Goal: Information Seeking & Learning: Learn about a topic

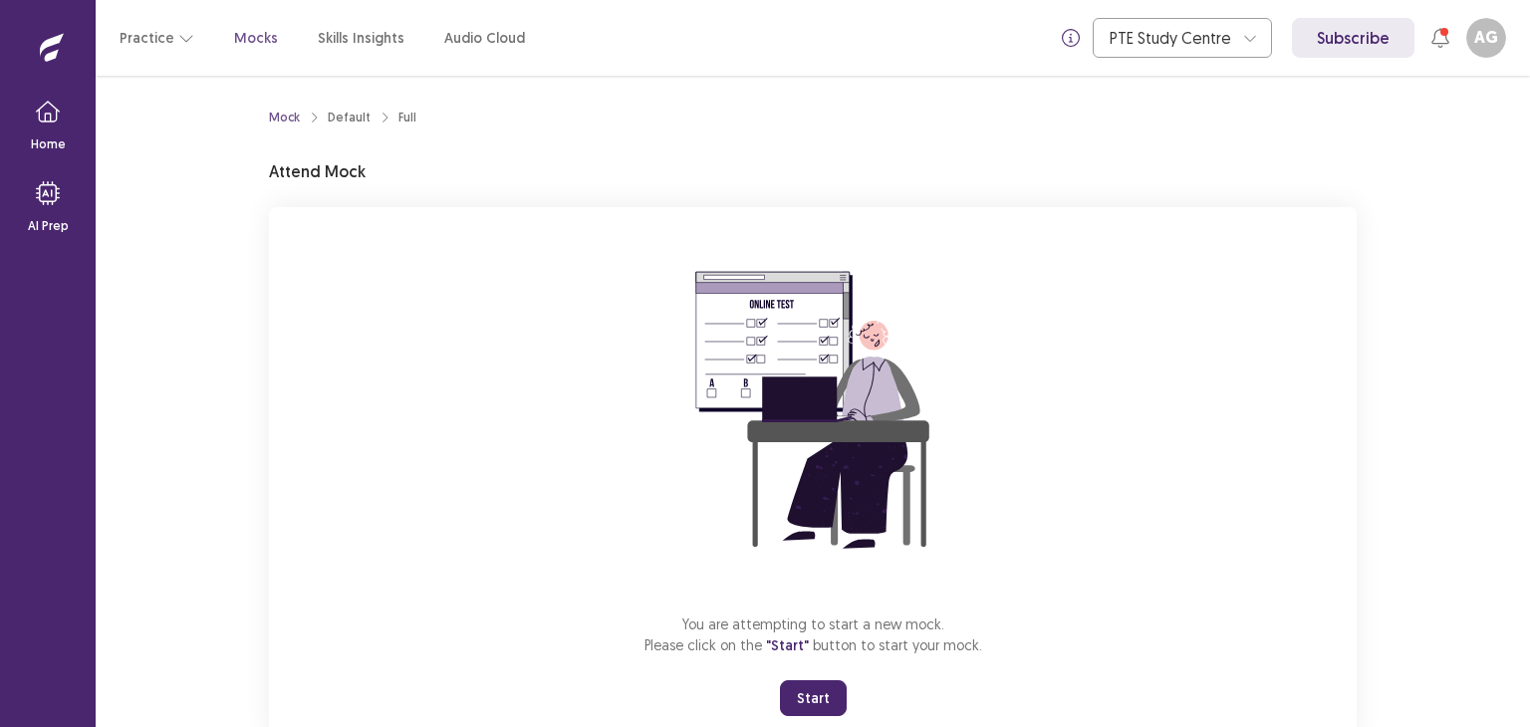
click at [825, 695] on button "Start" at bounding box center [813, 698] width 67 height 36
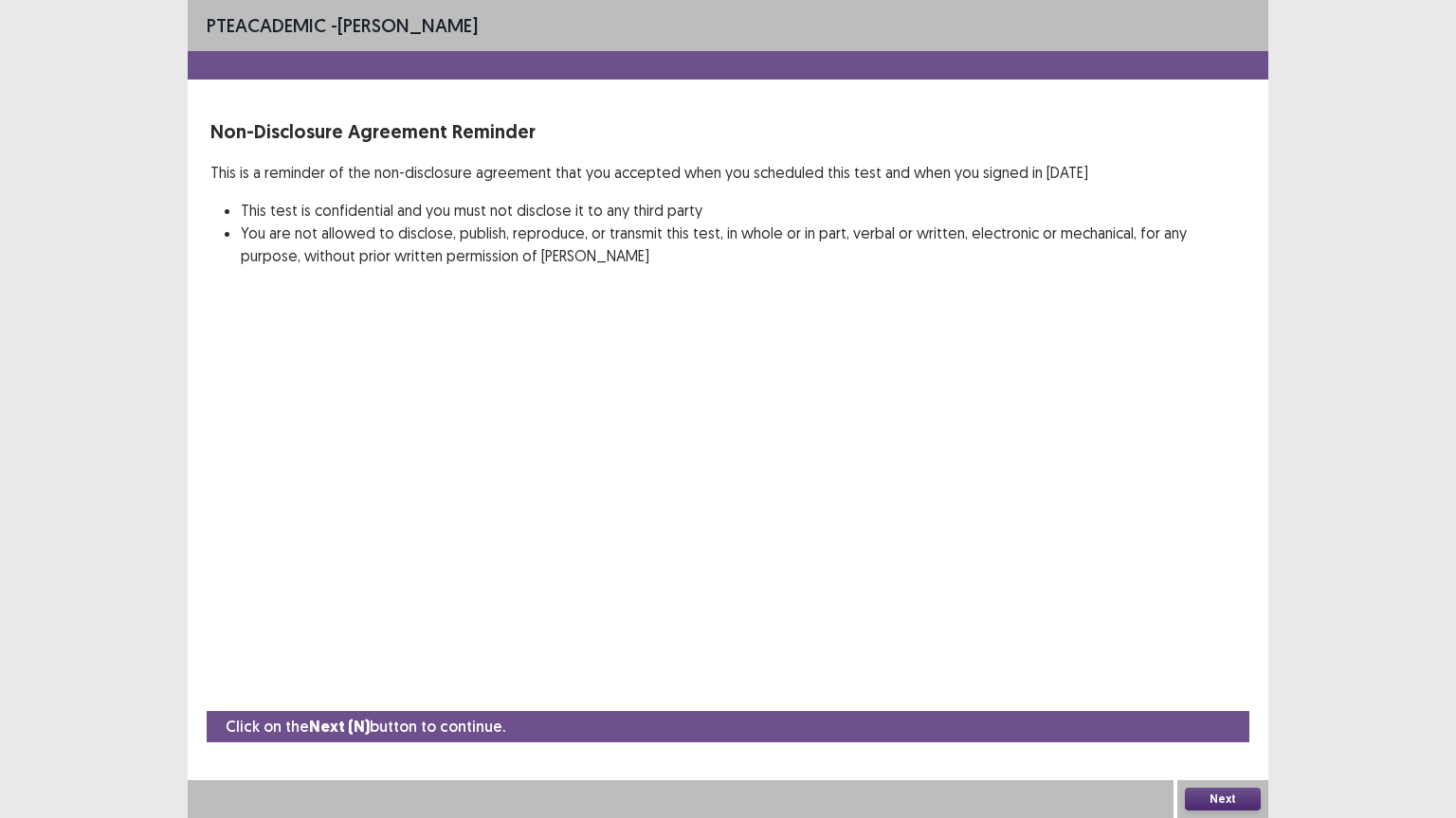
click at [1210, 691] on button "Next" at bounding box center [1223, 800] width 76 height 23
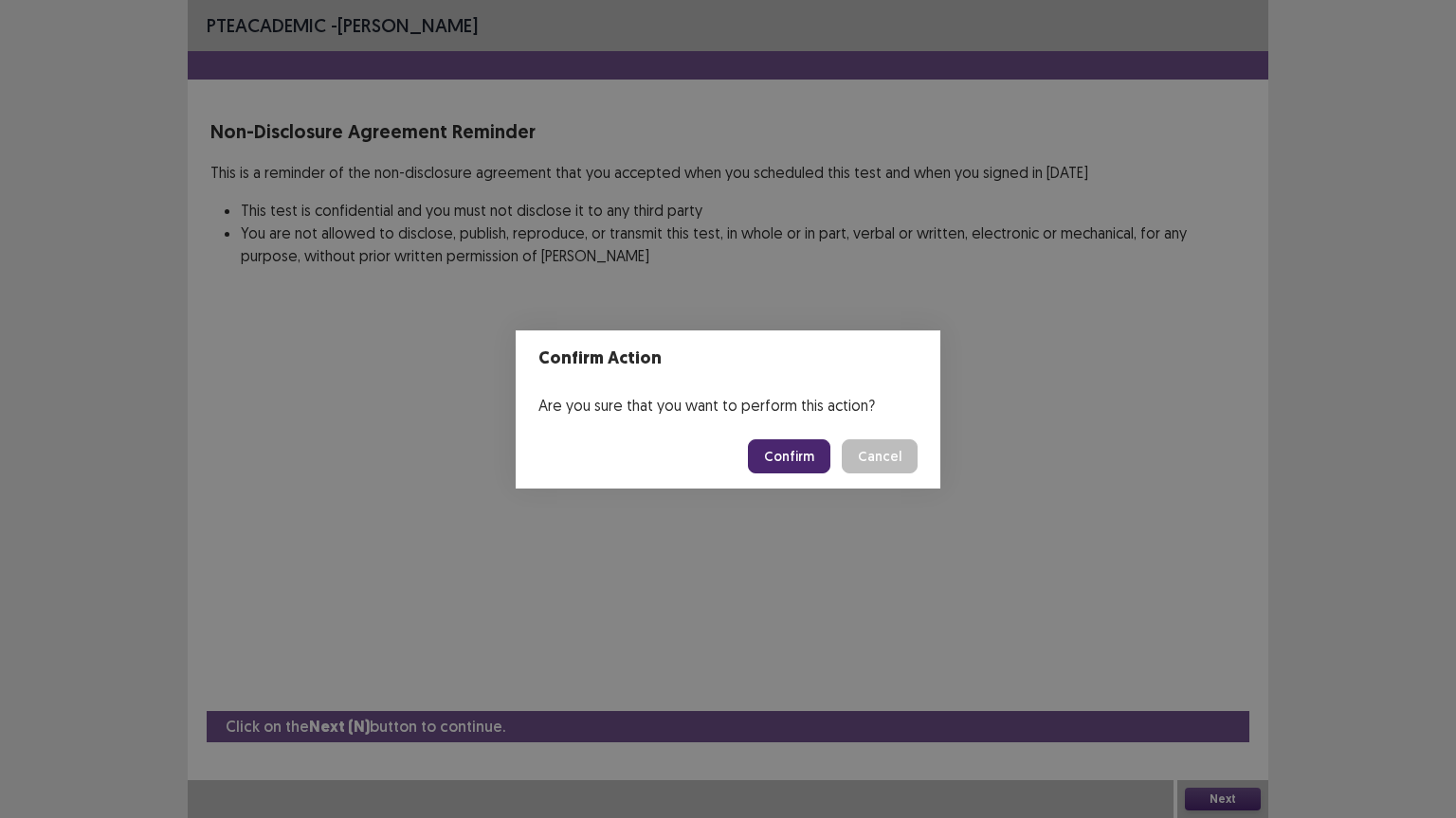
click at [798, 455] on button "Confirm" at bounding box center [789, 457] width 83 height 34
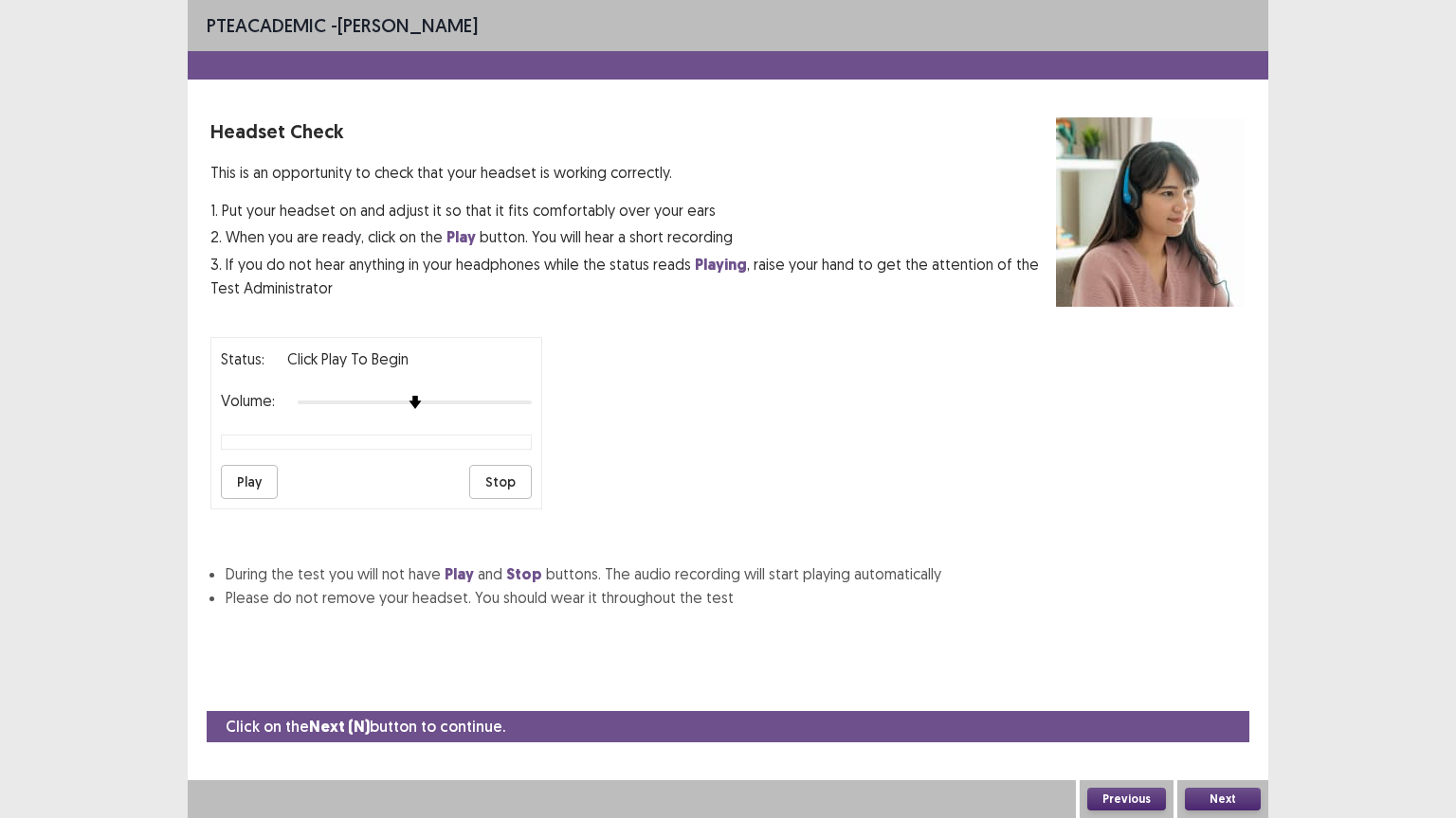
click at [1218, 691] on button "Next" at bounding box center [1223, 800] width 76 height 23
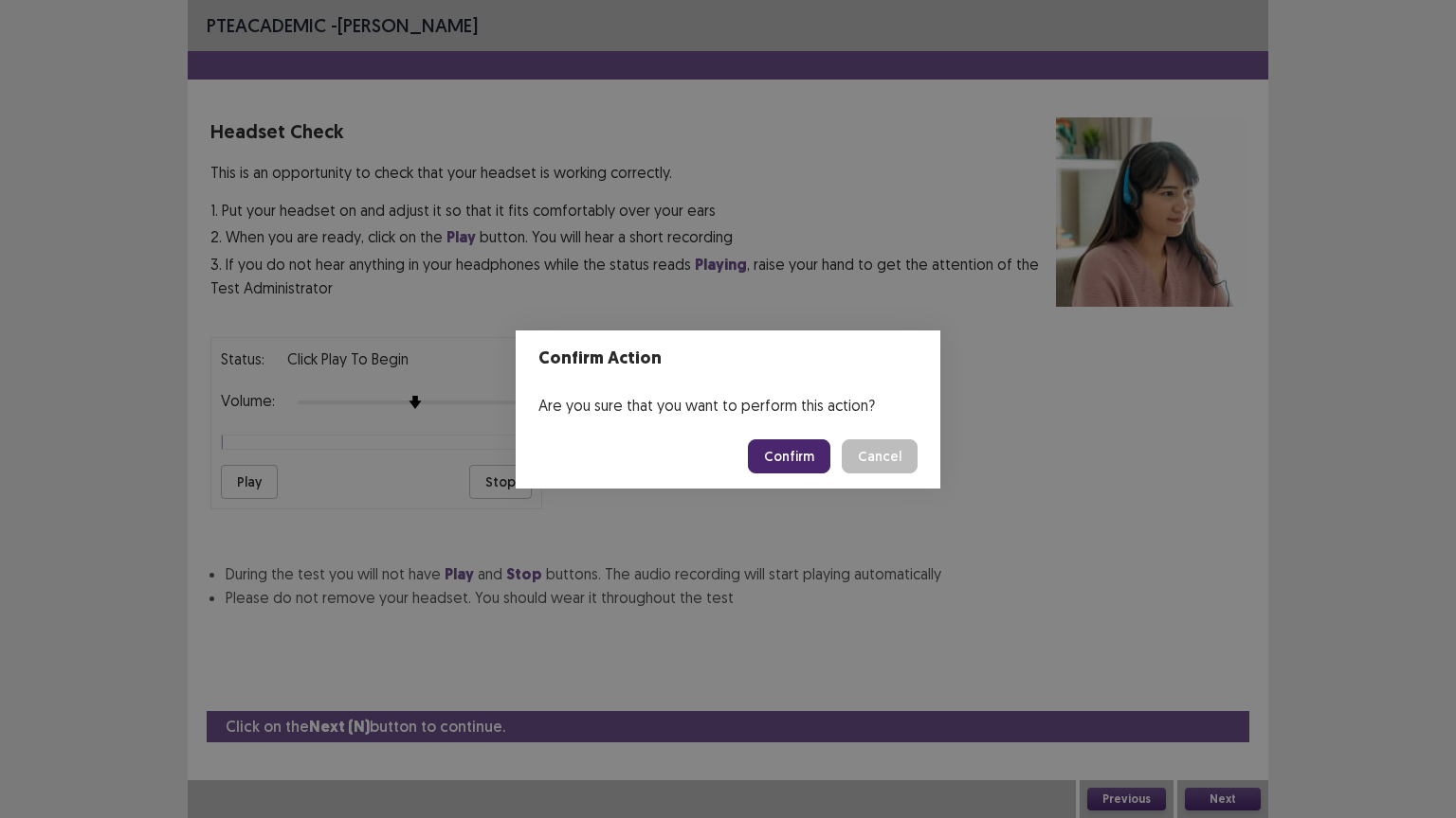
click at [798, 453] on button "Confirm" at bounding box center [789, 457] width 83 height 34
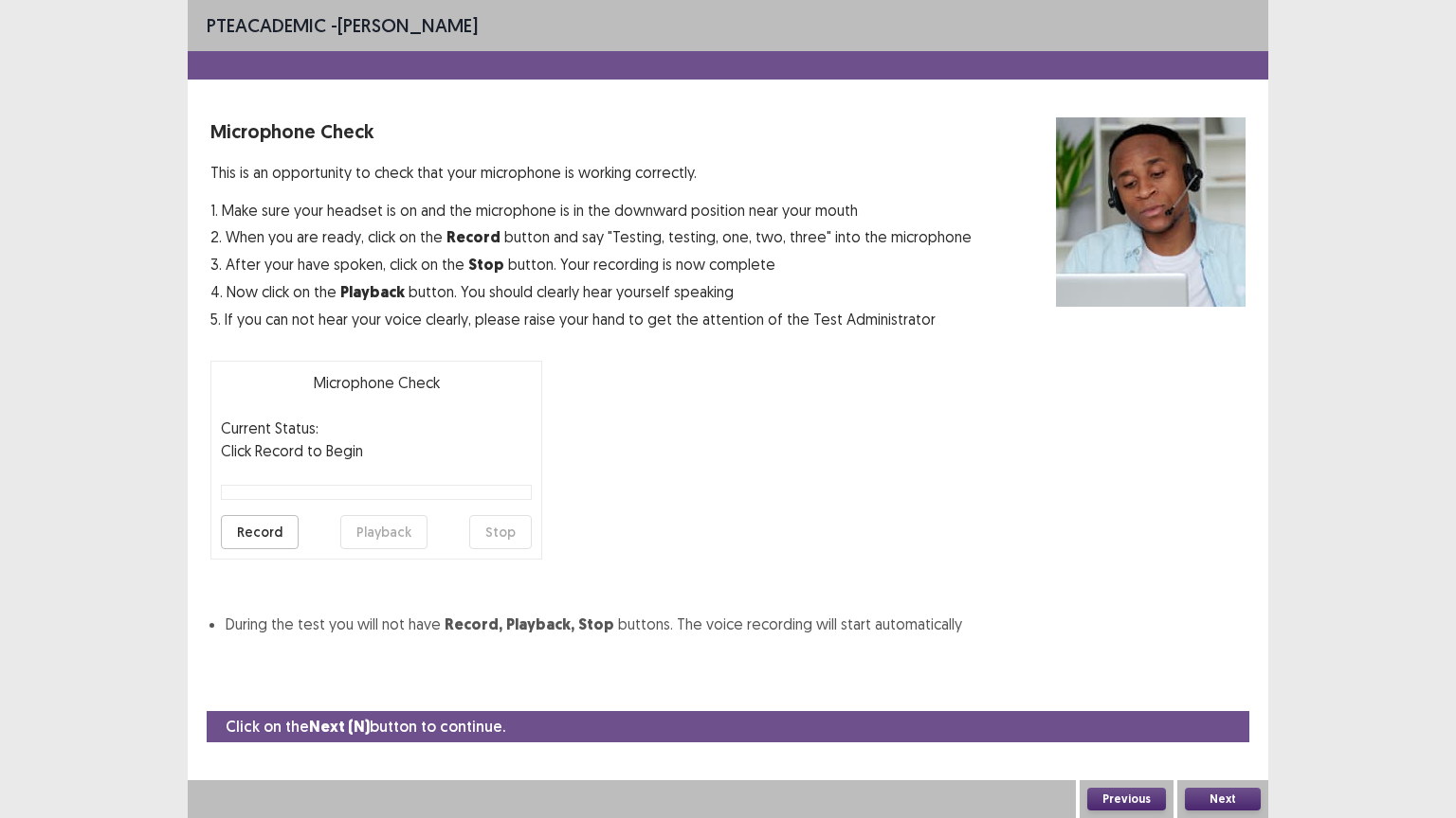
click at [261, 530] on button "Record" at bounding box center [260, 533] width 78 height 34
click at [497, 533] on button "Stop" at bounding box center [501, 533] width 63 height 34
click at [371, 519] on button "Playback" at bounding box center [384, 533] width 88 height 34
click at [380, 526] on button "Playback" at bounding box center [384, 533] width 88 height 34
click at [1210, 691] on button "Next" at bounding box center [1223, 800] width 76 height 23
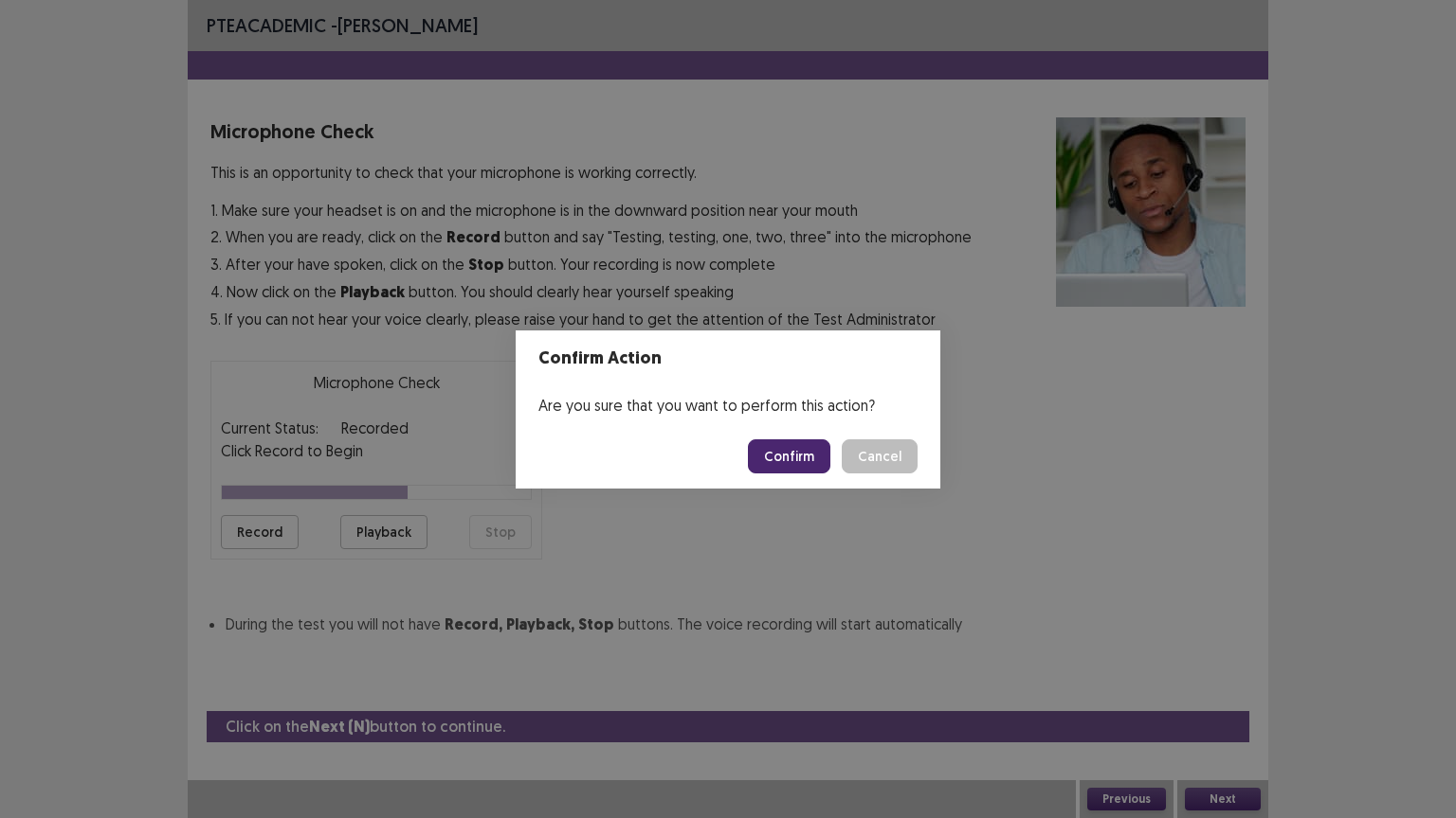
click at [805, 464] on button "Confirm" at bounding box center [789, 457] width 83 height 34
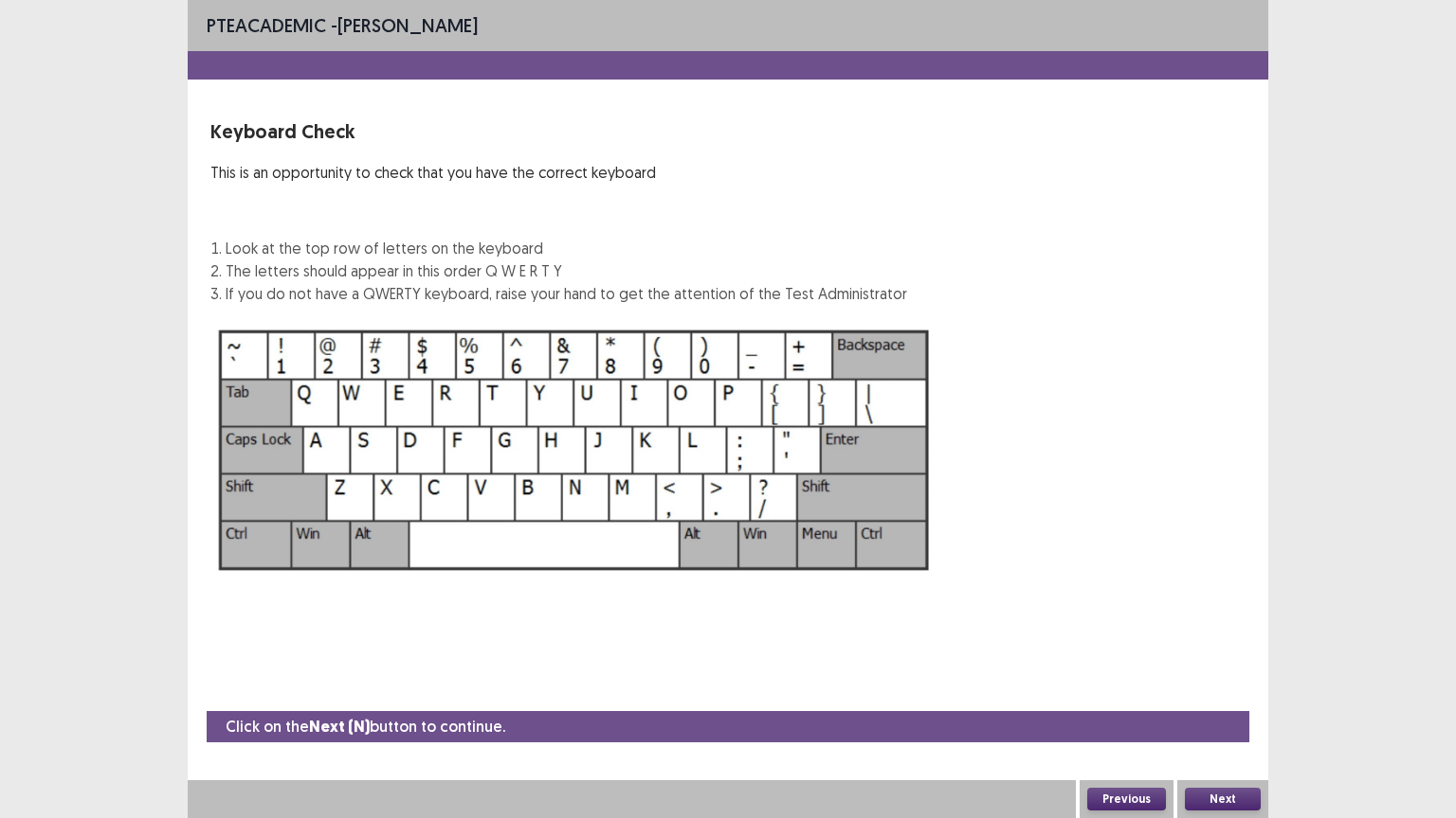
click at [1210, 691] on button "Next" at bounding box center [1223, 800] width 76 height 23
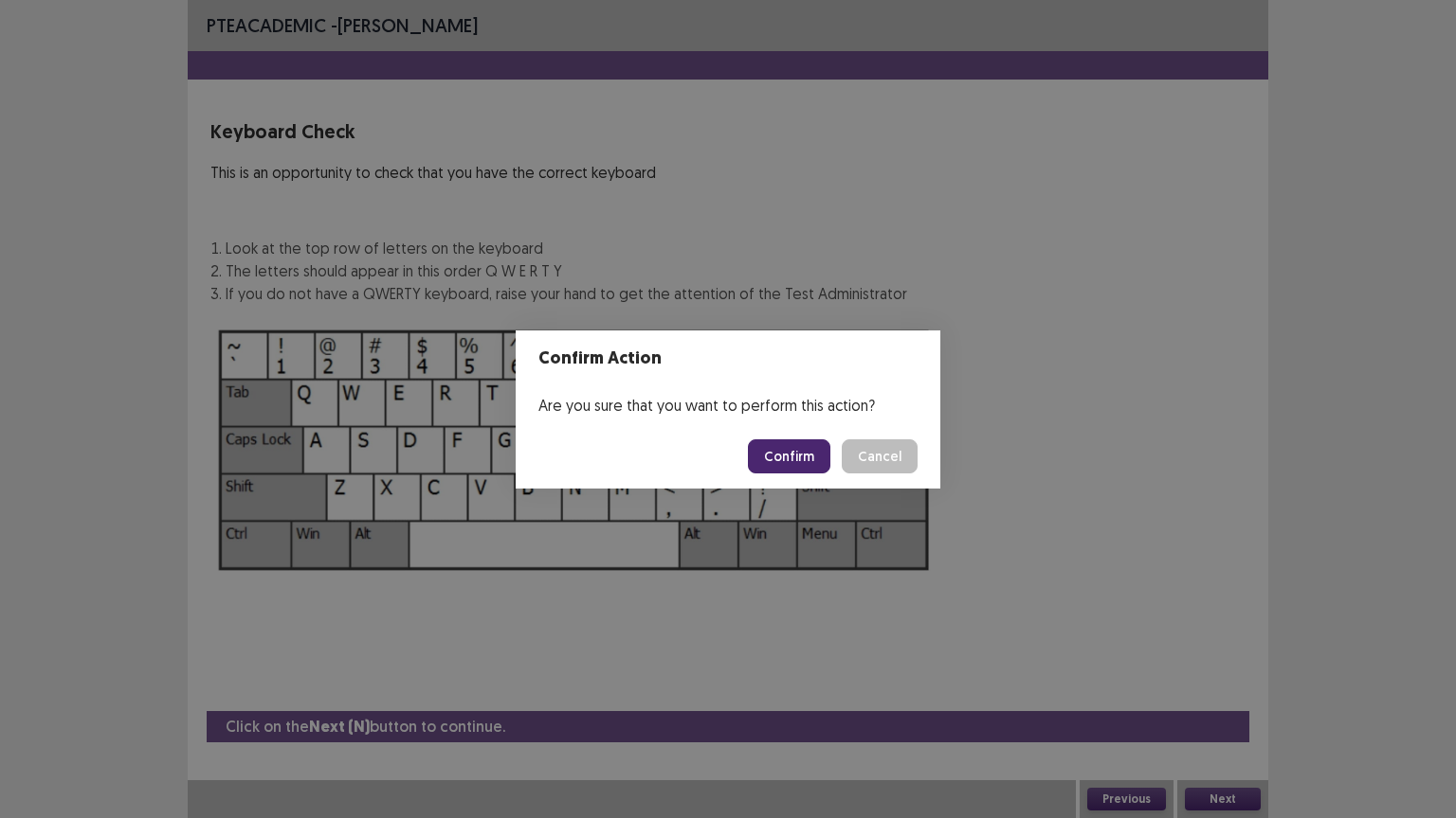
click at [813, 455] on button "Confirm" at bounding box center [789, 457] width 83 height 34
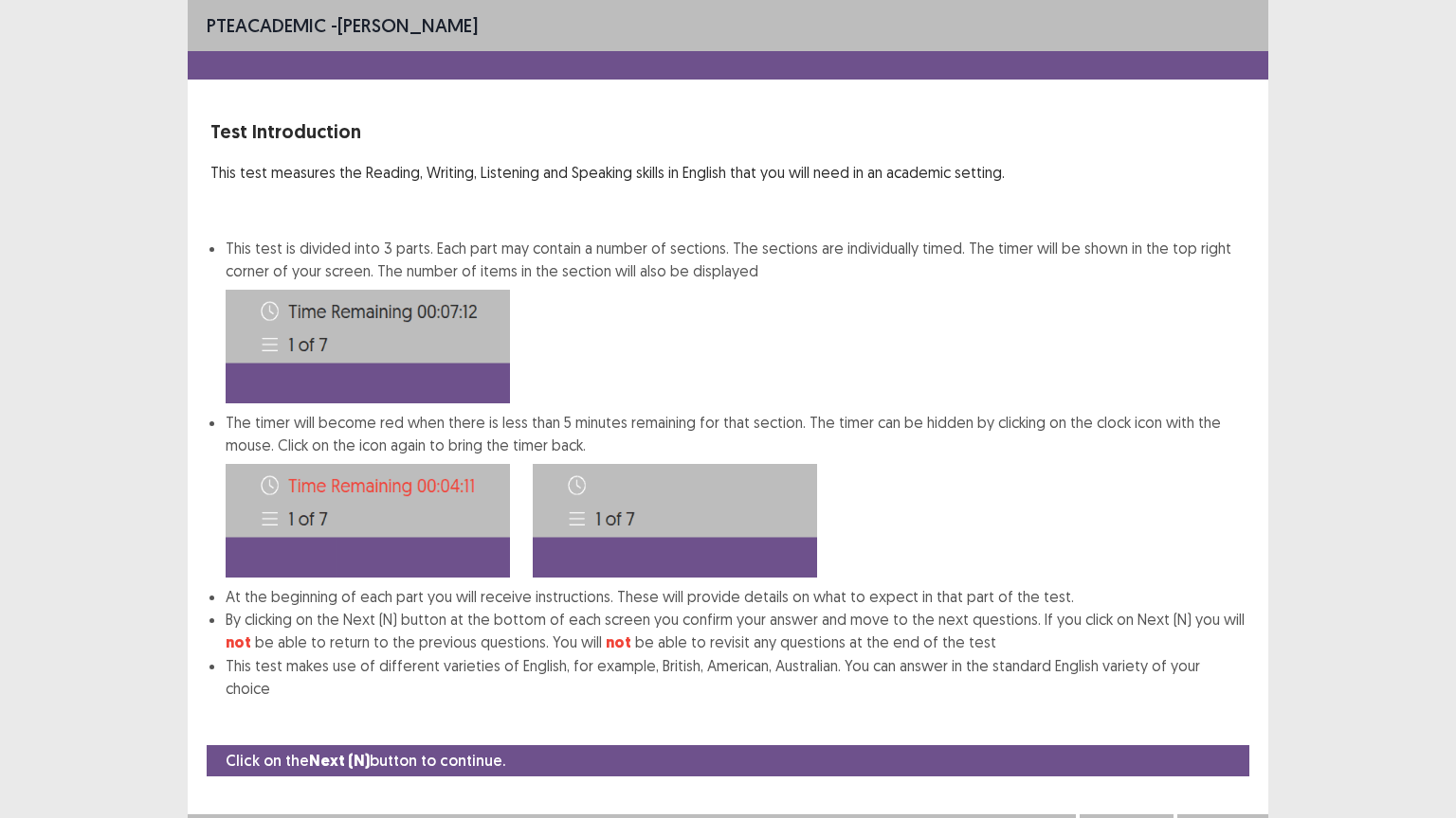
scroll to position [2, 0]
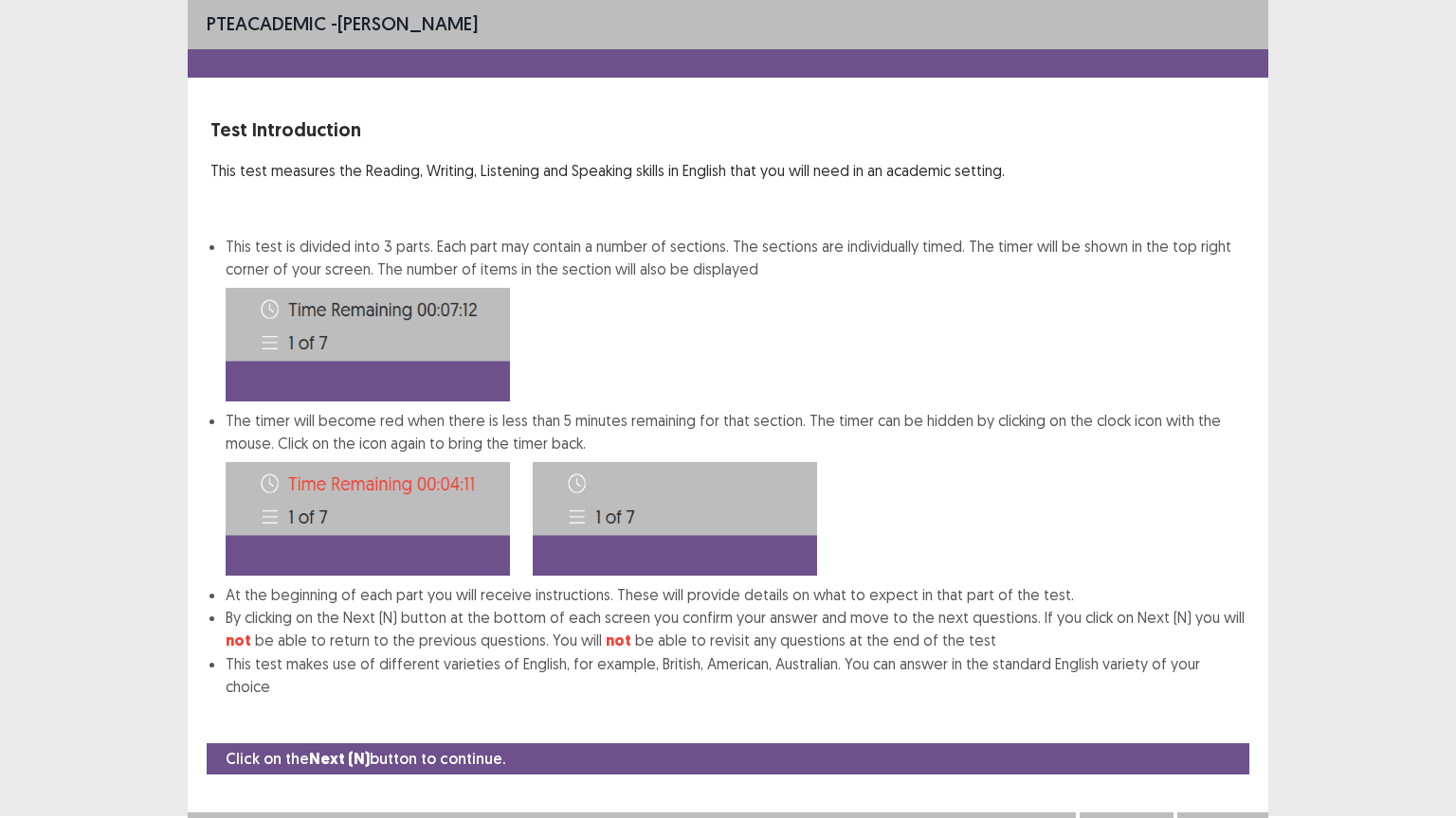
click at [1234, 691] on button "Next" at bounding box center [1223, 831] width 76 height 23
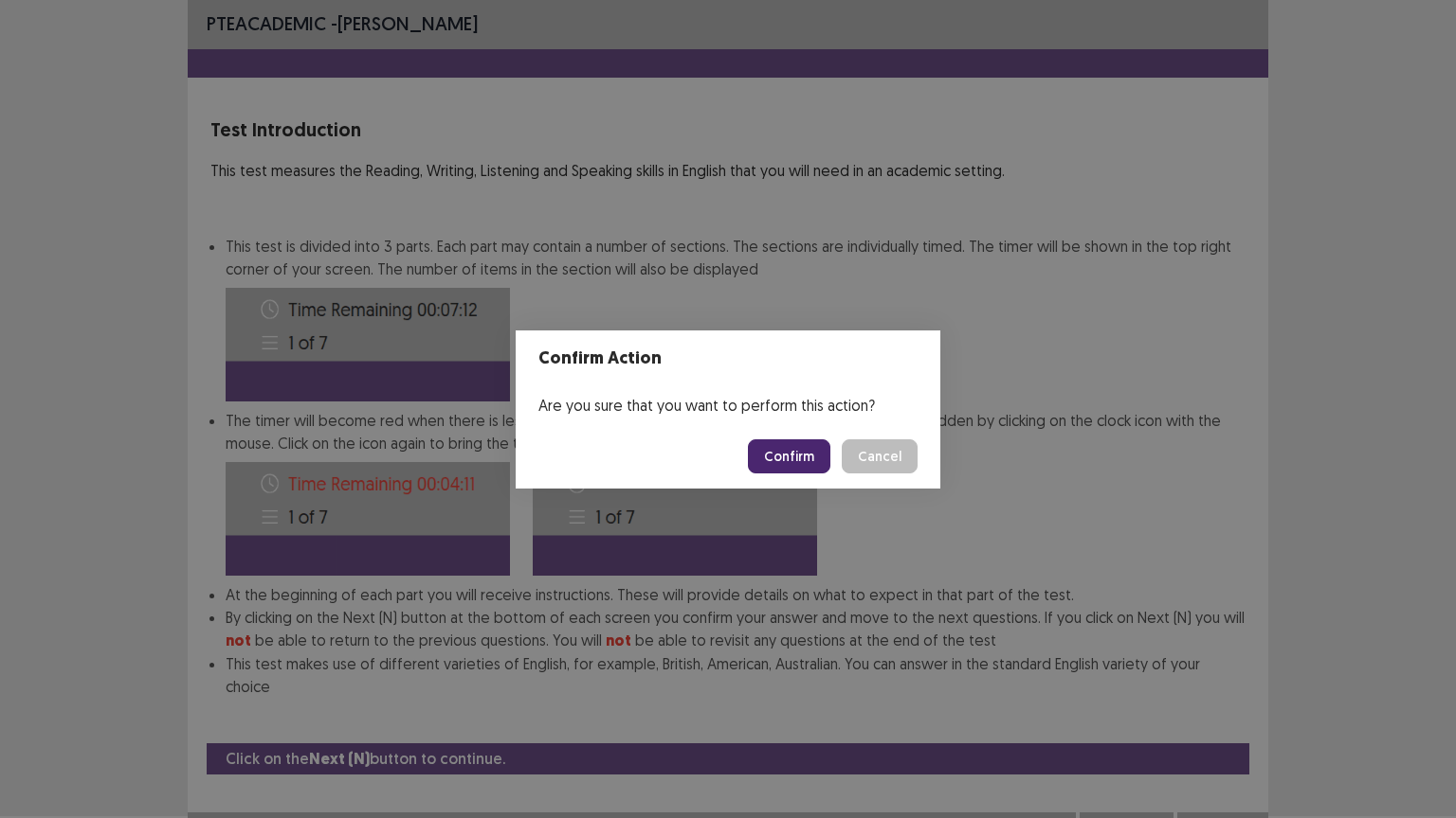
click at [795, 447] on button "Confirm" at bounding box center [789, 457] width 83 height 34
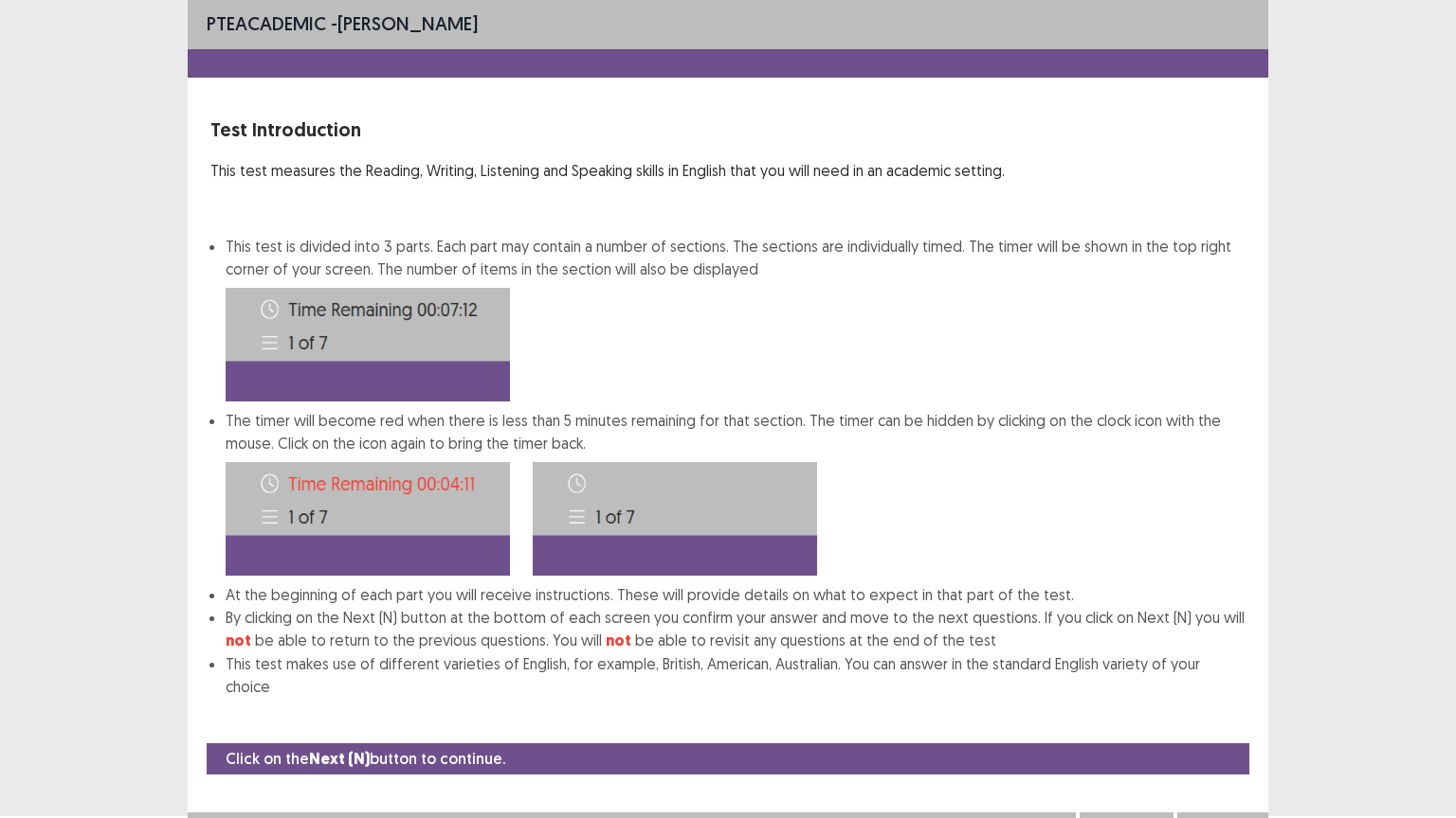
scroll to position [0, 0]
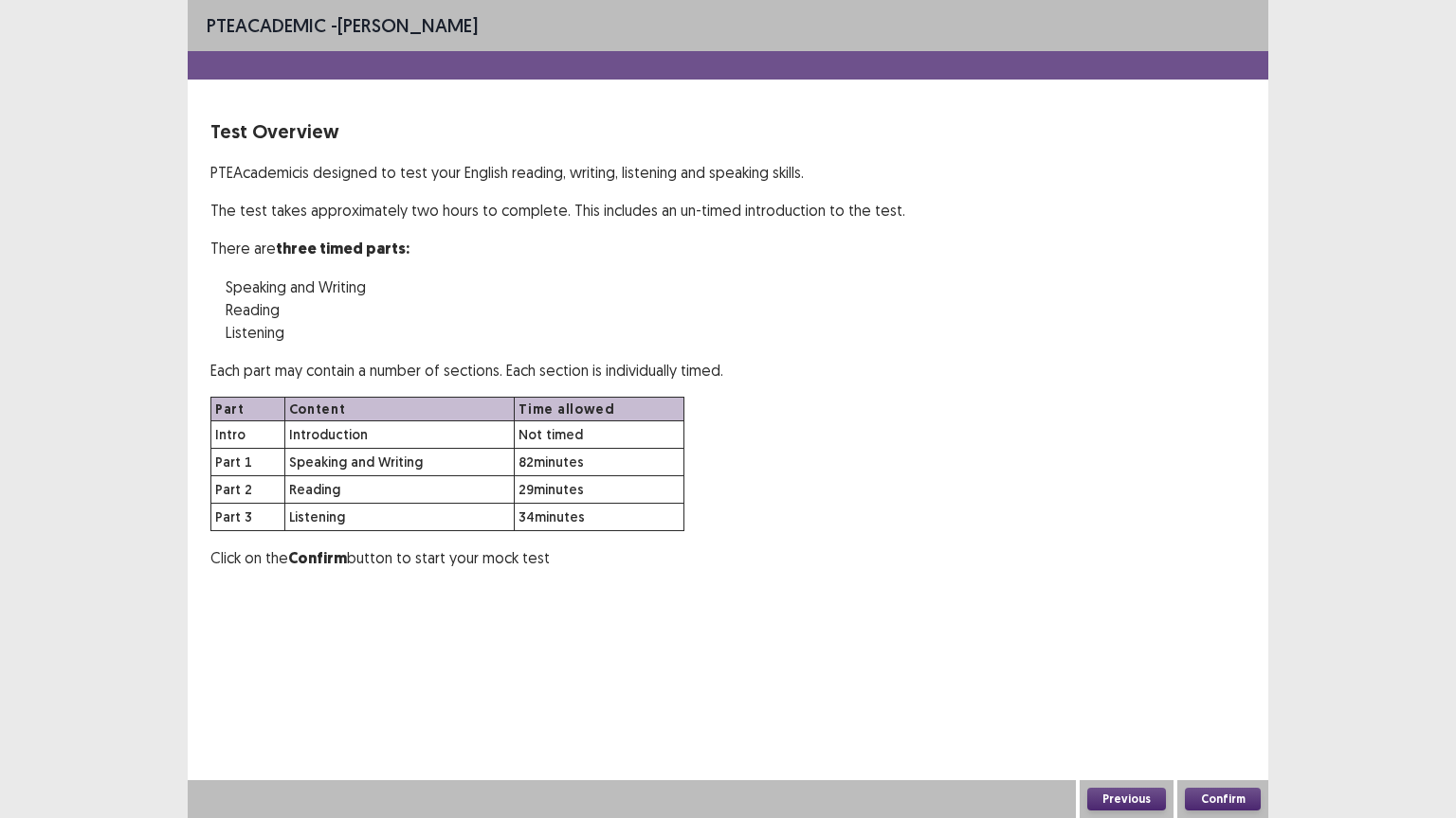
click at [1221, 691] on button "Confirm" at bounding box center [1223, 800] width 76 height 23
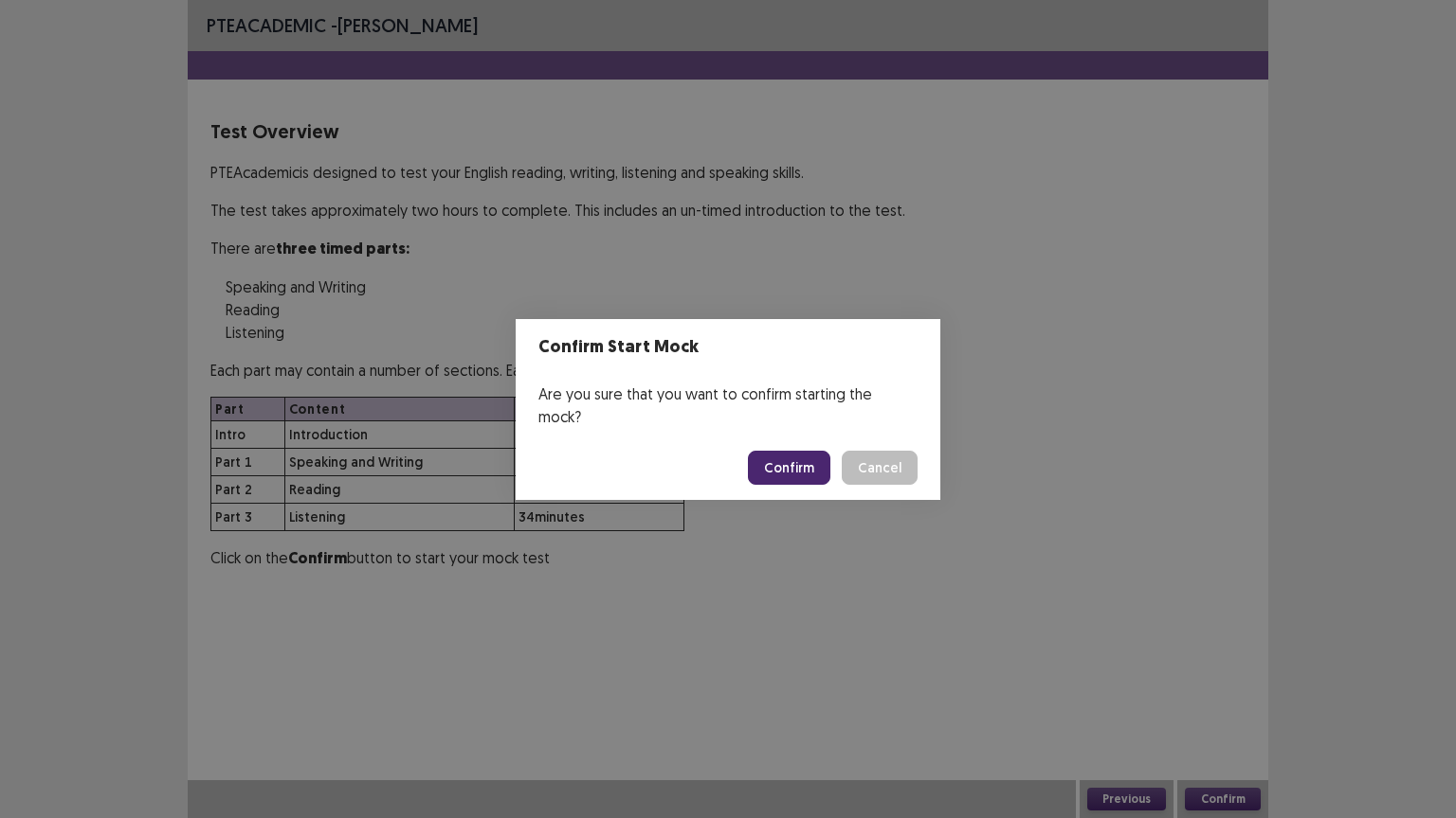
click at [791, 451] on button "Confirm" at bounding box center [789, 468] width 83 height 34
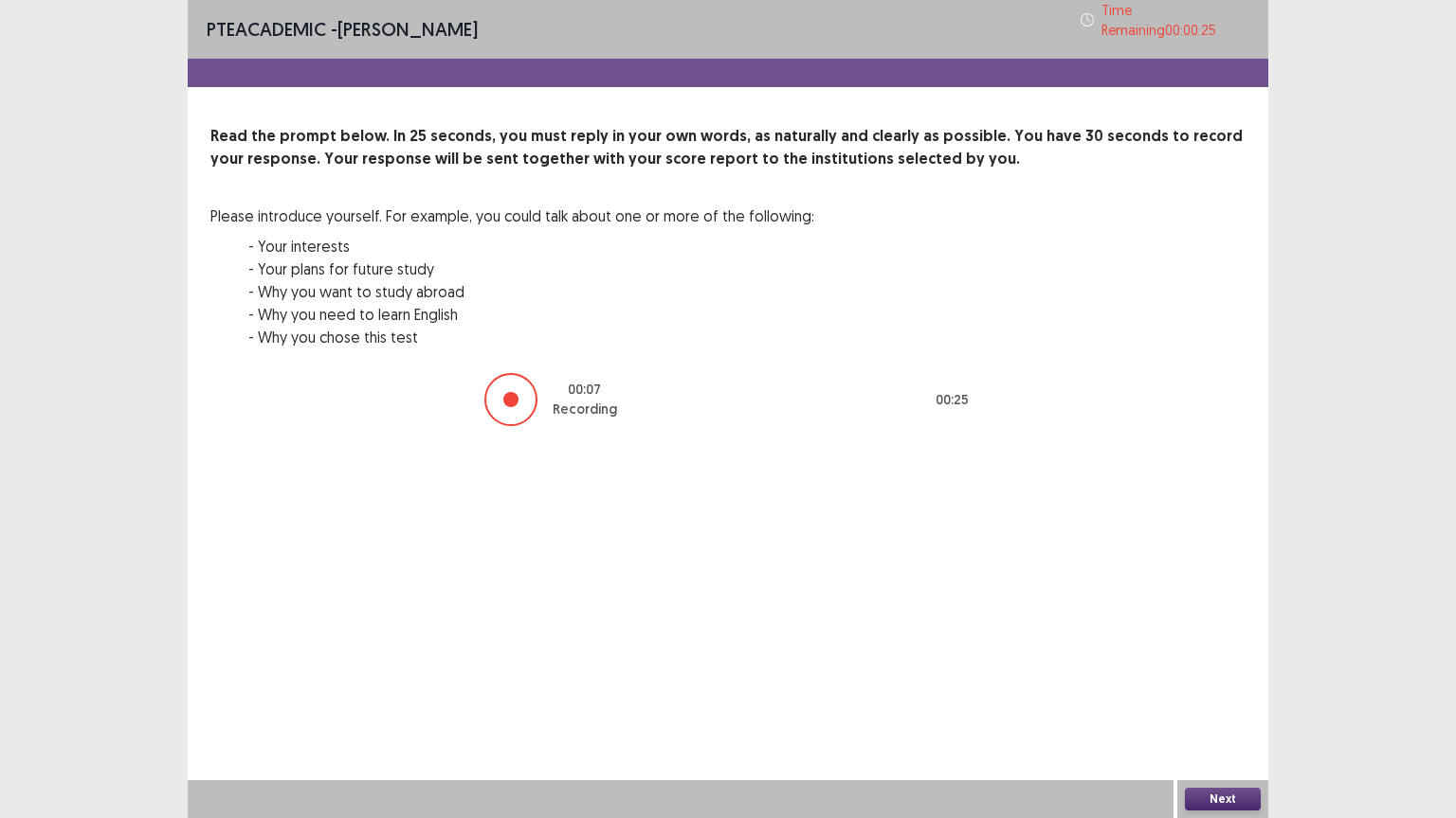
click at [1217, 691] on button "Next" at bounding box center [1223, 800] width 76 height 23
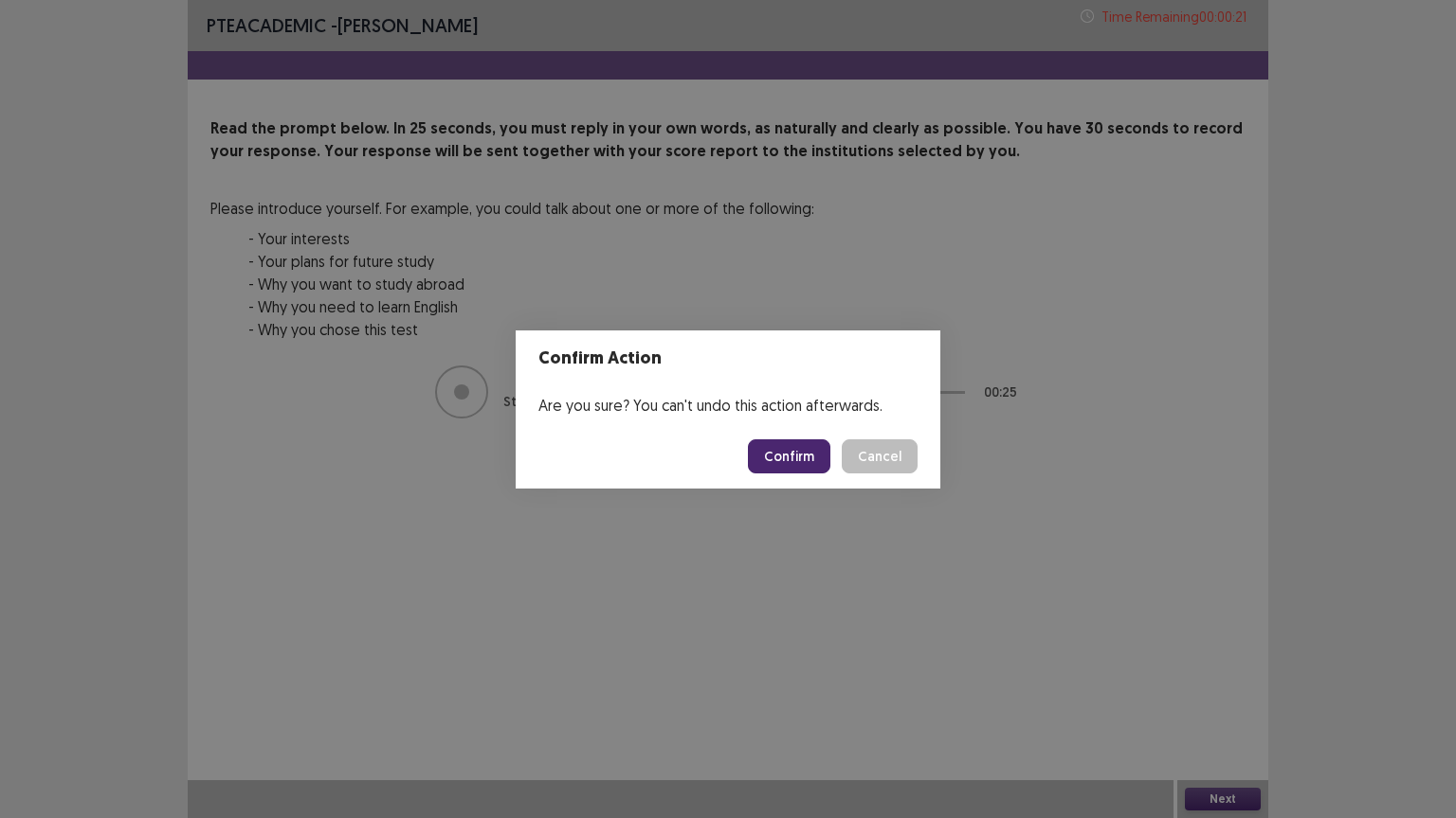
click at [804, 455] on button "Confirm" at bounding box center [789, 457] width 83 height 34
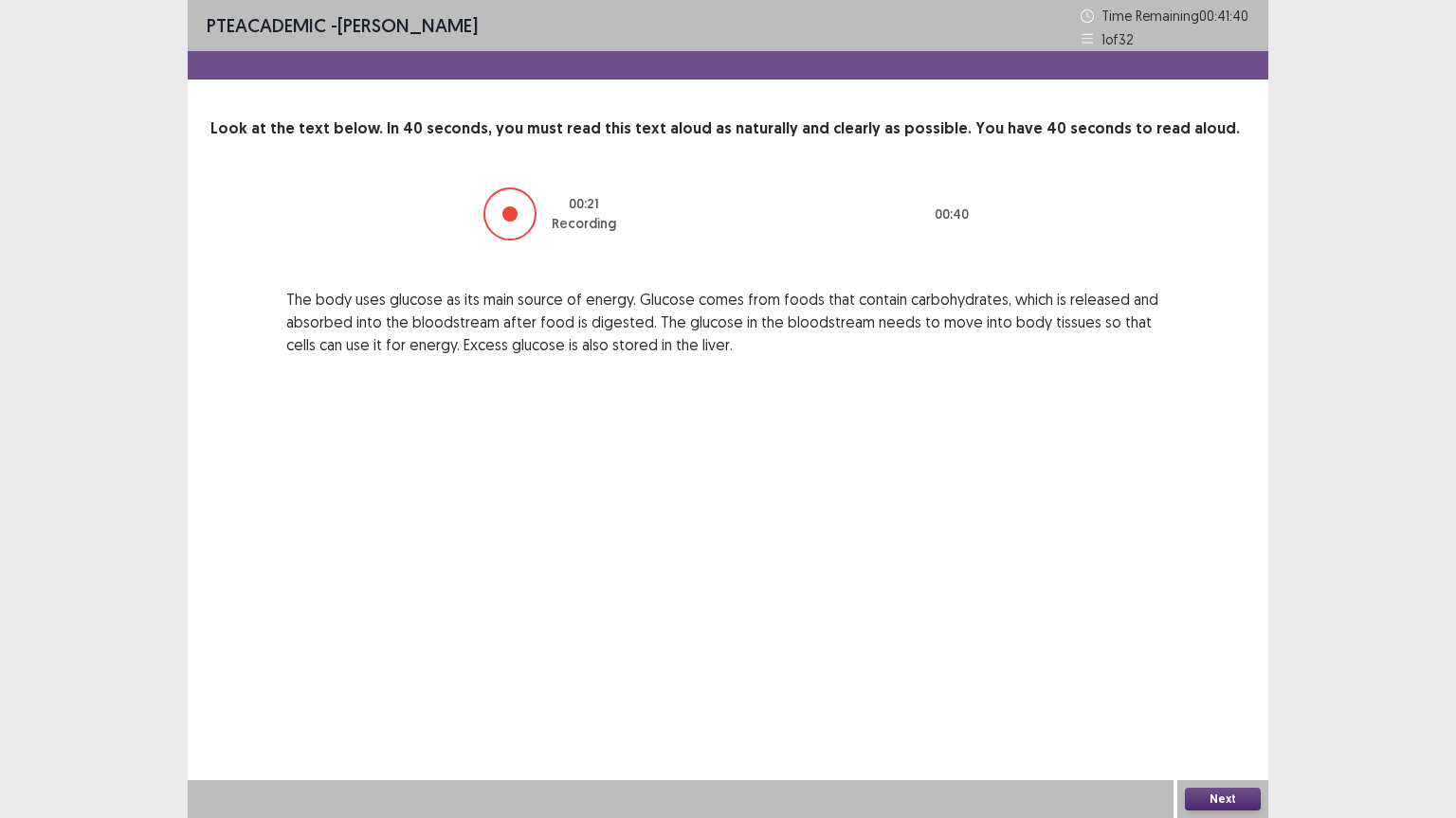
click at [1211, 691] on button "Next" at bounding box center [1223, 800] width 76 height 23
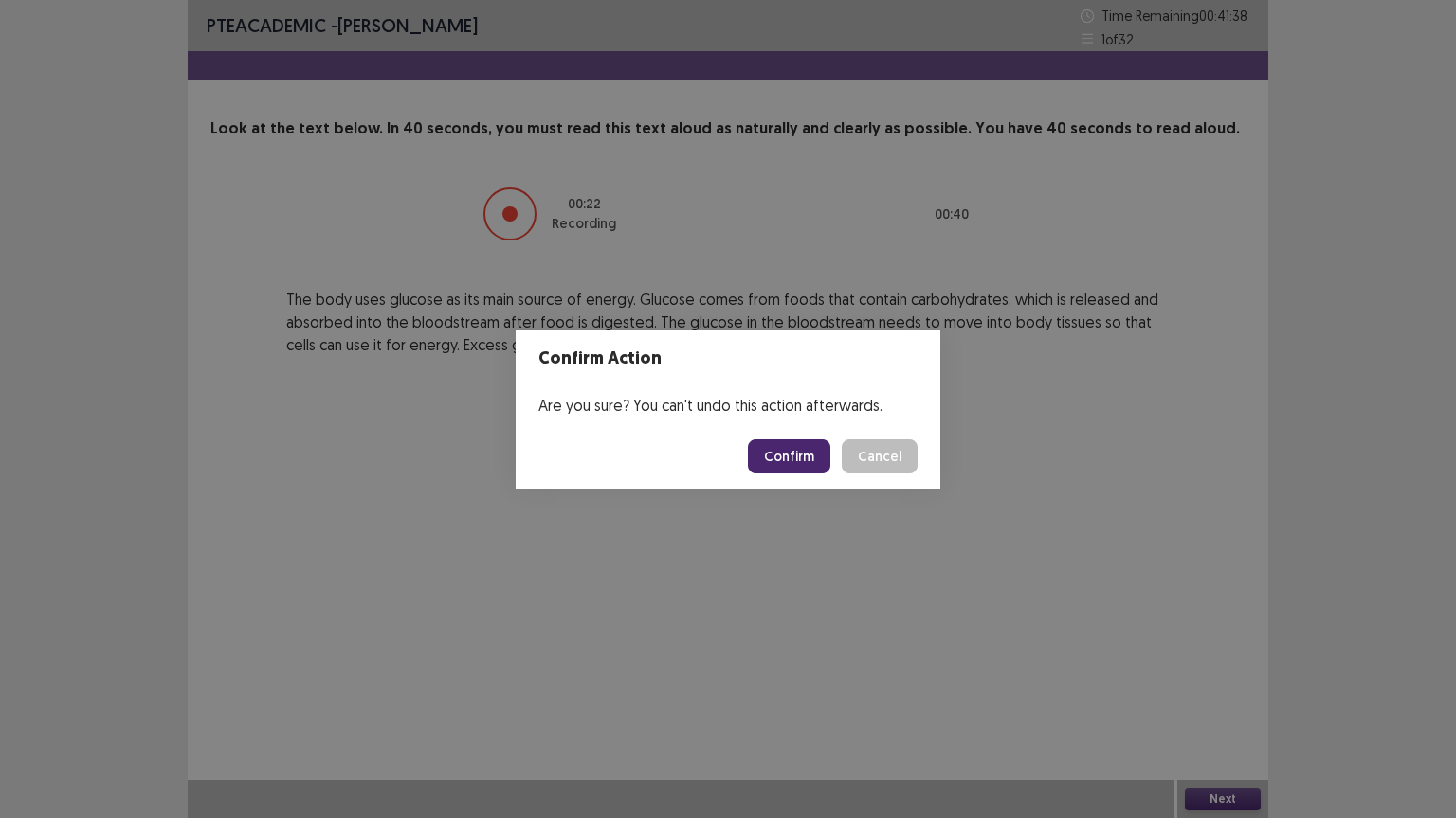
click at [775, 465] on button "Confirm" at bounding box center [789, 457] width 83 height 34
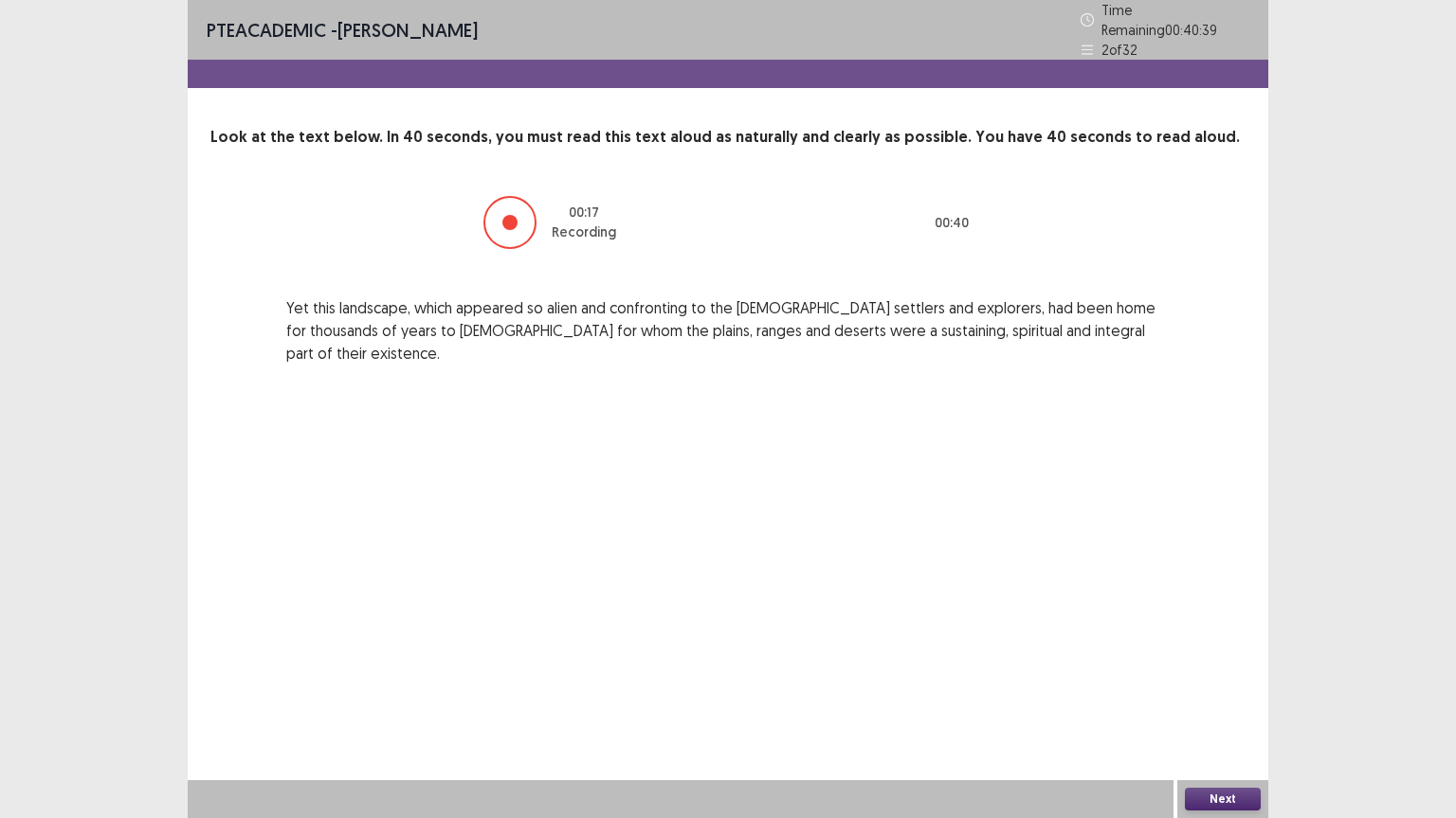
click at [1215, 691] on button "Next" at bounding box center [1223, 800] width 76 height 23
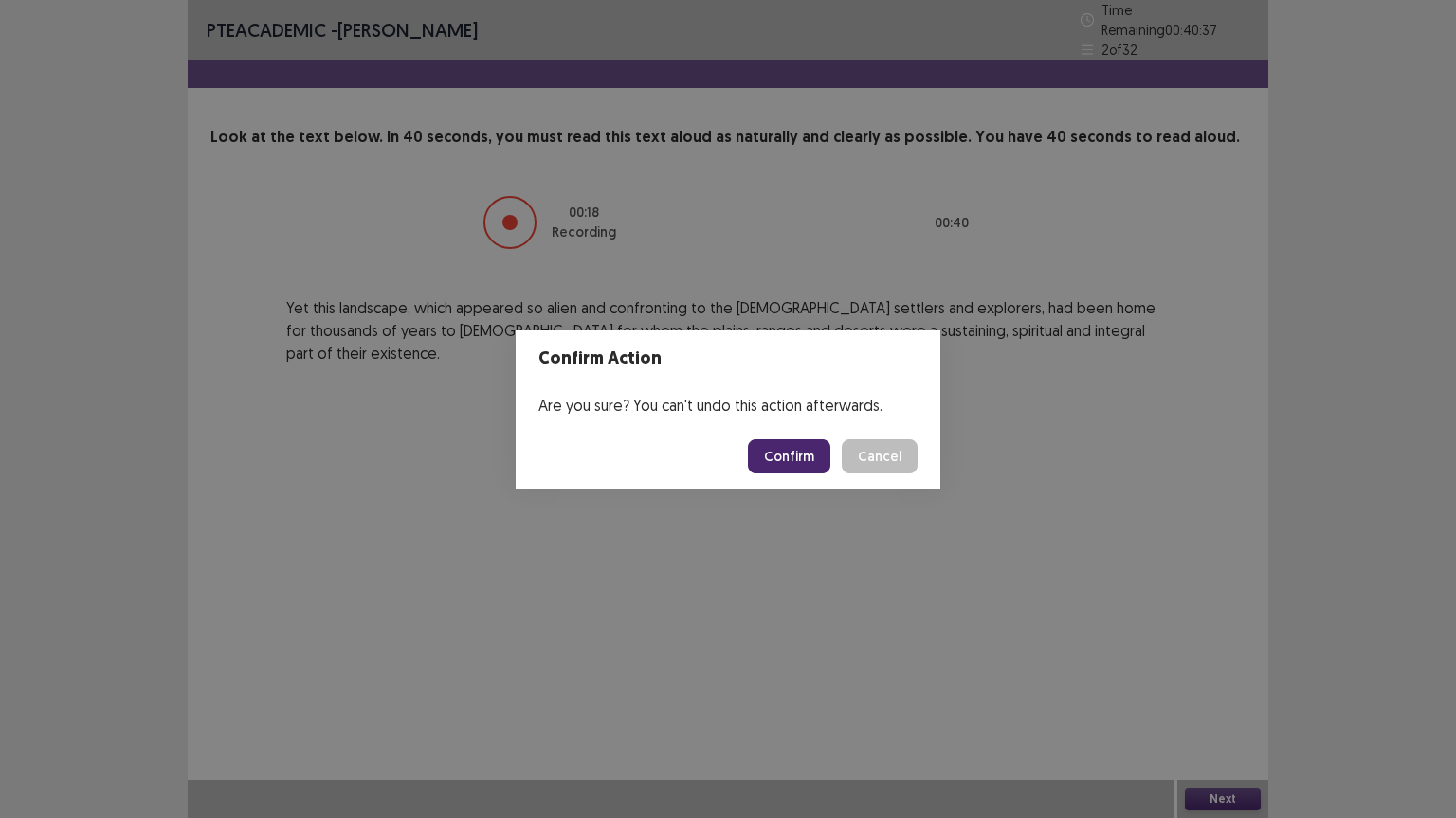
click at [803, 456] on button "Confirm" at bounding box center [789, 457] width 83 height 34
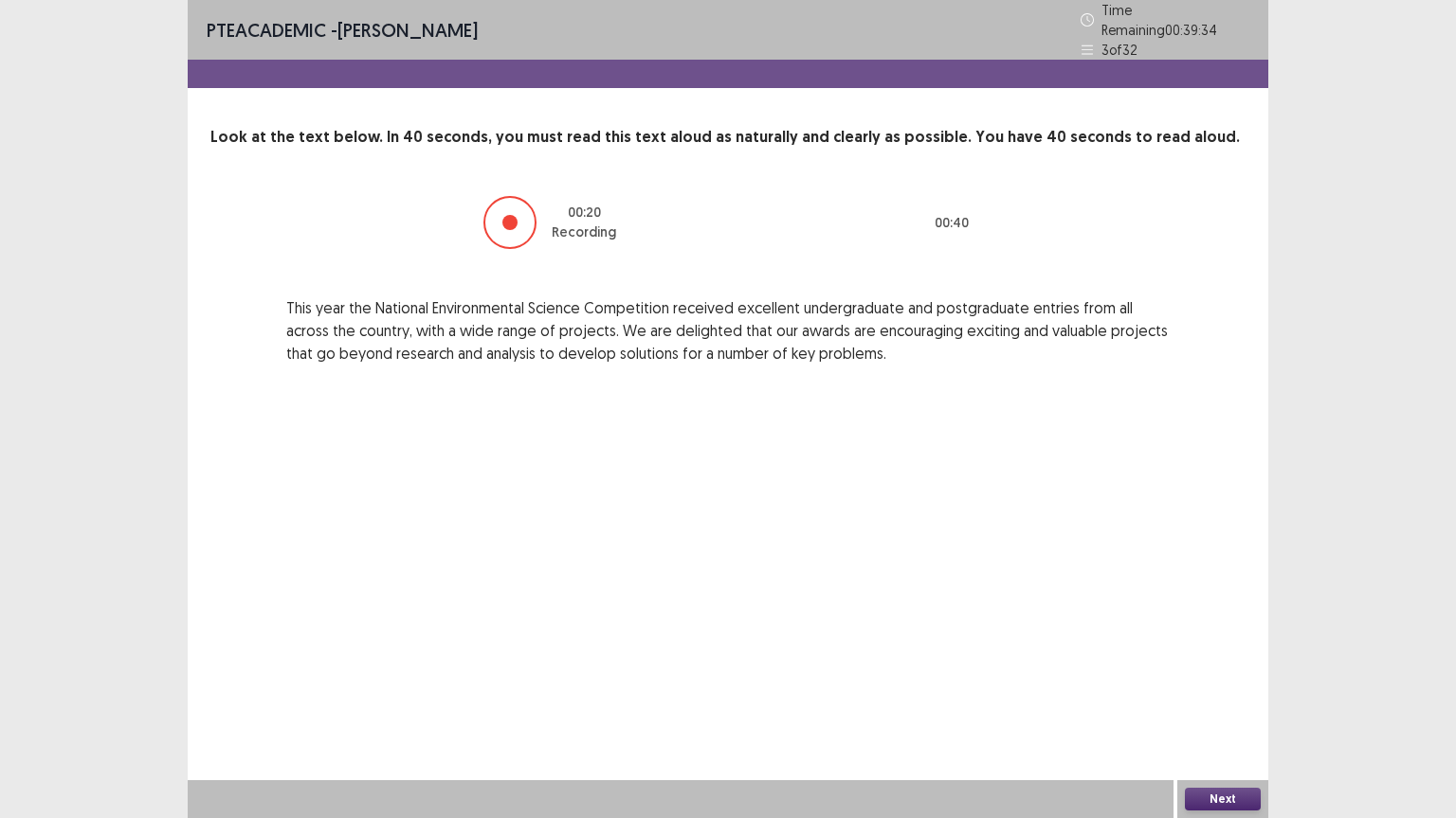
click at [1222, 691] on button "Next" at bounding box center [1223, 800] width 76 height 23
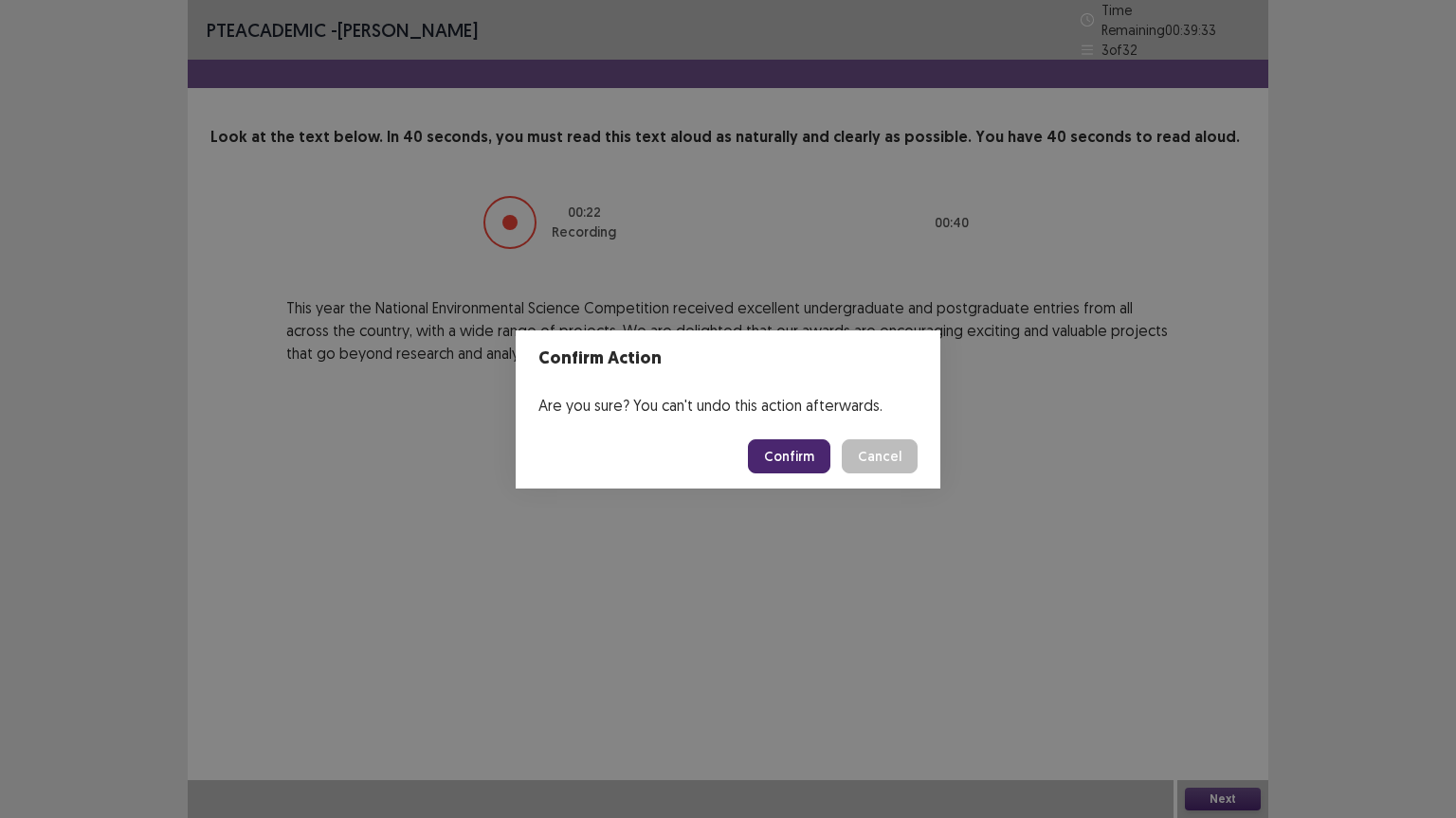
click at [810, 455] on button "Confirm" at bounding box center [789, 457] width 83 height 34
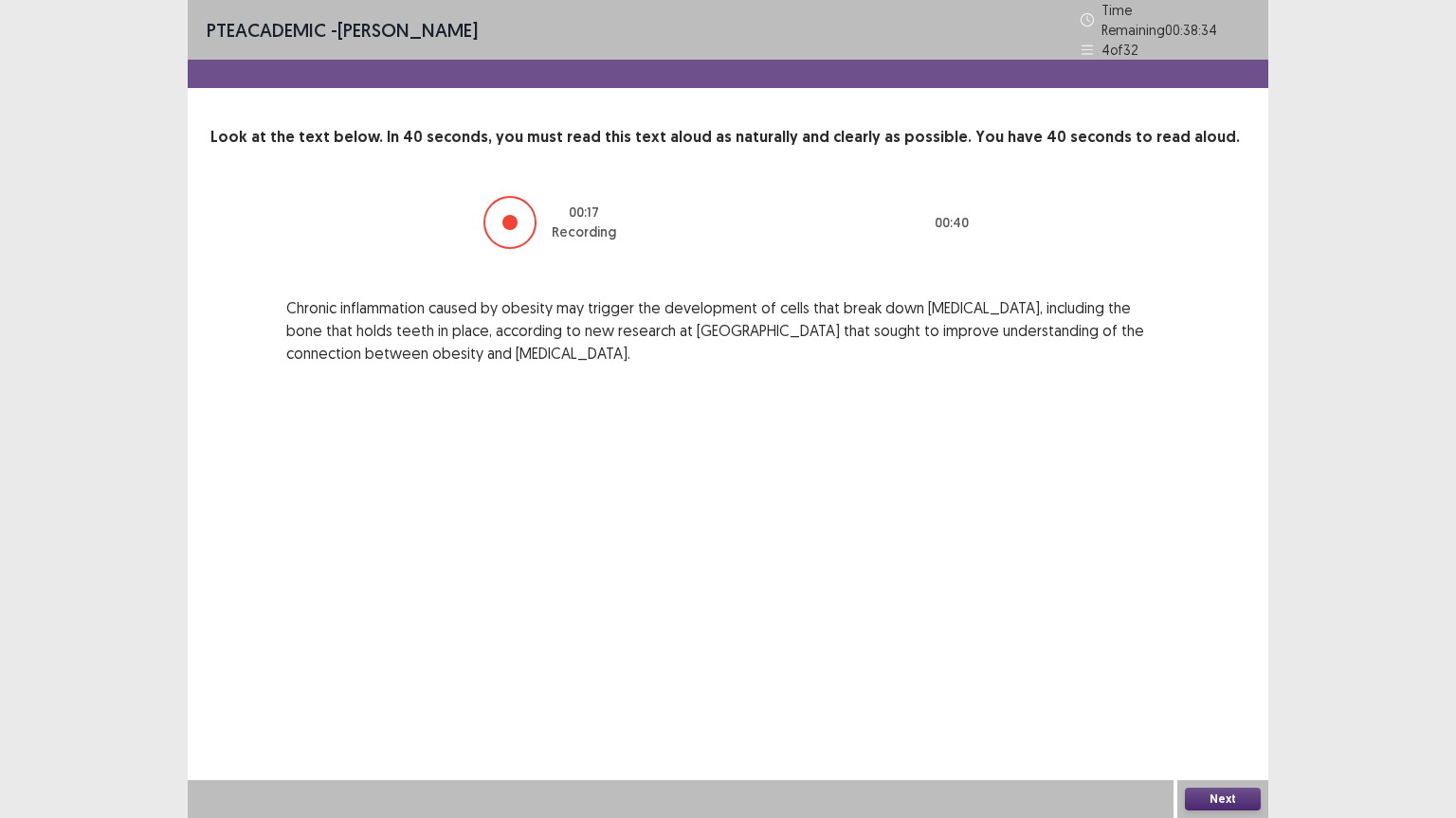
click at [1244, 691] on button "Next" at bounding box center [1223, 800] width 76 height 23
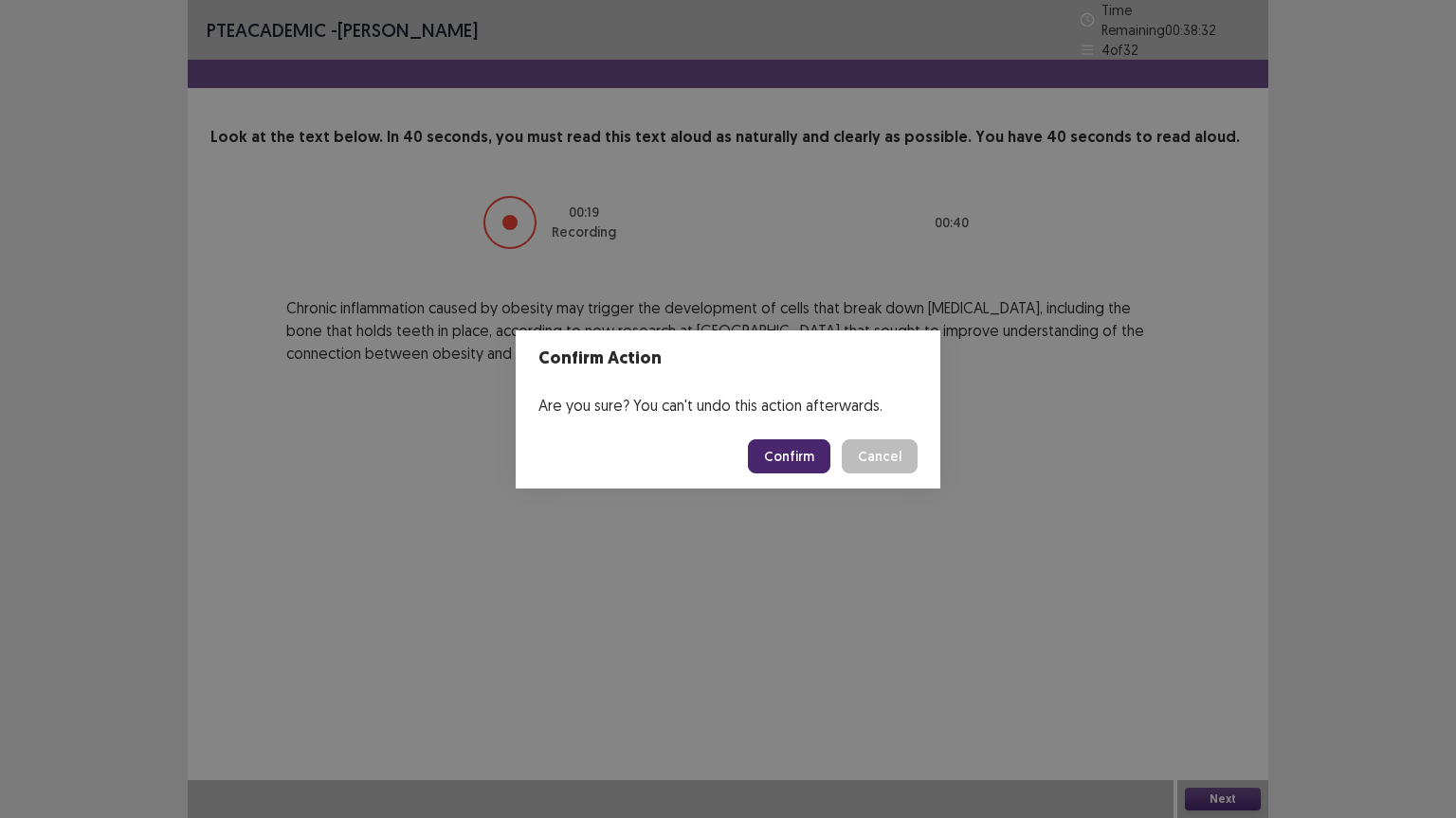
click at [804, 450] on button "Confirm" at bounding box center [789, 457] width 83 height 34
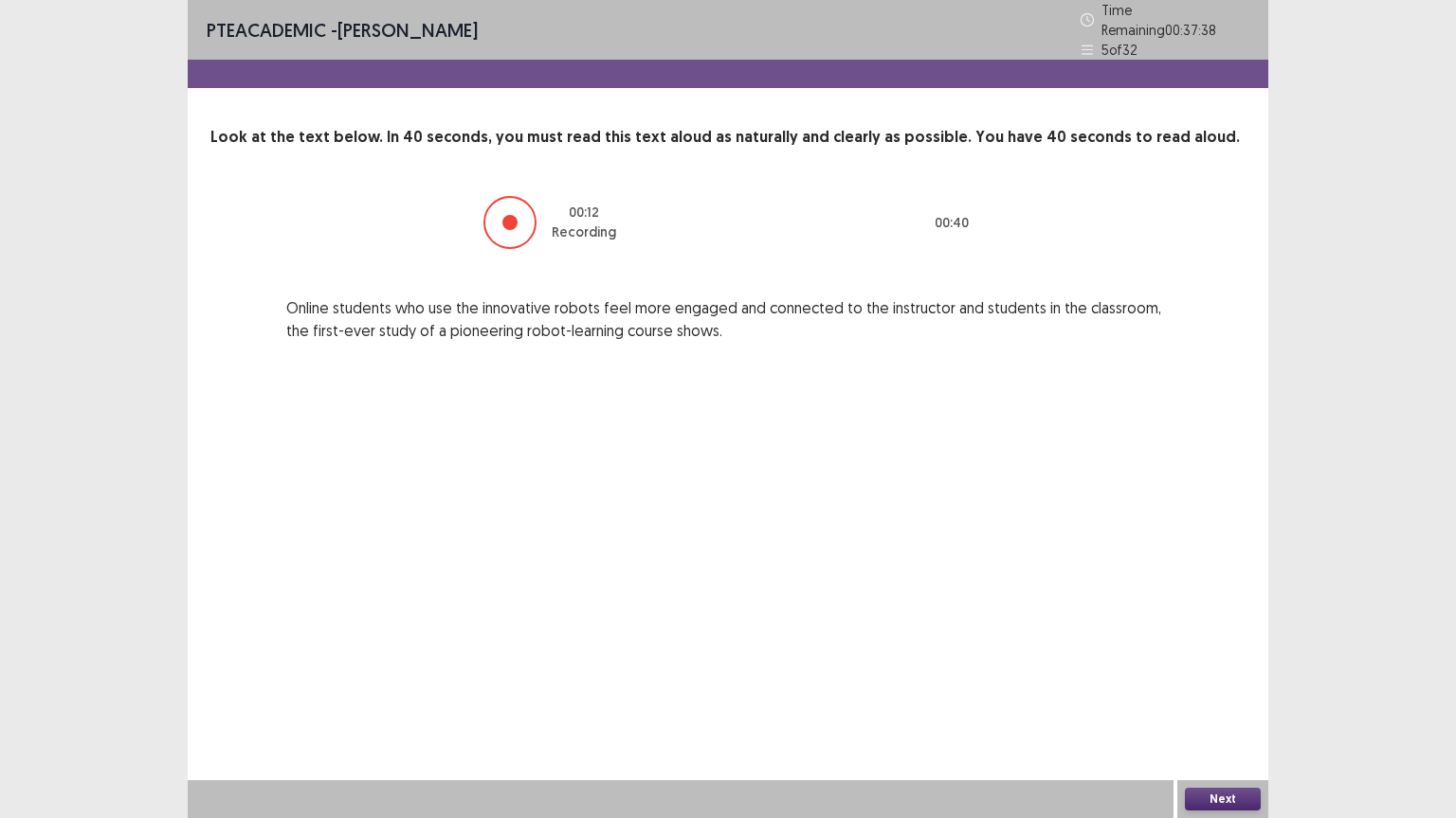
click at [1232, 691] on button "Next" at bounding box center [1223, 800] width 76 height 23
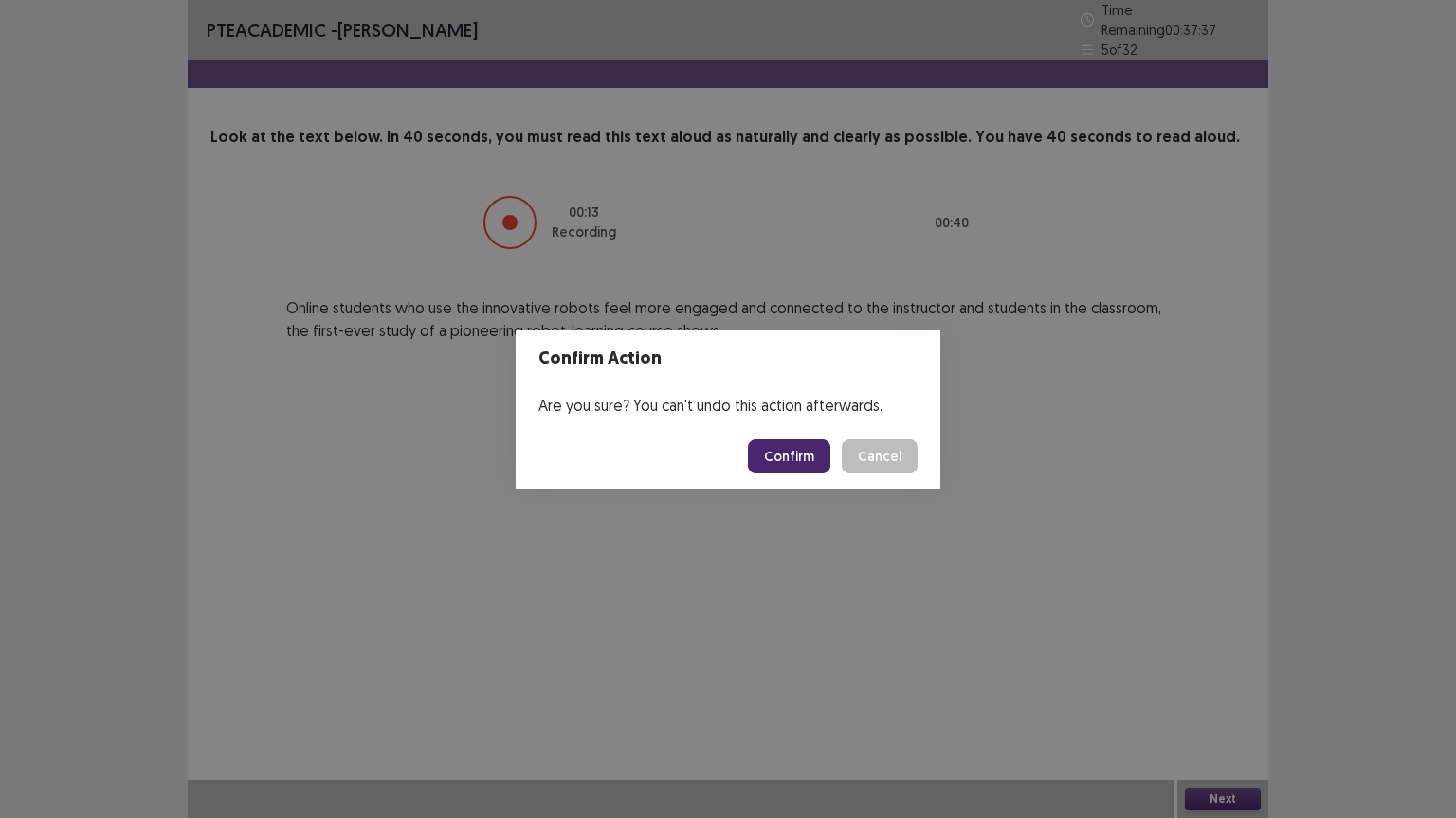
click at [805, 452] on button "Confirm" at bounding box center [789, 457] width 83 height 34
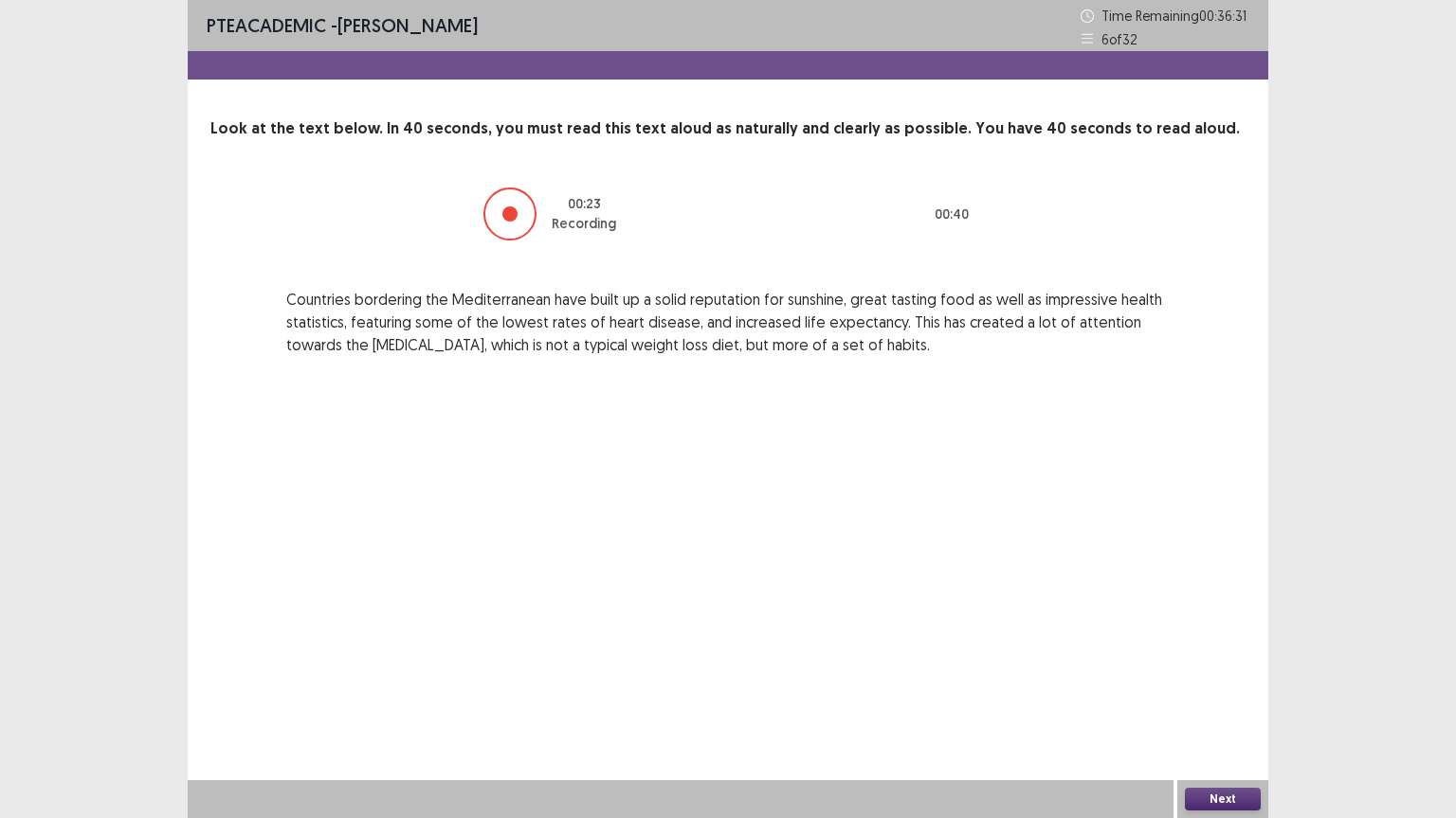
click at [1212, 691] on button "Next" at bounding box center [1223, 800] width 76 height 23
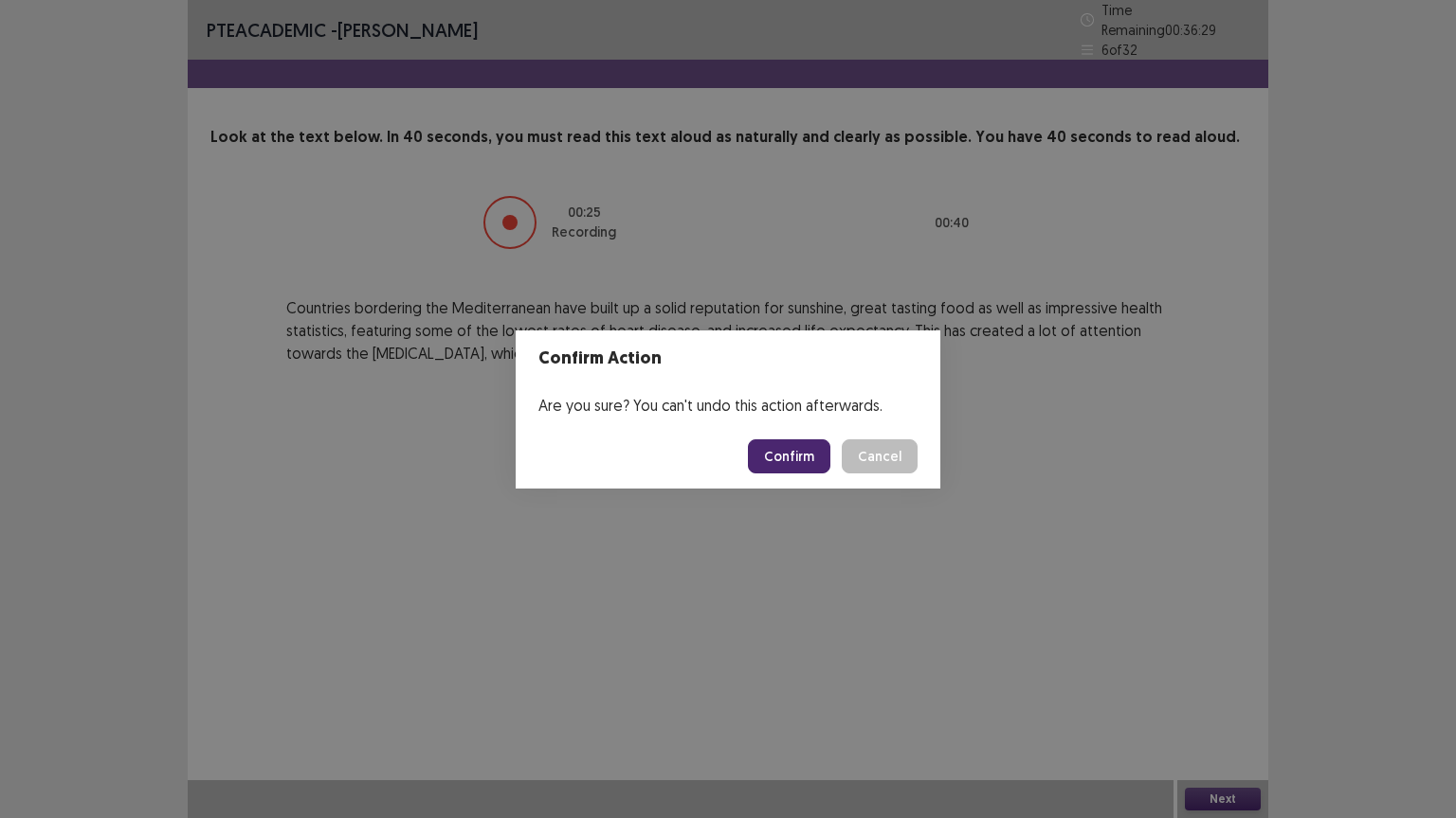
click at [818, 466] on button "Confirm" at bounding box center [789, 457] width 83 height 34
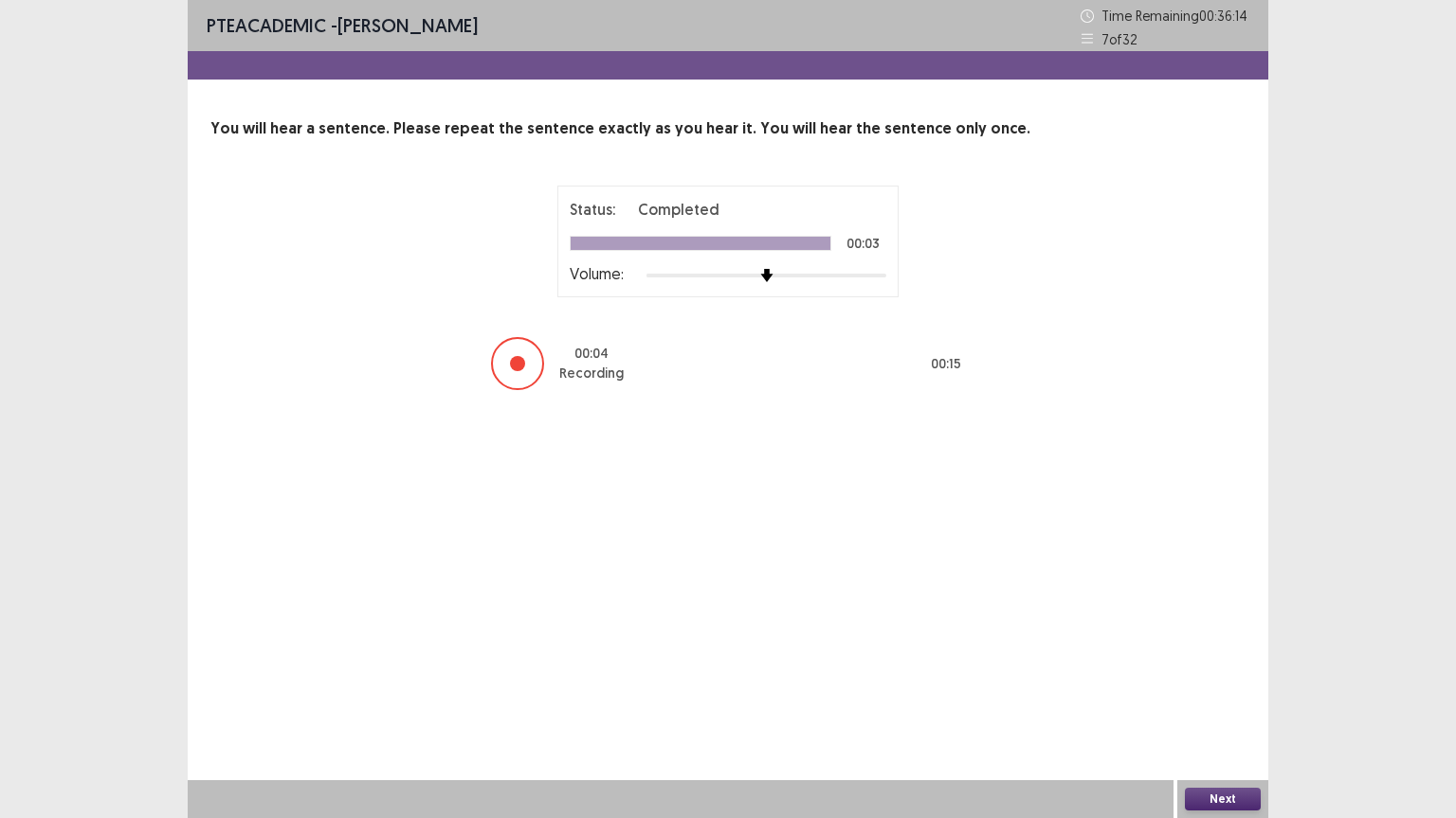
click at [1213, 691] on button "Next" at bounding box center [1223, 800] width 76 height 23
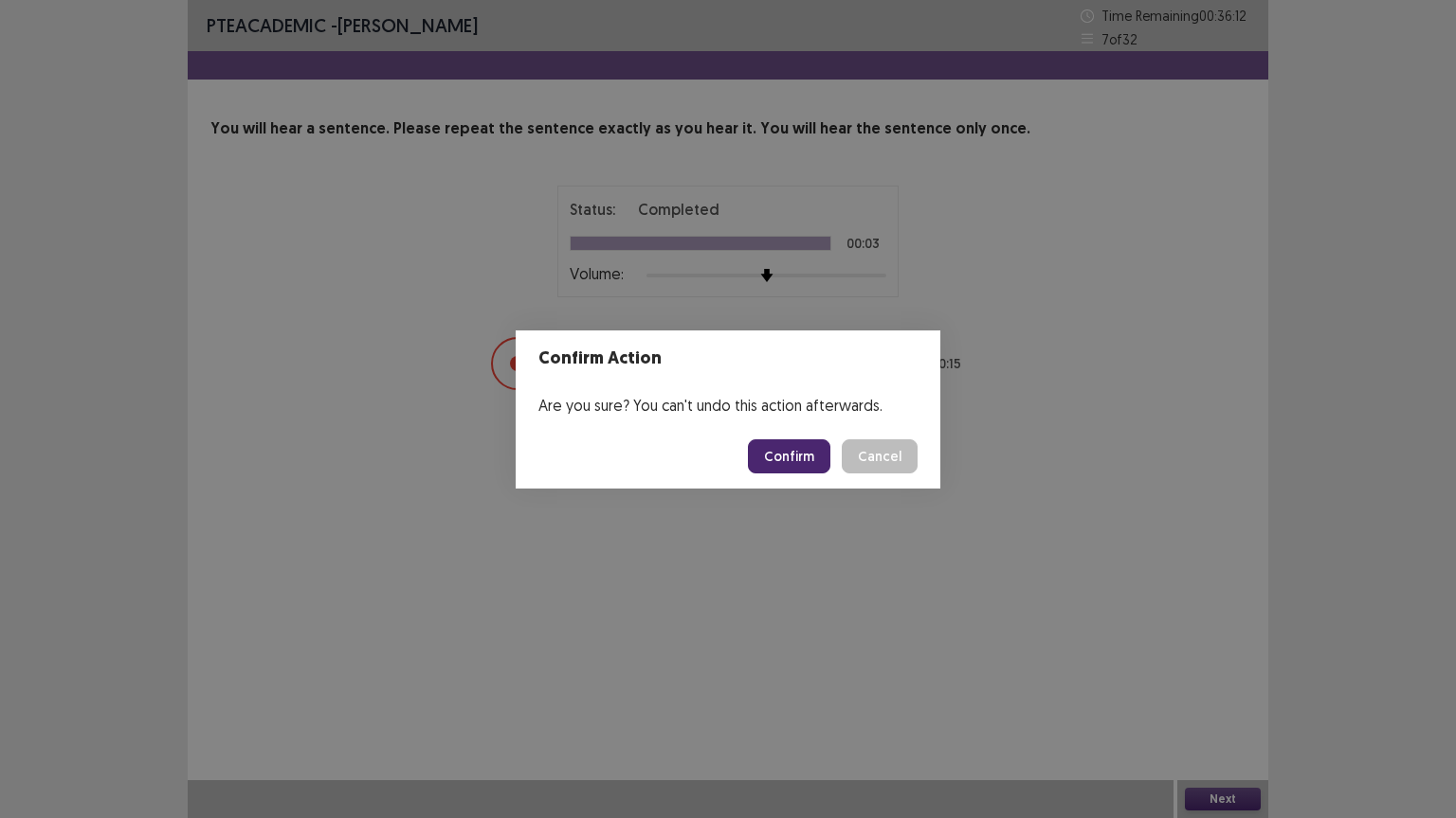
click at [775, 446] on button "Confirm" at bounding box center [789, 457] width 83 height 34
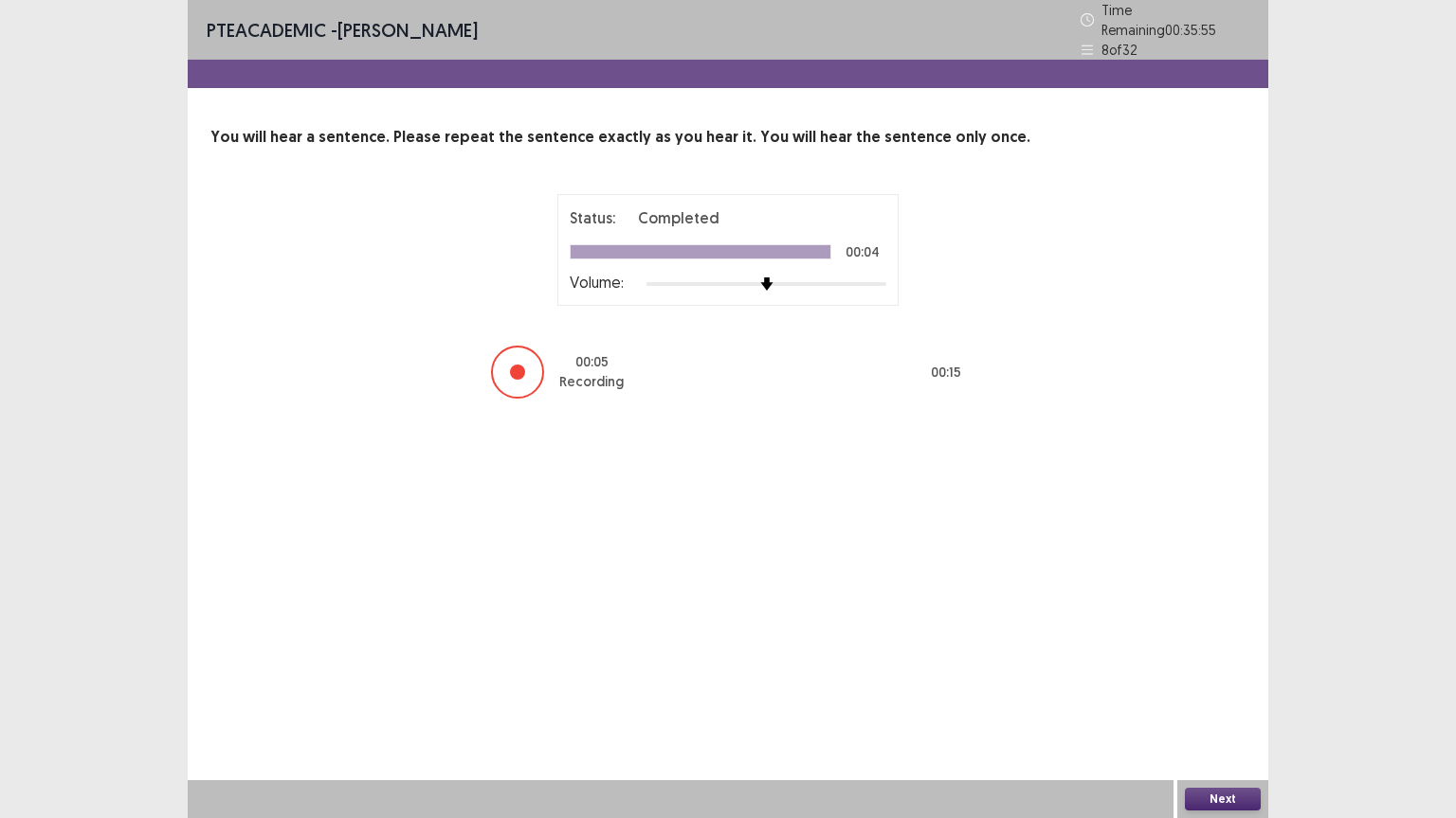
click at [1222, 691] on button "Next" at bounding box center [1223, 800] width 76 height 23
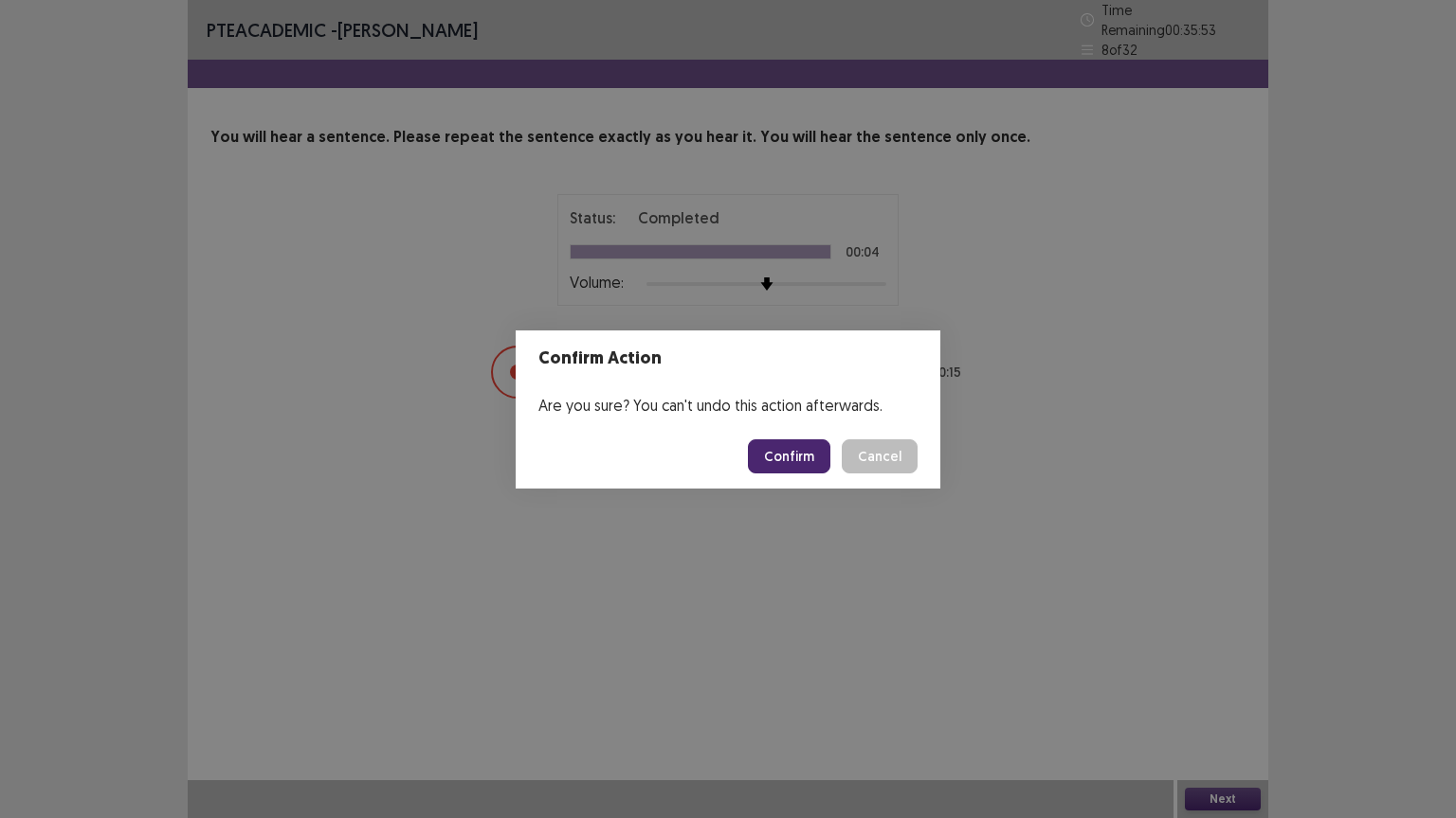
click at [822, 460] on button "Confirm" at bounding box center [789, 457] width 83 height 34
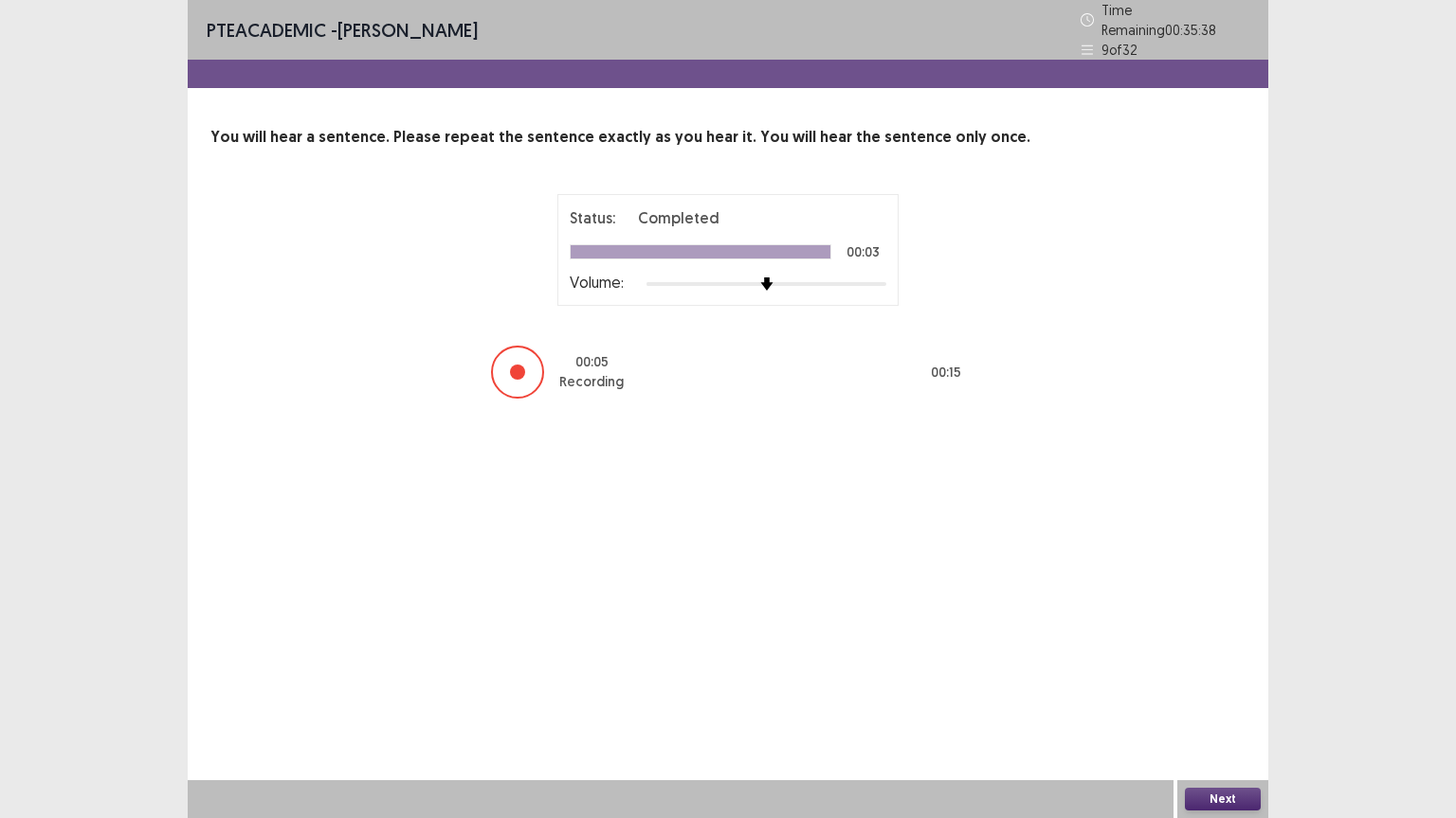
click at [1229, 691] on button "Next" at bounding box center [1223, 800] width 76 height 23
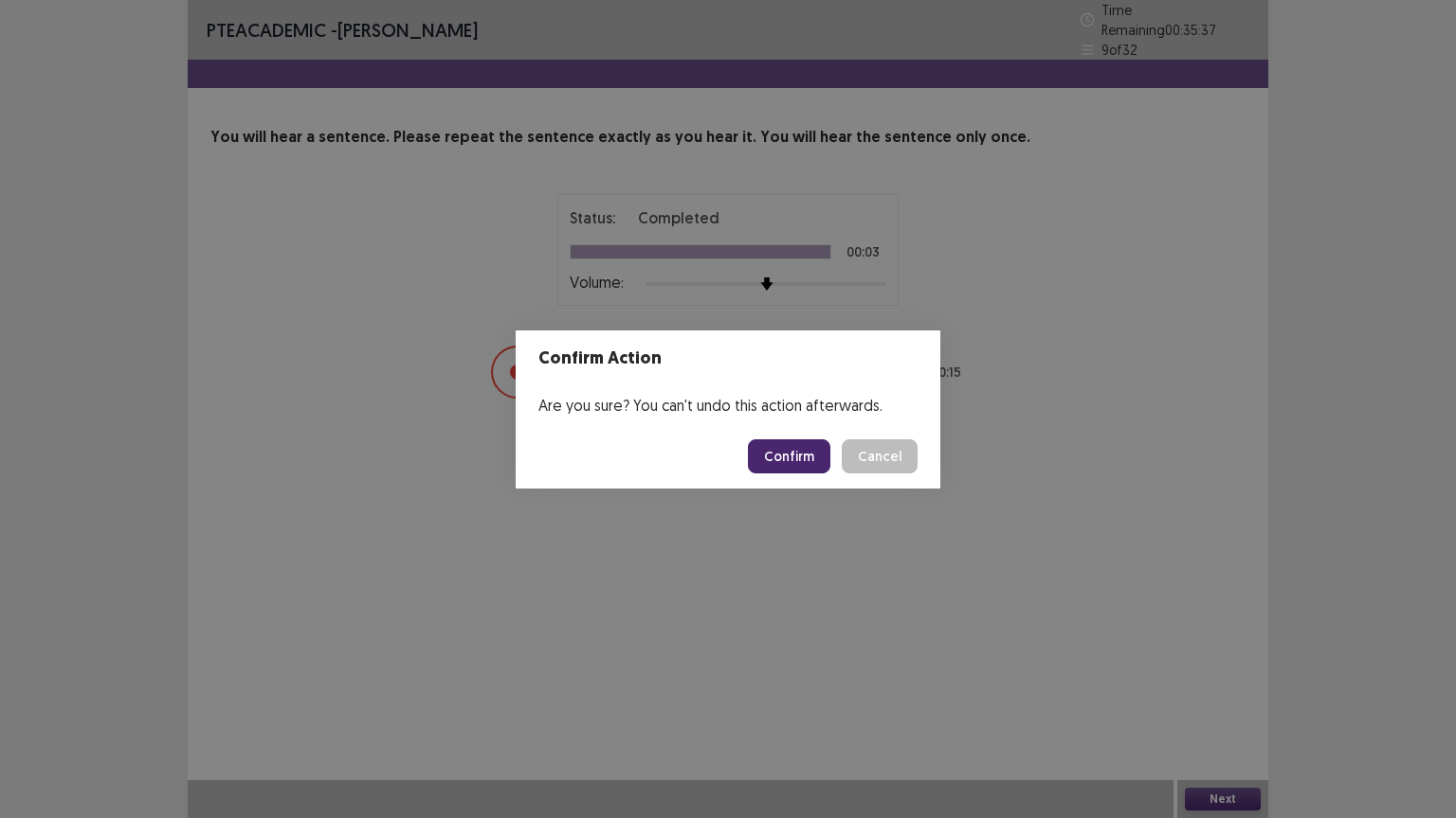
click at [815, 447] on button "Confirm" at bounding box center [789, 457] width 83 height 34
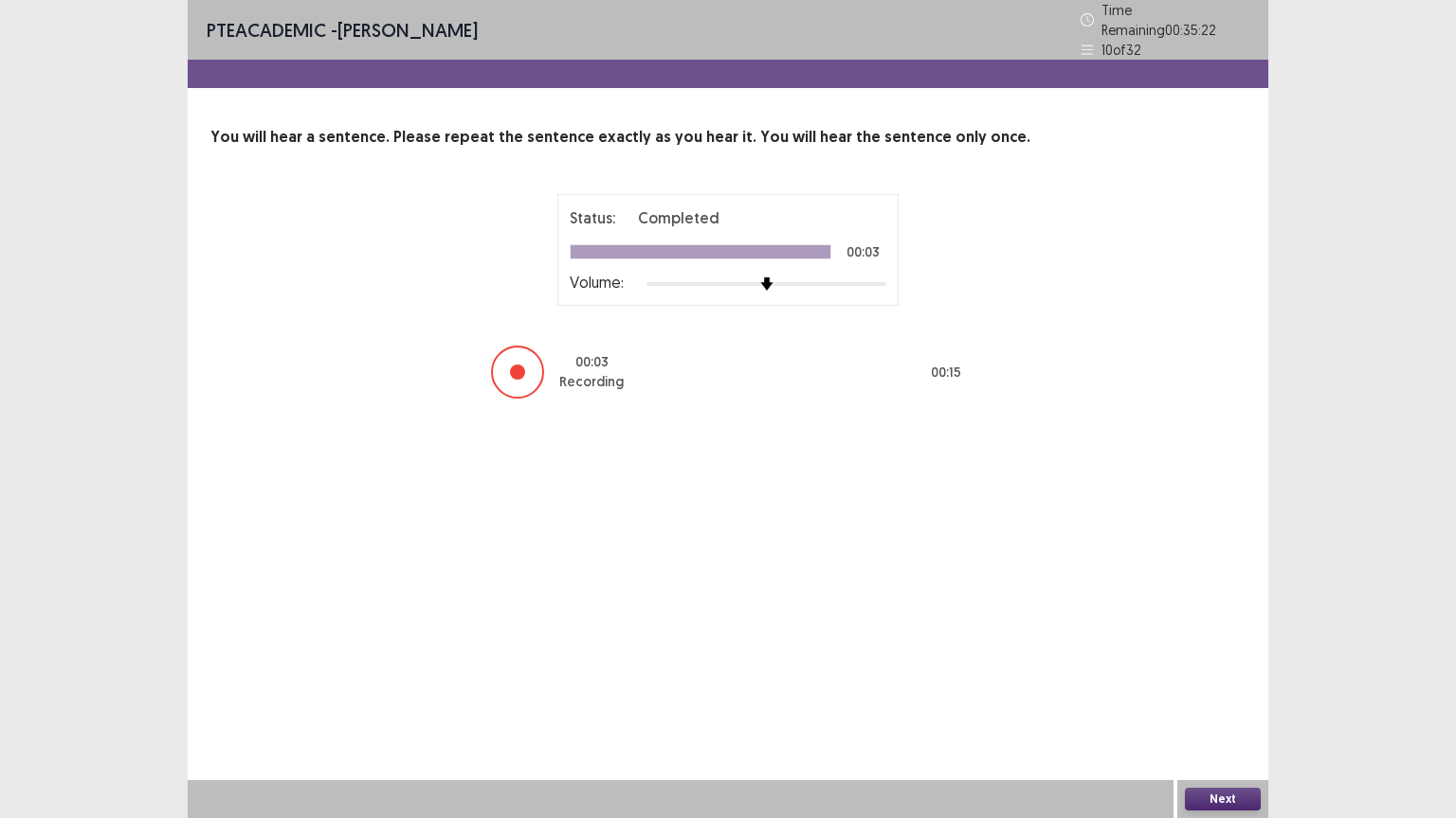
click at [1213, 691] on button "Next" at bounding box center [1223, 800] width 76 height 23
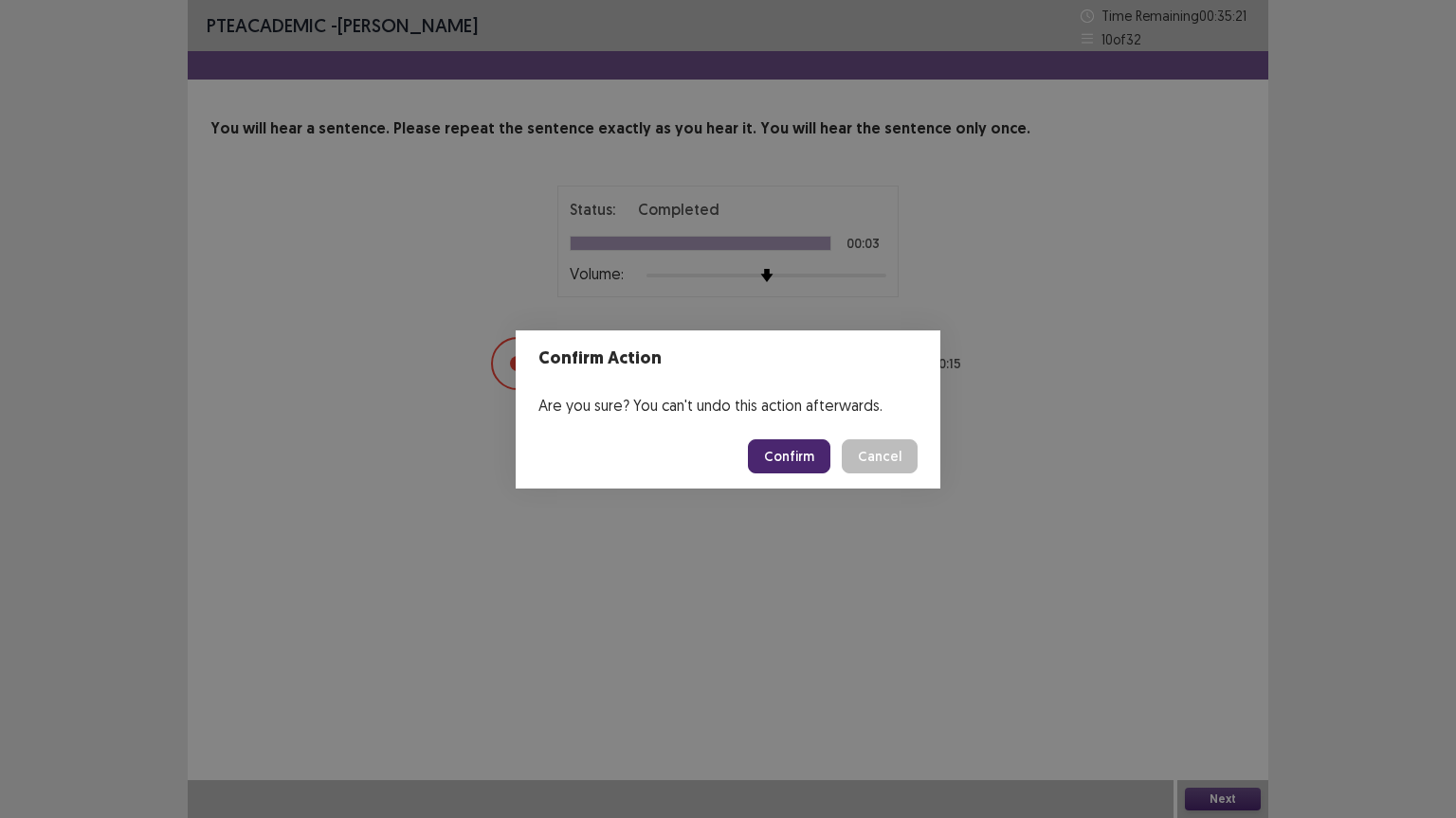
click at [784, 460] on button "Confirm" at bounding box center [789, 457] width 83 height 34
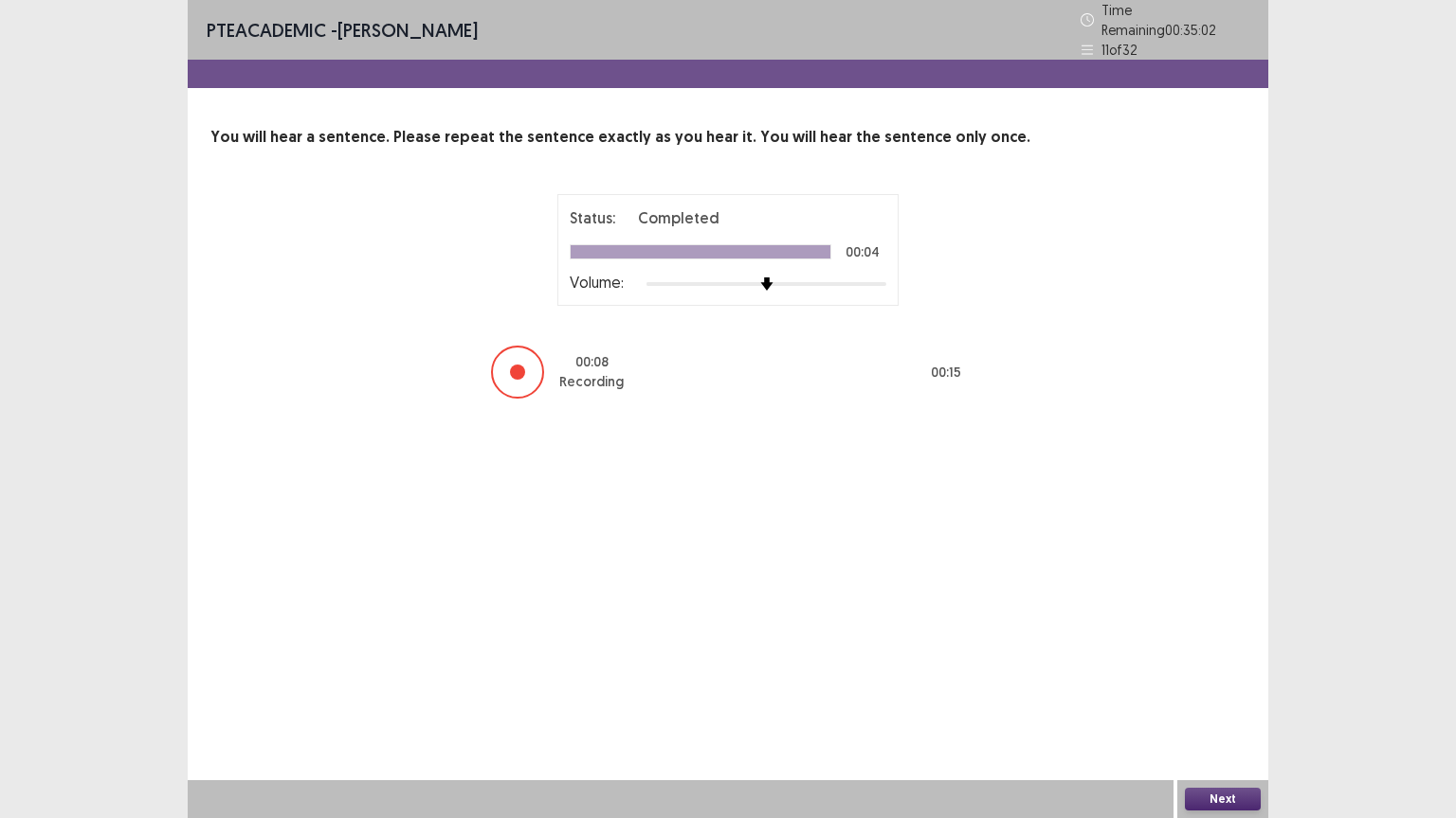
click at [1232, 691] on button "Next" at bounding box center [1223, 800] width 76 height 23
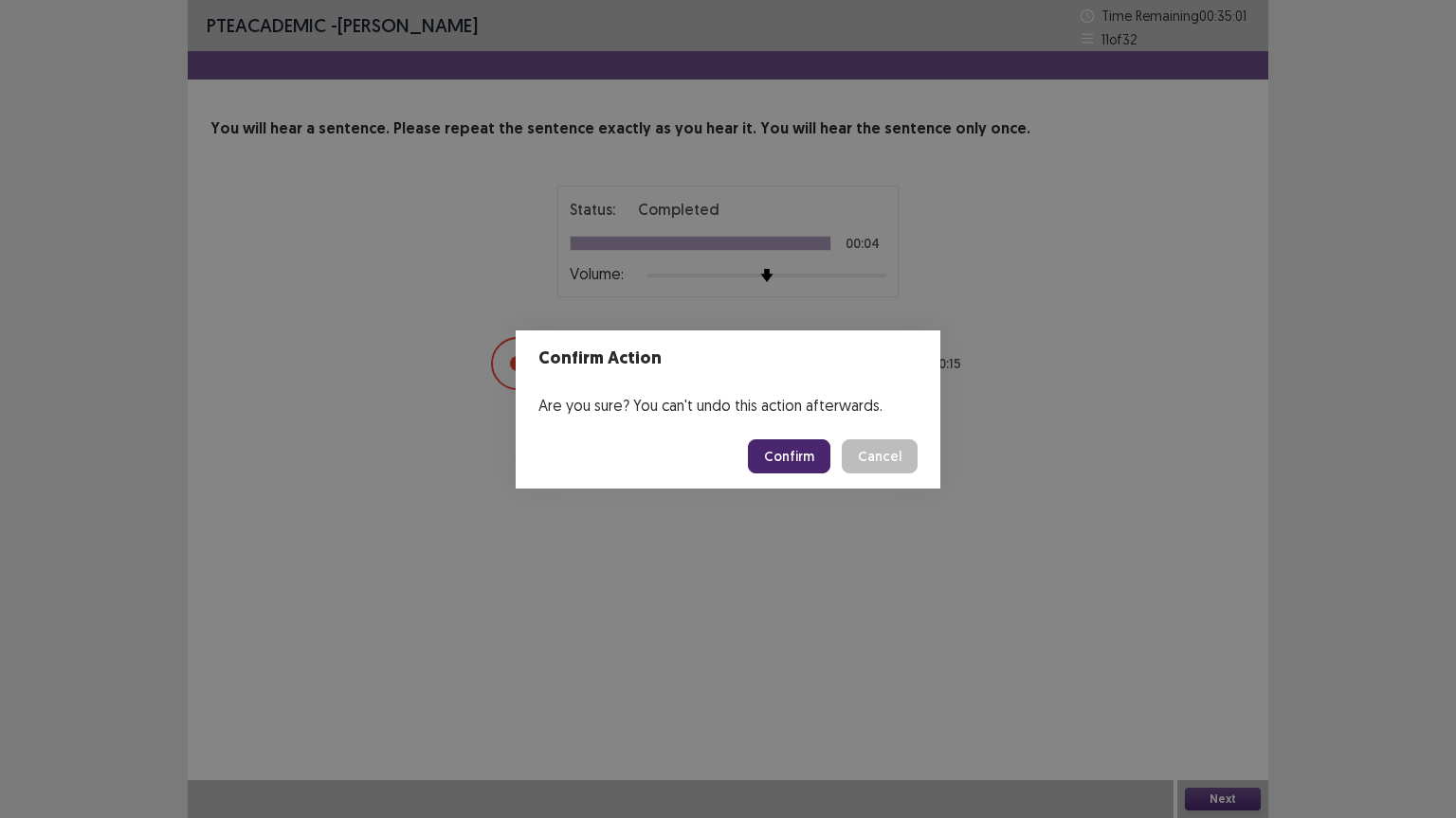
click at [797, 458] on button "Confirm" at bounding box center [789, 457] width 83 height 34
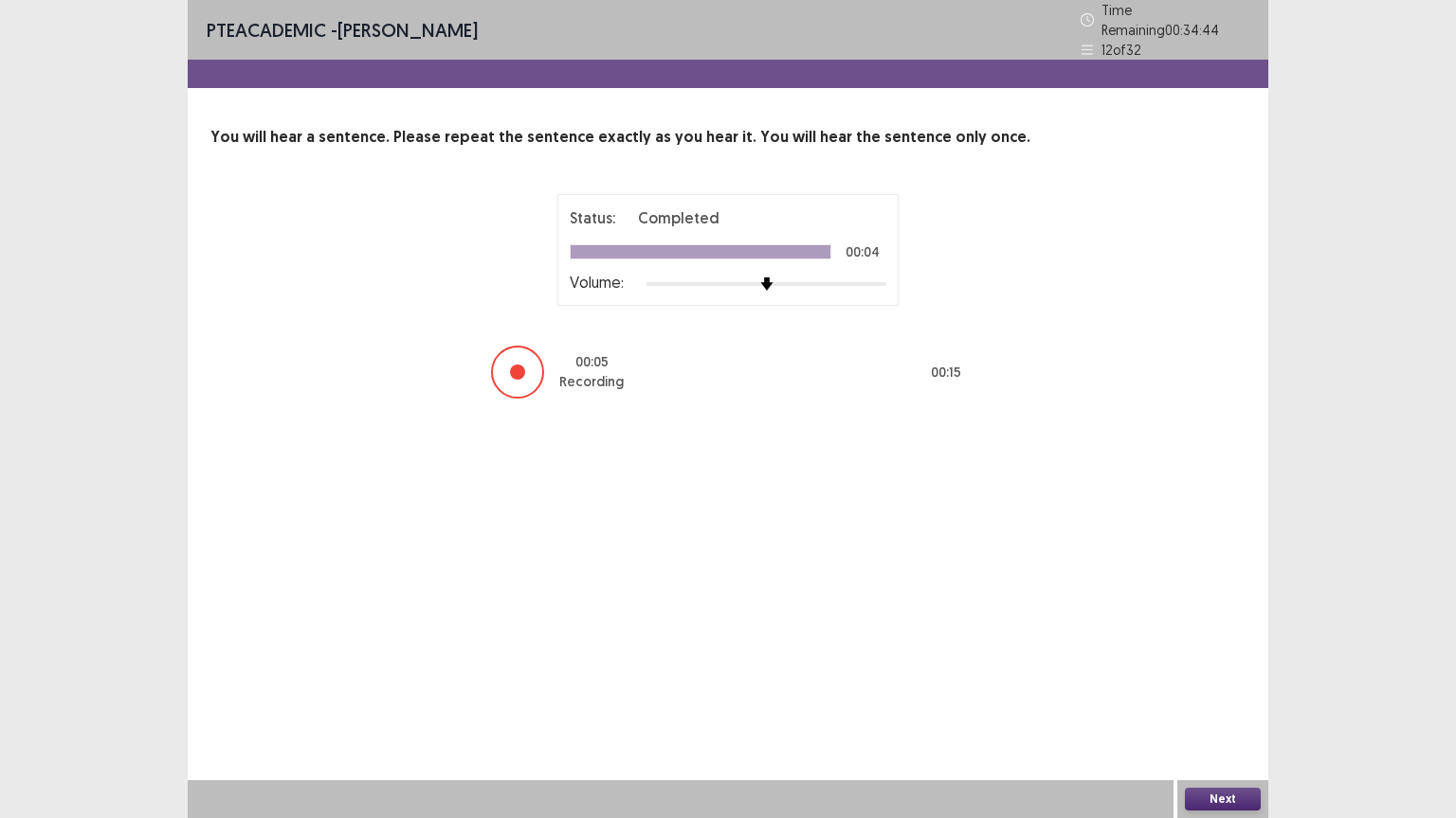
click at [1221, 691] on button "Next" at bounding box center [1223, 800] width 76 height 23
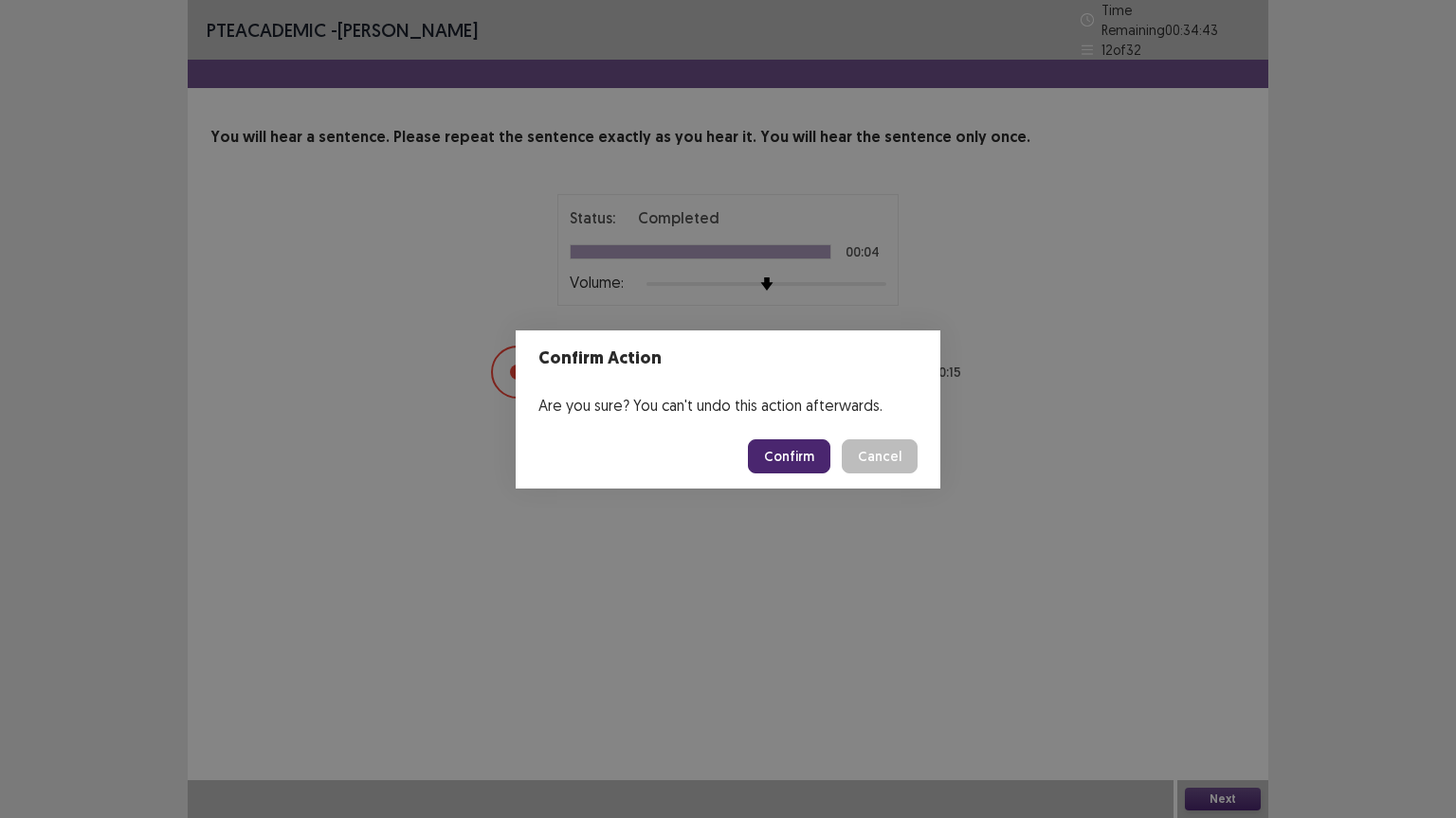
click at [811, 444] on button "Confirm" at bounding box center [789, 457] width 83 height 34
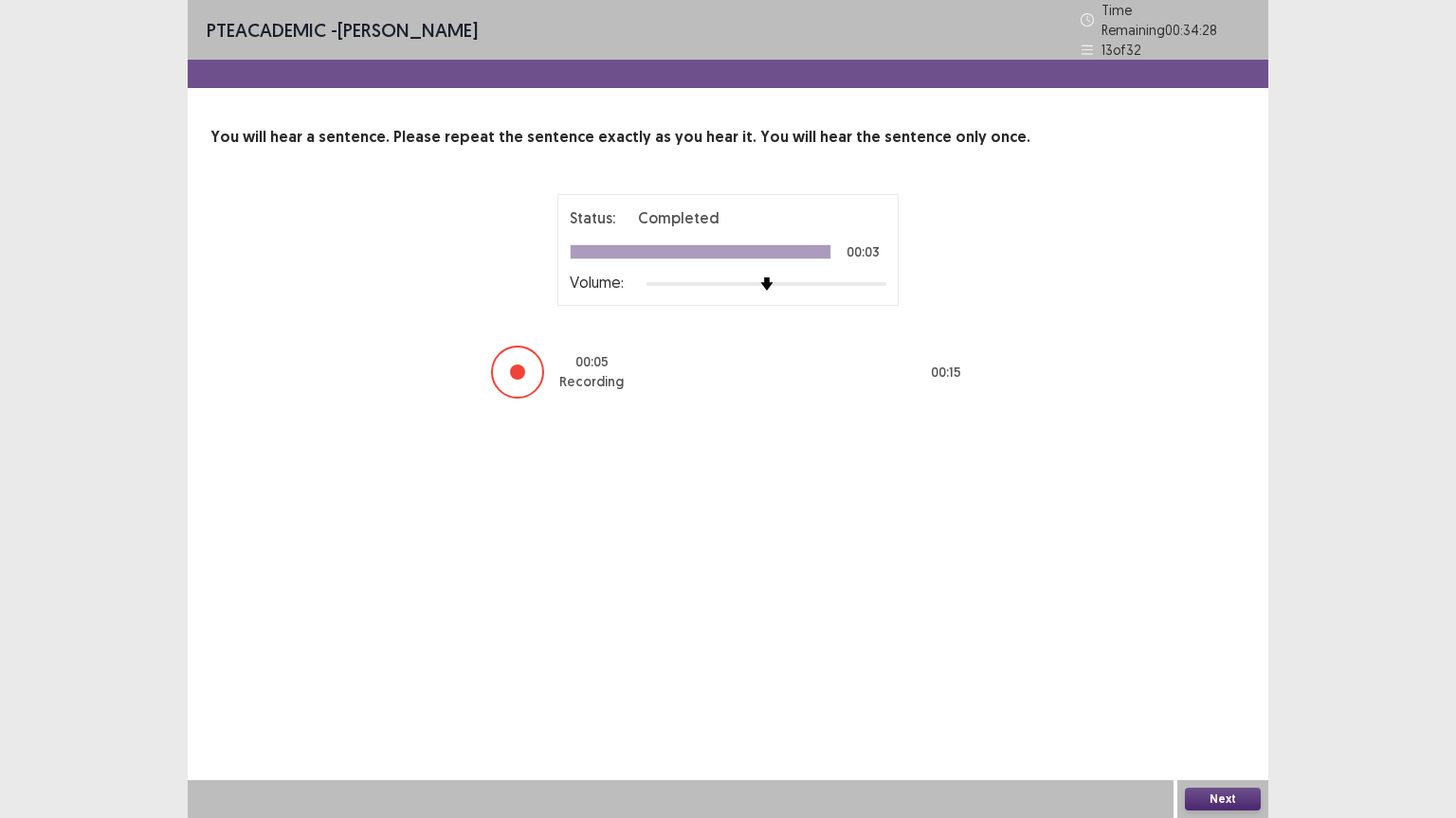
click at [1240, 691] on button "Next" at bounding box center [1223, 800] width 76 height 23
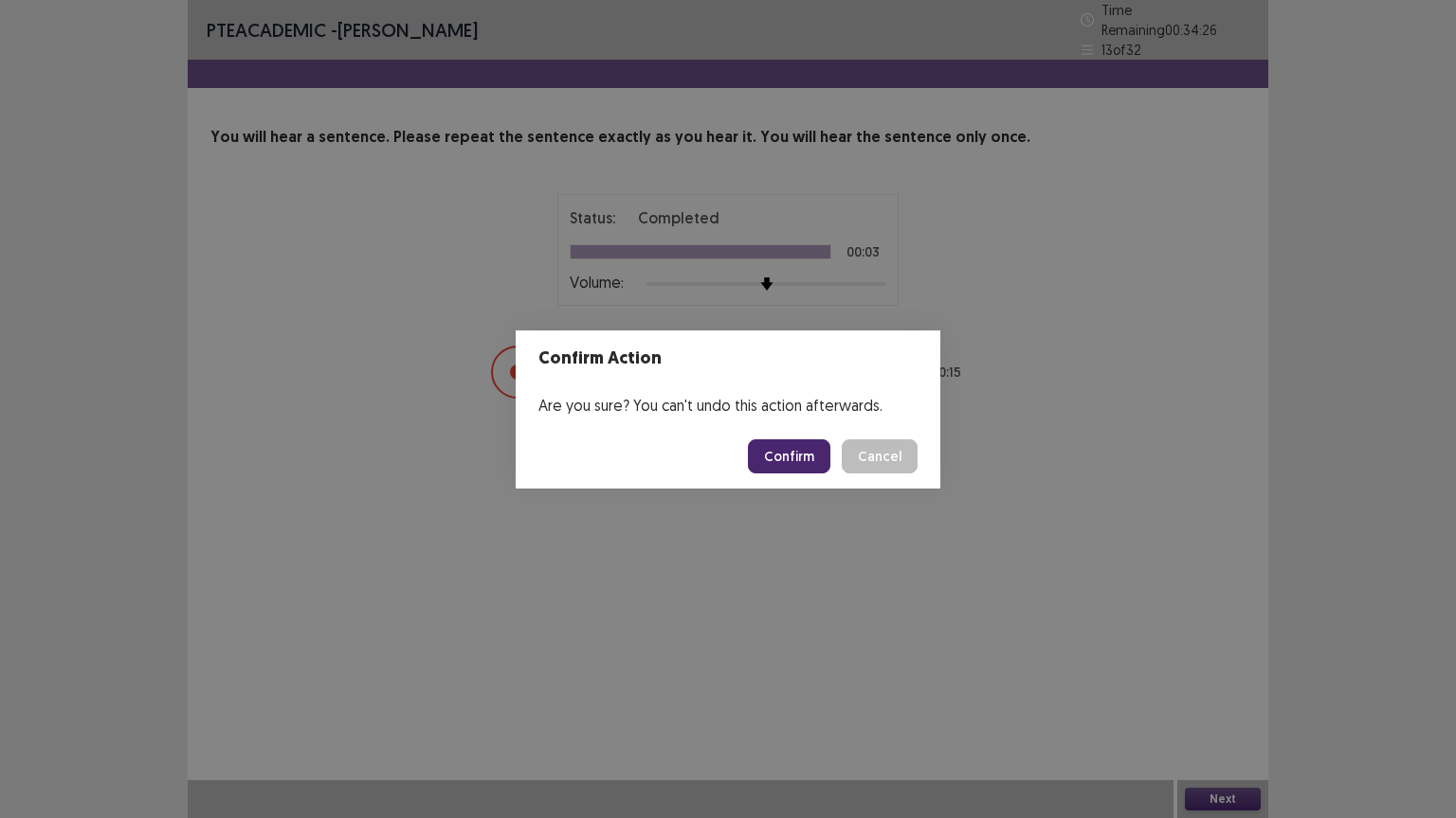
click at [804, 462] on button "Confirm" at bounding box center [789, 457] width 83 height 34
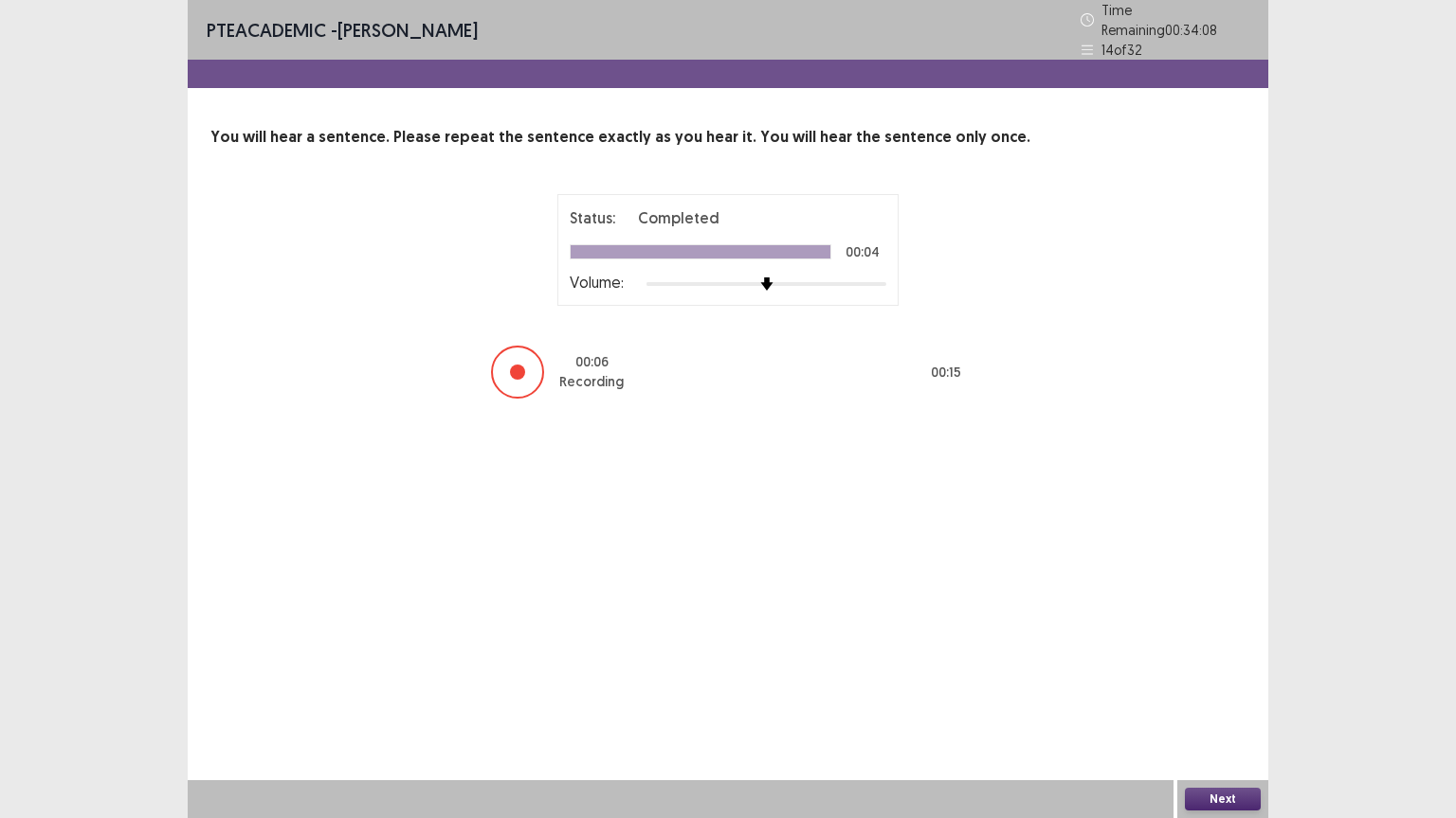
click at [1240, 691] on button "Next" at bounding box center [1223, 800] width 76 height 23
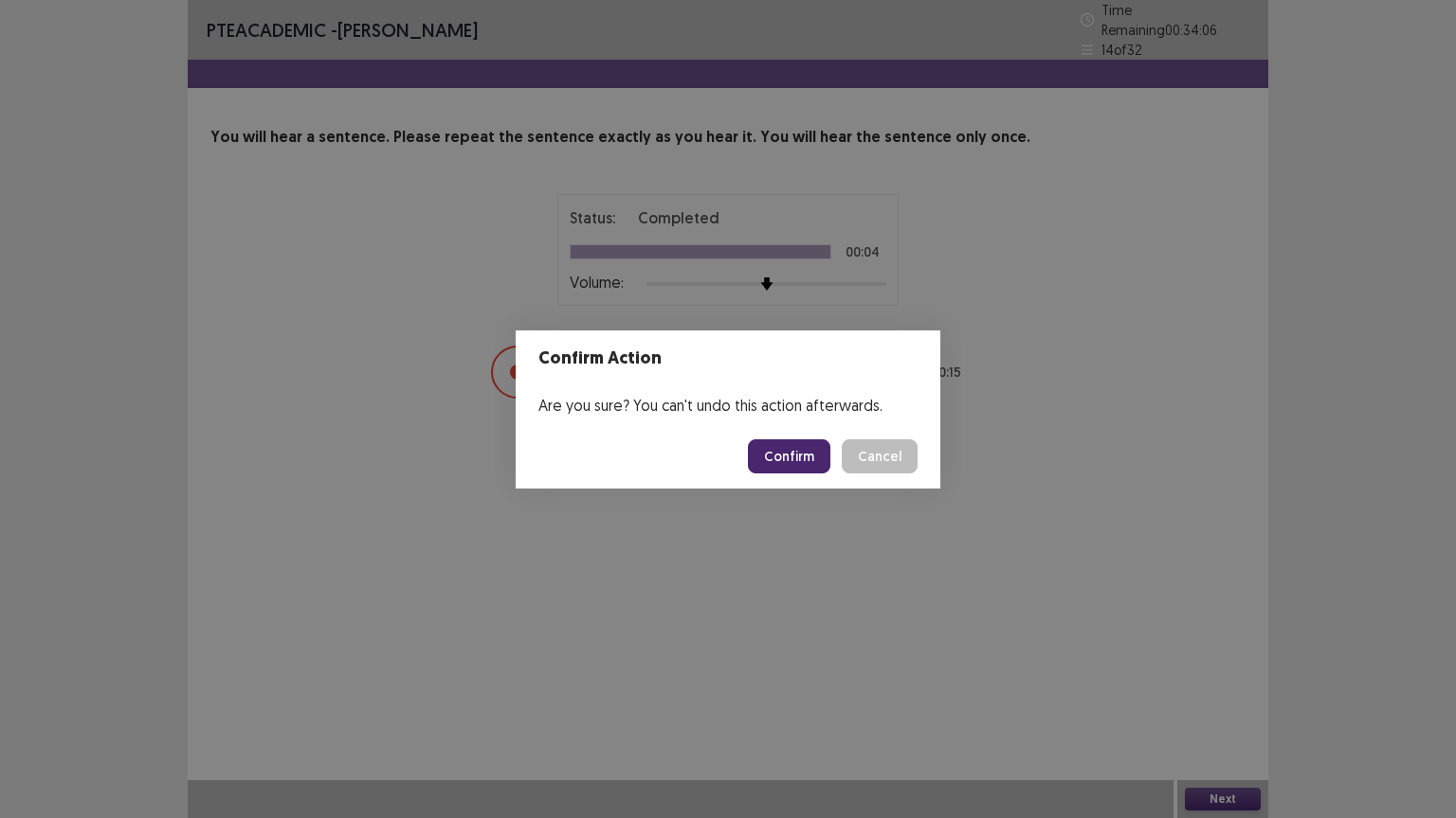
click at [795, 453] on button "Confirm" at bounding box center [789, 457] width 83 height 34
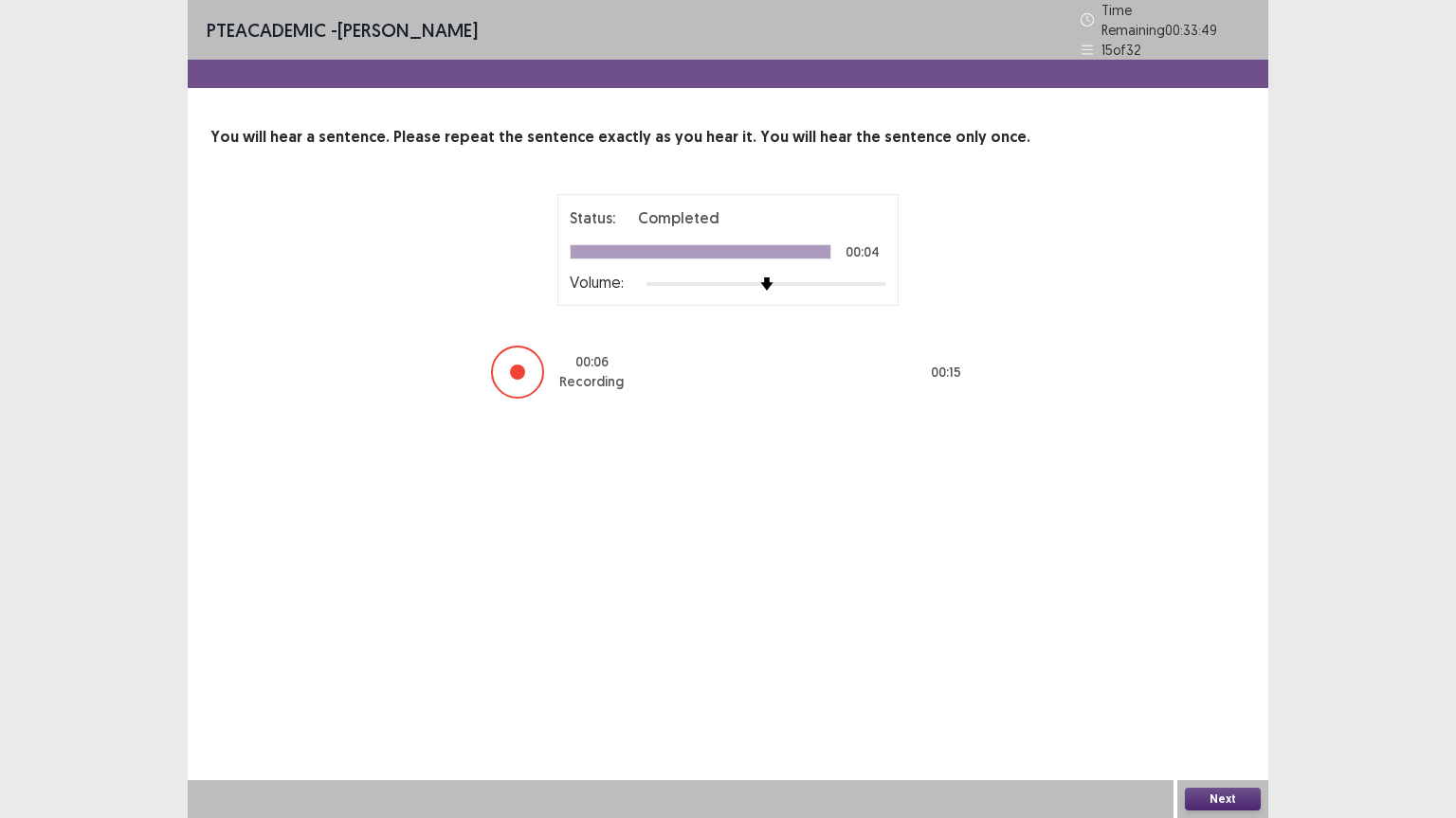
click at [1238, 691] on button "Next" at bounding box center [1223, 800] width 76 height 23
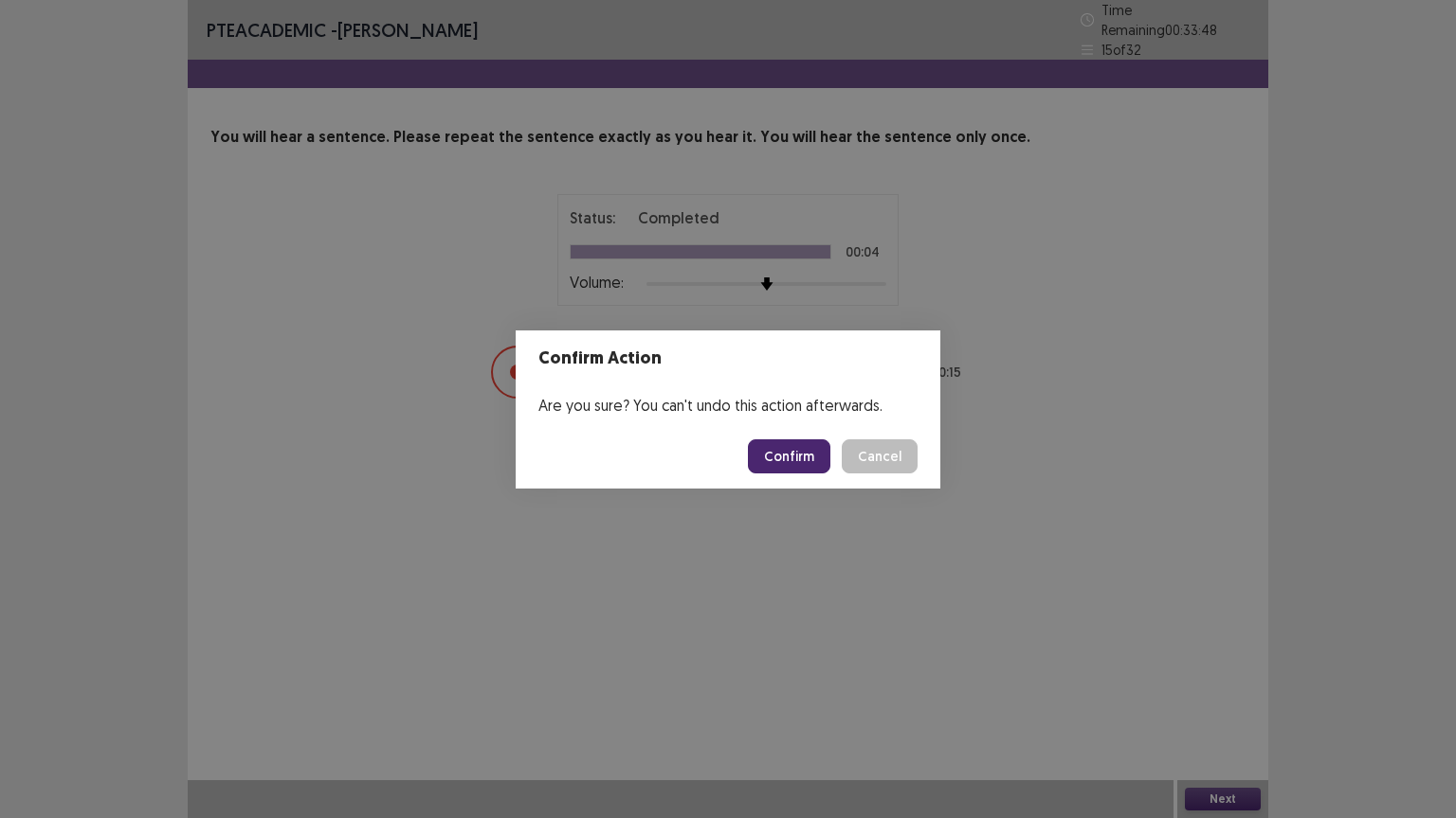
click at [811, 456] on button "Confirm" at bounding box center [789, 457] width 83 height 34
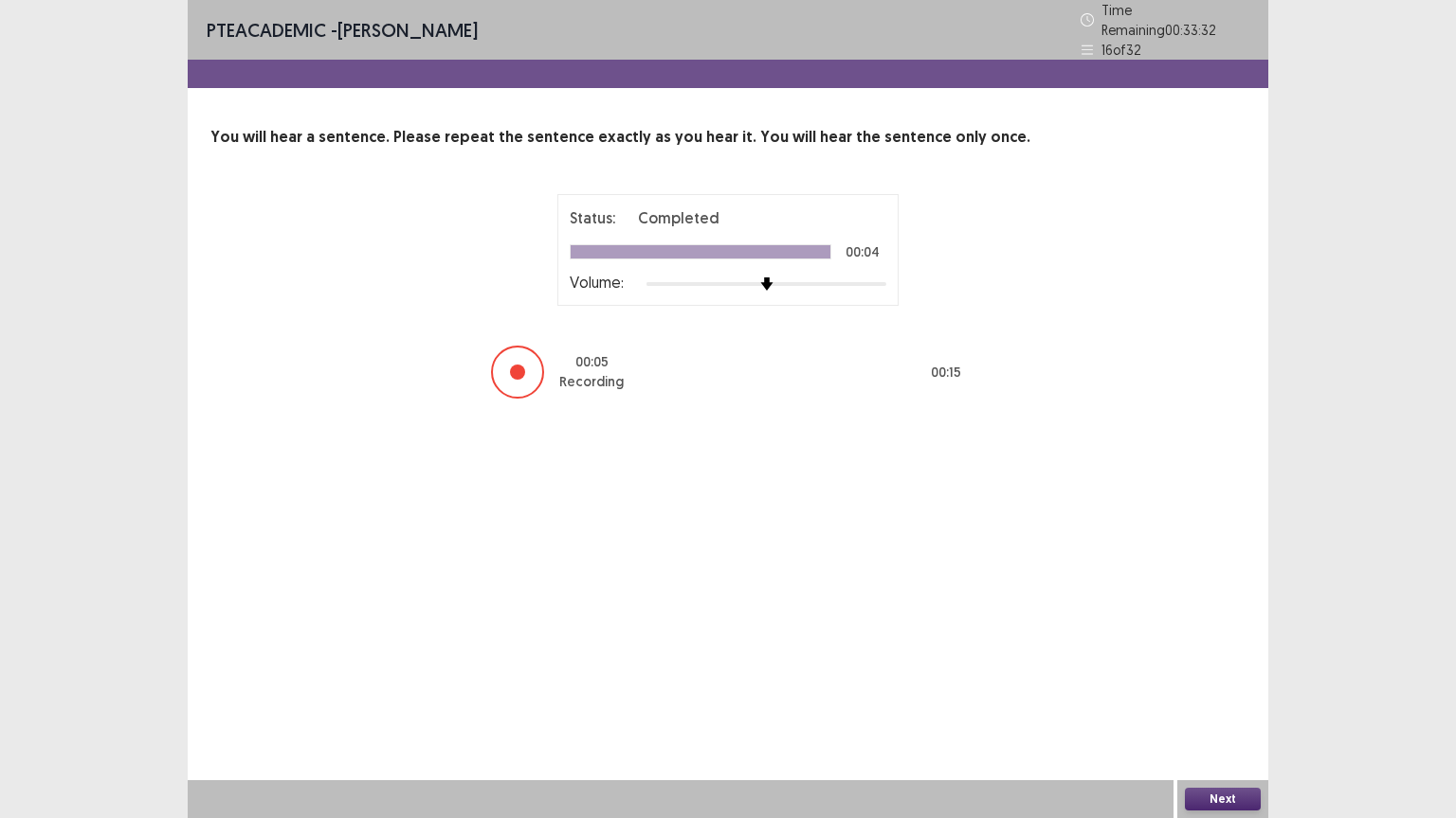
click at [1195, 691] on button "Next" at bounding box center [1223, 800] width 76 height 23
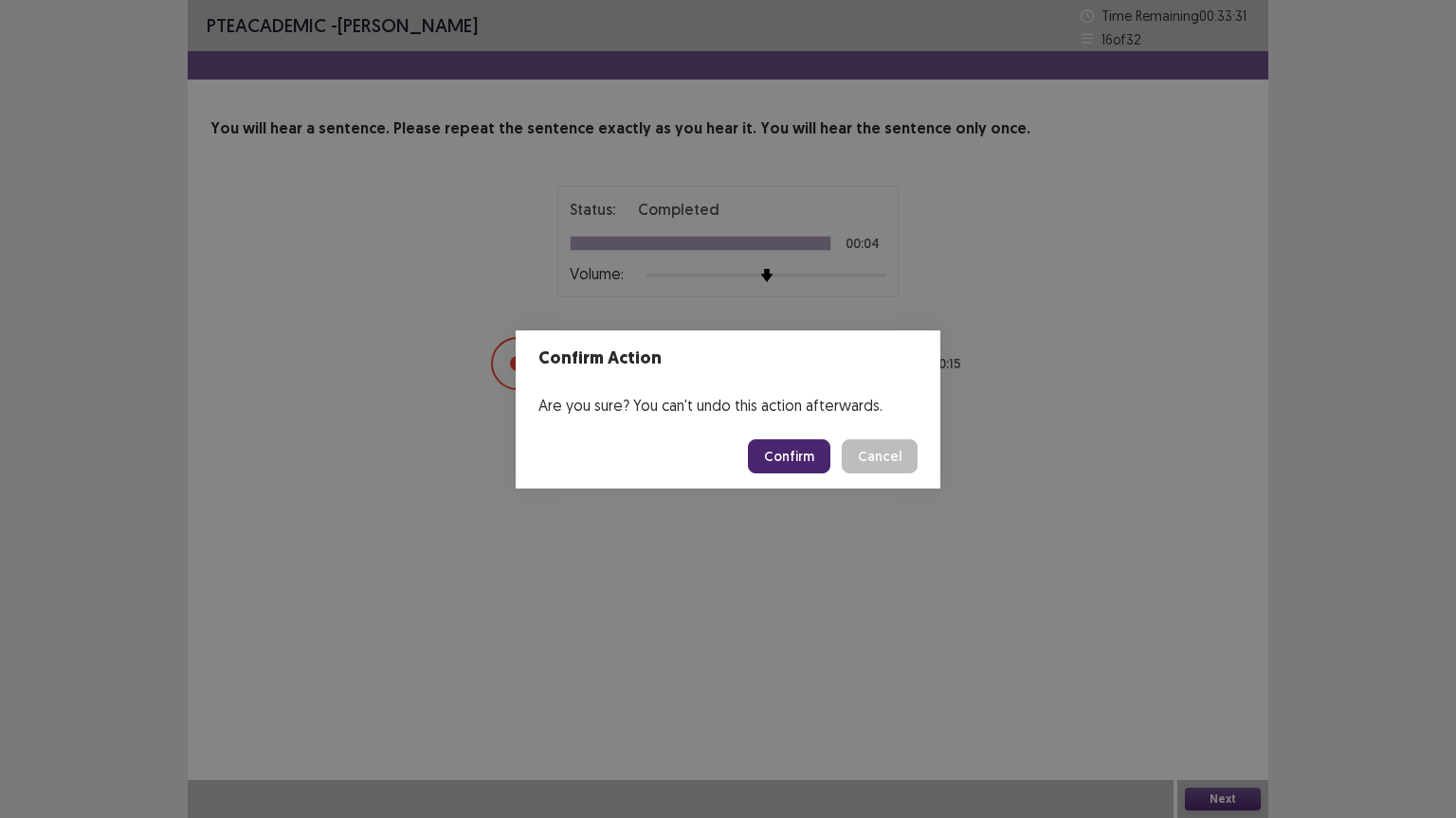
click at [797, 449] on button "Confirm" at bounding box center [789, 457] width 83 height 34
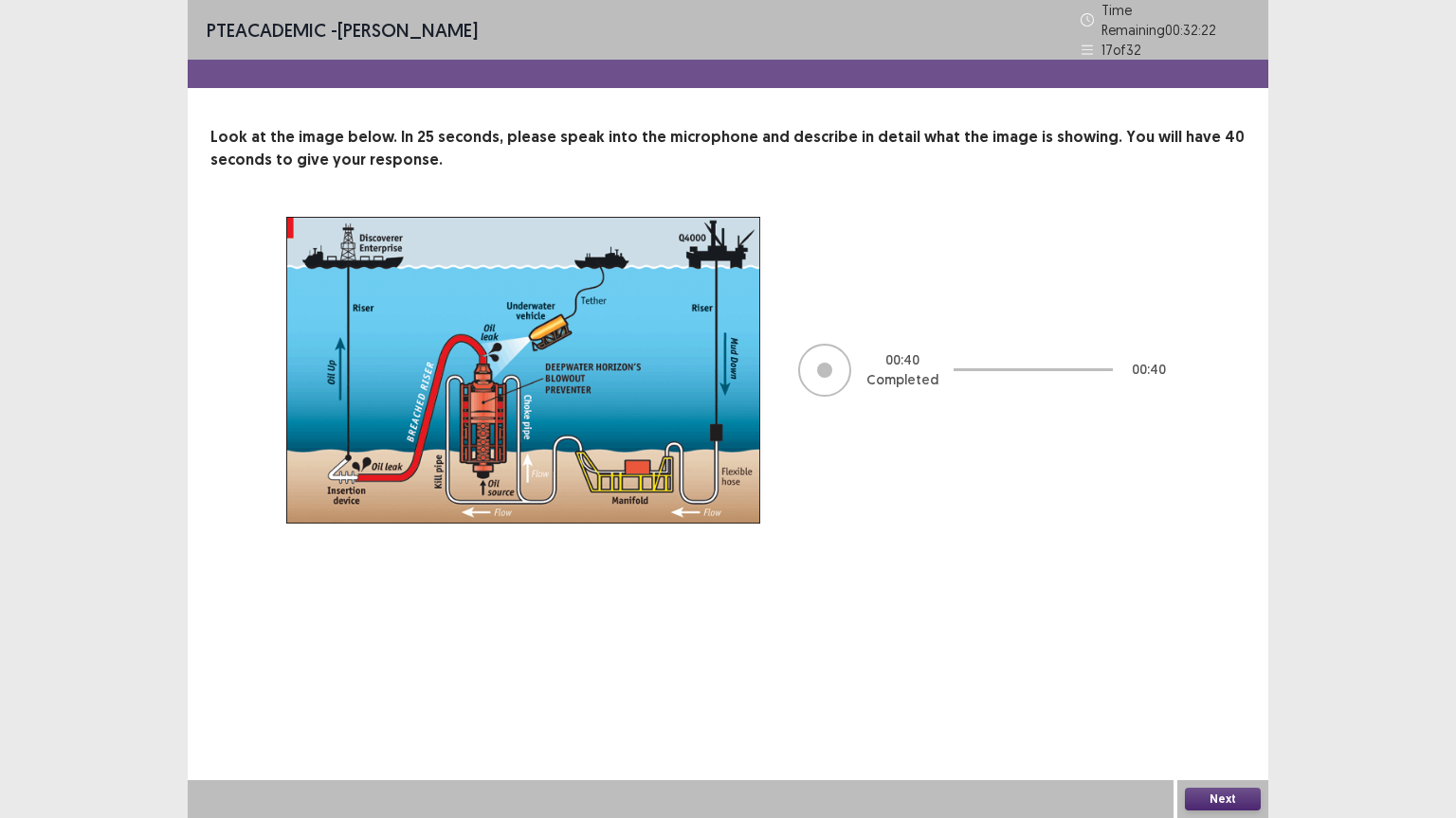
click at [1249, 691] on button "Next" at bounding box center [1223, 800] width 76 height 23
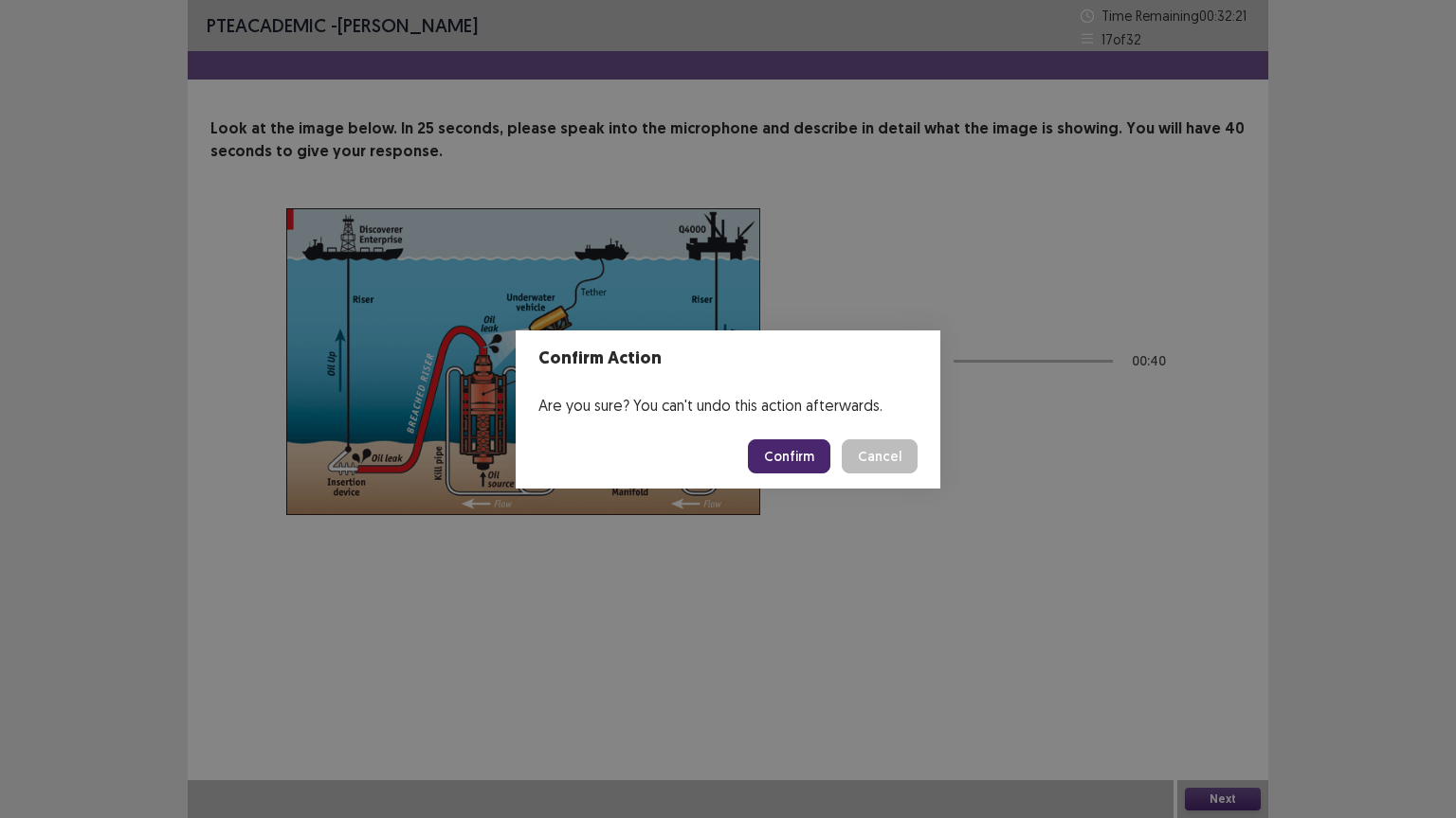
click at [793, 455] on button "Confirm" at bounding box center [789, 457] width 83 height 34
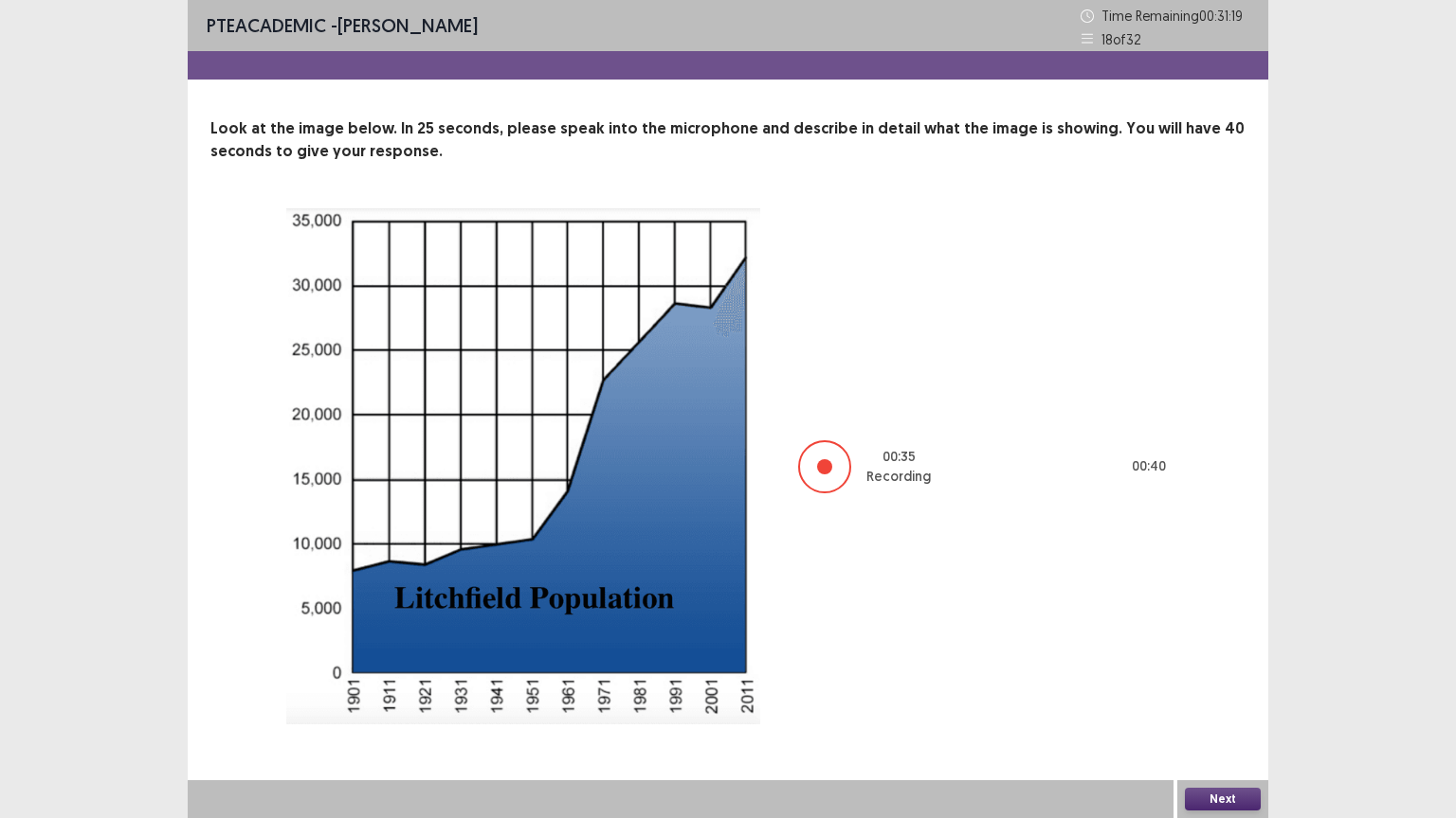
click at [1223, 691] on button "Next" at bounding box center [1223, 800] width 76 height 23
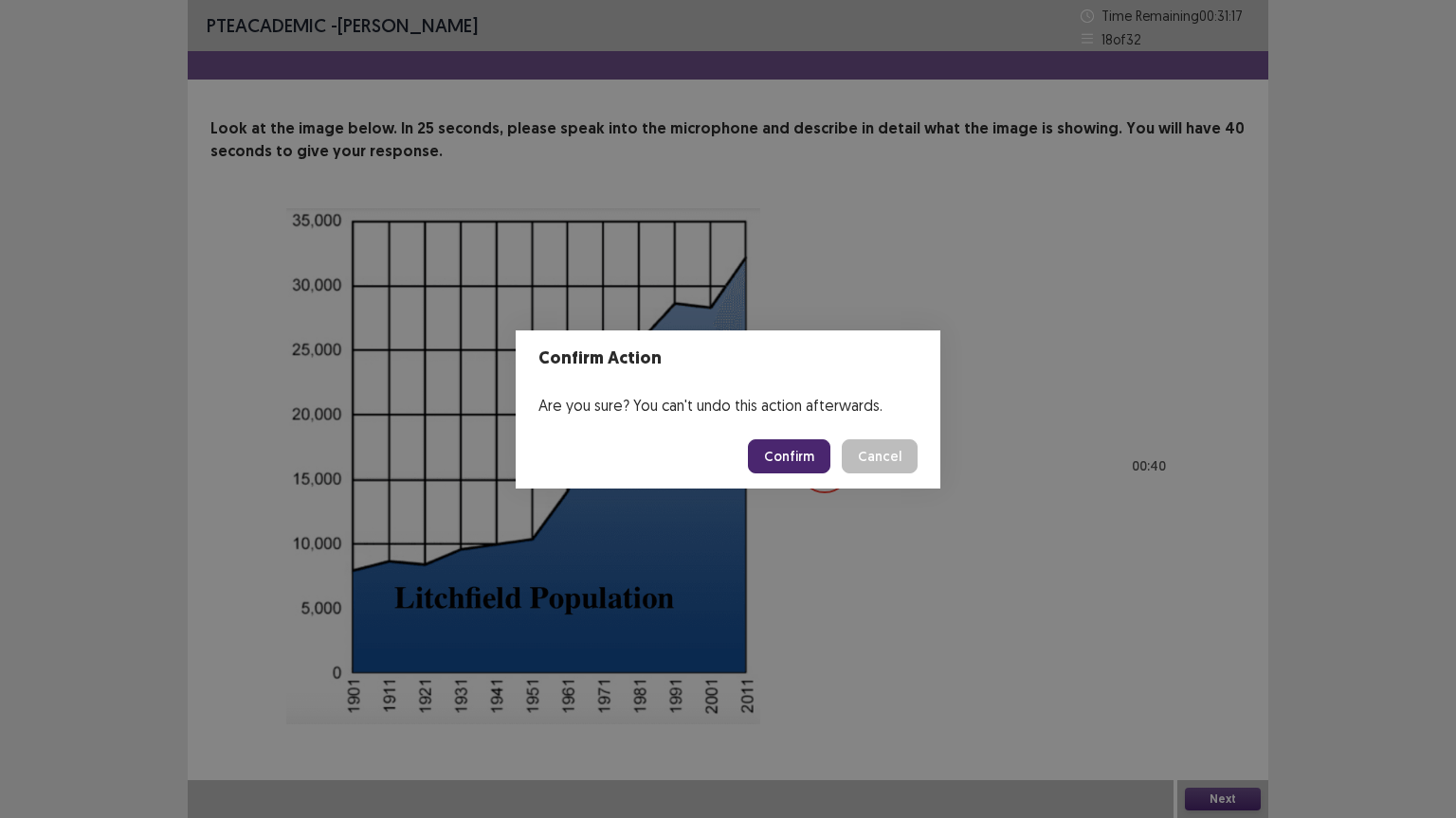
click at [798, 447] on button "Confirm" at bounding box center [789, 457] width 83 height 34
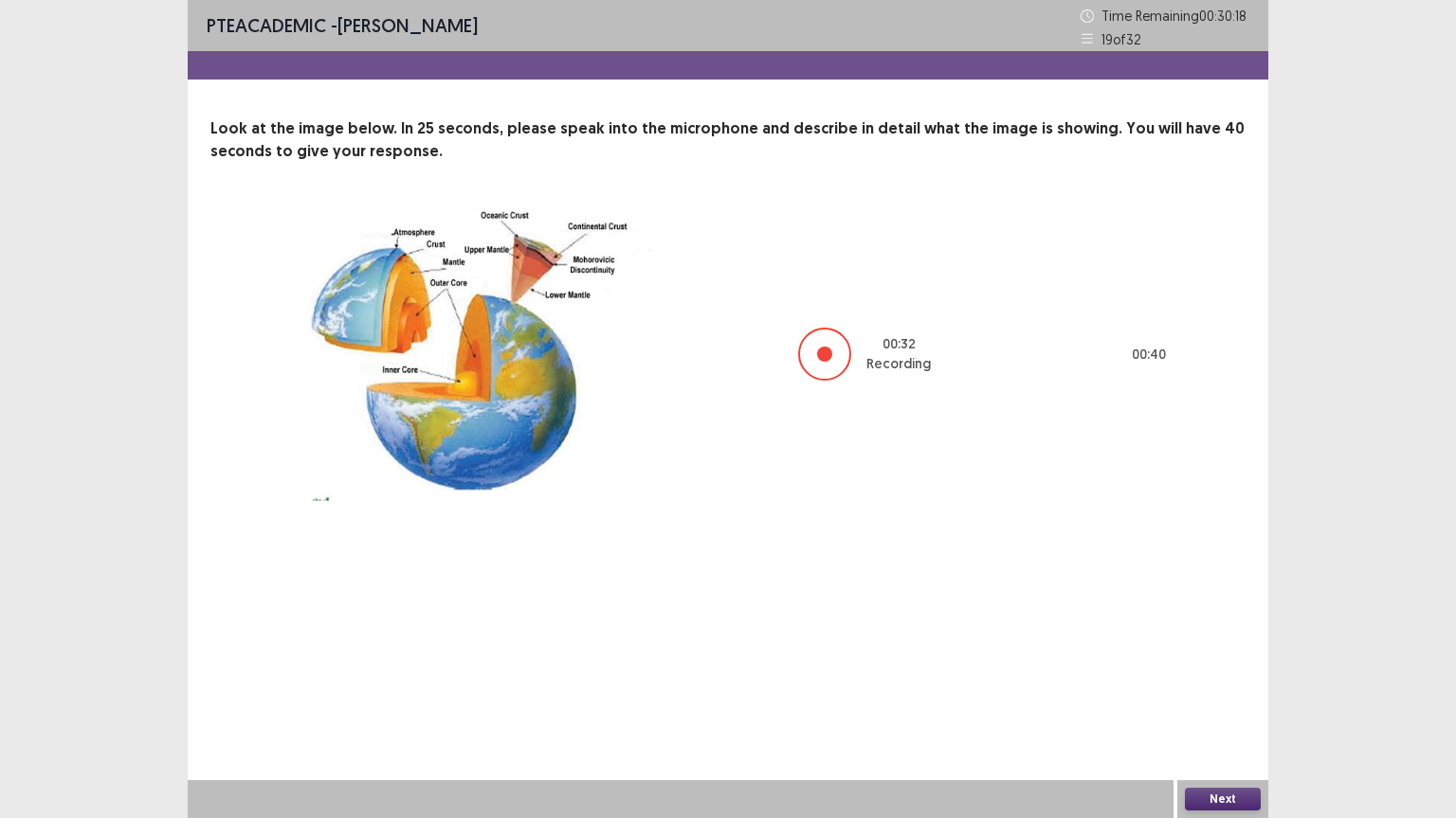
click at [1229, 691] on button "Next" at bounding box center [1223, 800] width 76 height 23
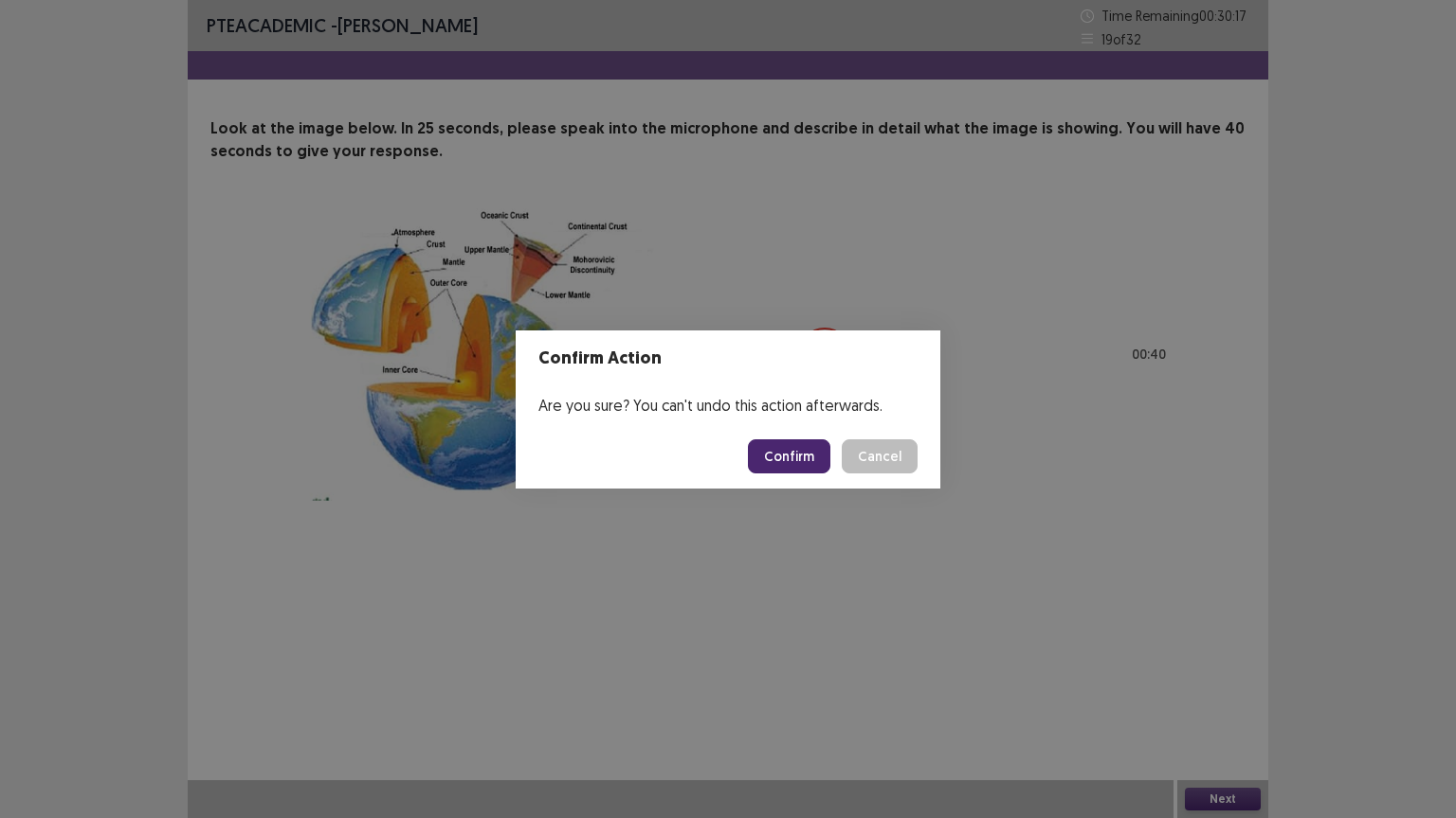
click at [797, 458] on button "Confirm" at bounding box center [789, 457] width 83 height 34
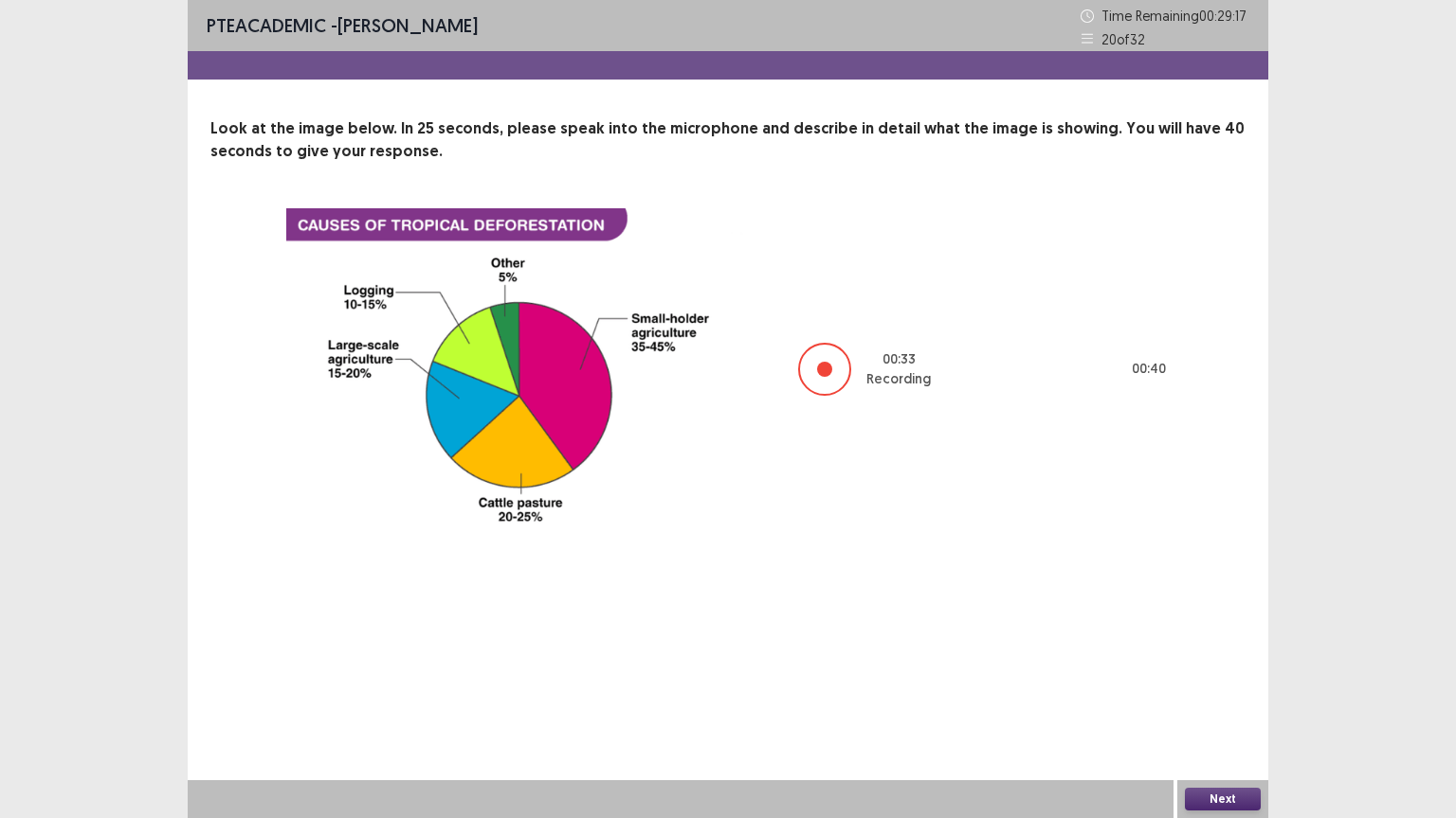
click at [1239, 691] on button "Next" at bounding box center [1223, 800] width 76 height 23
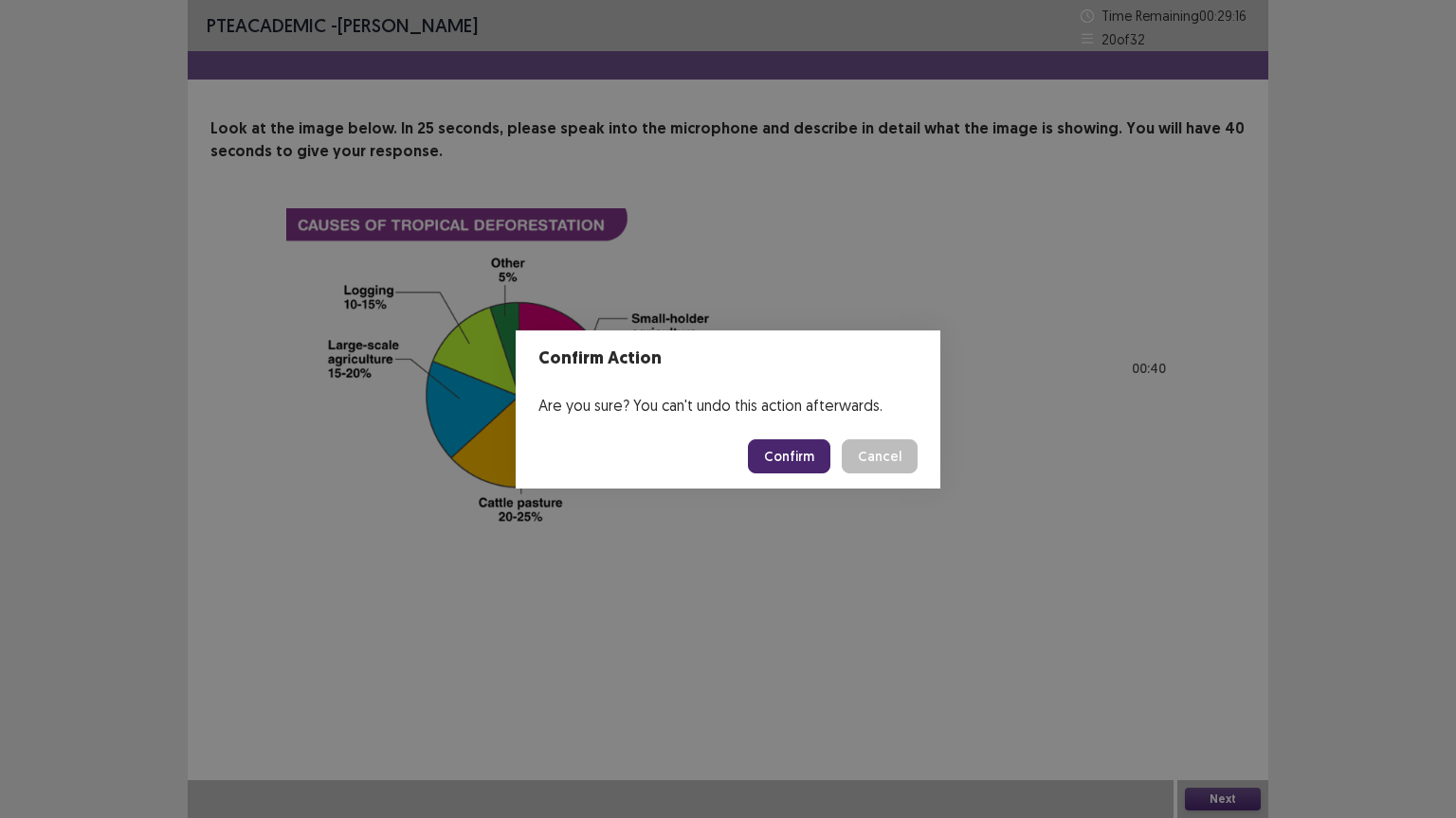
click at [794, 462] on button "Confirm" at bounding box center [789, 457] width 83 height 34
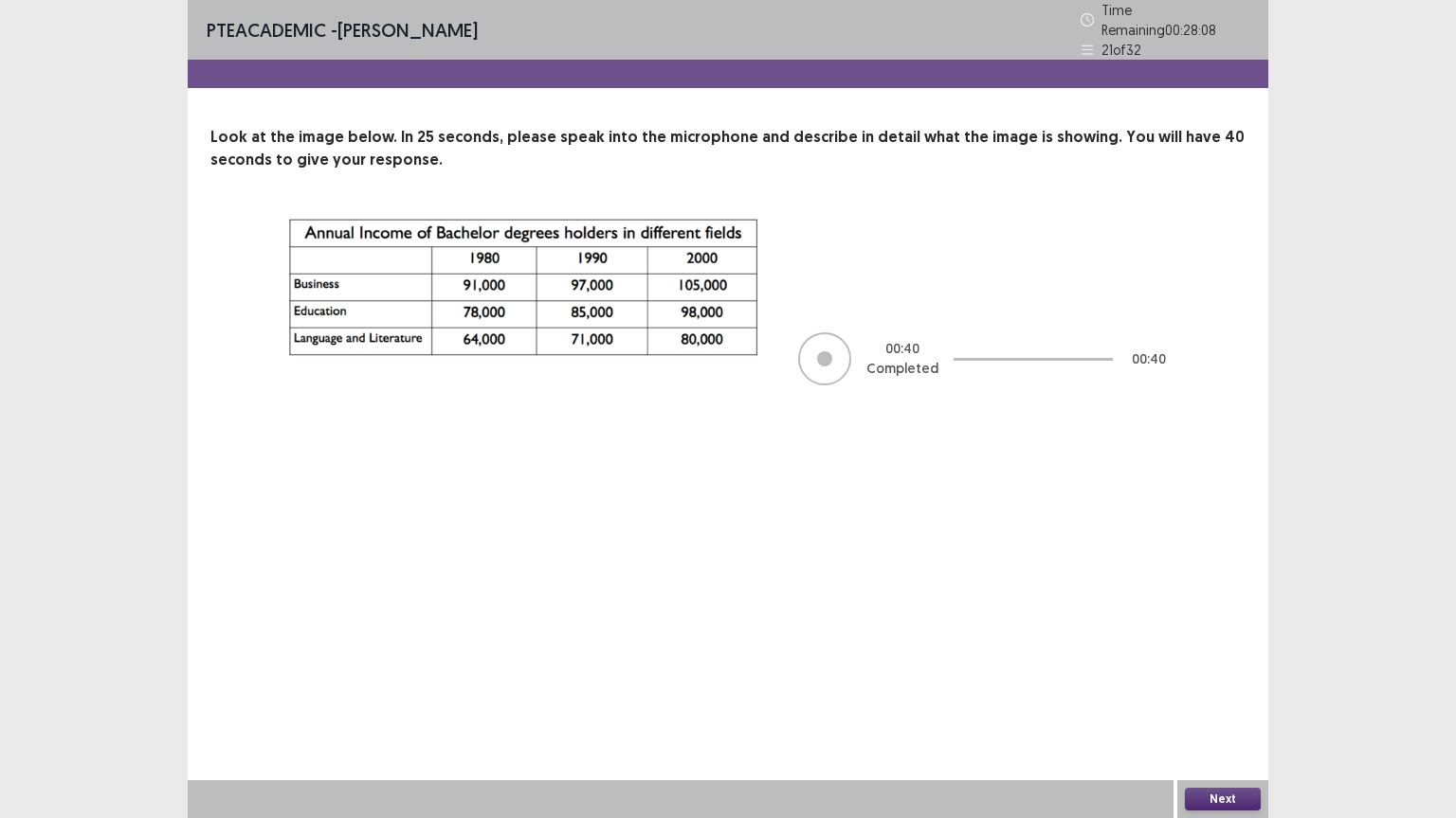
click at [1224, 691] on button "Next" at bounding box center [1223, 800] width 76 height 23
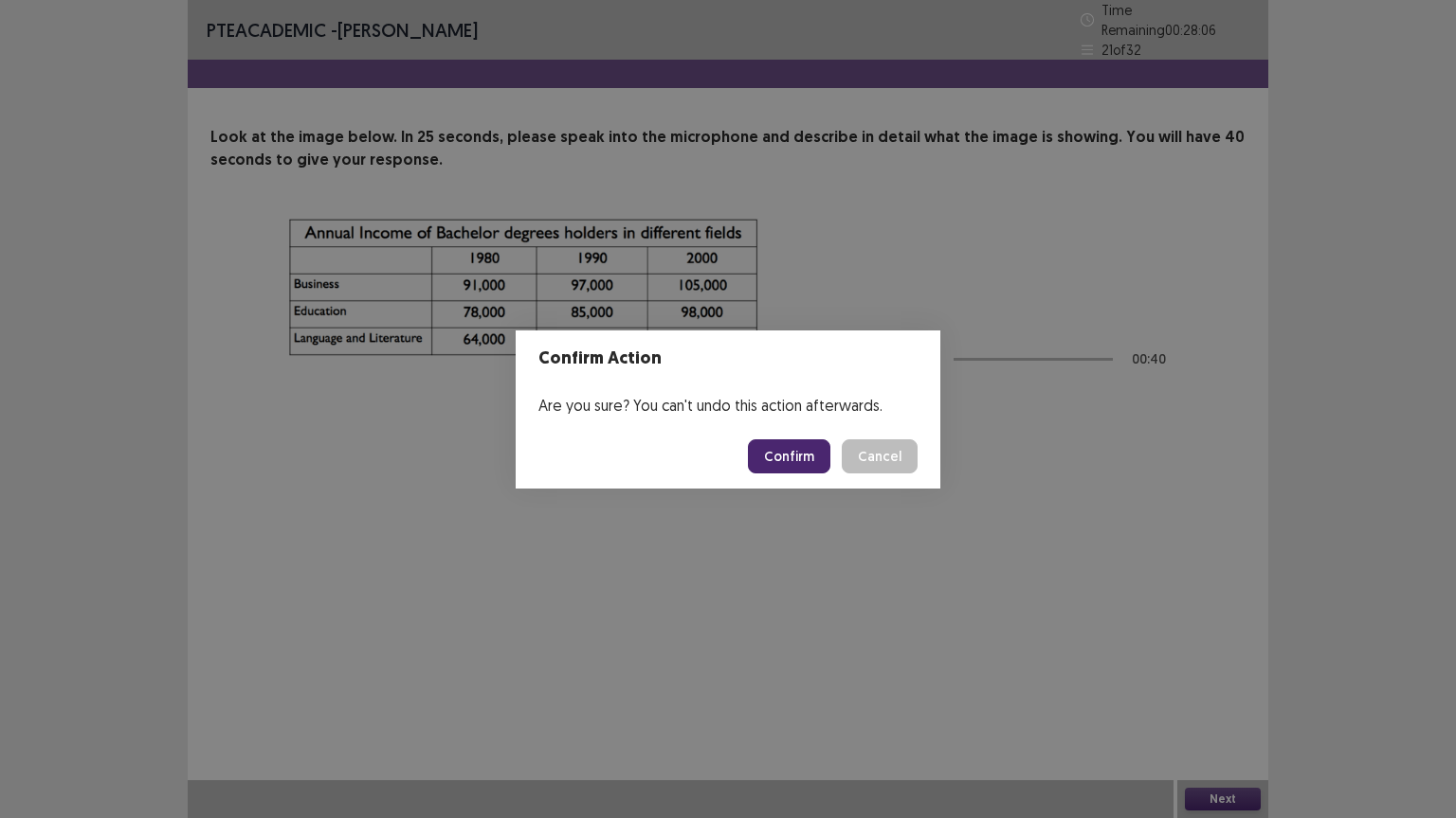
click at [800, 458] on button "Confirm" at bounding box center [789, 457] width 83 height 34
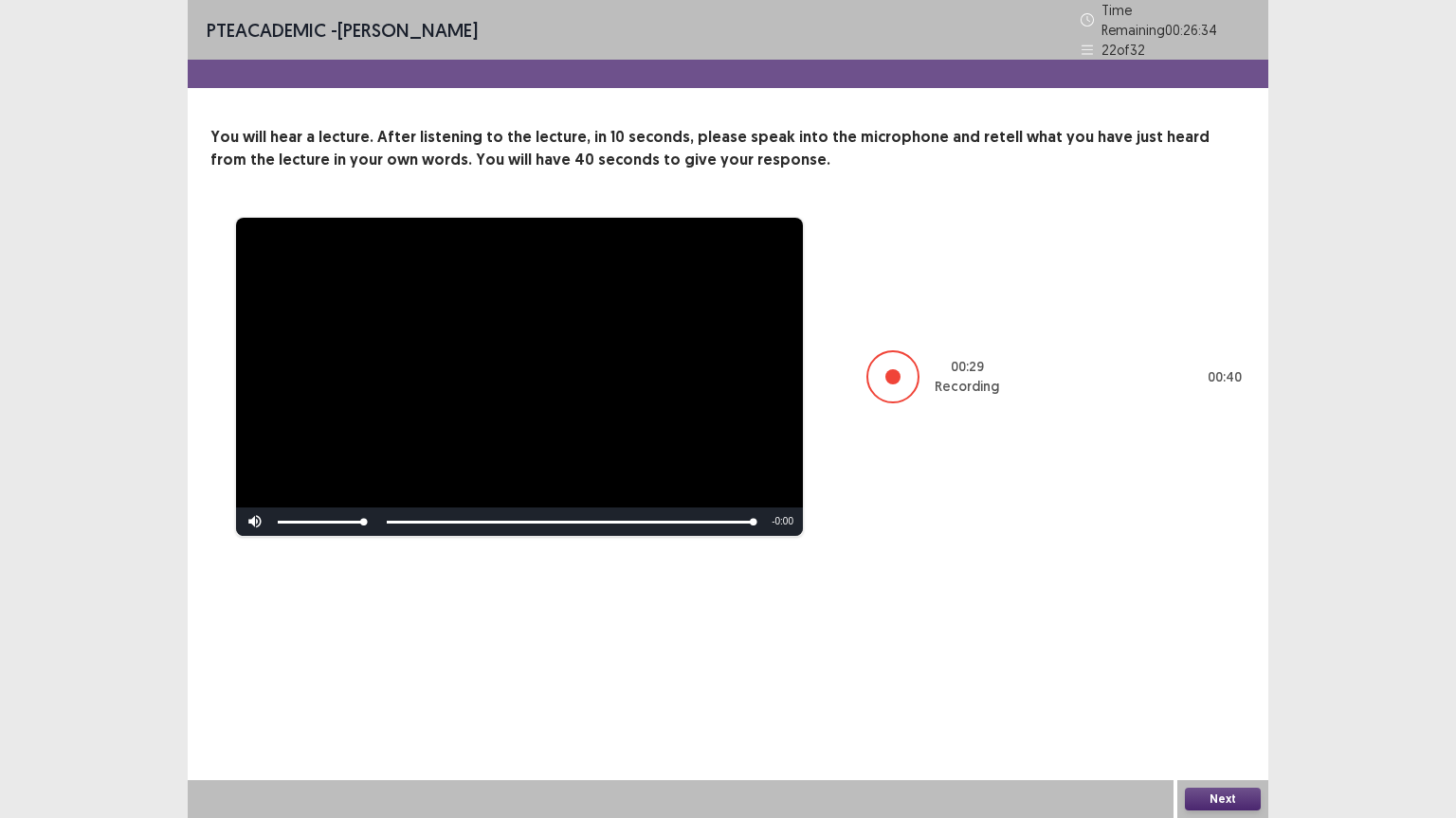
click at [1208, 691] on button "Next" at bounding box center [1223, 800] width 76 height 23
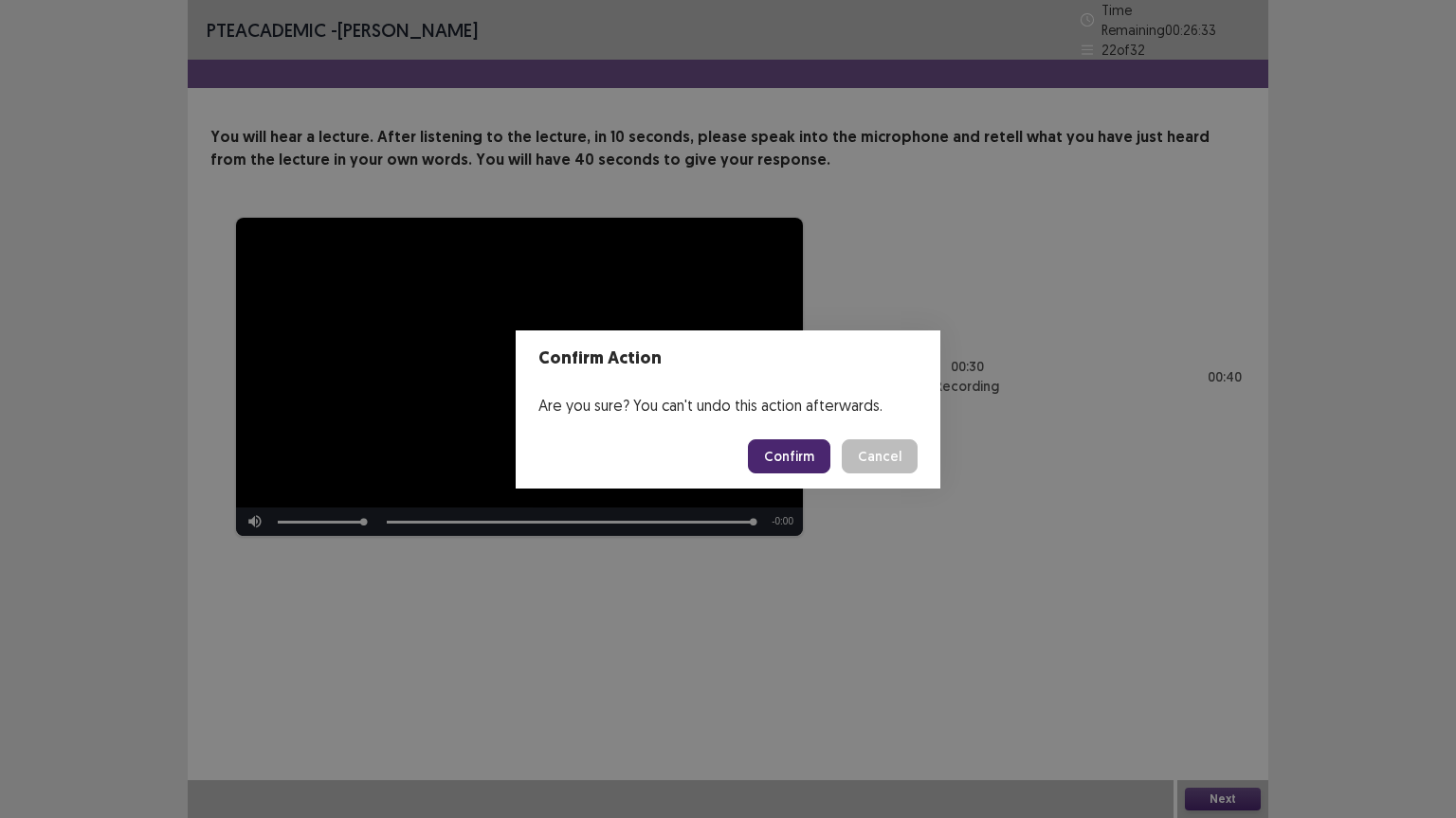
click at [789, 456] on button "Confirm" at bounding box center [789, 457] width 83 height 34
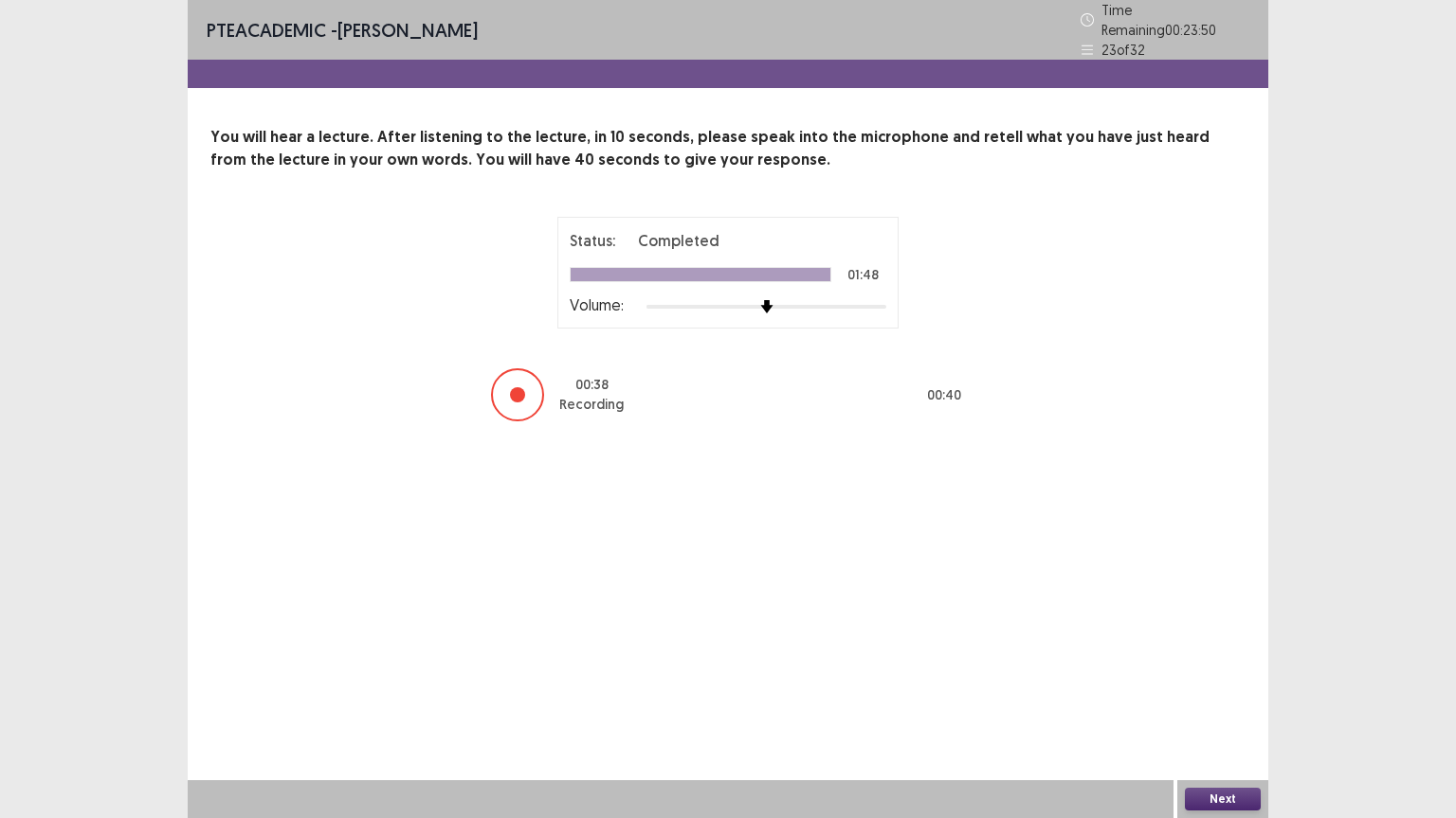
click at [1213, 691] on button "Next" at bounding box center [1223, 800] width 76 height 23
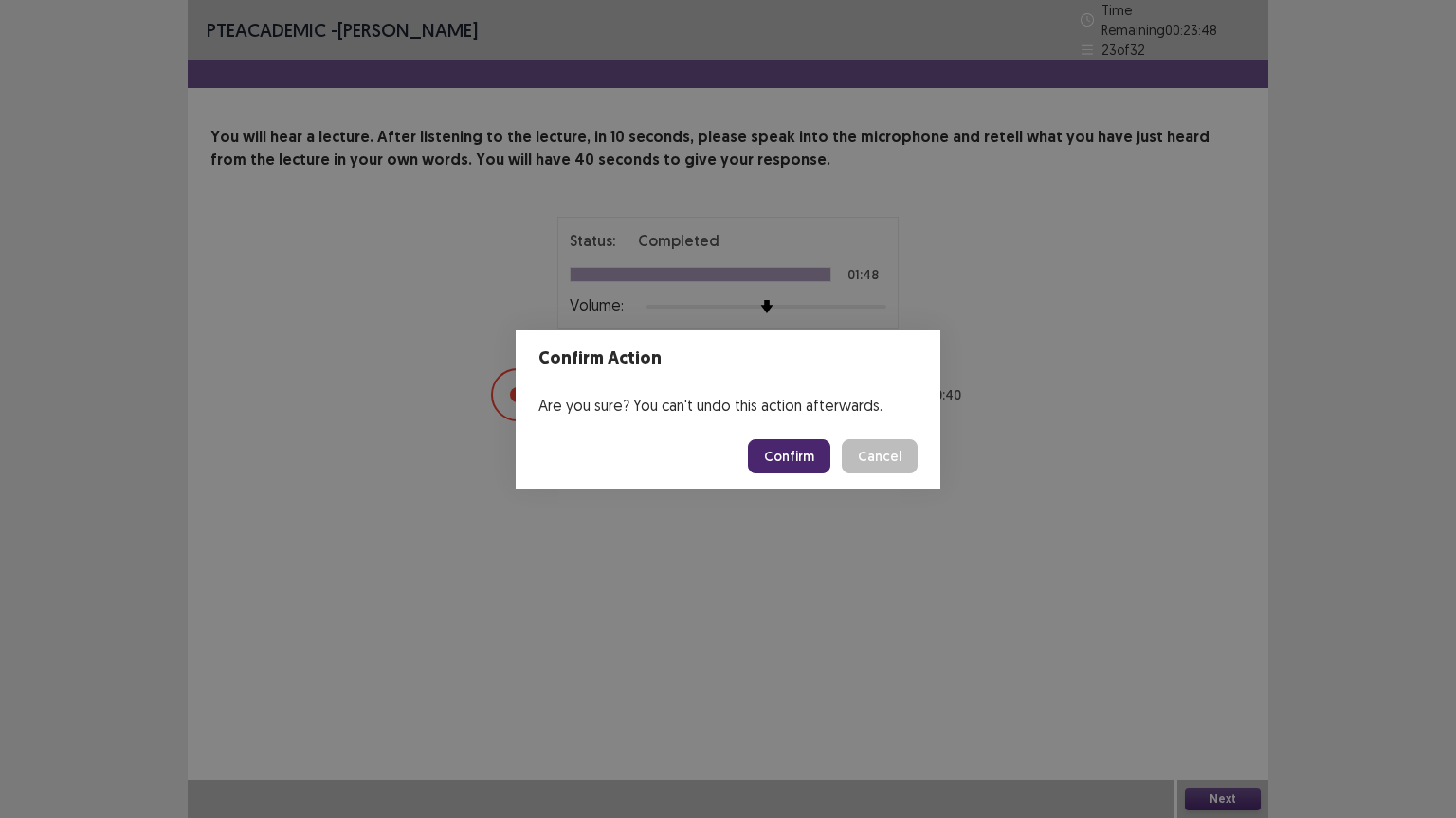
click at [818, 456] on button "Confirm" at bounding box center [789, 457] width 83 height 34
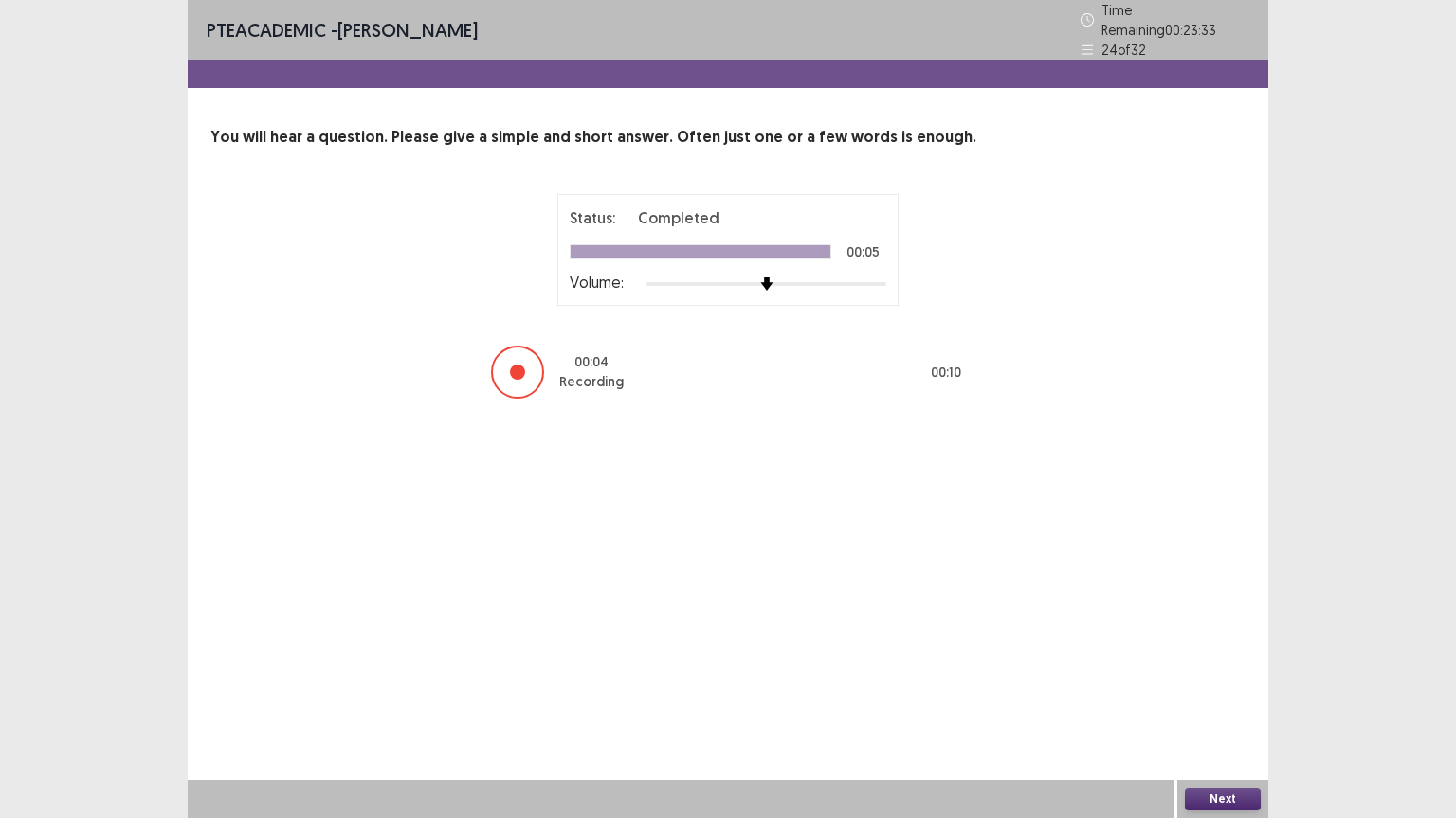
click at [1213, 691] on button "Next" at bounding box center [1223, 800] width 76 height 23
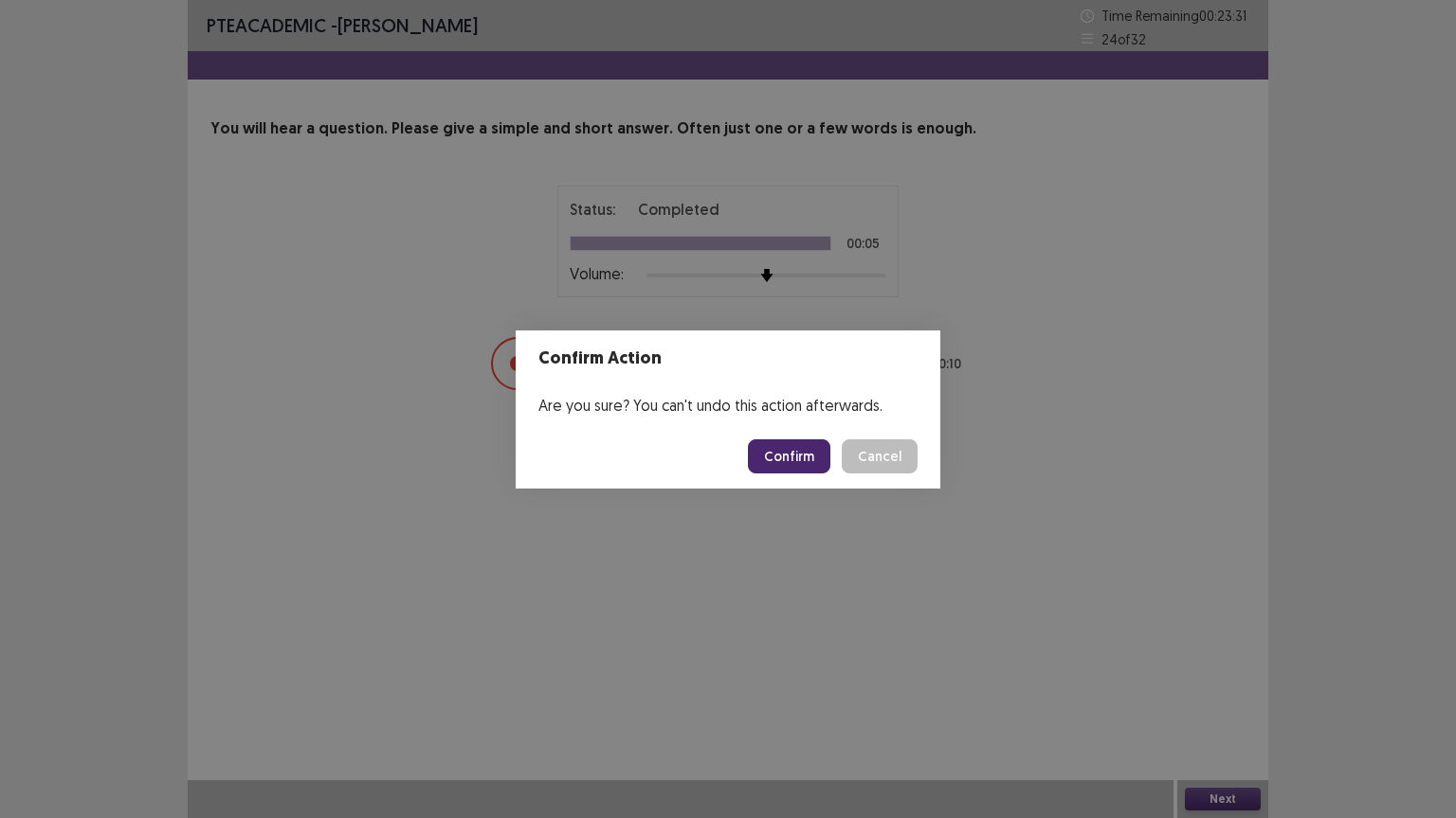
click at [790, 448] on button "Confirm" at bounding box center [789, 457] width 83 height 34
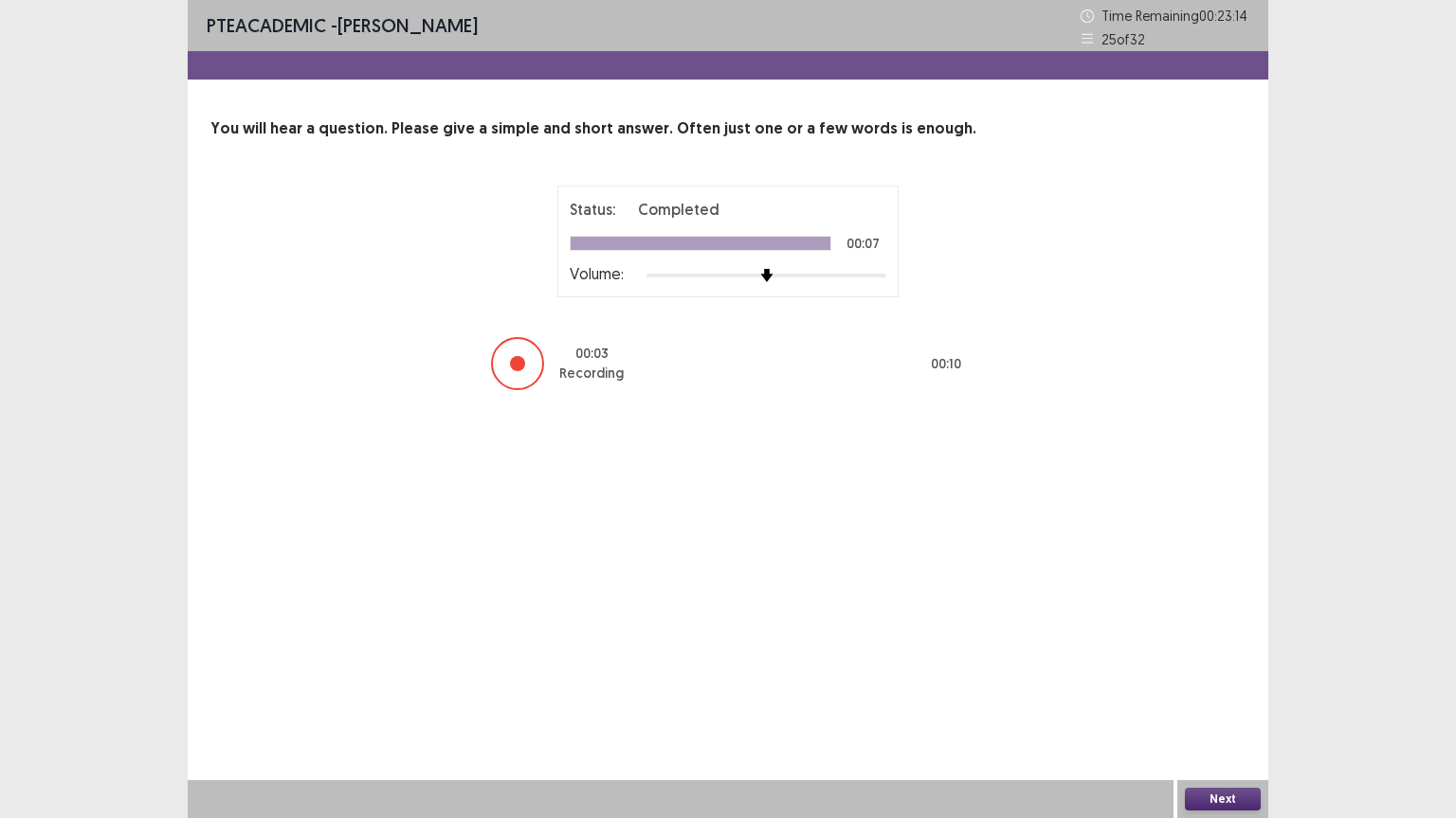
click at [1238, 691] on button "Next" at bounding box center [1223, 800] width 76 height 23
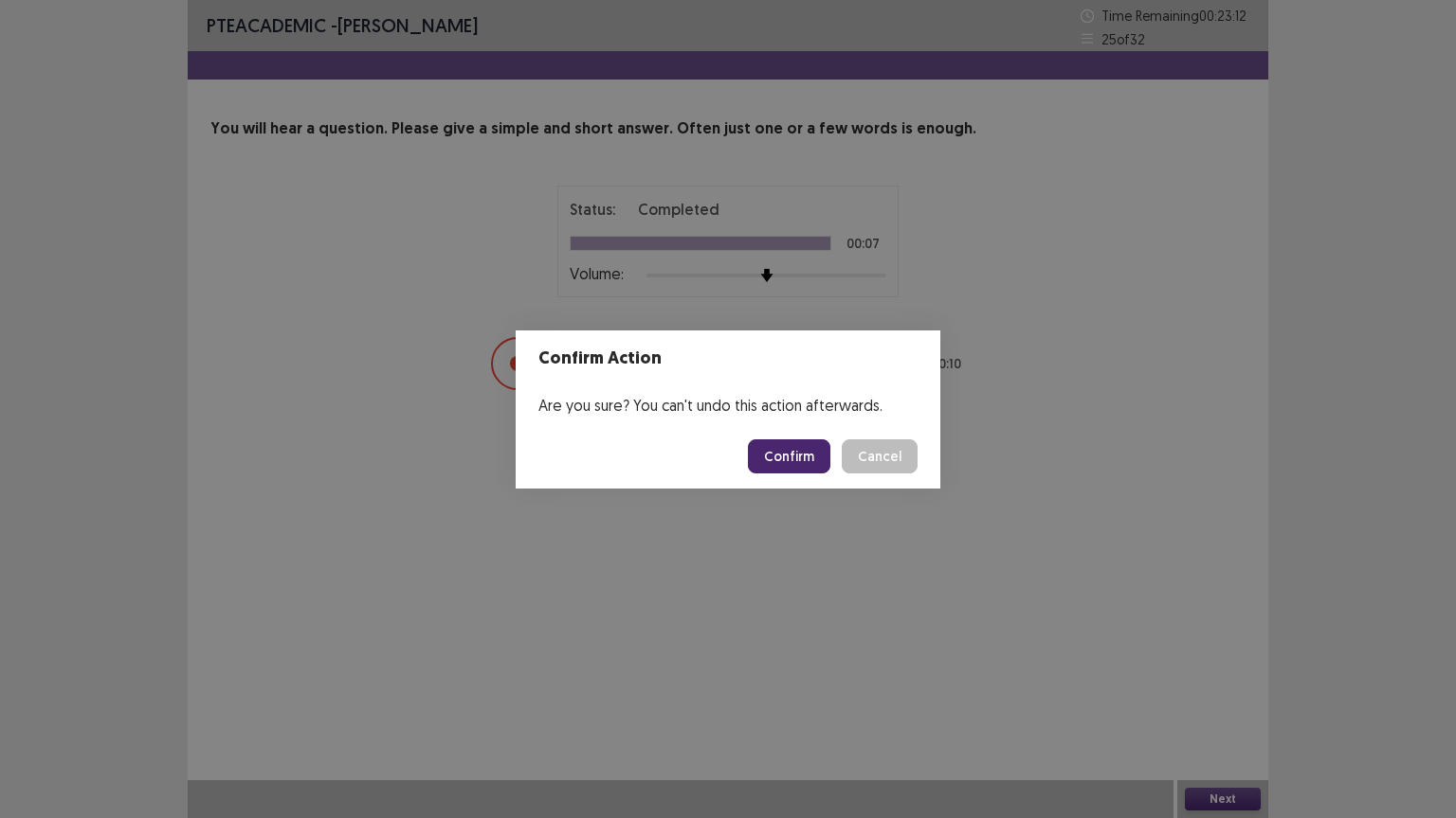
click at [823, 462] on button "Confirm" at bounding box center [789, 457] width 83 height 34
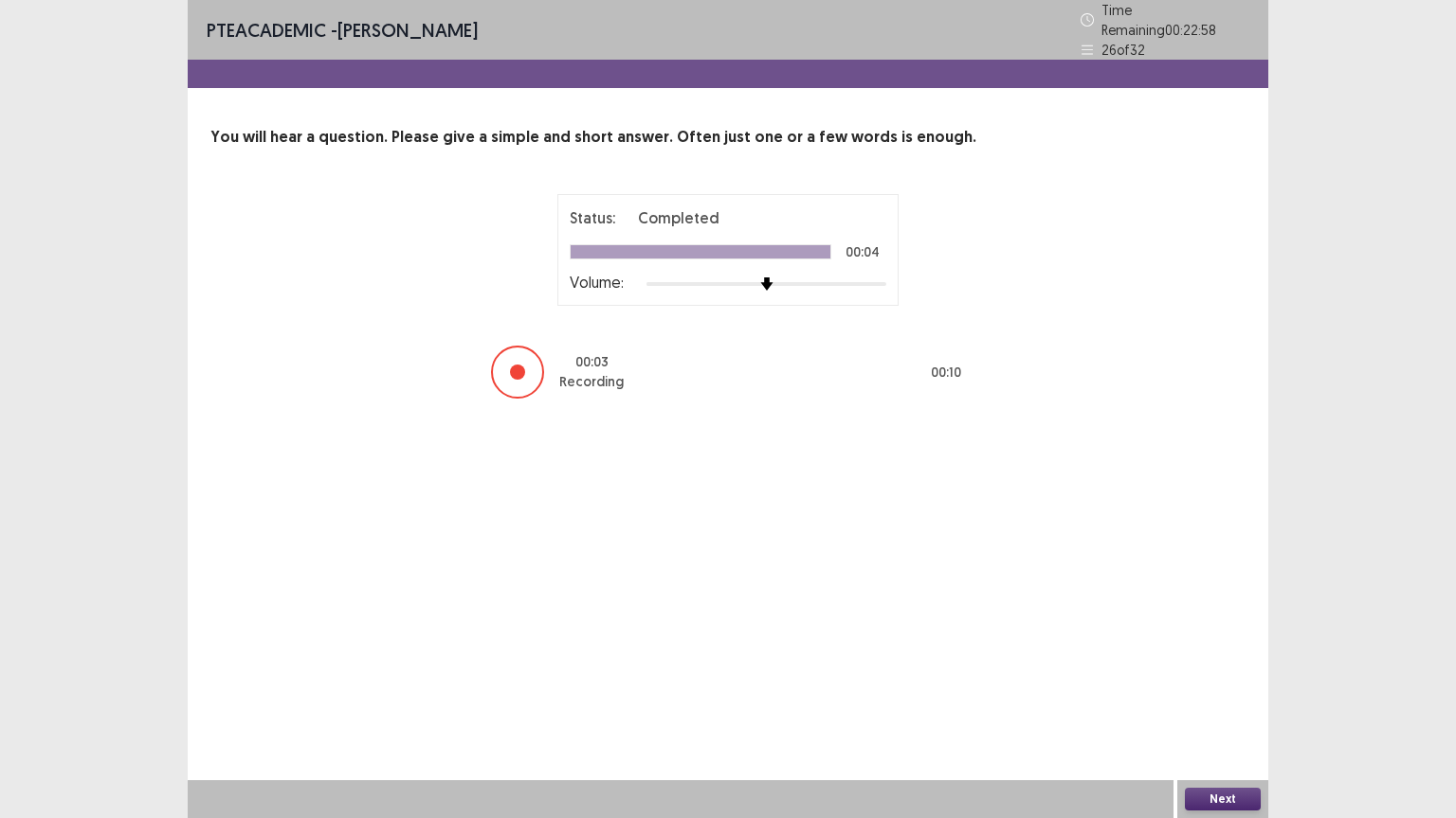
click at [1232, 691] on button "Next" at bounding box center [1223, 800] width 76 height 23
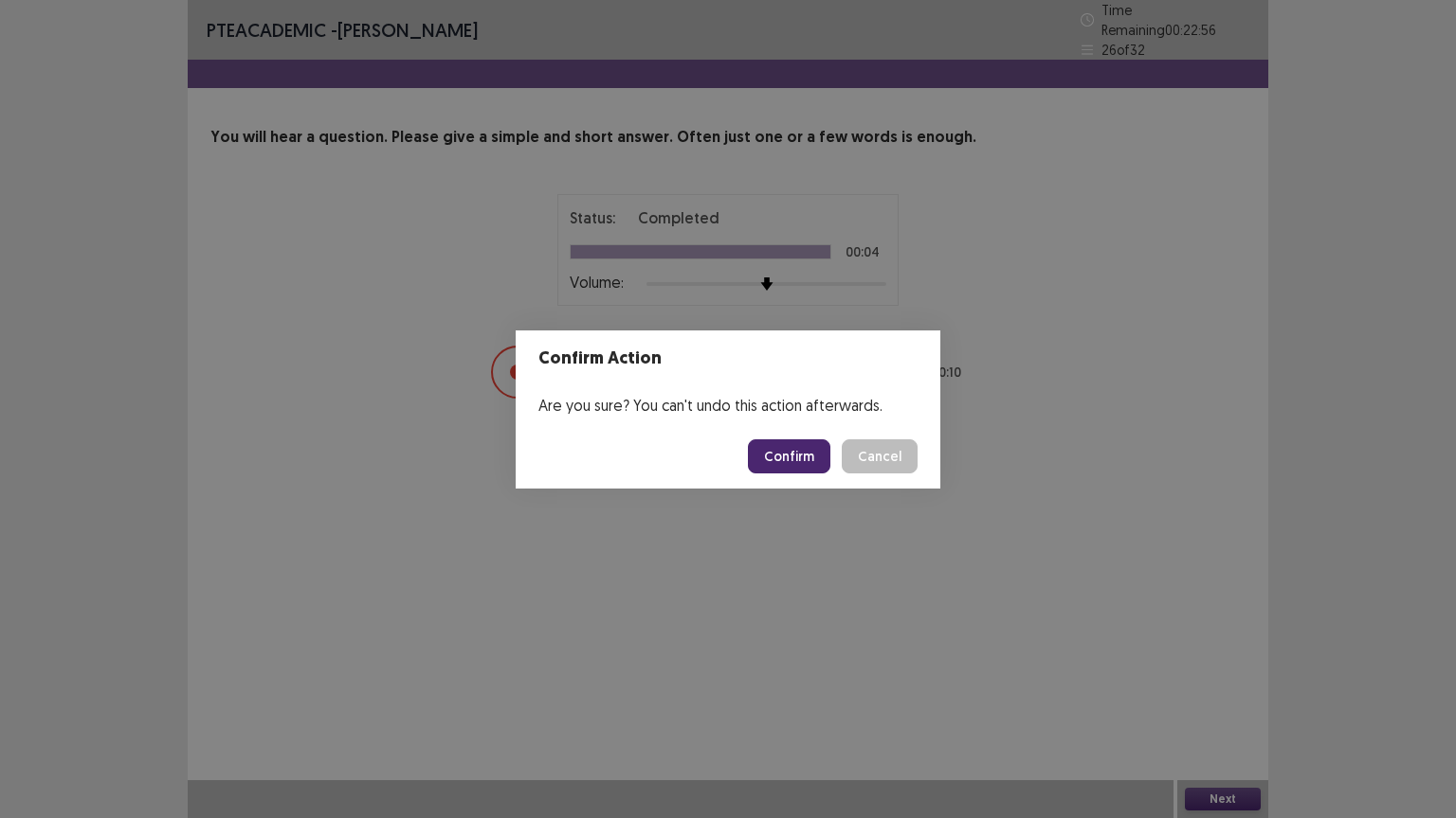
click at [795, 470] on button "Confirm" at bounding box center [789, 457] width 83 height 34
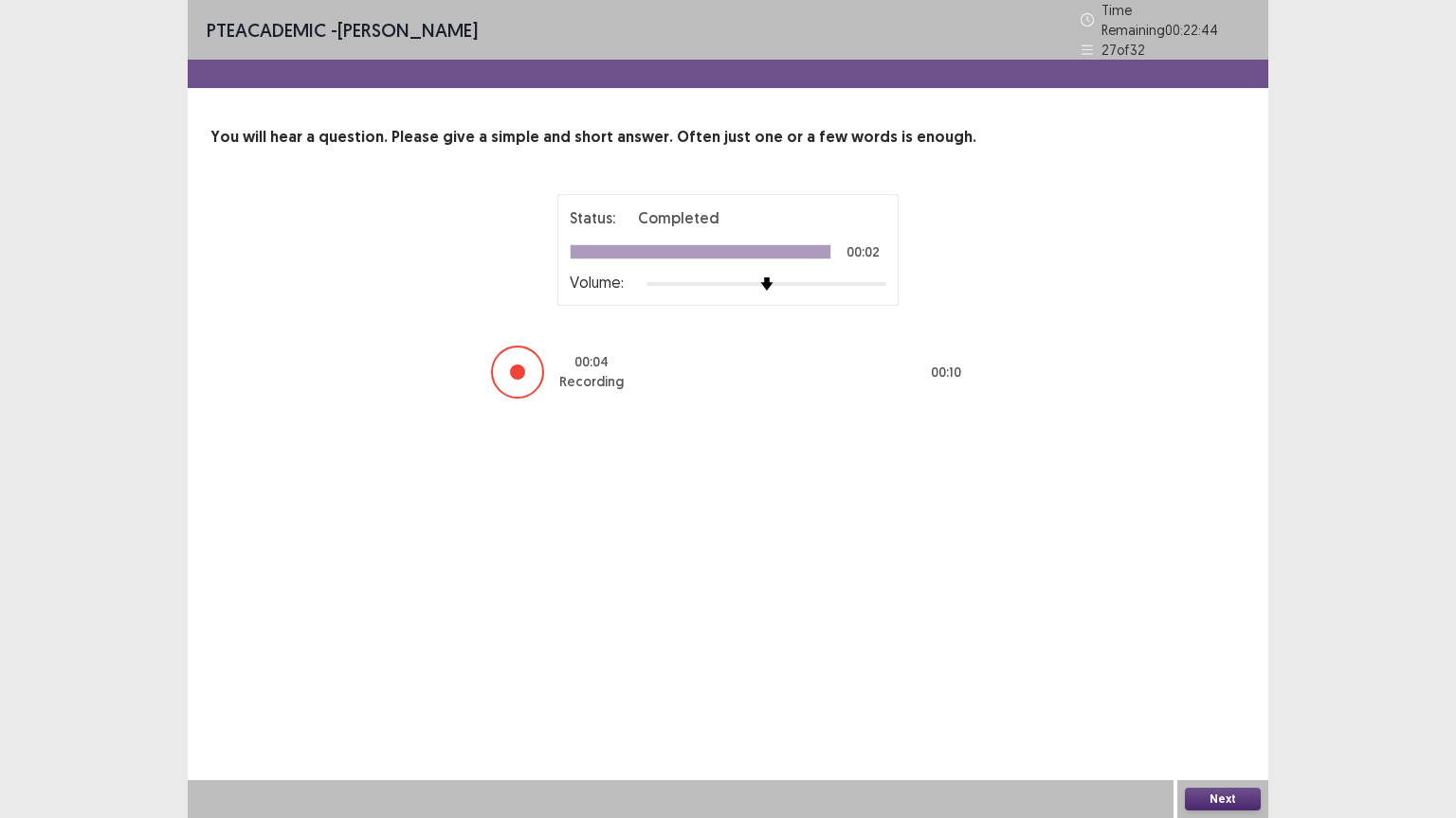
click at [1198, 691] on button "Next" at bounding box center [1223, 800] width 76 height 23
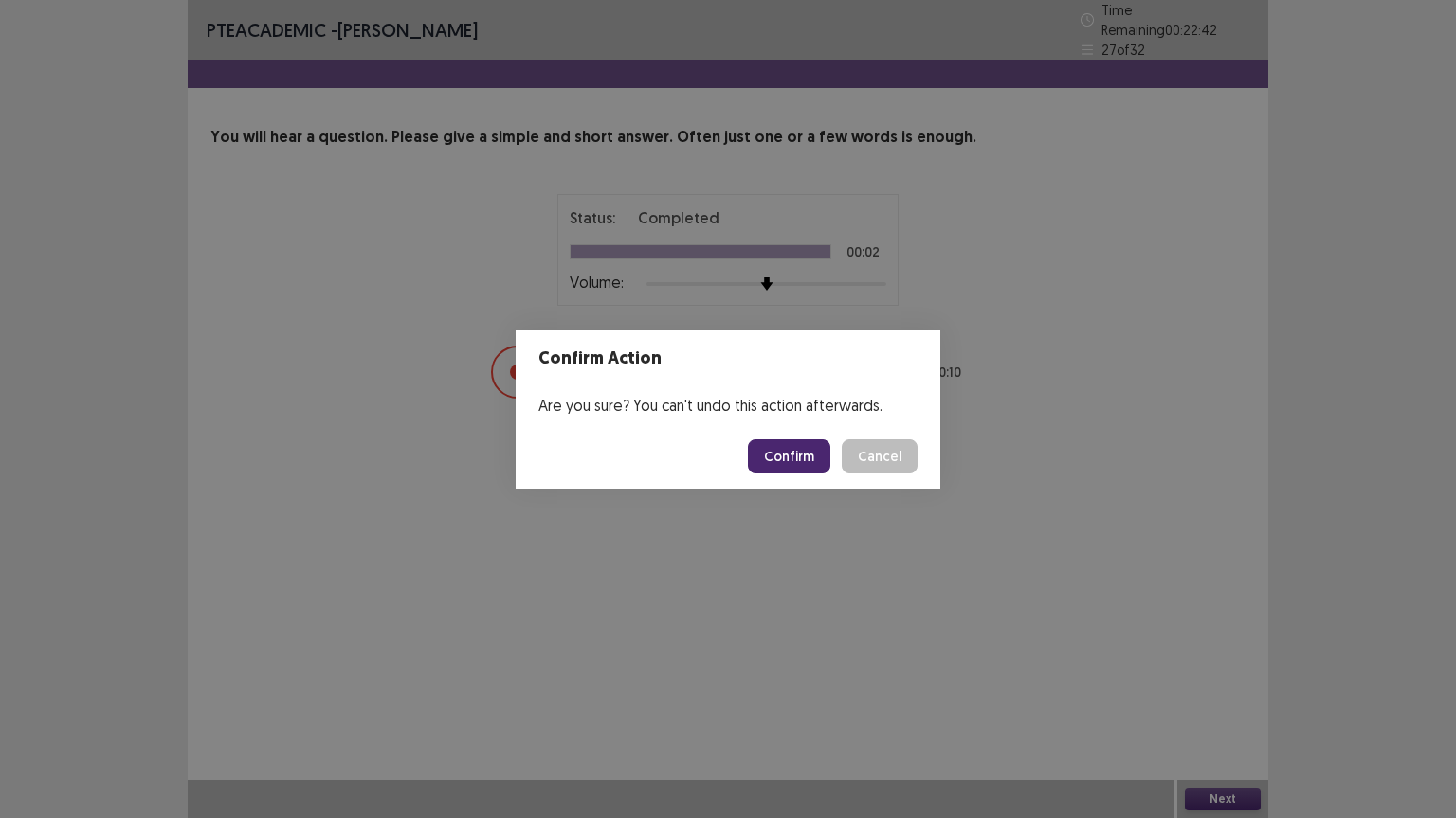
click at [811, 458] on button "Confirm" at bounding box center [789, 457] width 83 height 34
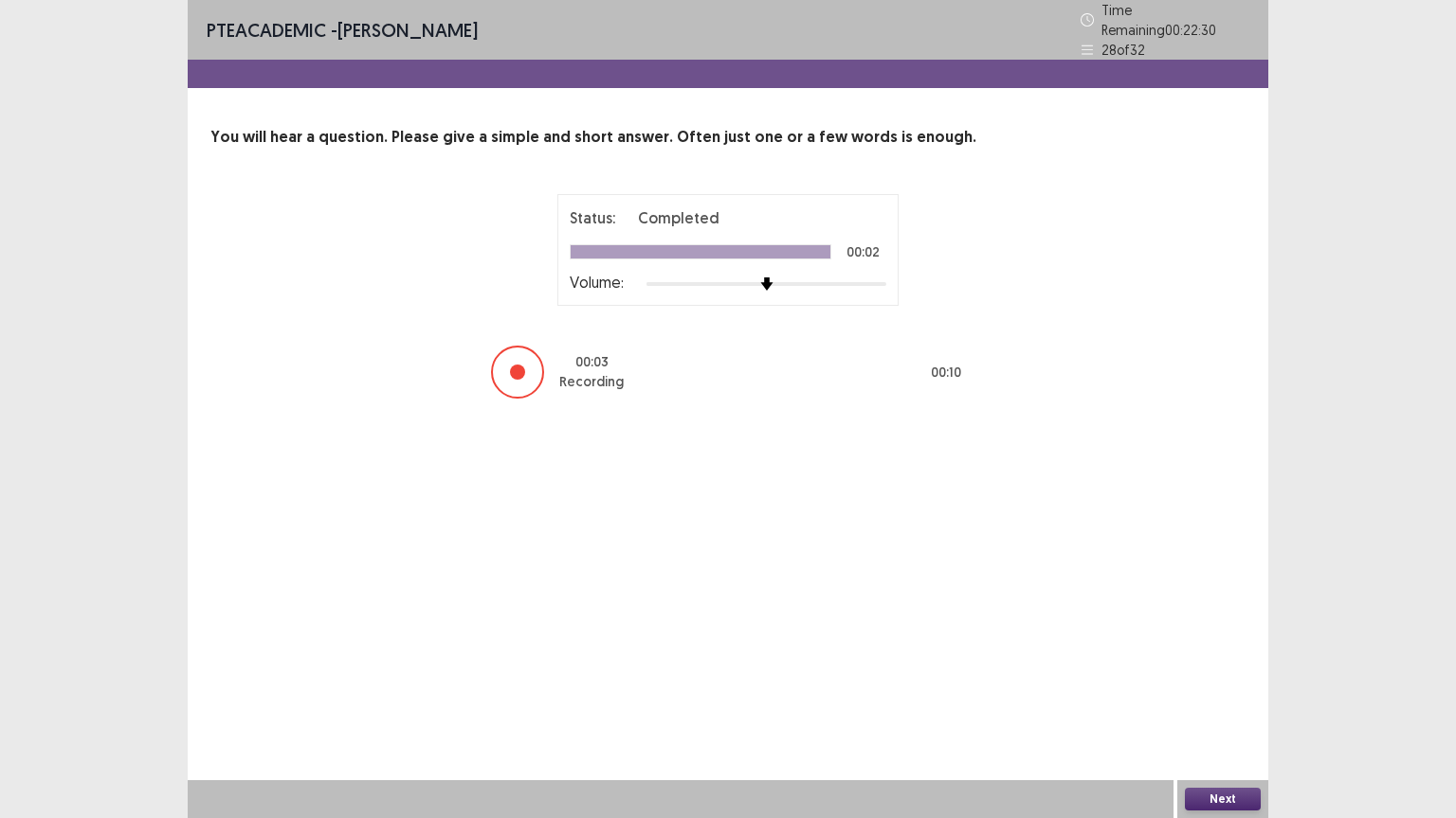
click at [1210, 691] on button "Next" at bounding box center [1223, 800] width 76 height 23
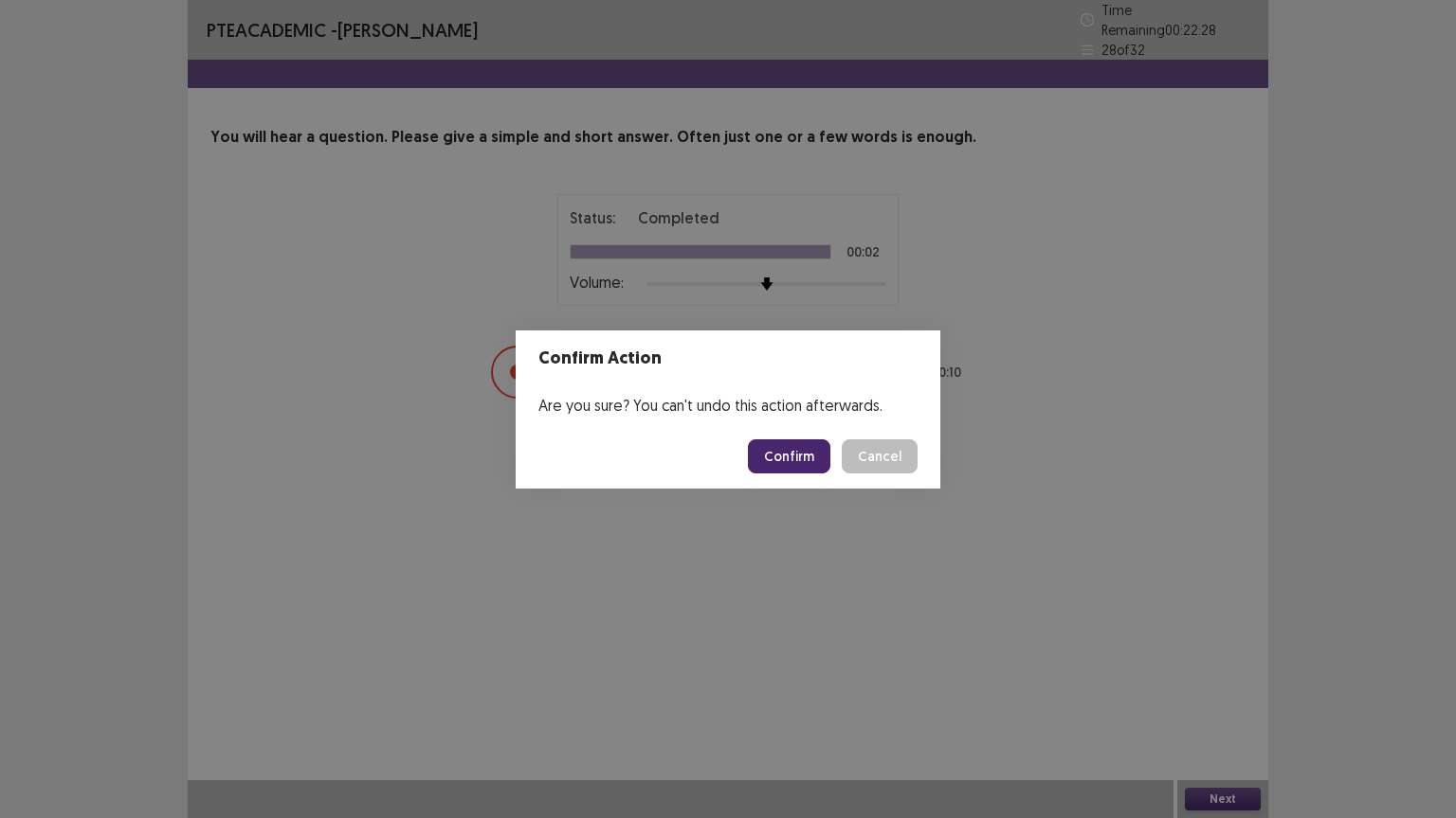
click at [797, 442] on button "Confirm" at bounding box center [789, 457] width 83 height 34
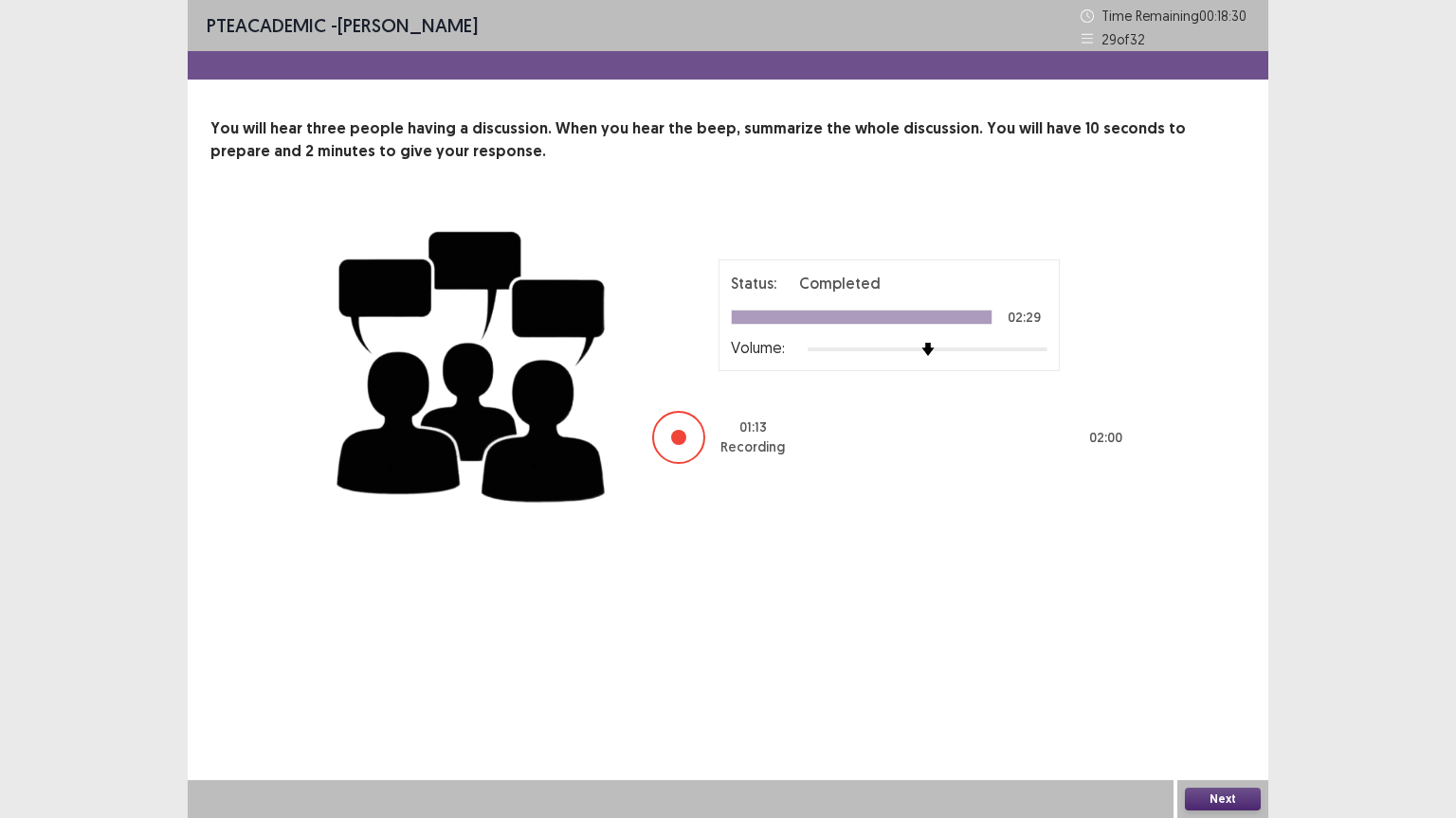
click at [1244, 691] on button "Next" at bounding box center [1223, 800] width 76 height 23
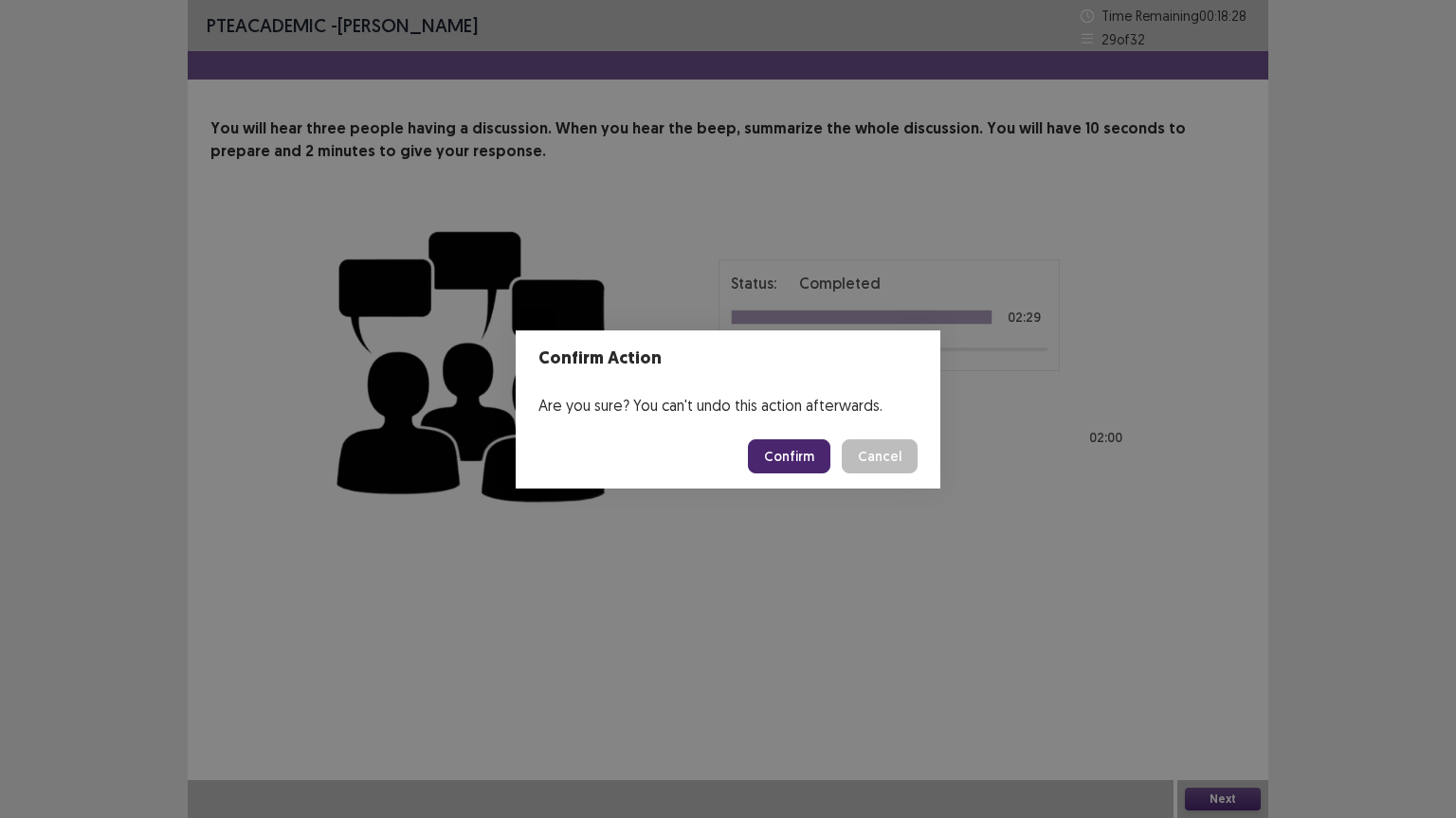
click at [810, 457] on button "Confirm" at bounding box center [789, 457] width 83 height 34
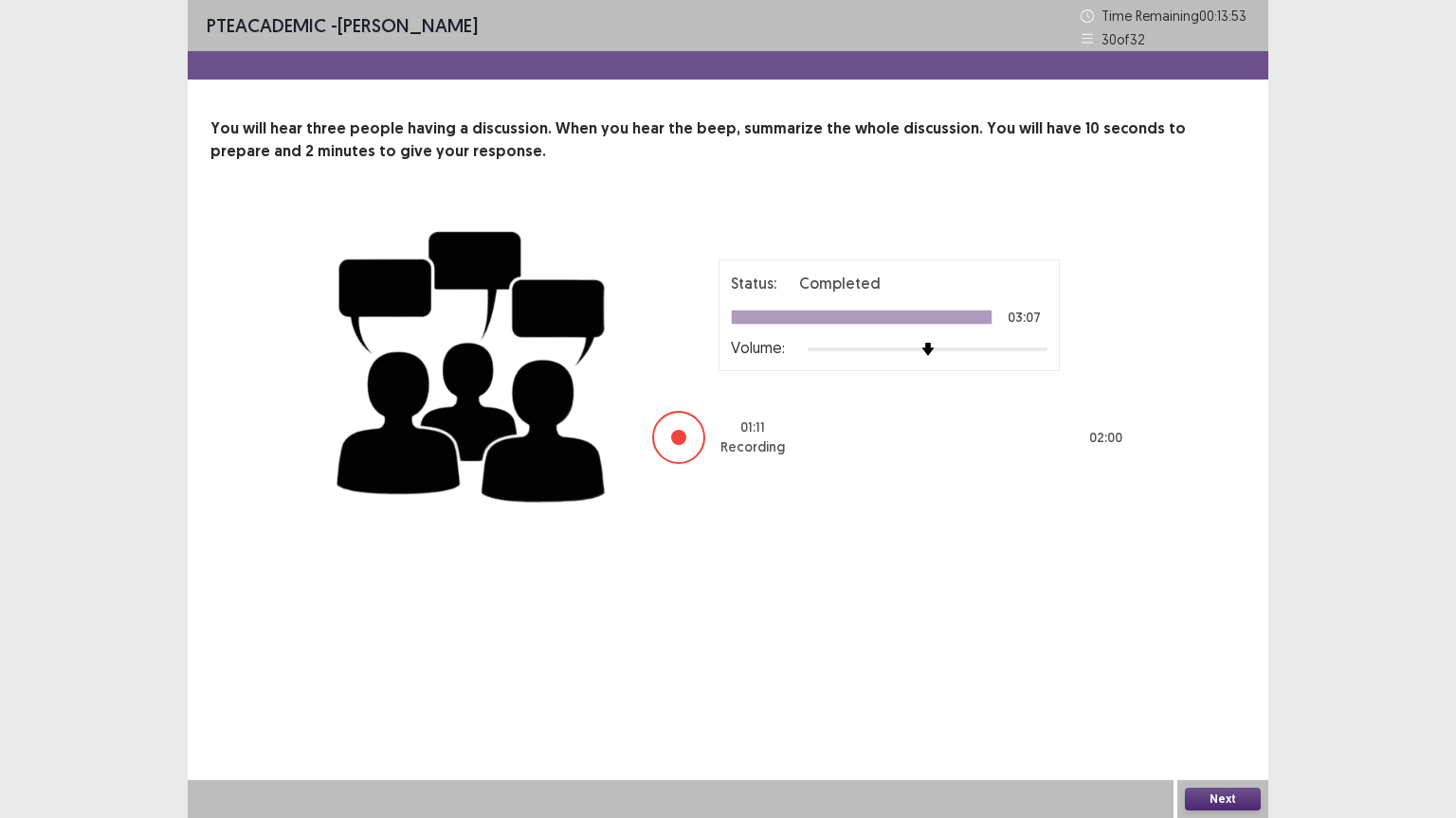
click at [1228, 691] on button "Next" at bounding box center [1223, 800] width 76 height 23
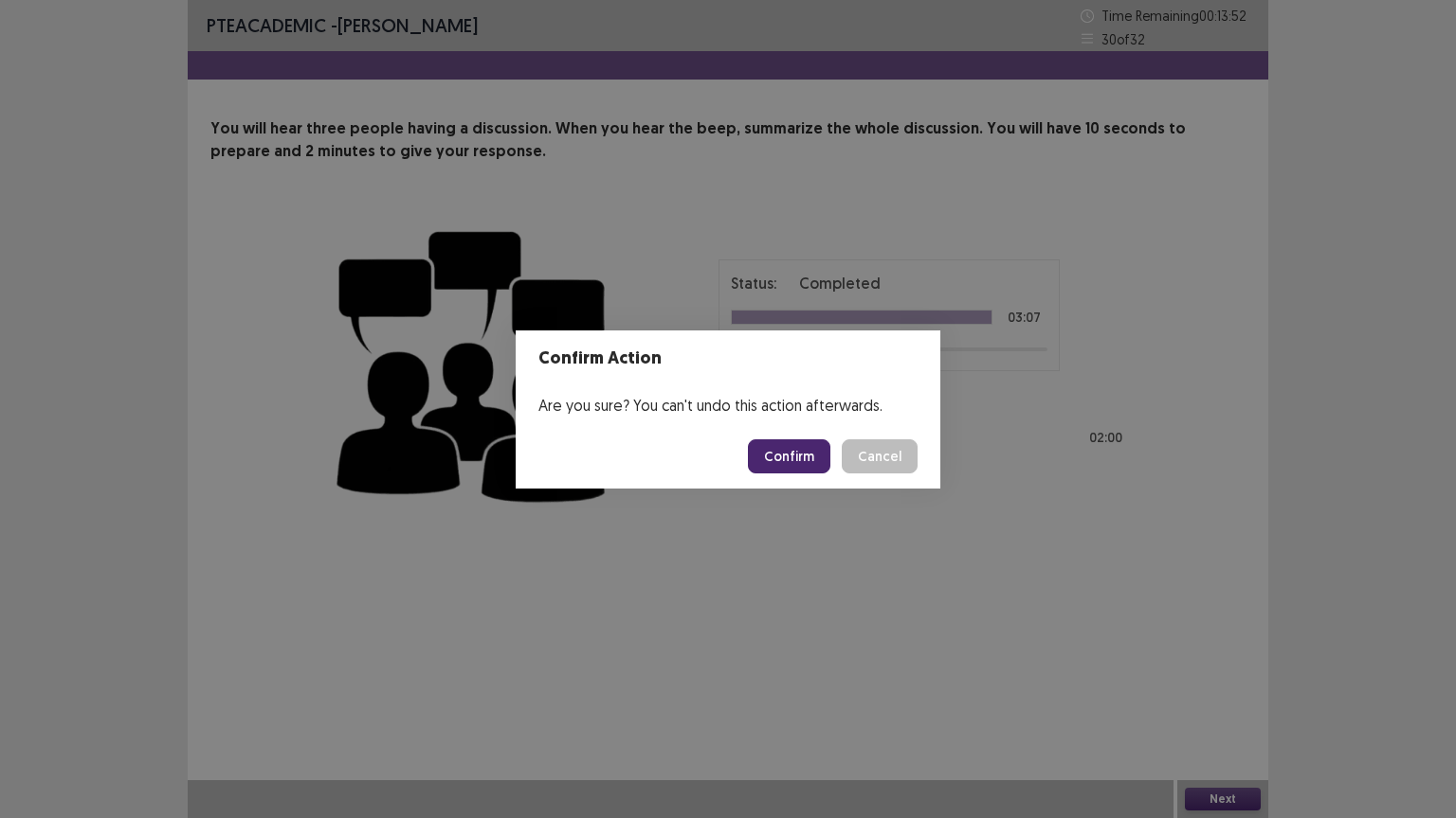
click at [792, 458] on button "Confirm" at bounding box center [789, 457] width 83 height 34
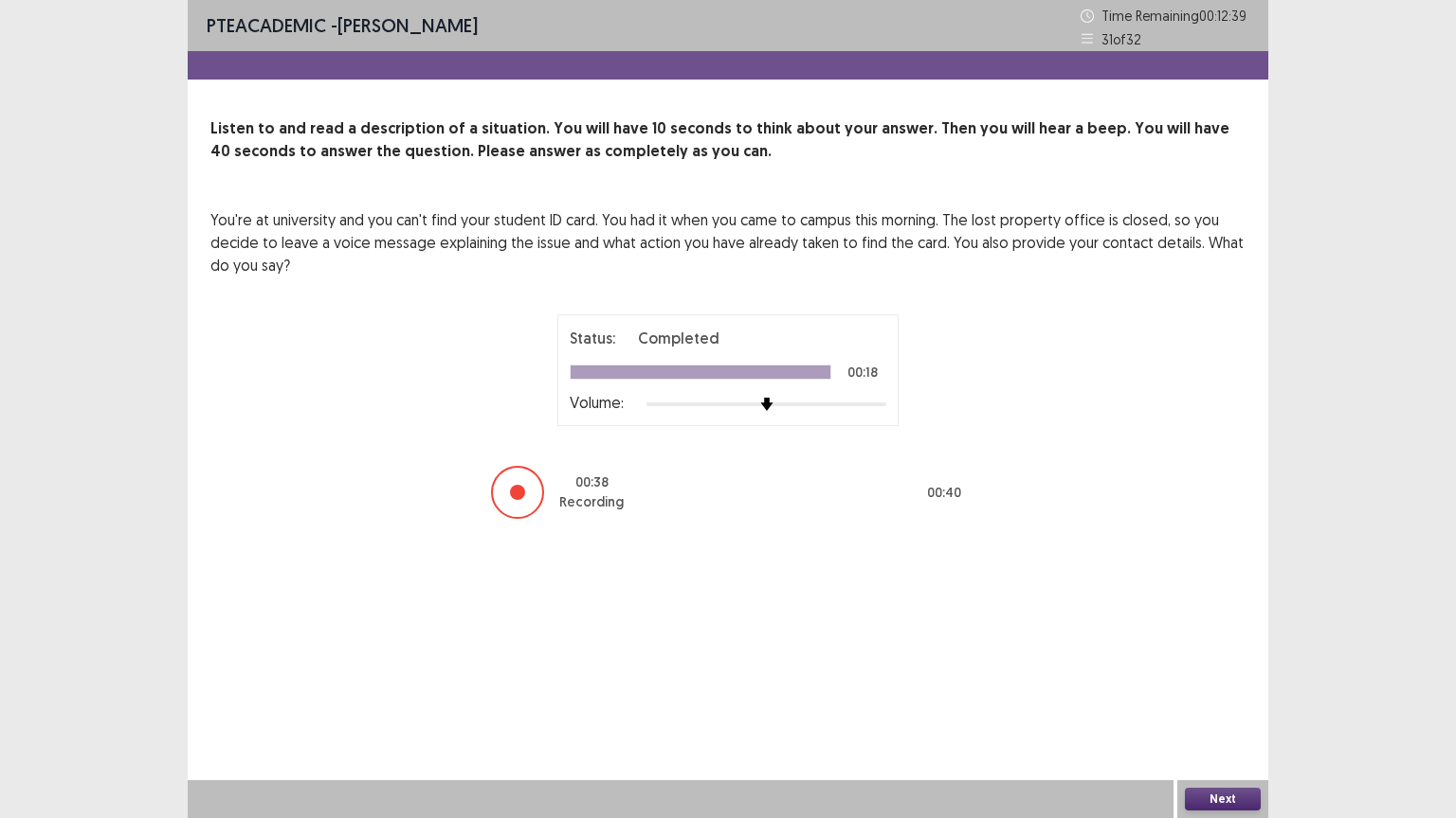
click at [1225, 691] on button "Next" at bounding box center [1223, 800] width 76 height 23
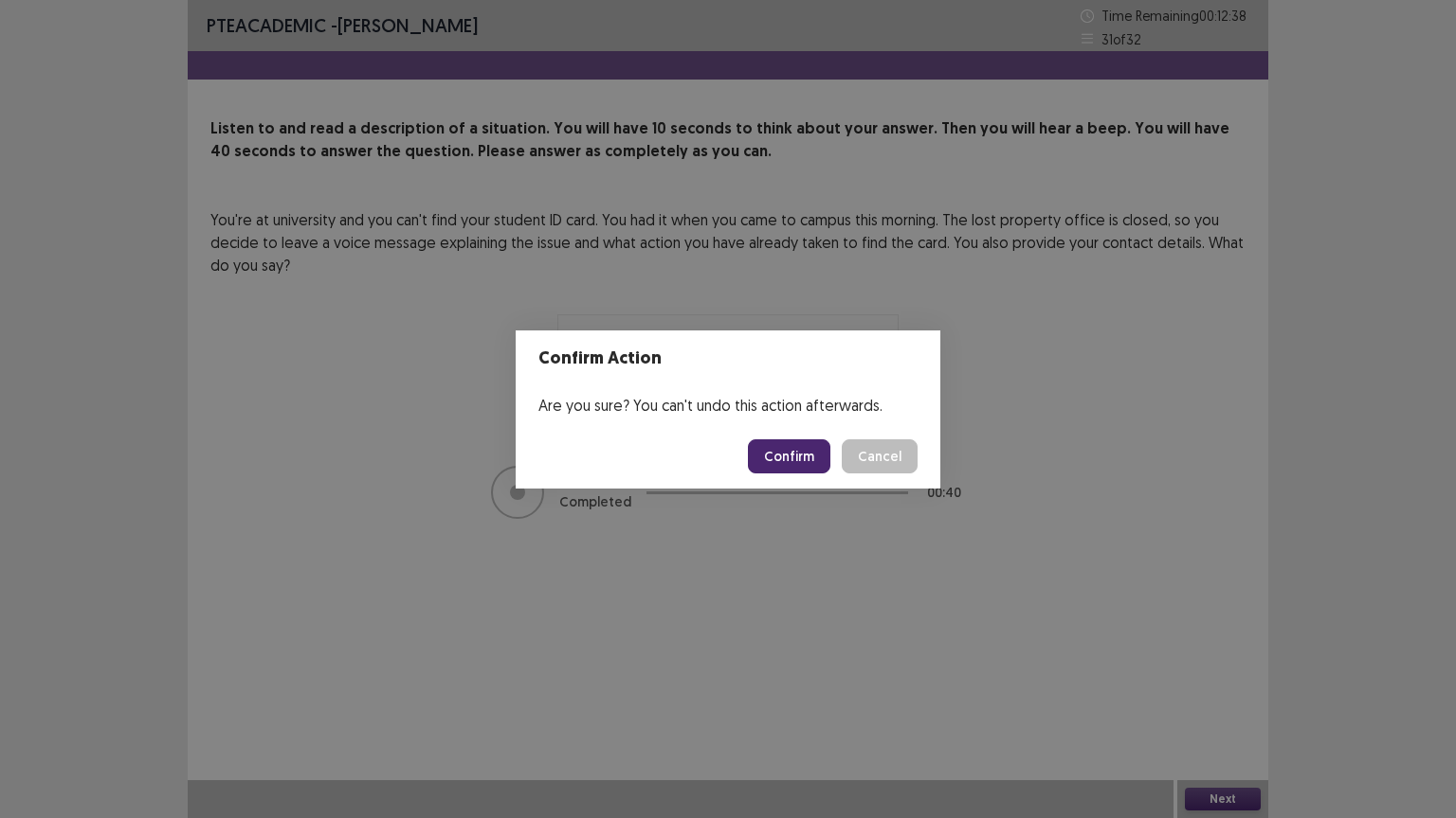
click at [800, 458] on button "Confirm" at bounding box center [789, 457] width 83 height 34
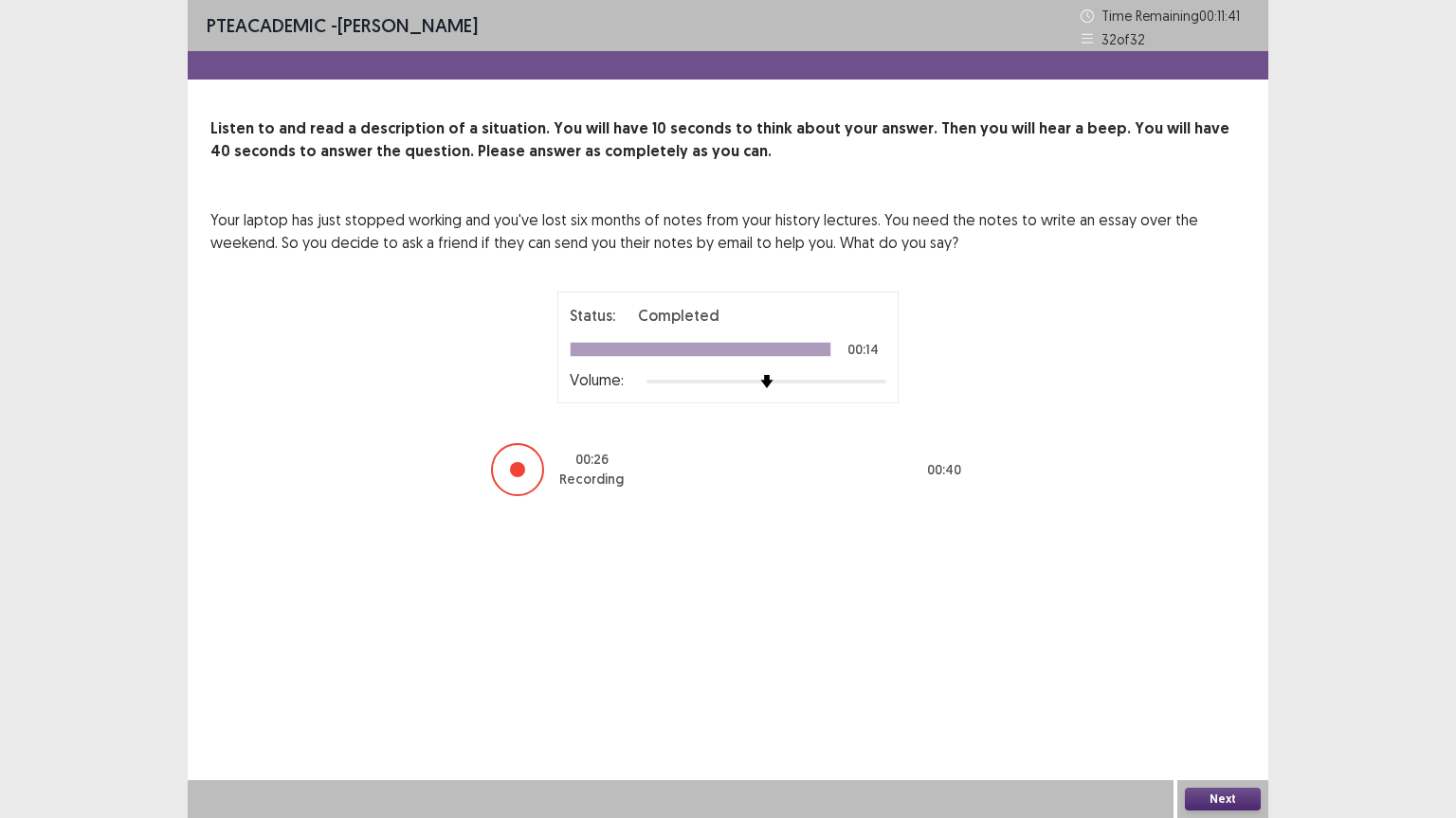
click at [1218, 691] on button "Next" at bounding box center [1223, 800] width 76 height 23
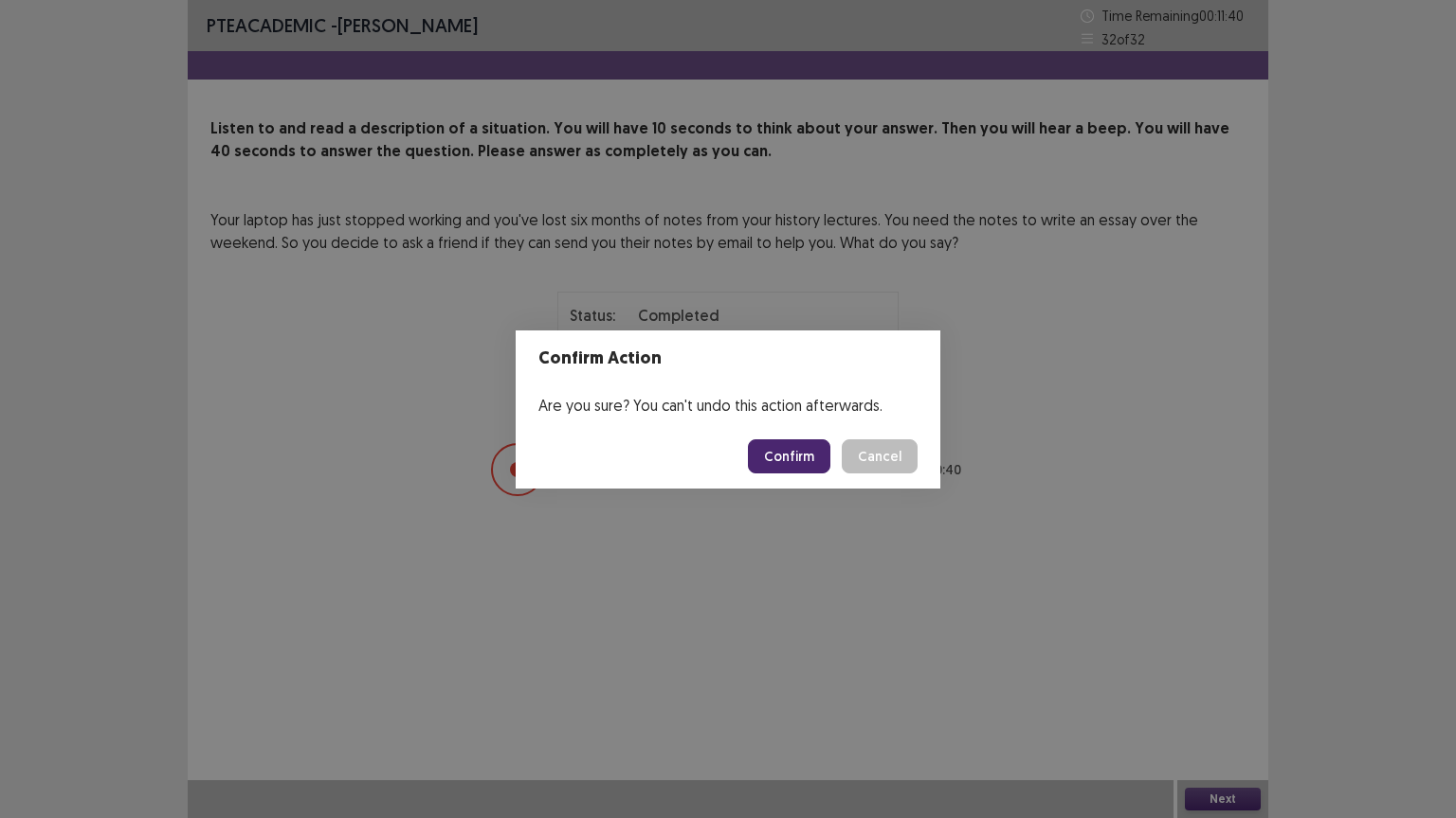
click at [792, 458] on button "Confirm" at bounding box center [789, 457] width 83 height 34
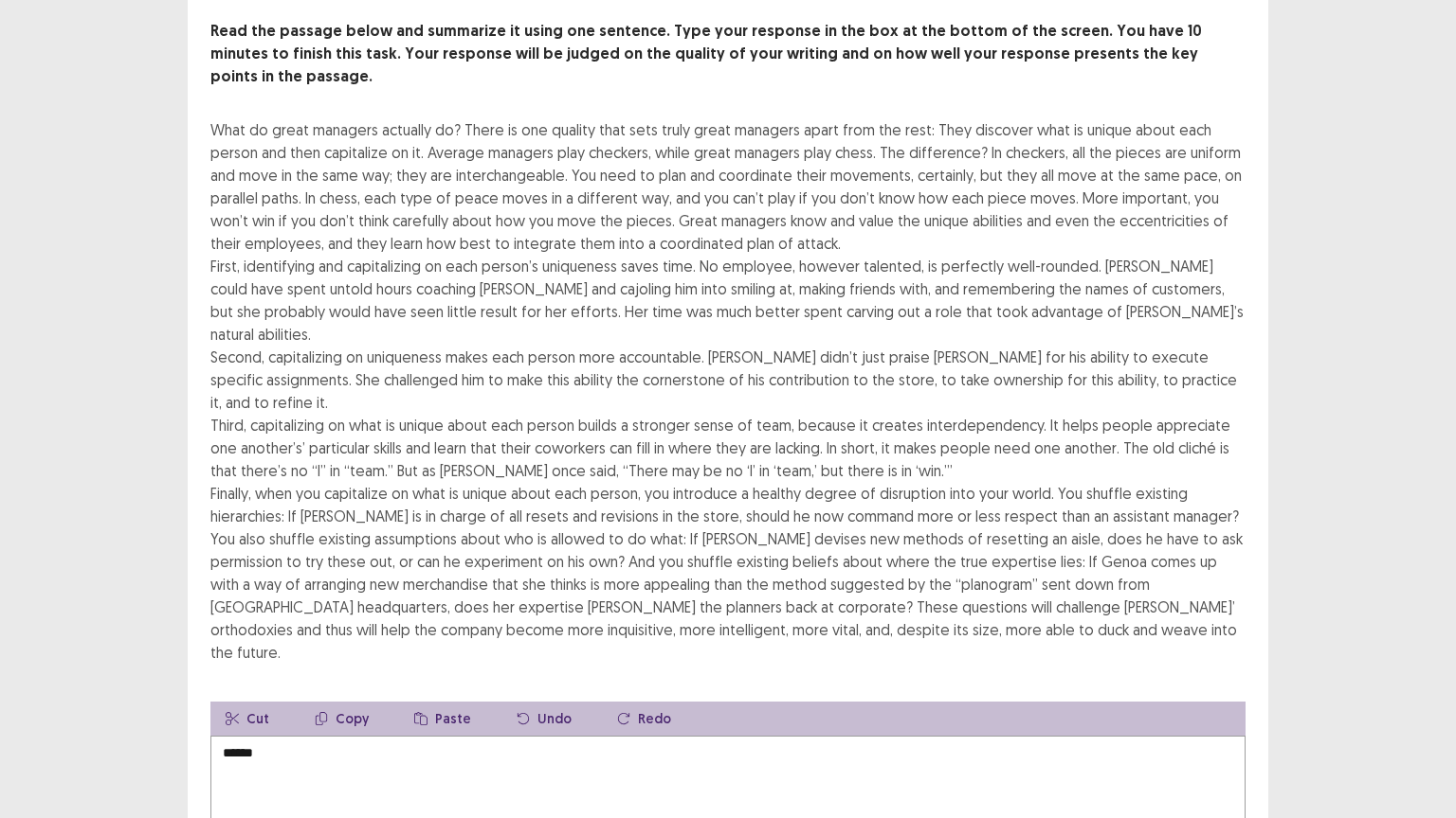
scroll to position [107, 0]
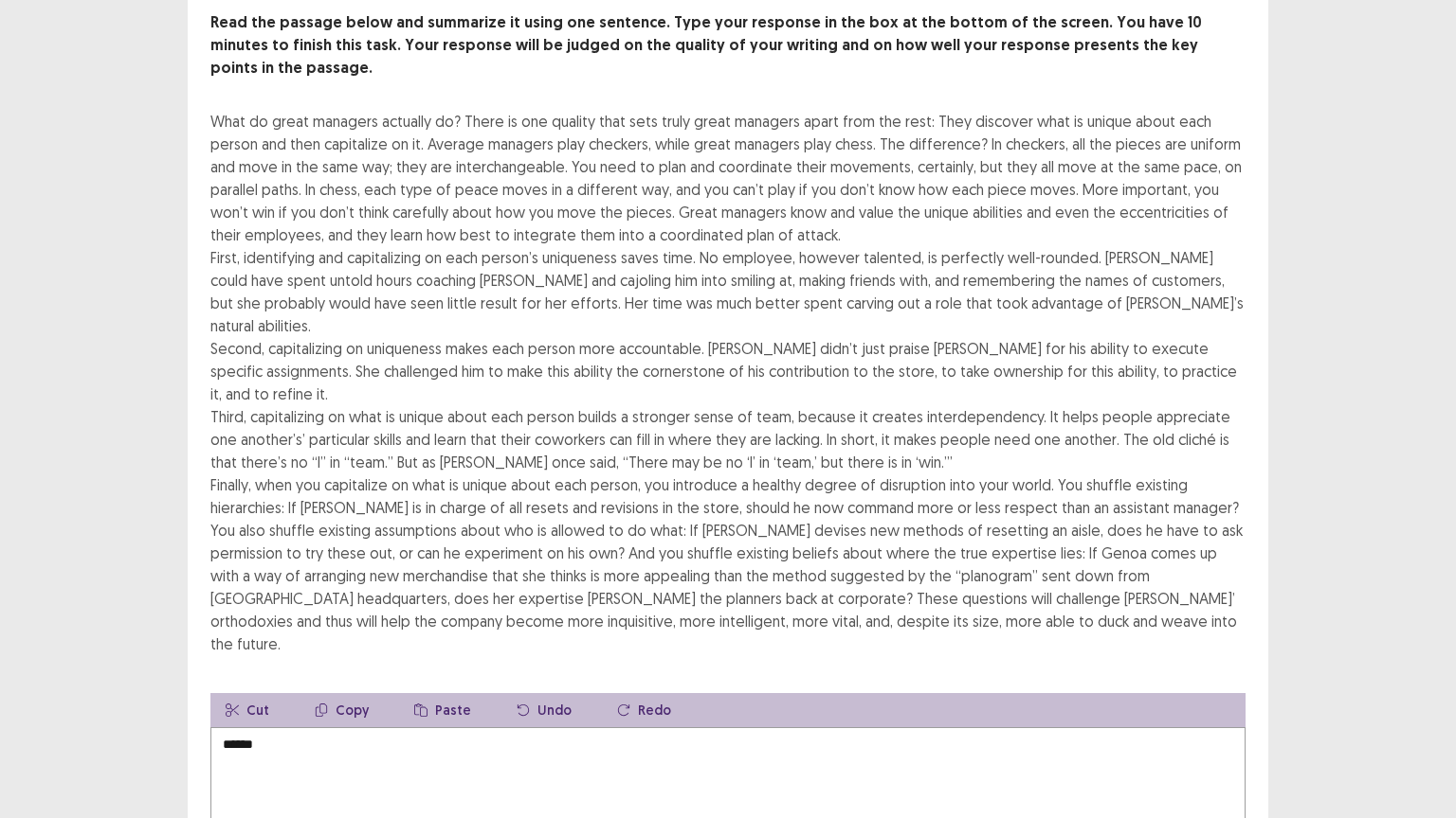
click at [266, 691] on textarea "*****" at bounding box center [728, 831] width 1035 height 208
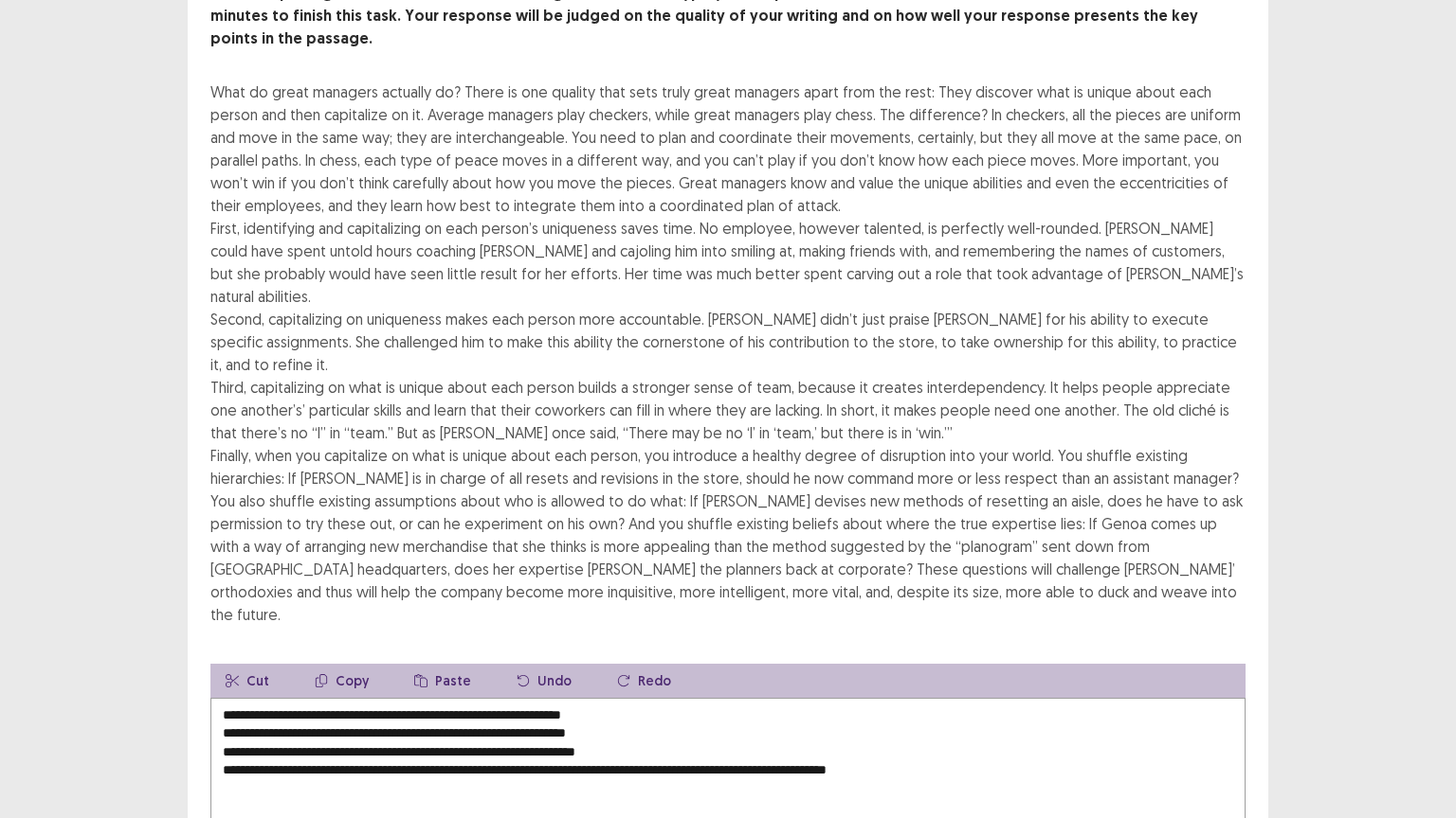
scroll to position [136, 0]
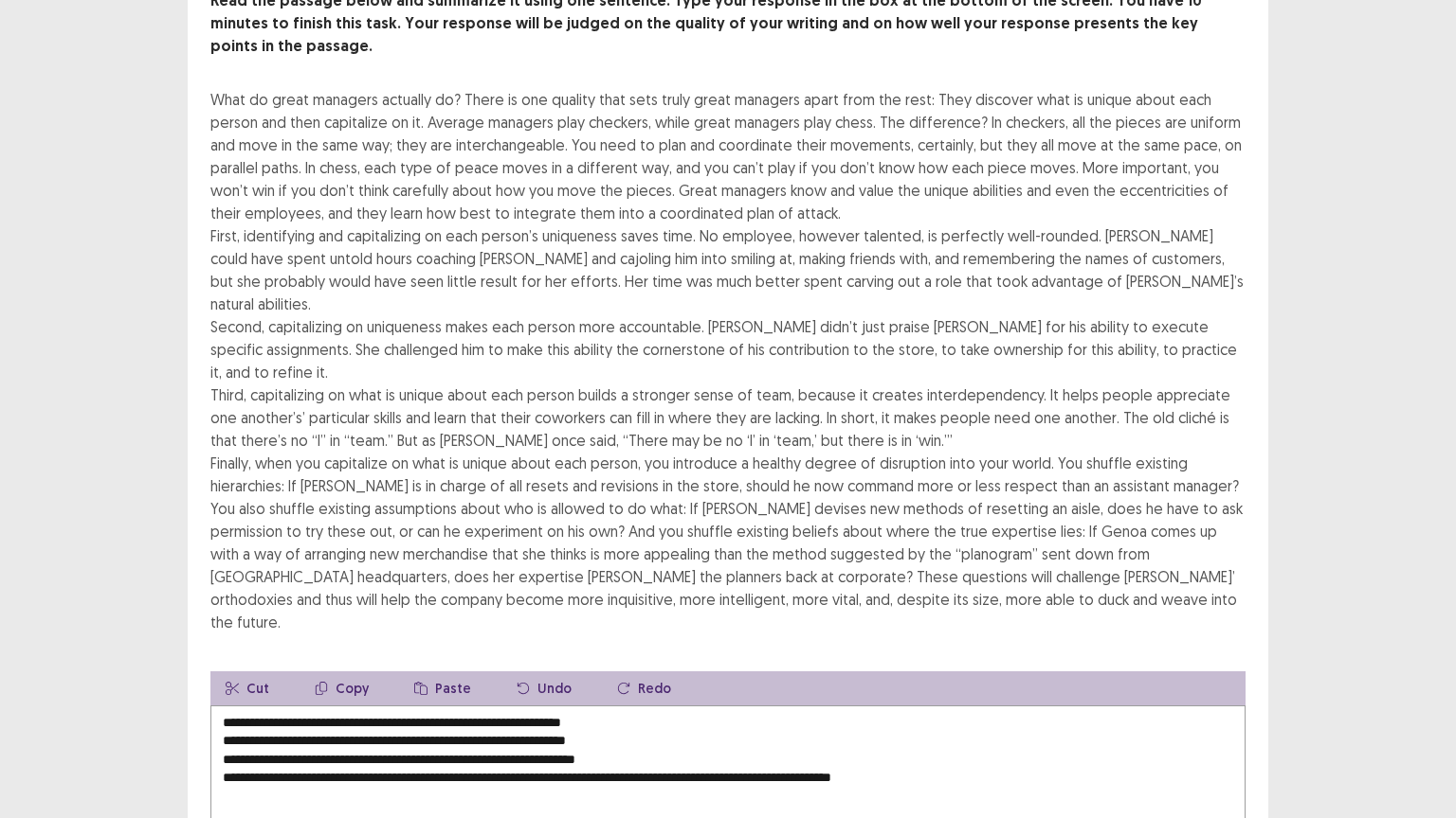
click at [645, 691] on textarea "**********" at bounding box center [728, 809] width 1035 height 208
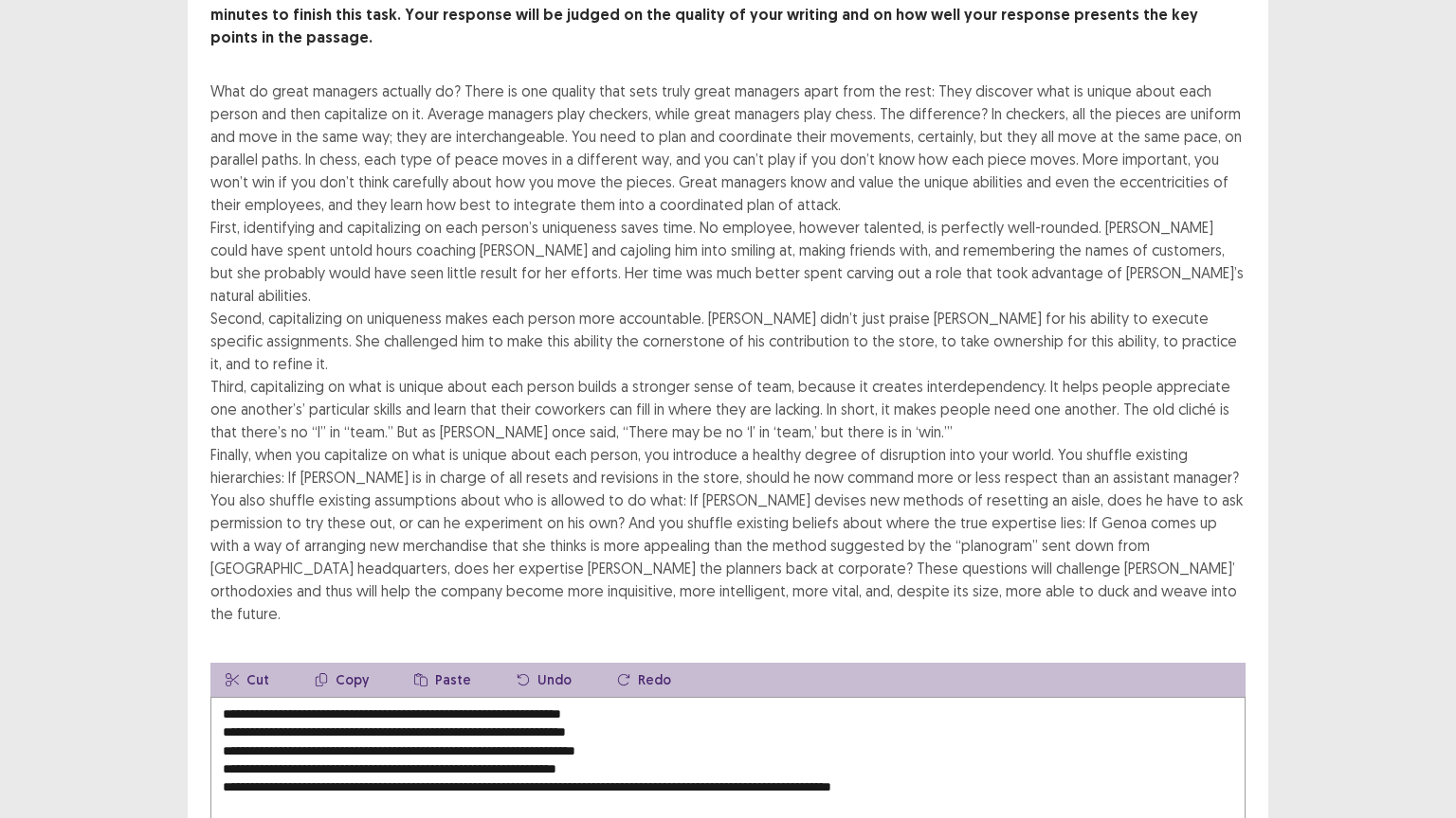
click at [622, 691] on textarea "**********" at bounding box center [728, 801] width 1035 height 208
click at [224, 691] on textarea "**********" at bounding box center [728, 801] width 1035 height 208
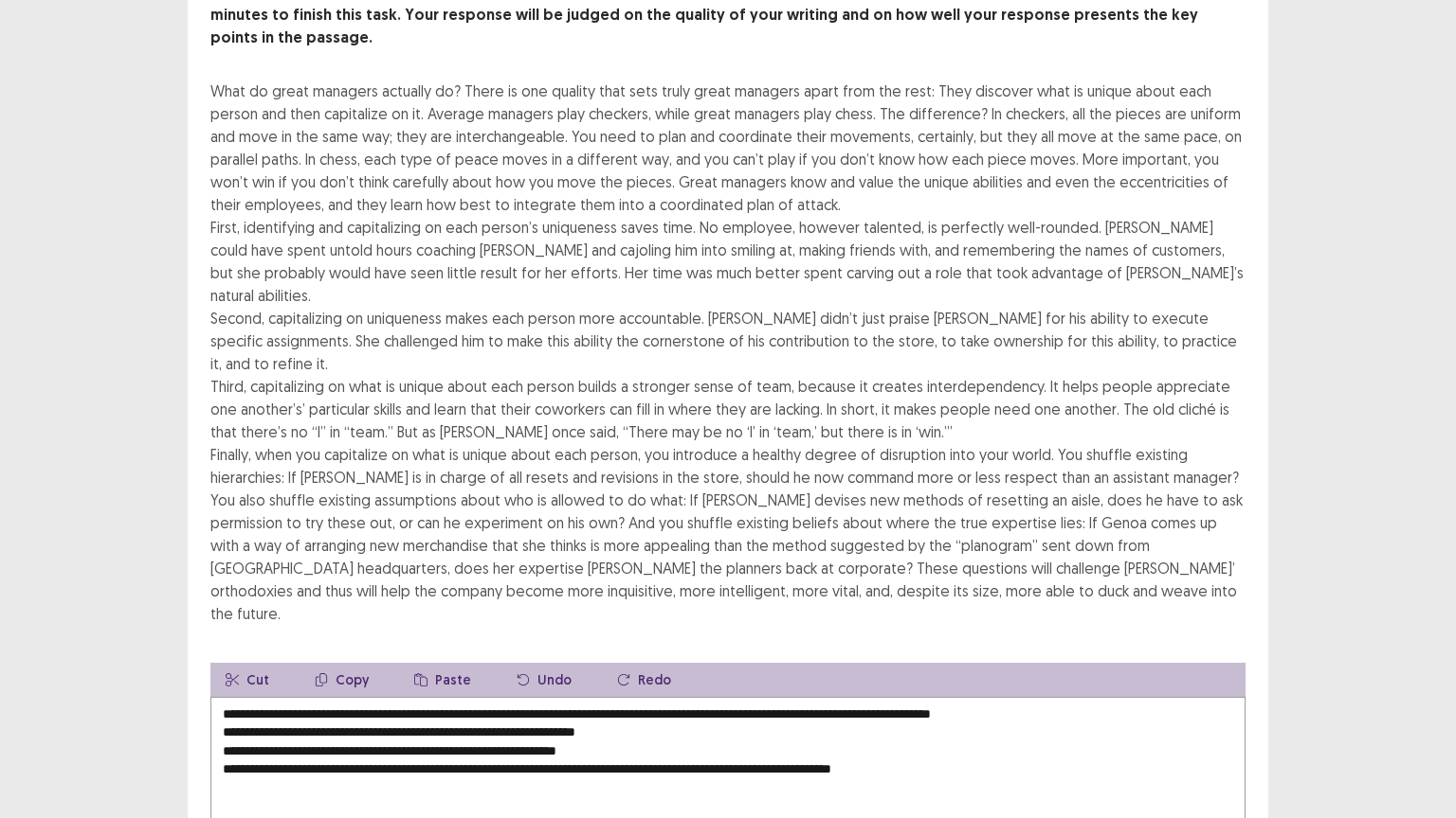
click at [1070, 691] on textarea "**********" at bounding box center [728, 801] width 1035 height 208
click at [1072, 691] on textarea "**********" at bounding box center [728, 801] width 1035 height 208
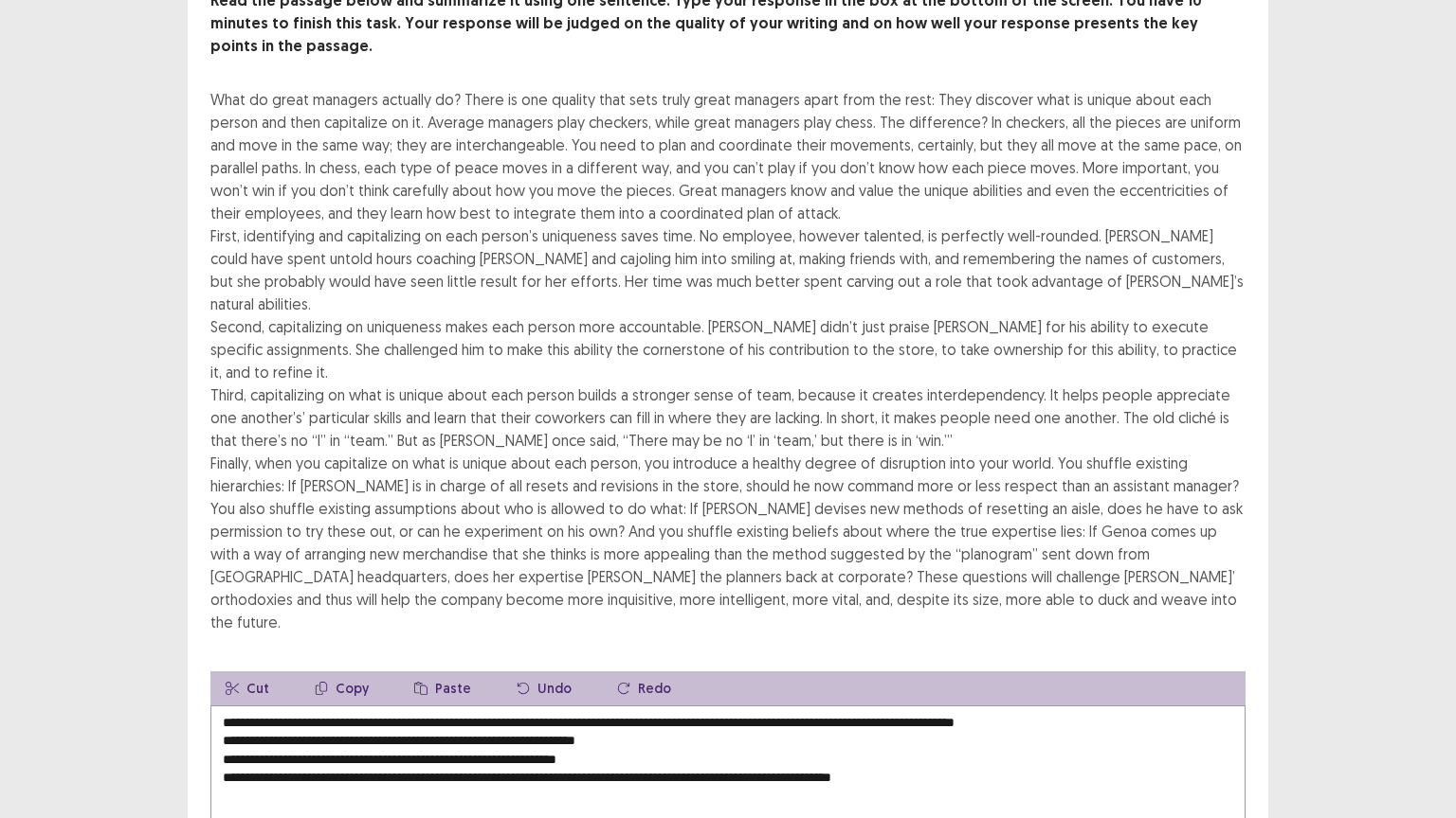
click at [221, 691] on textarea "**********" at bounding box center [728, 809] width 1035 height 208
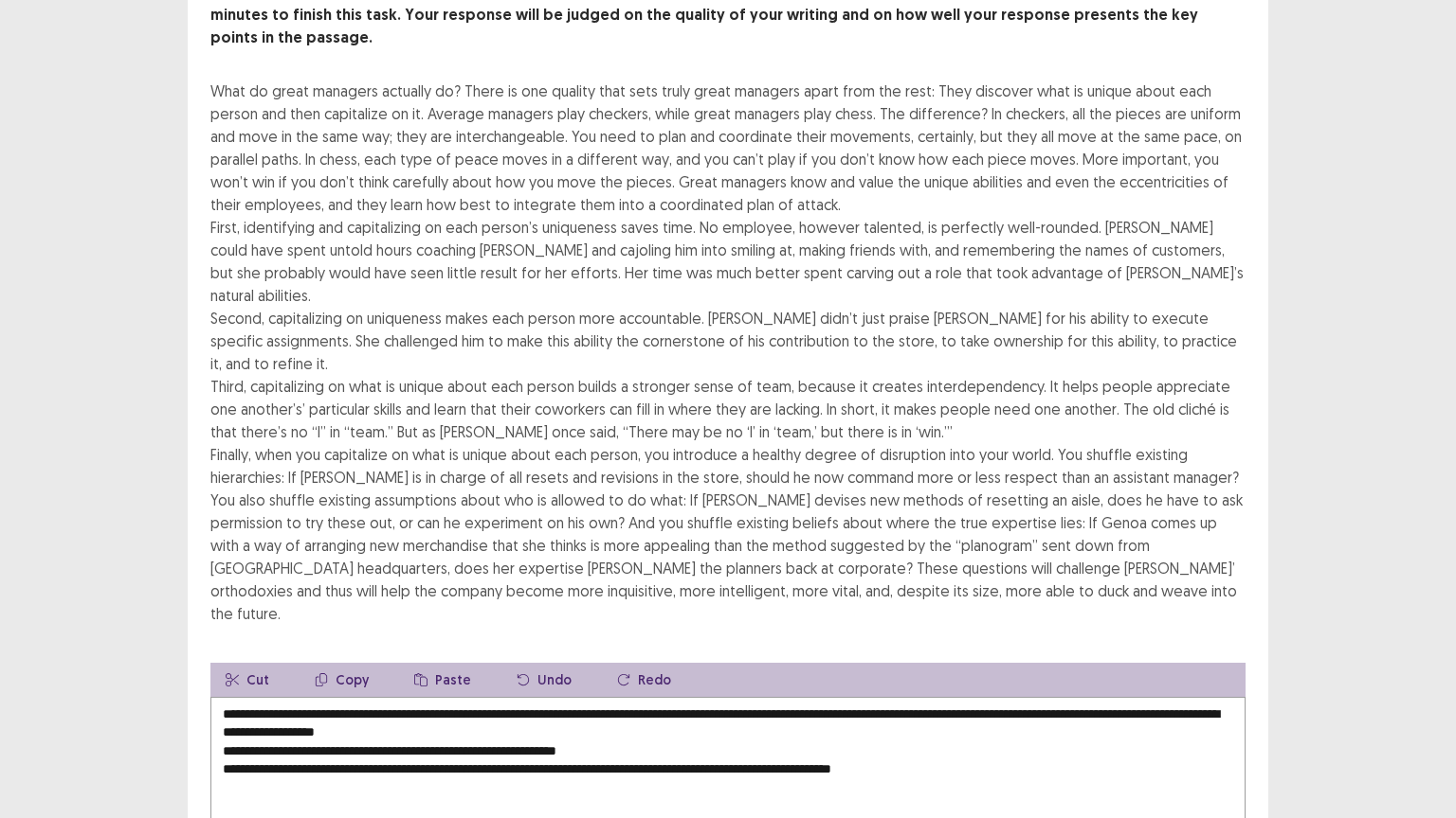
click at [527, 691] on textarea "**********" at bounding box center [728, 801] width 1035 height 208
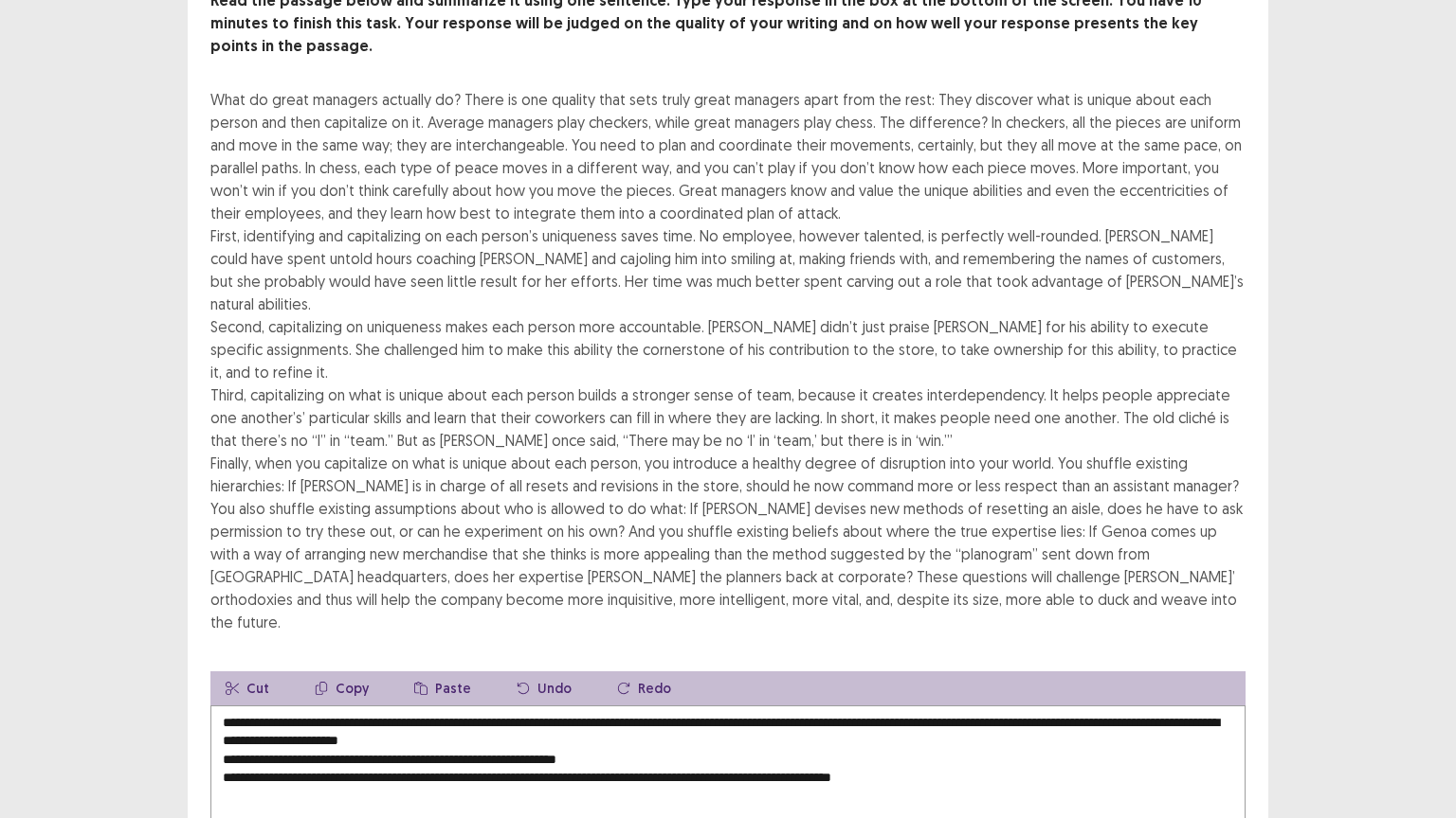
click at [219, 691] on textarea "**********" at bounding box center [728, 809] width 1035 height 208
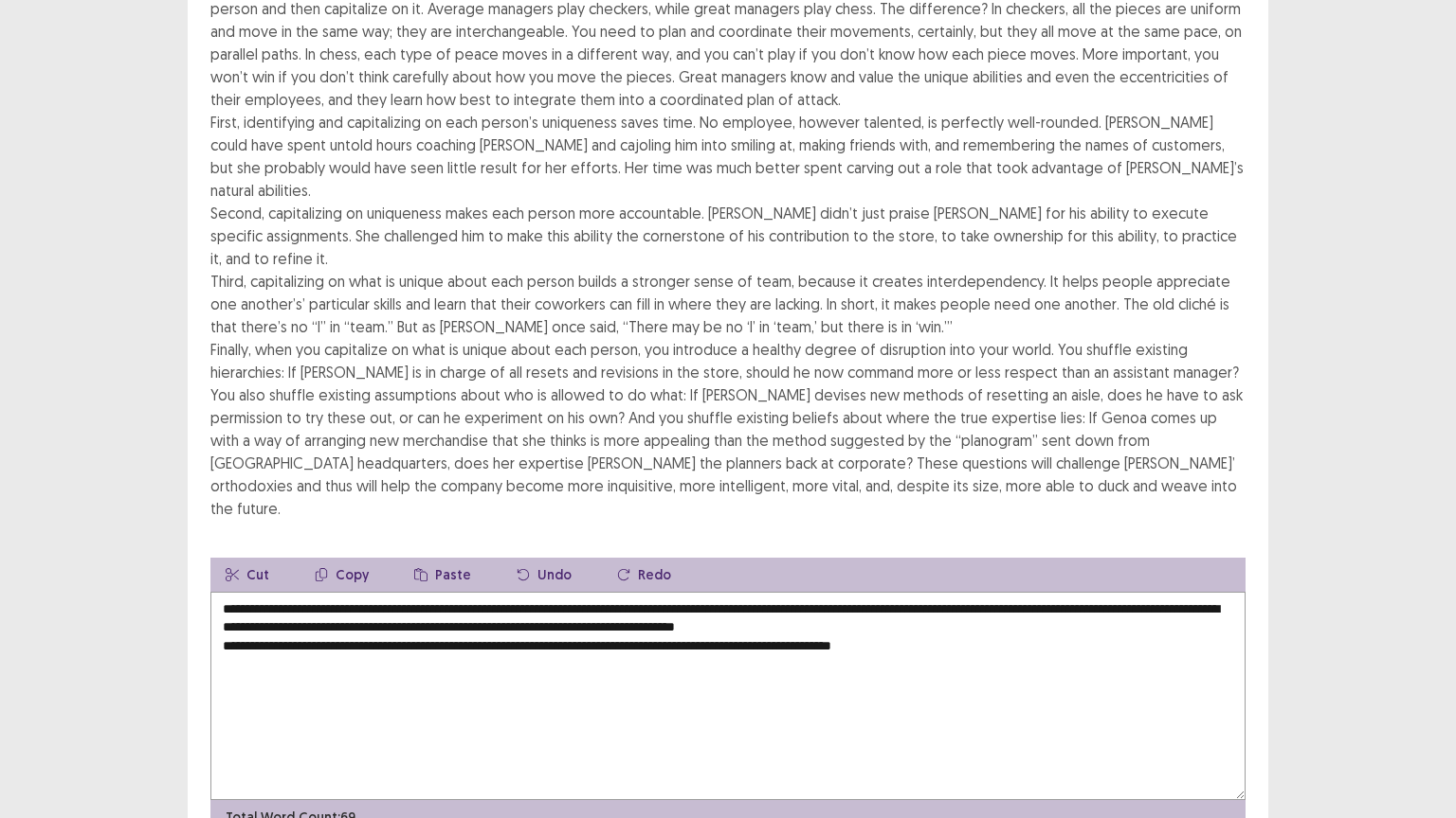
scroll to position [185, 0]
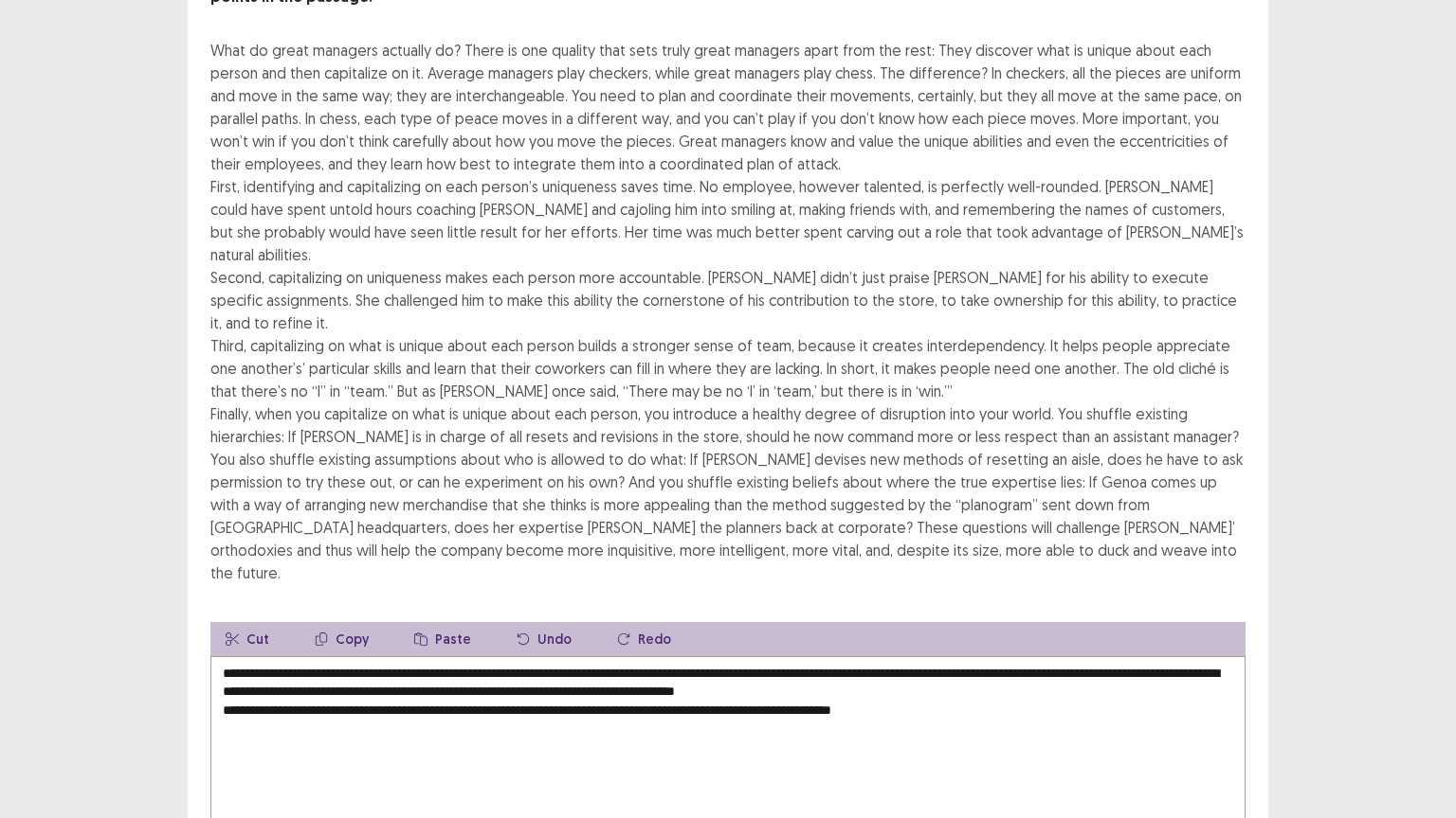
click at [994, 656] on textarea "**********" at bounding box center [728, 760] width 1035 height 208
click at [216, 656] on textarea "**********" at bounding box center [728, 760] width 1035 height 208
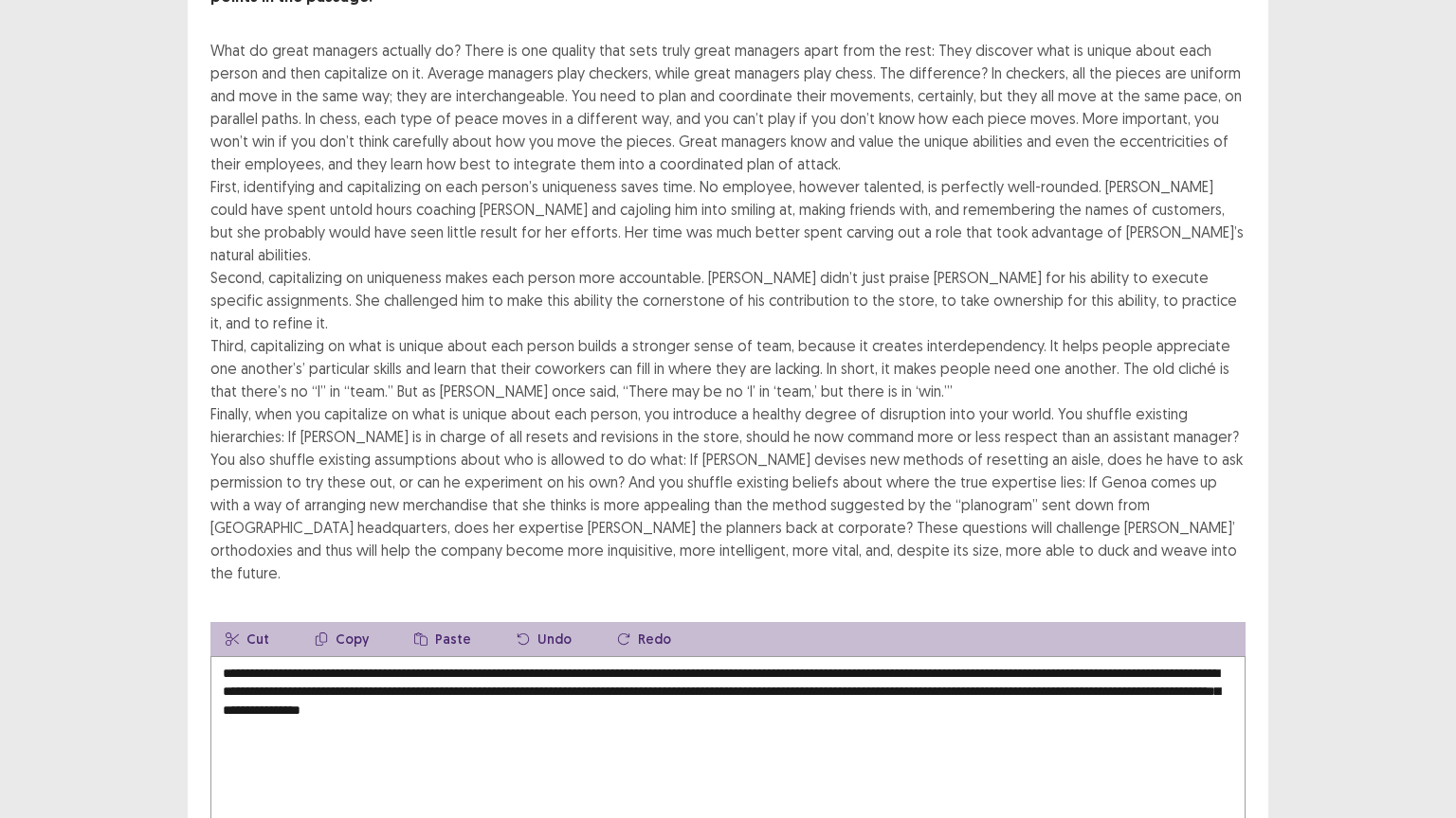
scroll to position [223, 0]
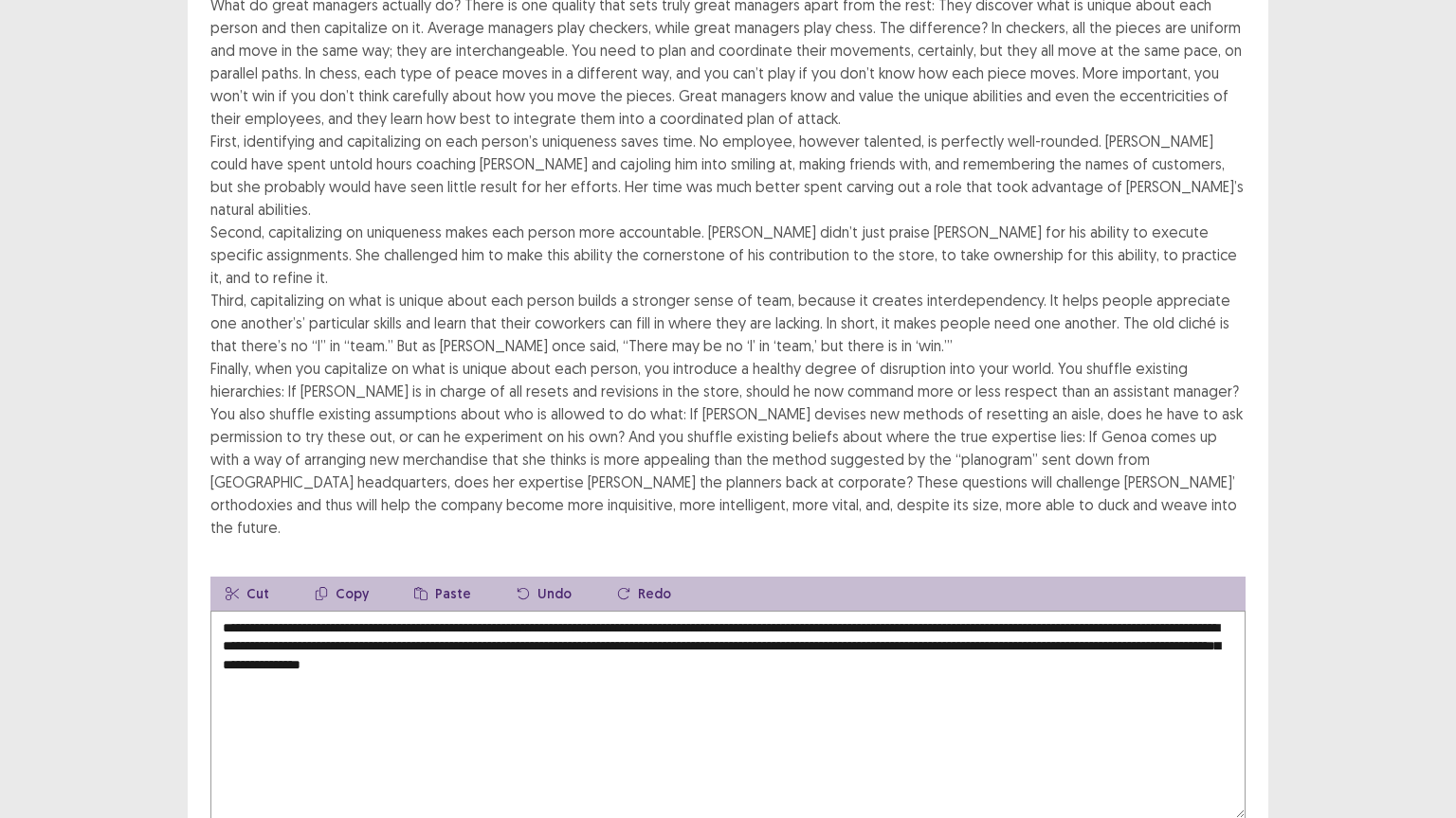
click at [1098, 611] on textarea "**********" at bounding box center [728, 714] width 1035 height 208
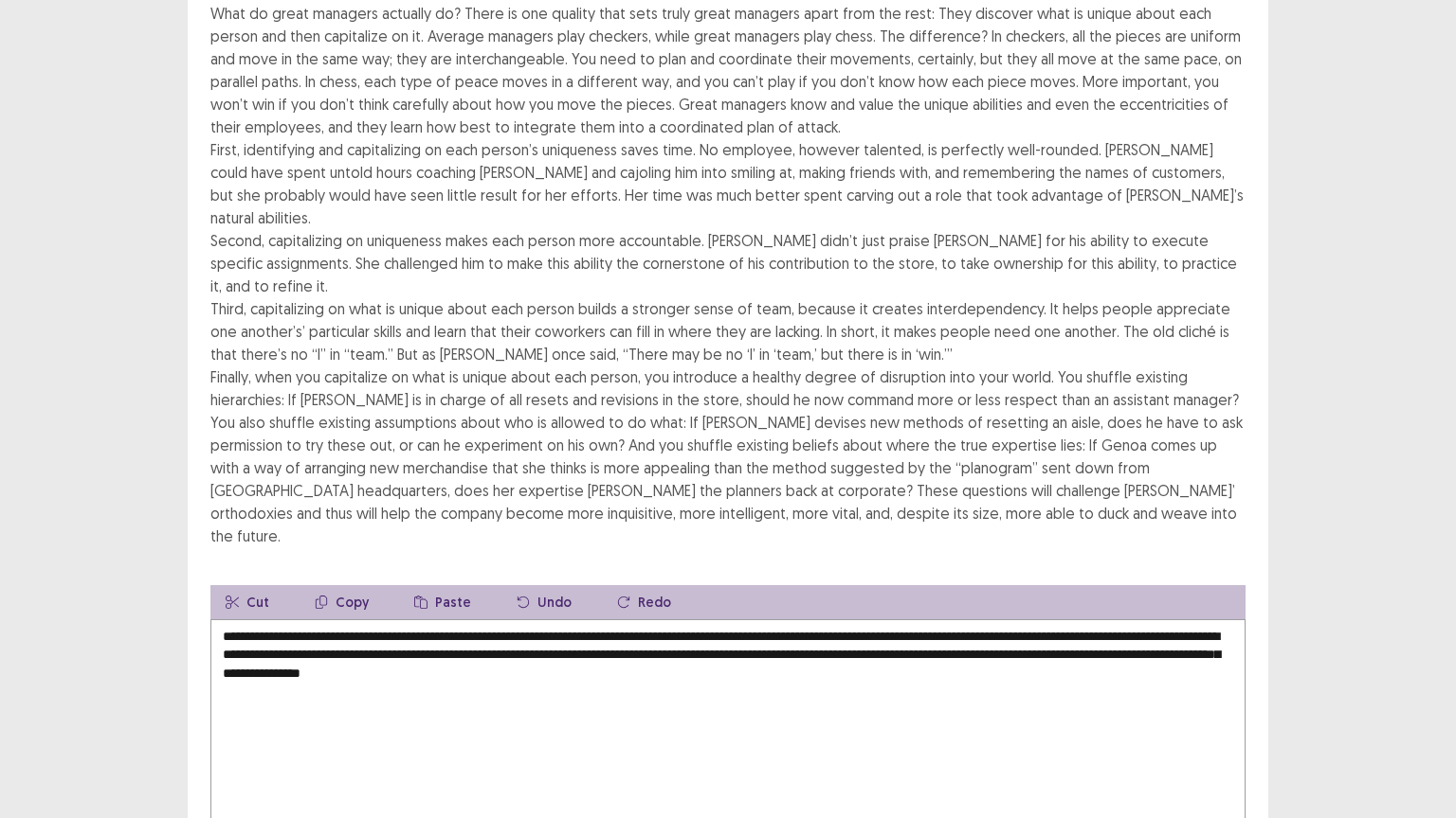
click at [987, 619] on textarea "**********" at bounding box center [728, 723] width 1035 height 208
click at [982, 619] on textarea "**********" at bounding box center [728, 723] width 1035 height 208
click at [1002, 619] on textarea "**********" at bounding box center [728, 723] width 1035 height 208
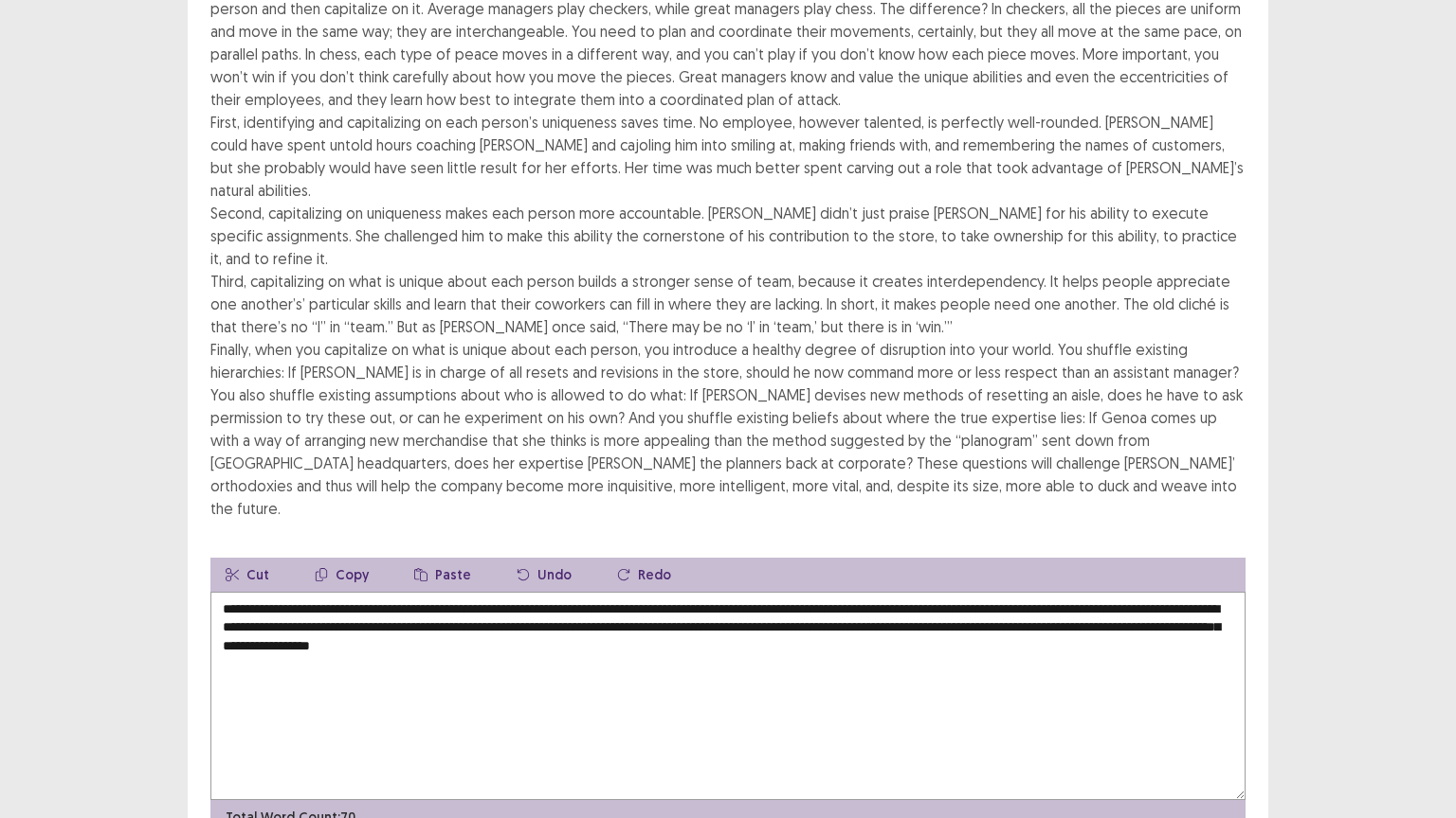
type textarea "**********"
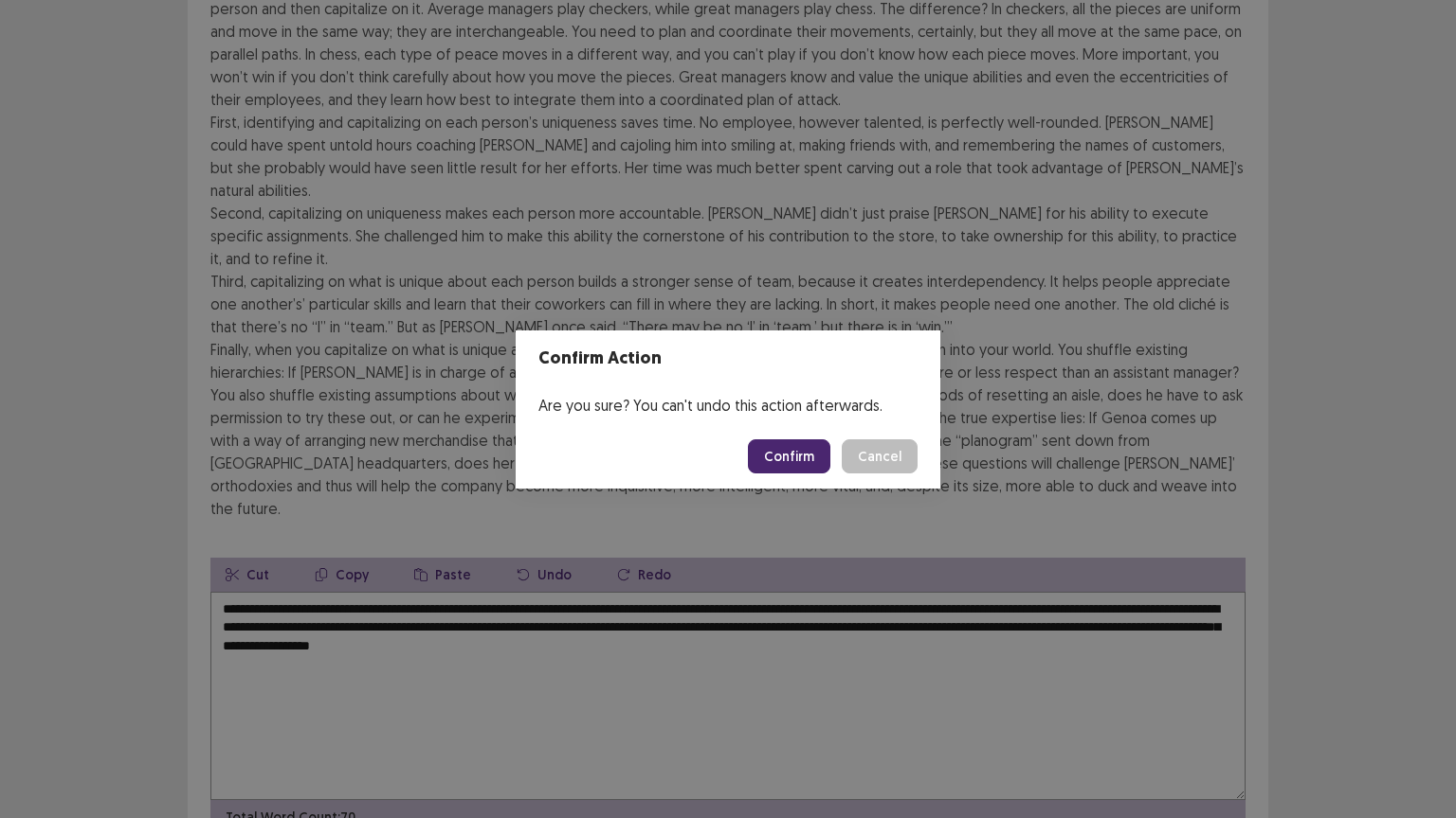
click at [778, 458] on button "Confirm" at bounding box center [789, 457] width 83 height 34
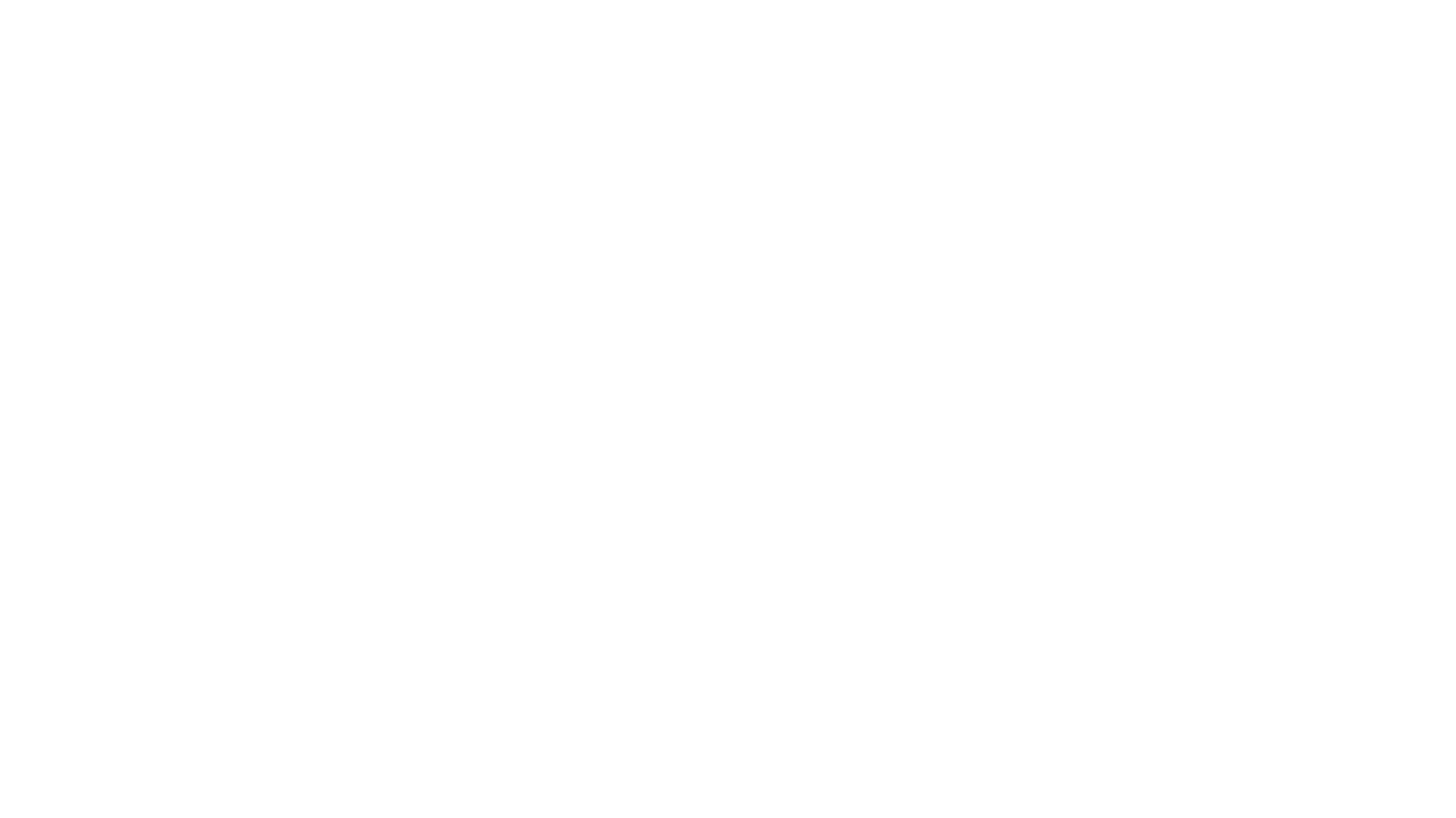
scroll to position [0, 0]
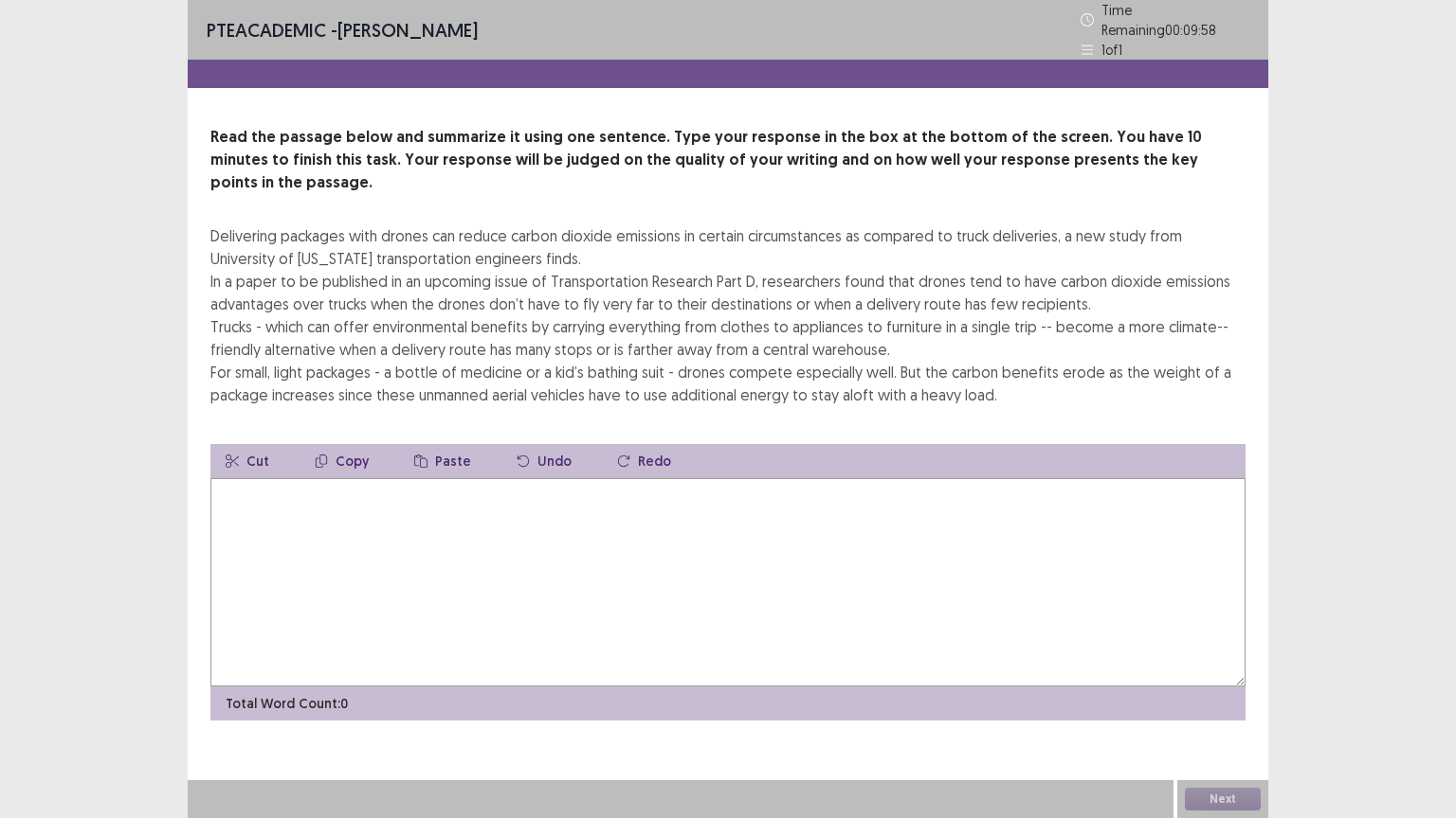
click at [390, 516] on textarea at bounding box center [728, 582] width 1035 height 208
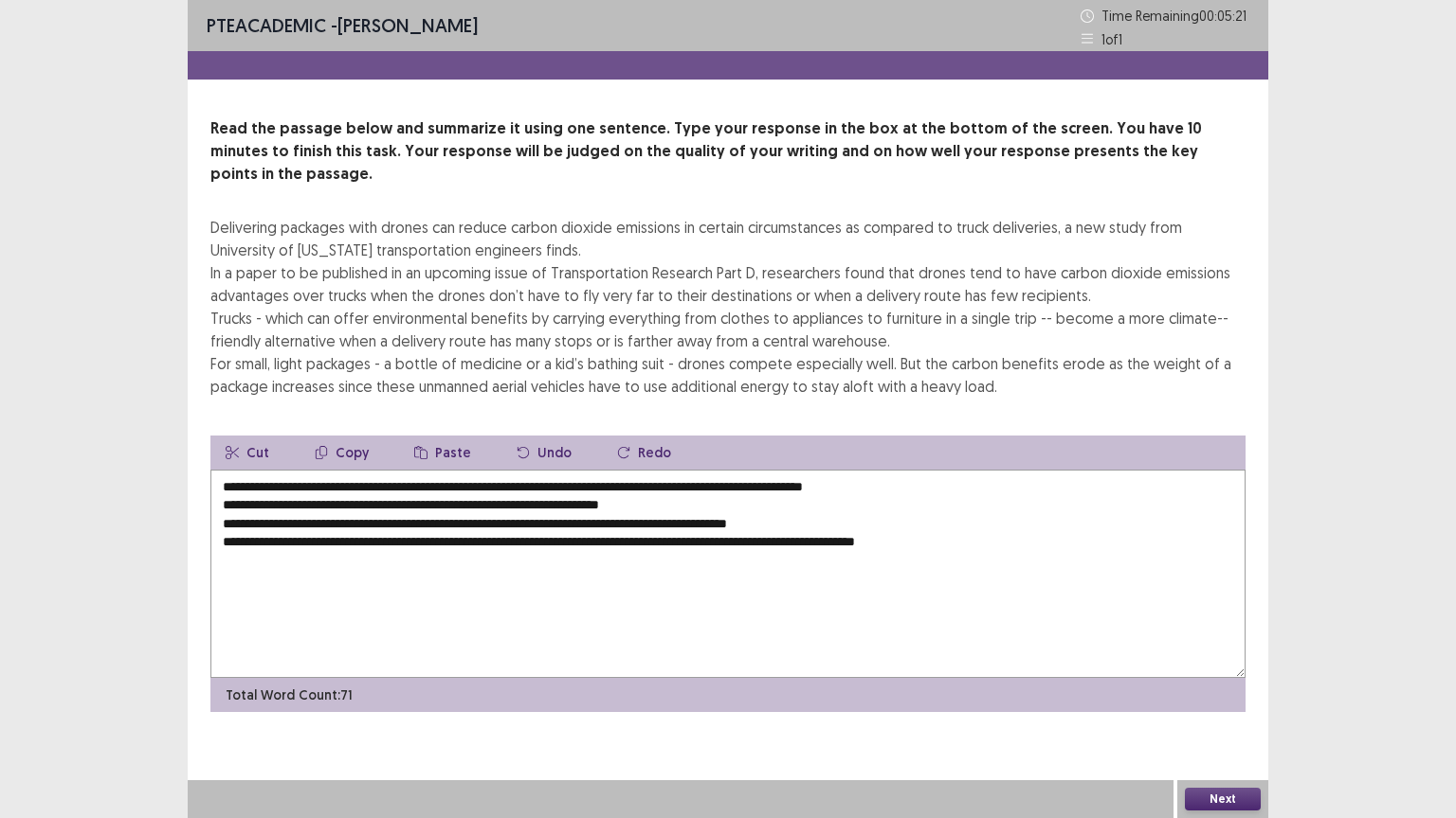
click at [955, 470] on textarea "**********" at bounding box center [728, 574] width 1035 height 208
click at [216, 482] on textarea "**********" at bounding box center [728, 574] width 1035 height 208
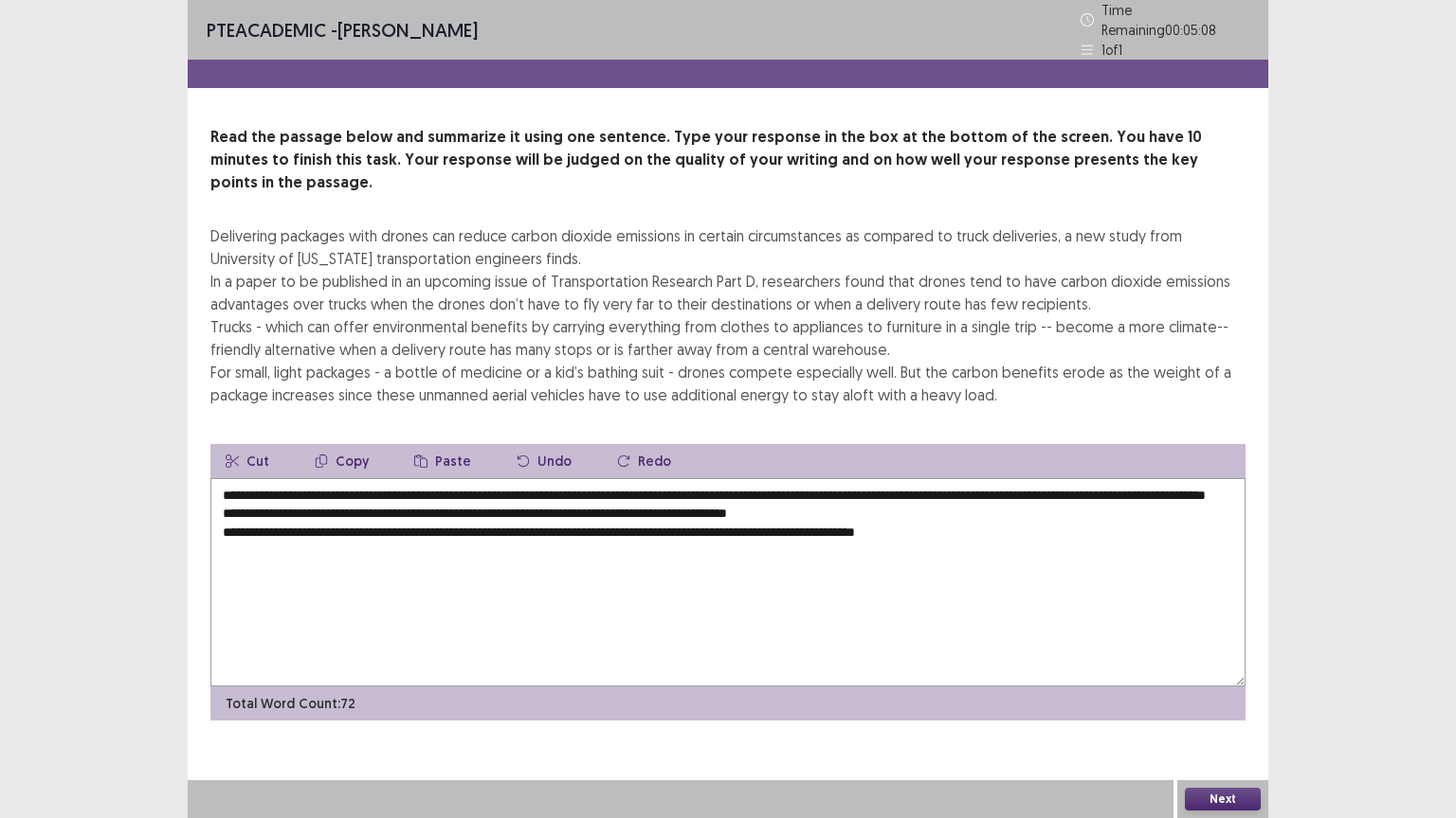
click at [437, 481] on textarea "**********" at bounding box center [728, 582] width 1035 height 208
click at [218, 503] on textarea "**********" at bounding box center [728, 582] width 1035 height 208
click at [1080, 480] on textarea "**********" at bounding box center [728, 582] width 1035 height 208
click at [239, 499] on textarea "**********" at bounding box center [728, 582] width 1035 height 208
click at [240, 499] on textarea "**********" at bounding box center [728, 582] width 1035 height 208
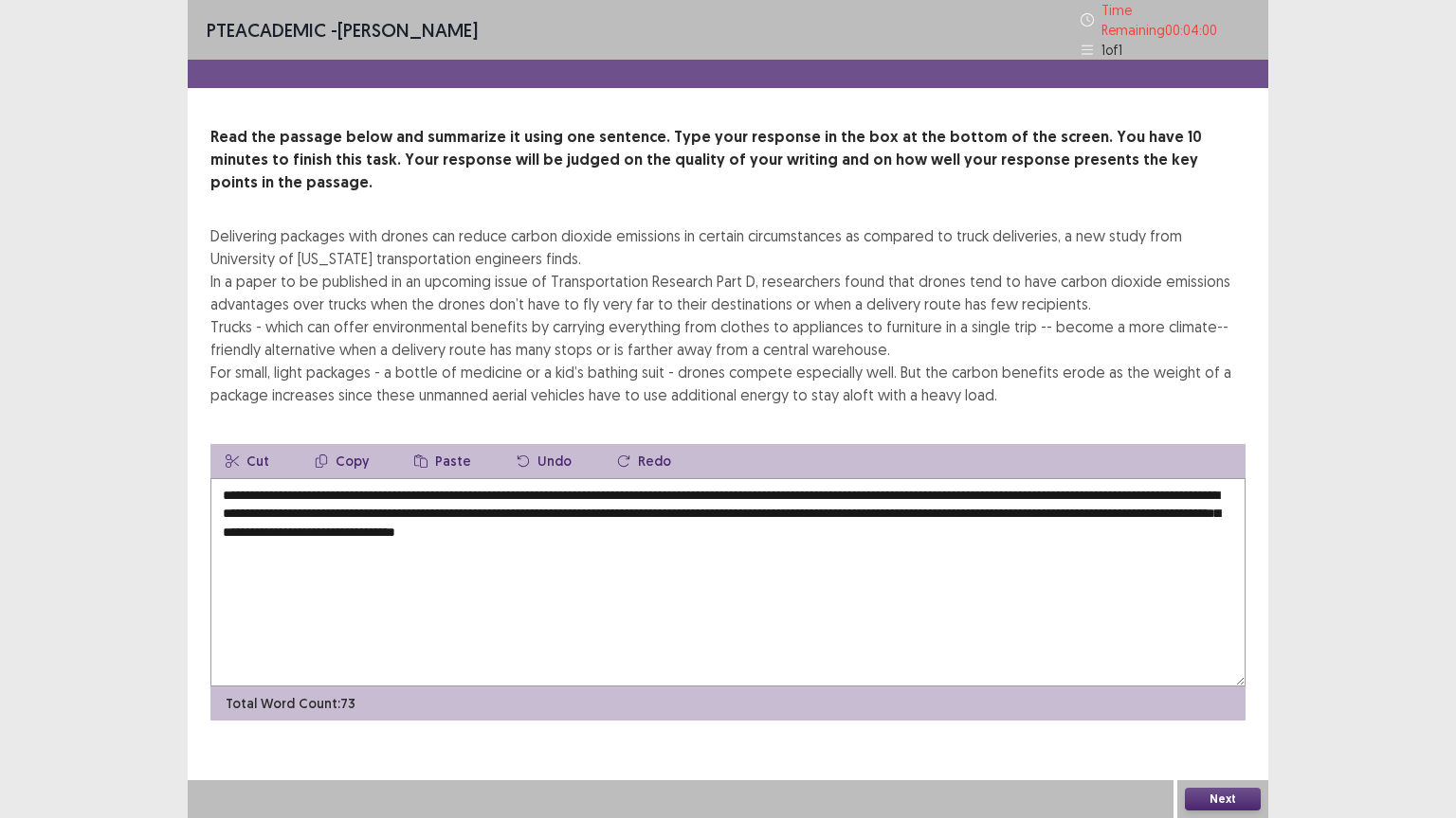
click at [474, 500] on textarea "**********" at bounding box center [728, 582] width 1035 height 208
click at [475, 504] on textarea "**********" at bounding box center [728, 582] width 1035 height 208
type textarea "**********"
click at [1236, 691] on button "Next" at bounding box center [1223, 800] width 76 height 23
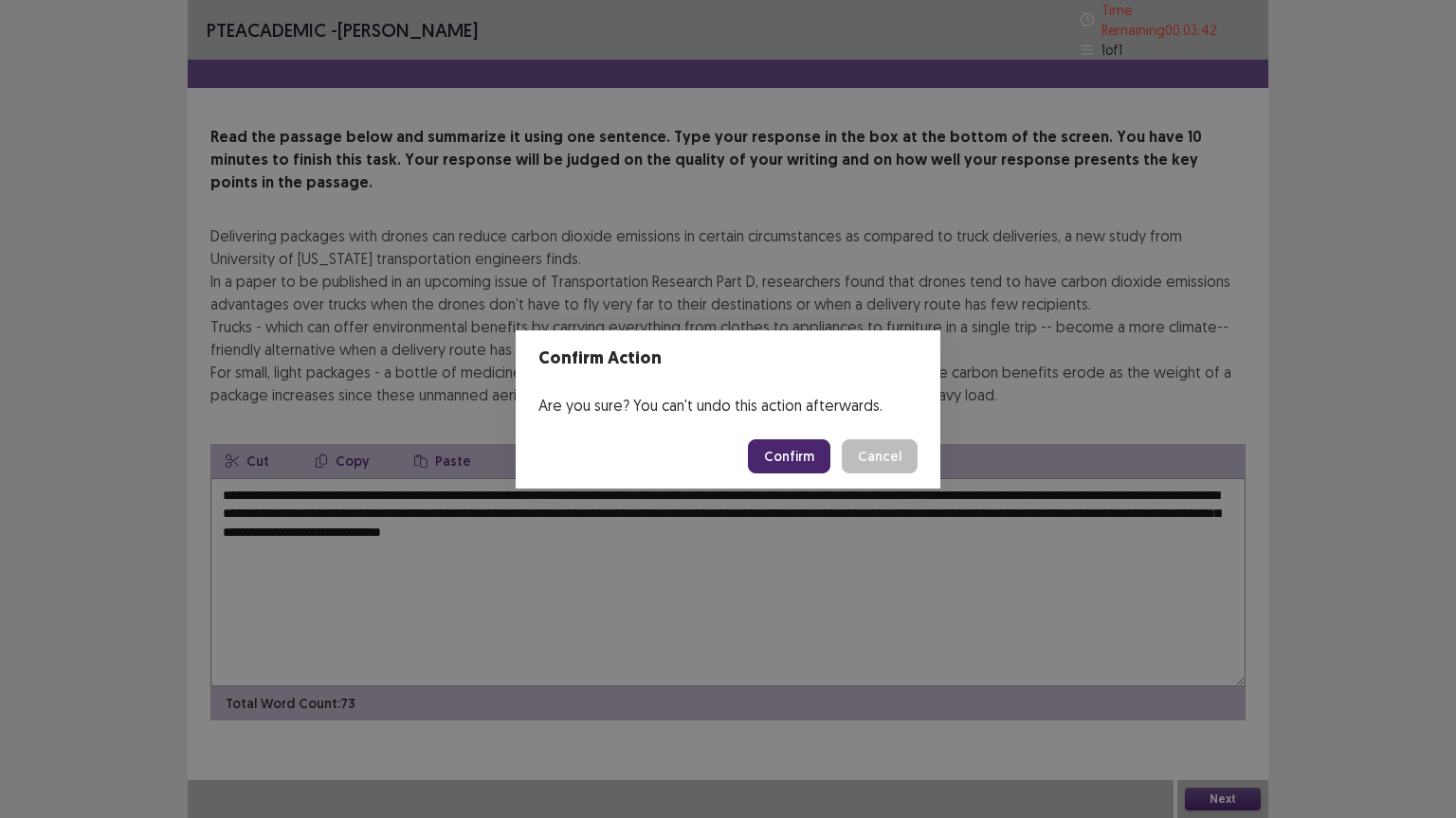
click at [806, 462] on button "Confirm" at bounding box center [789, 457] width 83 height 34
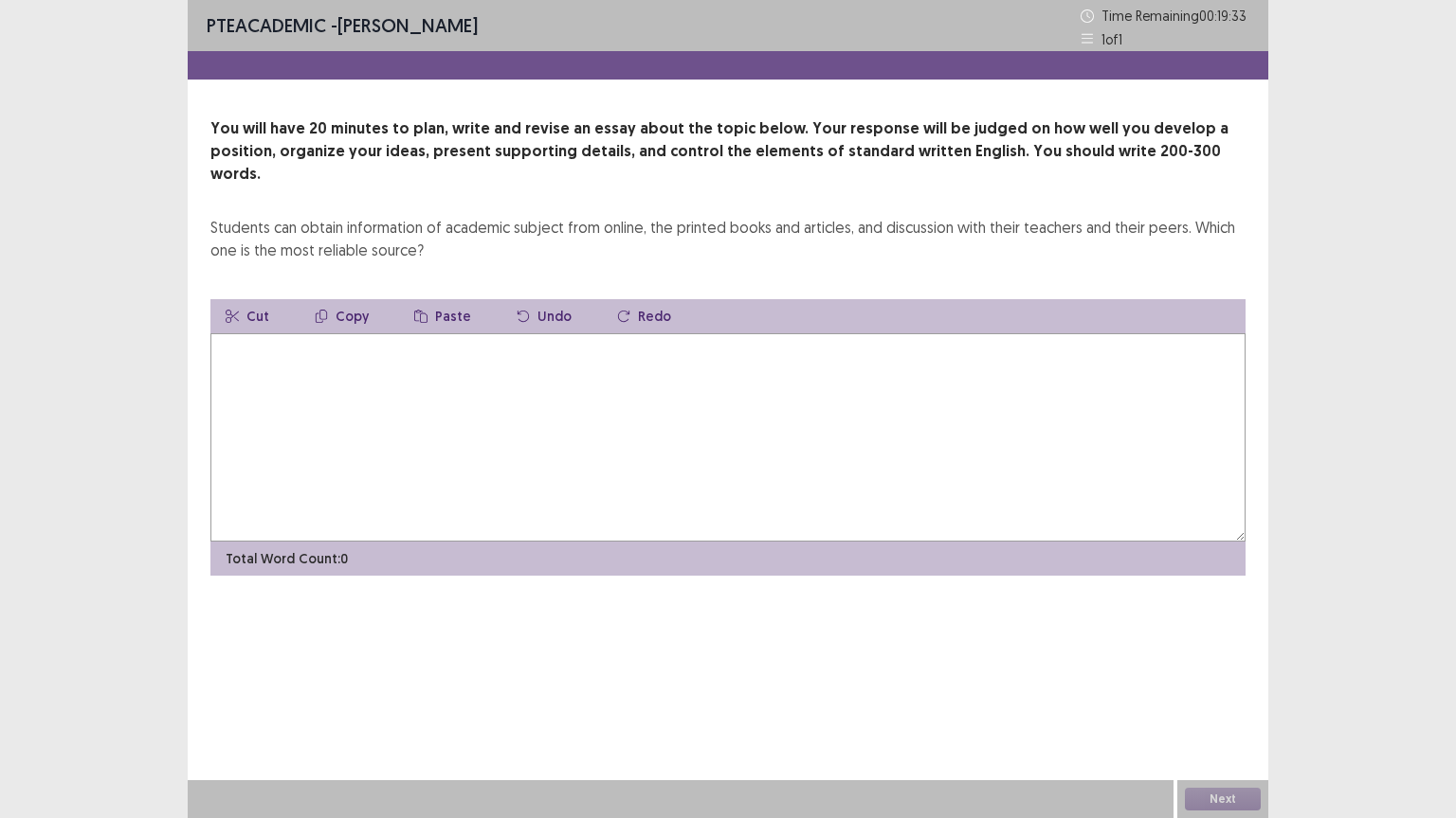
click at [374, 376] on textarea at bounding box center [728, 438] width 1035 height 208
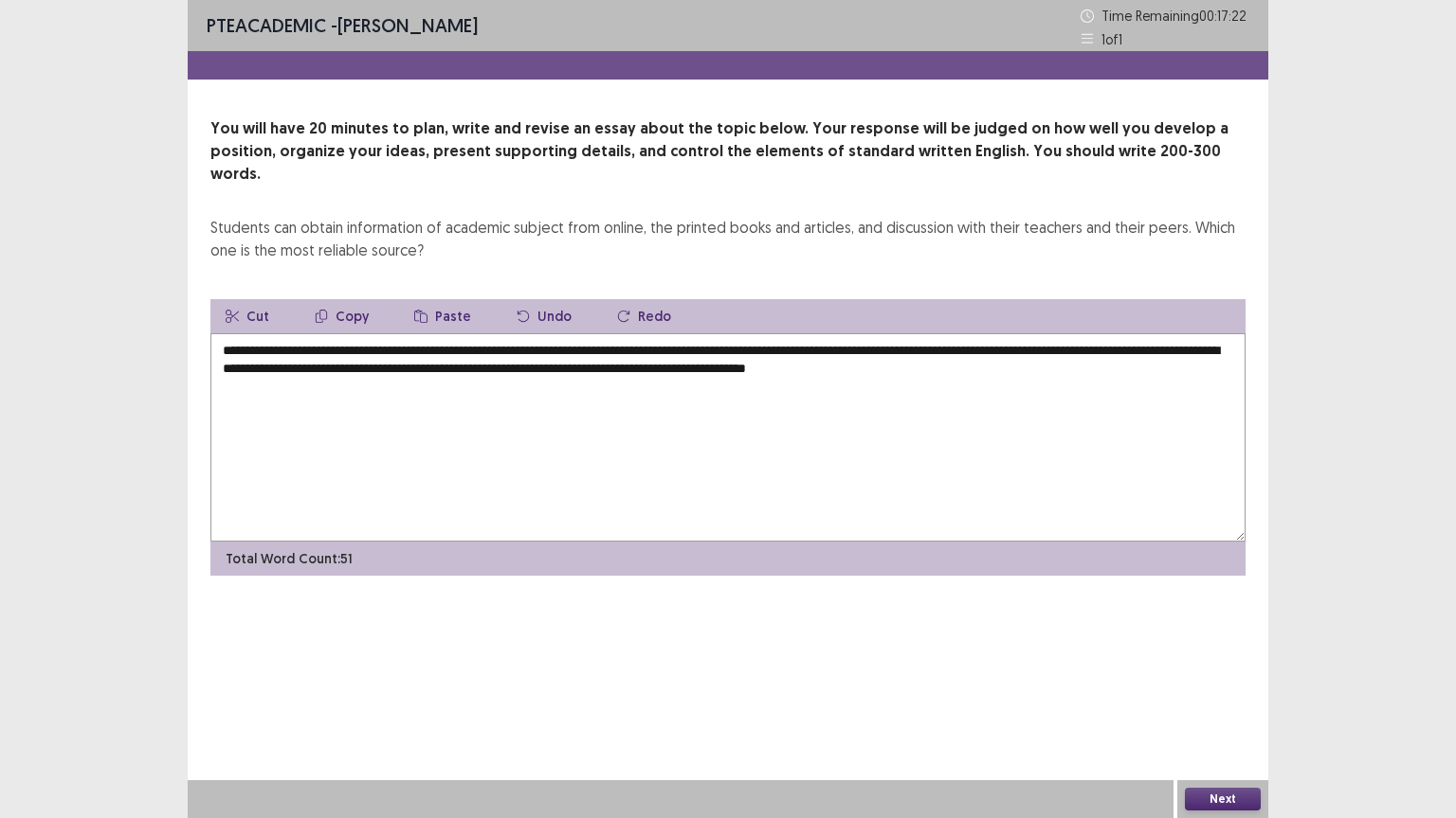
drag, startPoint x: 331, startPoint y: 330, endPoint x: 713, endPoint y: 331, distance: 382.0
click at [713, 334] on textarea "**********" at bounding box center [728, 438] width 1035 height 208
click at [350, 300] on button "Copy" at bounding box center [342, 317] width 85 height 34
click at [1132, 346] on textarea "**********" at bounding box center [728, 438] width 1035 height 208
click at [455, 300] on button "Paste" at bounding box center [443, 317] width 88 height 34
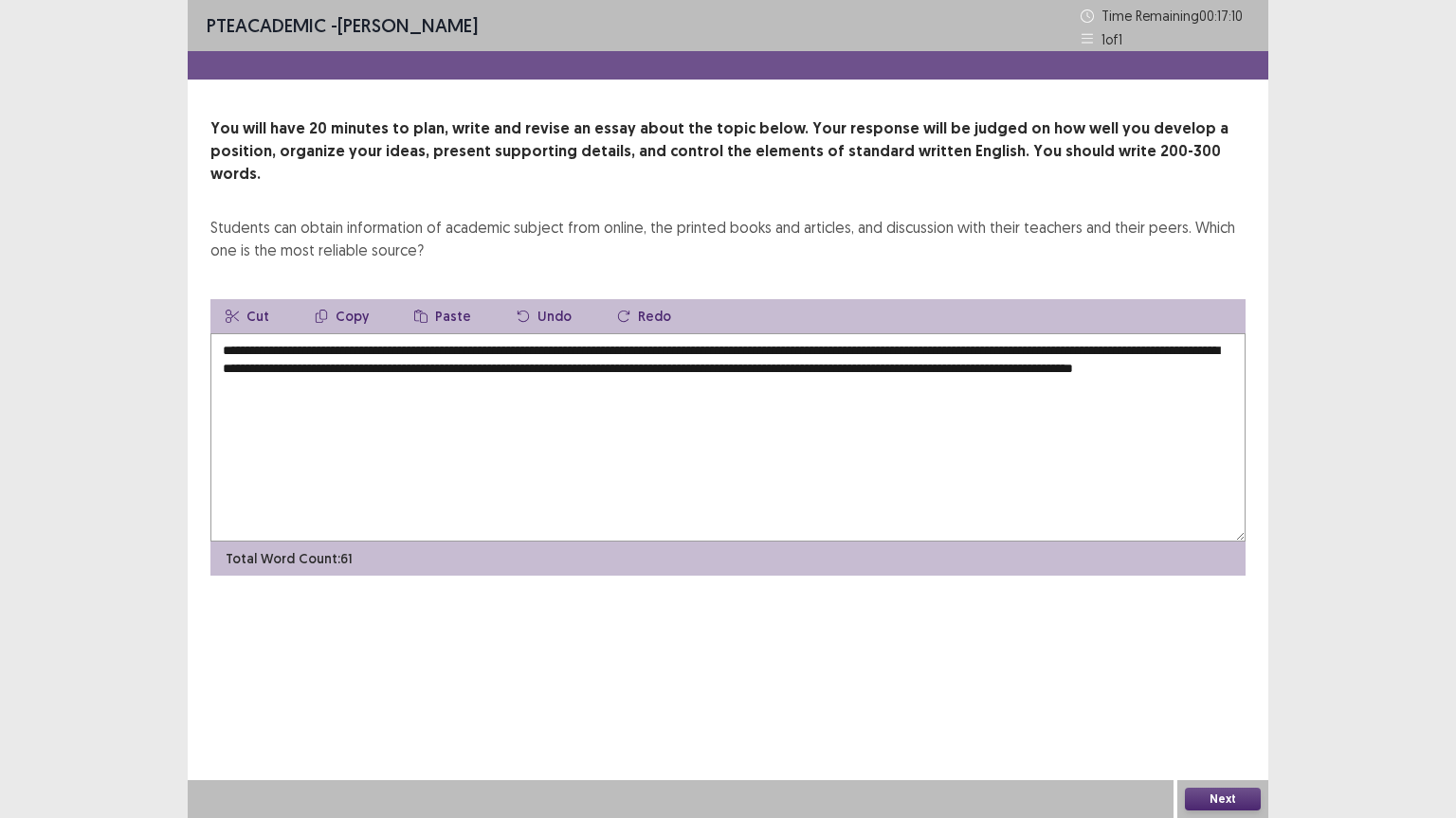
drag, startPoint x: 736, startPoint y: 326, endPoint x: 909, endPoint y: 334, distance: 173.2
click at [909, 334] on textarea "**********" at bounding box center [728, 438] width 1035 height 208
click at [347, 300] on button "Copy" at bounding box center [342, 317] width 85 height 34
click at [561, 369] on textarea "**********" at bounding box center [728, 438] width 1035 height 208
click at [737, 334] on textarea "**********" at bounding box center [728, 438] width 1035 height 208
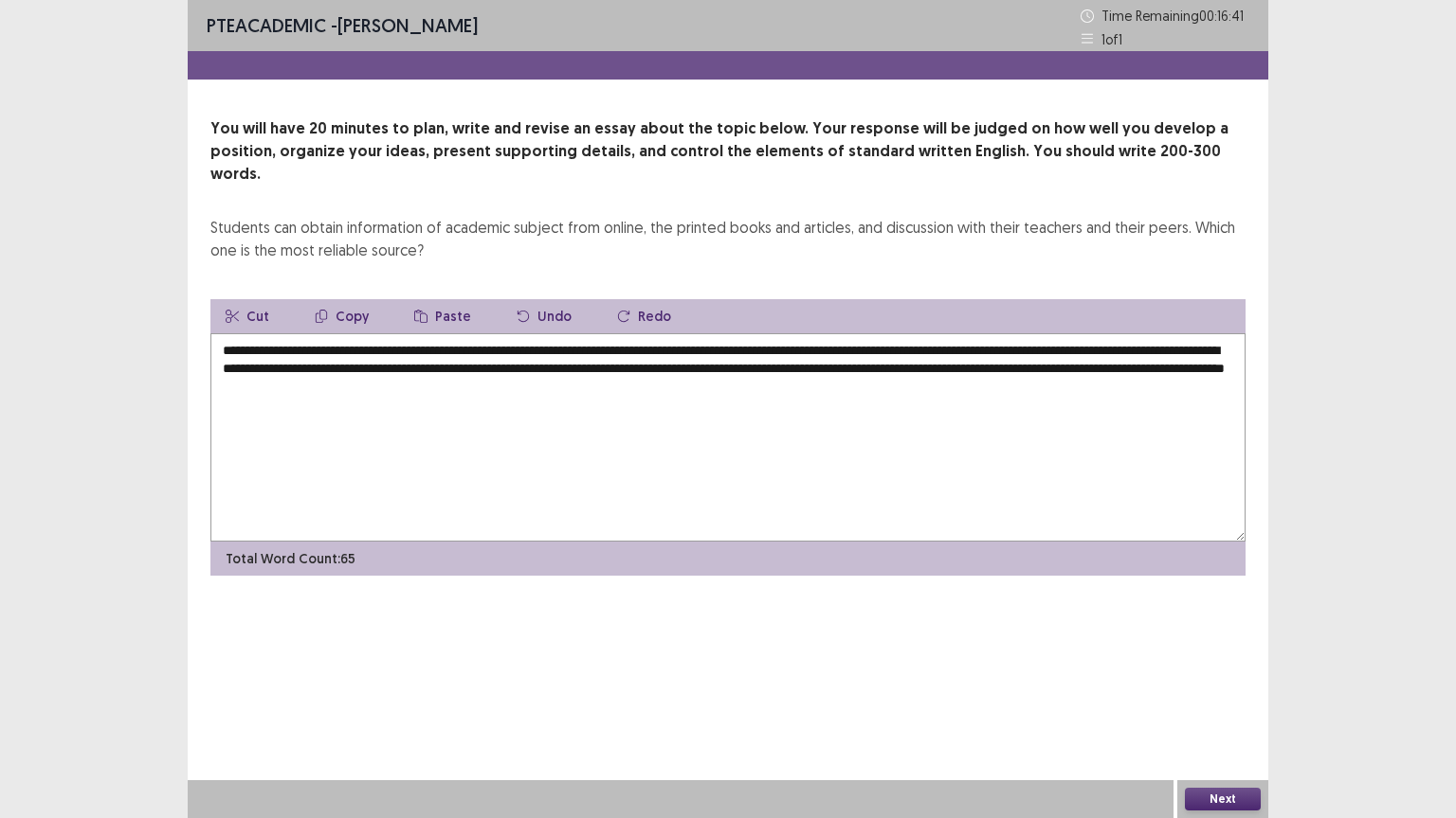
drag, startPoint x: 740, startPoint y: 327, endPoint x: 1095, endPoint y: 324, distance: 355.0
click at [1095, 334] on textarea "**********" at bounding box center [728, 438] width 1035 height 208
click at [958, 429] on textarea "**********" at bounding box center [728, 438] width 1035 height 208
click at [922, 334] on textarea "**********" at bounding box center [728, 438] width 1035 height 208
drag, startPoint x: 731, startPoint y: 322, endPoint x: 1120, endPoint y: 328, distance: 389.0
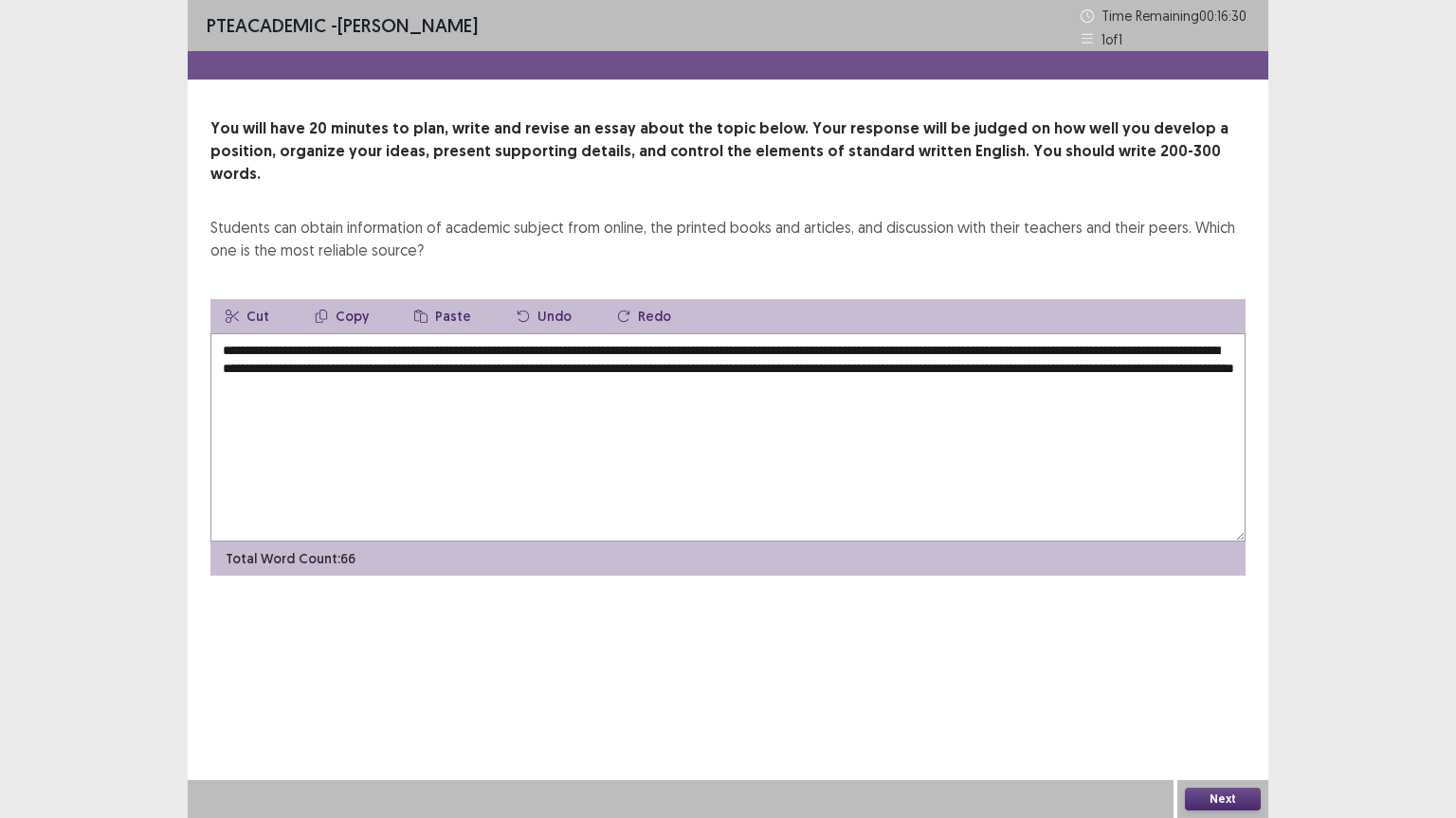
click at [1120, 334] on textarea "**********" at bounding box center [728, 438] width 1035 height 208
click at [337, 300] on button "Copy" at bounding box center [342, 317] width 85 height 34
click at [759, 367] on textarea "**********" at bounding box center [728, 438] width 1035 height 208
click at [428, 300] on button "Paste" at bounding box center [443, 317] width 88 height 34
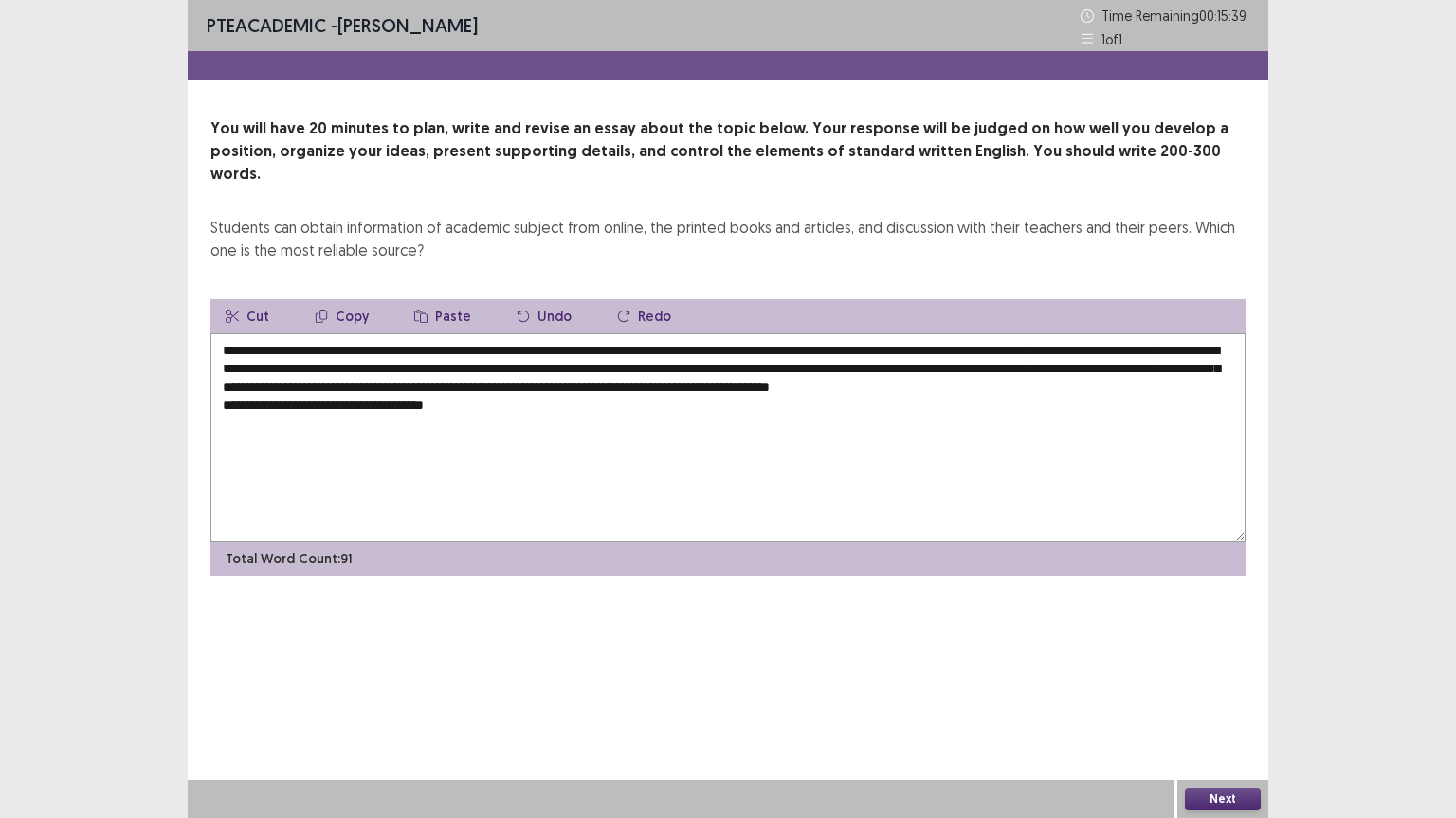
drag, startPoint x: 338, startPoint y: 330, endPoint x: 705, endPoint y: 334, distance: 367.0
click at [705, 334] on textarea "**********" at bounding box center [728, 438] width 1035 height 208
click at [339, 300] on button "Copy" at bounding box center [342, 317] width 85 height 34
click at [470, 409] on textarea "**********" at bounding box center [728, 438] width 1035 height 208
click at [446, 300] on button "Paste" at bounding box center [443, 317] width 88 height 34
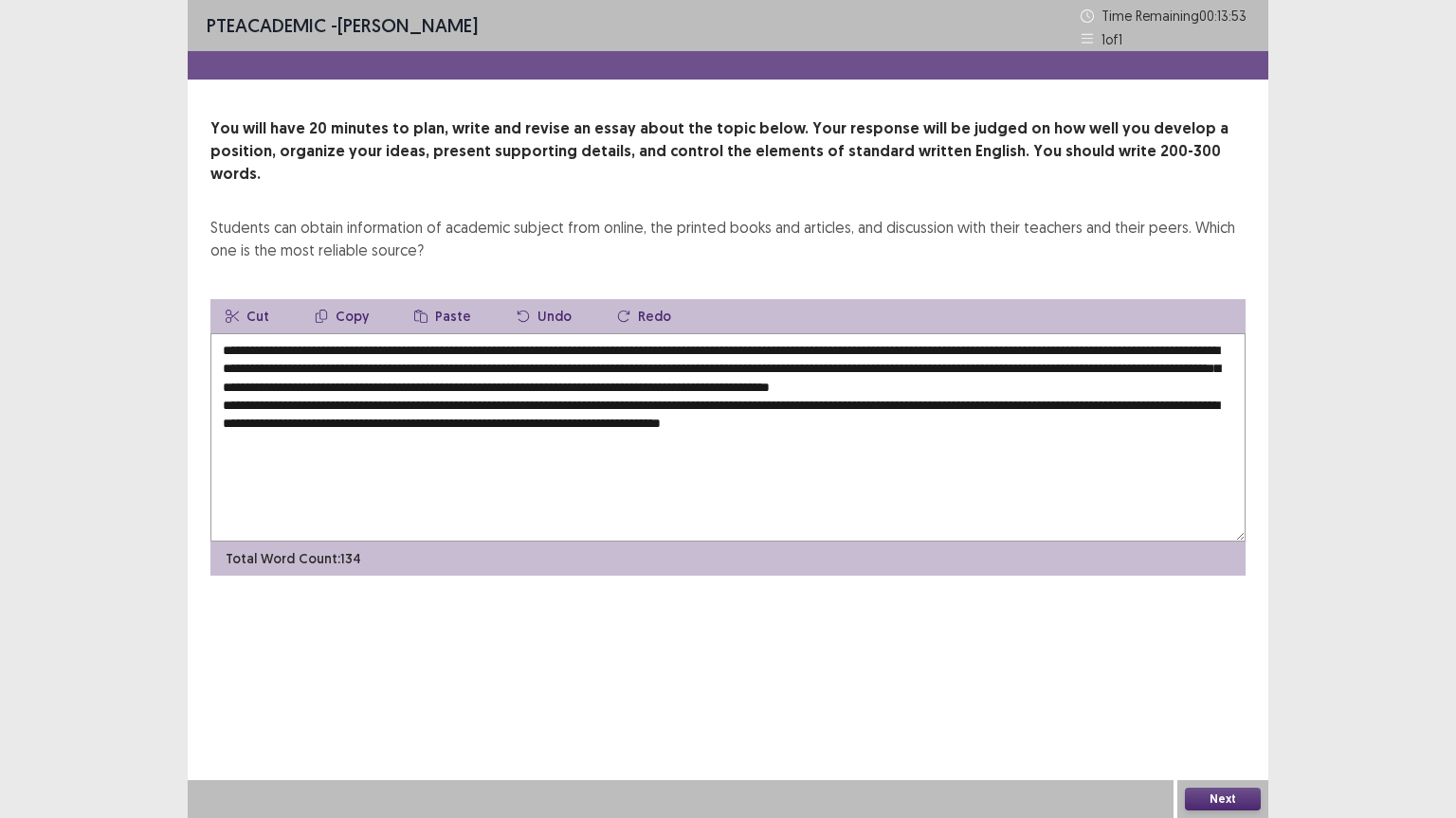
click at [1017, 405] on textarea "**********" at bounding box center [728, 438] width 1035 height 208
click at [1061, 421] on textarea "**********" at bounding box center [728, 438] width 1035 height 208
click at [1013, 401] on textarea "**********" at bounding box center [728, 438] width 1035 height 208
click at [580, 438] on textarea "**********" at bounding box center [728, 438] width 1035 height 208
click at [586, 438] on textarea "**********" at bounding box center [728, 438] width 1035 height 208
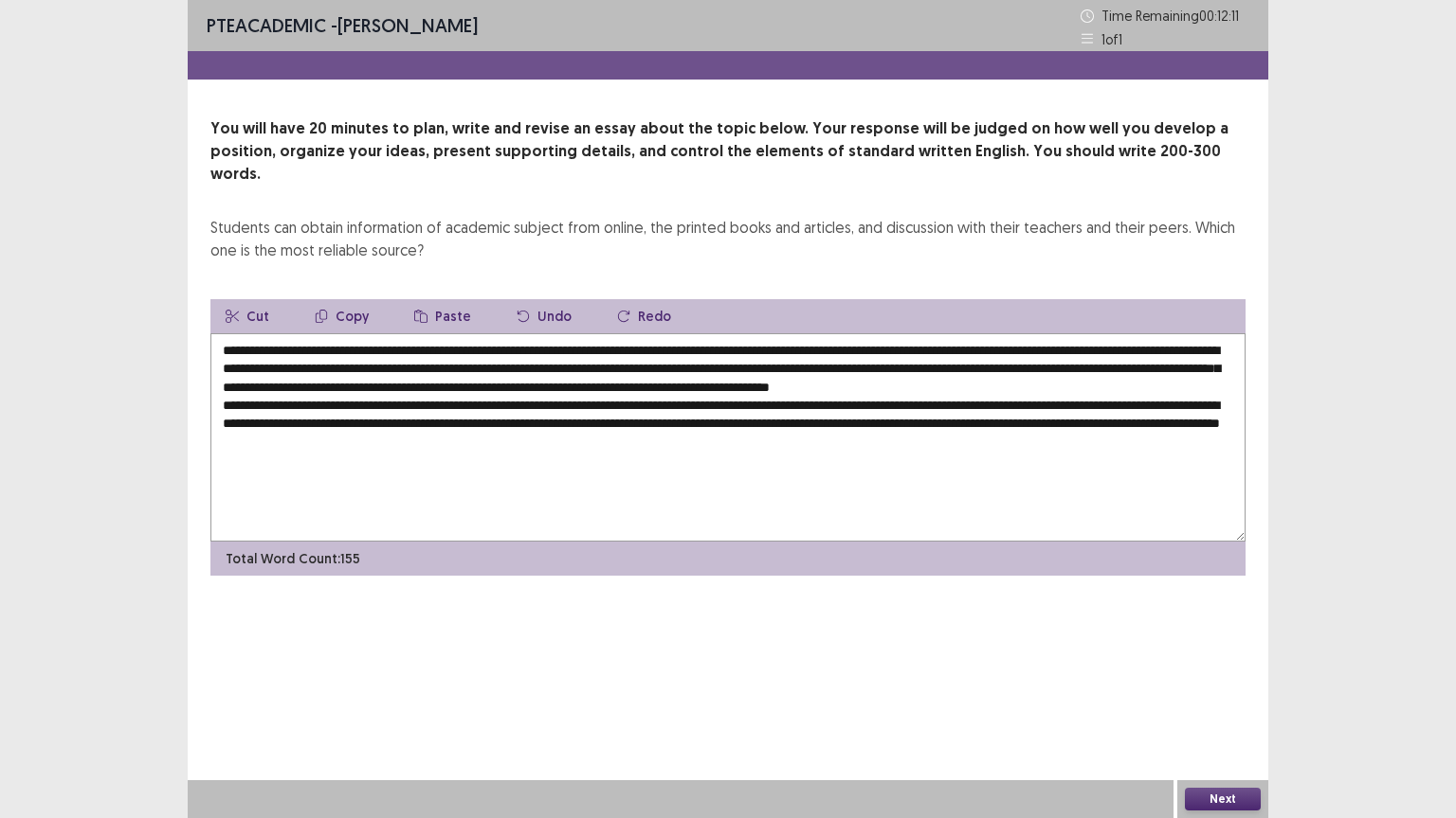
click at [628, 443] on textarea "**********" at bounding box center [728, 438] width 1035 height 208
drag, startPoint x: 334, startPoint y: 327, endPoint x: 707, endPoint y: 321, distance: 373.0
click at [707, 334] on textarea "**********" at bounding box center [728, 438] width 1035 height 208
click at [338, 300] on button "Copy" at bounding box center [342, 317] width 85 height 34
click at [784, 446] on textarea "**********" at bounding box center [728, 438] width 1035 height 208
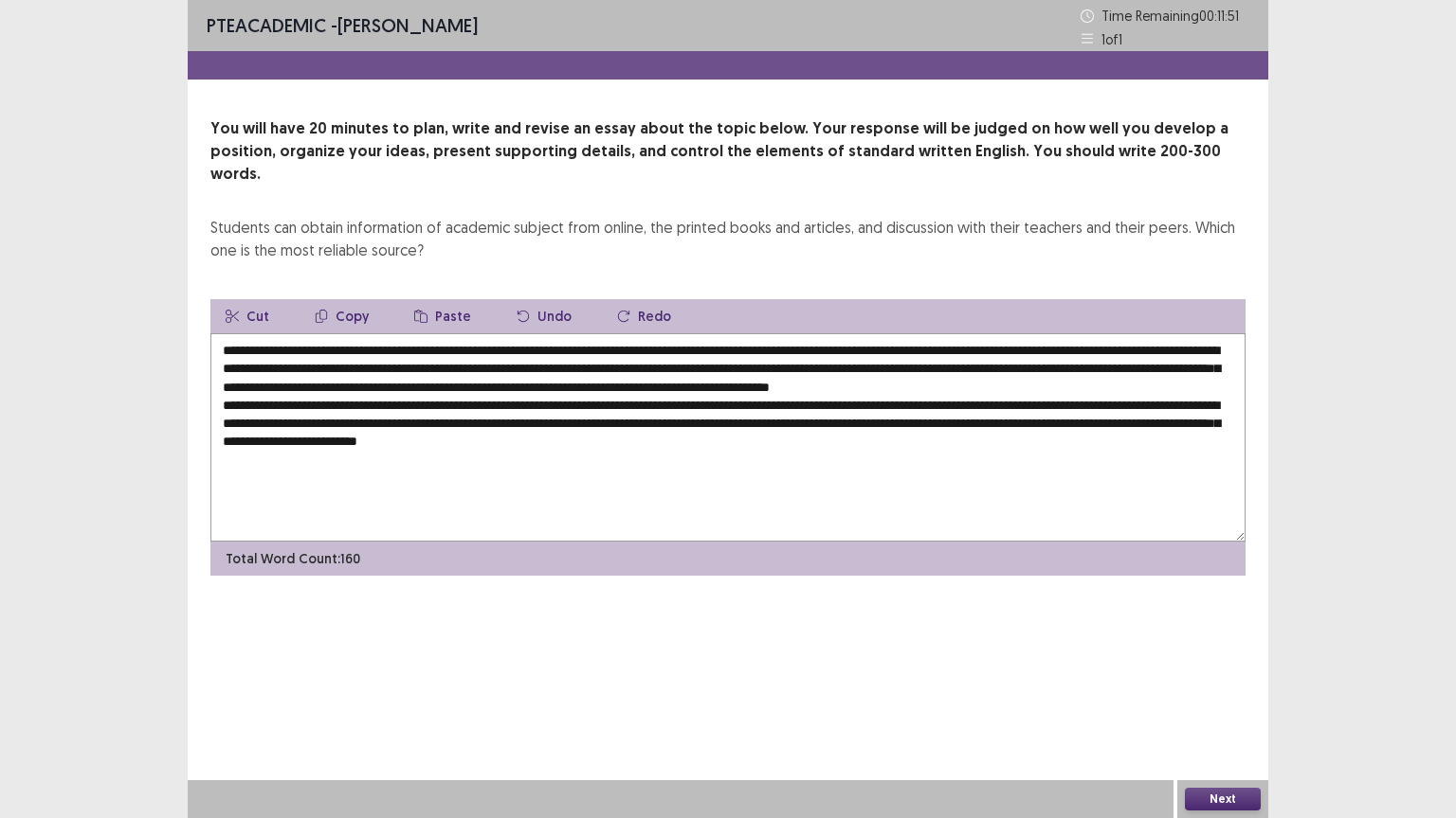
click at [451, 301] on button "Paste" at bounding box center [443, 317] width 88 height 34
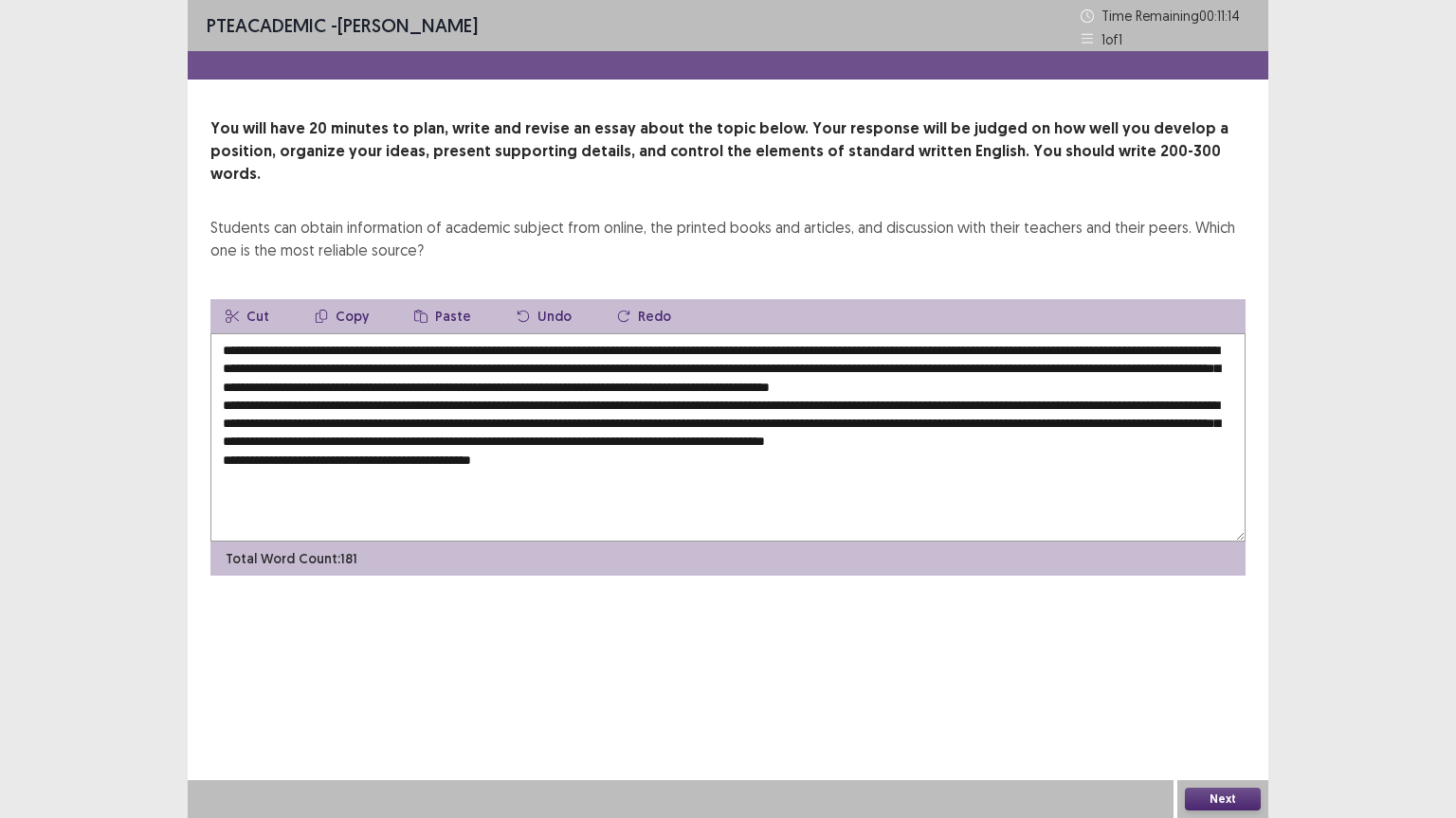
drag, startPoint x: 737, startPoint y: 327, endPoint x: 1120, endPoint y: 326, distance: 383.0
click at [1120, 334] on textarea at bounding box center [728, 438] width 1035 height 208
click at [344, 300] on button "Copy" at bounding box center [342, 317] width 85 height 34
click at [536, 477] on textarea at bounding box center [728, 438] width 1035 height 208
click at [446, 300] on button "Paste" at bounding box center [443, 317] width 88 height 34
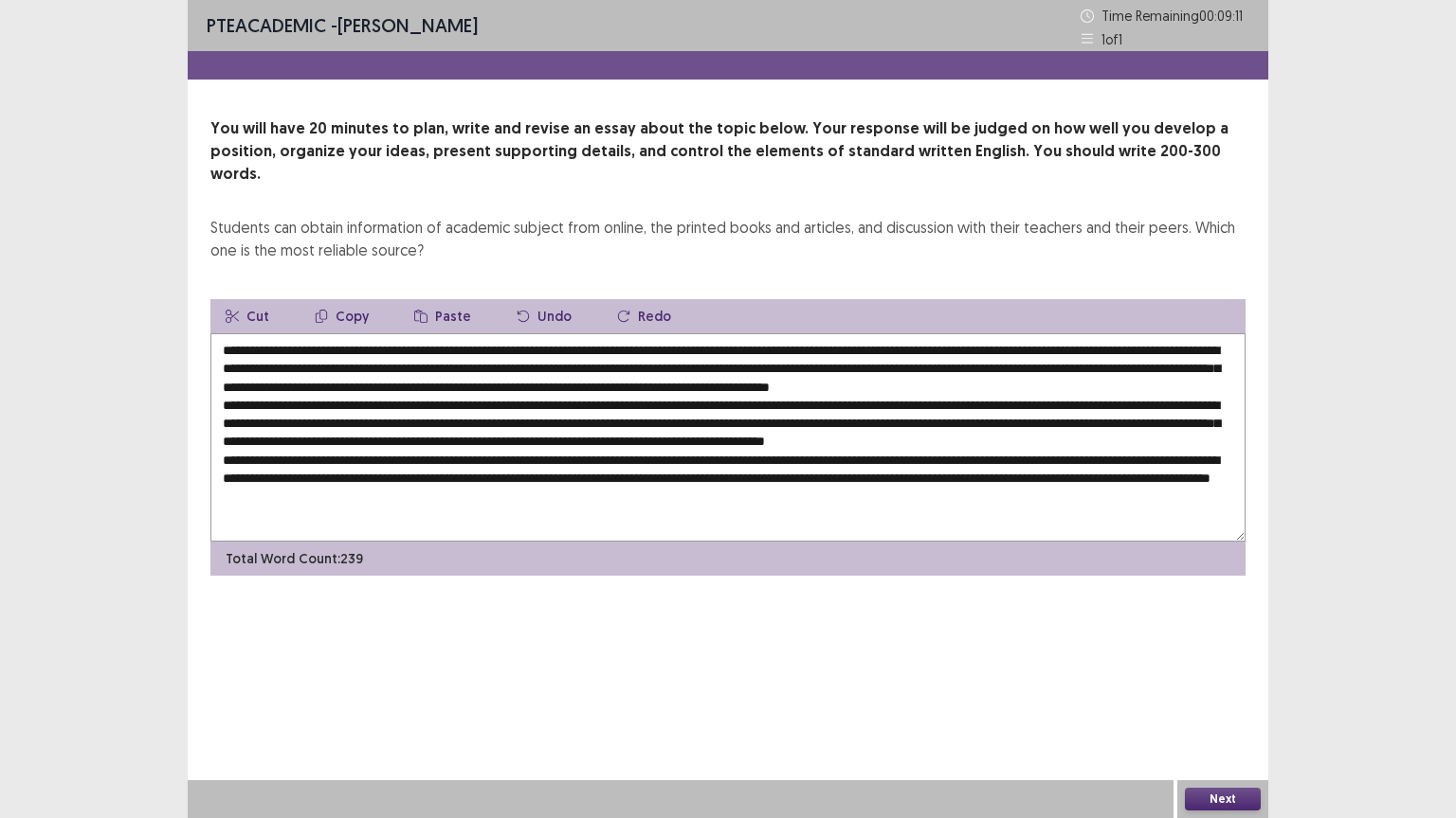
click at [577, 512] on textarea at bounding box center [728, 438] width 1035 height 208
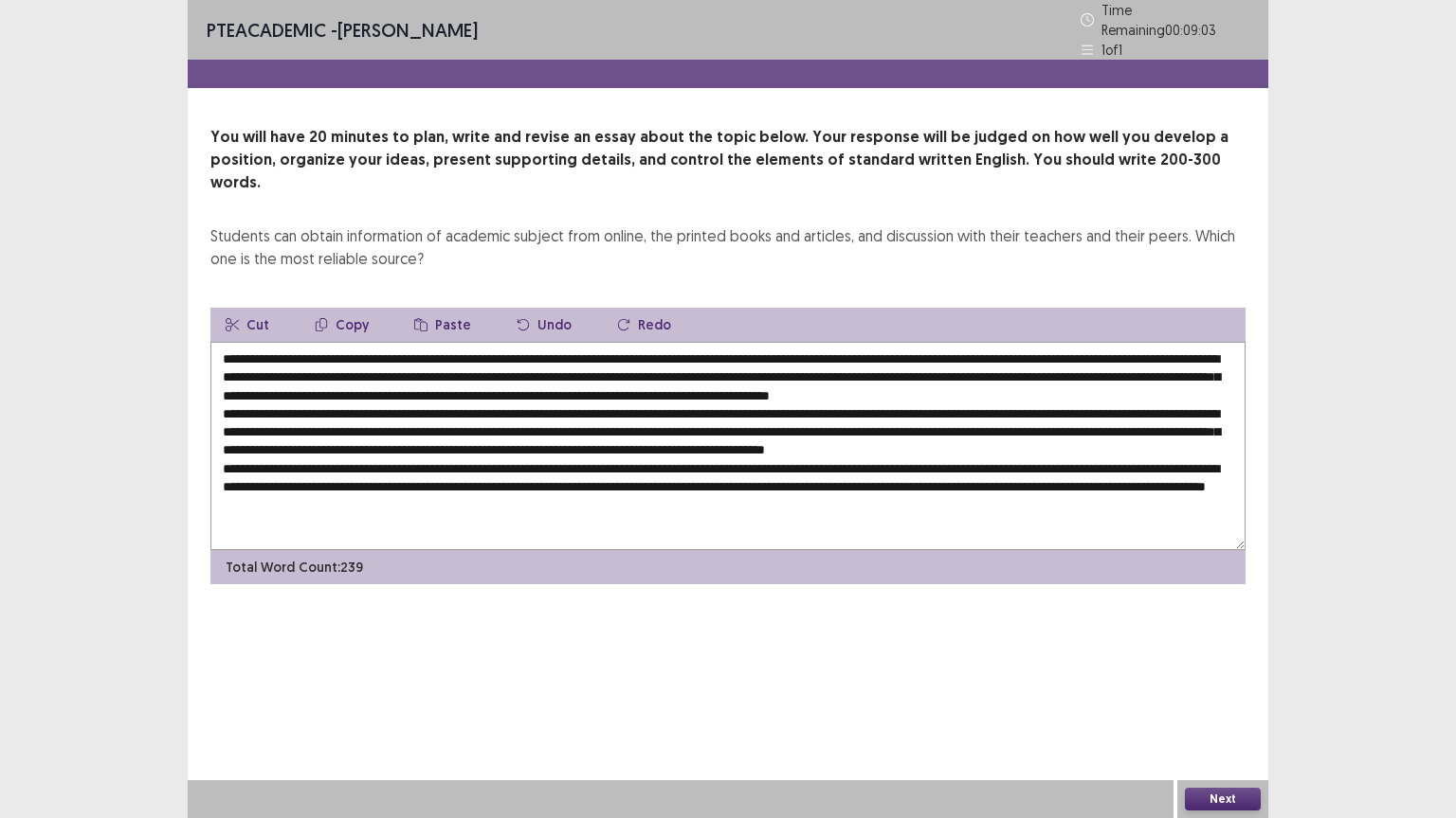
click at [560, 504] on textarea at bounding box center [728, 446] width 1035 height 208
click at [565, 515] on textarea at bounding box center [728, 446] width 1035 height 208
click at [640, 515] on textarea at bounding box center [728, 446] width 1035 height 208
drag, startPoint x: 738, startPoint y: 329, endPoint x: 1115, endPoint y: 333, distance: 377.0
click at [1115, 342] on textarea at bounding box center [728, 446] width 1035 height 208
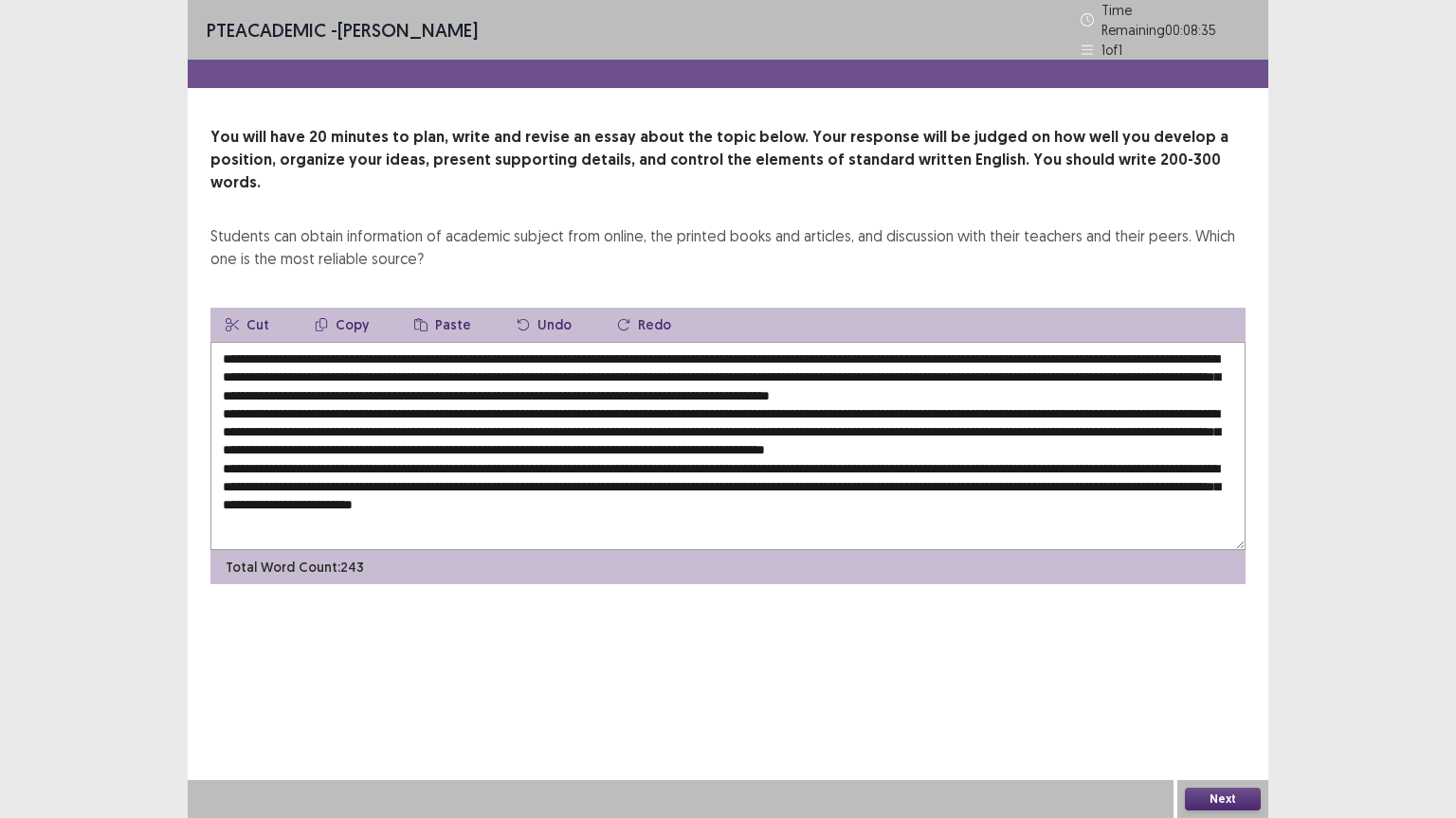
click at [347, 308] on button "Copy" at bounding box center [342, 325] width 85 height 34
click at [822, 515] on textarea at bounding box center [728, 446] width 1035 height 208
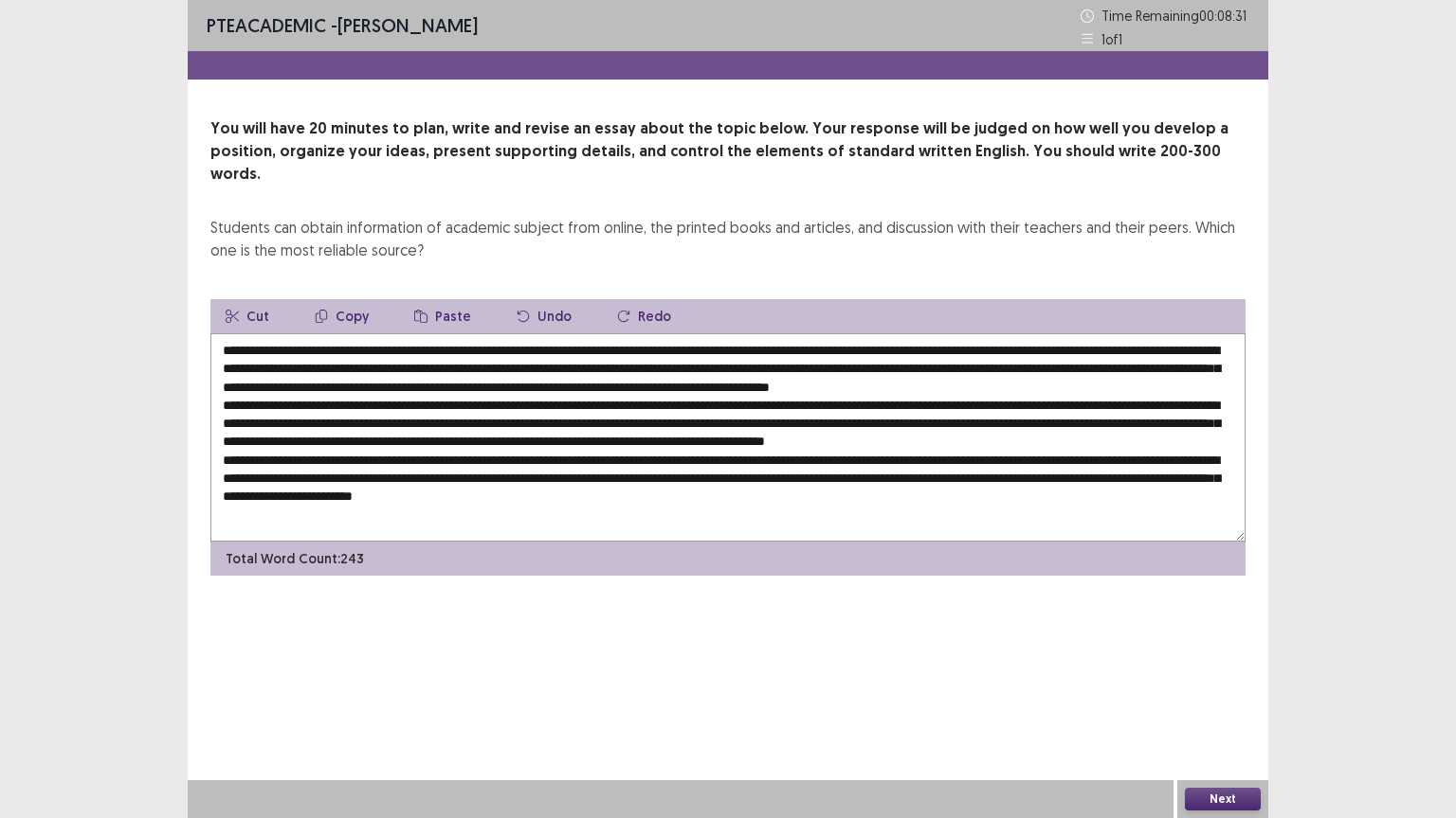
click at [452, 300] on button "Paste" at bounding box center [443, 317] width 88 height 34
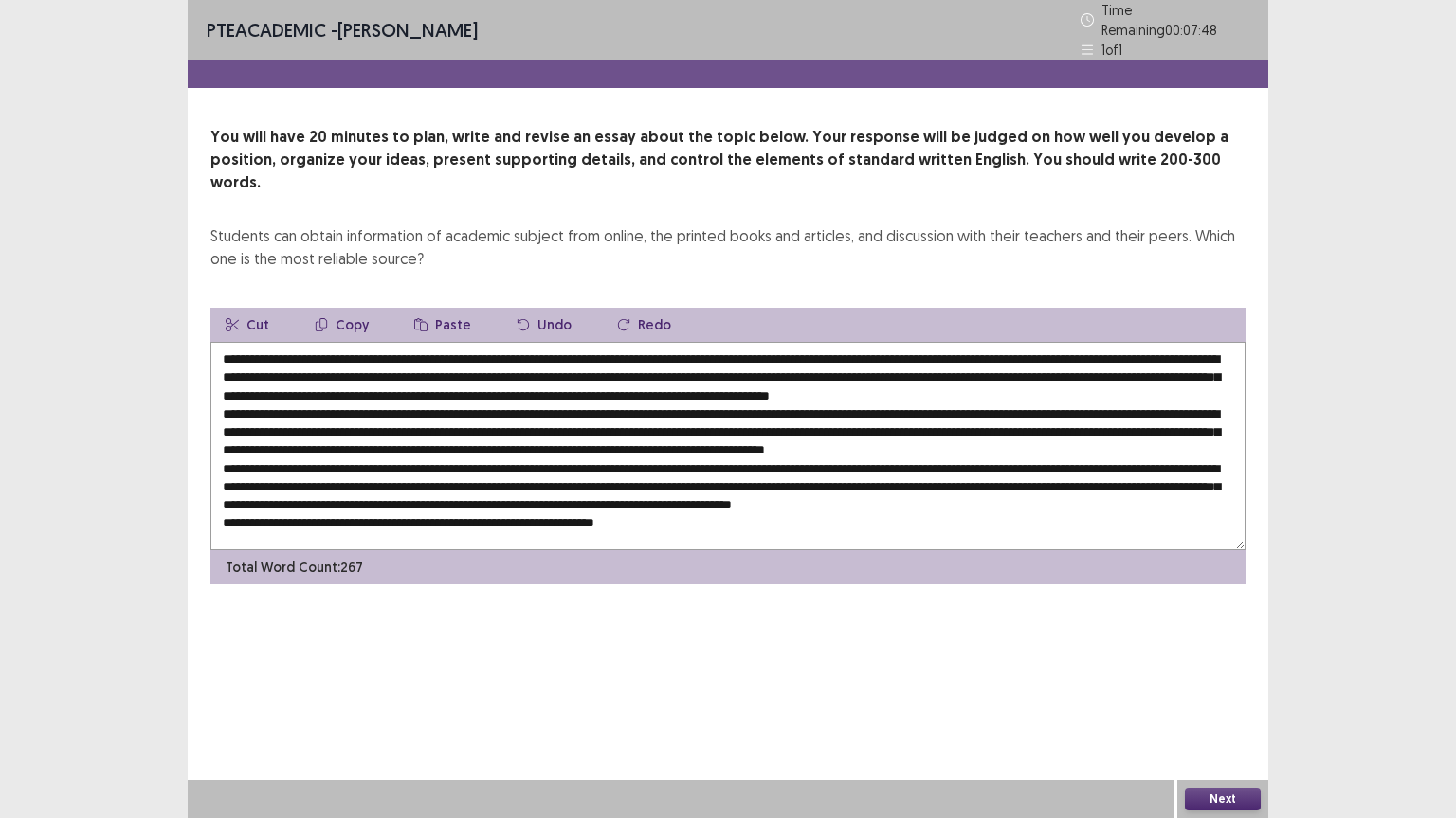
drag, startPoint x: 328, startPoint y: 326, endPoint x: 1112, endPoint y: 338, distance: 784.1
click at [1112, 342] on textarea at bounding box center [728, 446] width 1035 height 208
click at [358, 308] on button "Copy" at bounding box center [342, 325] width 85 height 34
click at [691, 510] on textarea at bounding box center [728, 446] width 1035 height 208
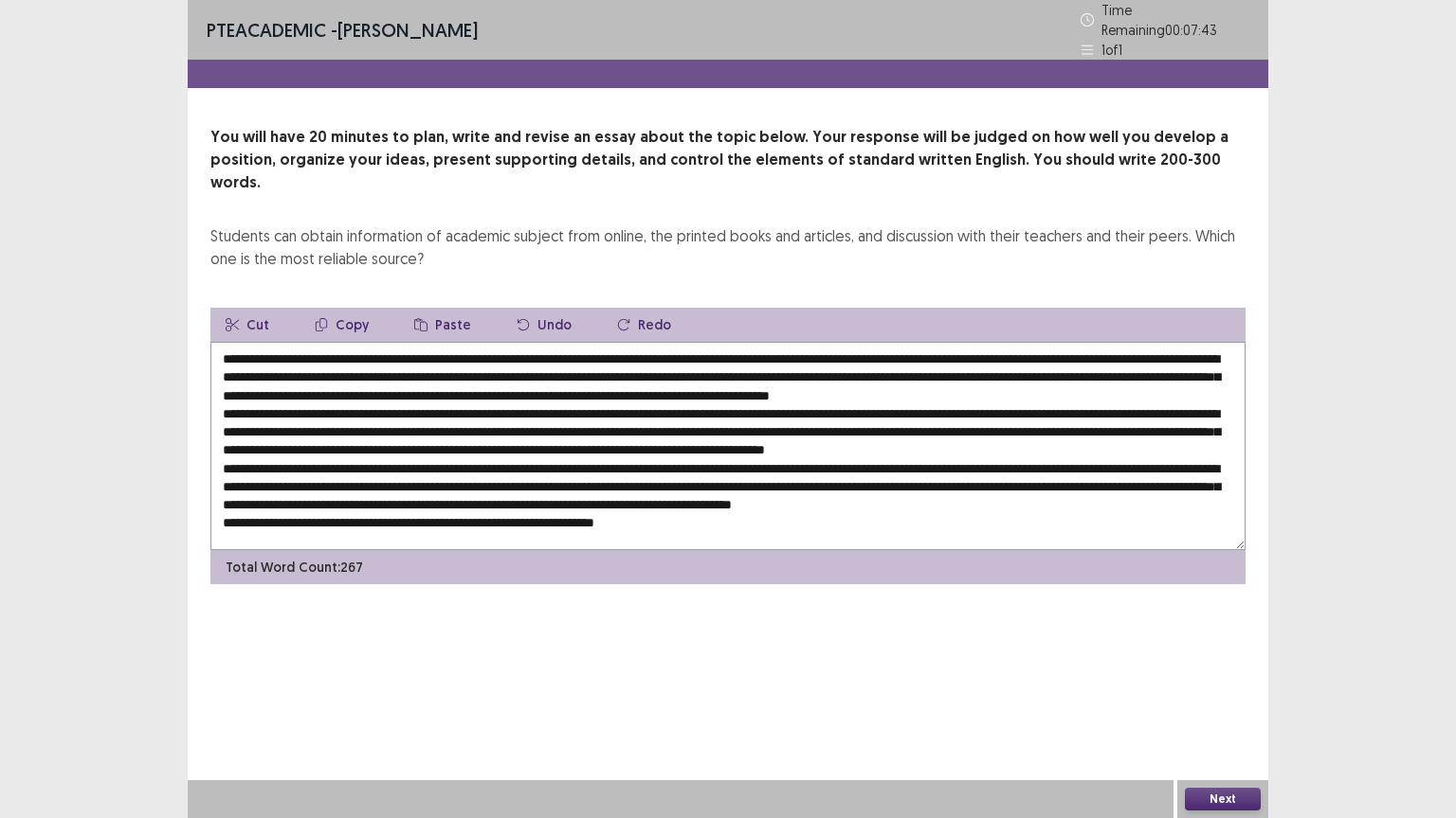
click at [437, 308] on button "Paste" at bounding box center [443, 325] width 88 height 34
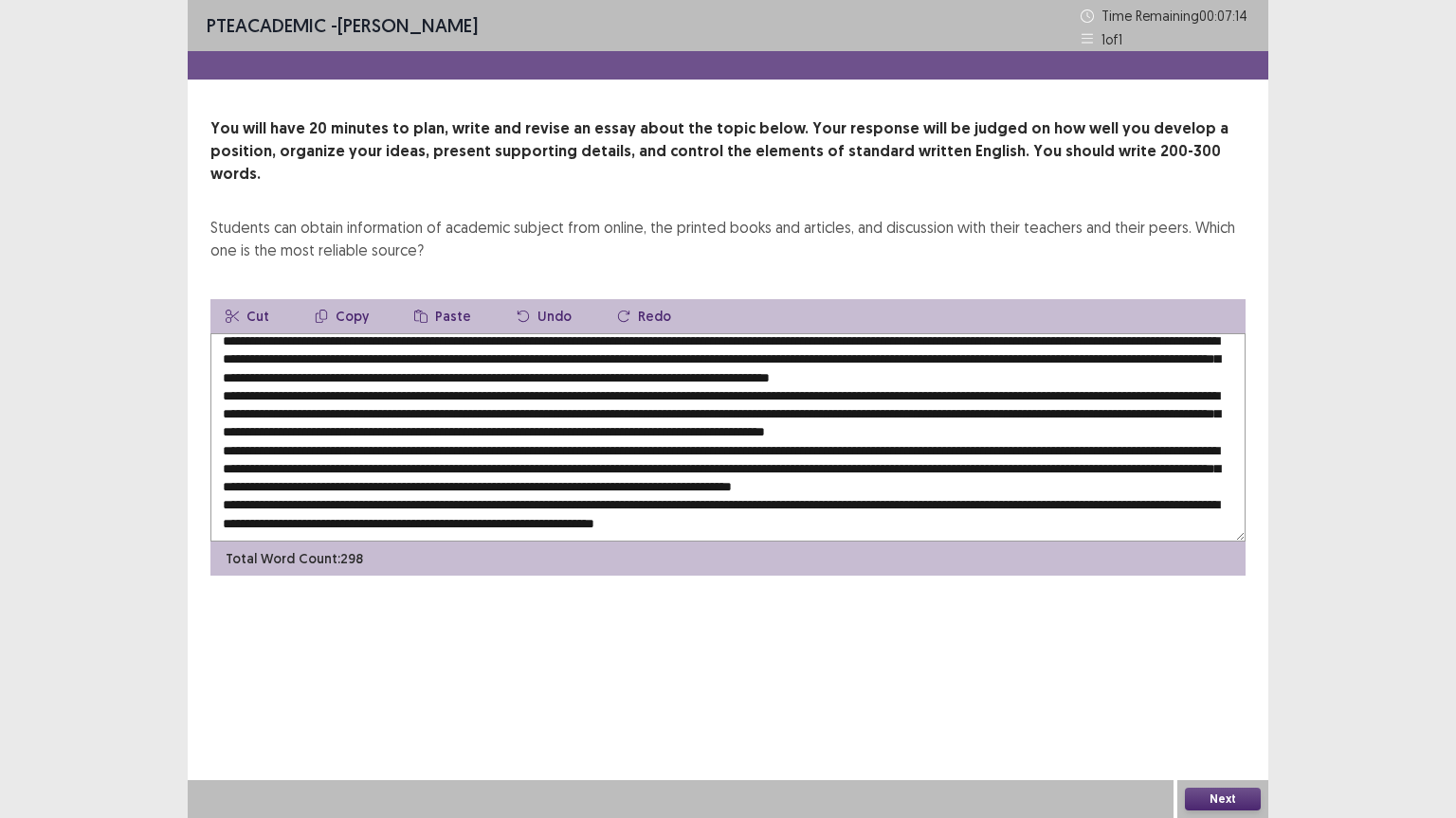
scroll to position [0, 0]
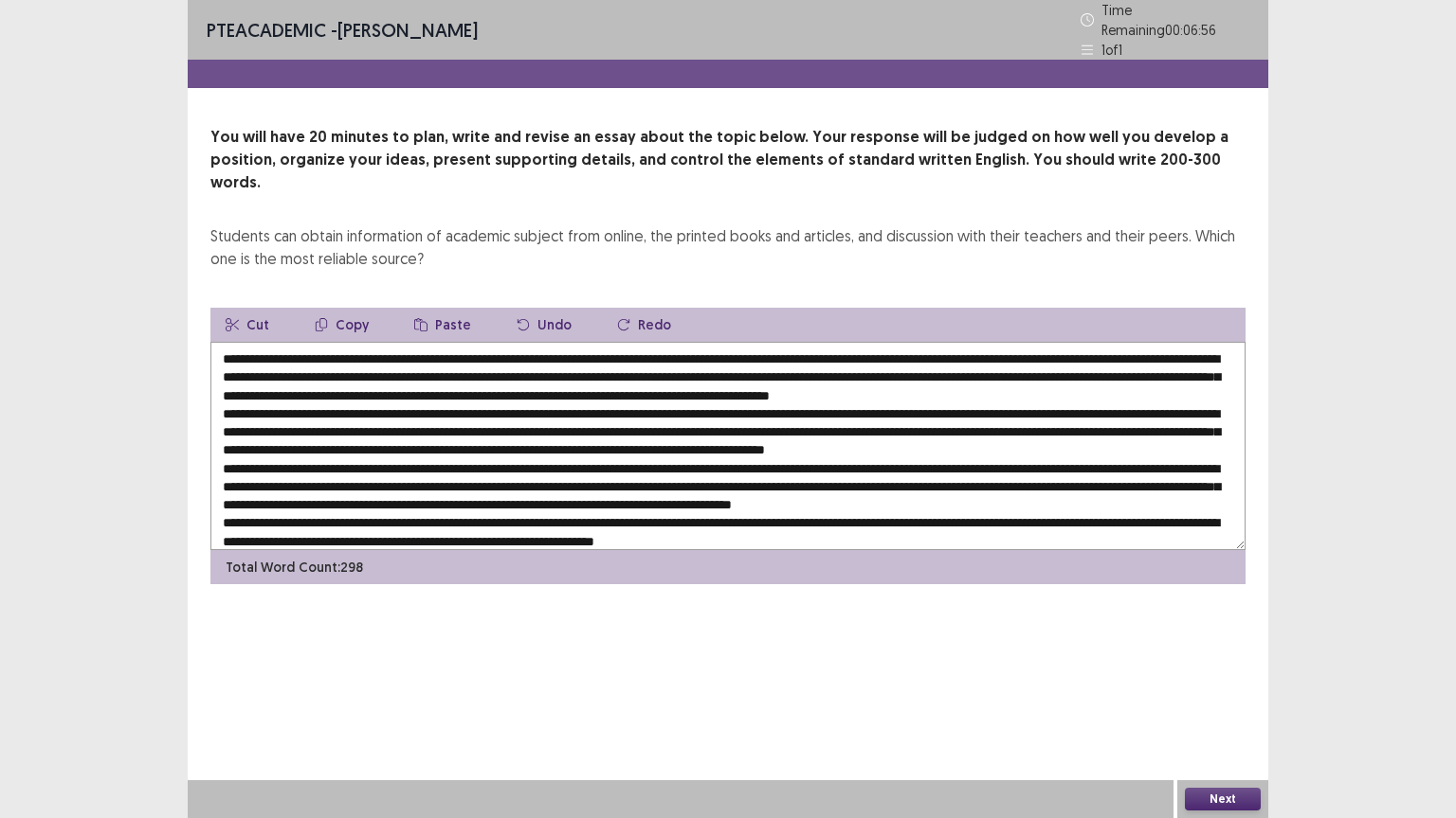
click at [721, 345] on textarea at bounding box center [728, 446] width 1035 height 208
click at [752, 348] on textarea at bounding box center [728, 446] width 1035 height 208
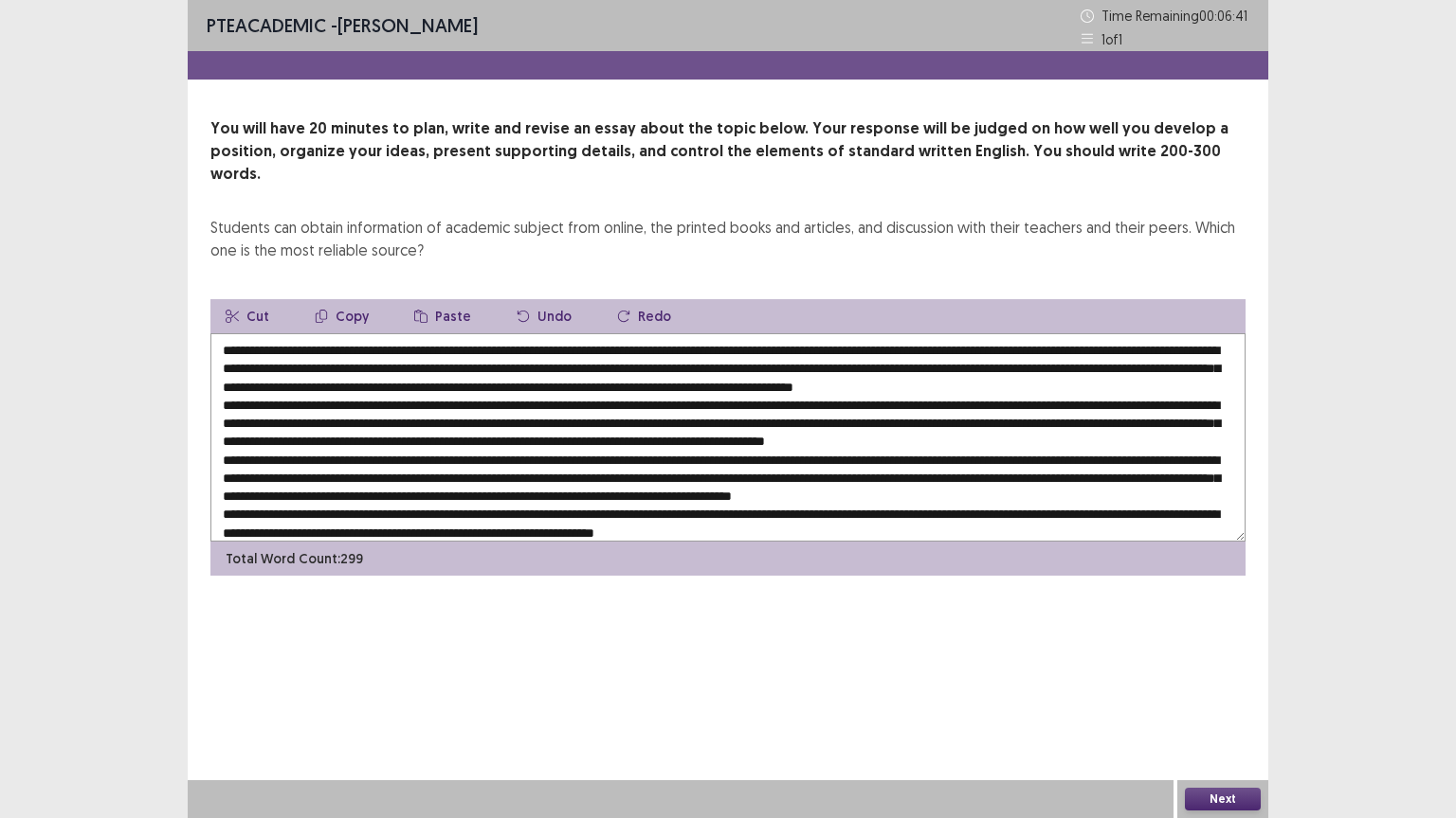
click at [384, 365] on textarea at bounding box center [728, 438] width 1035 height 208
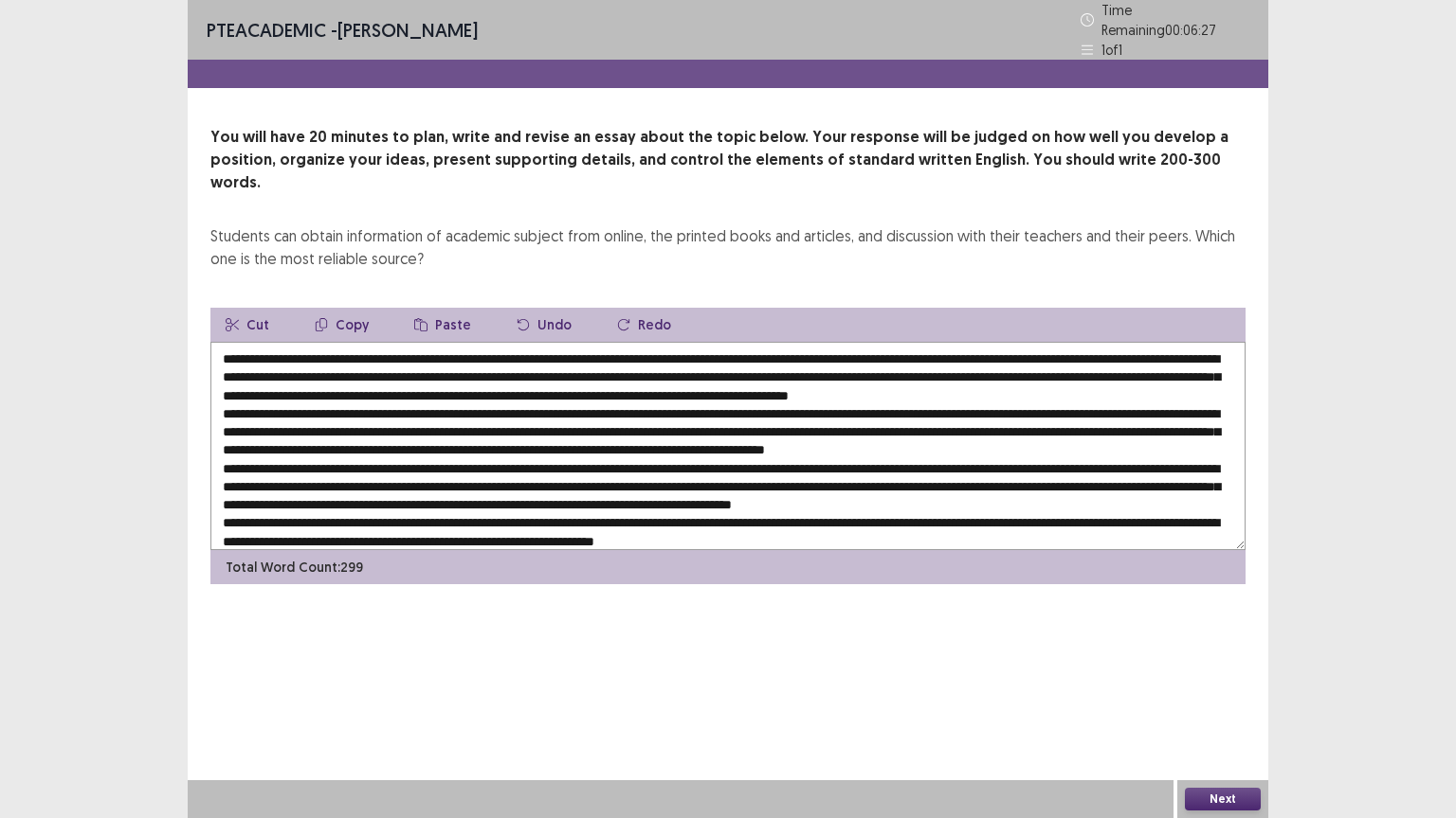
click at [489, 400] on textarea at bounding box center [728, 446] width 1035 height 208
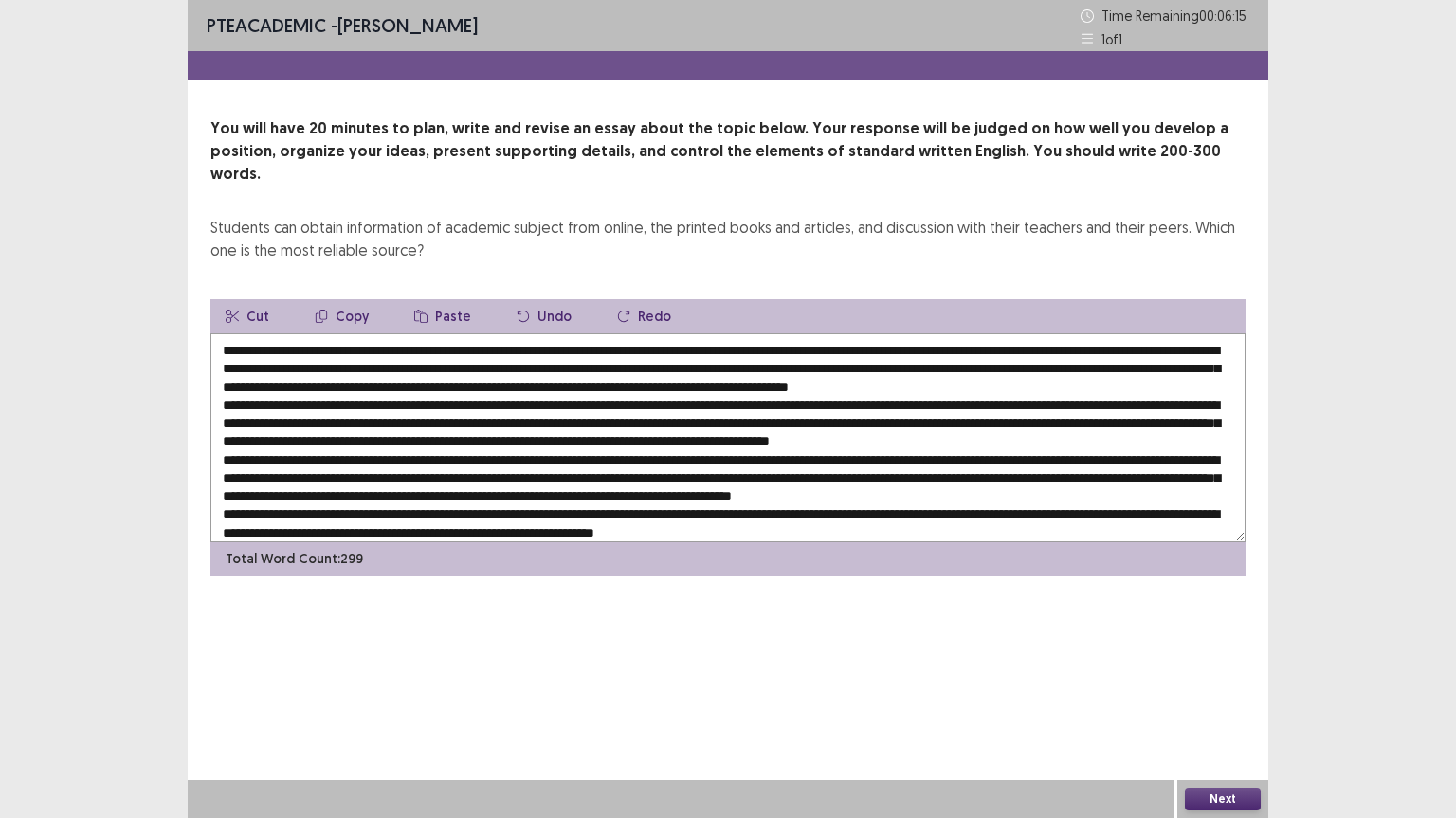
click at [540, 418] on textarea at bounding box center [728, 438] width 1035 height 208
click at [543, 418] on textarea at bounding box center [728, 438] width 1035 height 208
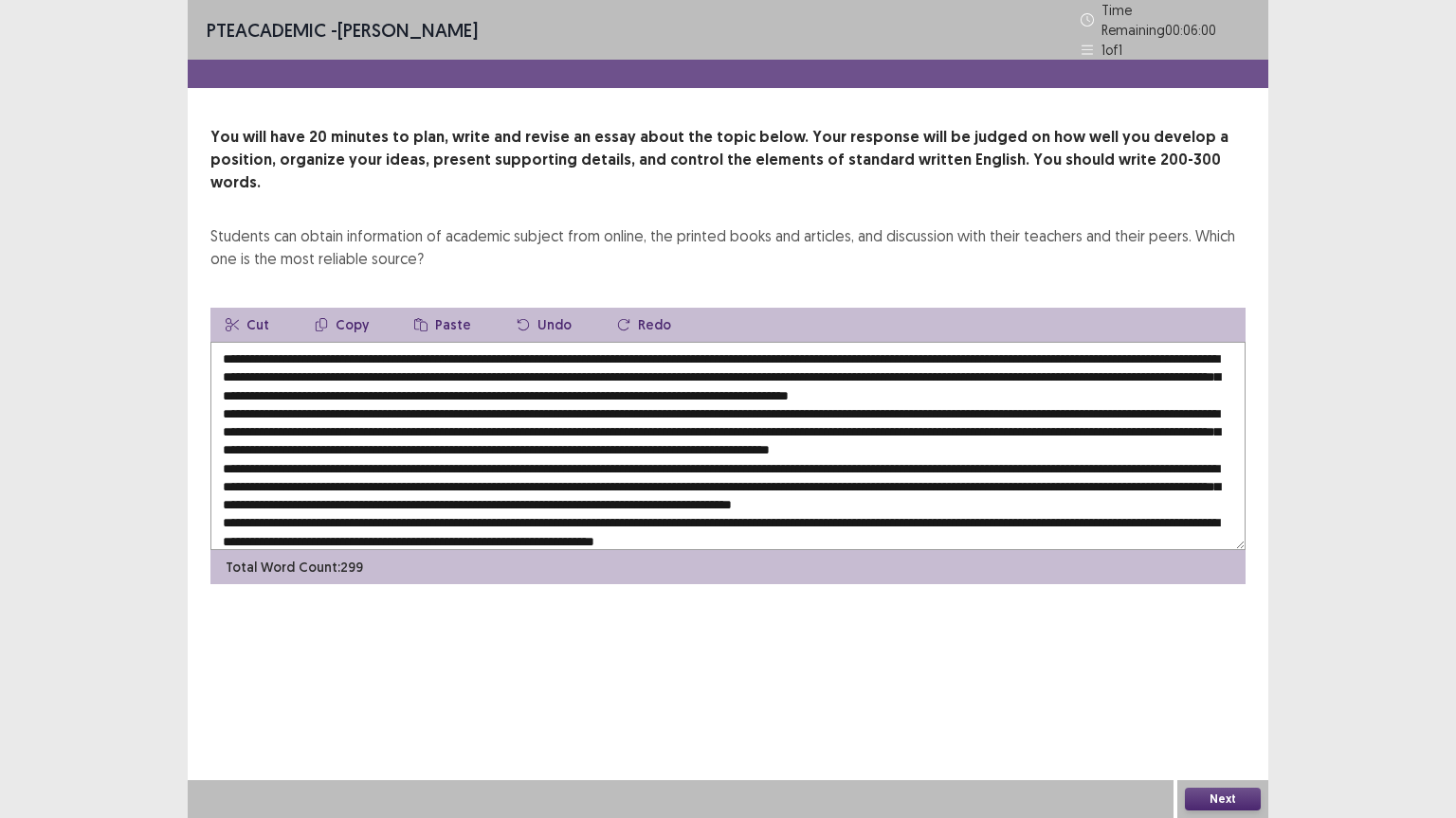
scroll to position [64, 0]
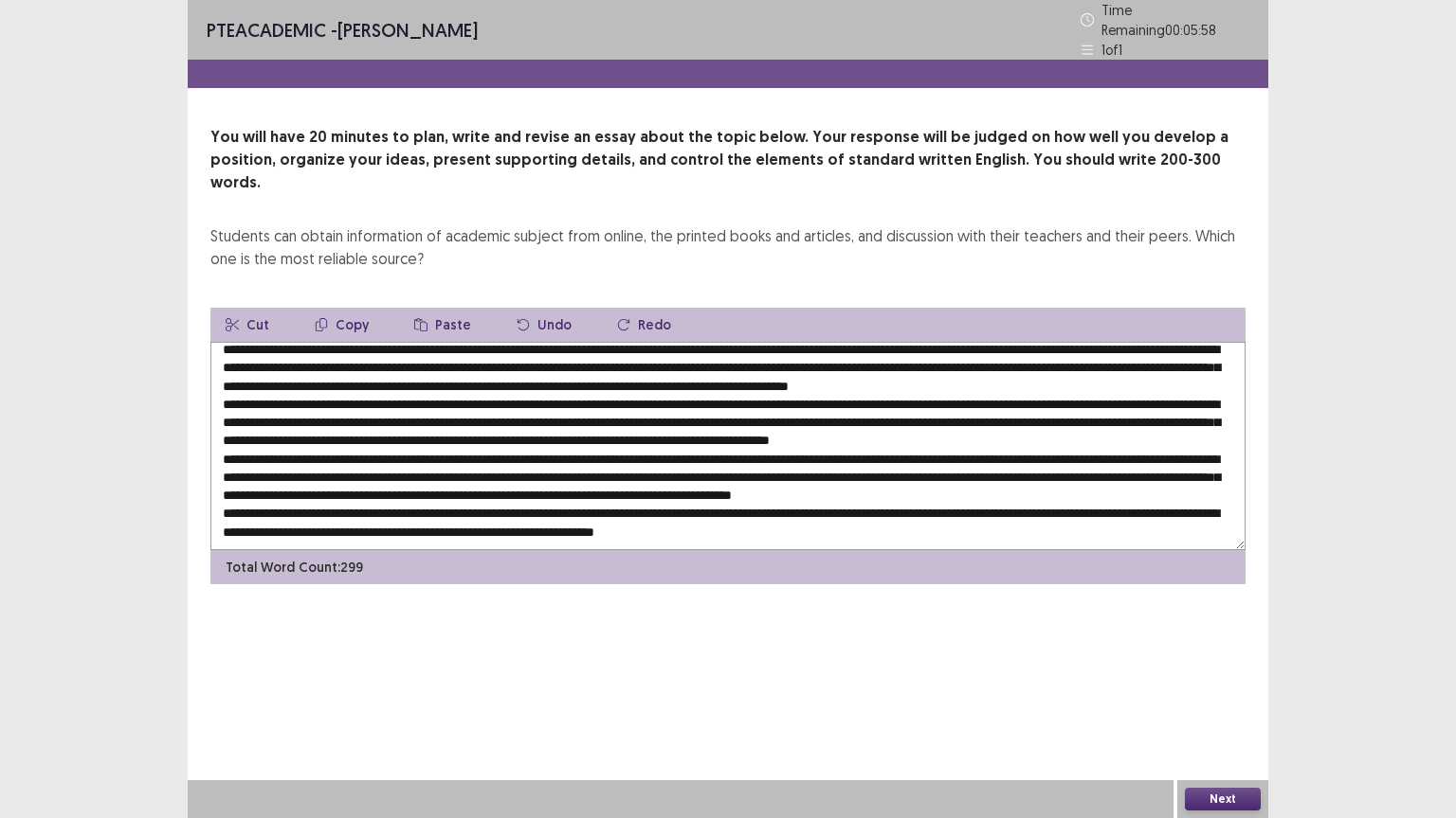
click at [690, 374] on textarea at bounding box center [728, 446] width 1035 height 208
click at [766, 429] on textarea at bounding box center [728, 446] width 1035 height 208
click at [673, 449] on textarea at bounding box center [728, 446] width 1035 height 208
drag, startPoint x: 955, startPoint y: 481, endPoint x: 867, endPoint y: 464, distance: 89.6
click at [867, 464] on textarea at bounding box center [728, 446] width 1035 height 208
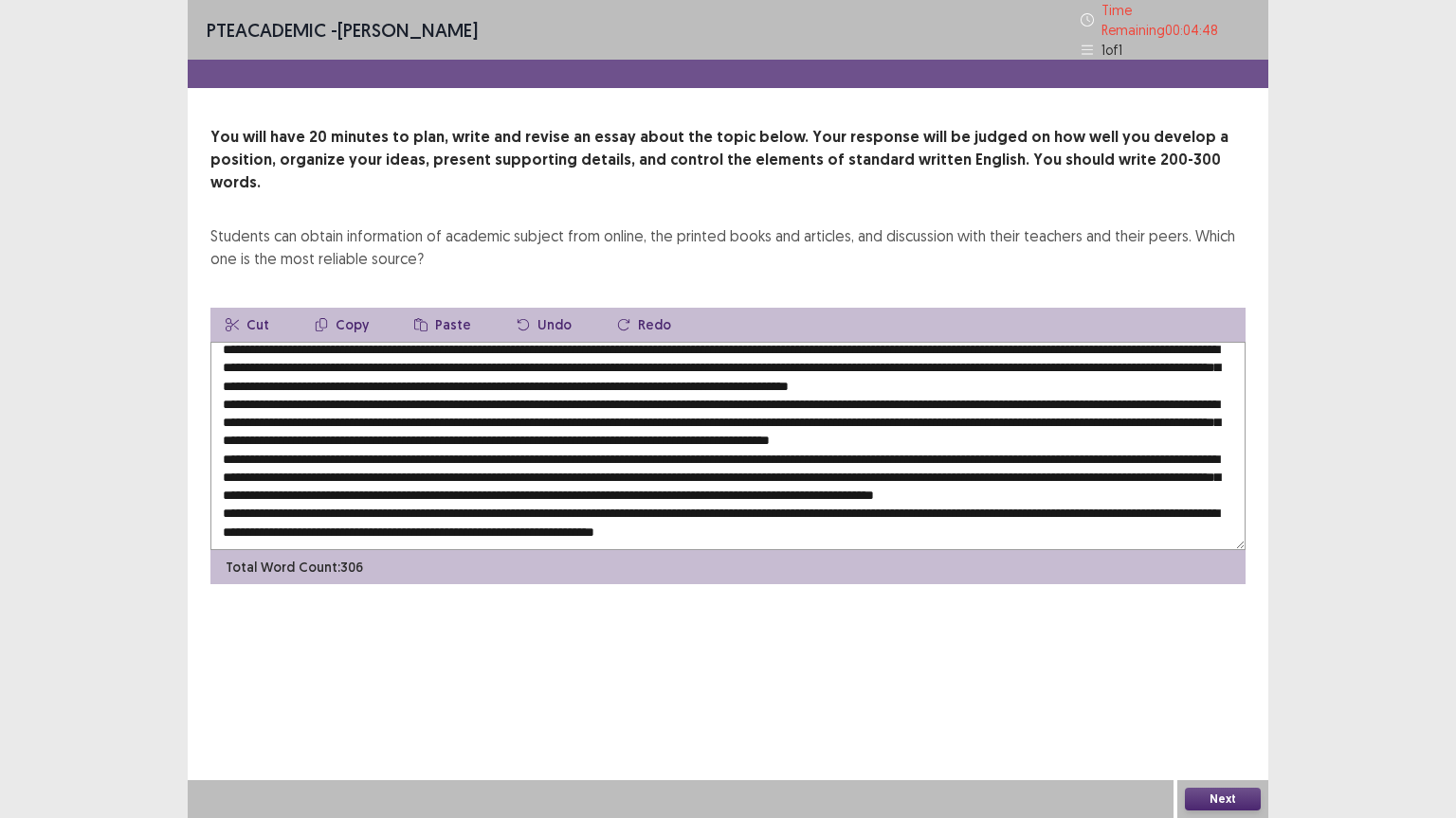
click at [831, 449] on textarea at bounding box center [728, 446] width 1035 height 208
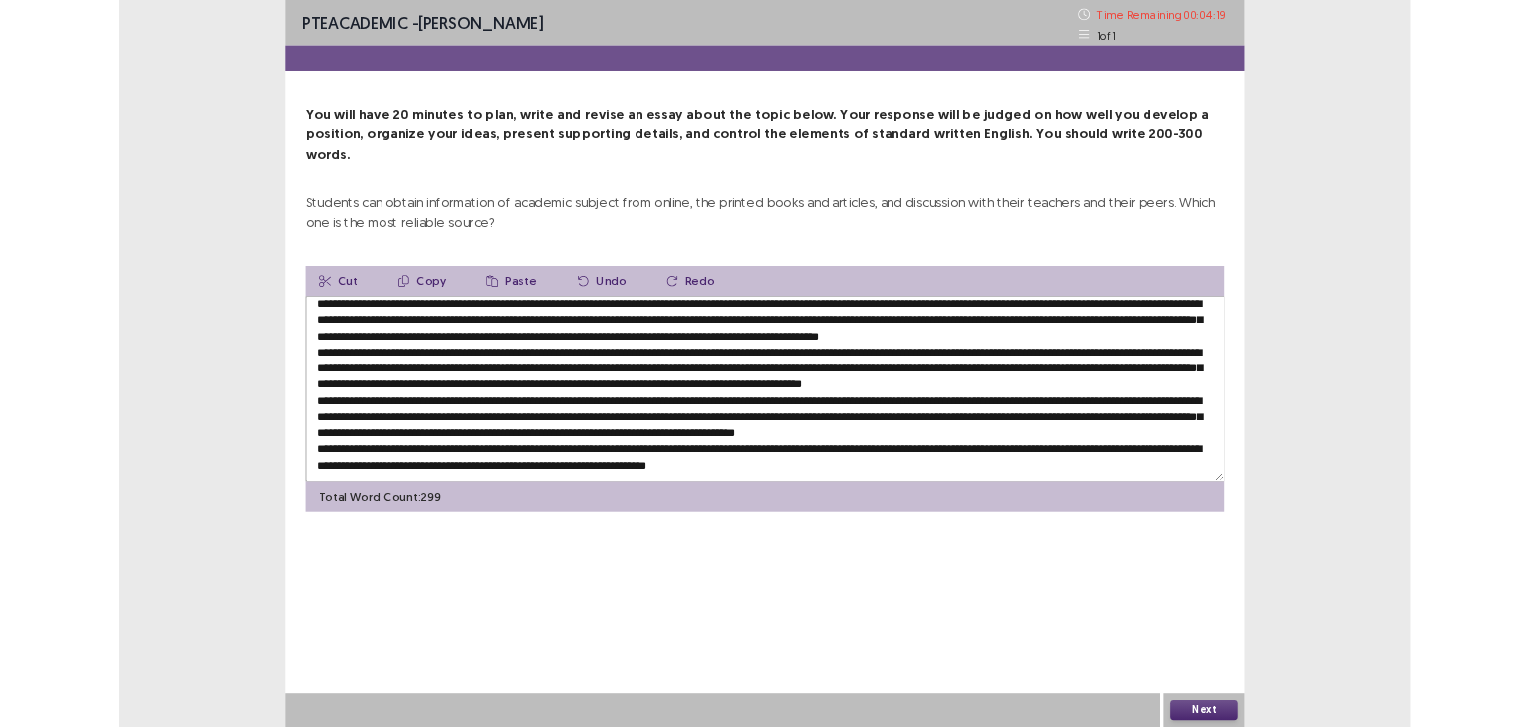
scroll to position [60, 0]
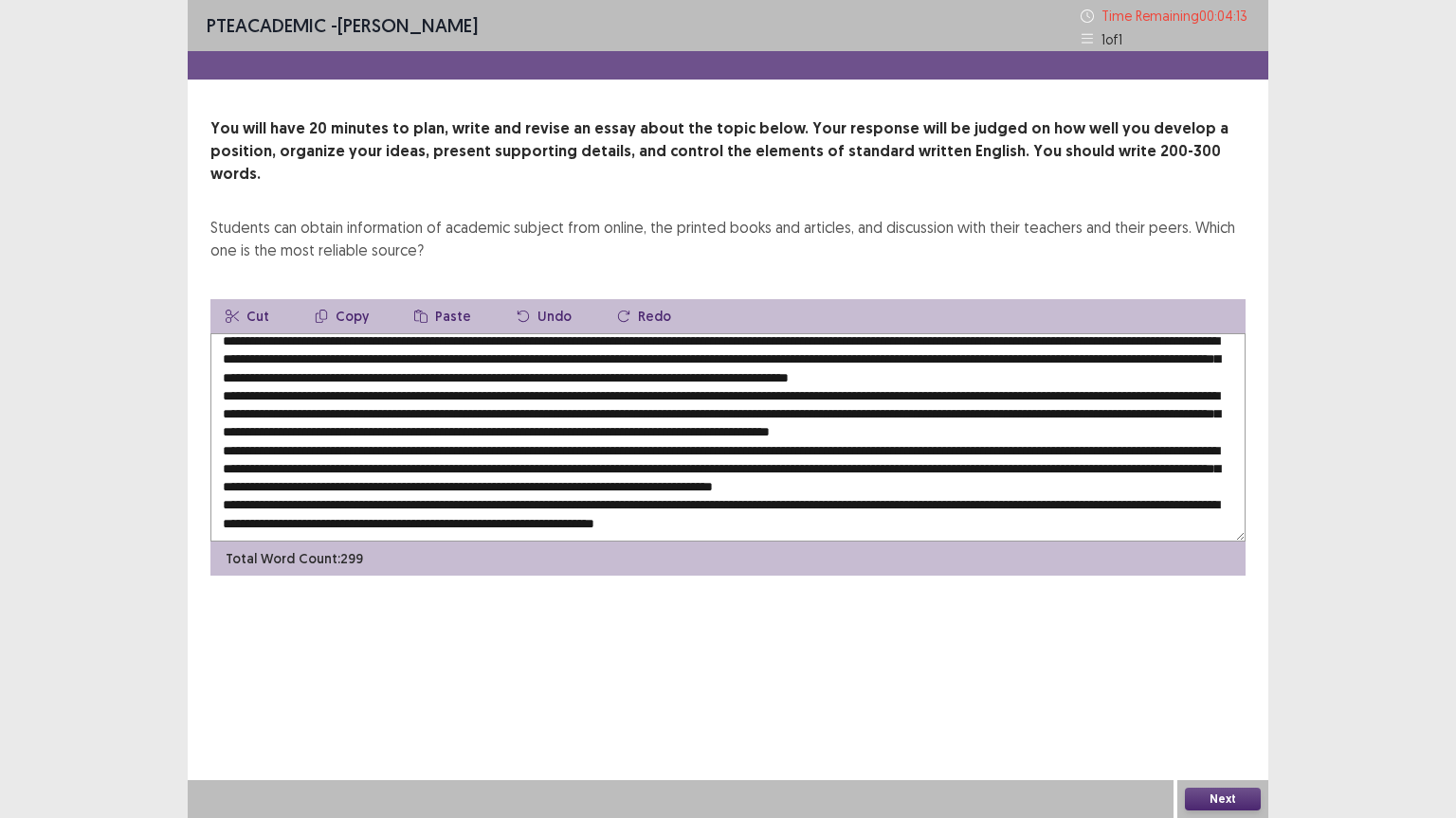
type textarea "**********"
click at [1238, 691] on button "Next" at bounding box center [1223, 800] width 76 height 23
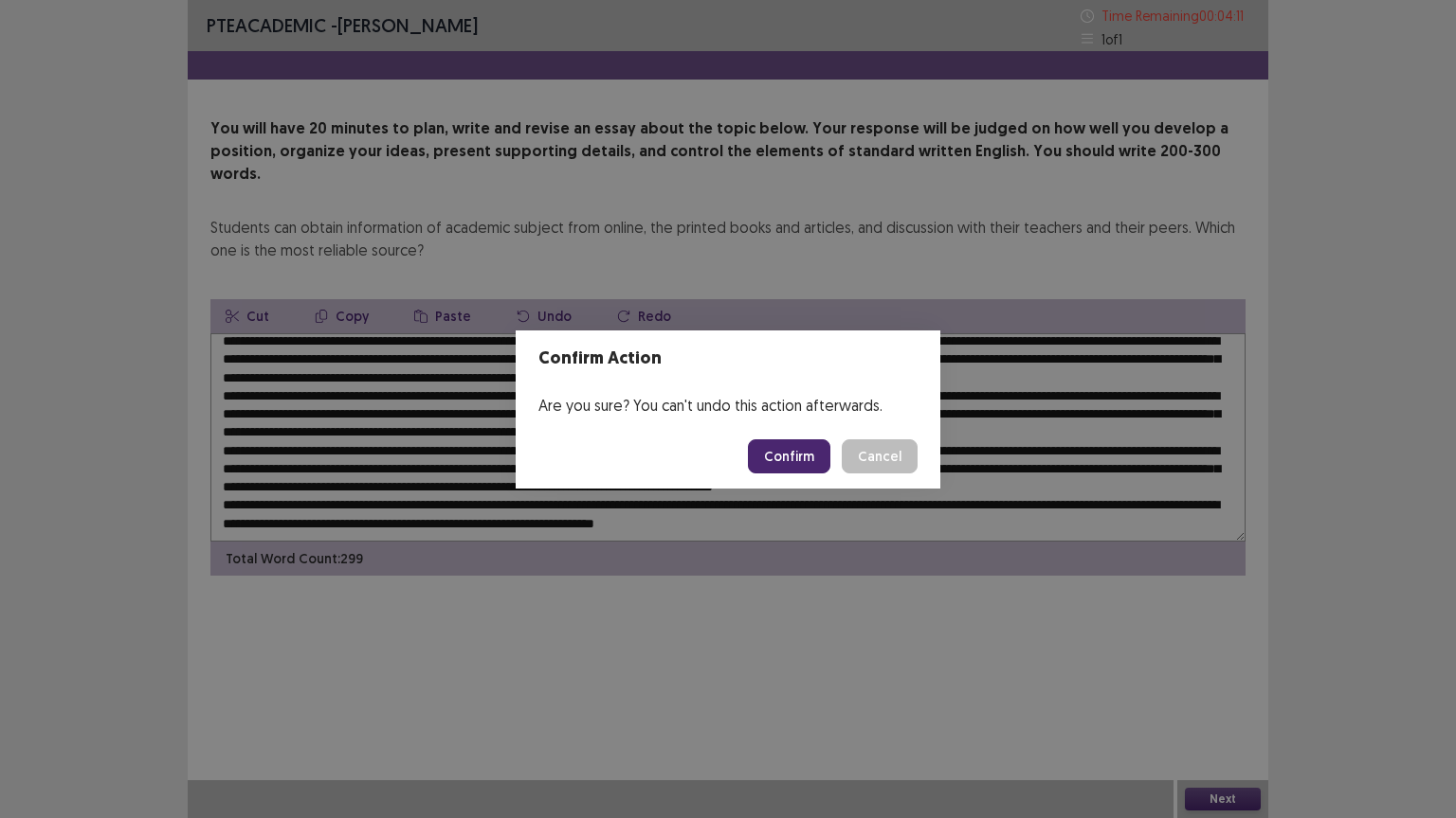
click at [800, 448] on button "Confirm" at bounding box center [789, 457] width 83 height 34
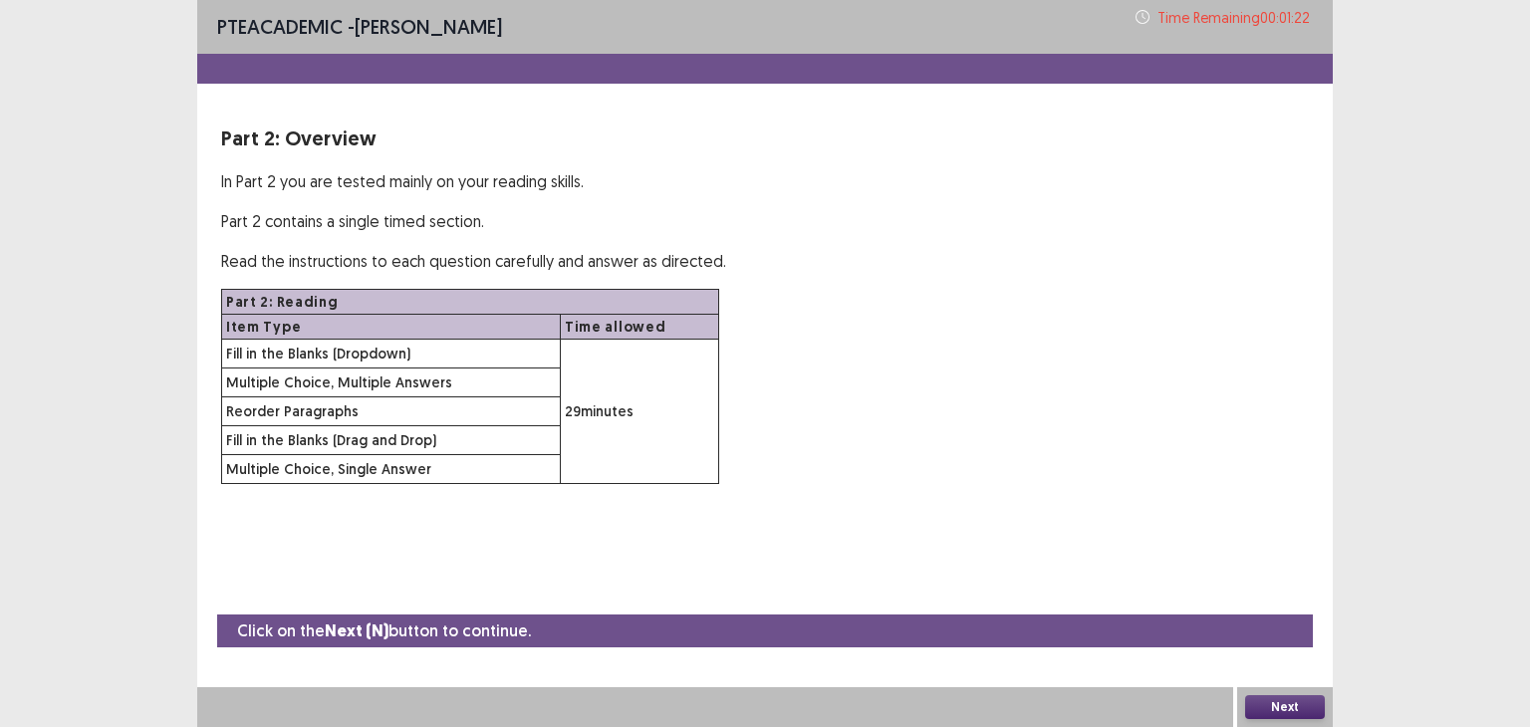
click at [1283, 702] on button "Next" at bounding box center [1285, 707] width 80 height 24
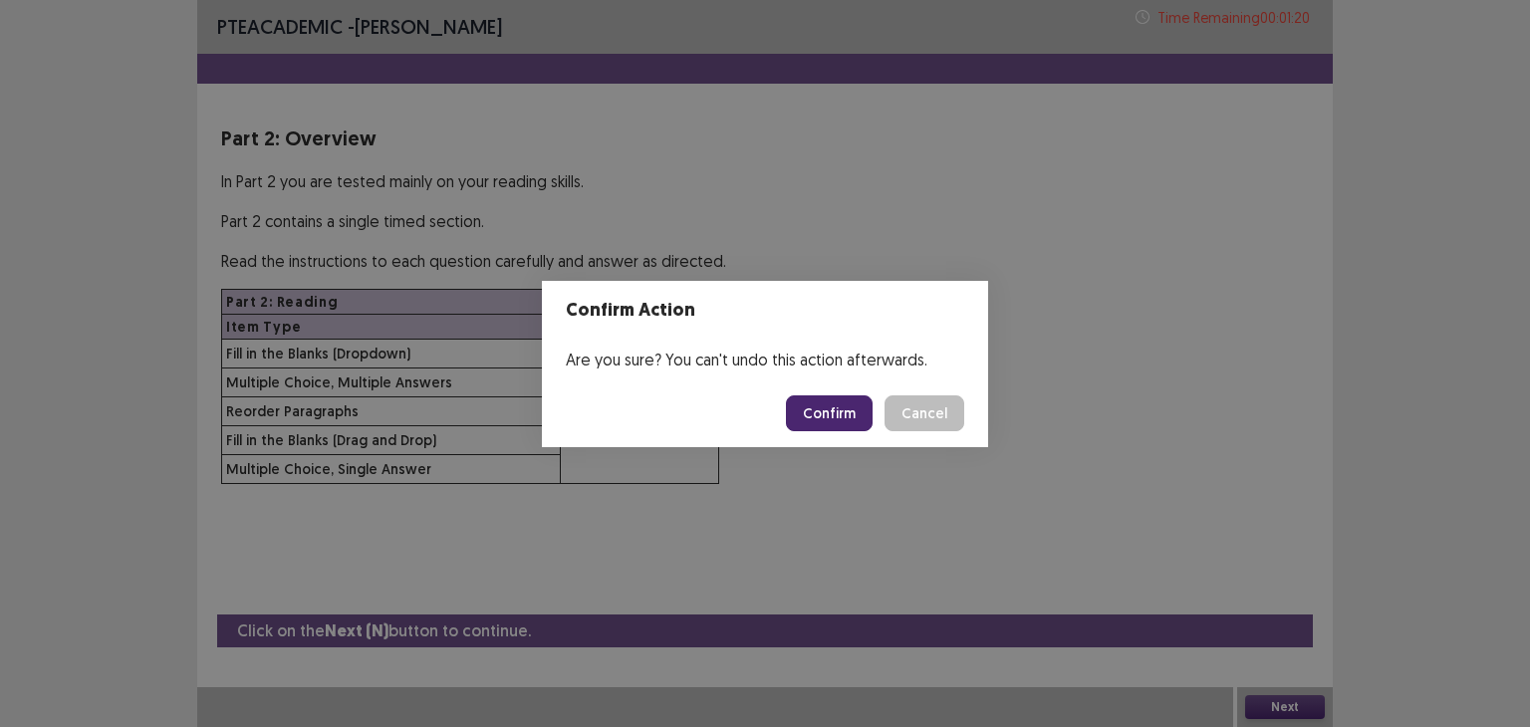
click at [837, 421] on button "Confirm" at bounding box center [829, 413] width 87 height 36
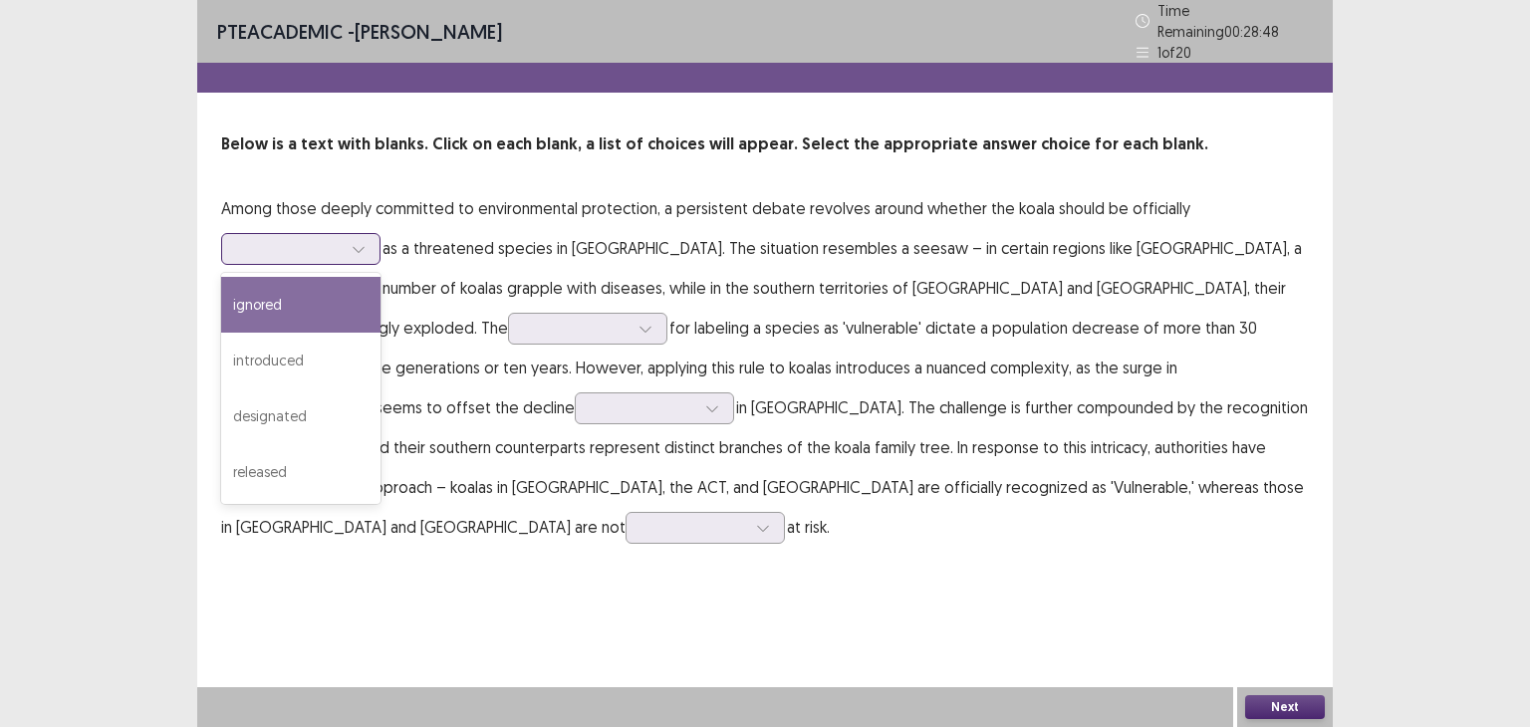
click at [352, 242] on icon at bounding box center [359, 249] width 14 height 14
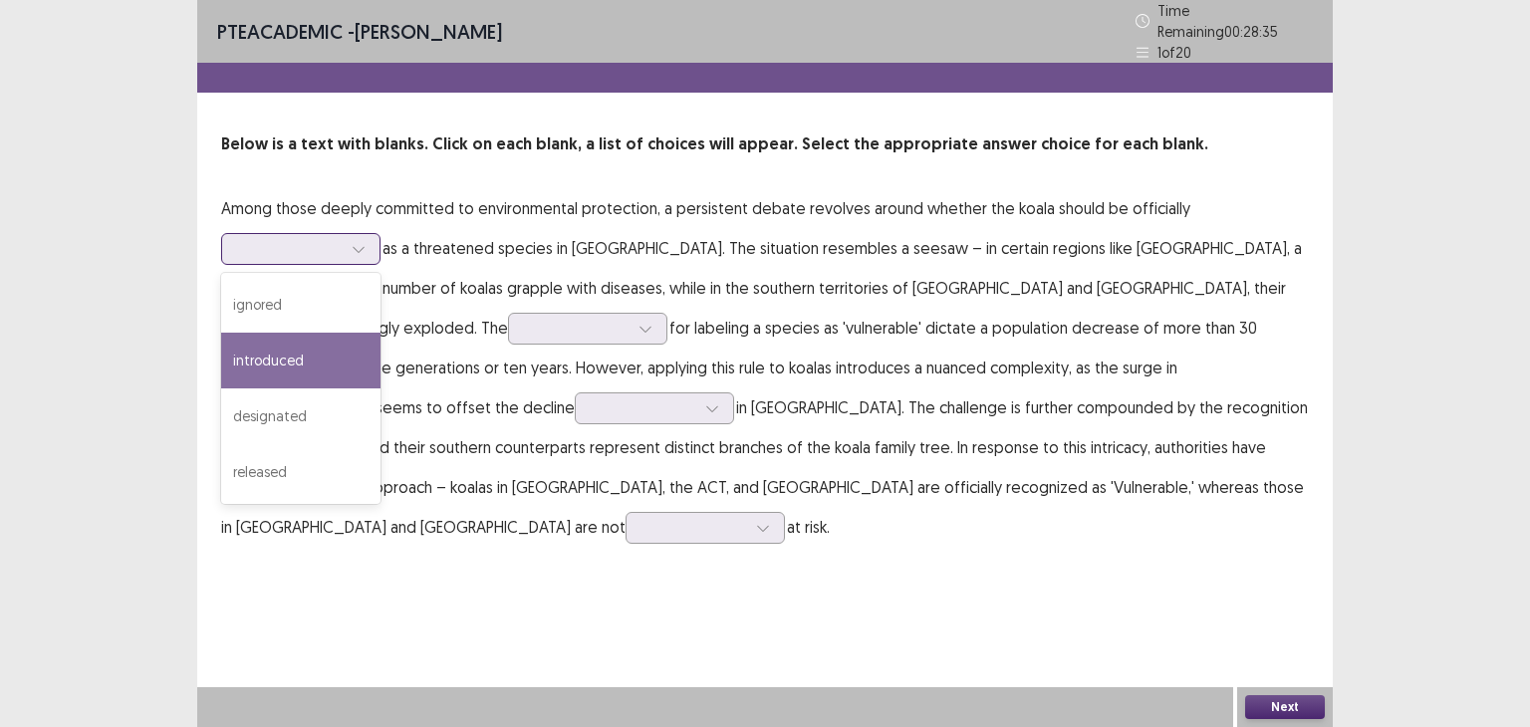
click at [289, 352] on div "introduced" at bounding box center [300, 361] width 159 height 56
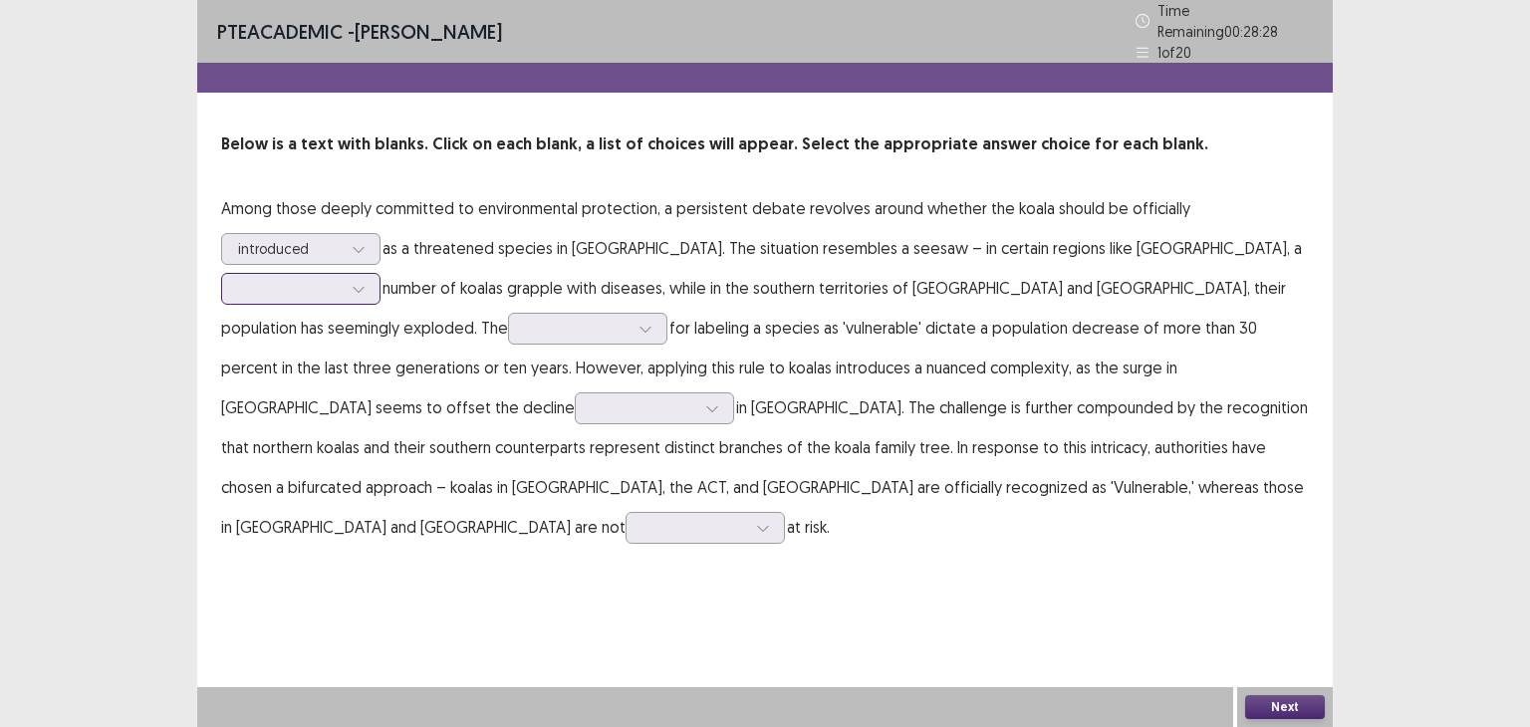
click at [342, 279] on div at bounding box center [290, 288] width 104 height 19
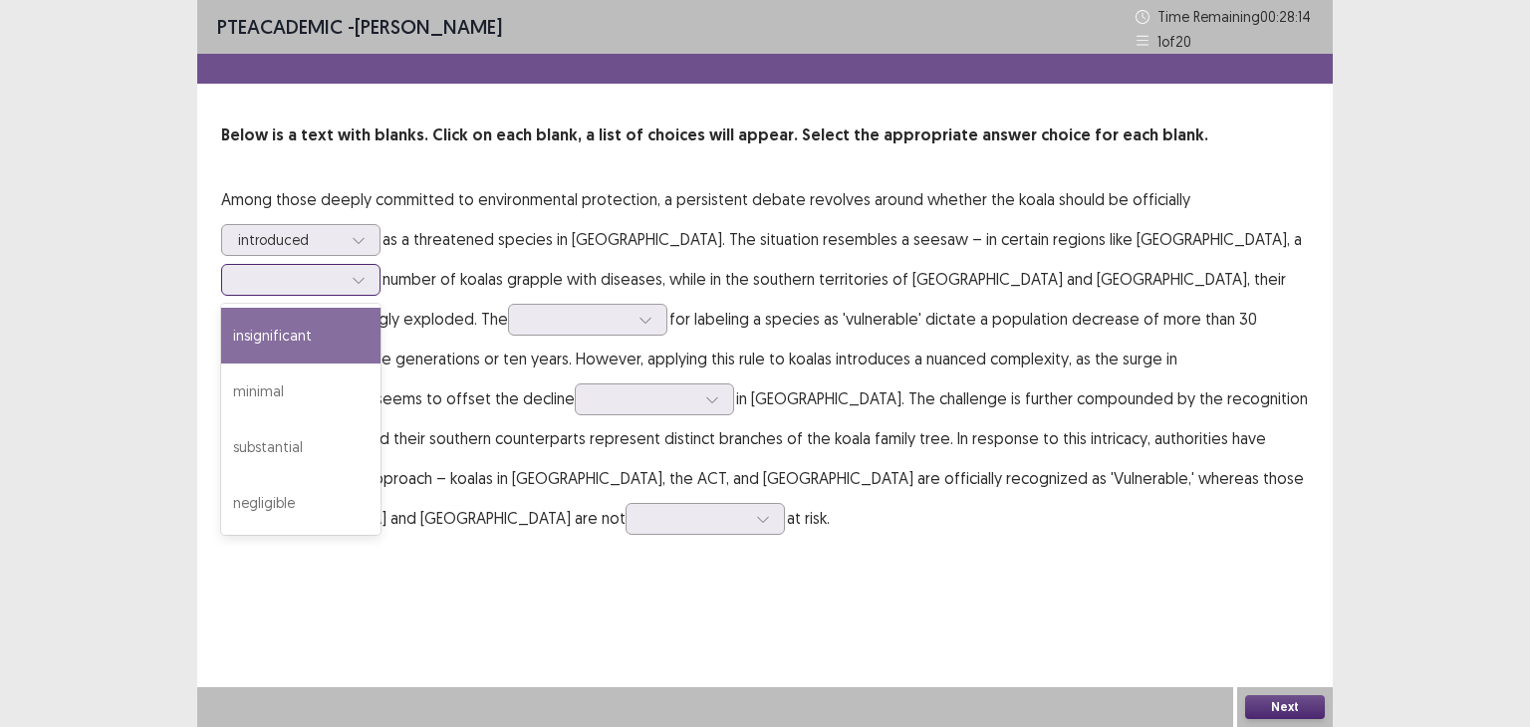
click at [380, 308] on div "insignificant" at bounding box center [300, 336] width 159 height 56
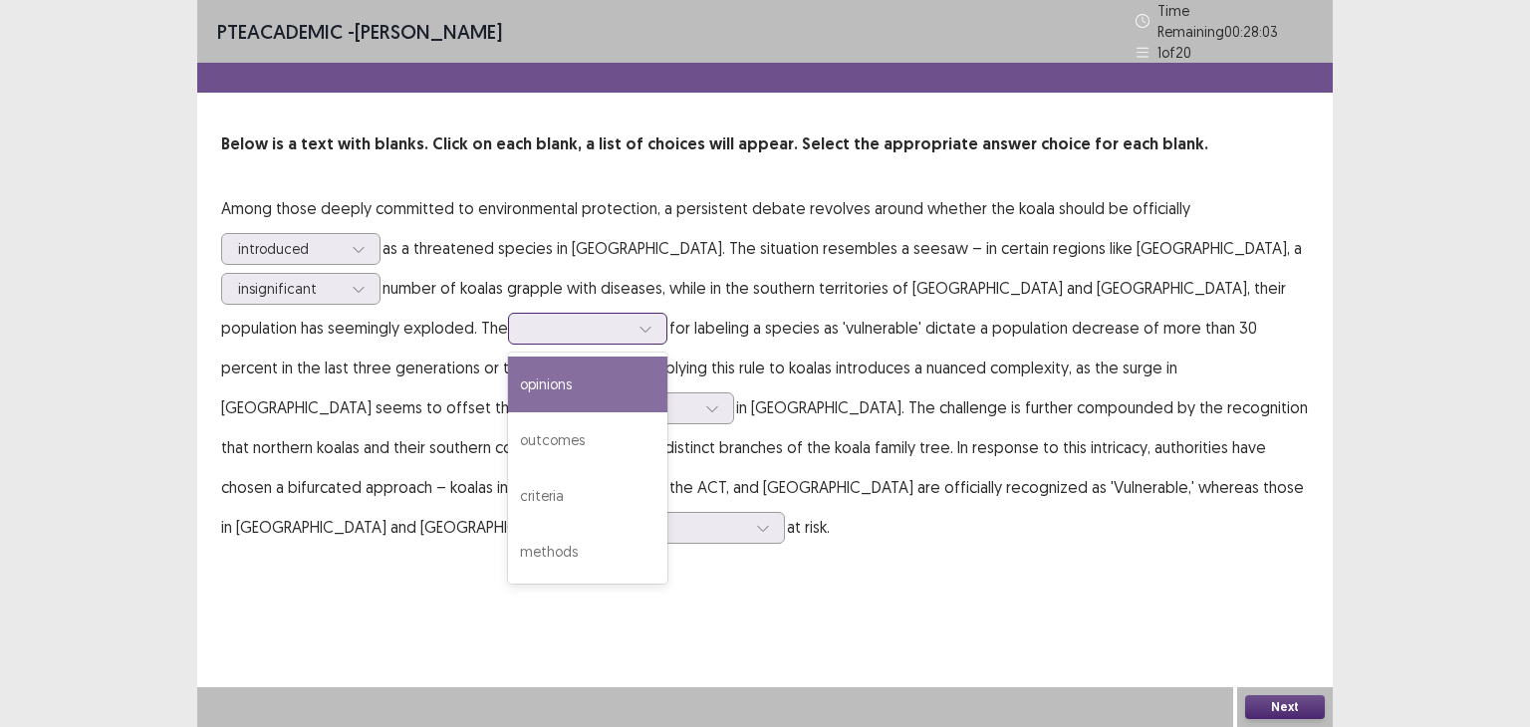
click at [638, 325] on icon at bounding box center [645, 329] width 14 height 14
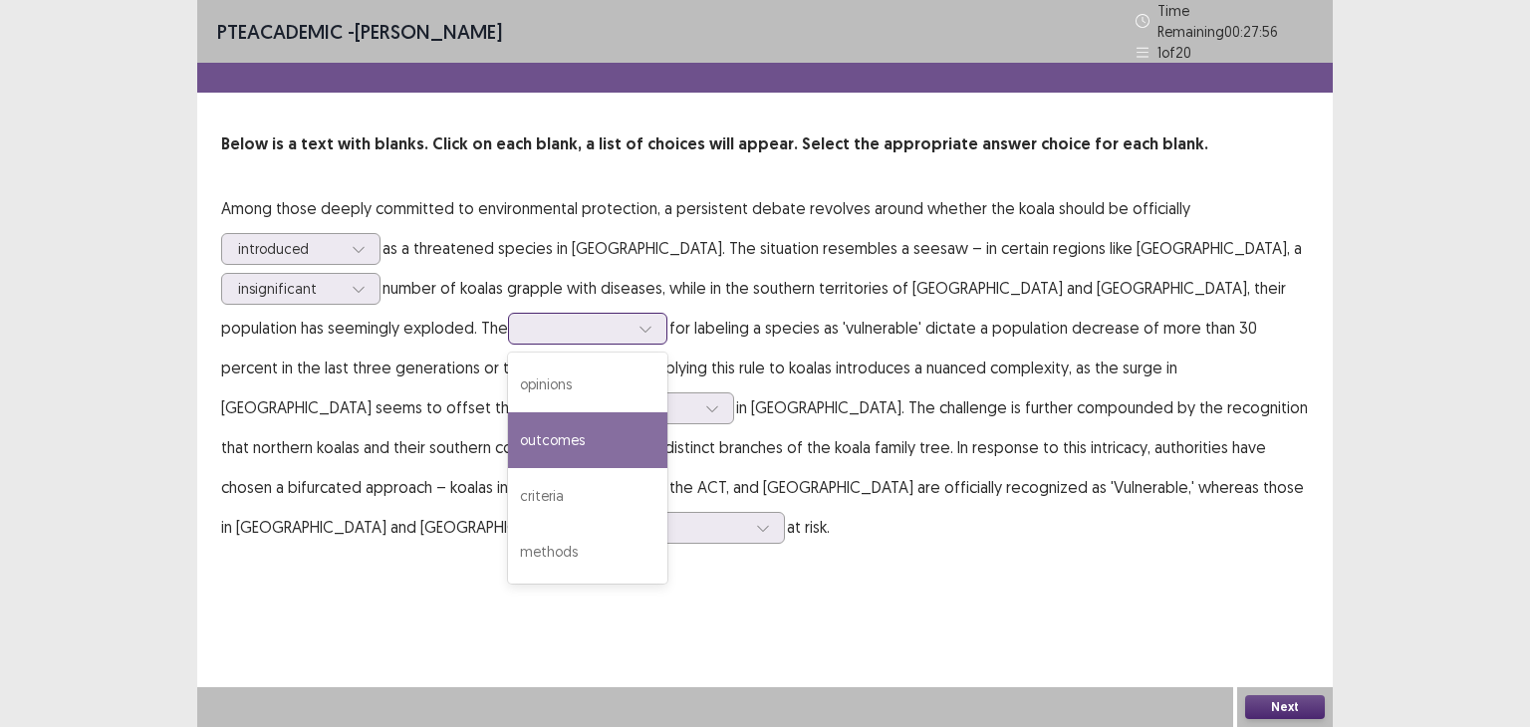
click at [508, 427] on div "outcomes" at bounding box center [587, 440] width 159 height 56
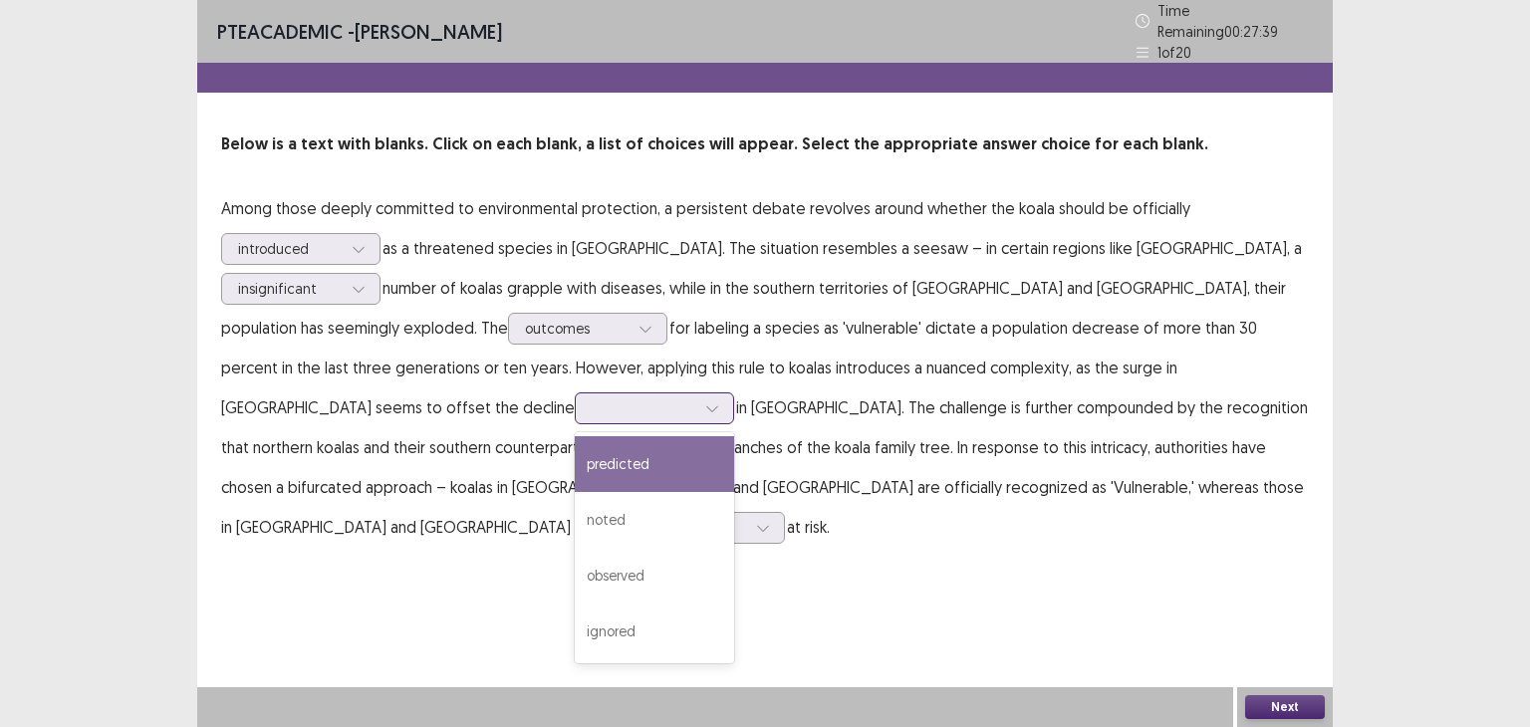
click at [734, 392] on div at bounding box center [654, 408] width 159 height 32
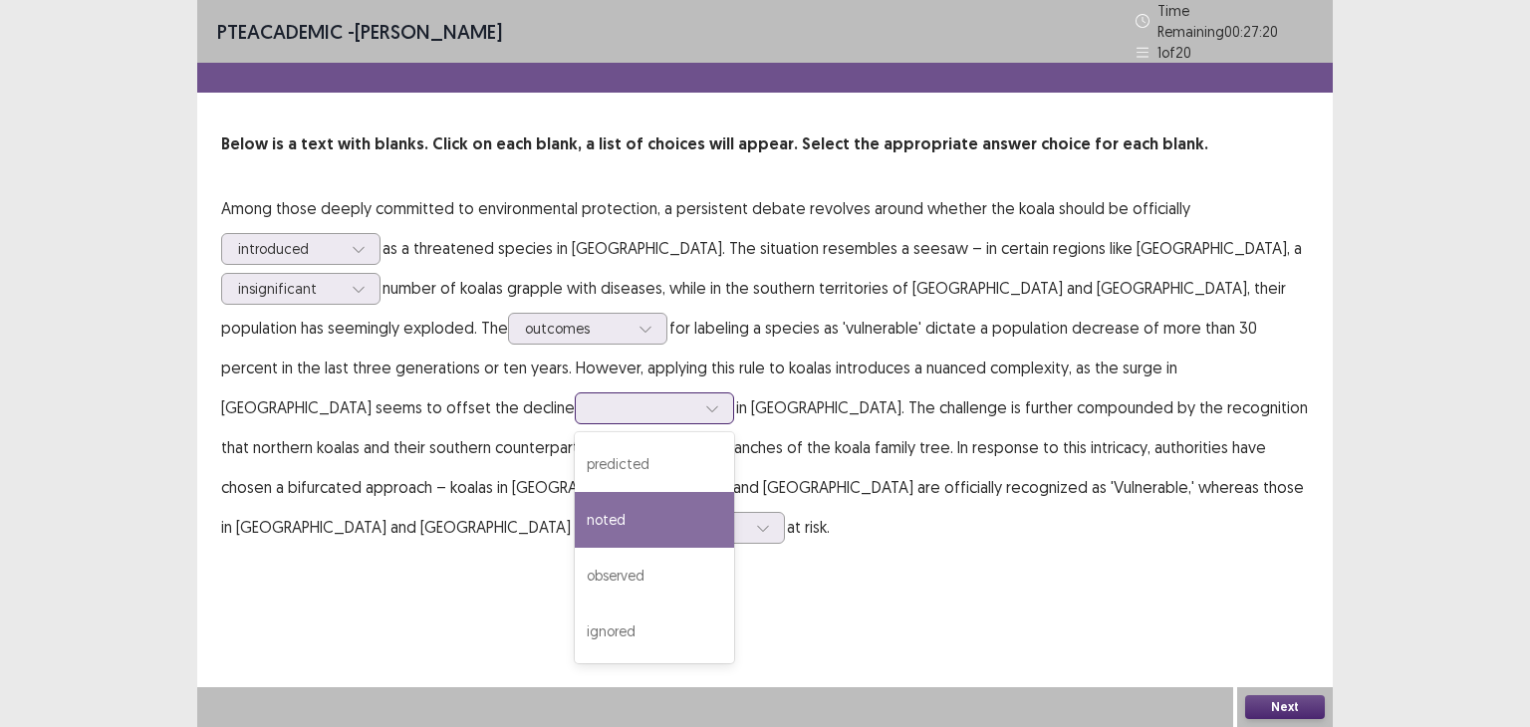
click at [734, 492] on div "noted" at bounding box center [654, 520] width 159 height 56
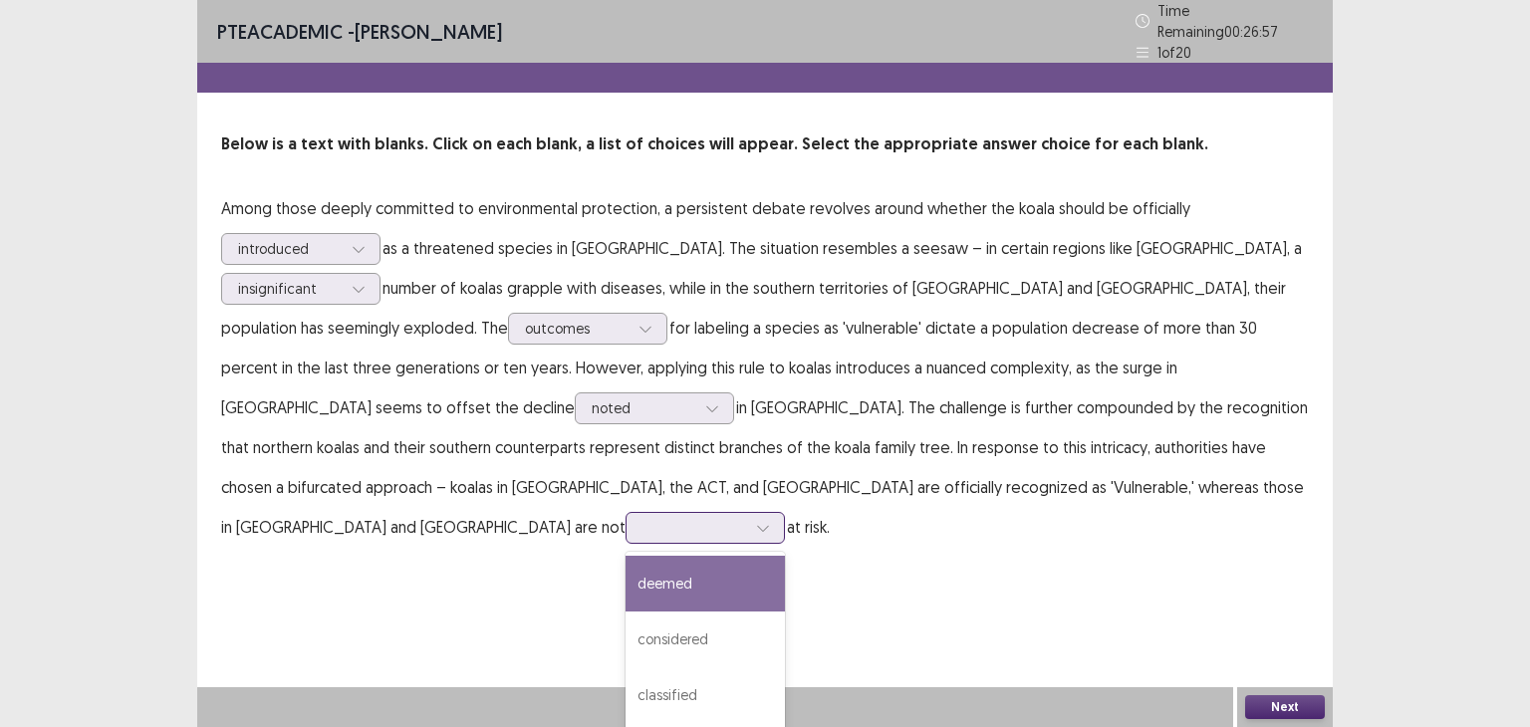
click at [778, 513] on div at bounding box center [763, 528] width 30 height 30
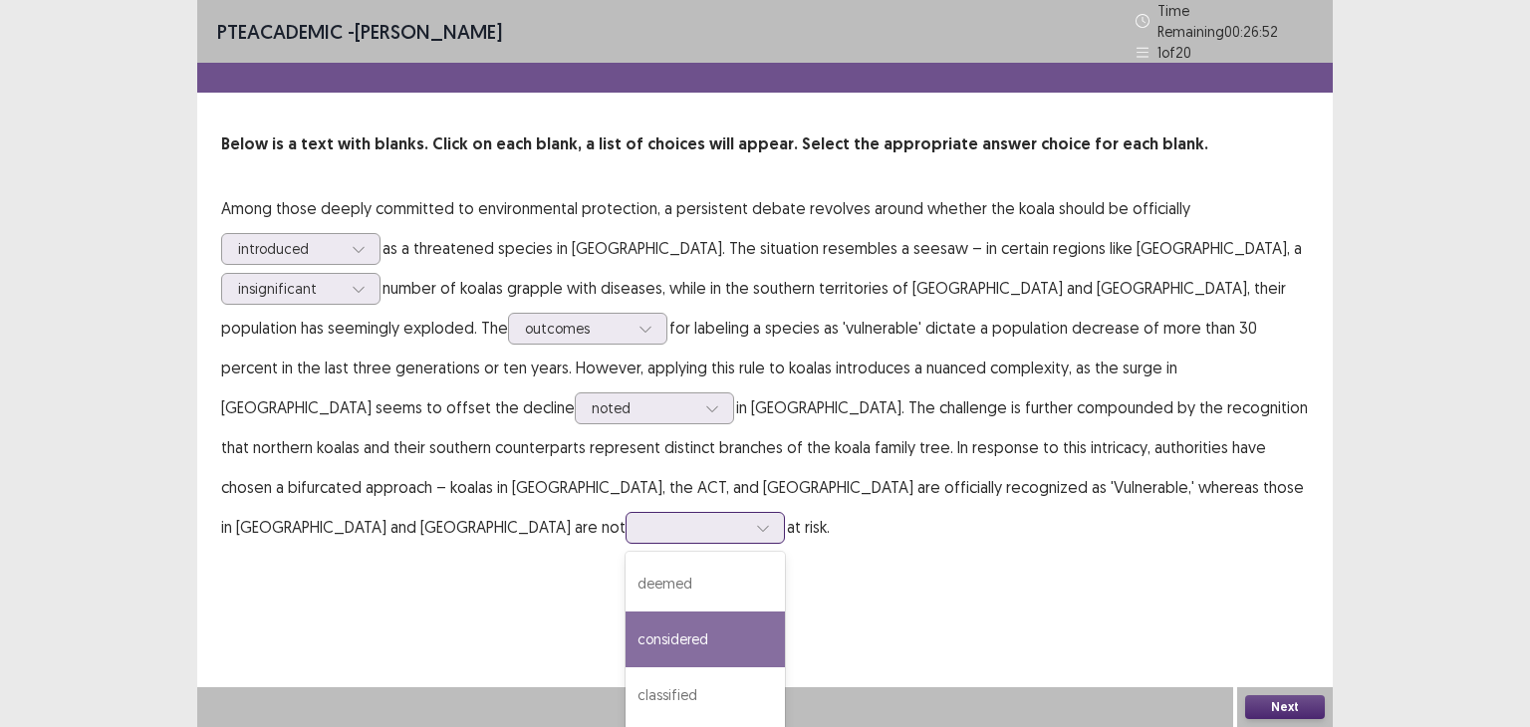
click at [785, 611] on div "considered" at bounding box center [704, 639] width 159 height 56
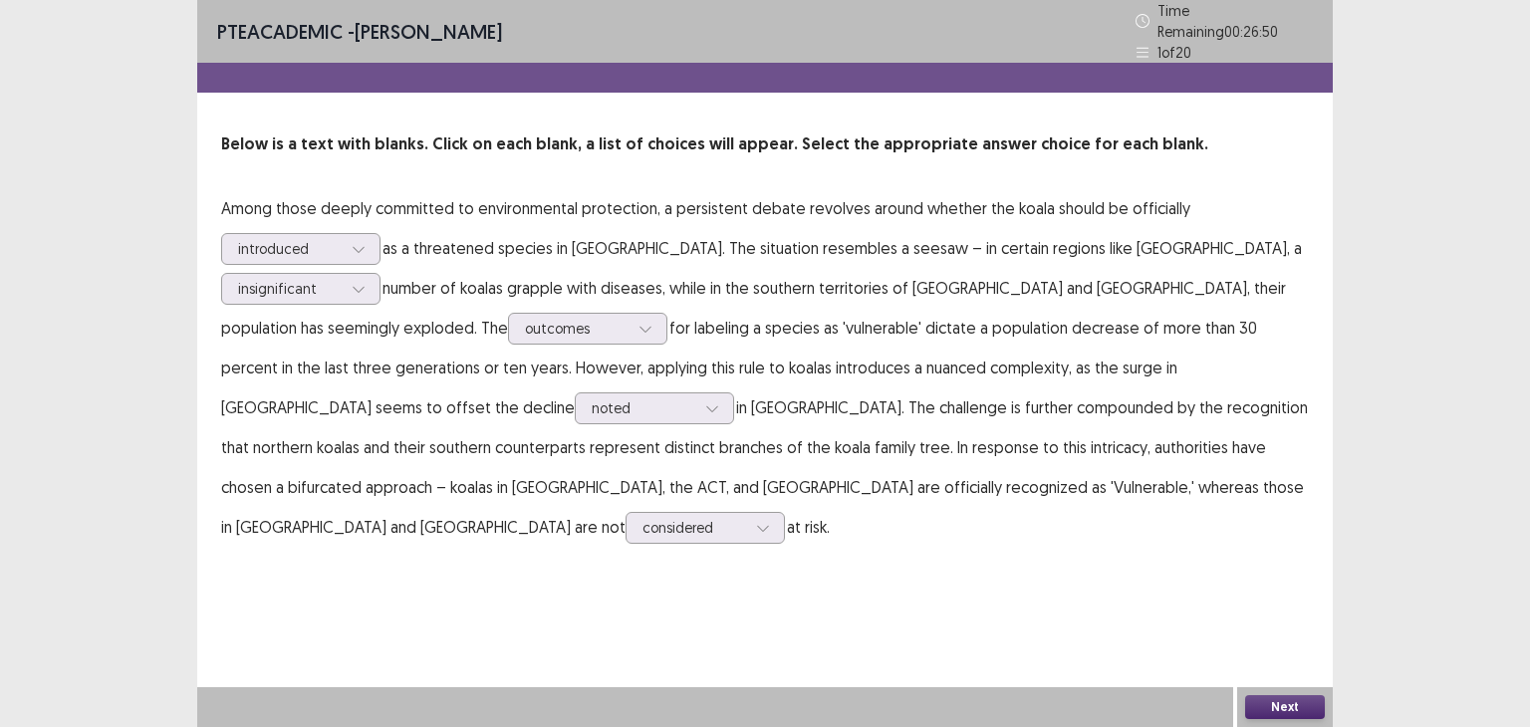
click at [1270, 705] on button "Next" at bounding box center [1285, 707] width 80 height 24
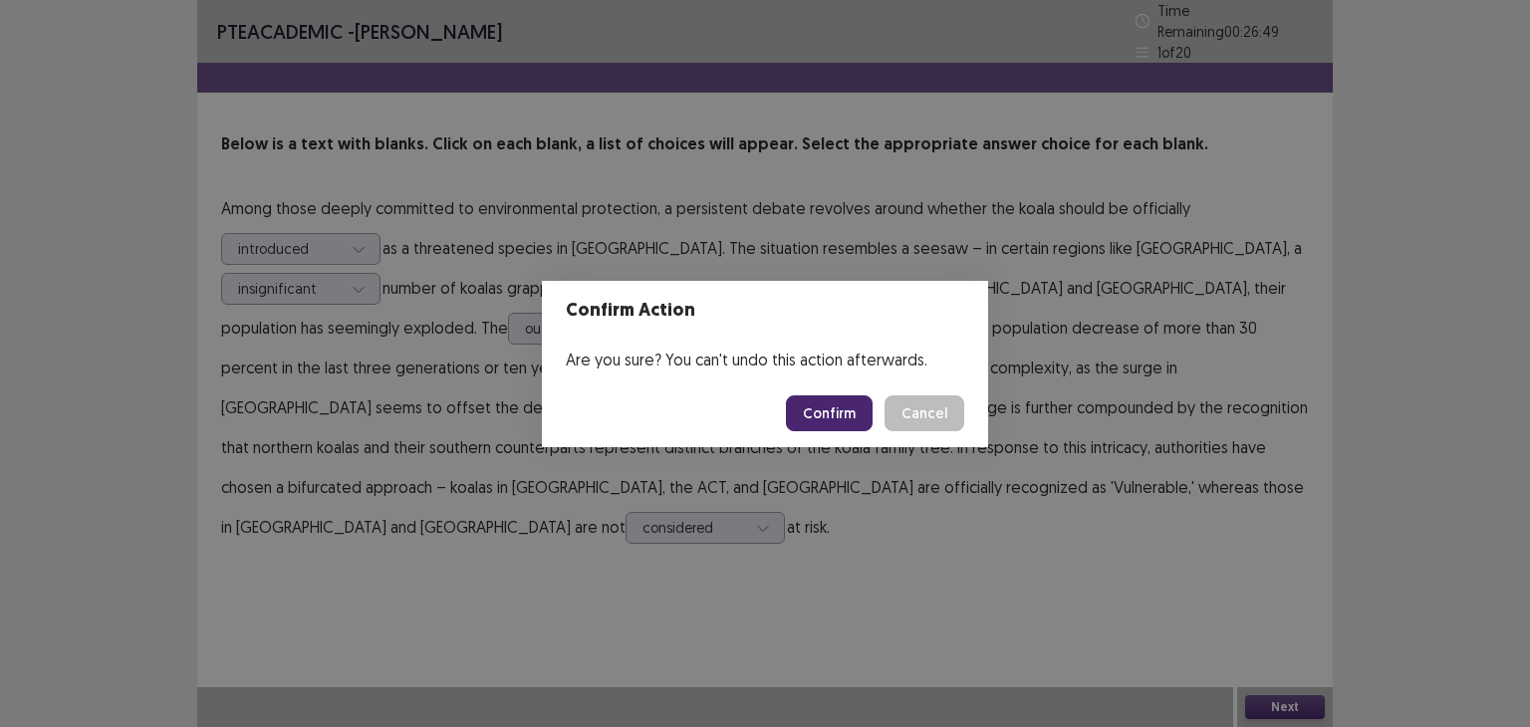
click at [831, 416] on button "Confirm" at bounding box center [829, 413] width 87 height 36
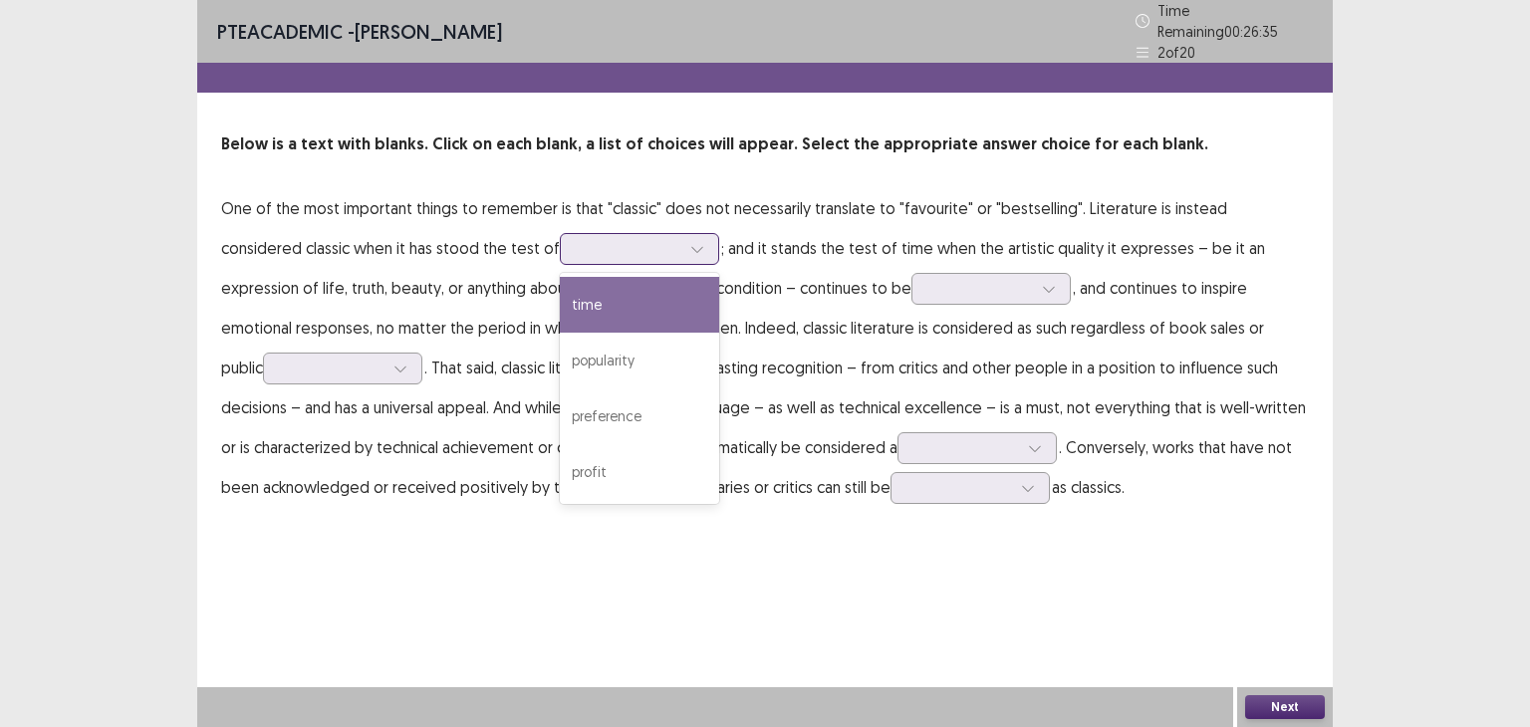
click at [690, 242] on icon at bounding box center [697, 249] width 14 height 14
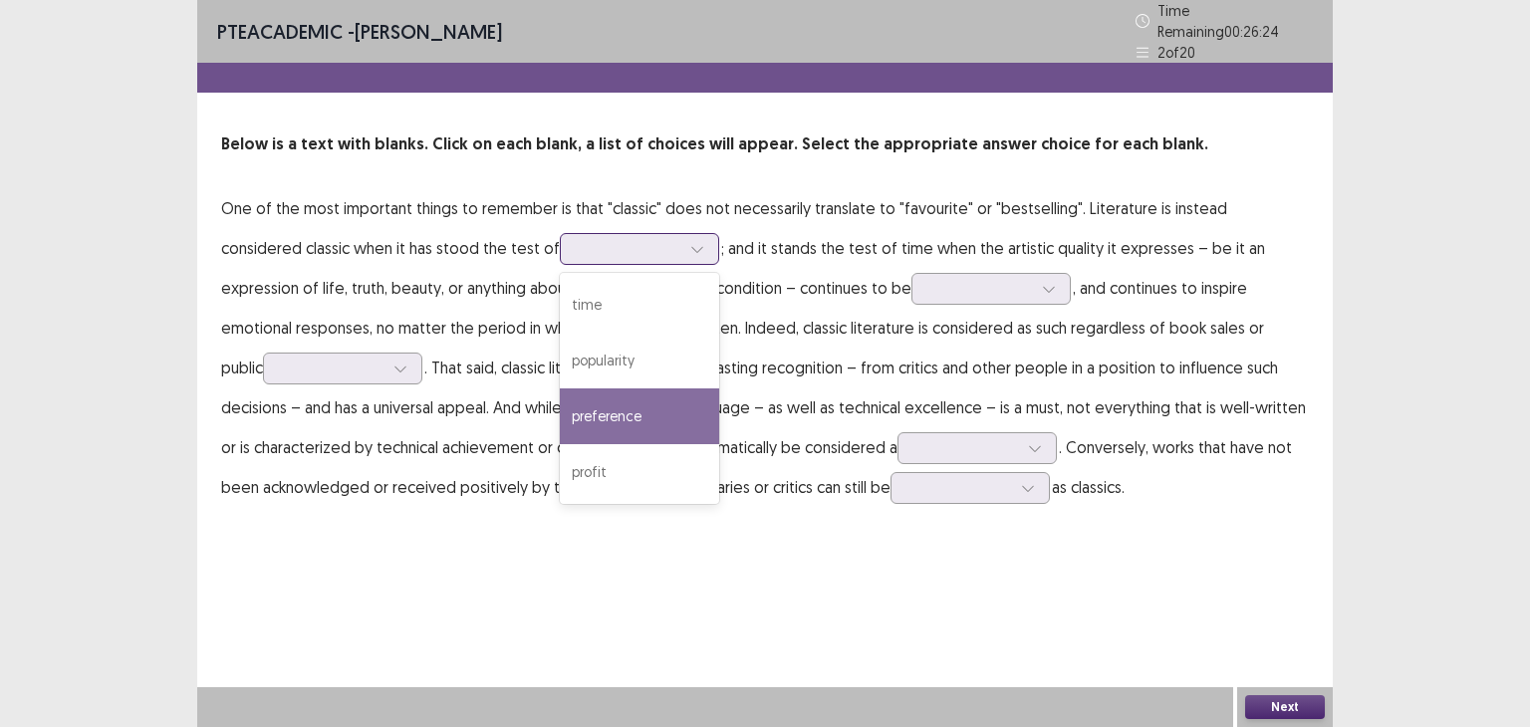
click at [560, 419] on div "preference" at bounding box center [639, 416] width 159 height 56
click at [682, 245] on div at bounding box center [697, 249] width 30 height 30
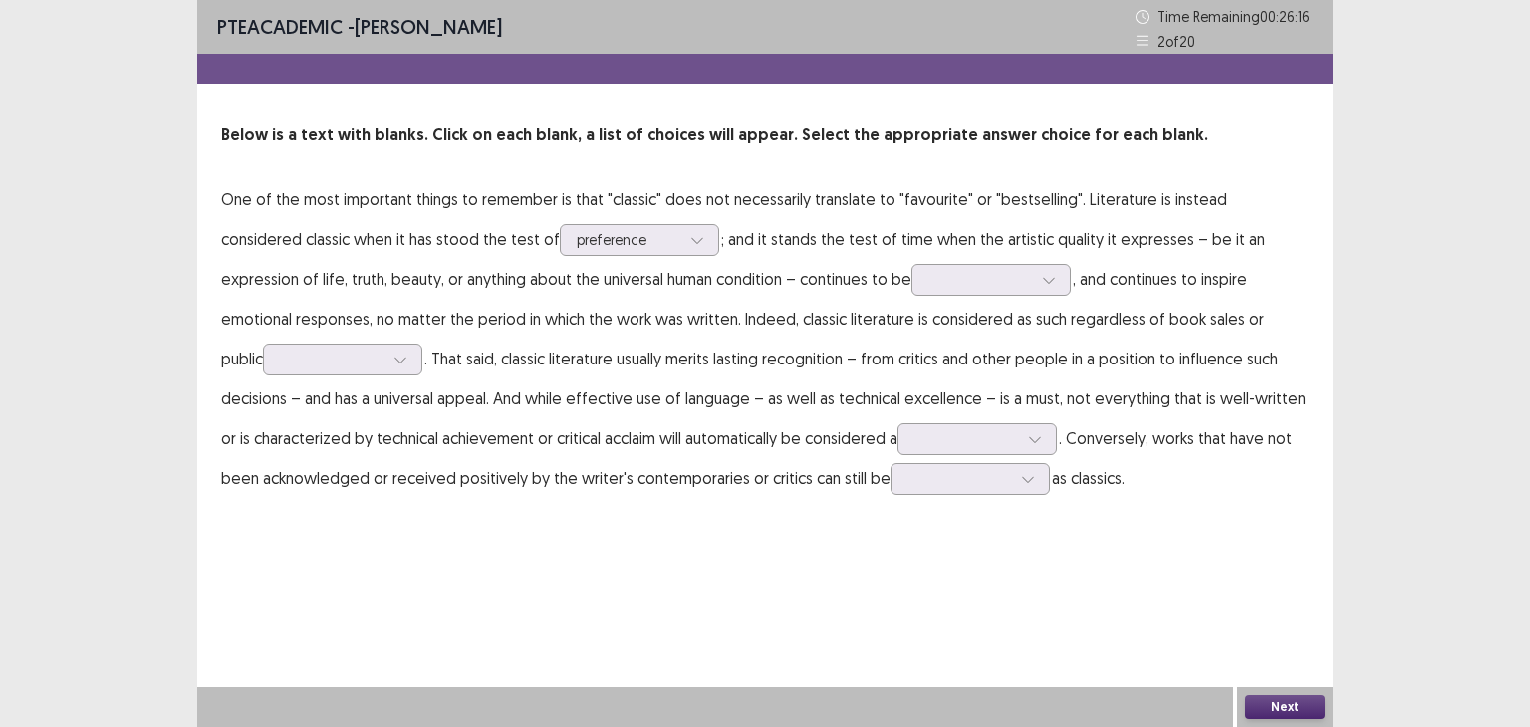
click at [933, 528] on div "PTE academic - [PERSON_NAME] Time Remaining 00 : 26 : 16 2 of 20 Below is a tex…" at bounding box center [764, 269] width 1135 height 538
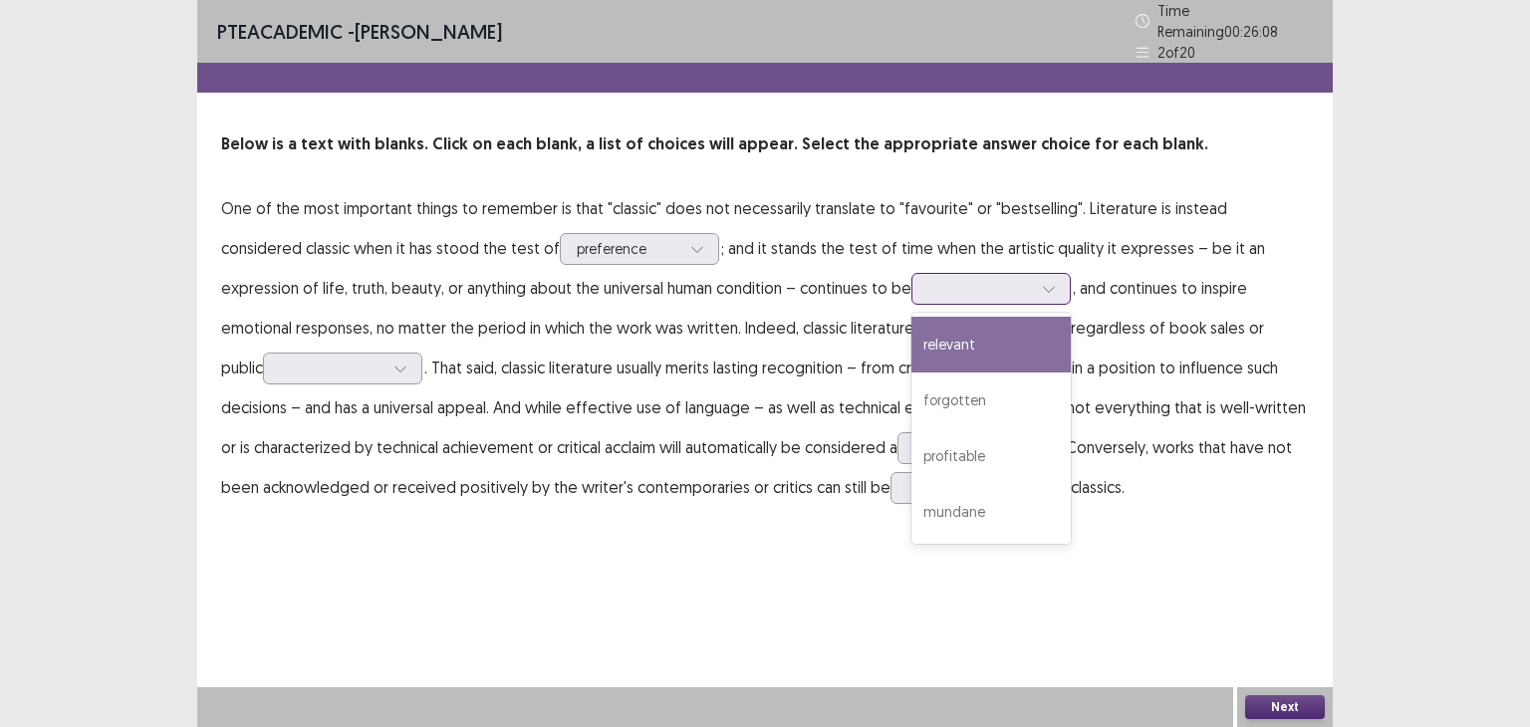
click at [1042, 282] on icon at bounding box center [1049, 289] width 14 height 14
click at [911, 332] on div "relevant" at bounding box center [990, 345] width 159 height 56
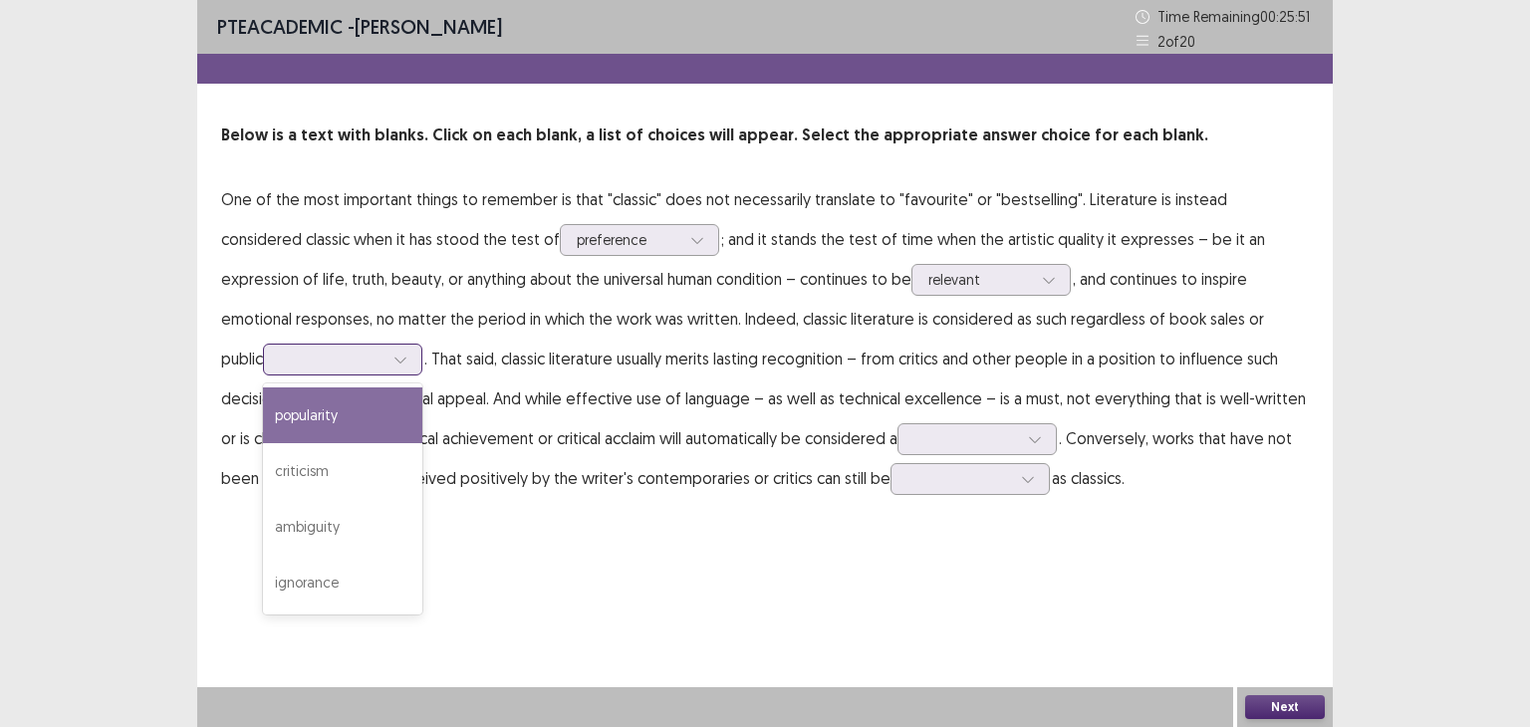
click at [383, 350] on div at bounding box center [332, 359] width 104 height 19
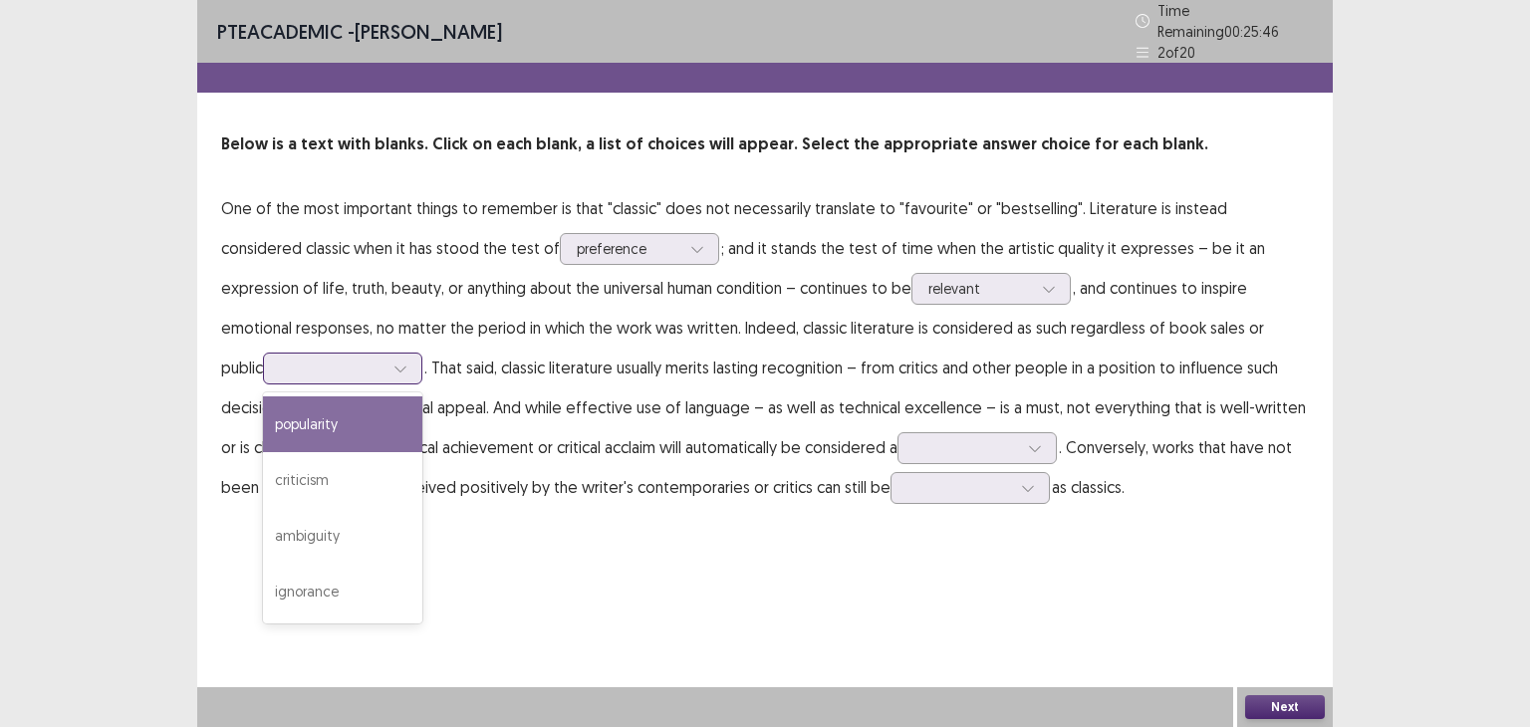
click at [422, 396] on div "popularity" at bounding box center [342, 424] width 159 height 56
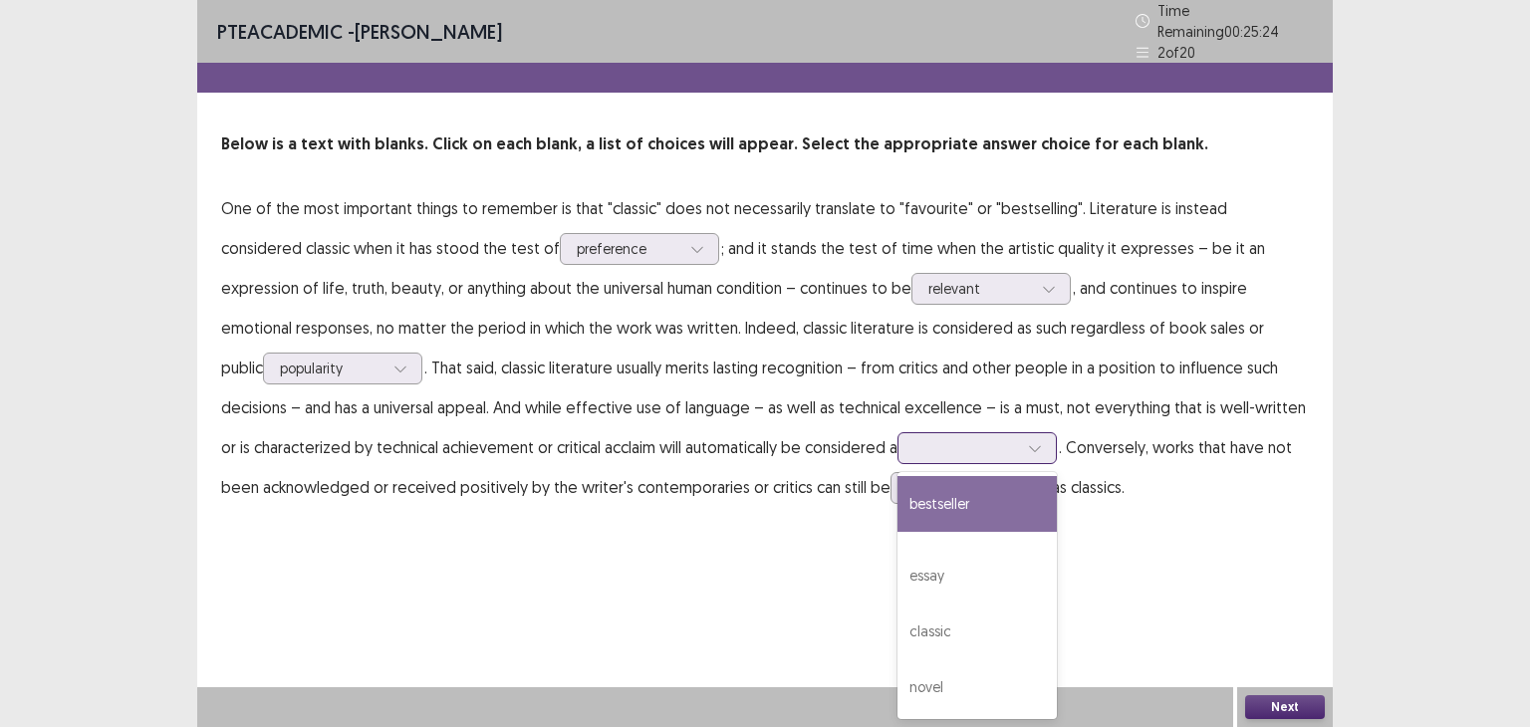
click at [1020, 439] on div at bounding box center [1035, 448] width 30 height 30
click at [897, 484] on div "bestseller" at bounding box center [976, 504] width 159 height 56
click at [1020, 447] on div at bounding box center [1035, 448] width 30 height 30
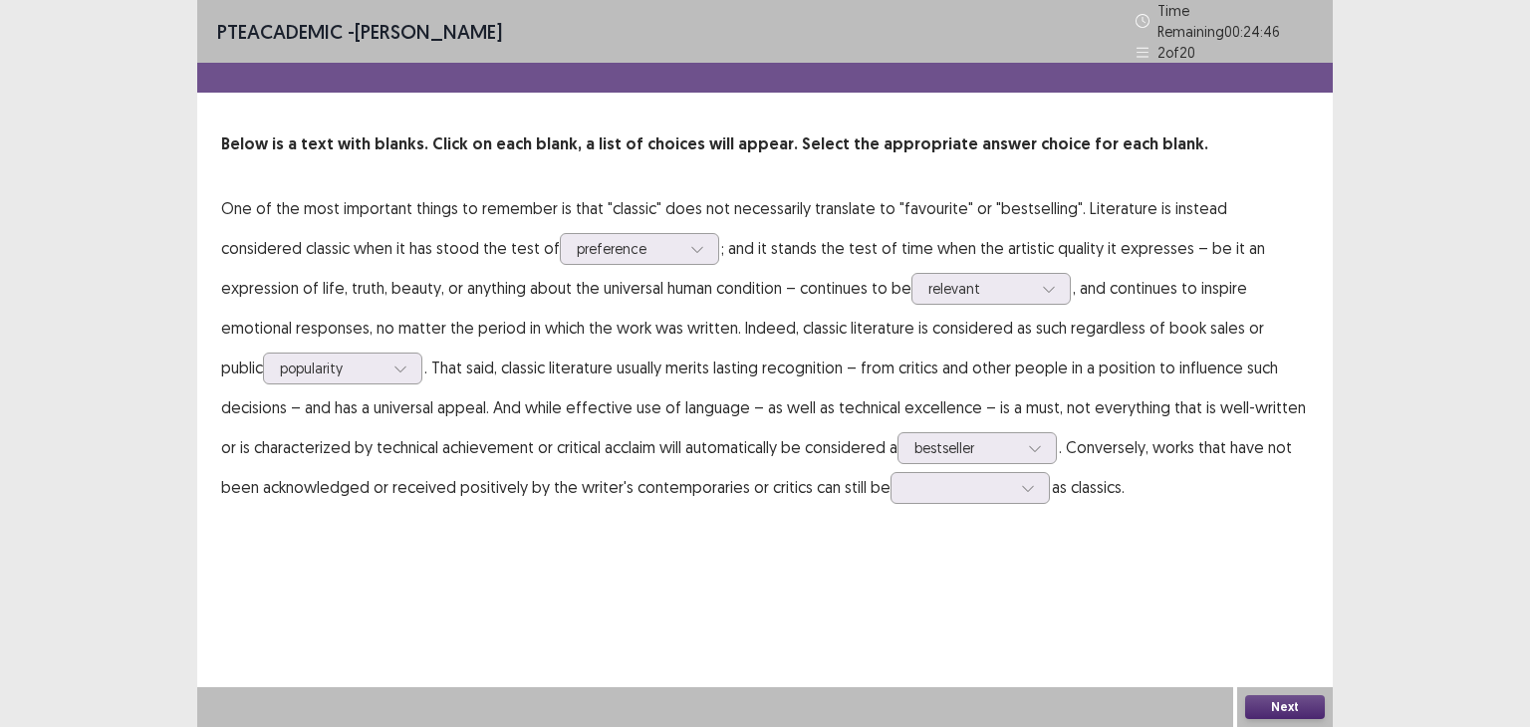
click at [1139, 561] on div "PTE academic - [PERSON_NAME] Time Remaining 00 : 24 : 46 2 of 20 Below is a tex…" at bounding box center [764, 363] width 1135 height 727
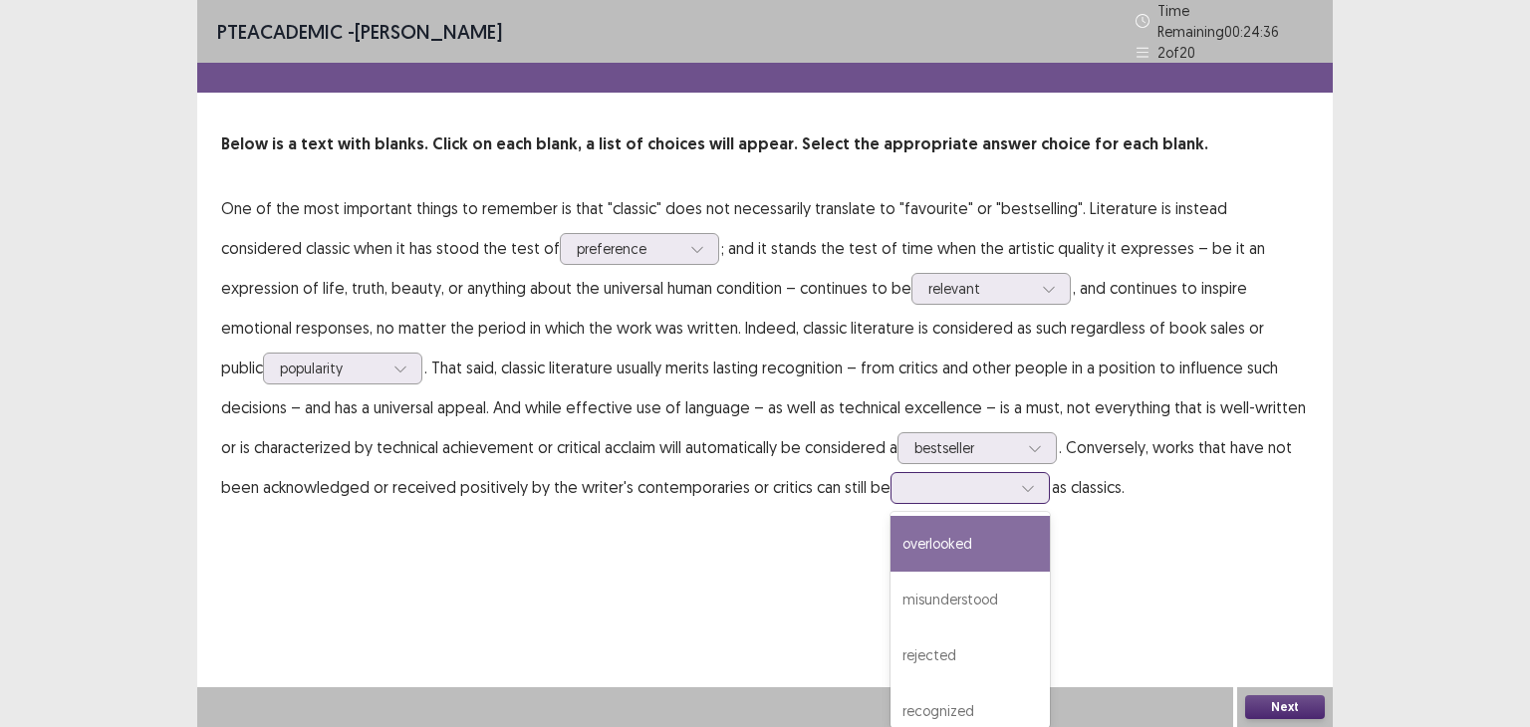
click at [907, 480] on div at bounding box center [959, 487] width 104 height 19
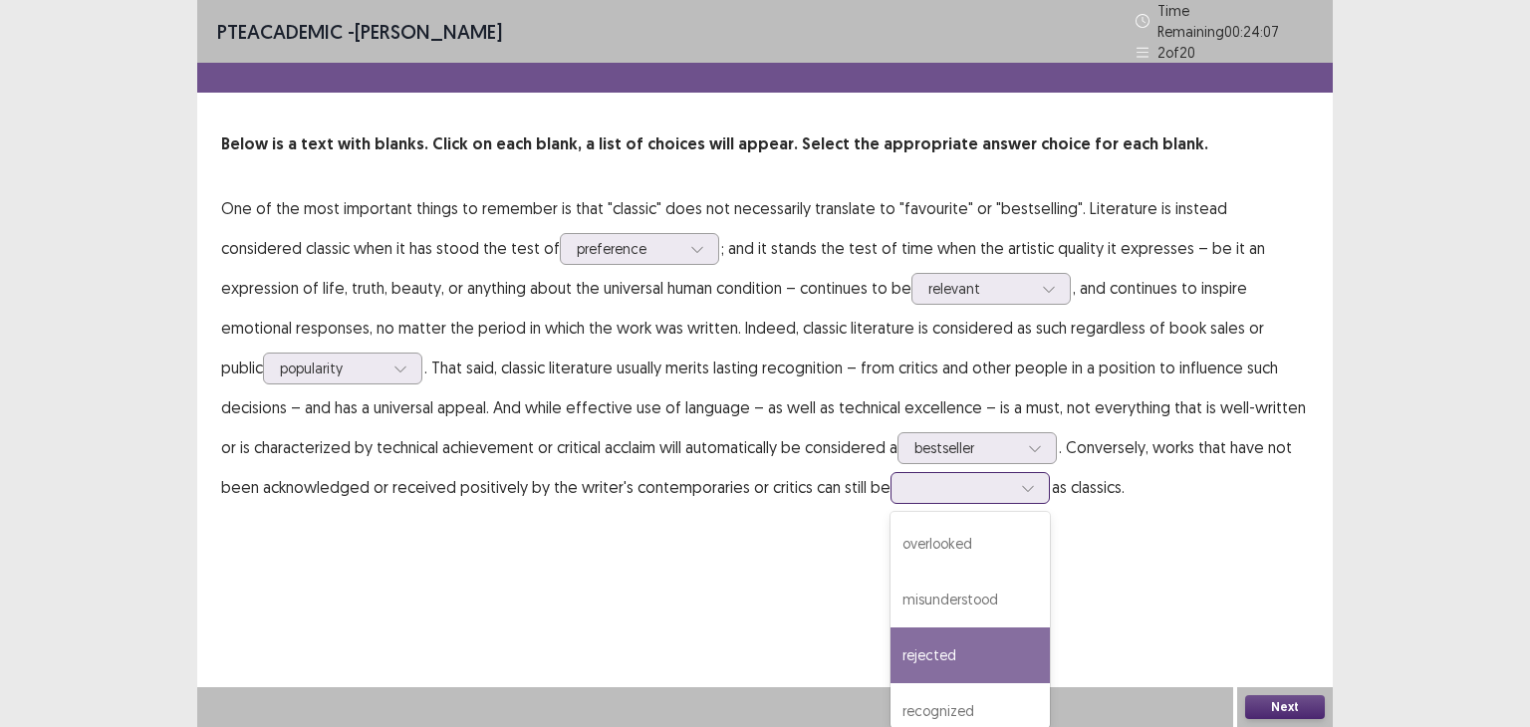
click at [890, 641] on div "rejected" at bounding box center [969, 655] width 159 height 56
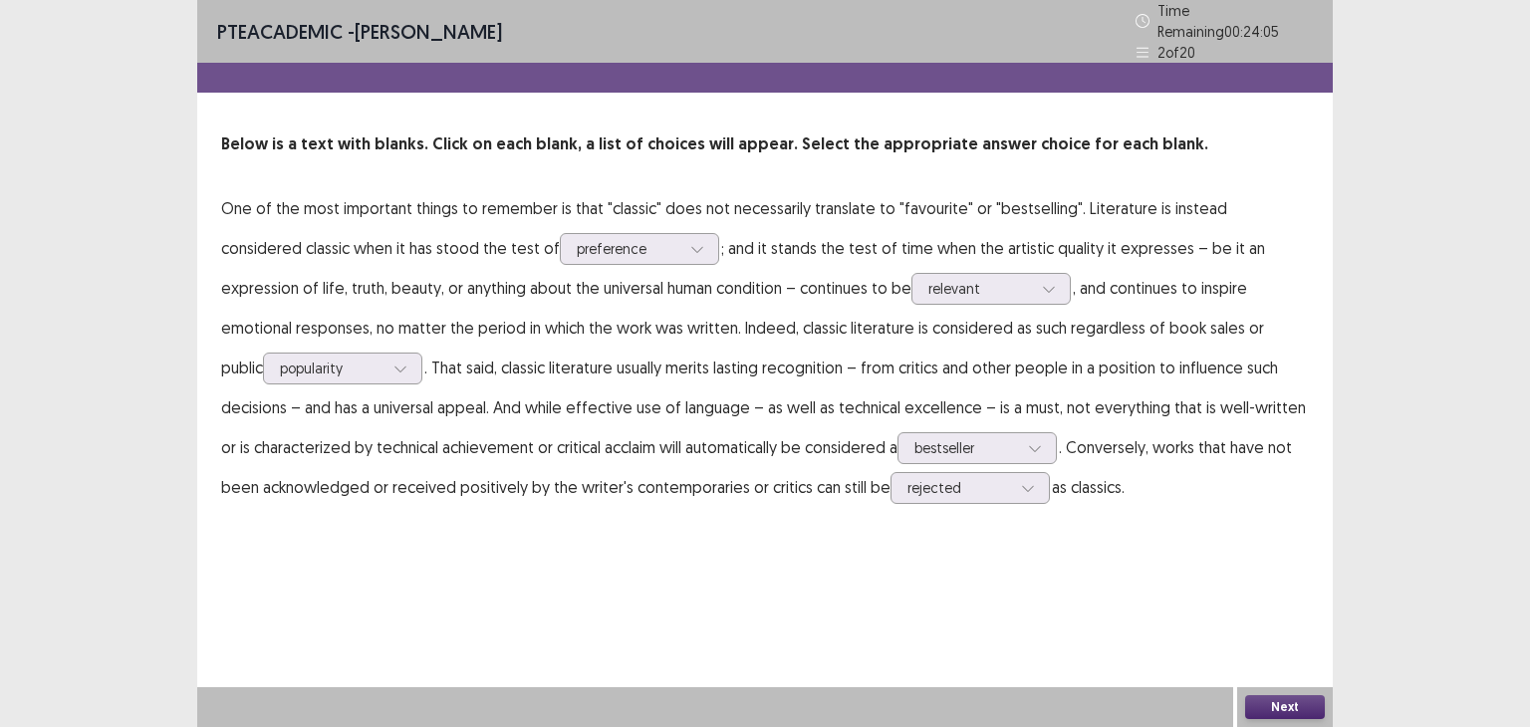
click at [1286, 710] on button "Next" at bounding box center [1285, 707] width 80 height 24
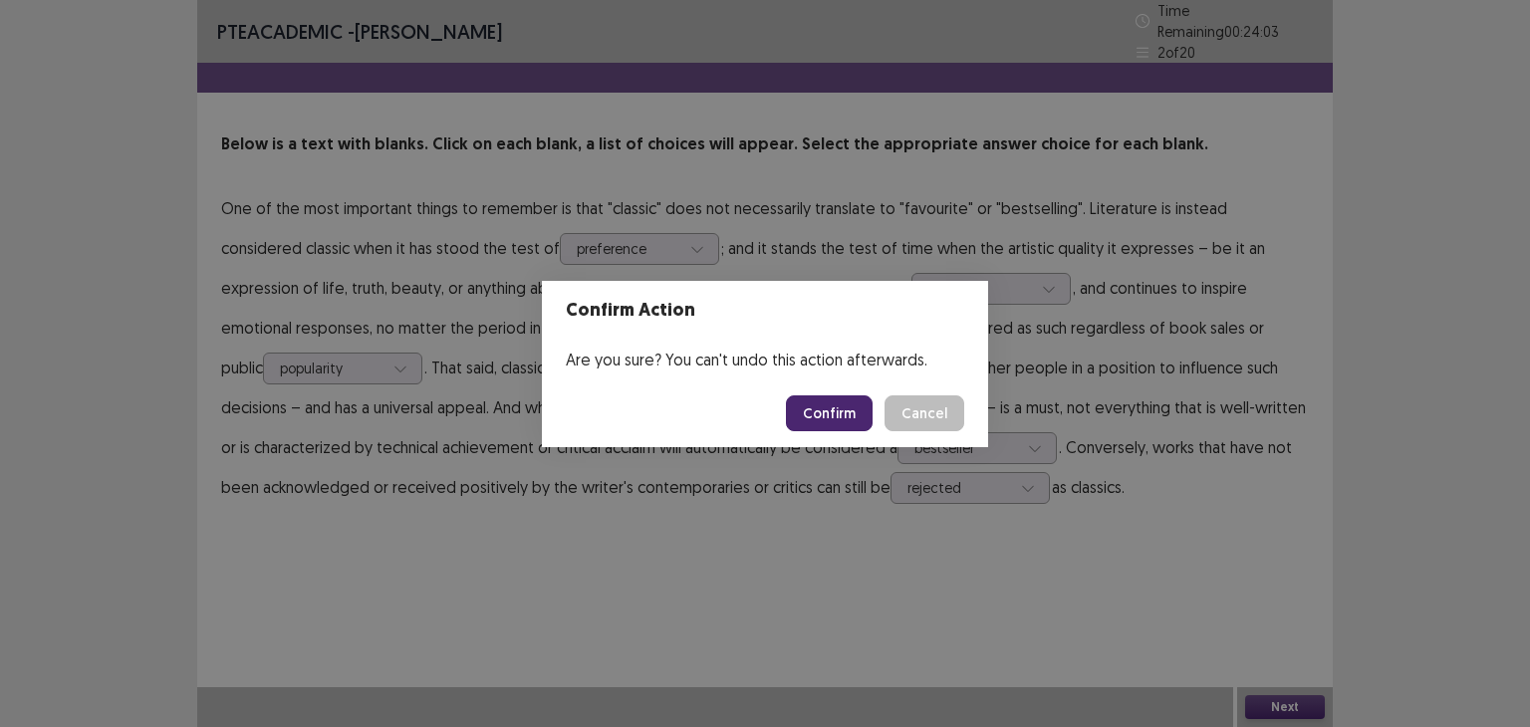
click at [840, 411] on button "Confirm" at bounding box center [829, 413] width 87 height 36
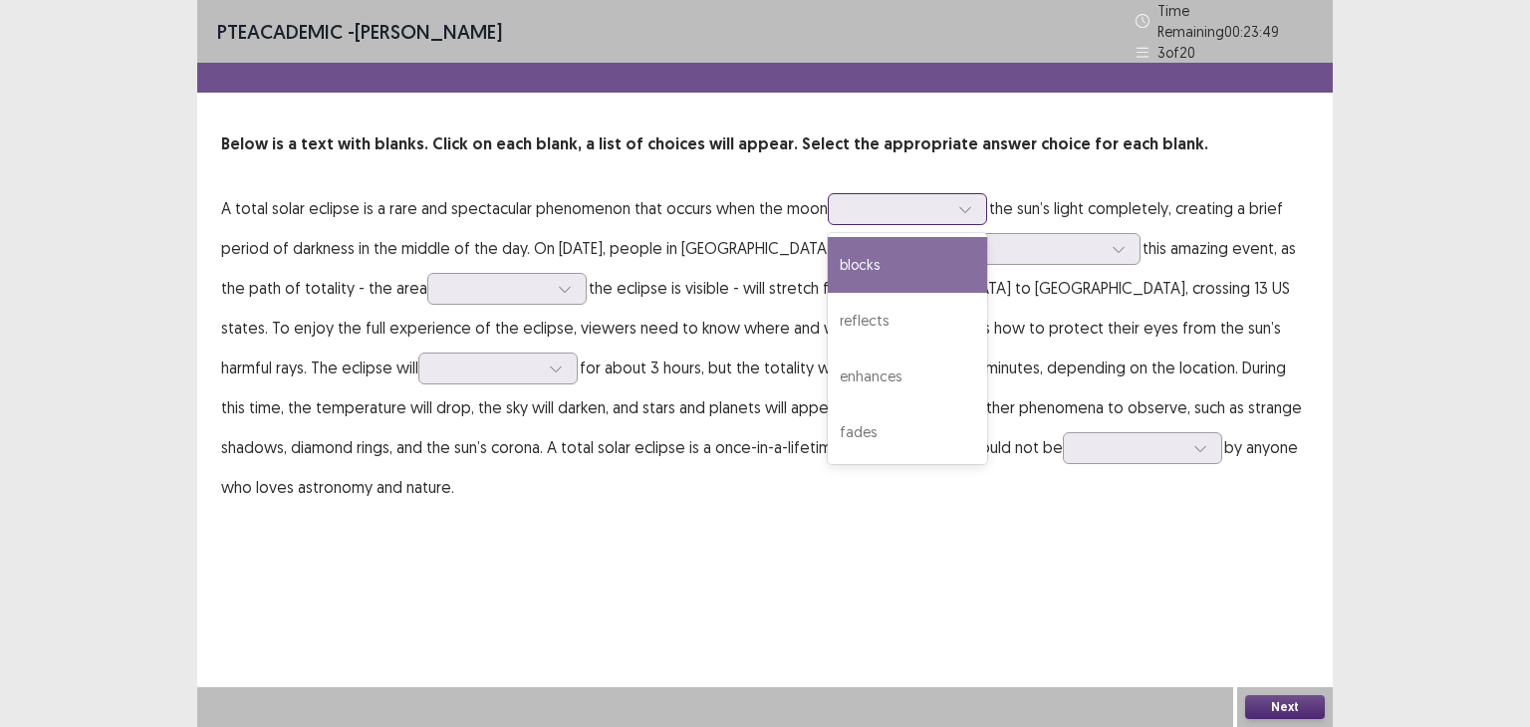
click at [967, 202] on icon at bounding box center [965, 209] width 14 height 14
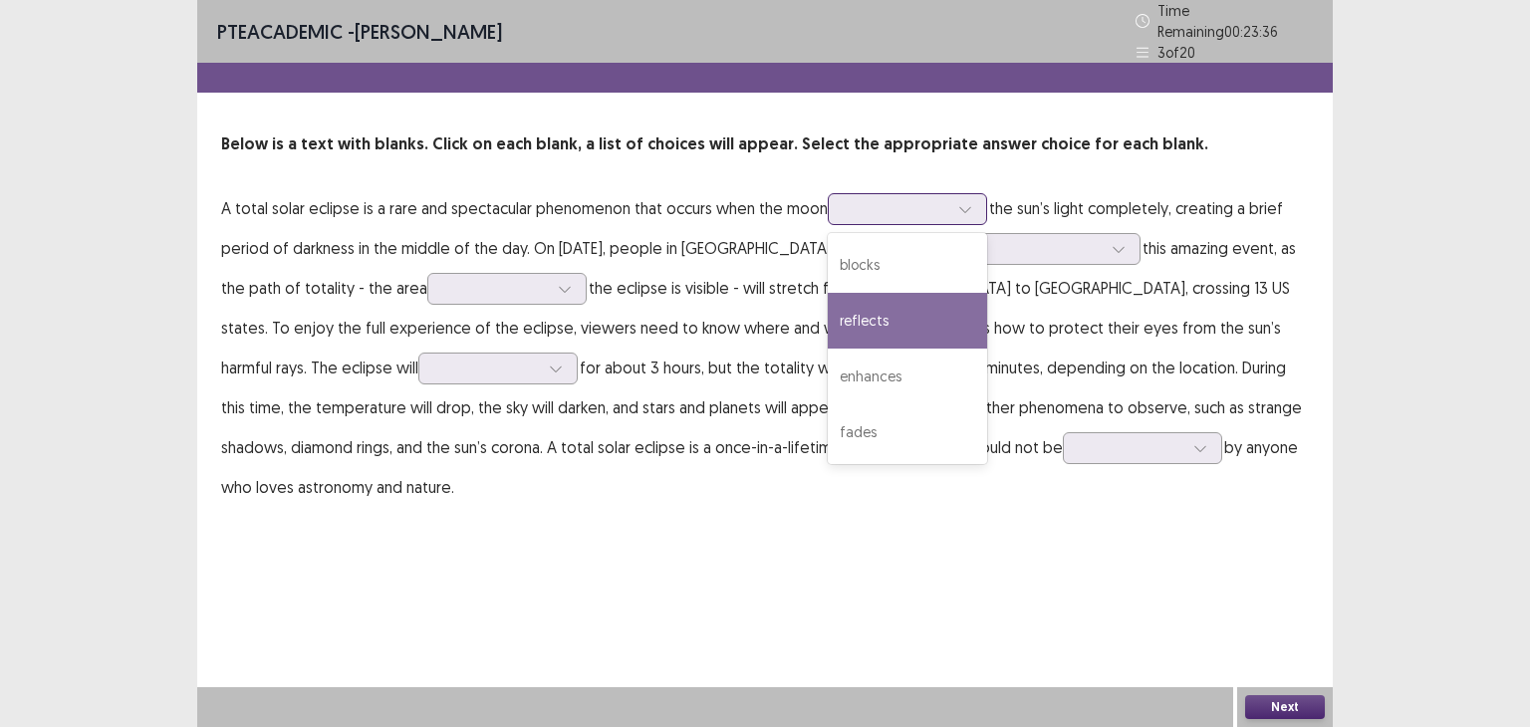
click at [870, 296] on div "reflects" at bounding box center [907, 321] width 159 height 56
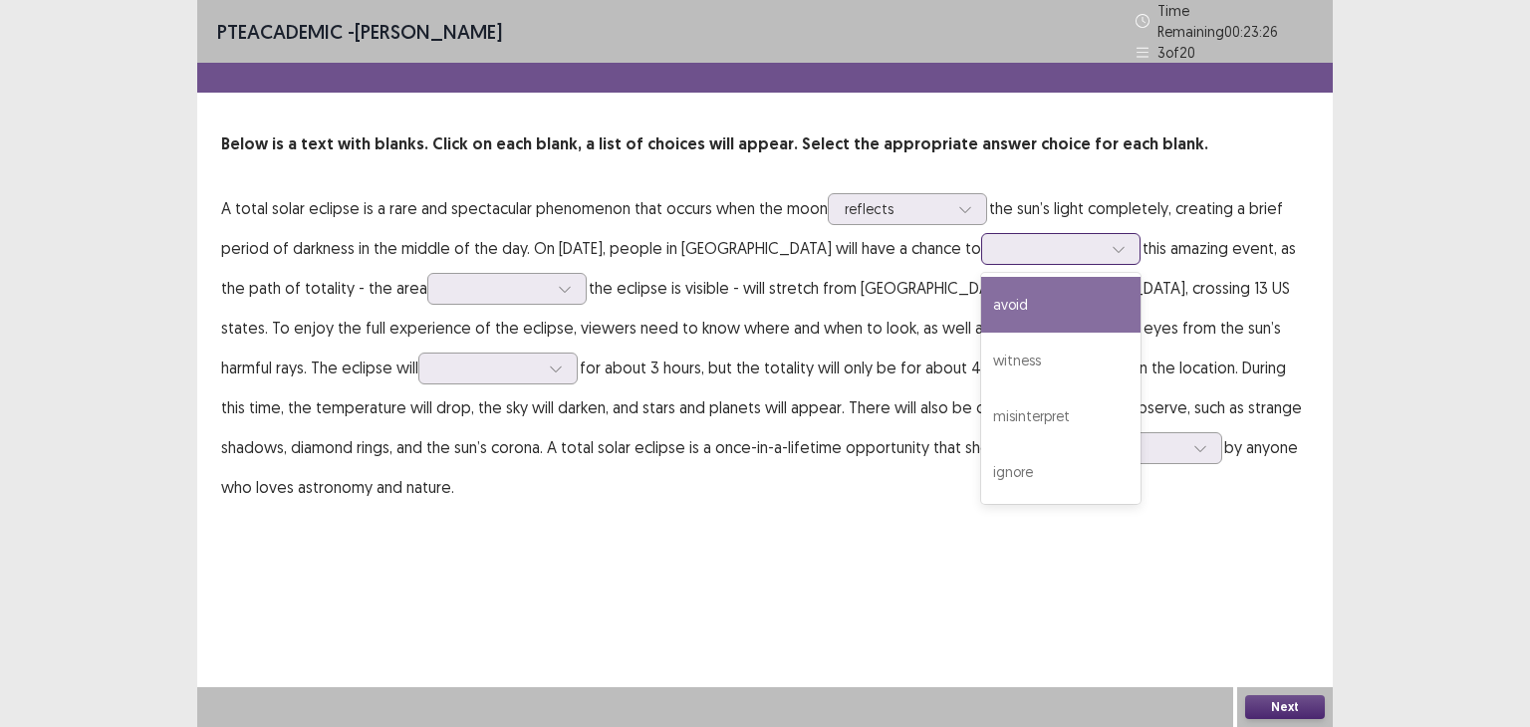
click at [1114, 242] on icon at bounding box center [1118, 249] width 14 height 14
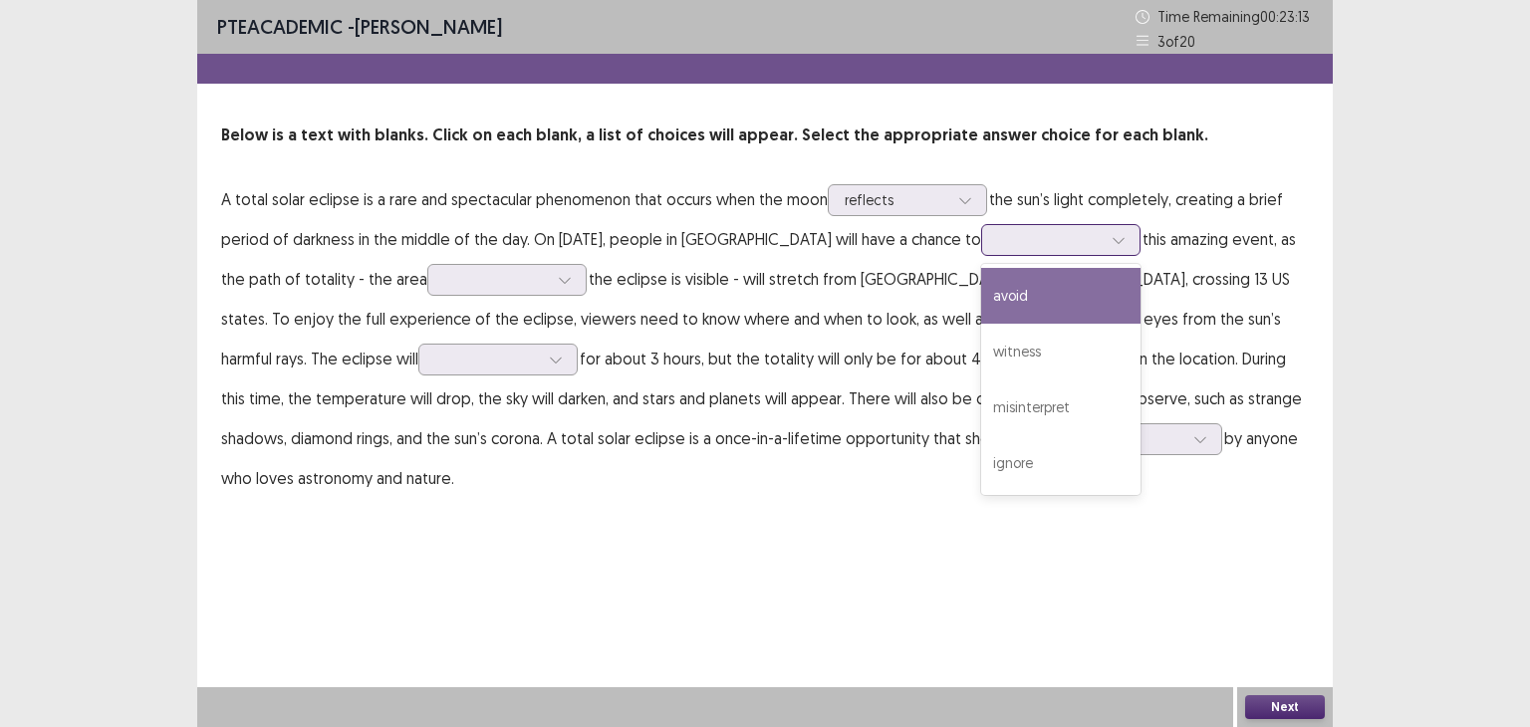
click at [1025, 305] on div "avoid" at bounding box center [1060, 296] width 159 height 56
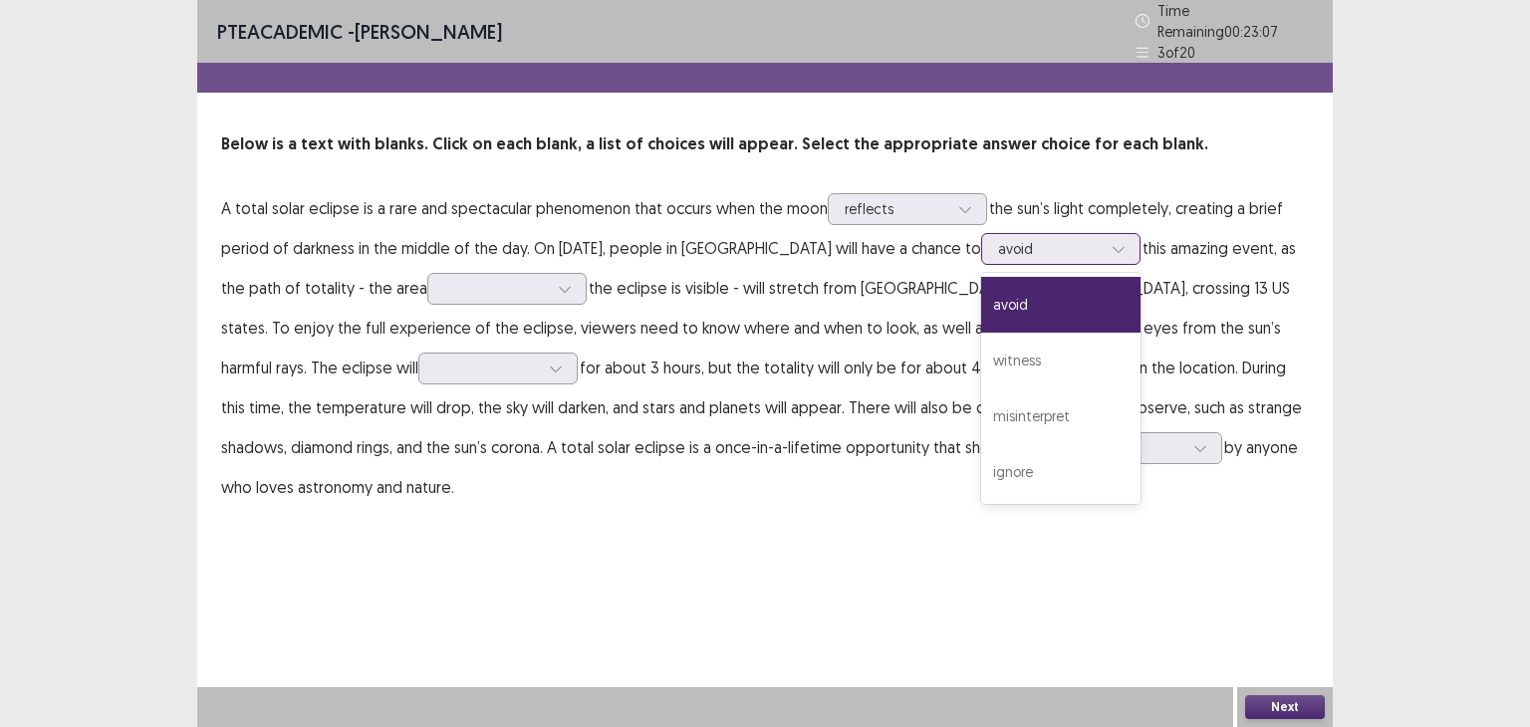
click at [1083, 239] on div at bounding box center [1050, 248] width 104 height 19
click at [1022, 342] on div "witness" at bounding box center [1060, 361] width 159 height 56
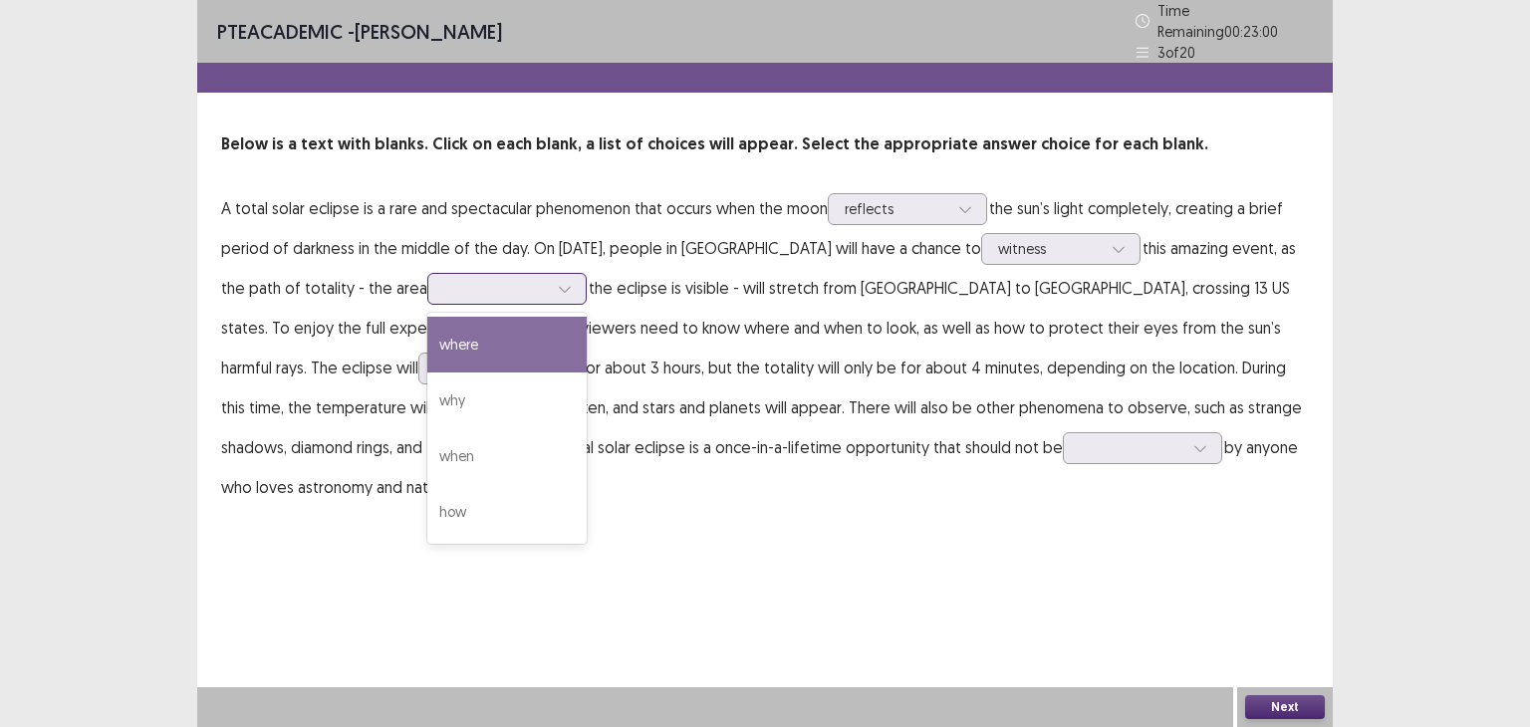
click at [558, 282] on icon at bounding box center [565, 289] width 14 height 14
click at [506, 348] on div "where" at bounding box center [506, 345] width 159 height 56
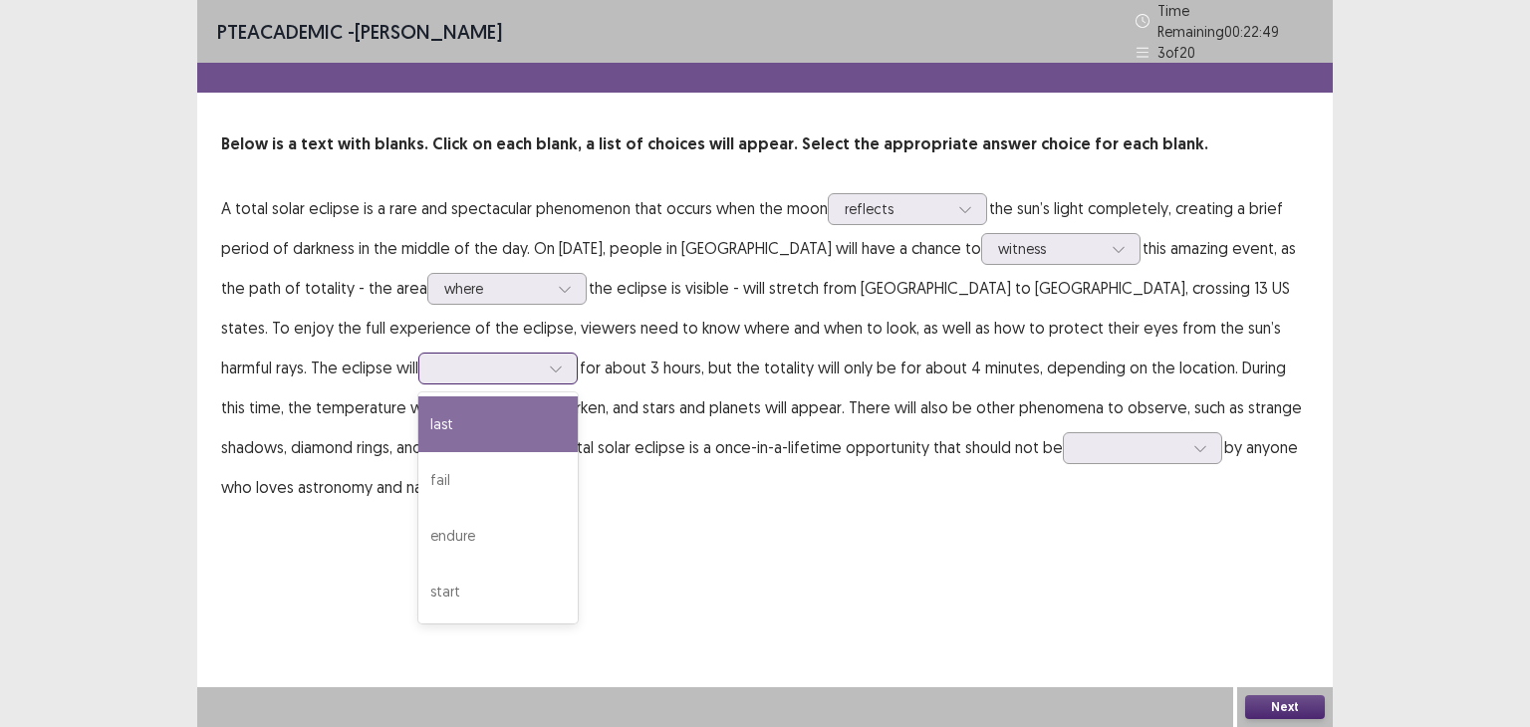
click at [549, 362] on icon at bounding box center [556, 369] width 14 height 14
click at [418, 427] on div "last" at bounding box center [497, 424] width 159 height 56
click at [435, 359] on div at bounding box center [487, 368] width 104 height 19
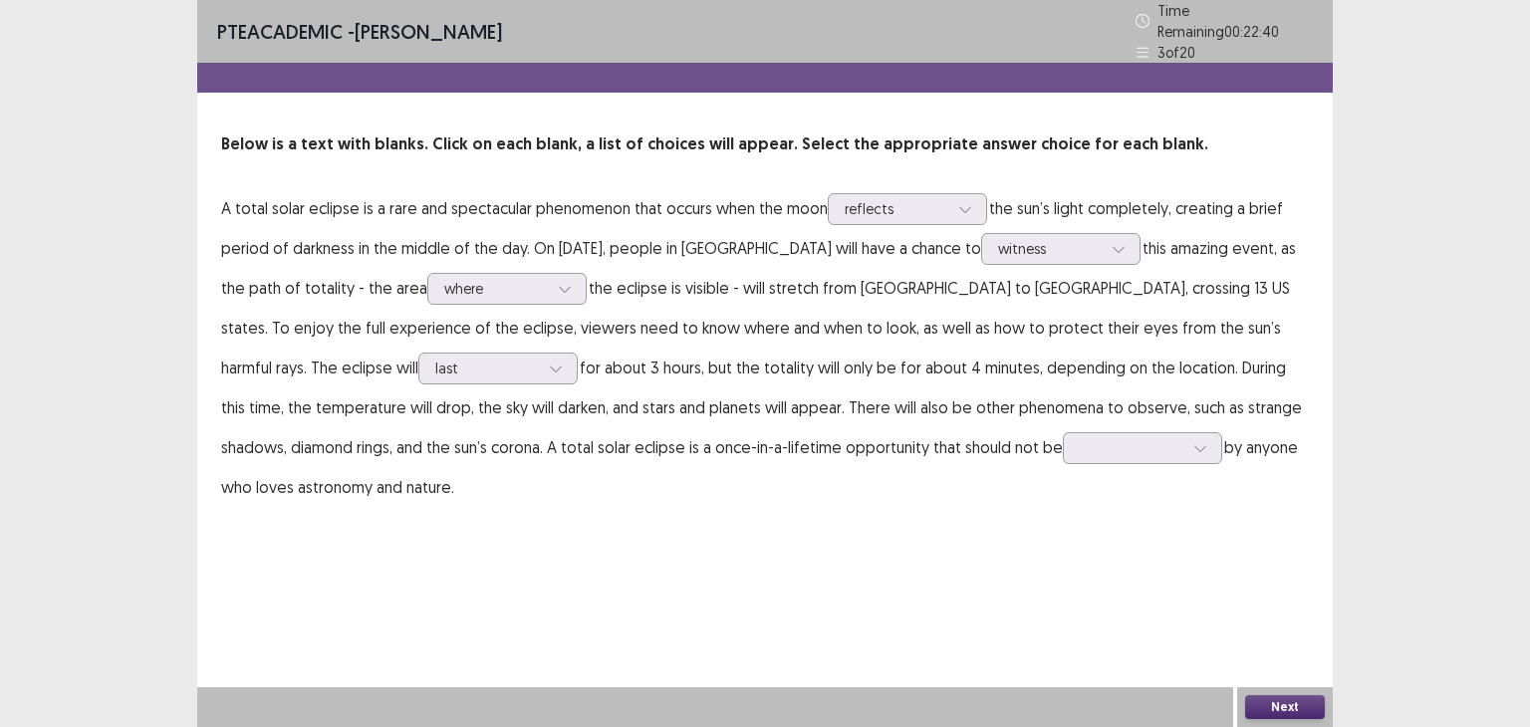
click at [425, 535] on div "PTE academic - [PERSON_NAME] Time Remaining 00 : 22 : 40 3 of 20 Below is a tex…" at bounding box center [764, 273] width 1135 height 547
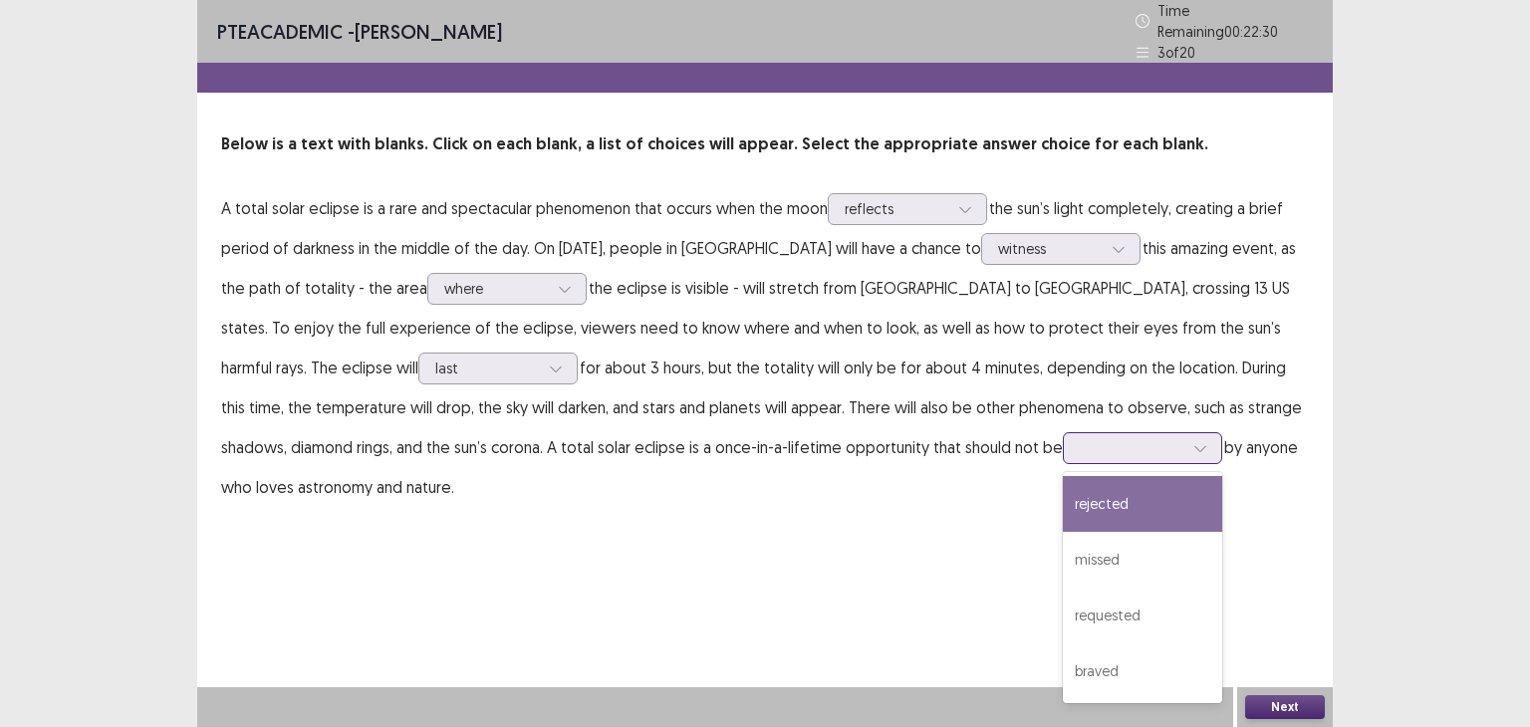
click at [1185, 433] on div at bounding box center [1200, 448] width 30 height 30
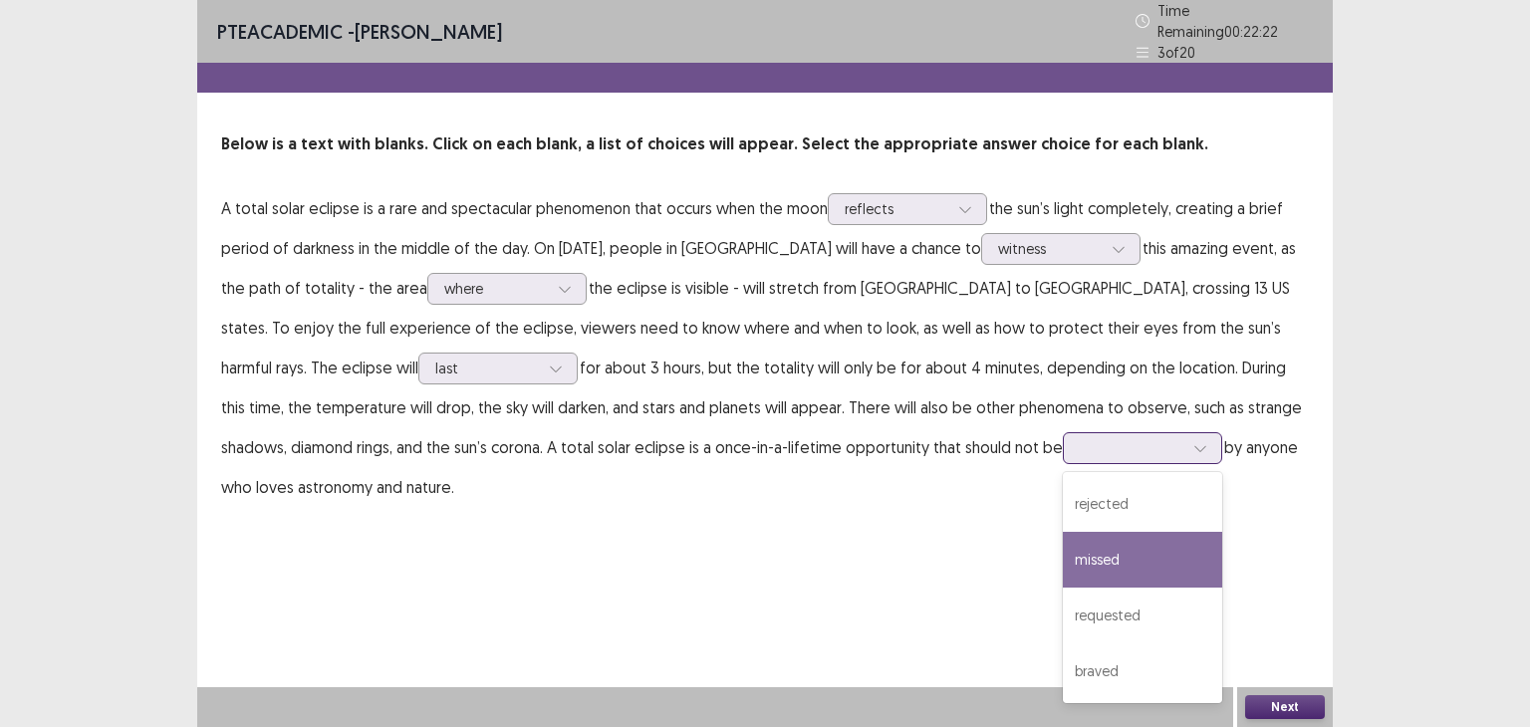
click at [1063, 545] on div "missed" at bounding box center [1142, 560] width 159 height 56
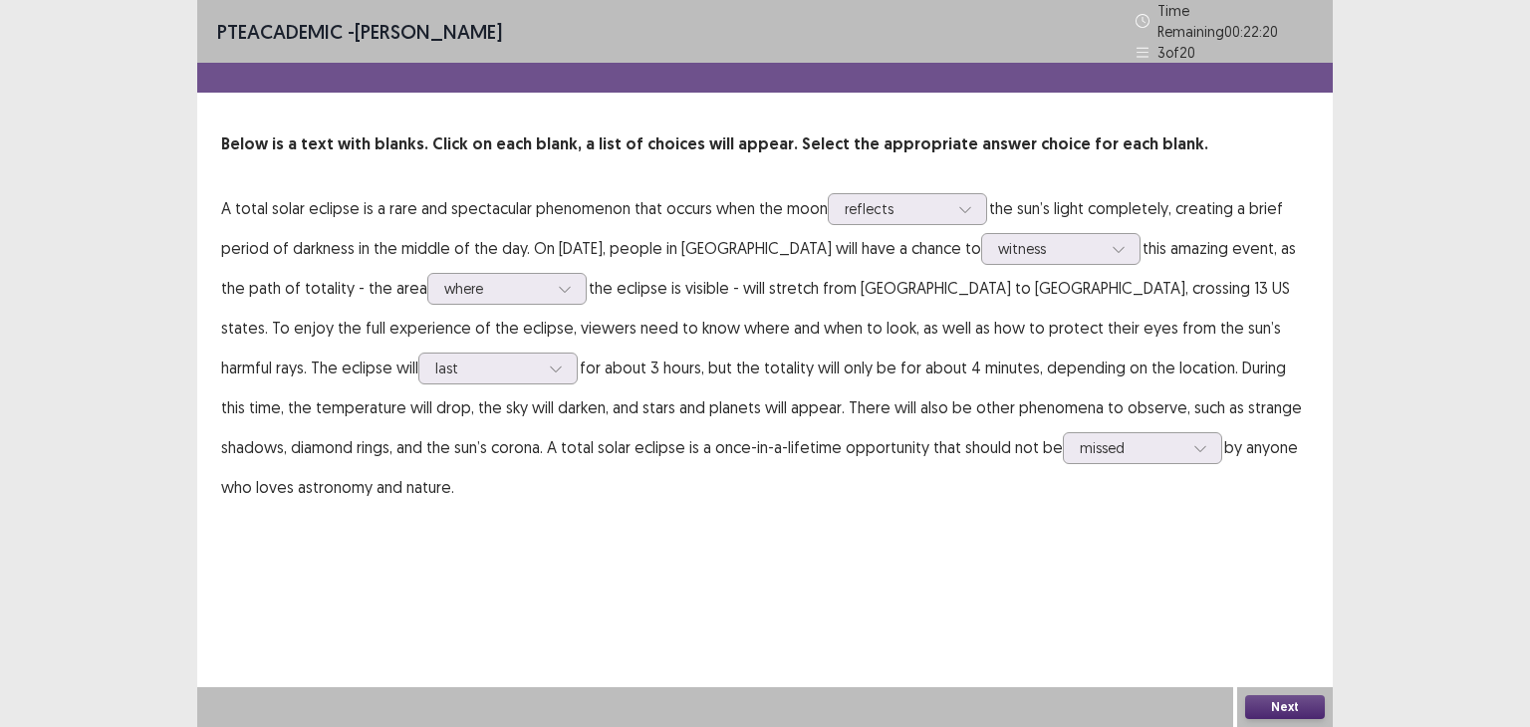
click at [1274, 706] on button "Next" at bounding box center [1285, 707] width 80 height 24
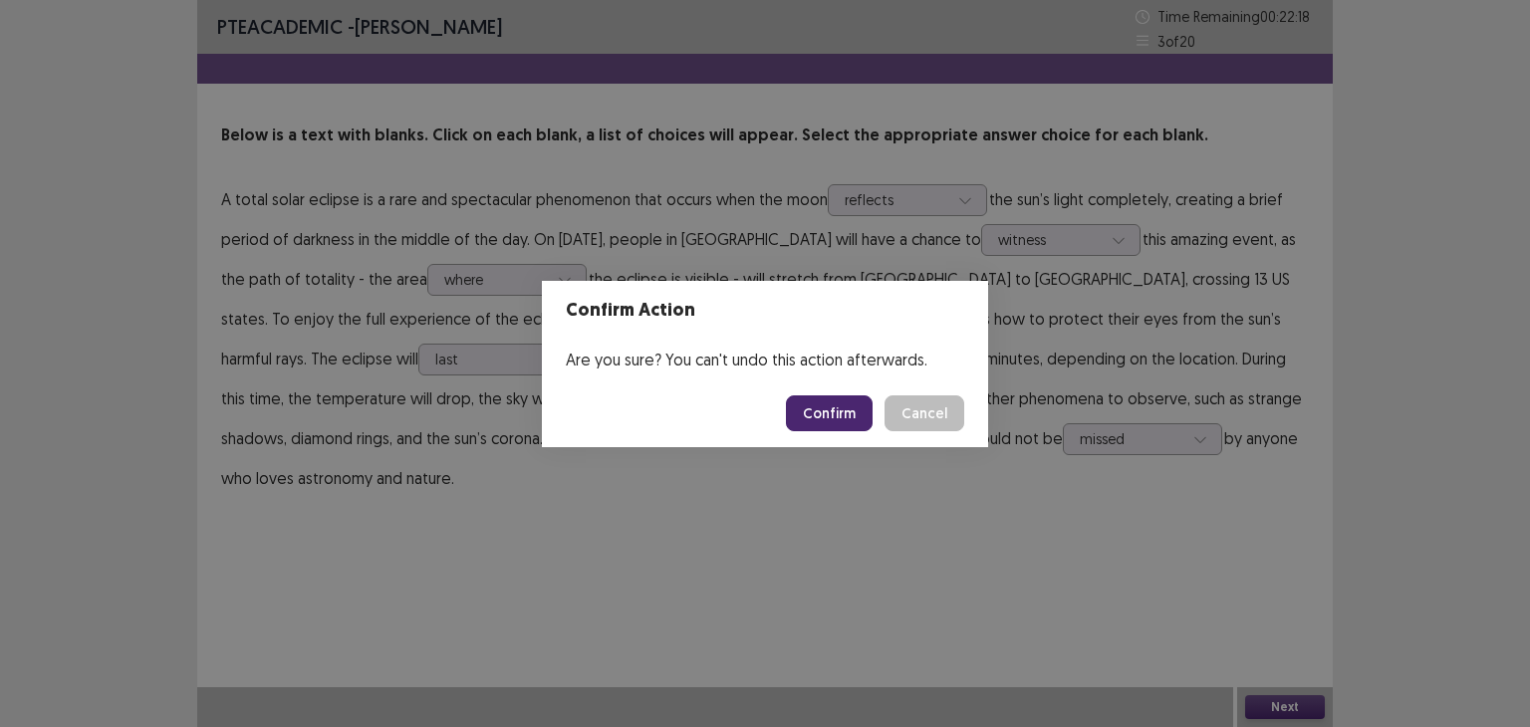
click at [843, 401] on button "Confirm" at bounding box center [829, 413] width 87 height 36
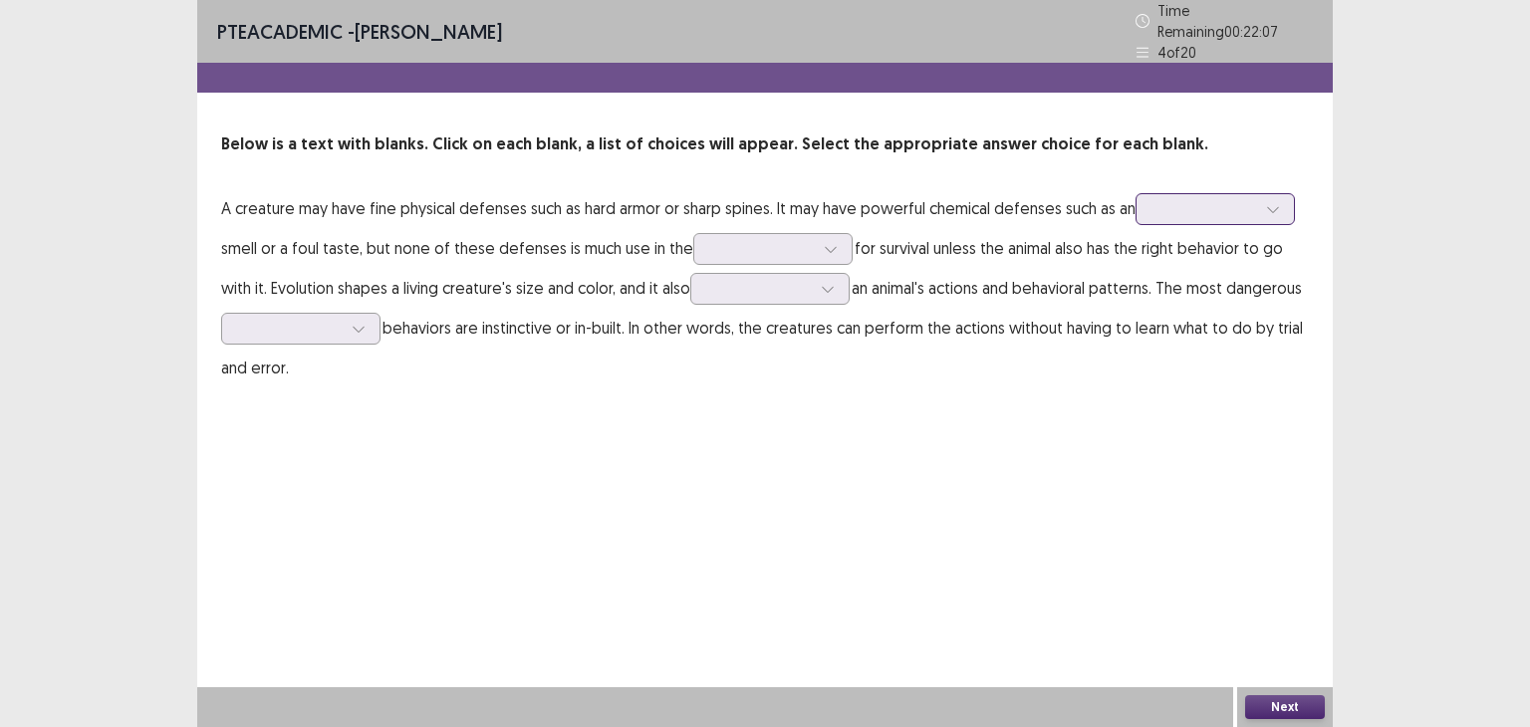
click at [1263, 201] on div at bounding box center [1273, 209] width 30 height 30
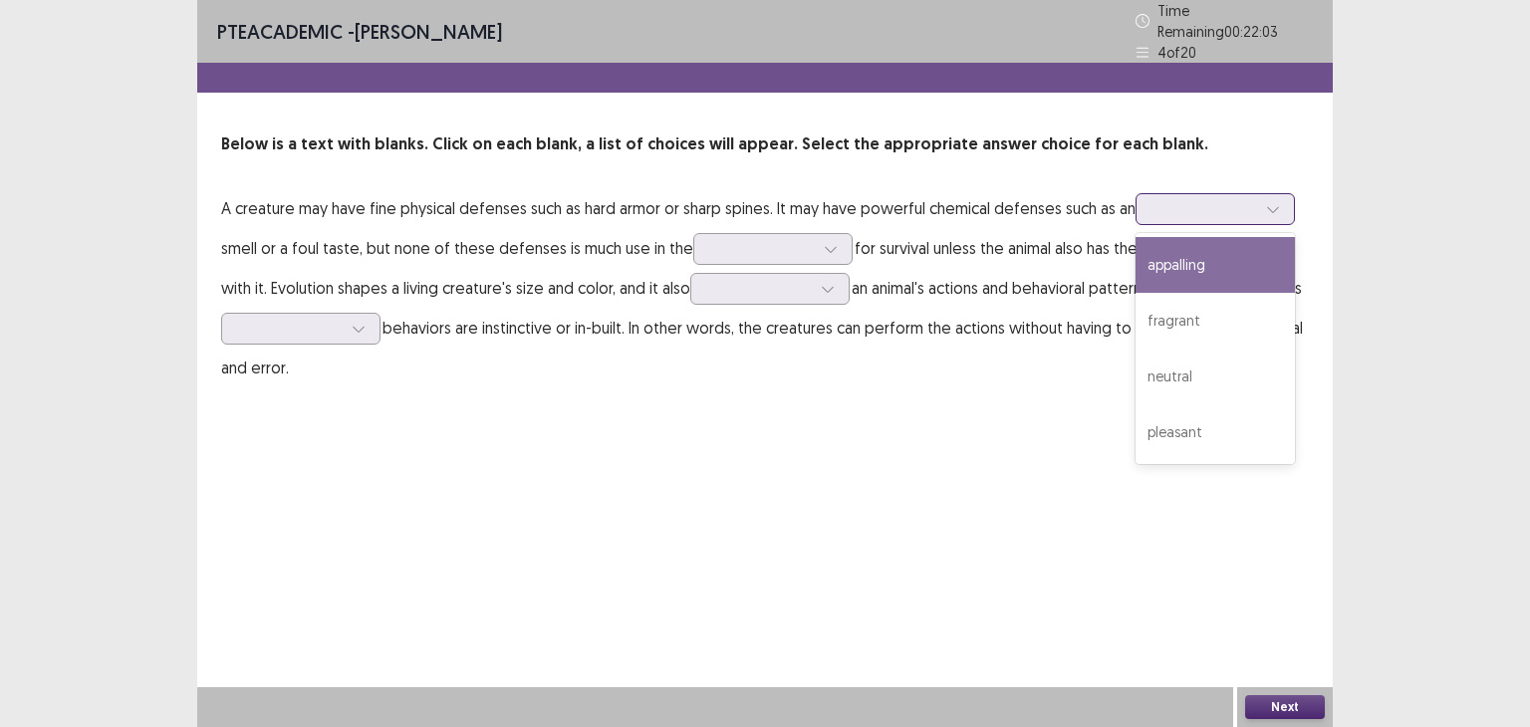
click at [1190, 269] on div "appalling" at bounding box center [1214, 265] width 159 height 56
click at [1250, 199] on div at bounding box center [1204, 208] width 104 height 19
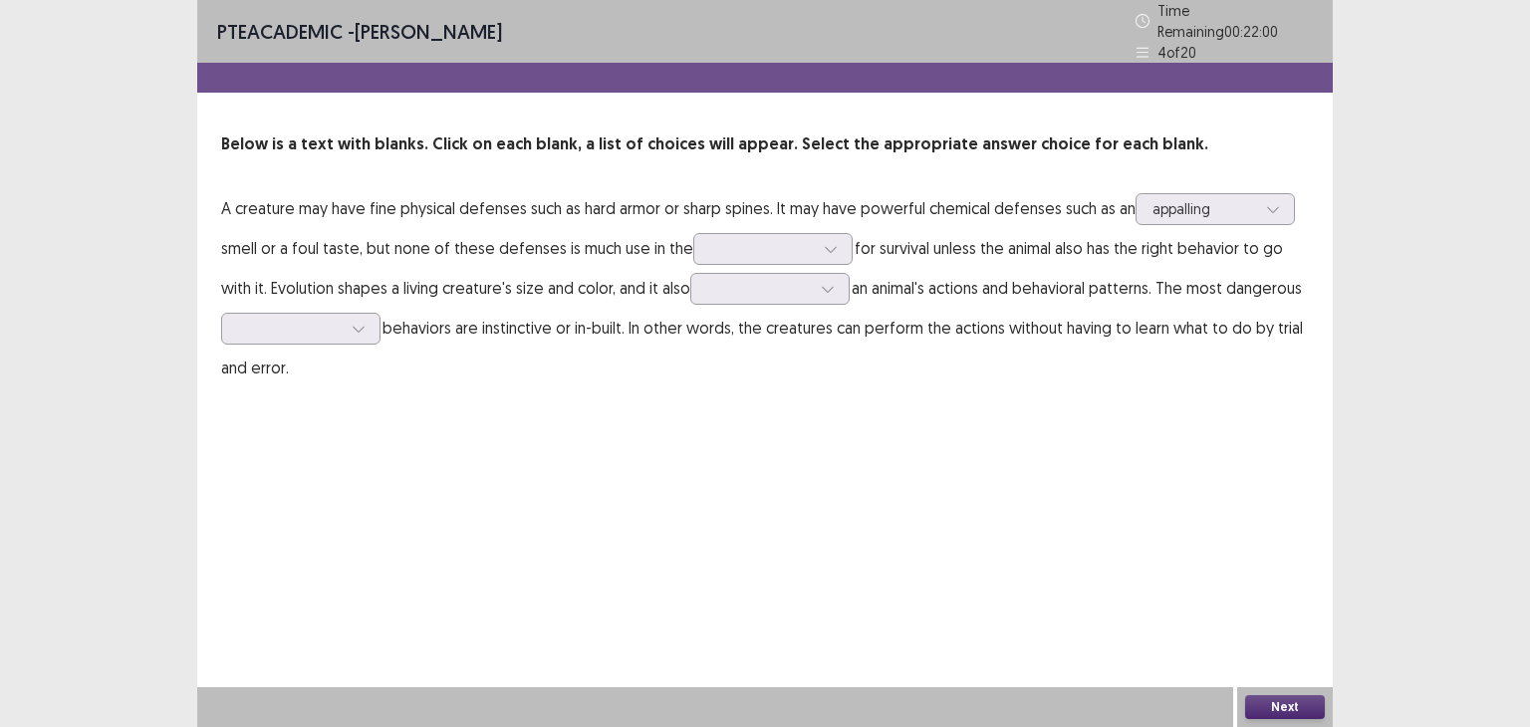
click at [1058, 496] on div "PTE academic - [PERSON_NAME] Time Remaining 00 : 22 : 00 4 of 20 Below is a tex…" at bounding box center [764, 363] width 1135 height 727
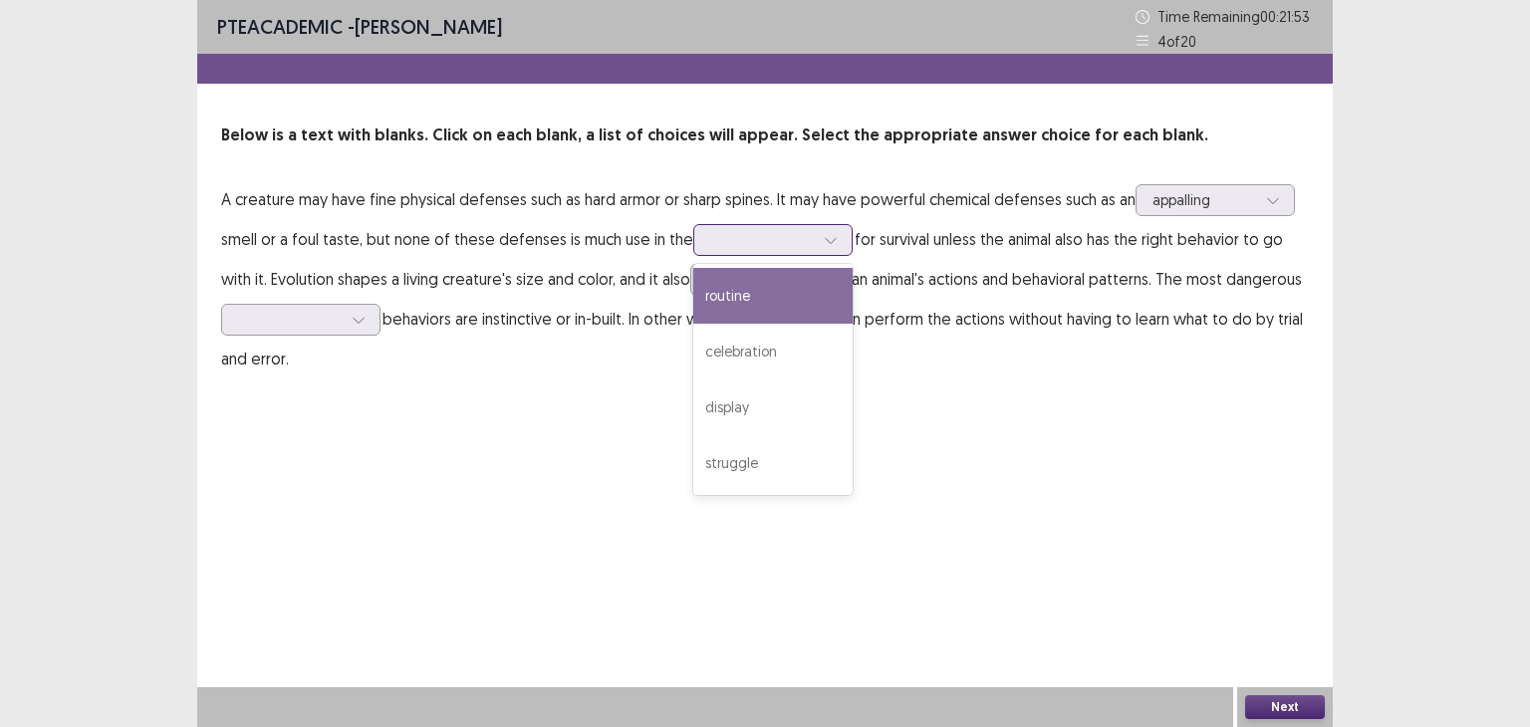
click at [836, 240] on div at bounding box center [831, 240] width 30 height 30
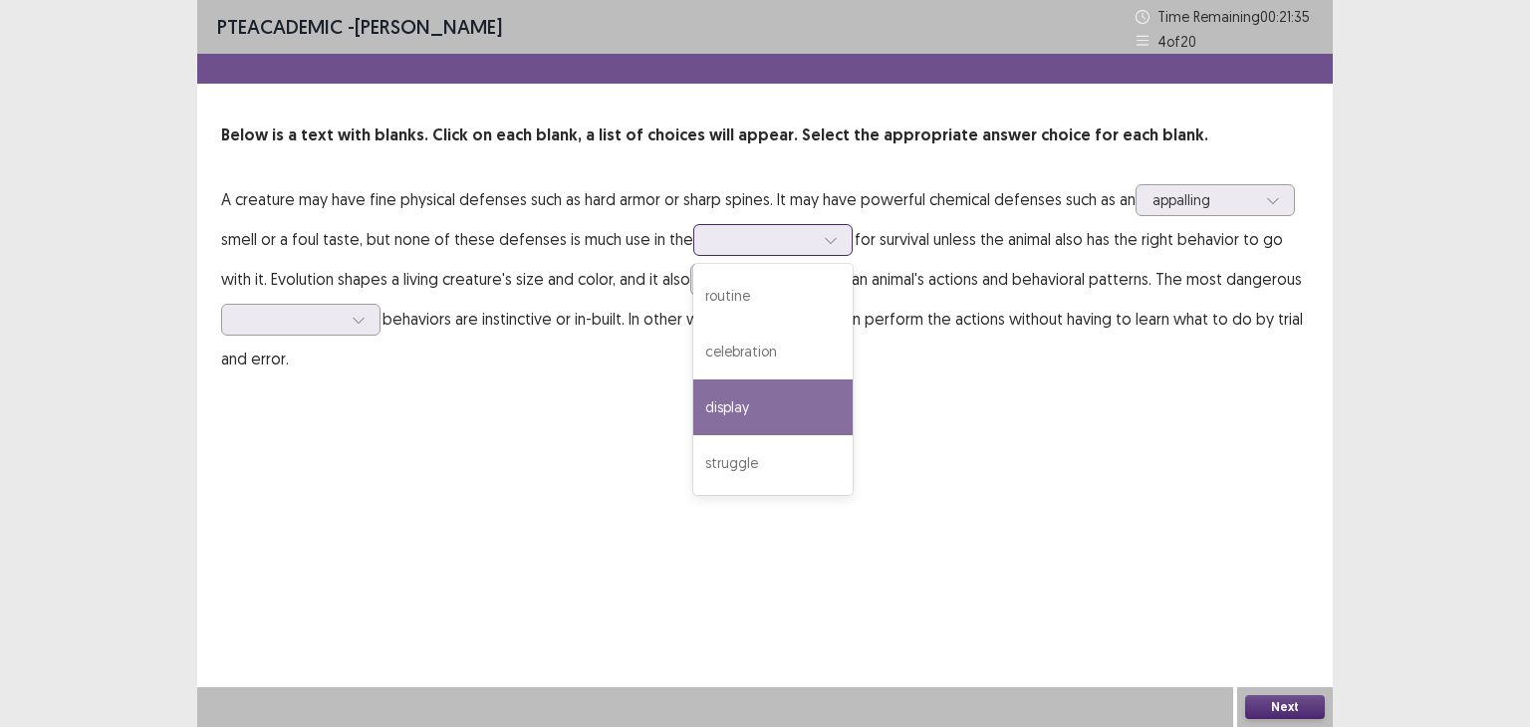
click at [722, 400] on div "display" at bounding box center [772, 407] width 159 height 56
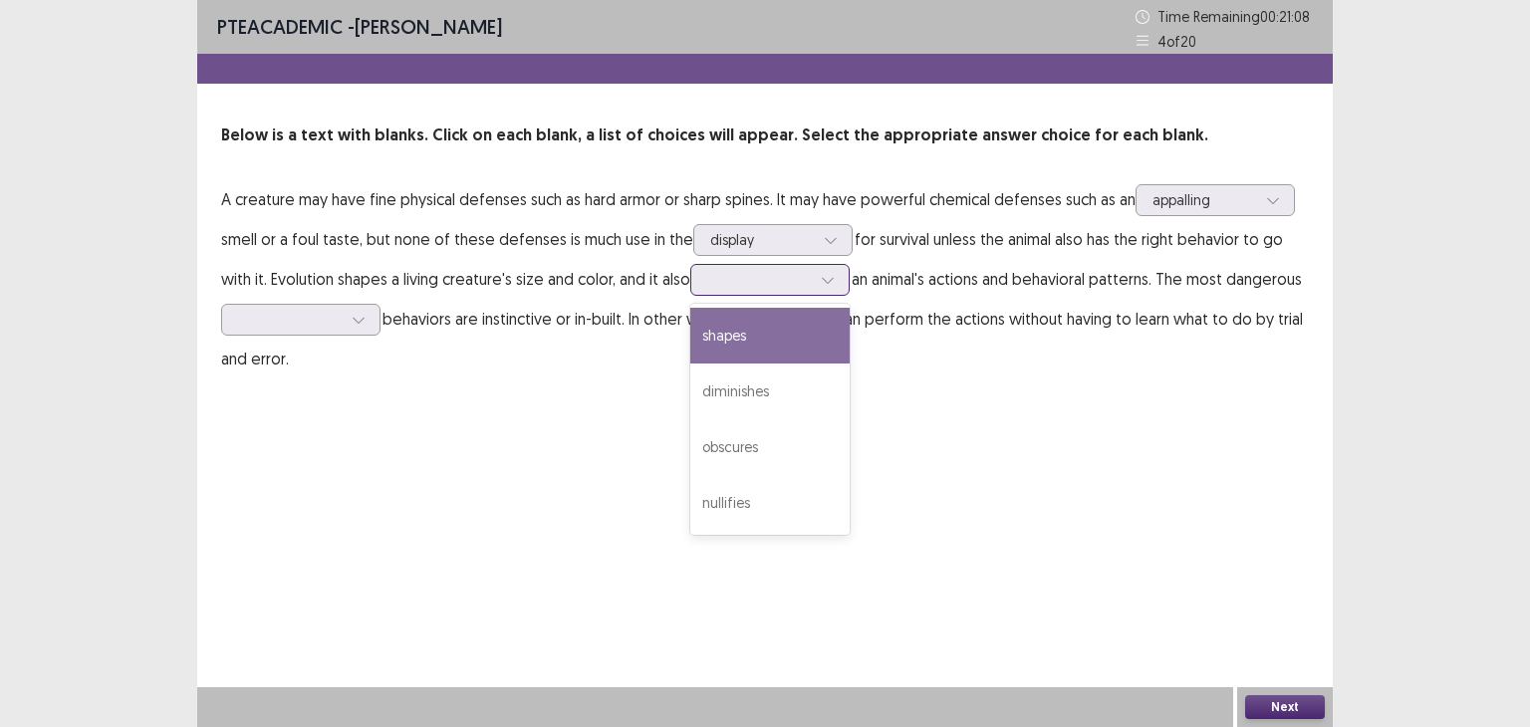
click at [834, 270] on div at bounding box center [828, 280] width 30 height 30
click at [739, 339] on div "shapes" at bounding box center [769, 336] width 159 height 56
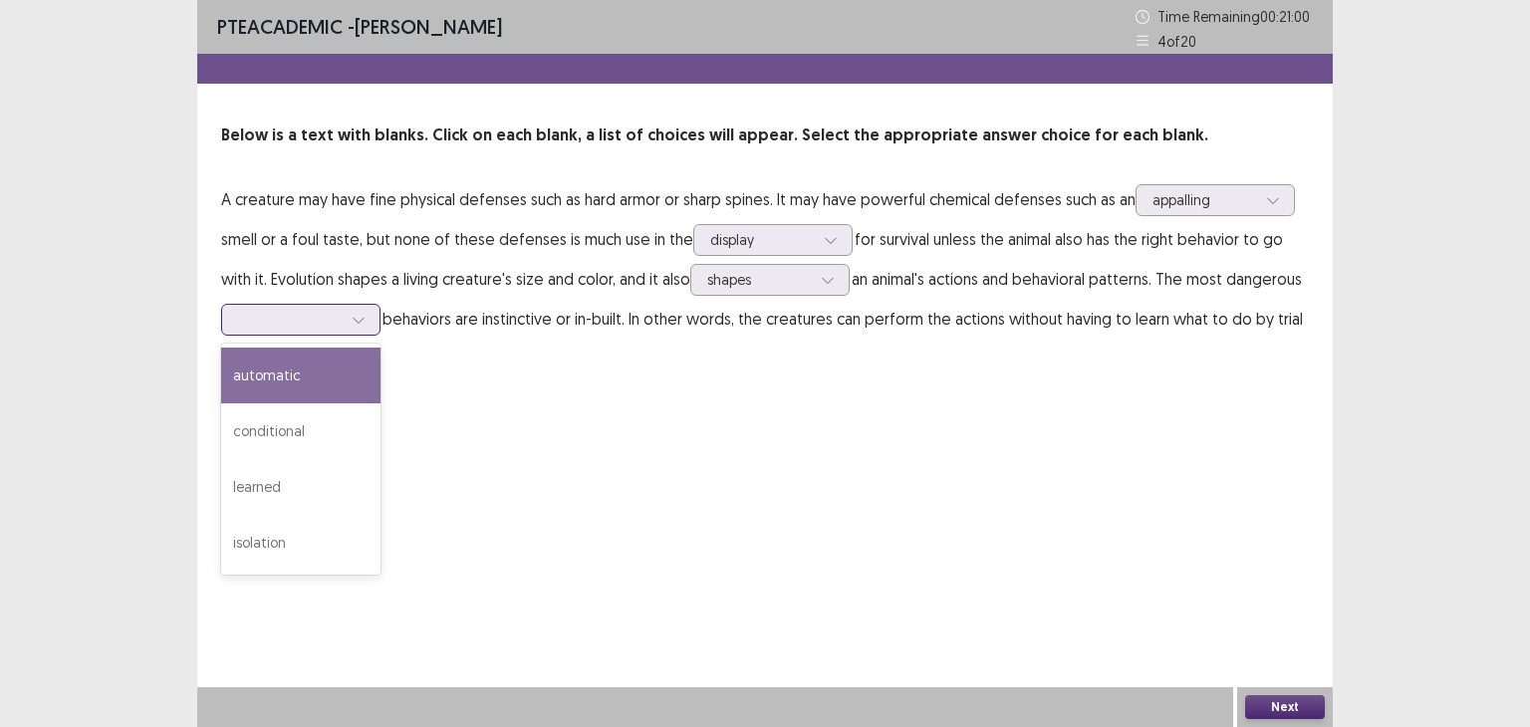
click at [354, 321] on icon at bounding box center [359, 320] width 14 height 14
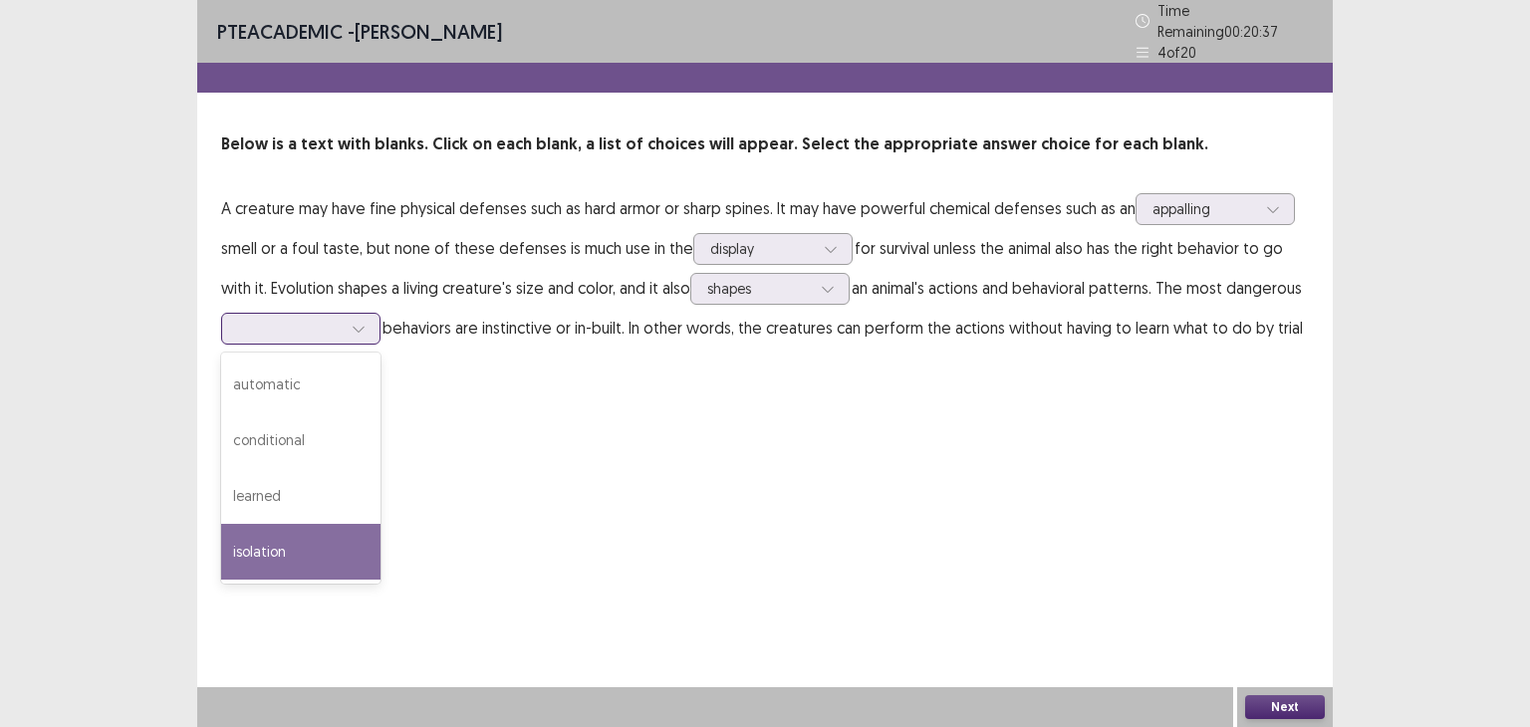
click at [263, 539] on div "isolation" at bounding box center [300, 552] width 159 height 56
click at [328, 332] on div "isolation" at bounding box center [290, 329] width 104 height 30
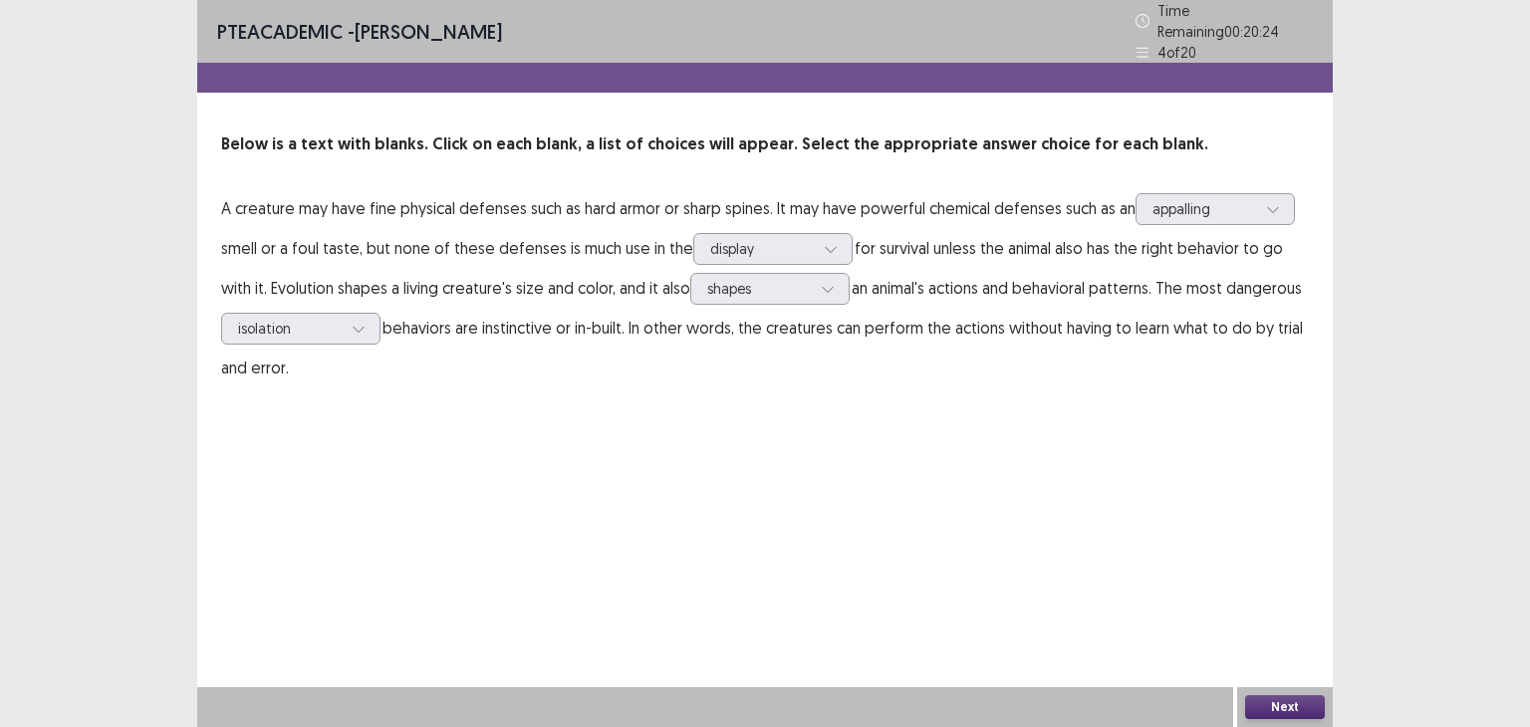
click at [586, 419] on div "PTE academic - [PERSON_NAME] Time Remaining 00 : 20 : 24 4 of 20 Below is a tex…" at bounding box center [764, 363] width 1135 height 727
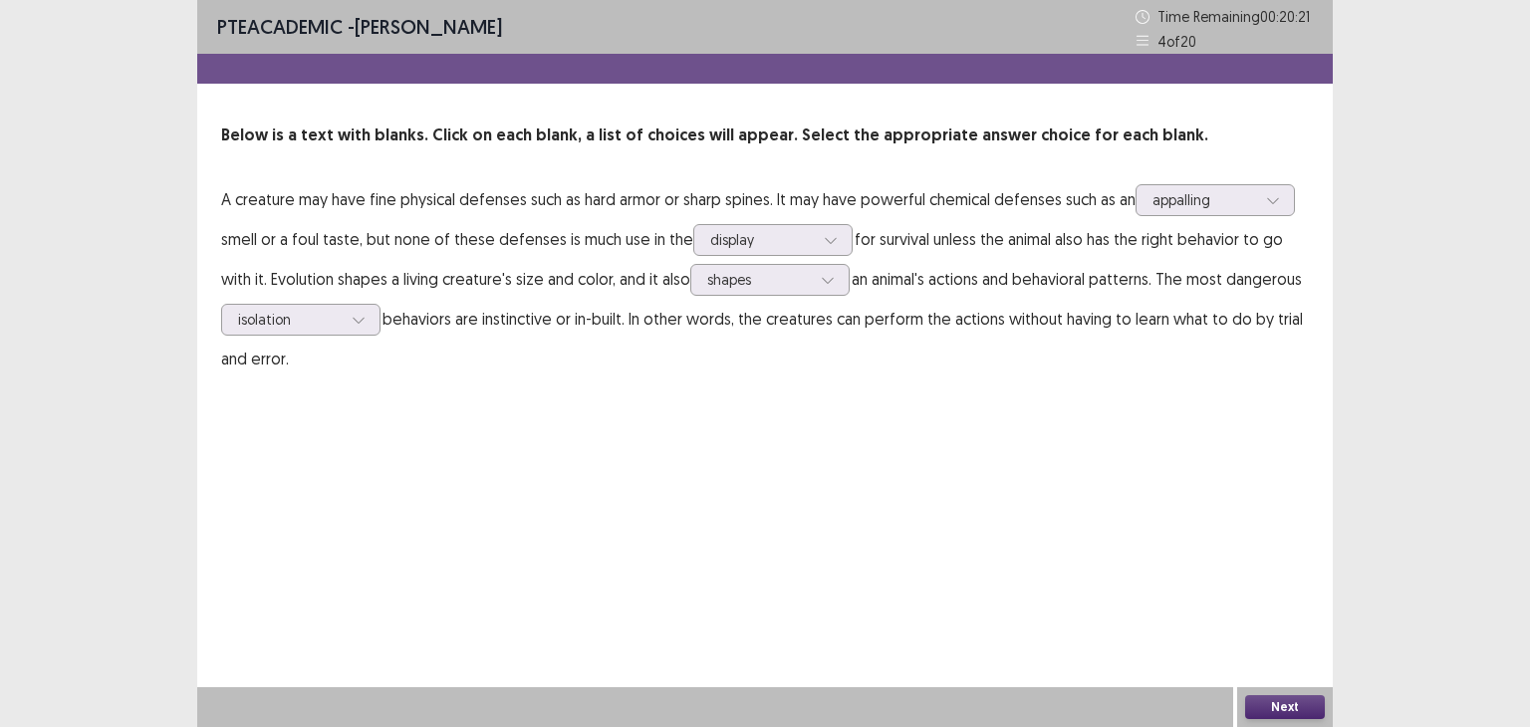
click at [1275, 707] on button "Next" at bounding box center [1285, 707] width 80 height 24
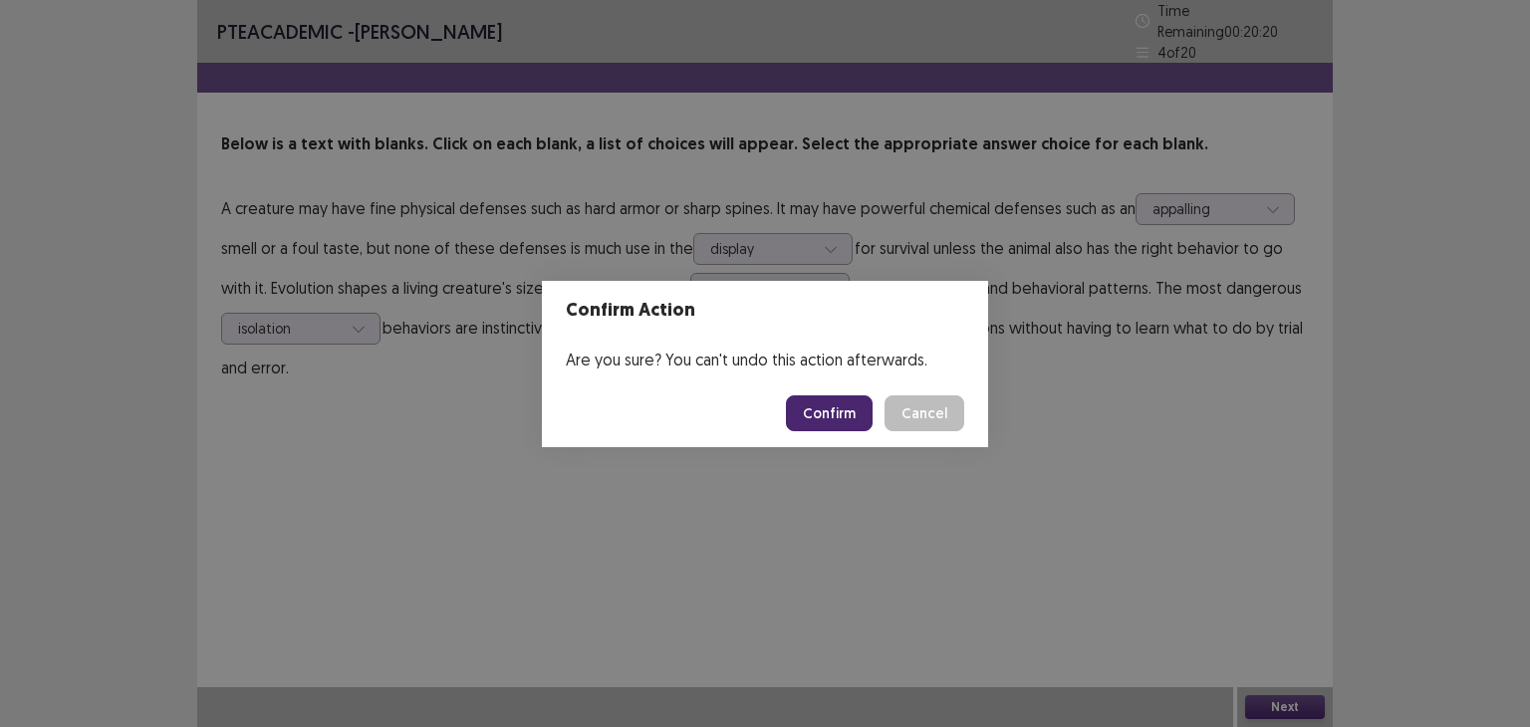
click at [836, 412] on button "Confirm" at bounding box center [829, 413] width 87 height 36
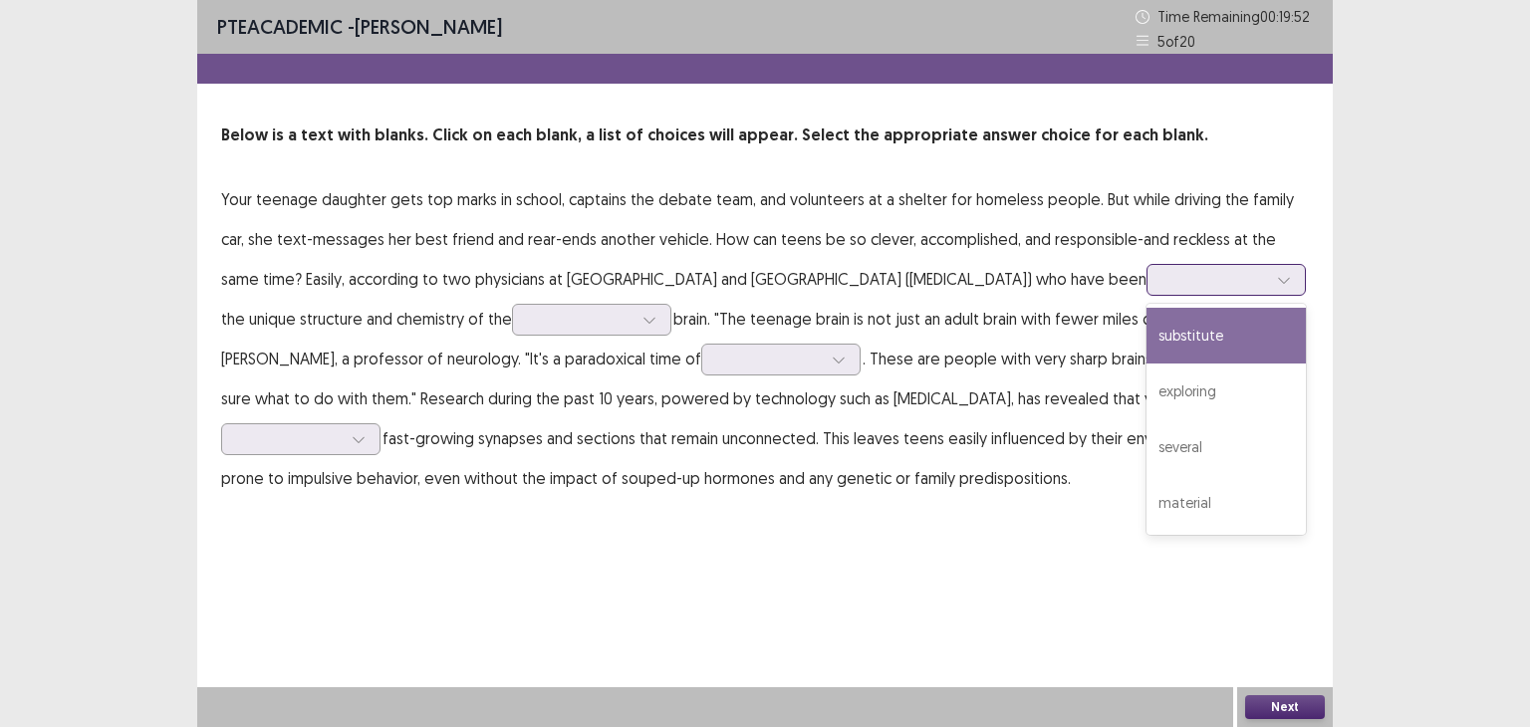
click at [1269, 281] on div at bounding box center [1284, 280] width 30 height 30
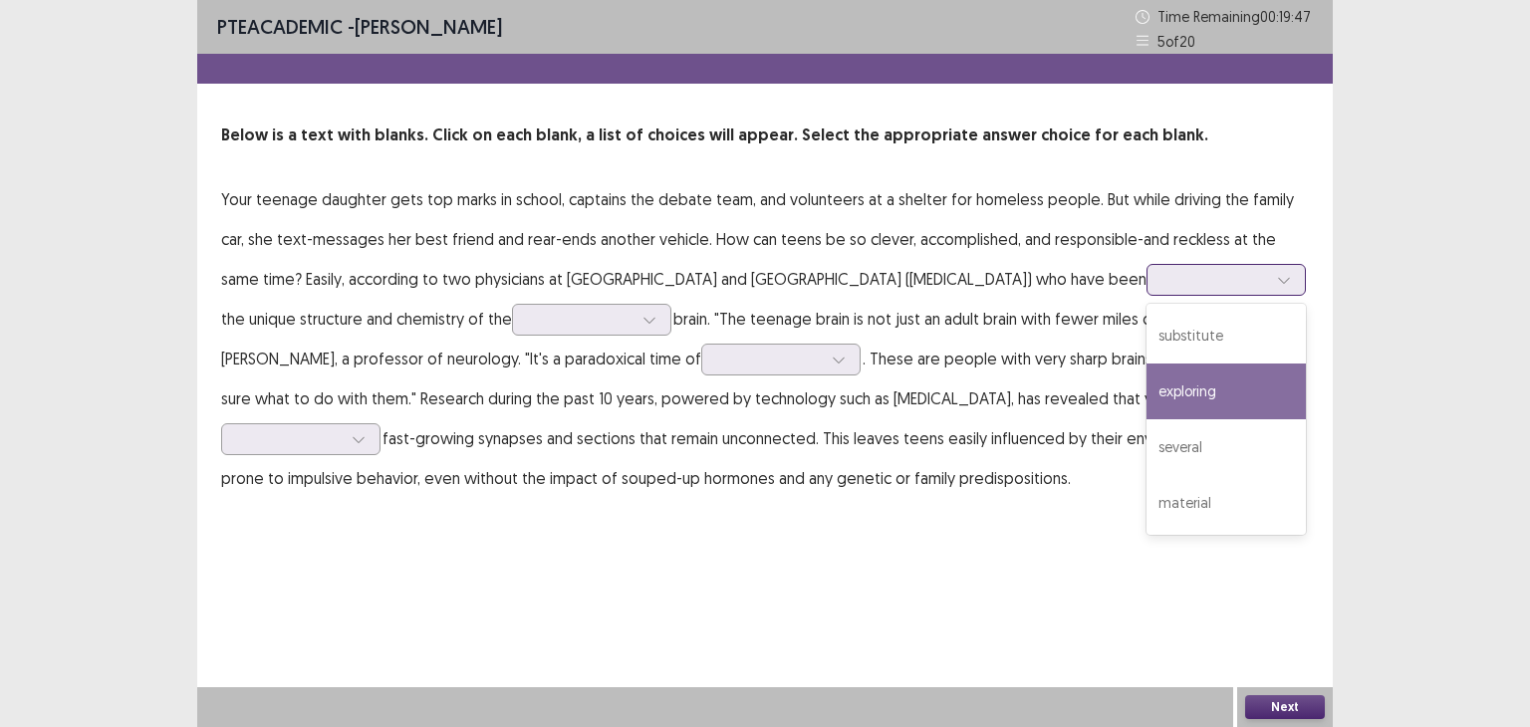
click at [1146, 394] on div "exploring" at bounding box center [1225, 392] width 159 height 56
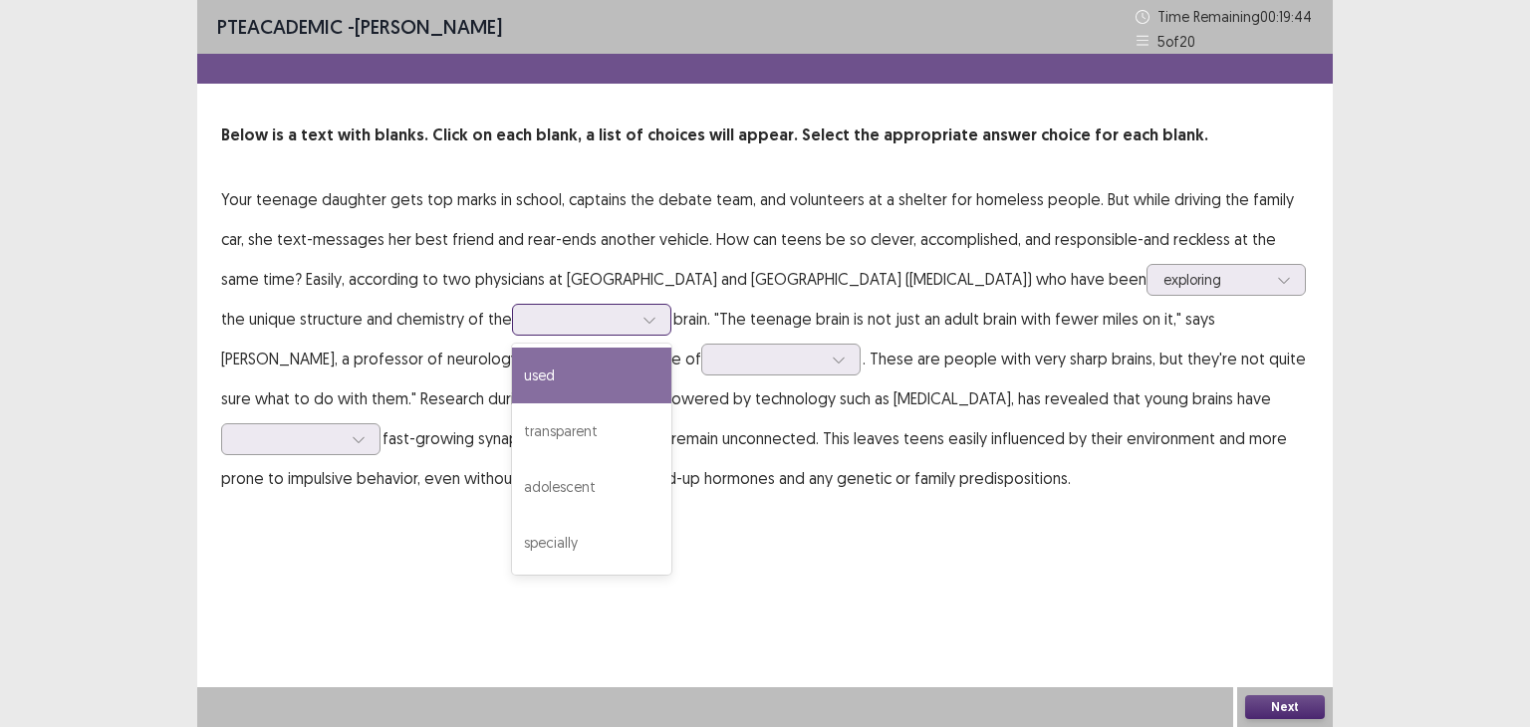
click at [642, 313] on icon at bounding box center [649, 320] width 14 height 14
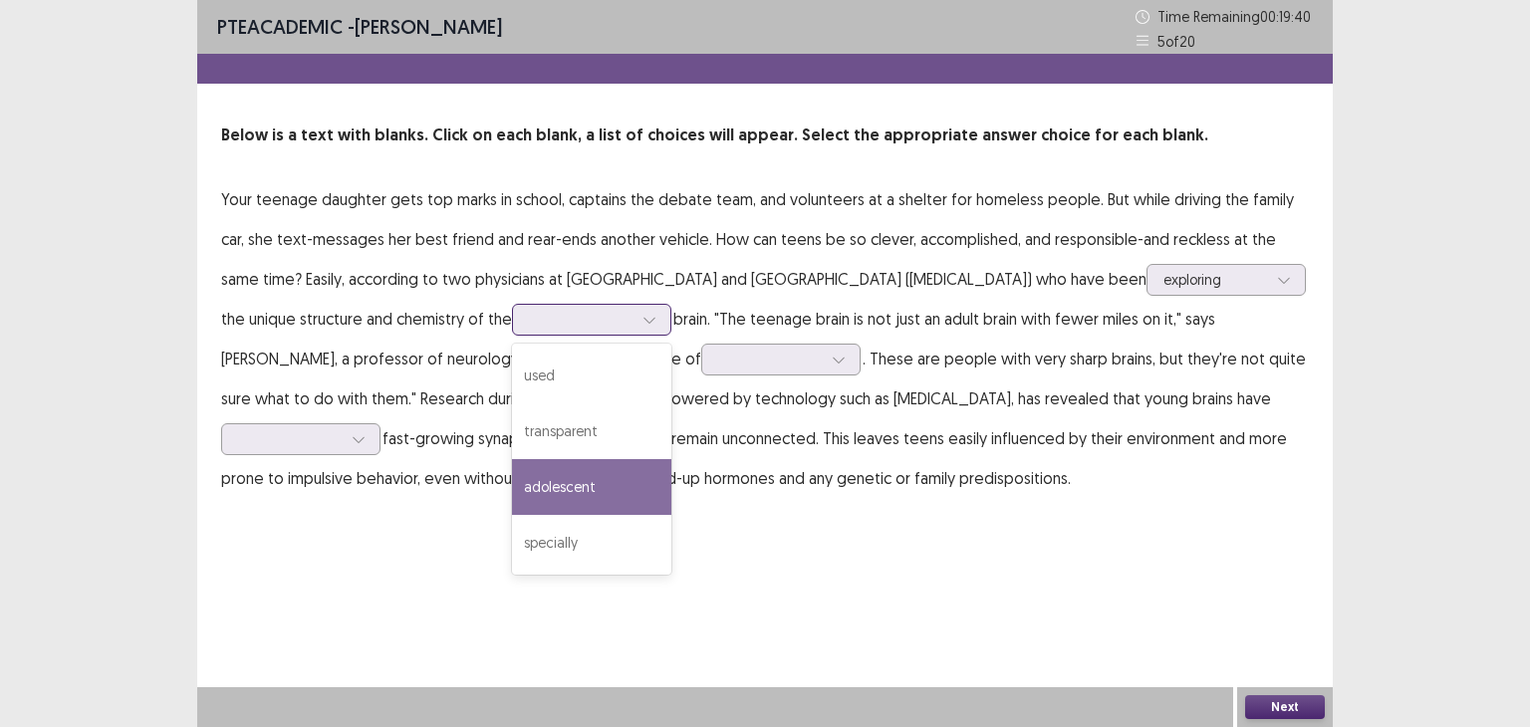
click at [545, 497] on div "adolescent" at bounding box center [591, 487] width 159 height 56
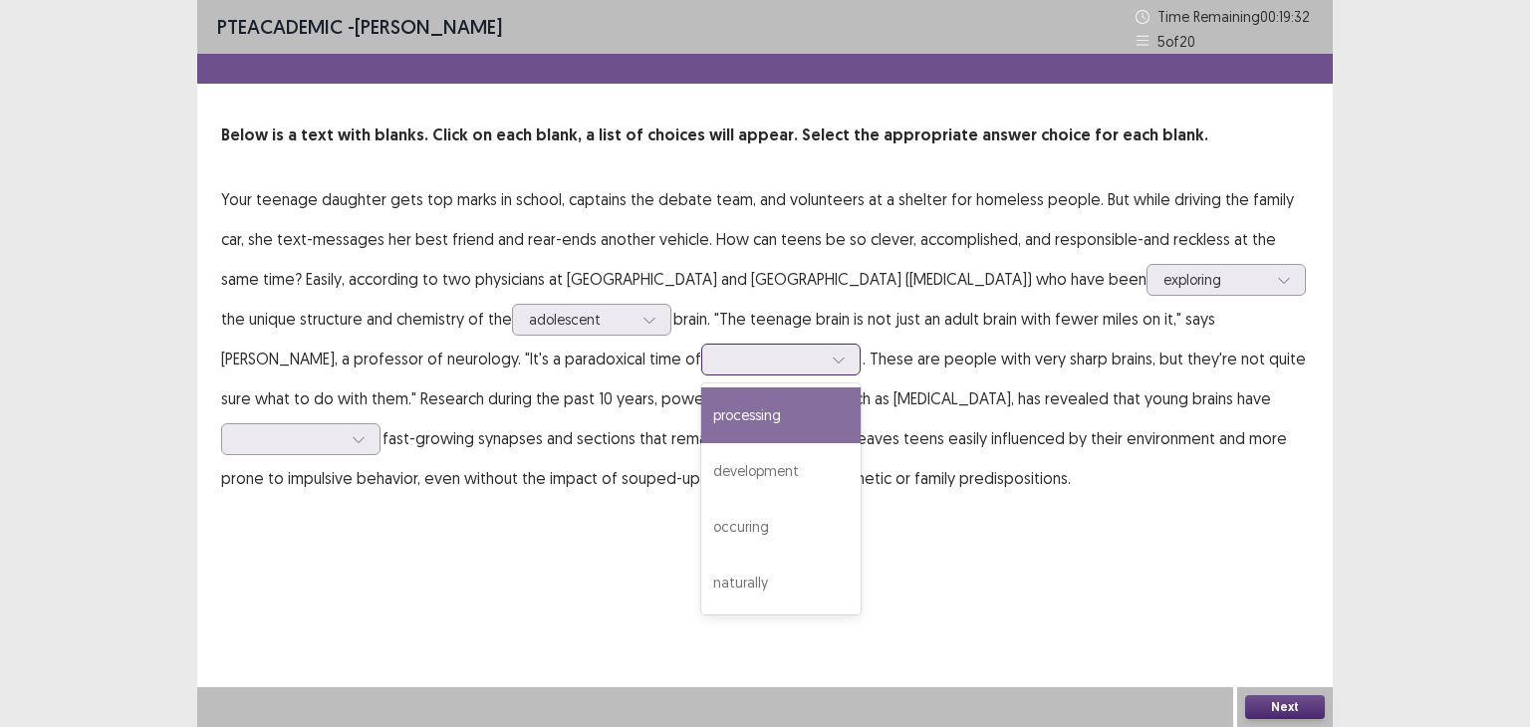
click at [832, 364] on icon at bounding box center [839, 360] width 14 height 14
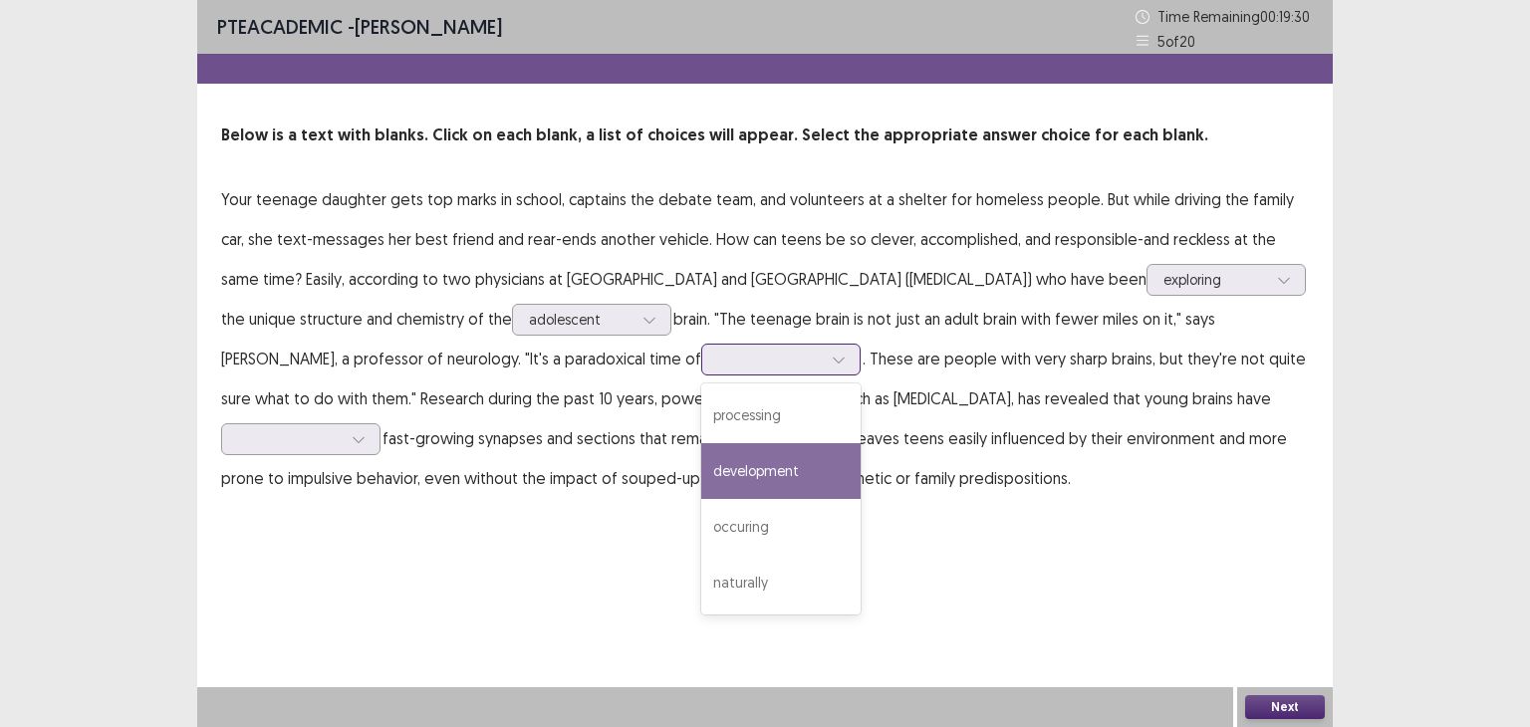
click at [715, 447] on div "development" at bounding box center [780, 471] width 159 height 56
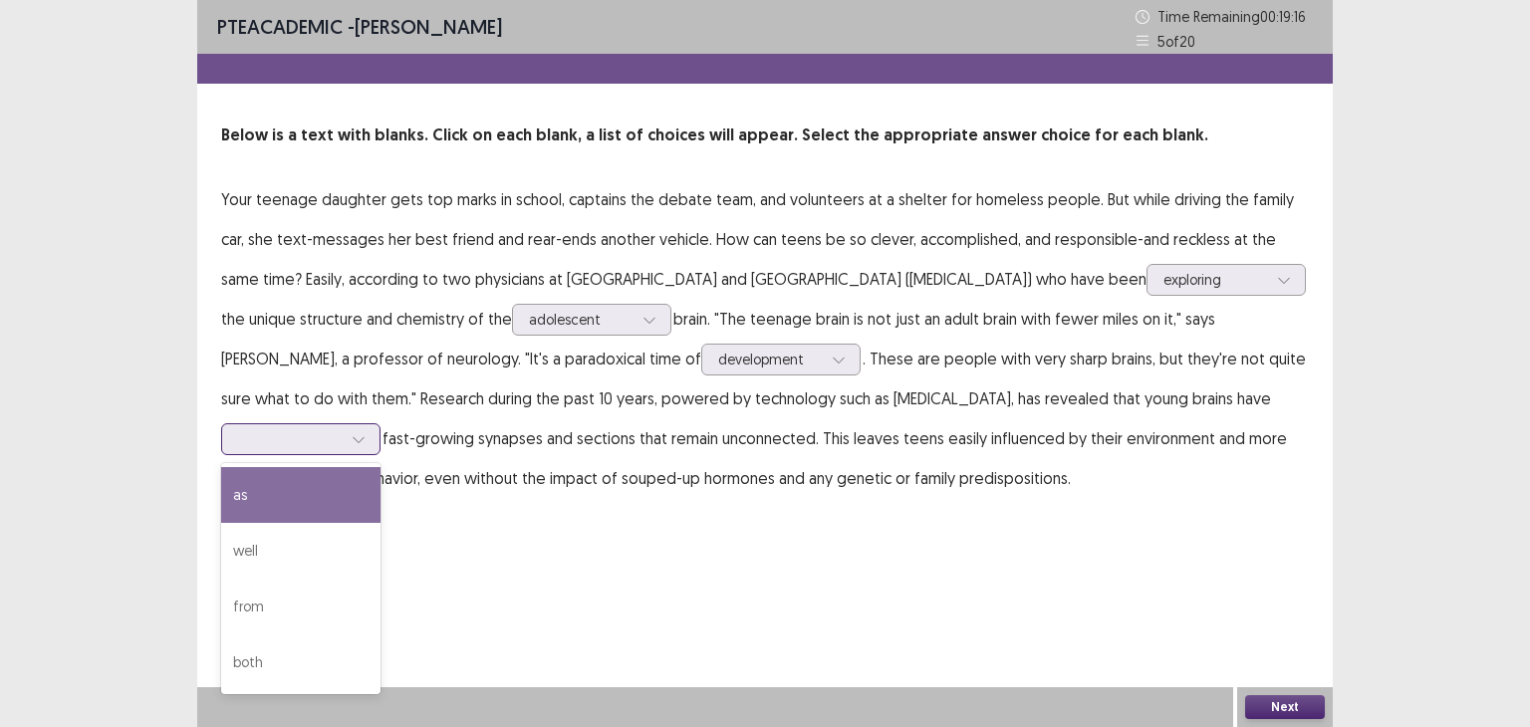
click at [373, 437] on div at bounding box center [359, 439] width 30 height 30
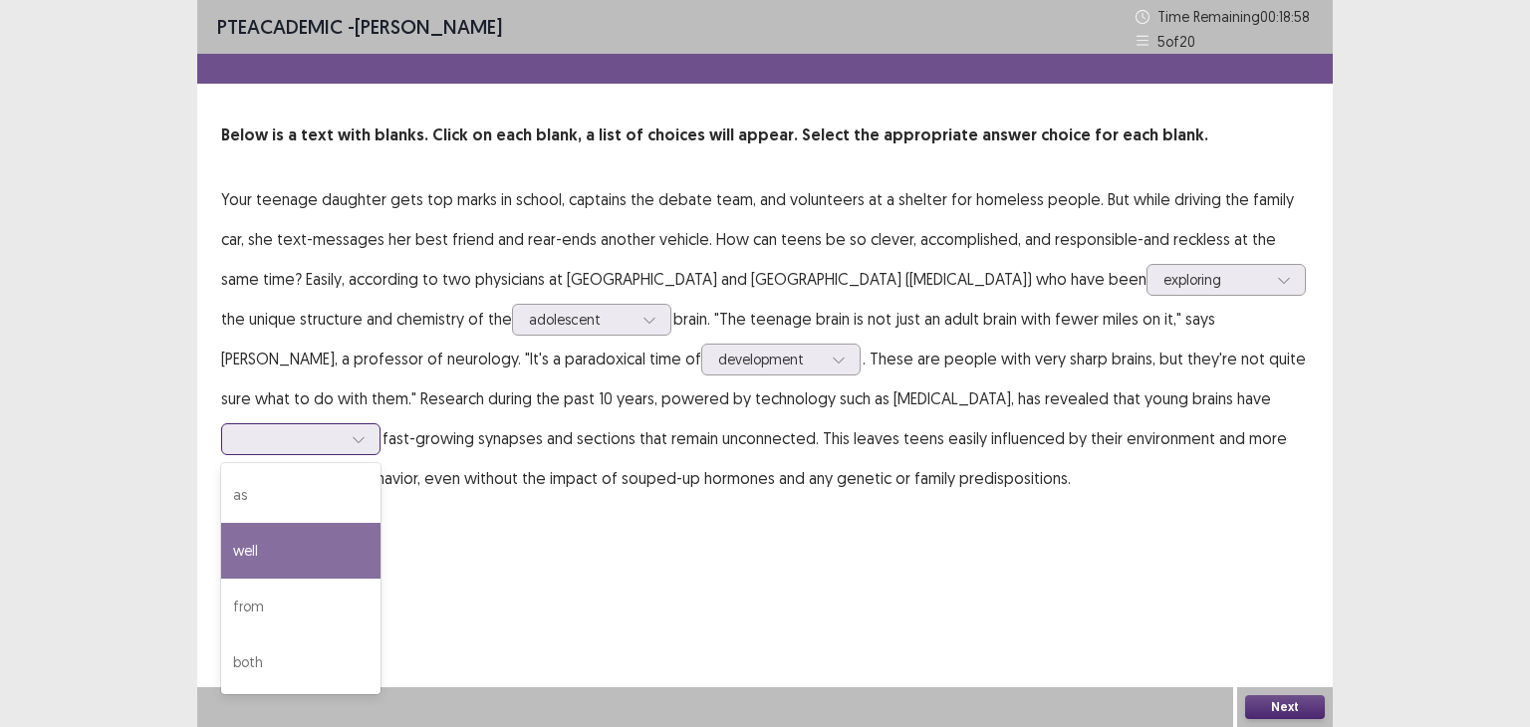
click at [346, 555] on div "well" at bounding box center [300, 551] width 159 height 56
click at [373, 446] on div at bounding box center [359, 439] width 30 height 30
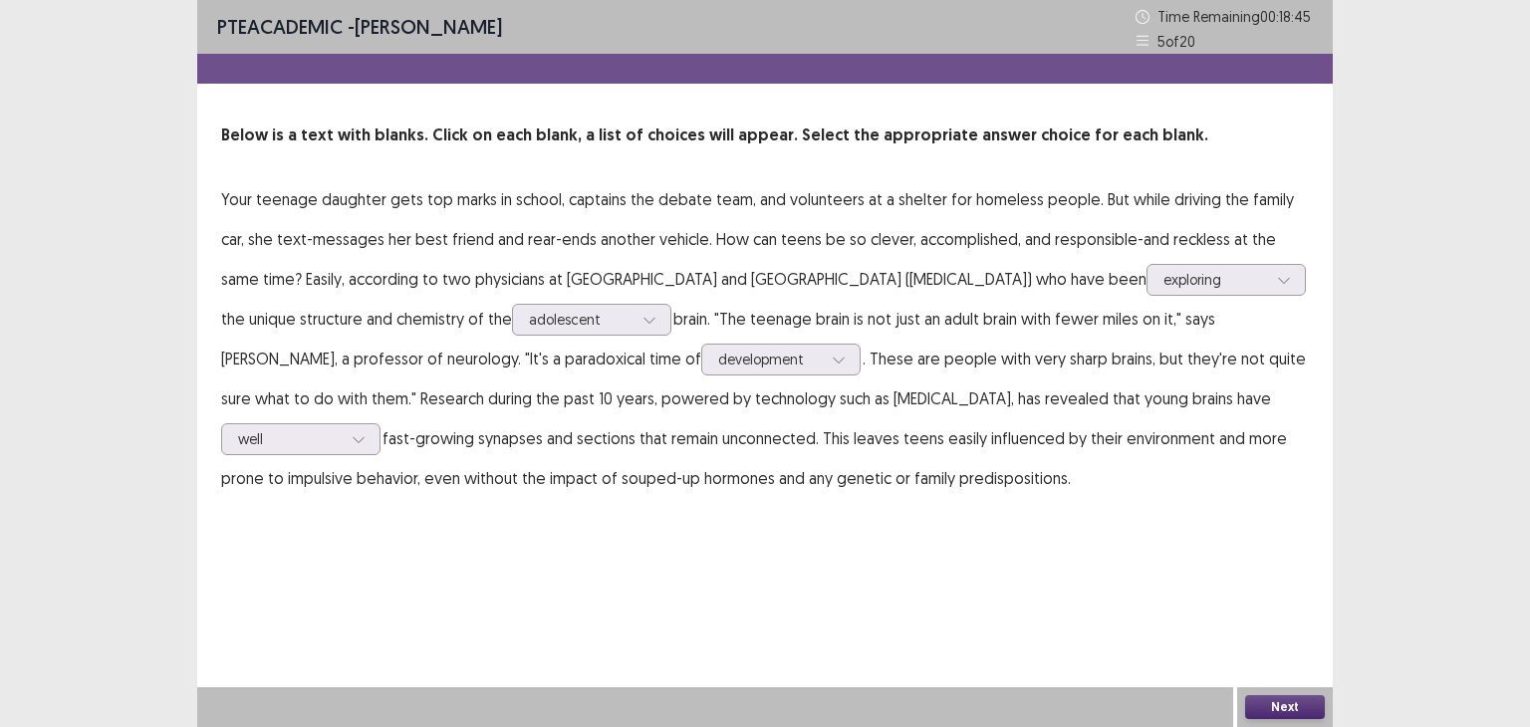
click at [764, 602] on div "PTE academic - [PERSON_NAME] Time Remaining 00 : 18 : 45 5 of 20 Below is a tex…" at bounding box center [764, 363] width 1135 height 727
click at [1303, 709] on button "Next" at bounding box center [1285, 707] width 80 height 24
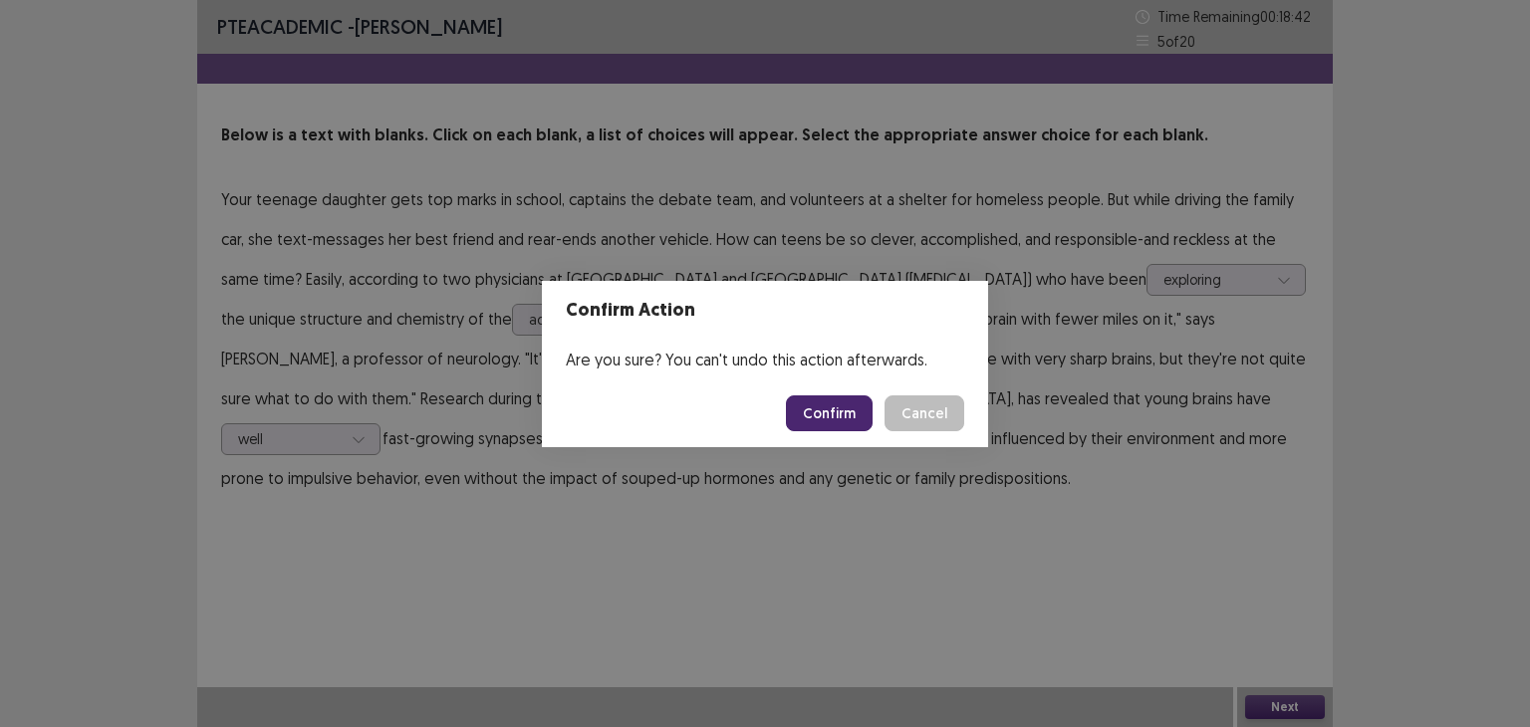
click at [837, 413] on button "Confirm" at bounding box center [829, 413] width 87 height 36
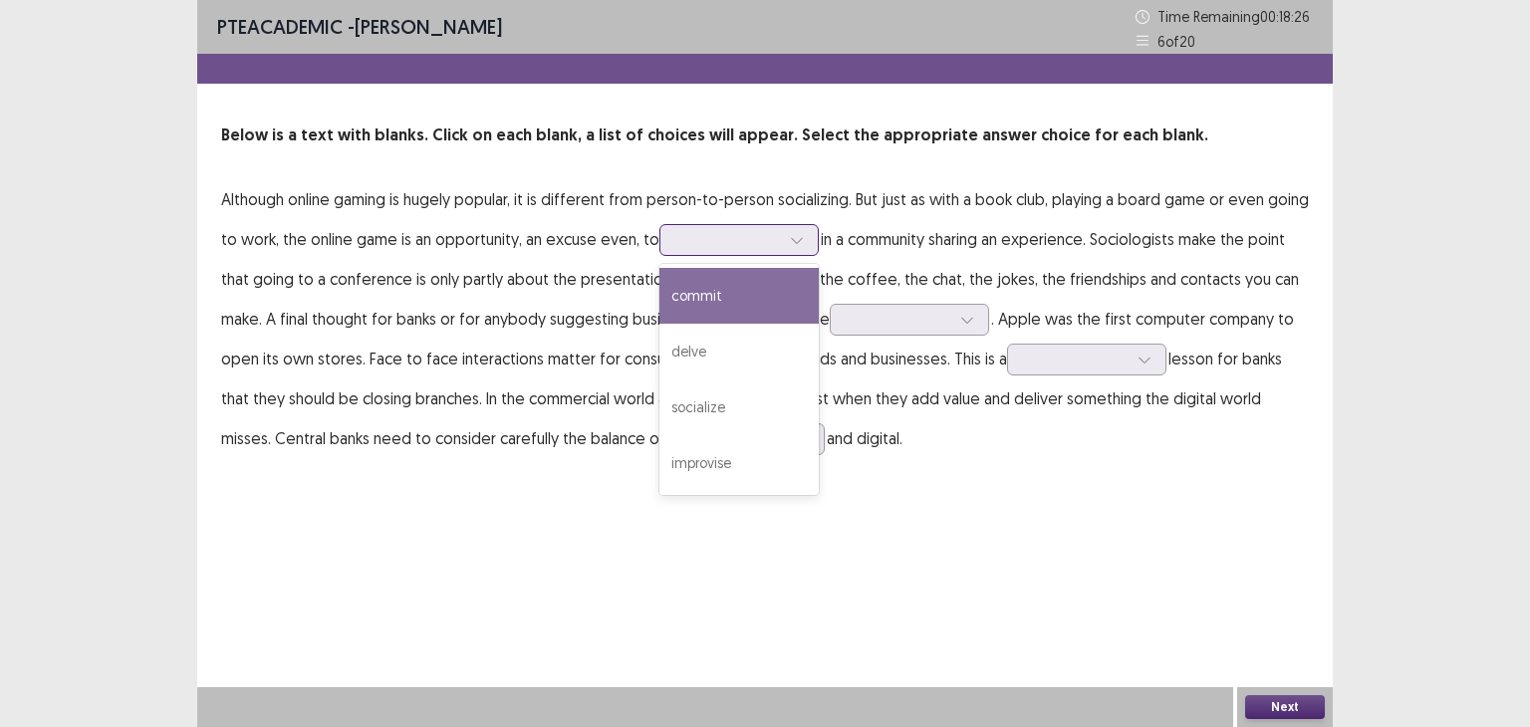
click at [793, 245] on icon at bounding box center [797, 240] width 14 height 14
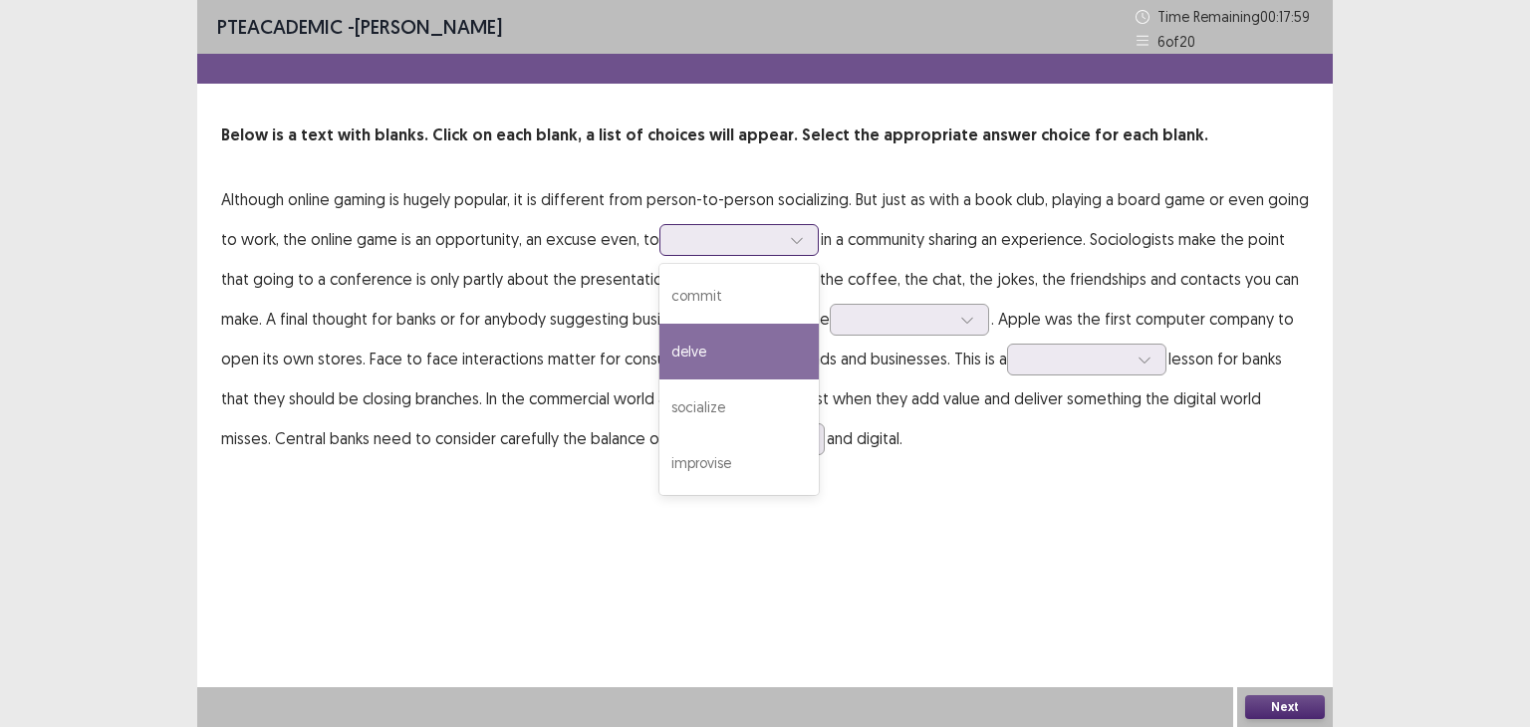
click at [705, 355] on div "delve" at bounding box center [738, 352] width 159 height 56
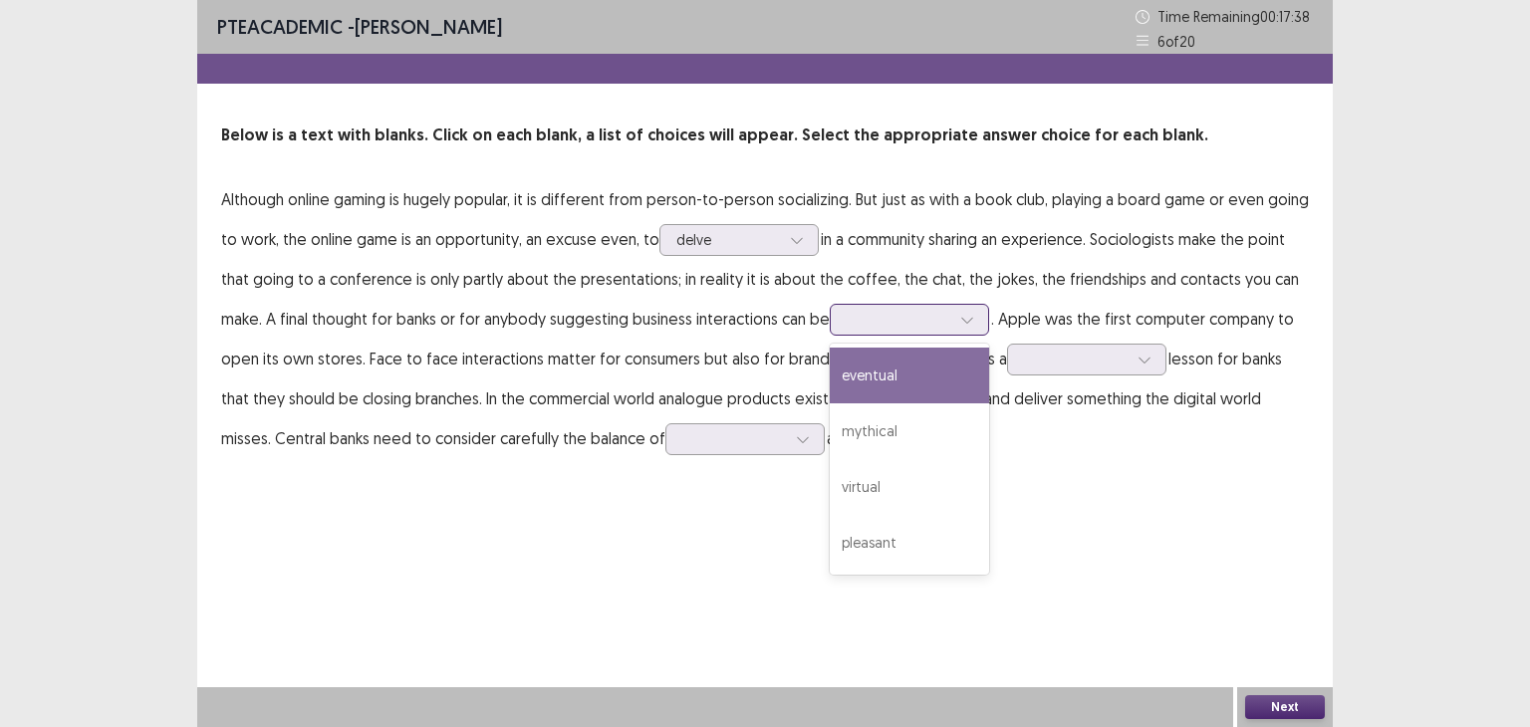
click at [960, 321] on icon at bounding box center [967, 320] width 14 height 14
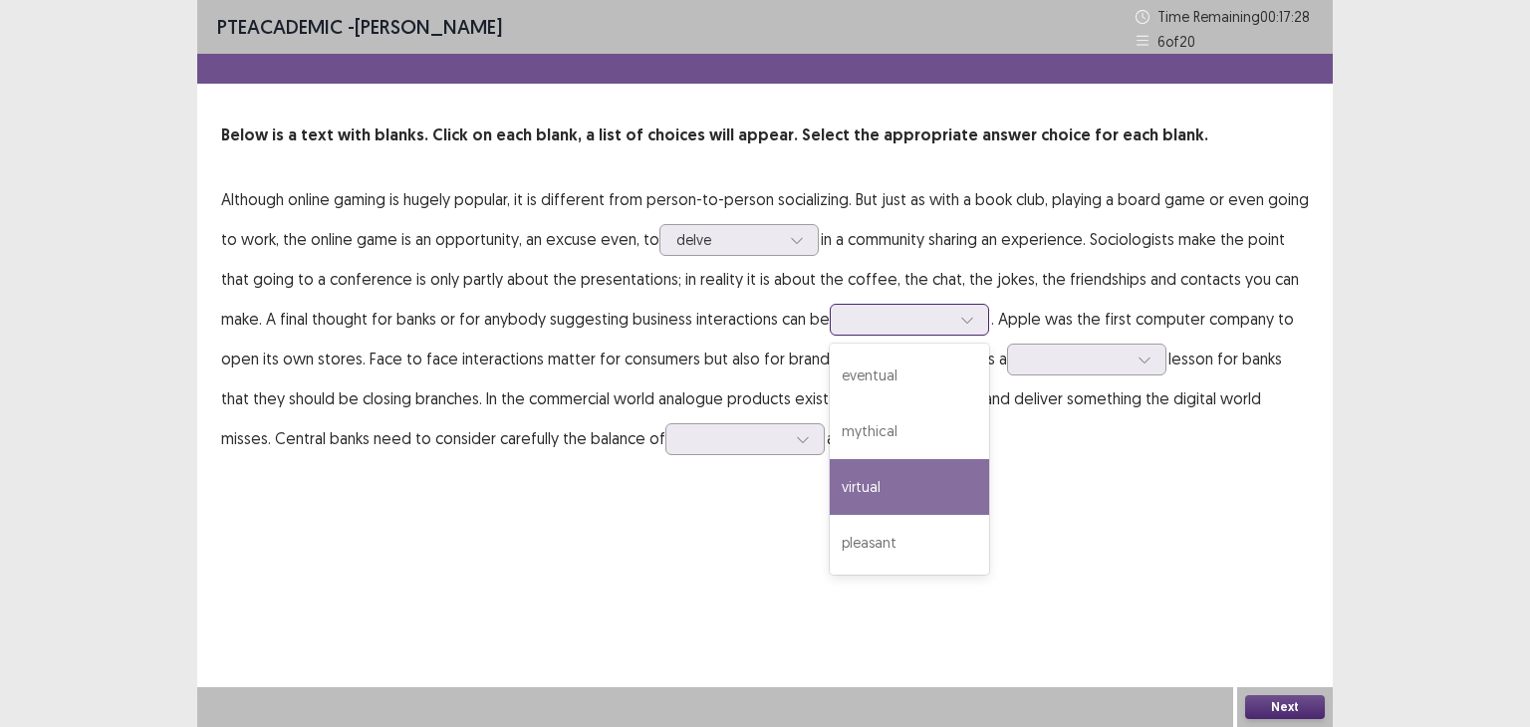
click at [852, 484] on div "virtual" at bounding box center [909, 487] width 159 height 56
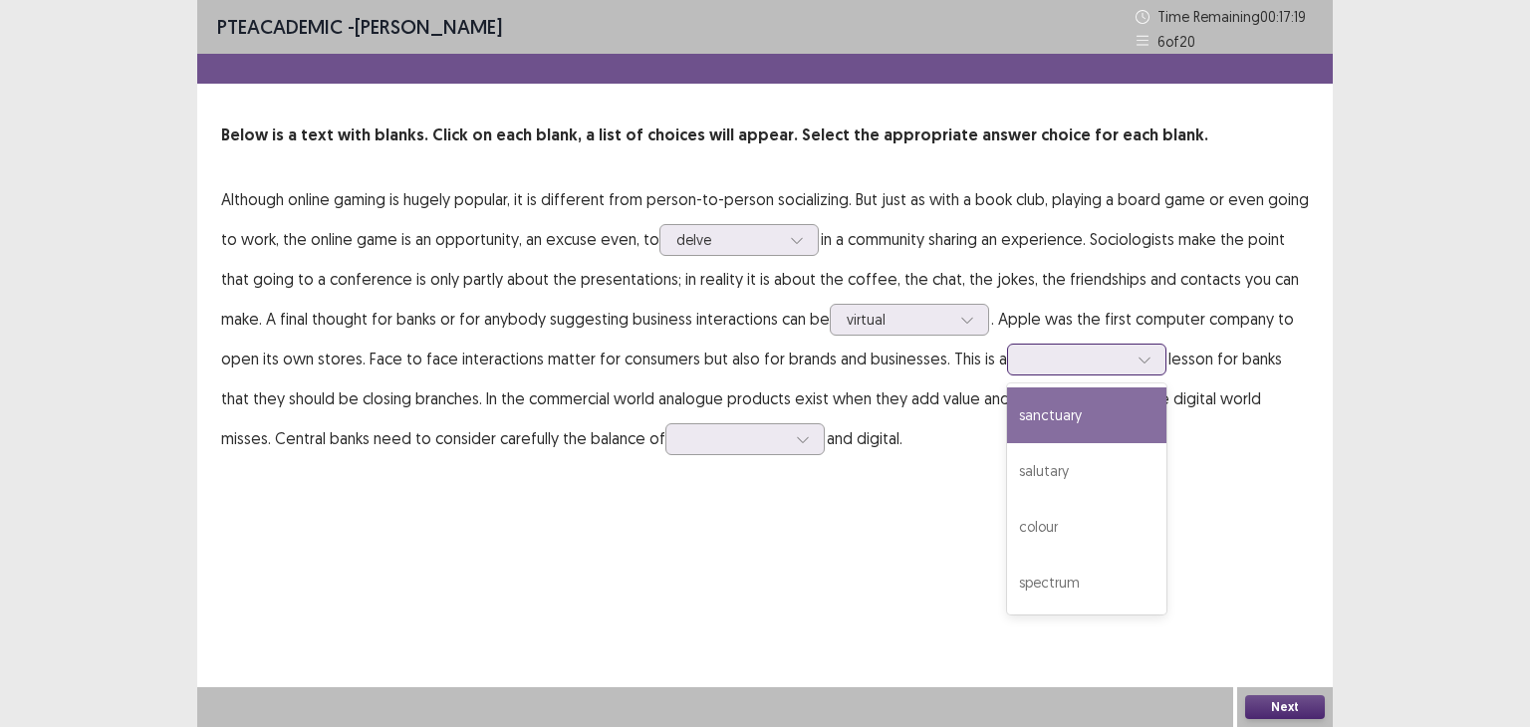
click at [1123, 374] on div at bounding box center [1086, 360] width 159 height 32
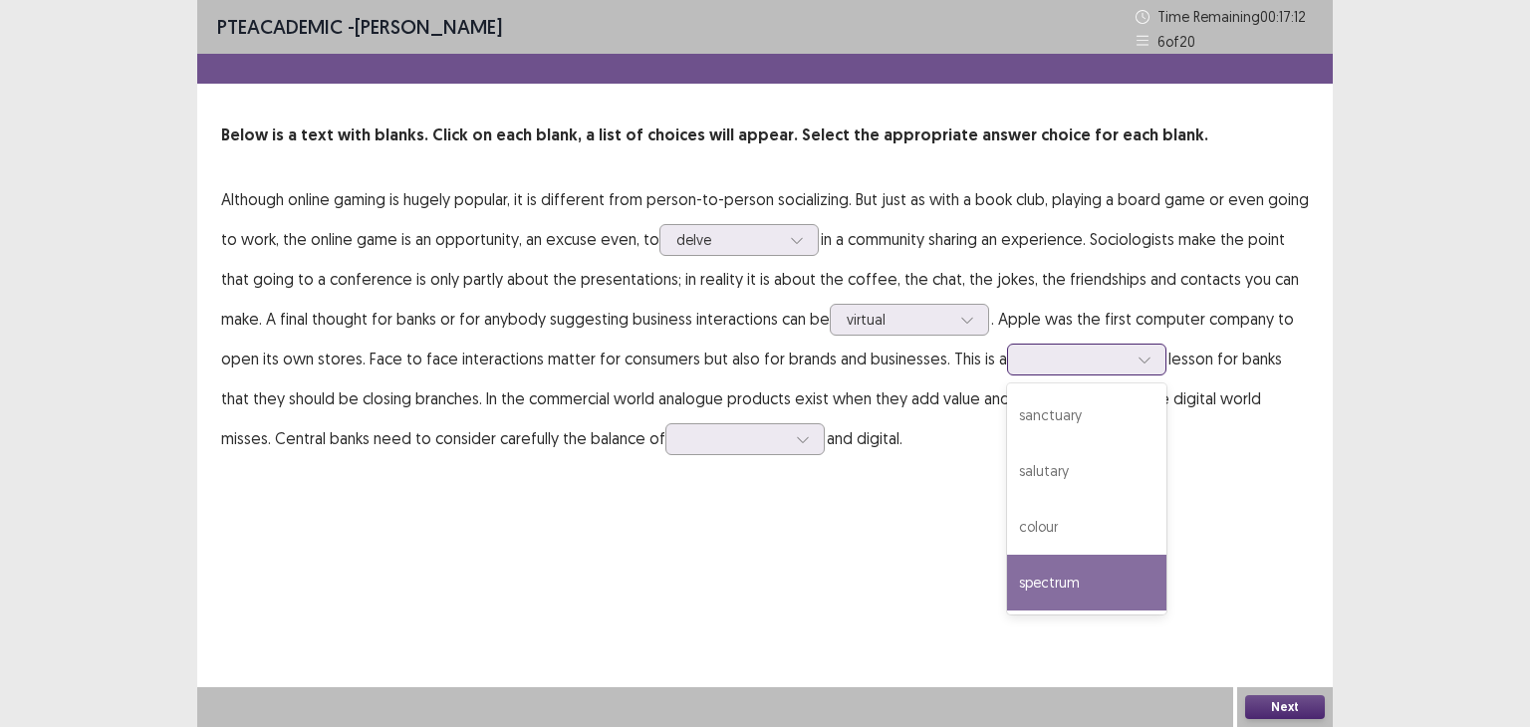
click at [1062, 577] on div "spectrum" at bounding box center [1086, 583] width 159 height 56
click at [1153, 364] on div "spectrum" at bounding box center [1086, 360] width 159 height 32
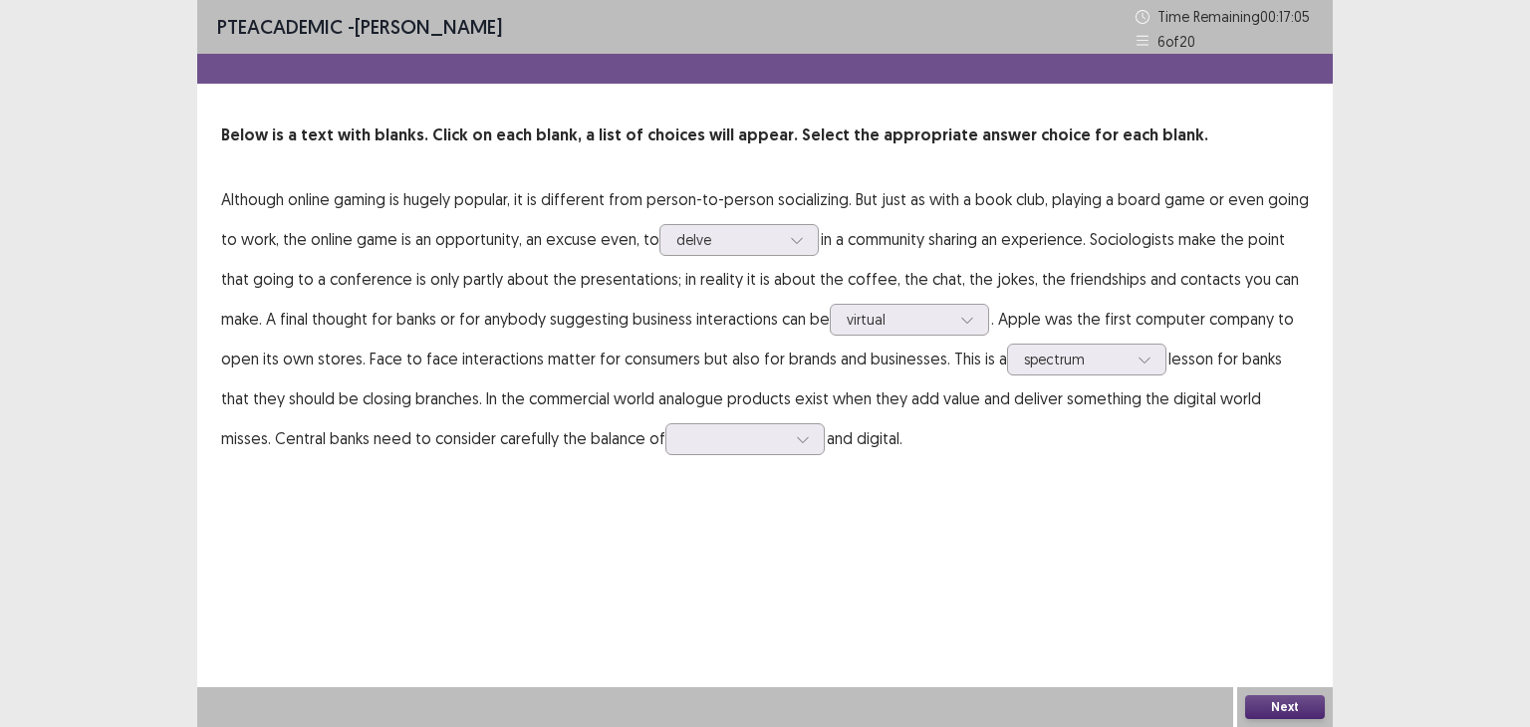
click at [872, 575] on div "PTE academic - [PERSON_NAME] Time Remaining 00 : 17 : 05 6 of 20 Below is a tex…" at bounding box center [764, 363] width 1135 height 727
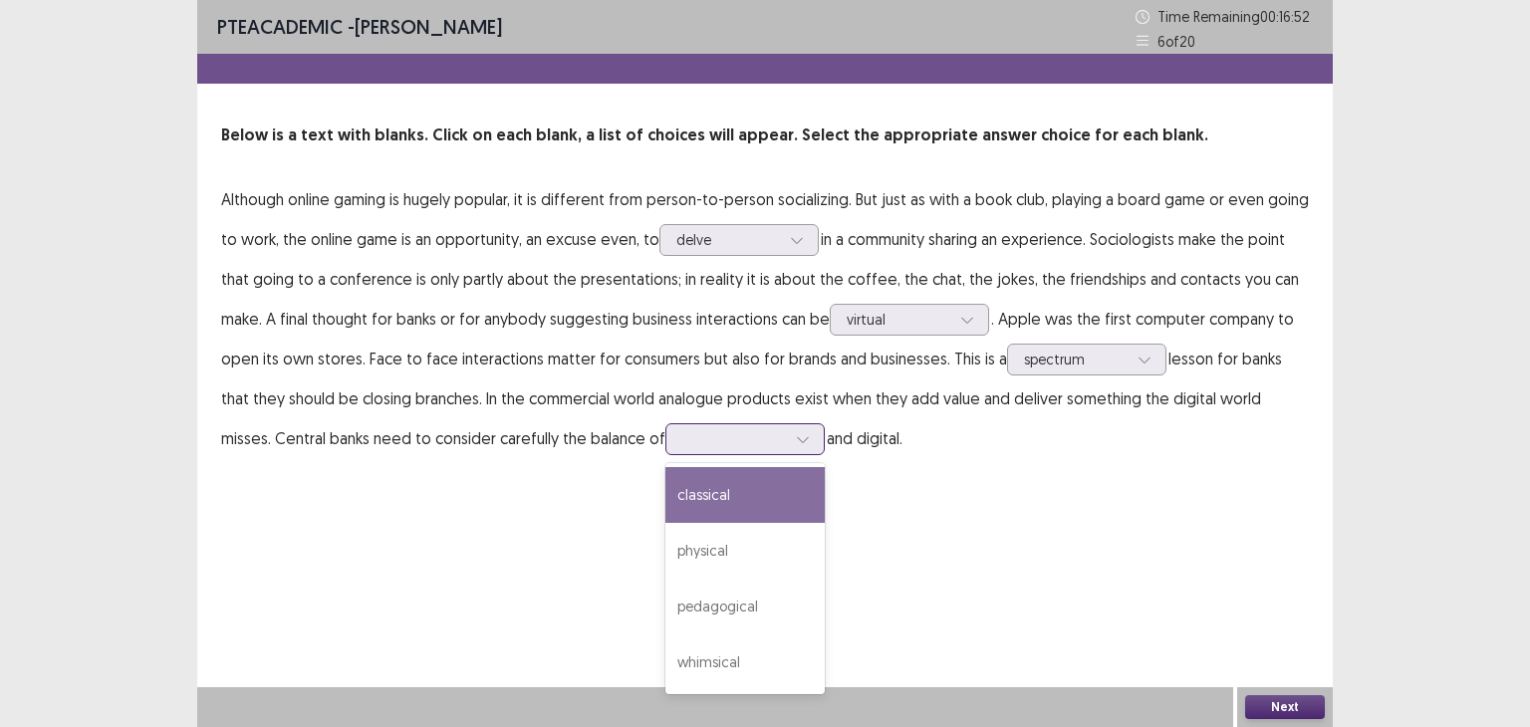
click at [796, 443] on icon at bounding box center [803, 439] width 14 height 14
click at [668, 503] on div "classical" at bounding box center [744, 495] width 159 height 56
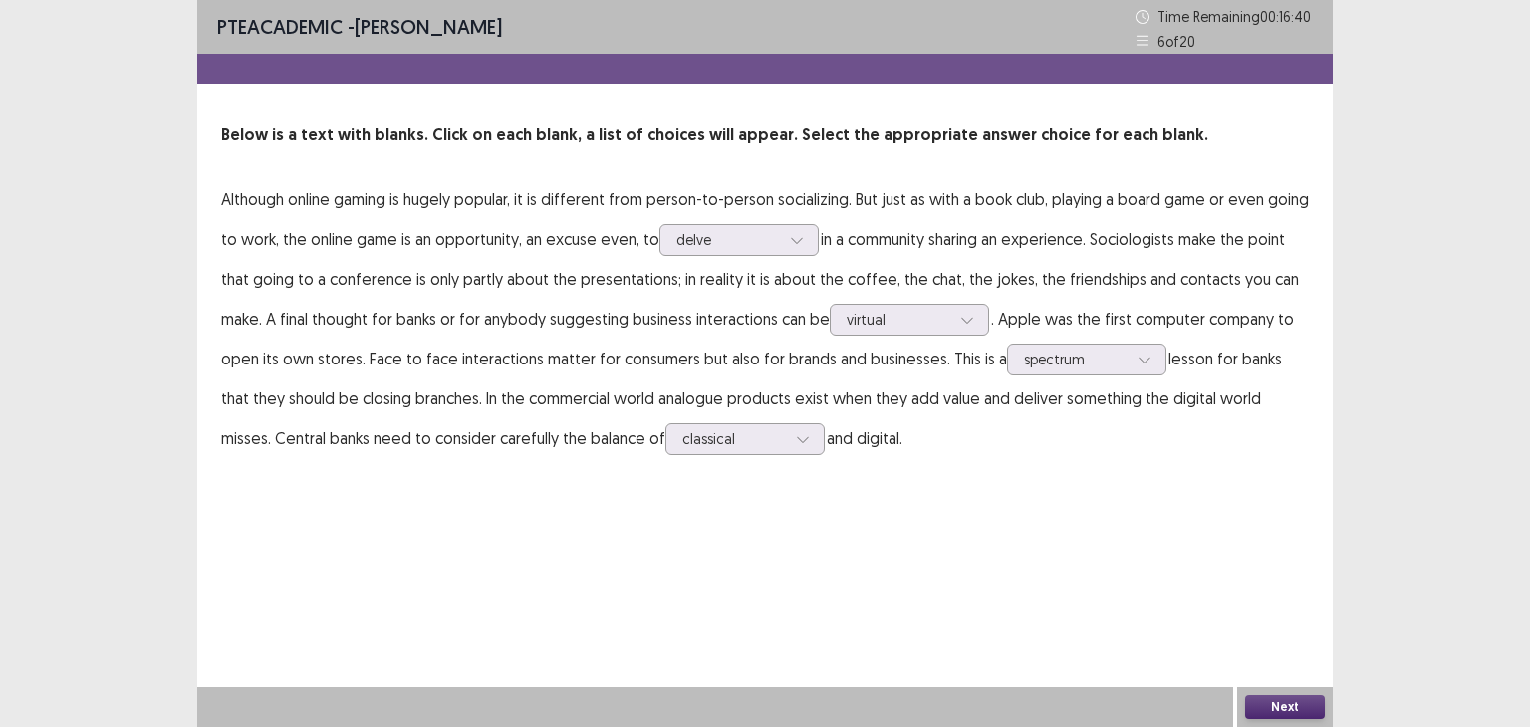
click at [1300, 710] on button "Next" at bounding box center [1285, 707] width 80 height 24
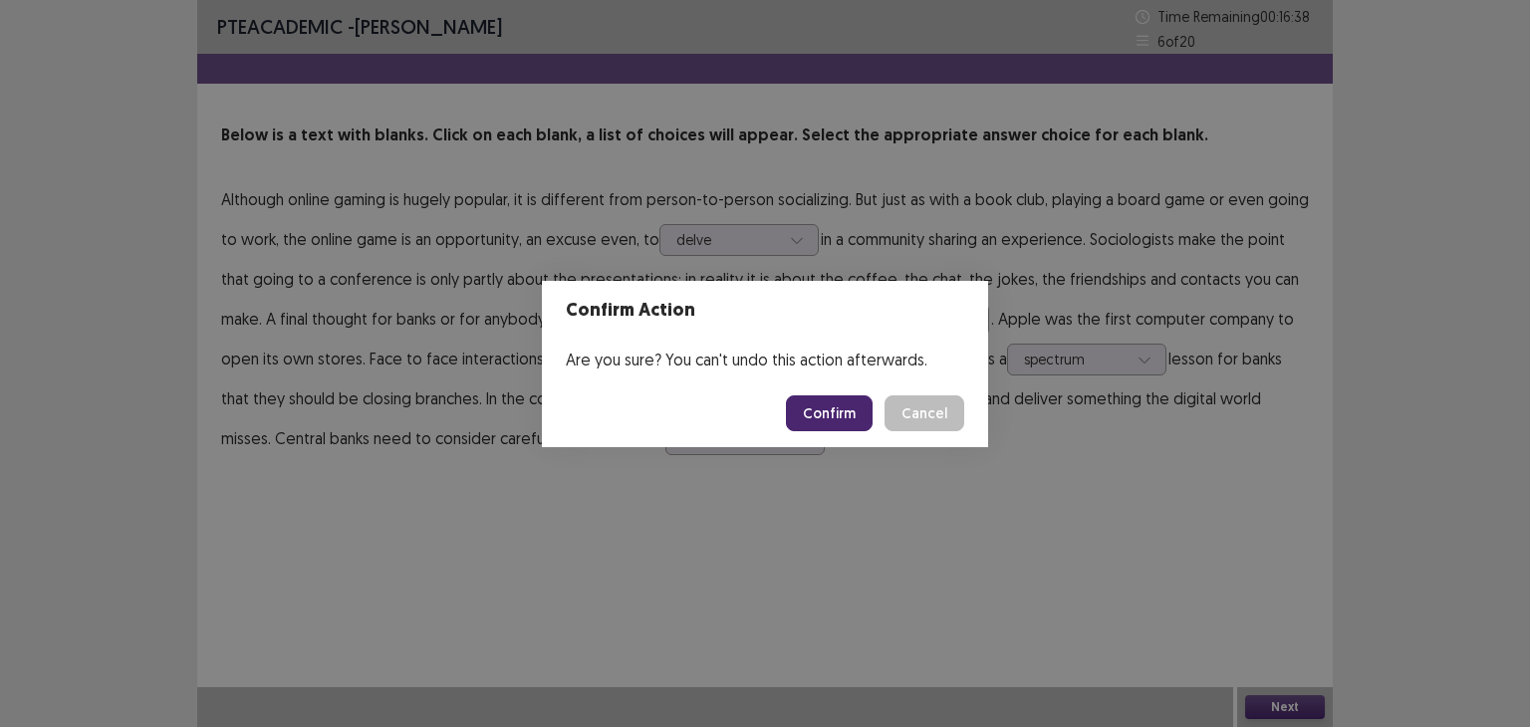
click at [850, 403] on button "Confirm" at bounding box center [829, 413] width 87 height 36
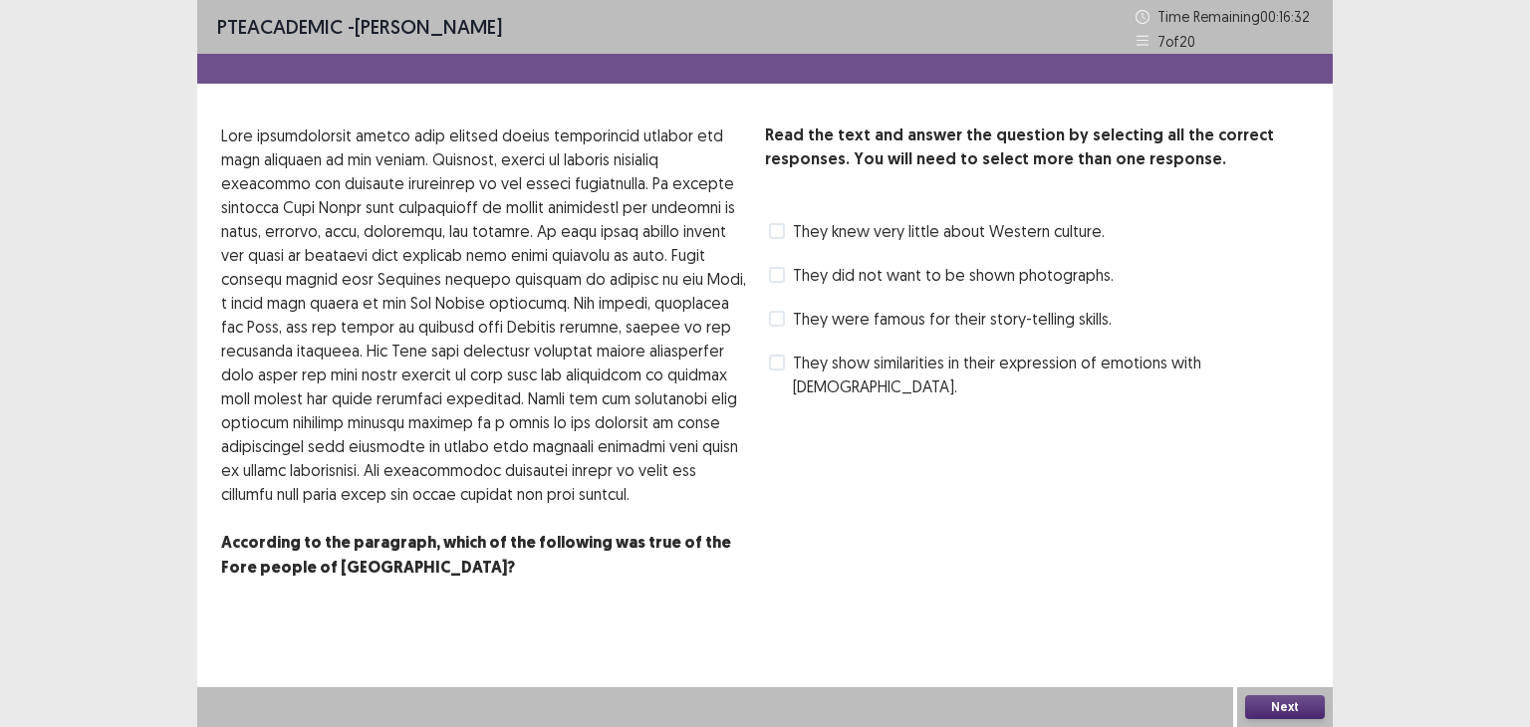
click at [772, 317] on span at bounding box center [777, 319] width 16 height 16
click at [1276, 703] on button "Next" at bounding box center [1285, 707] width 80 height 24
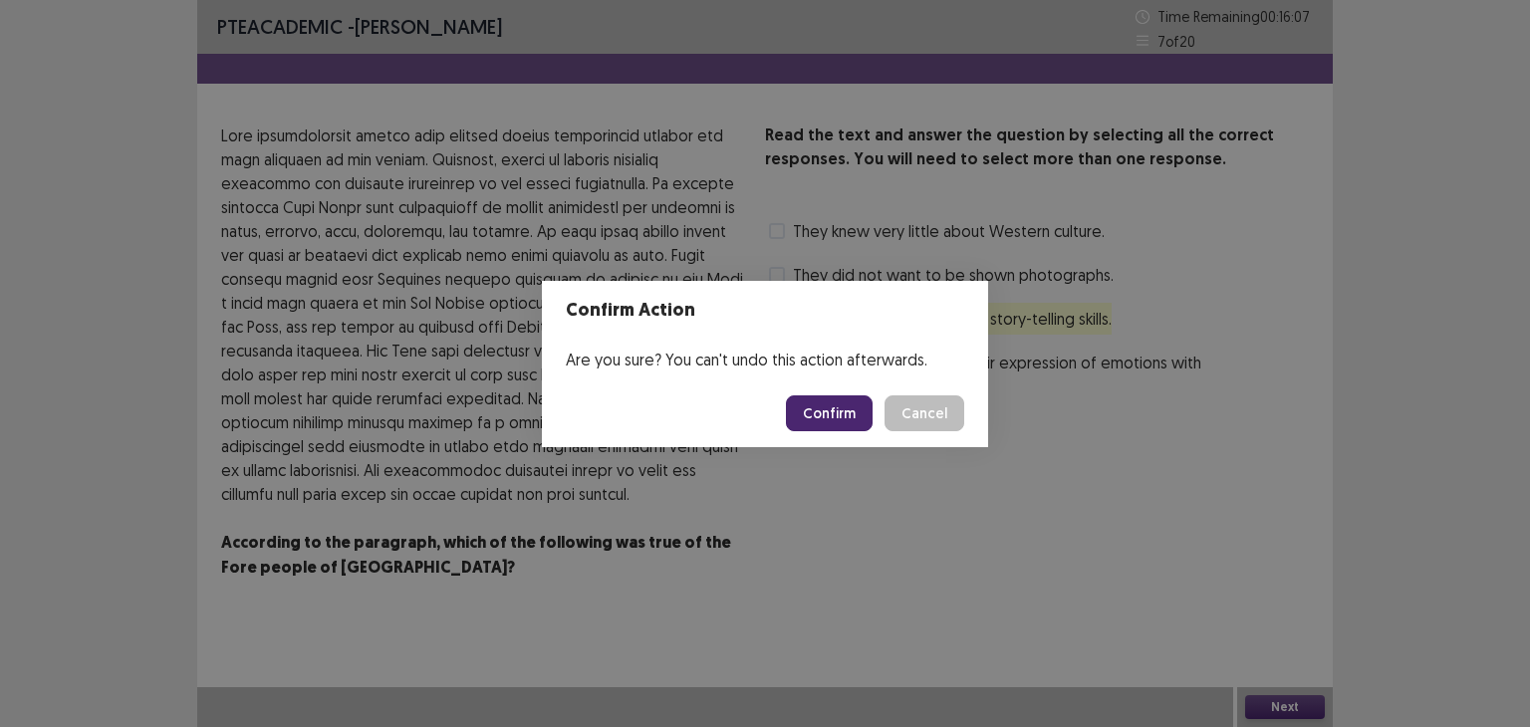
click at [828, 409] on button "Confirm" at bounding box center [829, 413] width 87 height 36
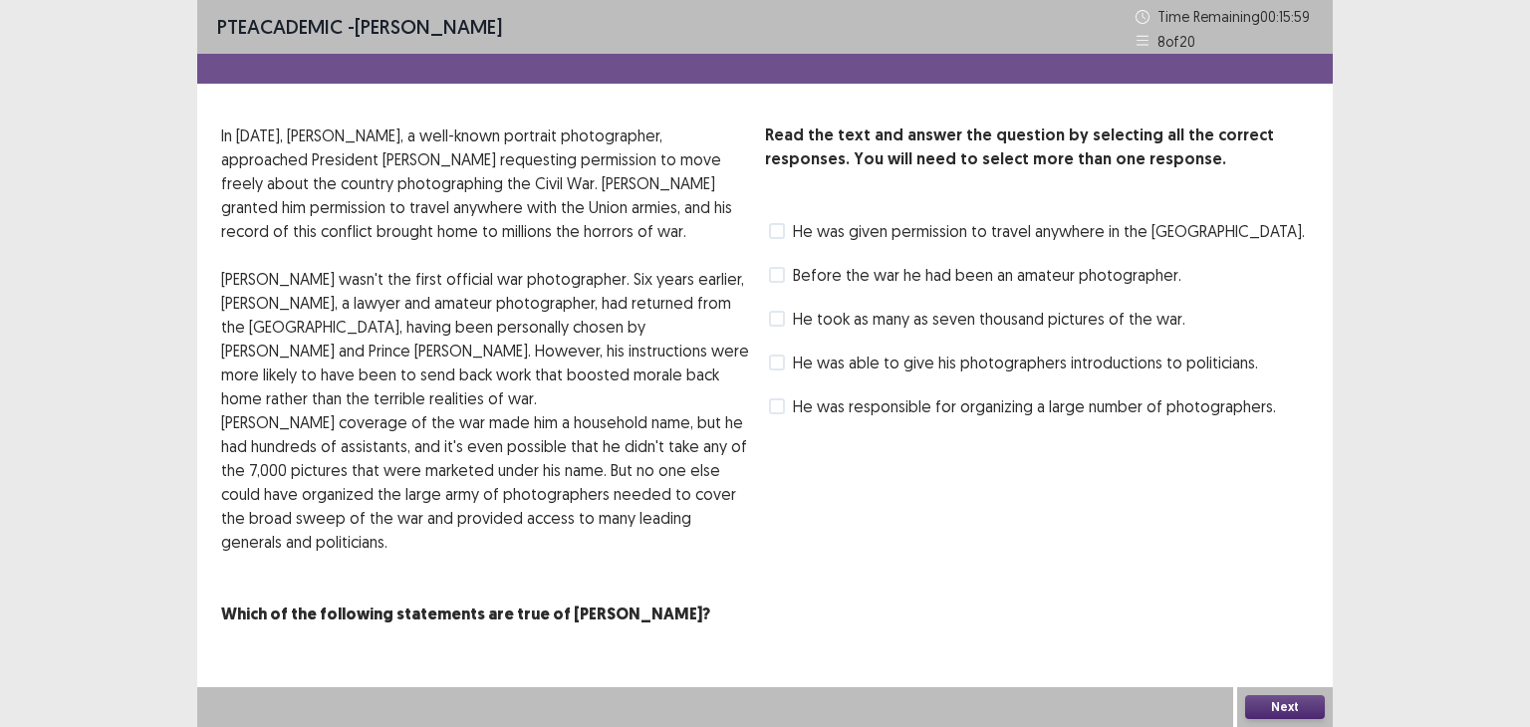
click at [781, 230] on span at bounding box center [777, 231] width 16 height 16
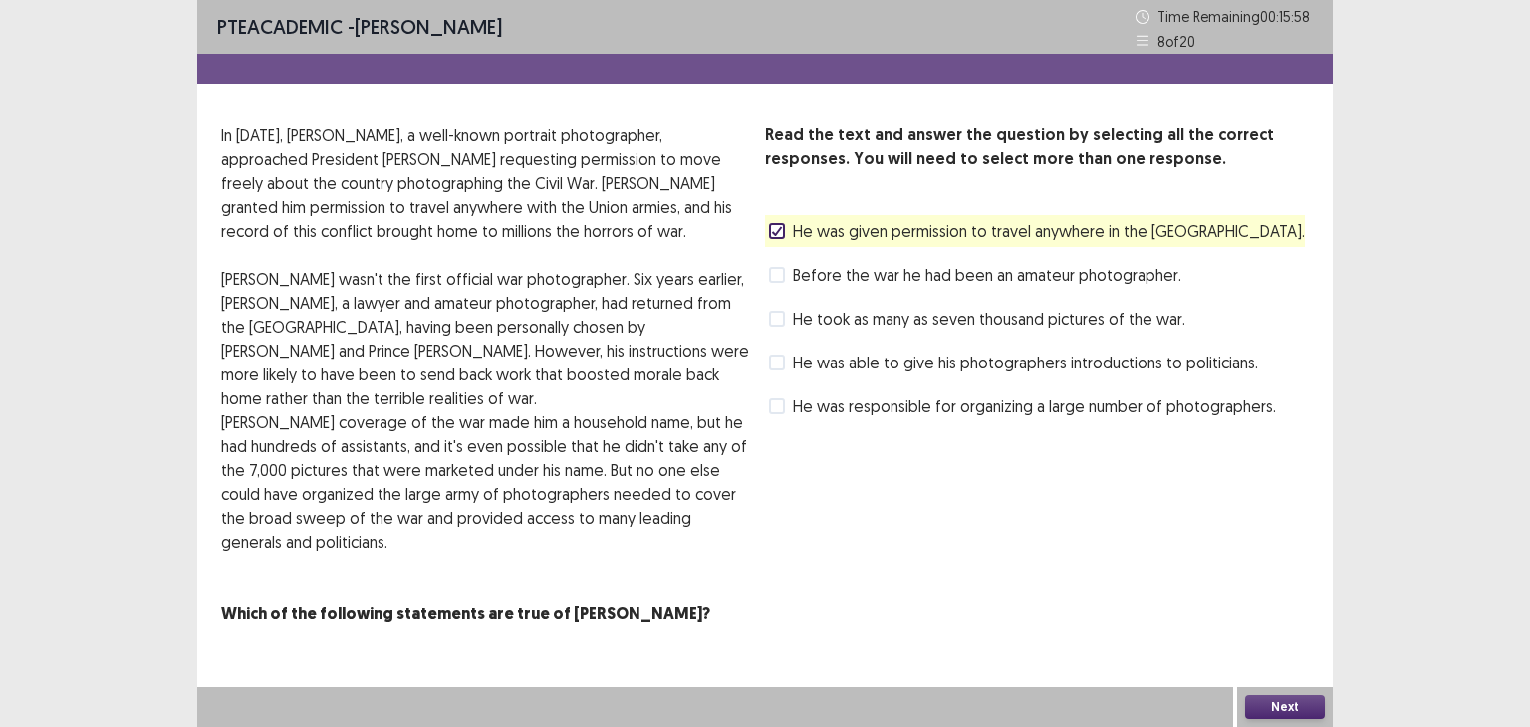
click at [780, 316] on span at bounding box center [777, 319] width 16 height 16
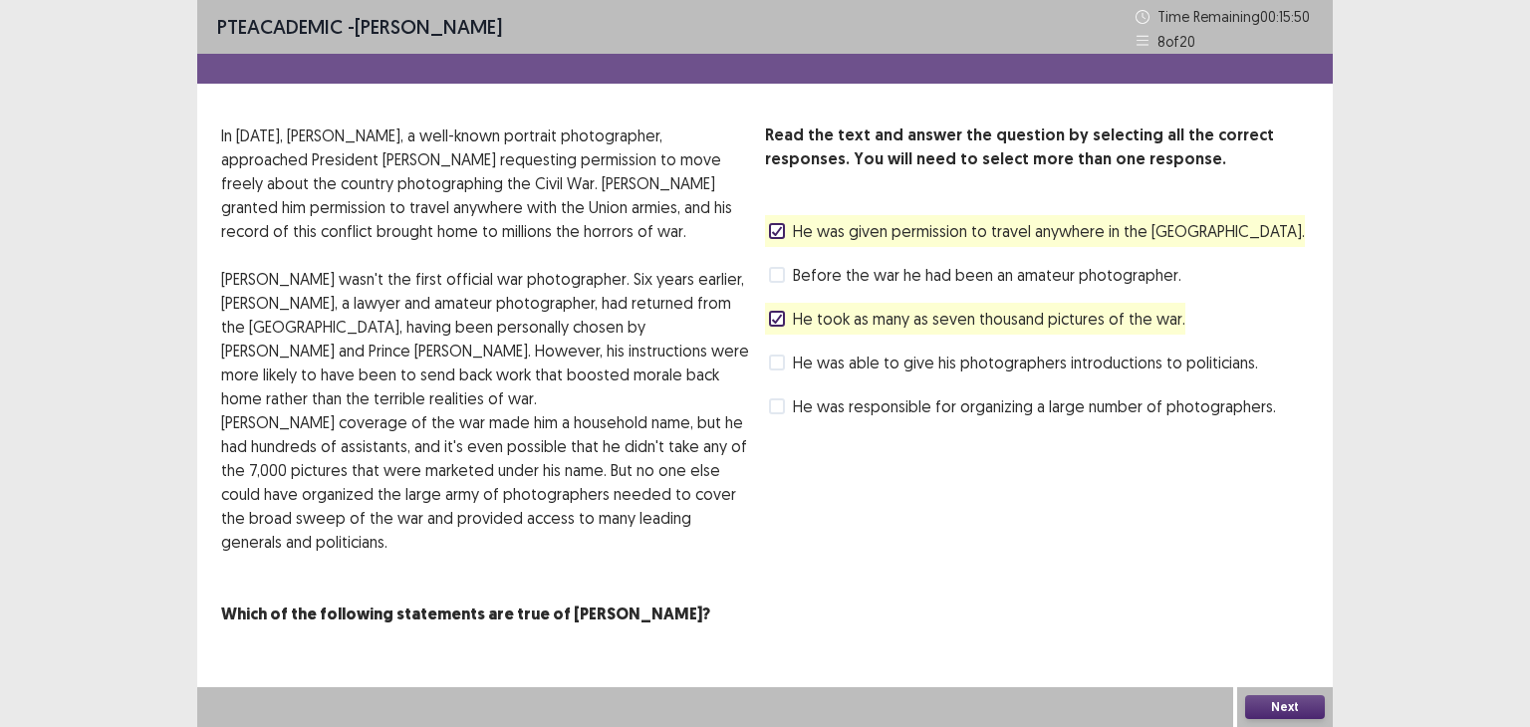
click at [1272, 699] on button "Next" at bounding box center [1285, 707] width 80 height 24
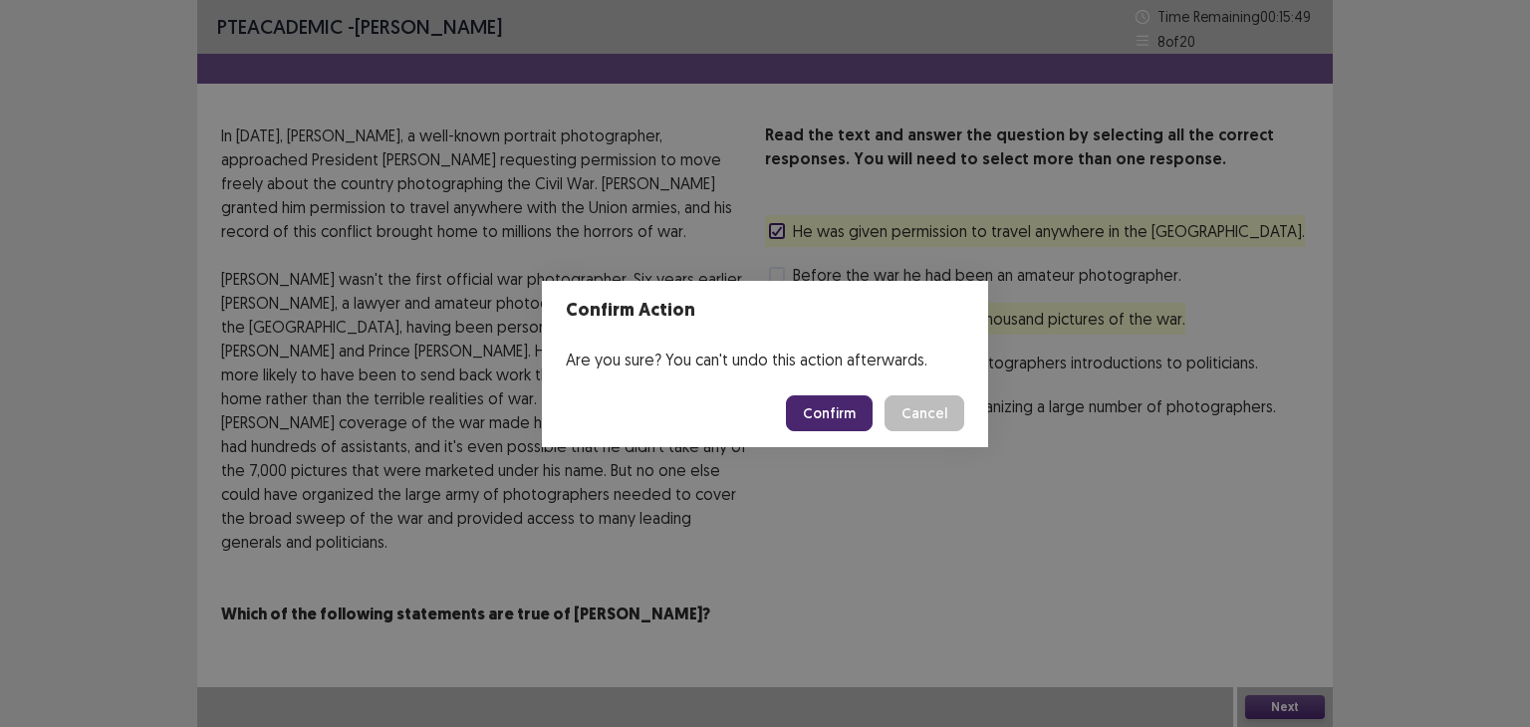
click at [846, 410] on button "Confirm" at bounding box center [829, 413] width 87 height 36
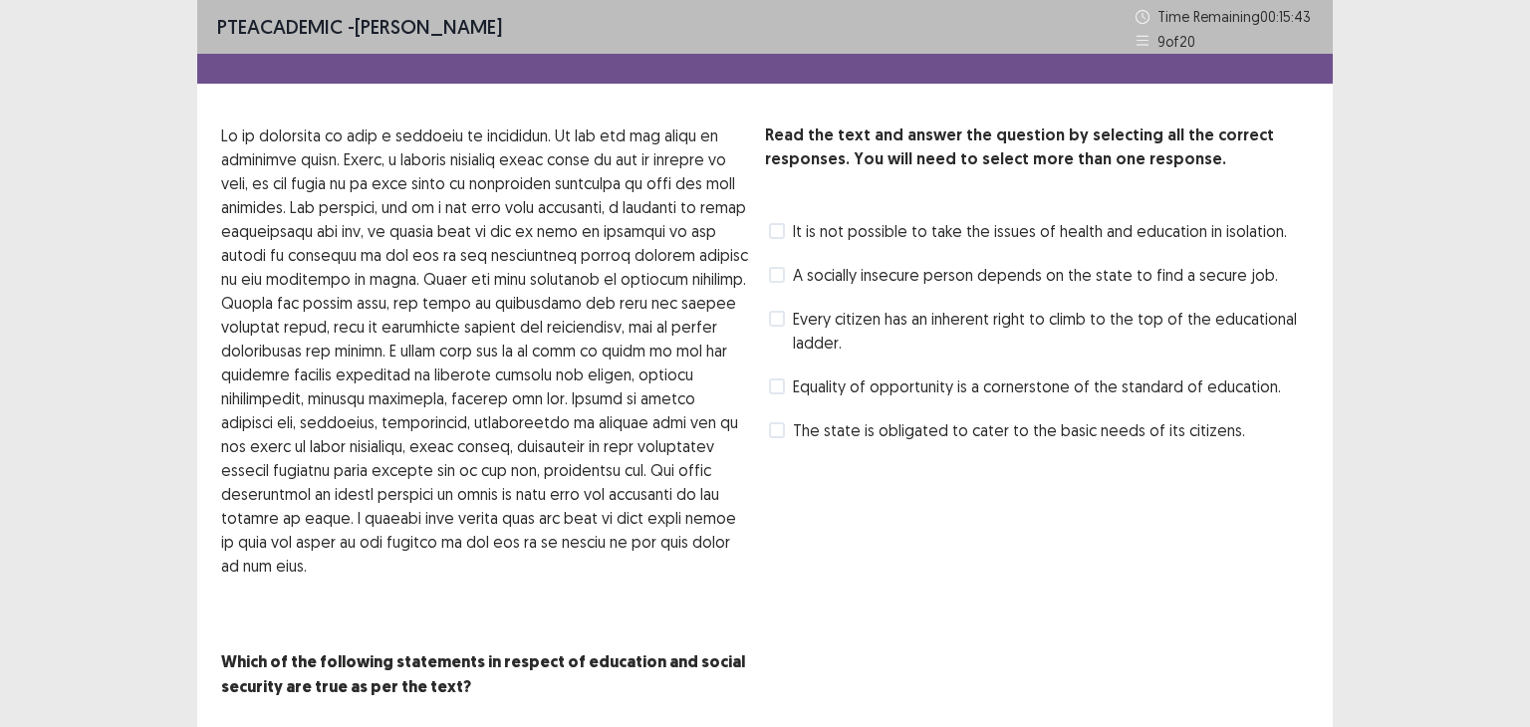
click at [780, 324] on span at bounding box center [777, 319] width 16 height 16
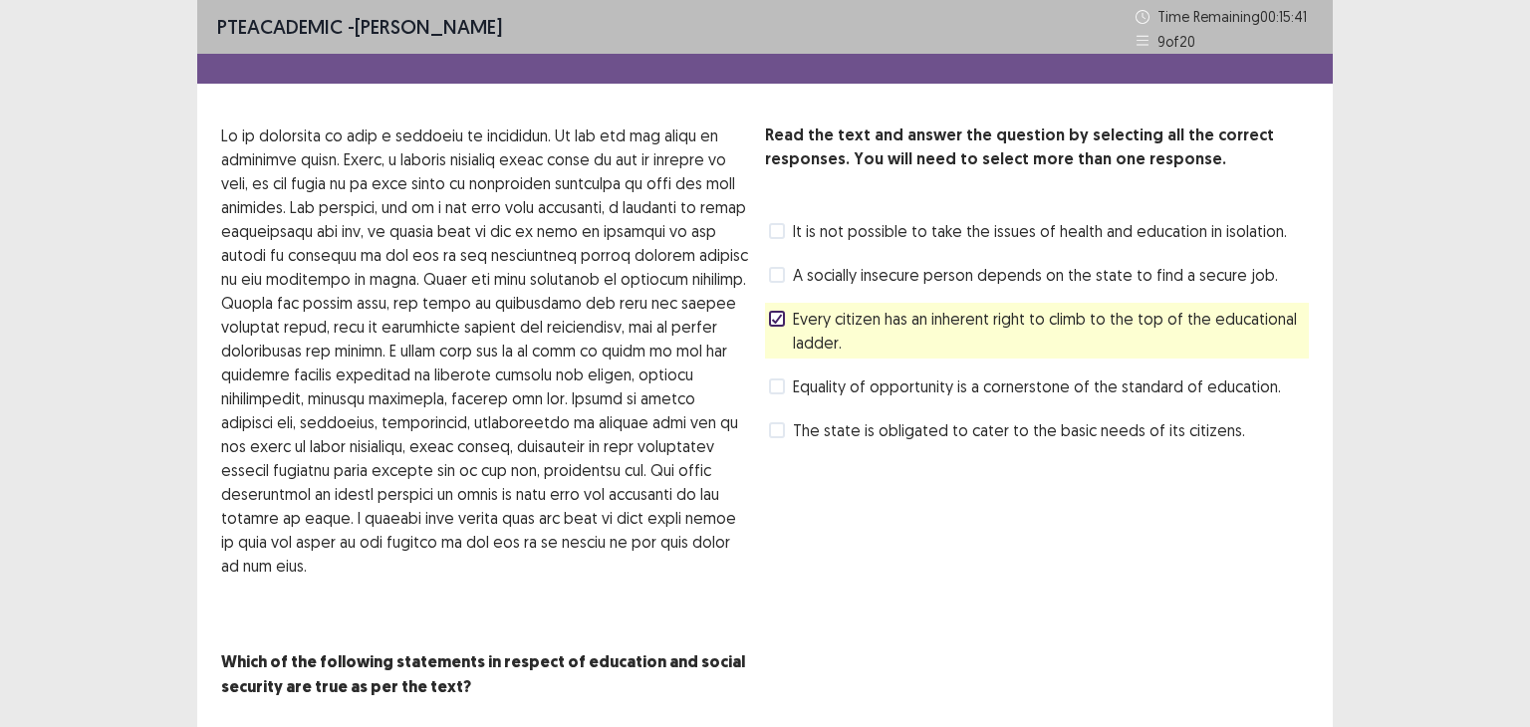
click at [777, 281] on span at bounding box center [777, 275] width 16 height 16
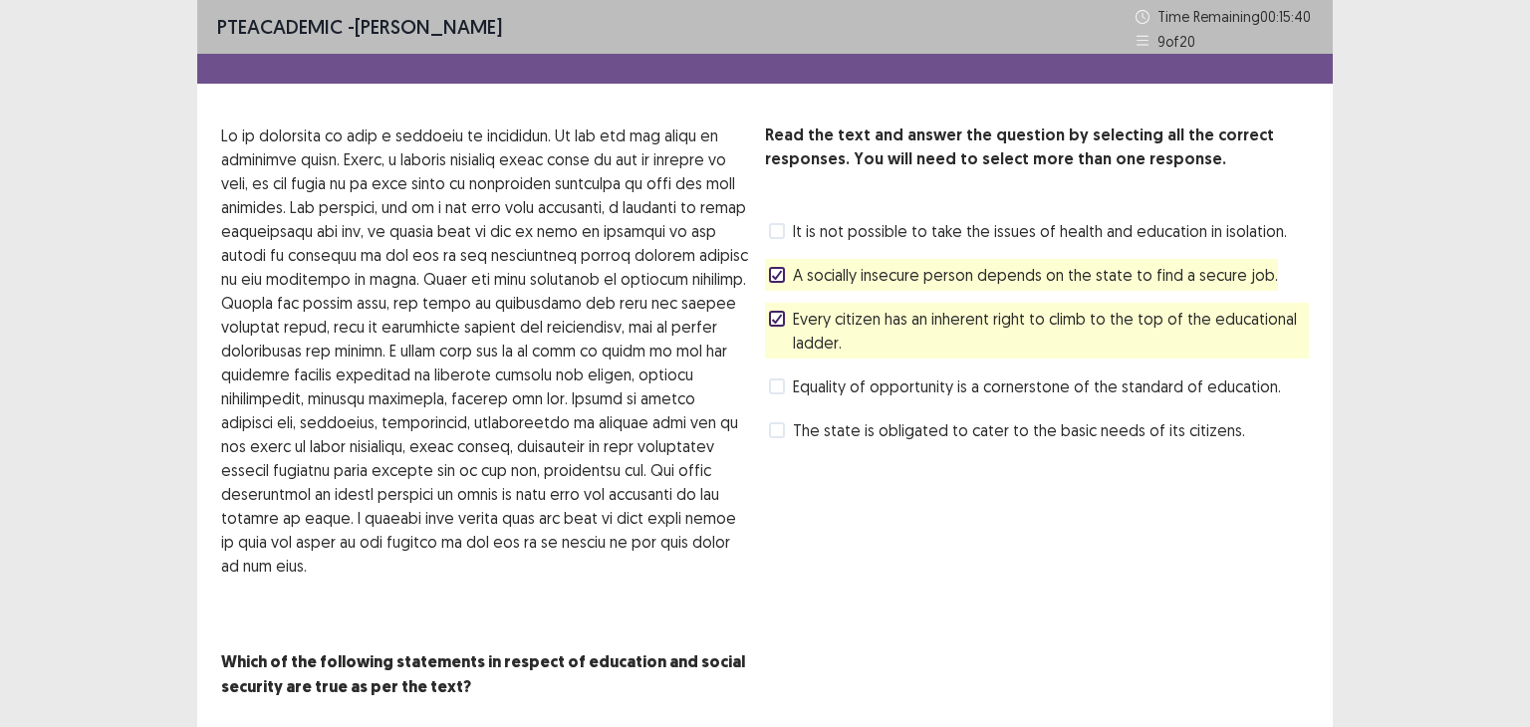
click at [770, 232] on span at bounding box center [777, 231] width 16 height 16
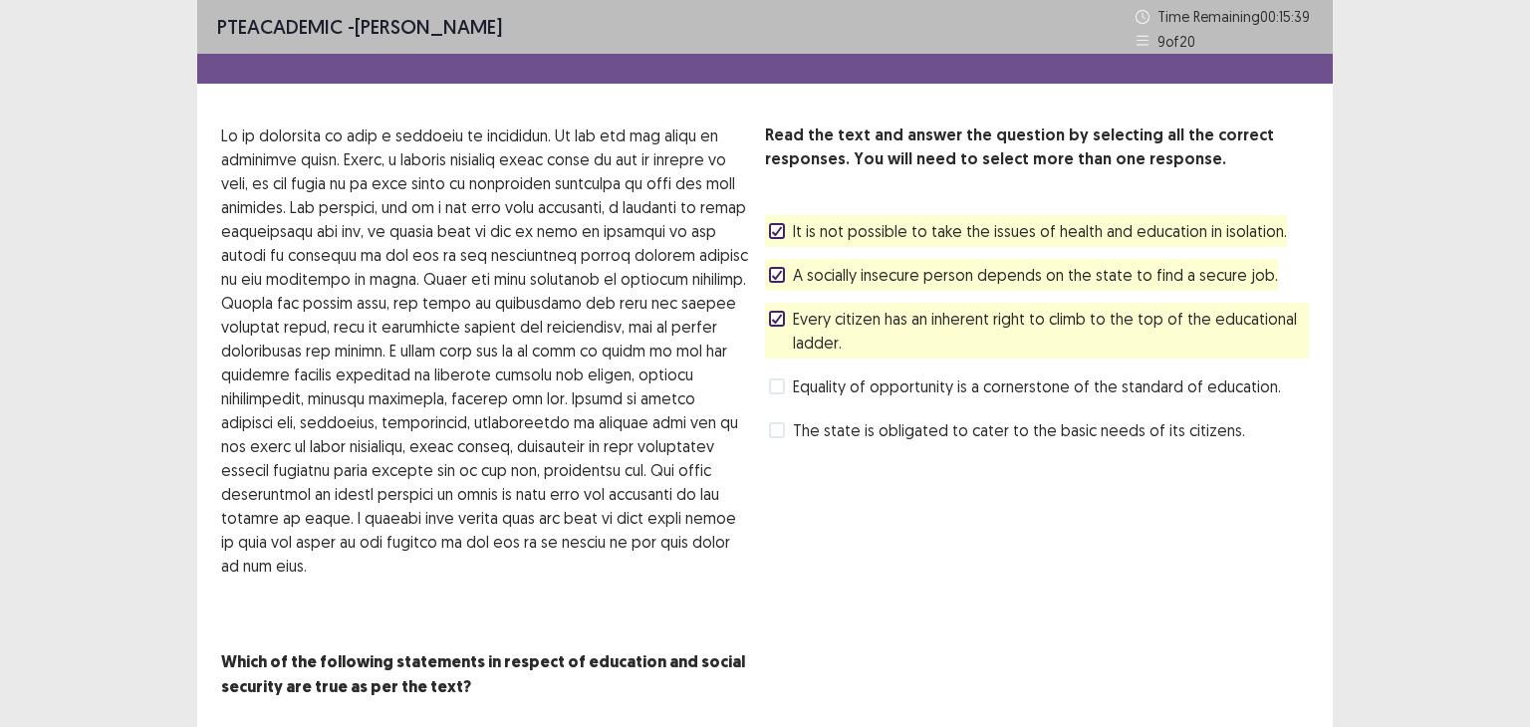
click at [777, 379] on span at bounding box center [777, 386] width 16 height 16
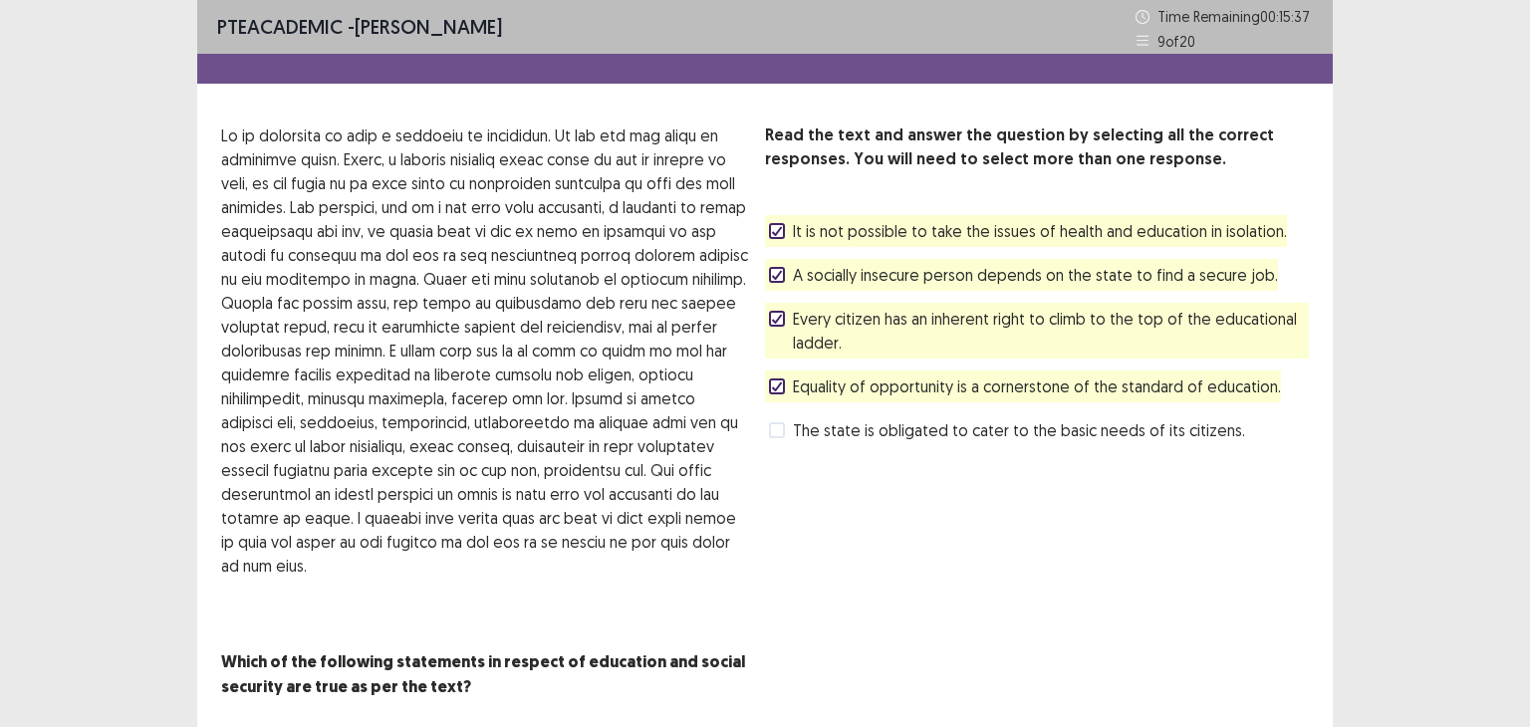
click at [778, 424] on span at bounding box center [777, 430] width 16 height 16
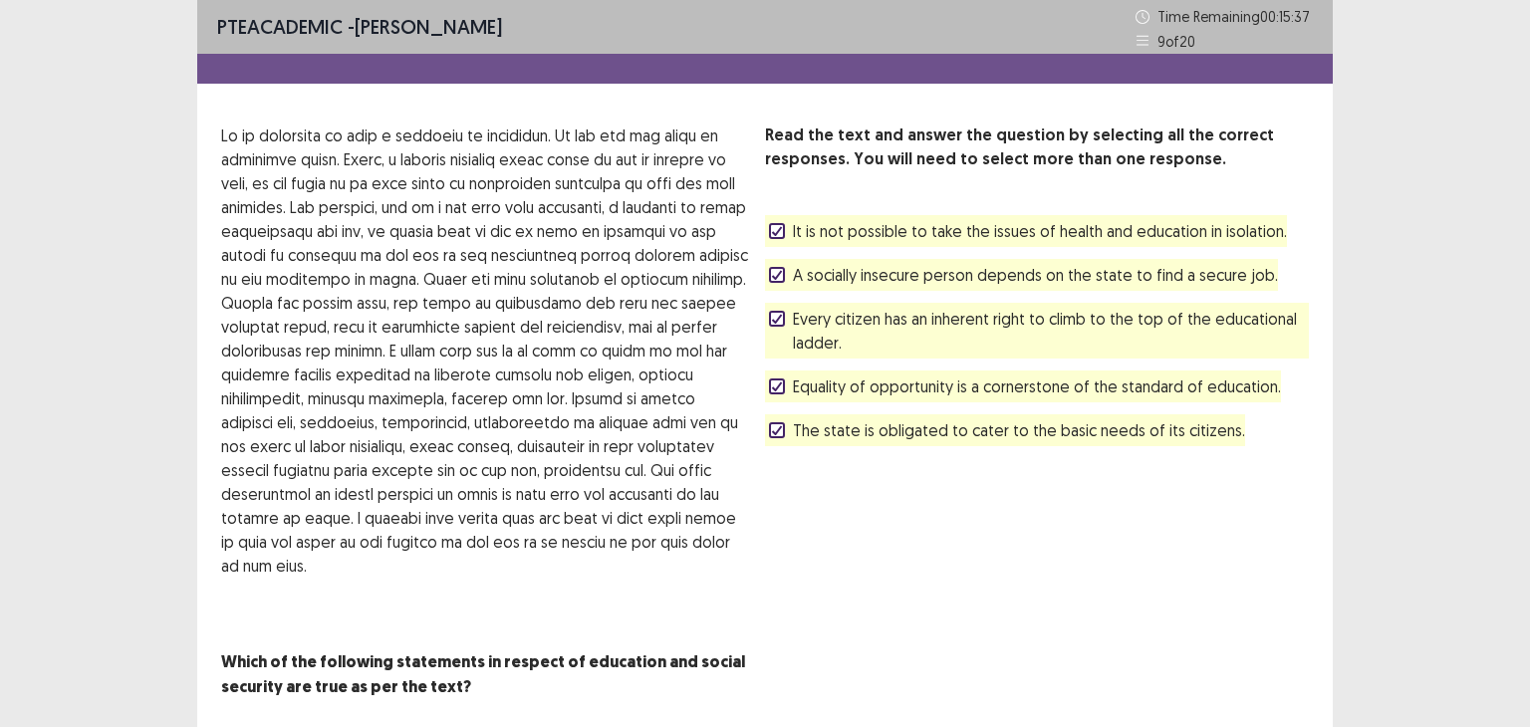
scroll to position [34, 0]
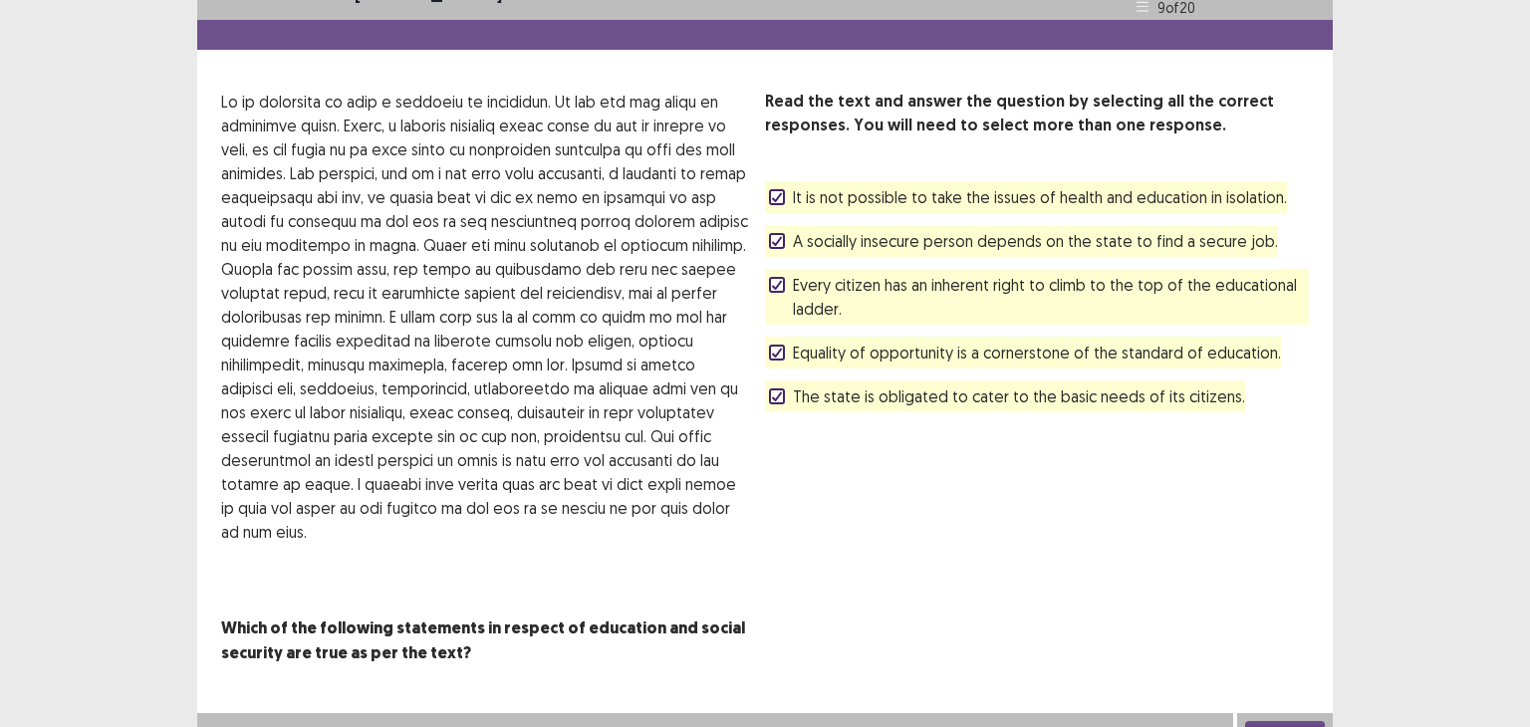
click at [1284, 721] on button "Next" at bounding box center [1285, 733] width 80 height 24
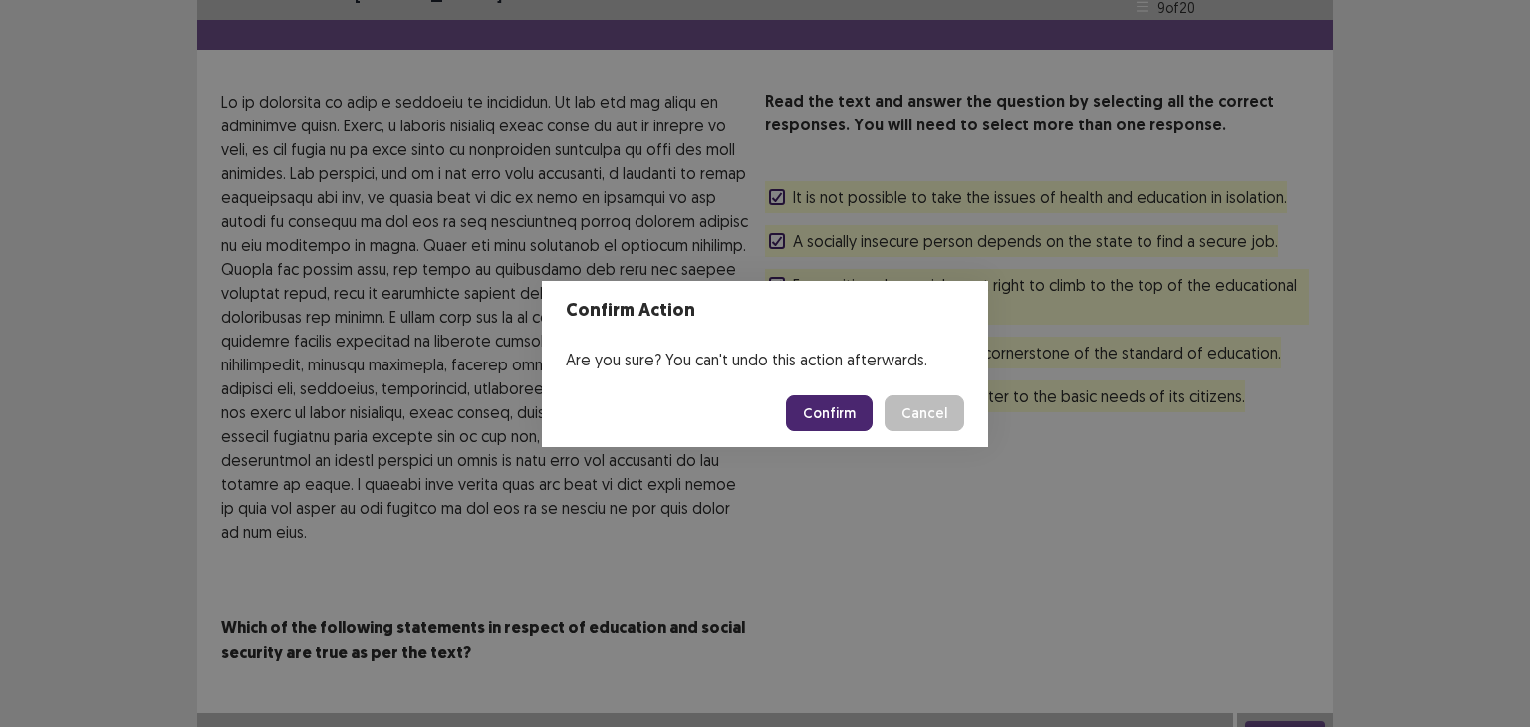
click at [852, 417] on button "Confirm" at bounding box center [829, 413] width 87 height 36
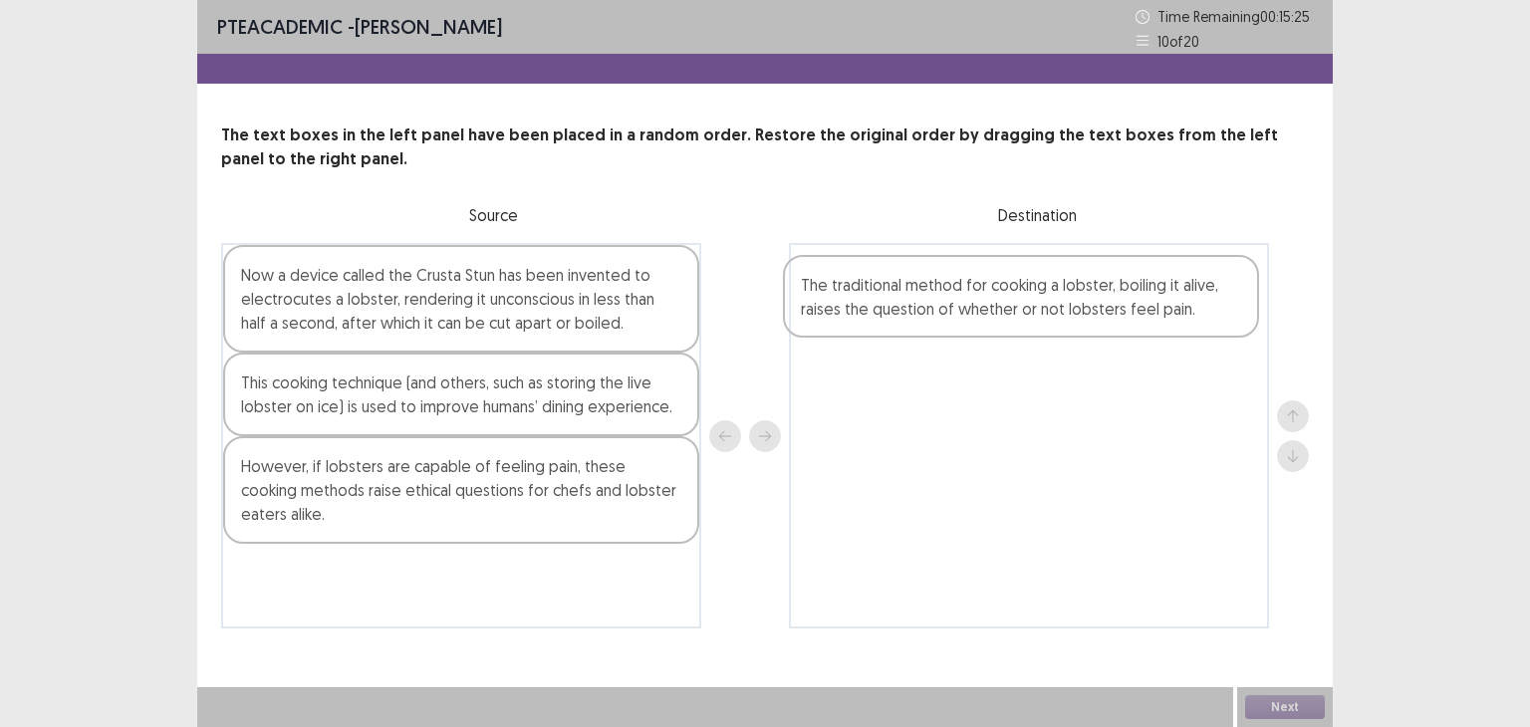
drag, startPoint x: 543, startPoint y: 479, endPoint x: 1109, endPoint y: 298, distance: 595.0
click at [1109, 298] on div "Now a device called the Crusta Stun has been invented to electrocutes a lobster…" at bounding box center [765, 435] width 1088 height 385
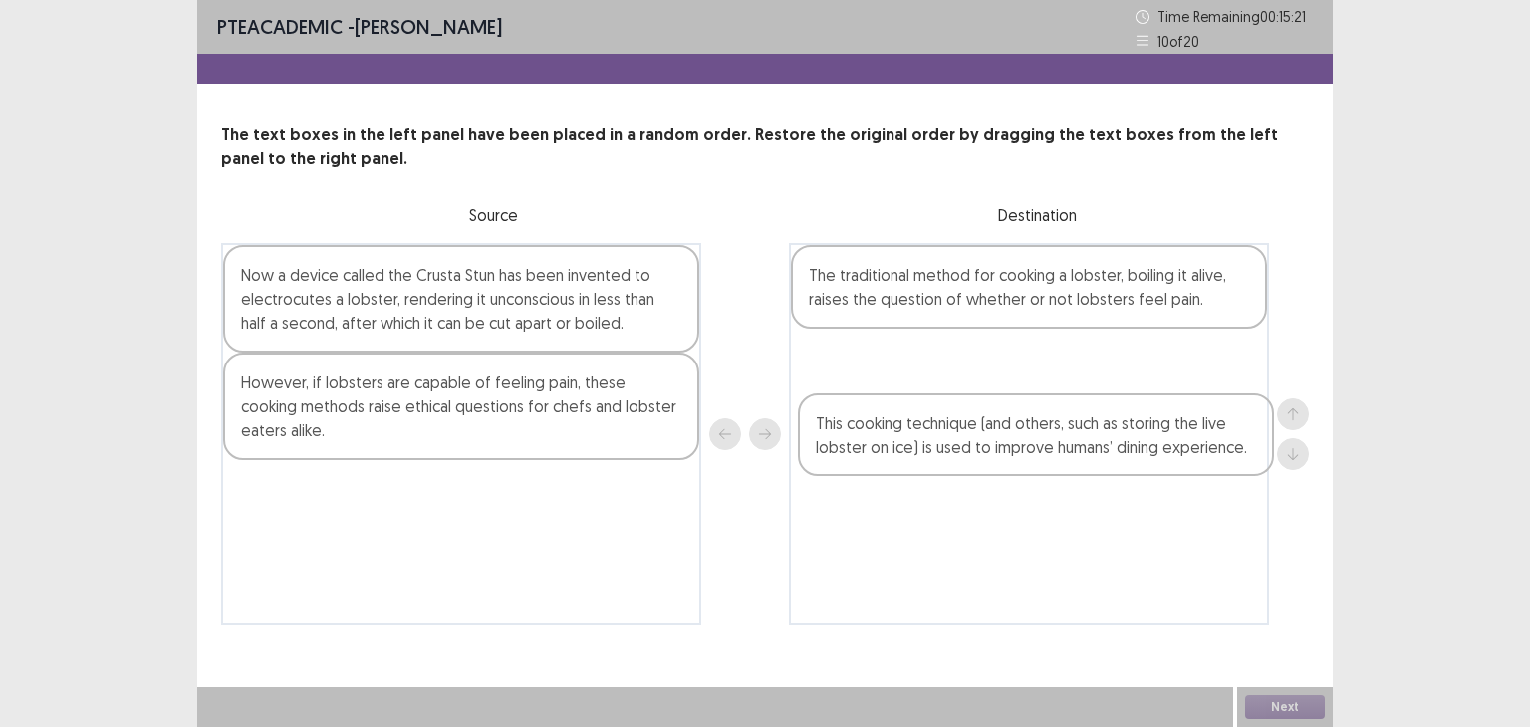
drag, startPoint x: 420, startPoint y: 413, endPoint x: 1012, endPoint y: 434, distance: 591.9
click at [1012, 434] on div "Now a device called the Crusta Stun has been invented to electrocutes a lobster…" at bounding box center [765, 434] width 1088 height 382
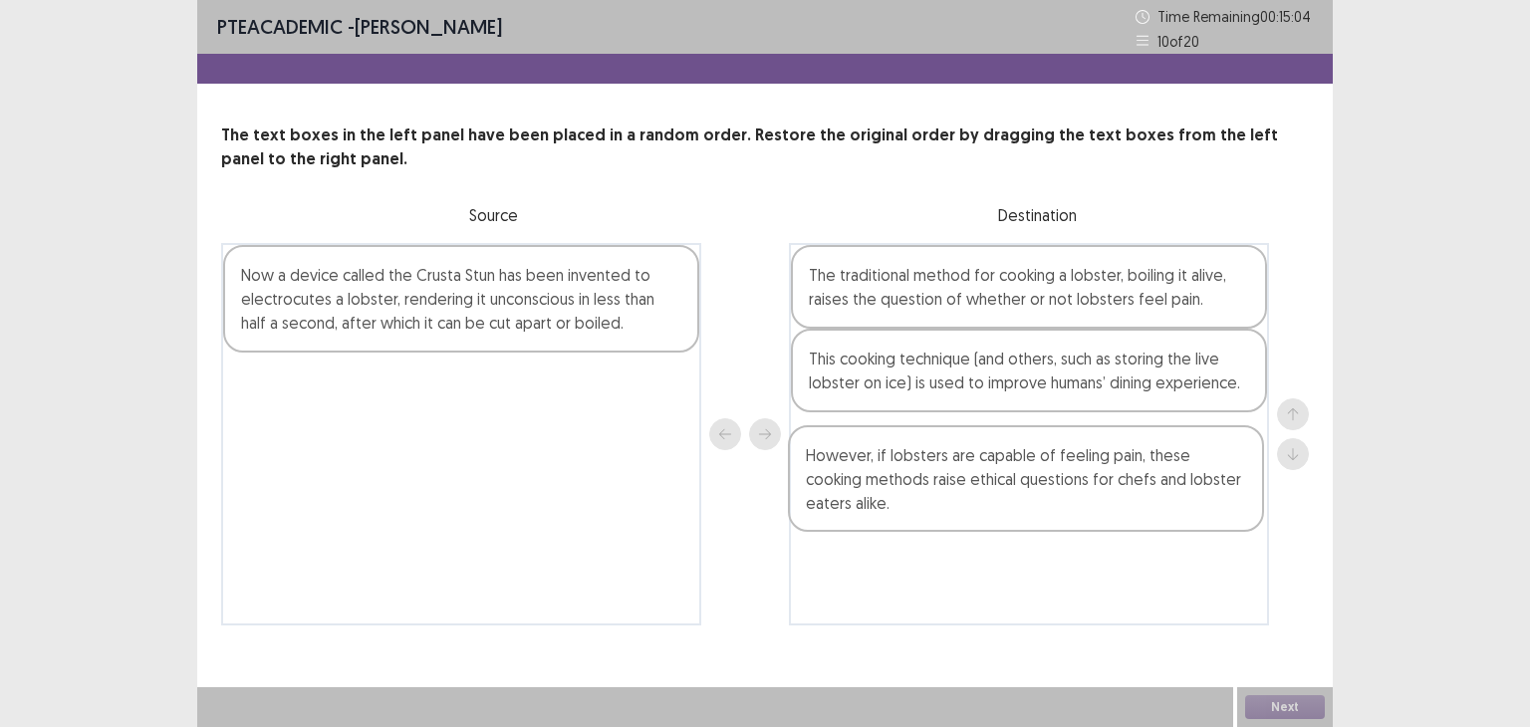
drag, startPoint x: 542, startPoint y: 434, endPoint x: 1115, endPoint y: 508, distance: 578.4
click at [1115, 508] on div "Now a device called the Crusta Stun has been invented to electrocutes a lobster…" at bounding box center [765, 434] width 1088 height 382
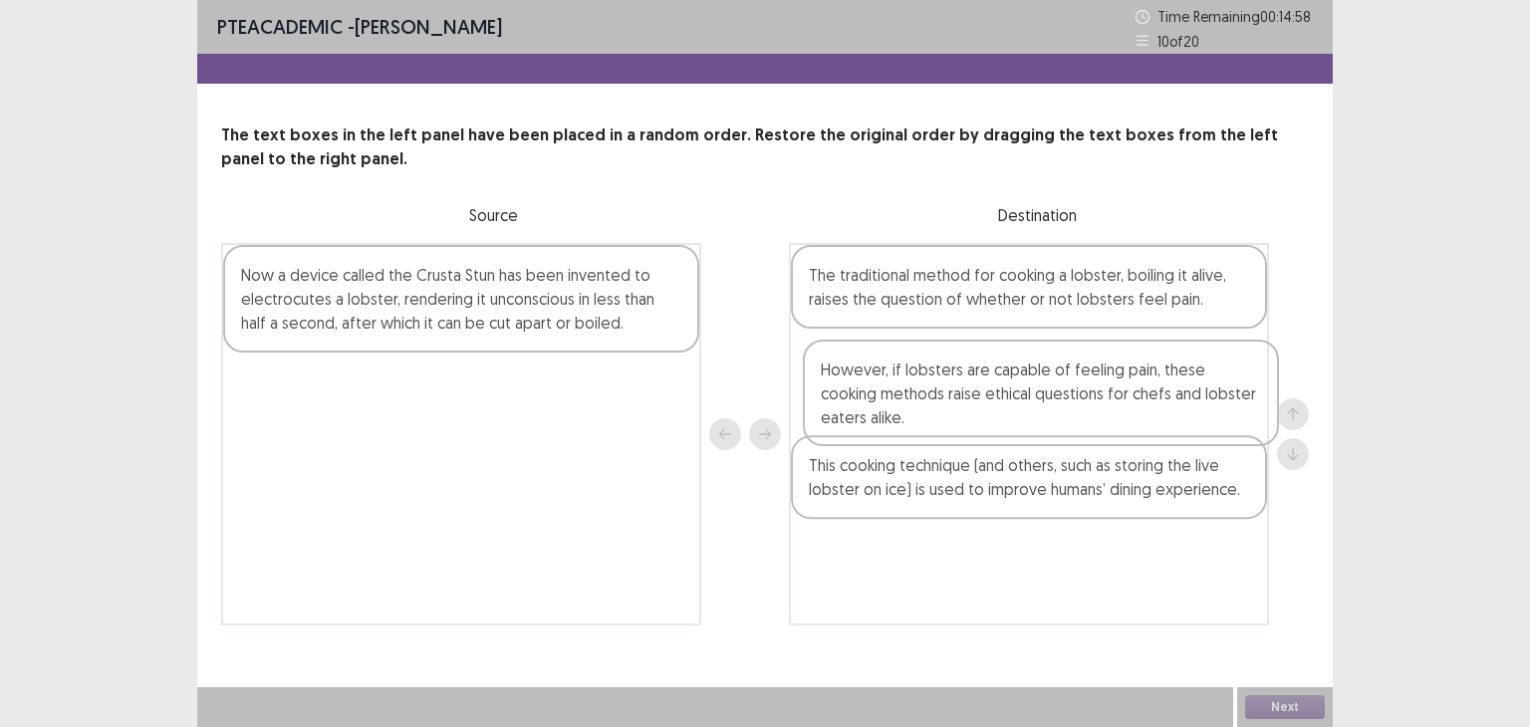
drag, startPoint x: 1115, startPoint y: 508, endPoint x: 1127, endPoint y: 430, distance: 78.6
click at [1127, 430] on div "The traditional method for cooking a lobster, boiling it alive, raises the ques…" at bounding box center [1029, 434] width 480 height 382
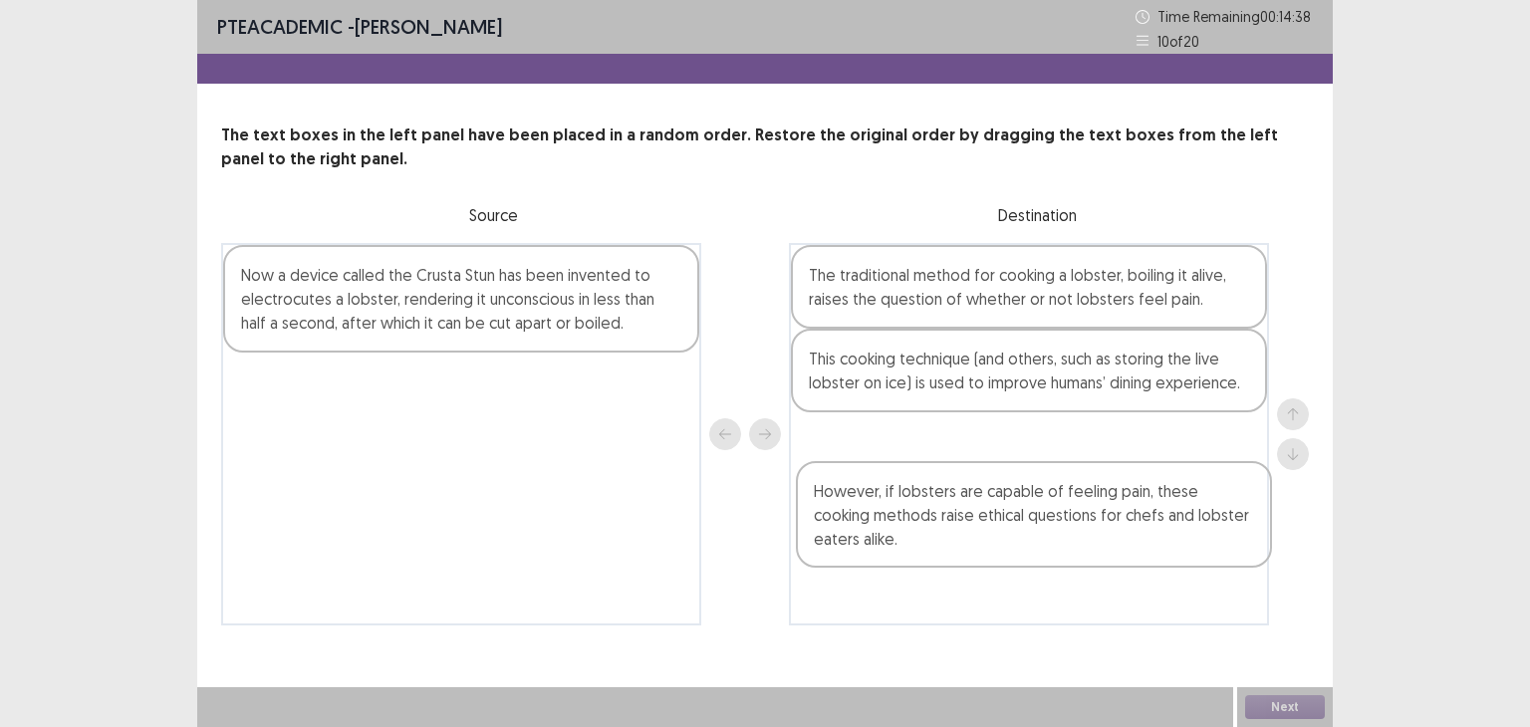
drag, startPoint x: 1060, startPoint y: 394, endPoint x: 1060, endPoint y: 528, distance: 133.5
click at [1060, 528] on div "The traditional method for cooking a lobster, boiling it alive, raises the ques…" at bounding box center [1029, 434] width 480 height 382
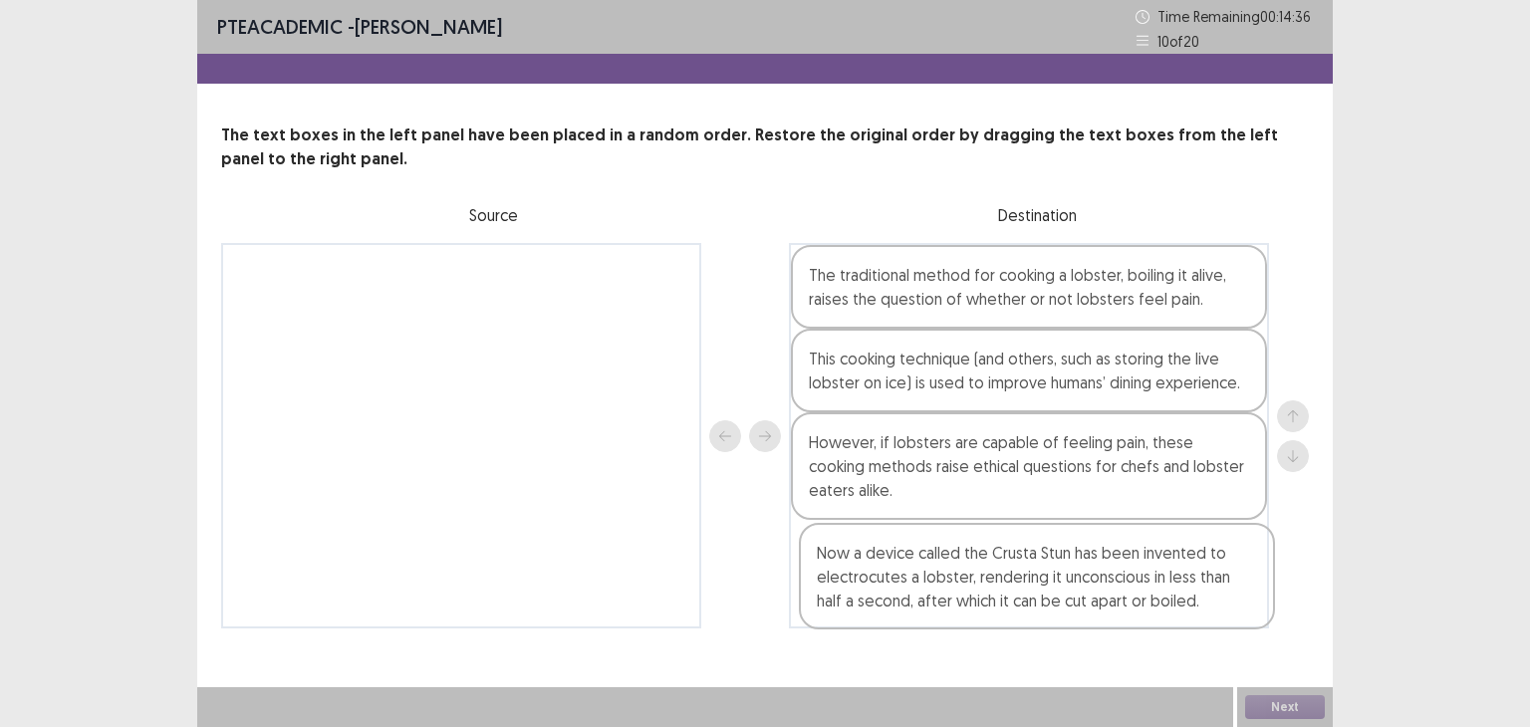
drag, startPoint x: 509, startPoint y: 305, endPoint x: 1094, endPoint y: 602, distance: 655.6
click at [1094, 602] on div "Now a device called the Crusta Stun has been invented to electrocutes a lobster…" at bounding box center [765, 435] width 1088 height 385
click at [1312, 705] on button "Next" at bounding box center [1285, 707] width 80 height 24
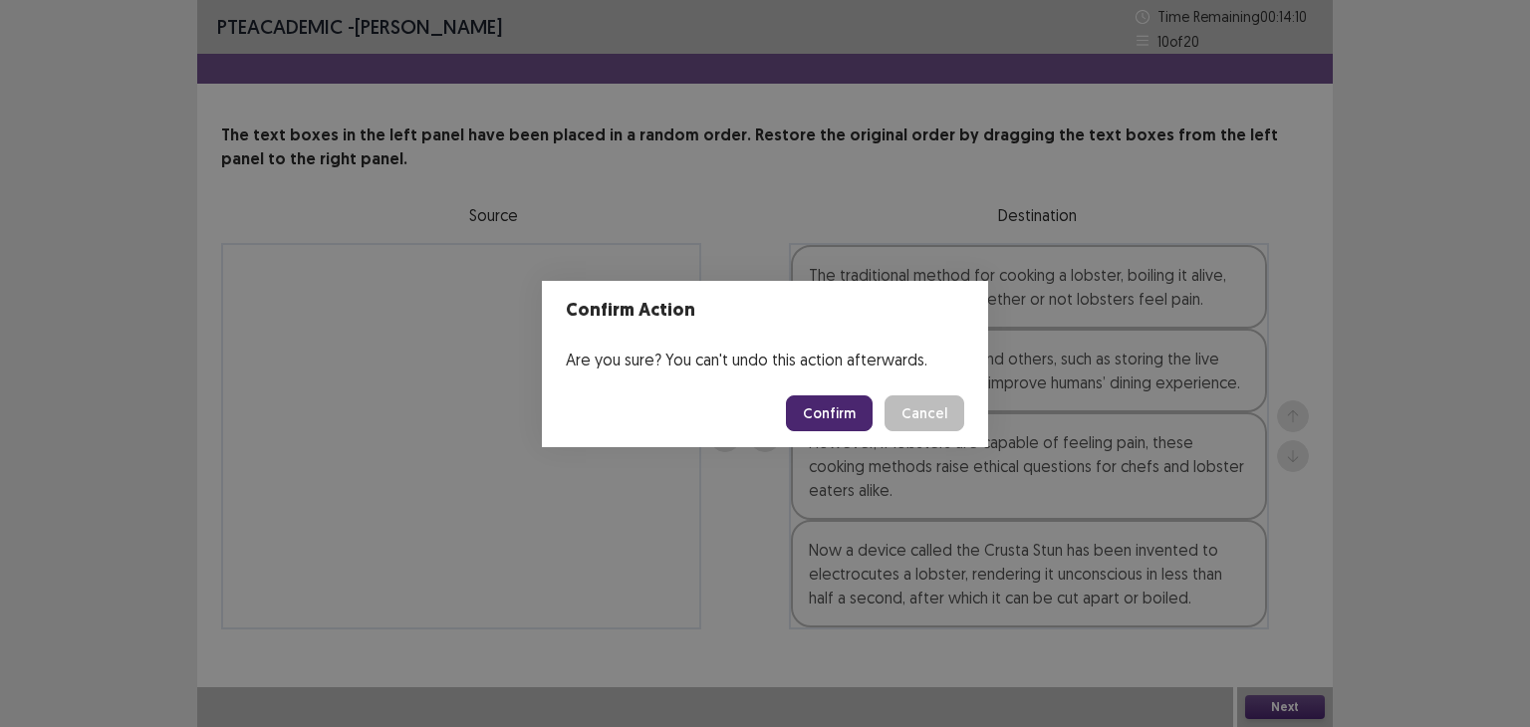
click at [823, 407] on button "Confirm" at bounding box center [829, 413] width 87 height 36
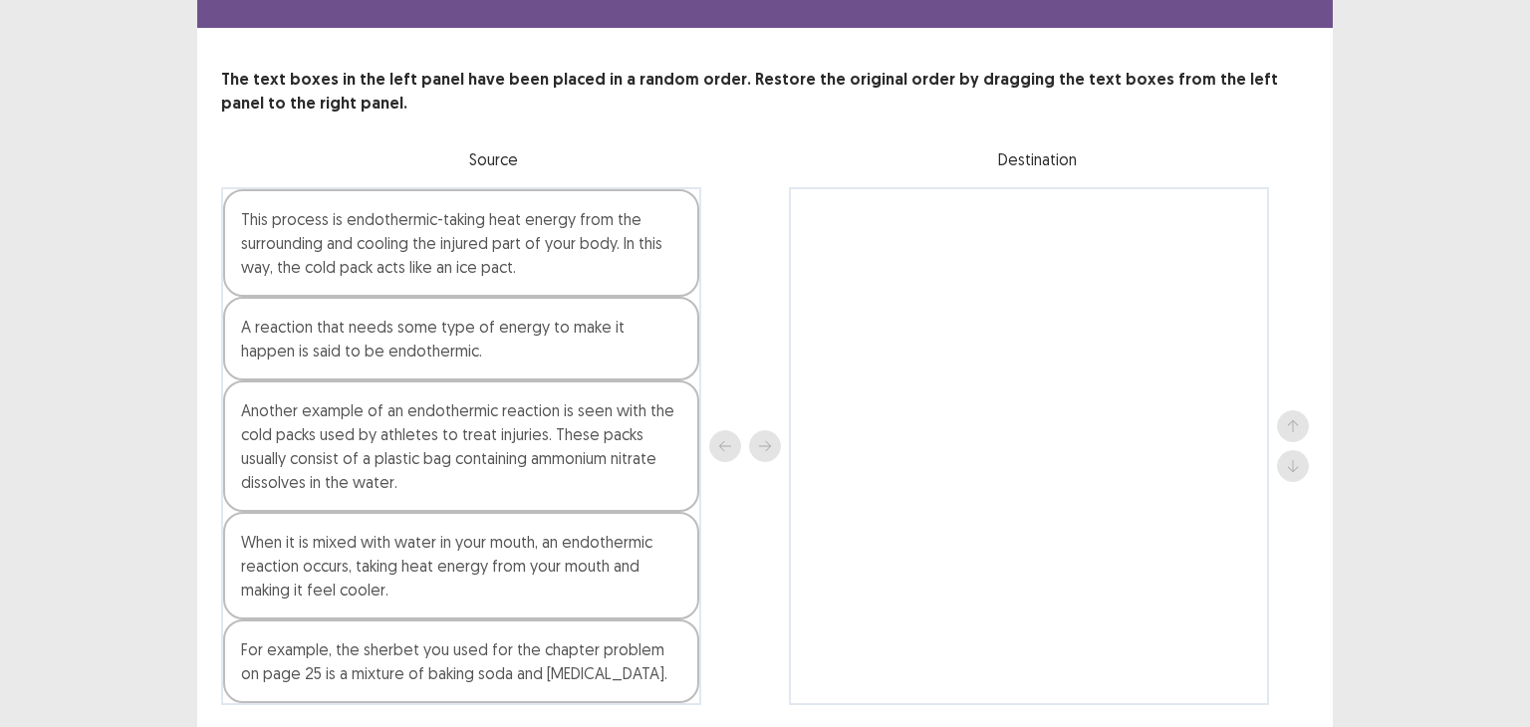
scroll to position [60, 0]
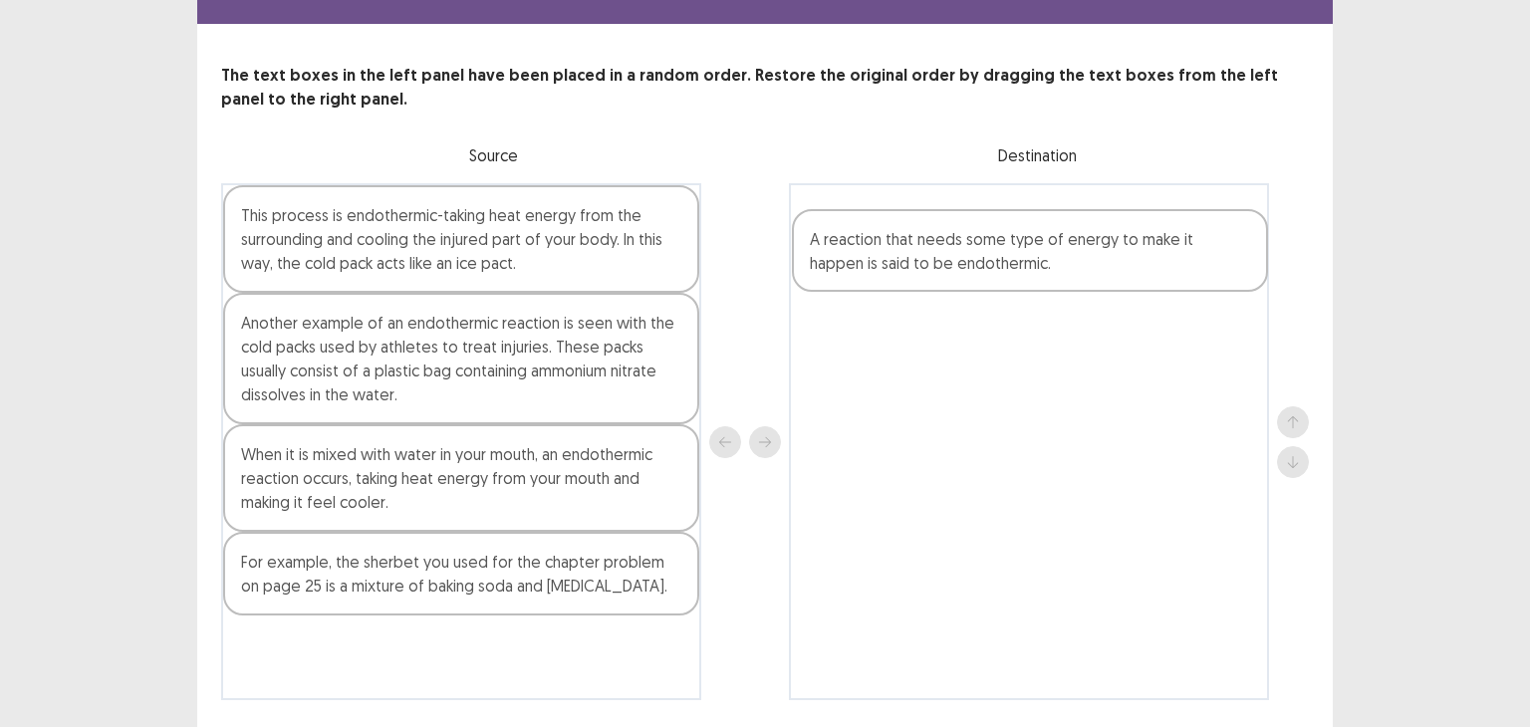
drag, startPoint x: 319, startPoint y: 321, endPoint x: 904, endPoint y: 239, distance: 591.3
click at [904, 239] on div "This process is endothermic-taking heat energy from the surrounding and cooling…" at bounding box center [765, 441] width 1088 height 517
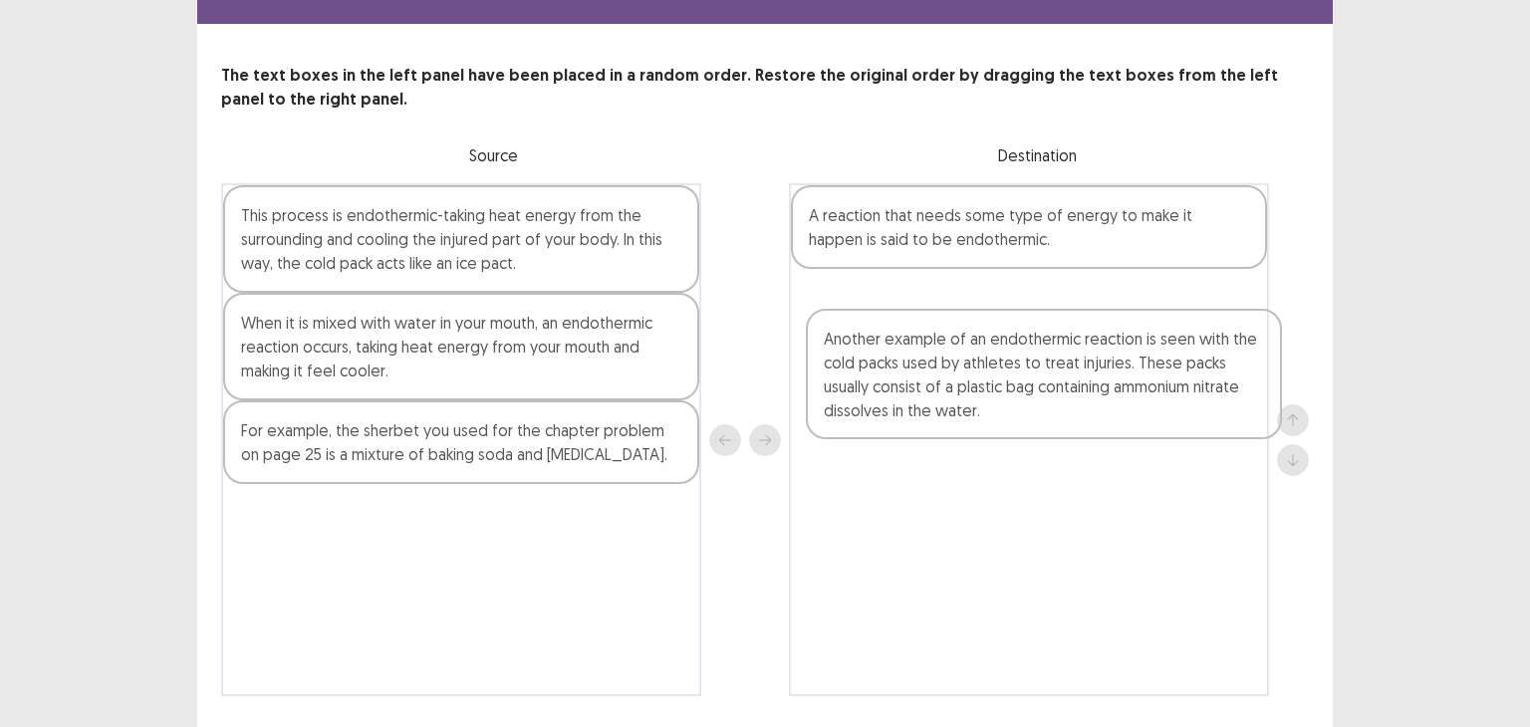
drag, startPoint x: 491, startPoint y: 383, endPoint x: 1082, endPoint y: 397, distance: 590.7
click at [1082, 397] on div "This process is endothermic-taking heat energy from the surrounding and cooling…" at bounding box center [765, 439] width 1088 height 513
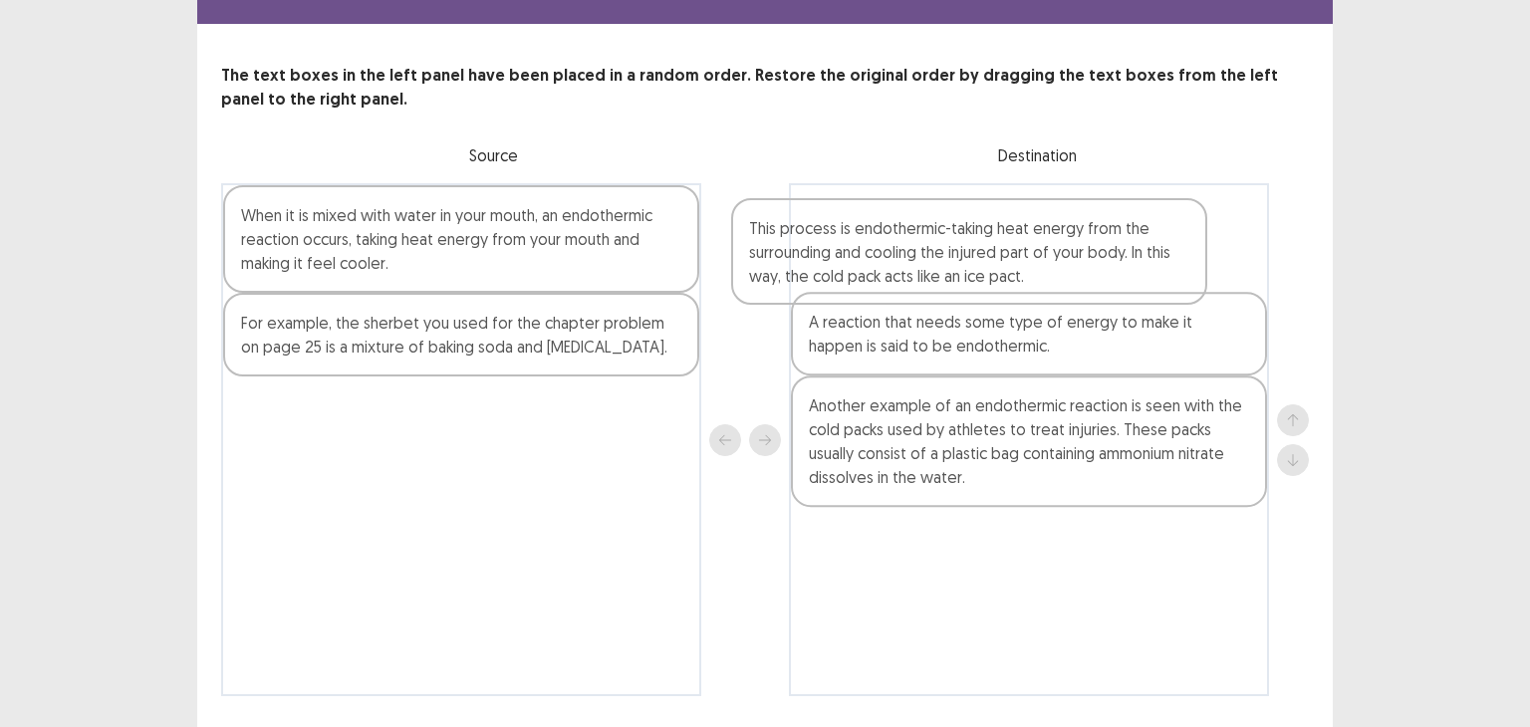
drag, startPoint x: 550, startPoint y: 235, endPoint x: 1078, endPoint y: 249, distance: 528.0
click at [1078, 249] on div "This process is endothermic-taking heat energy from the surrounding and cooling…" at bounding box center [765, 439] width 1088 height 513
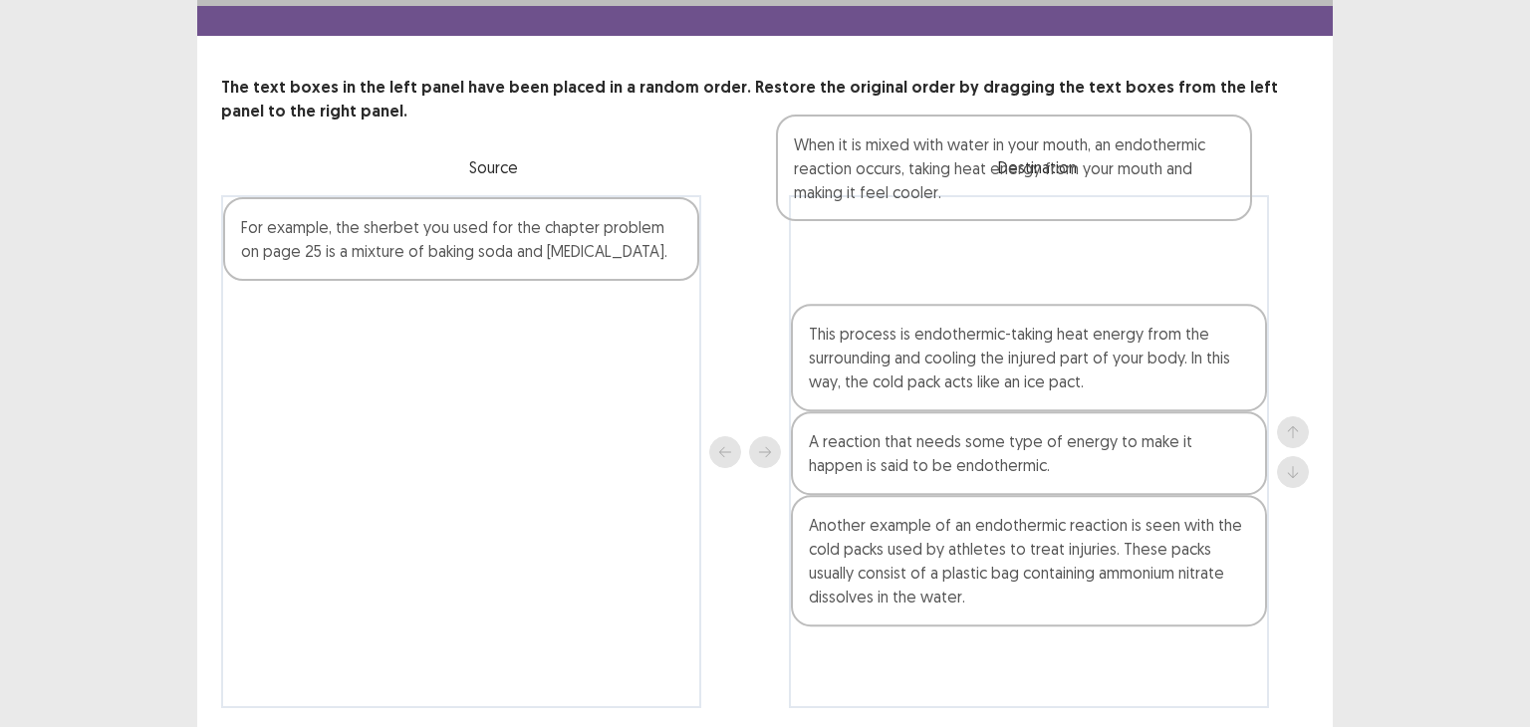
scroll to position [46, 0]
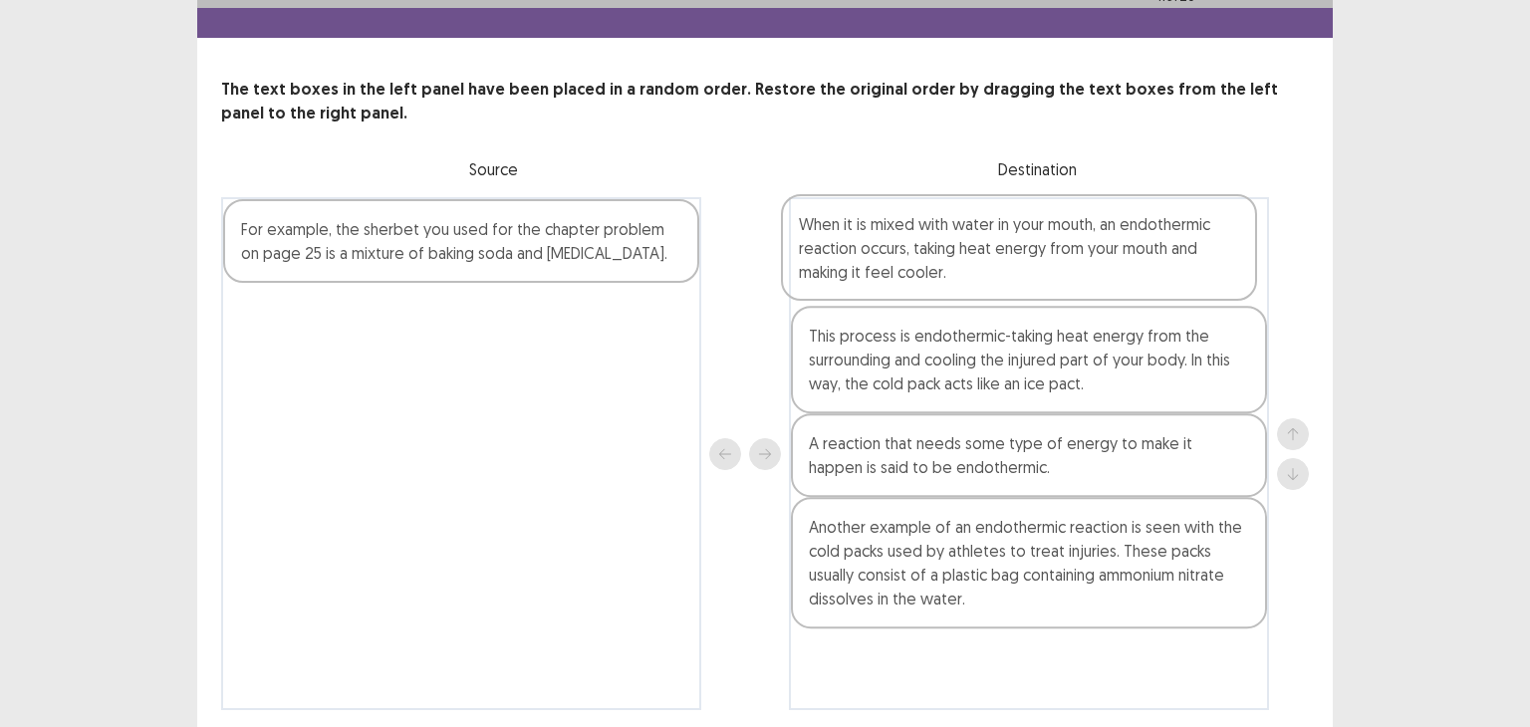
drag, startPoint x: 475, startPoint y: 260, endPoint x: 1053, endPoint y: 263, distance: 577.6
click at [1053, 263] on div "When it is mixed with water in your mouth, an endothermic reaction occurs, taki…" at bounding box center [765, 453] width 1088 height 513
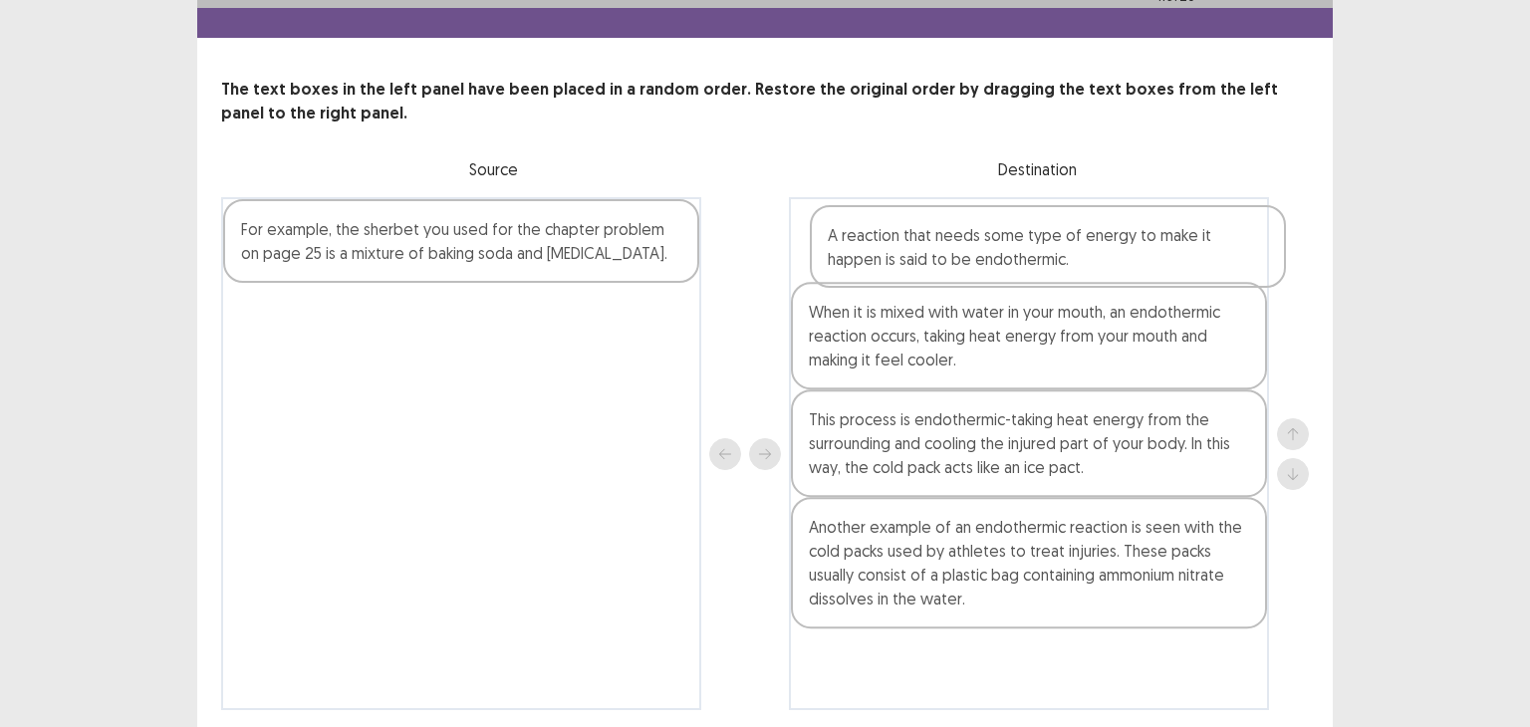
drag, startPoint x: 888, startPoint y: 477, endPoint x: 899, endPoint y: 251, distance: 226.3
click at [899, 251] on div "When it is mixed with water in your mouth, an endothermic reaction occurs, taki…" at bounding box center [1029, 453] width 480 height 513
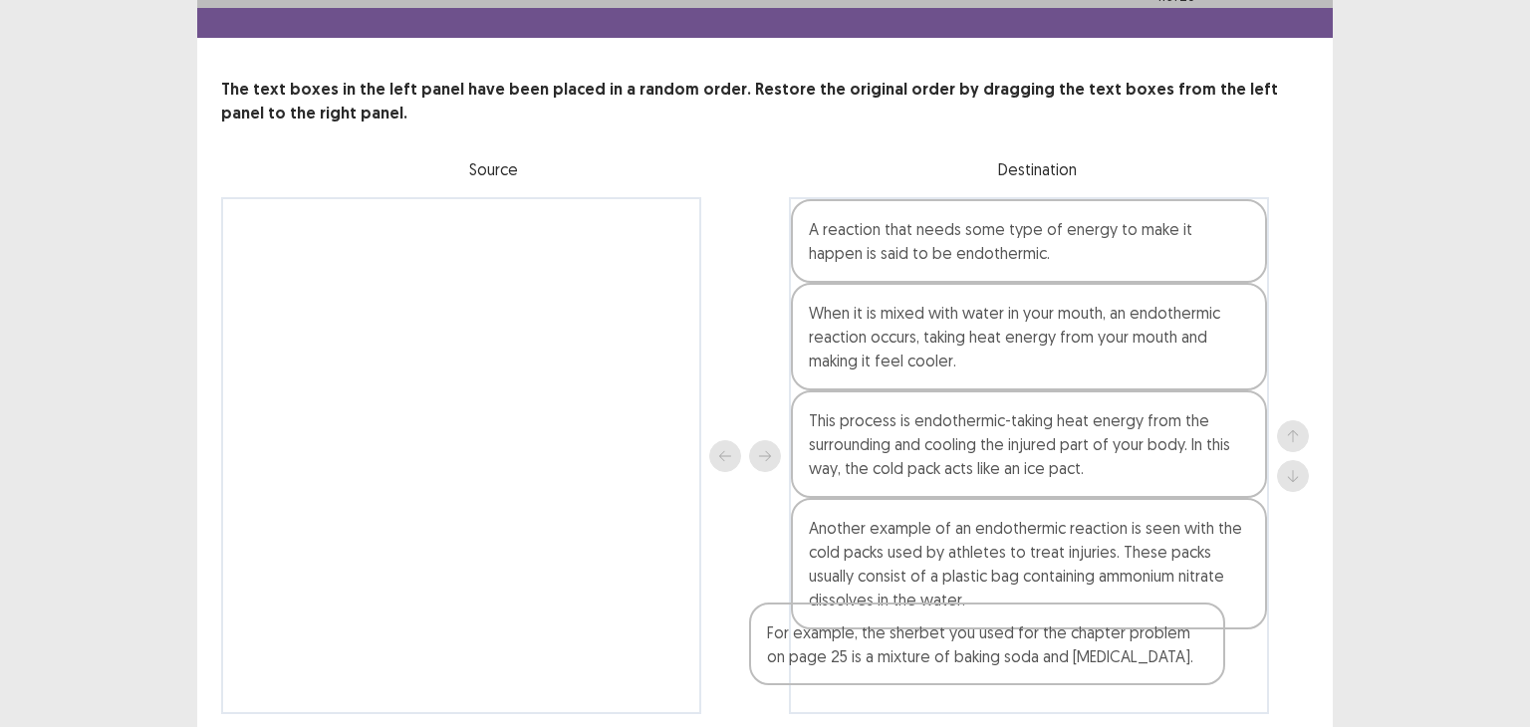
scroll to position [117, 0]
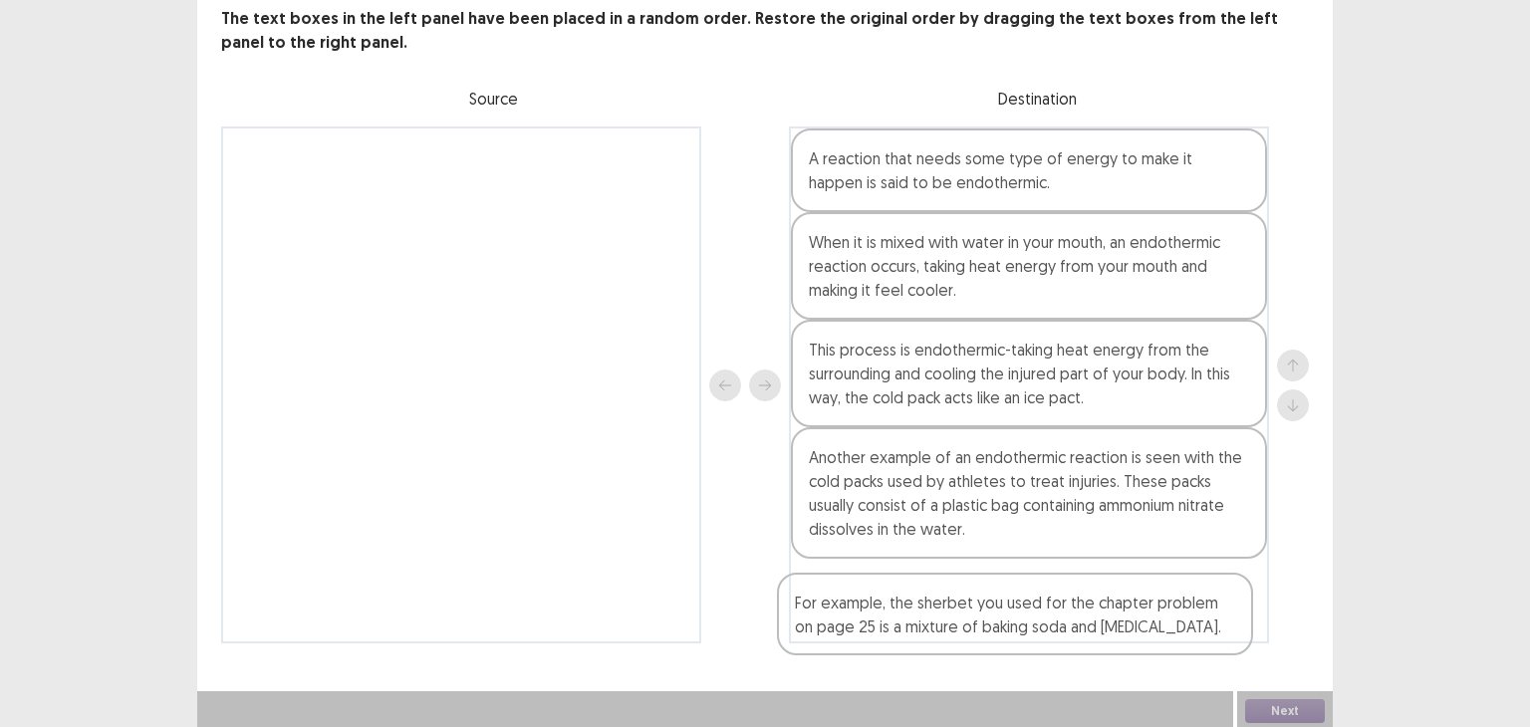
drag, startPoint x: 447, startPoint y: 242, endPoint x: 1012, endPoint y: 610, distance: 674.3
click at [1012, 610] on div "For example, the sherbet you used for the chapter problem on page 25 is a mixtu…" at bounding box center [765, 384] width 1088 height 517
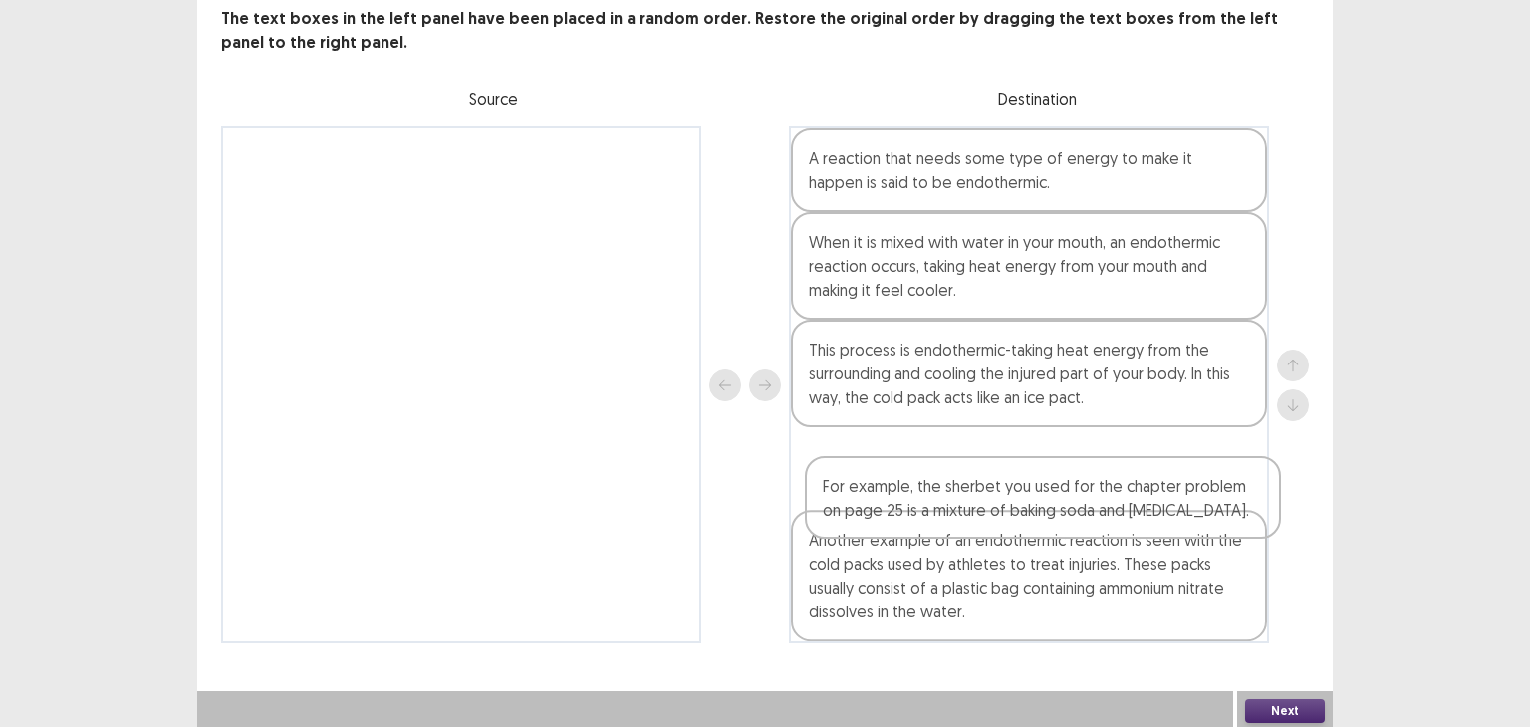
drag, startPoint x: 968, startPoint y: 595, endPoint x: 978, endPoint y: 468, distance: 126.9
click at [978, 468] on div "A reaction that needs some type of energy to make it happen is said to be endot…" at bounding box center [1029, 384] width 480 height 517
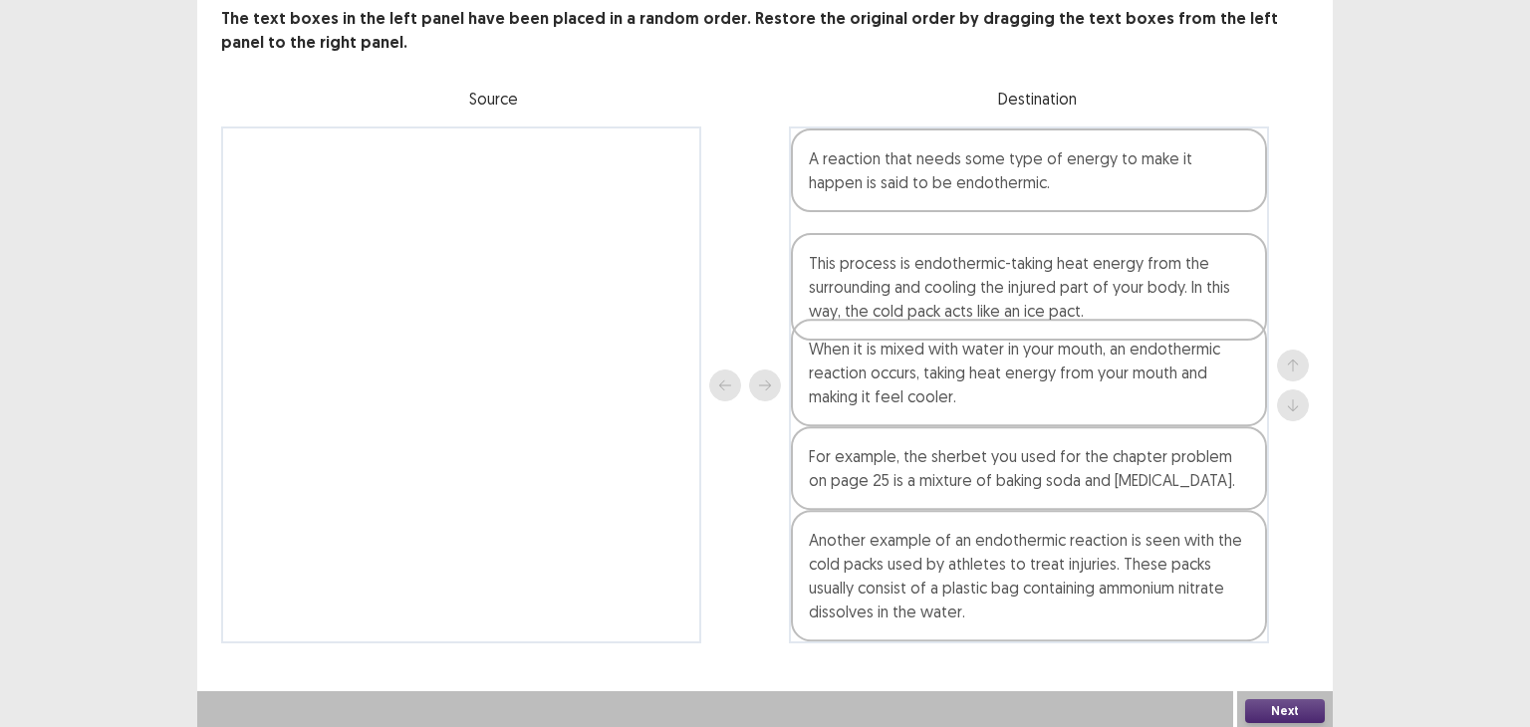
drag, startPoint x: 966, startPoint y: 391, endPoint x: 962, endPoint y: 300, distance: 91.7
click at [962, 300] on div "A reaction that needs some type of energy to make it happen is said to be endot…" at bounding box center [1029, 384] width 480 height 517
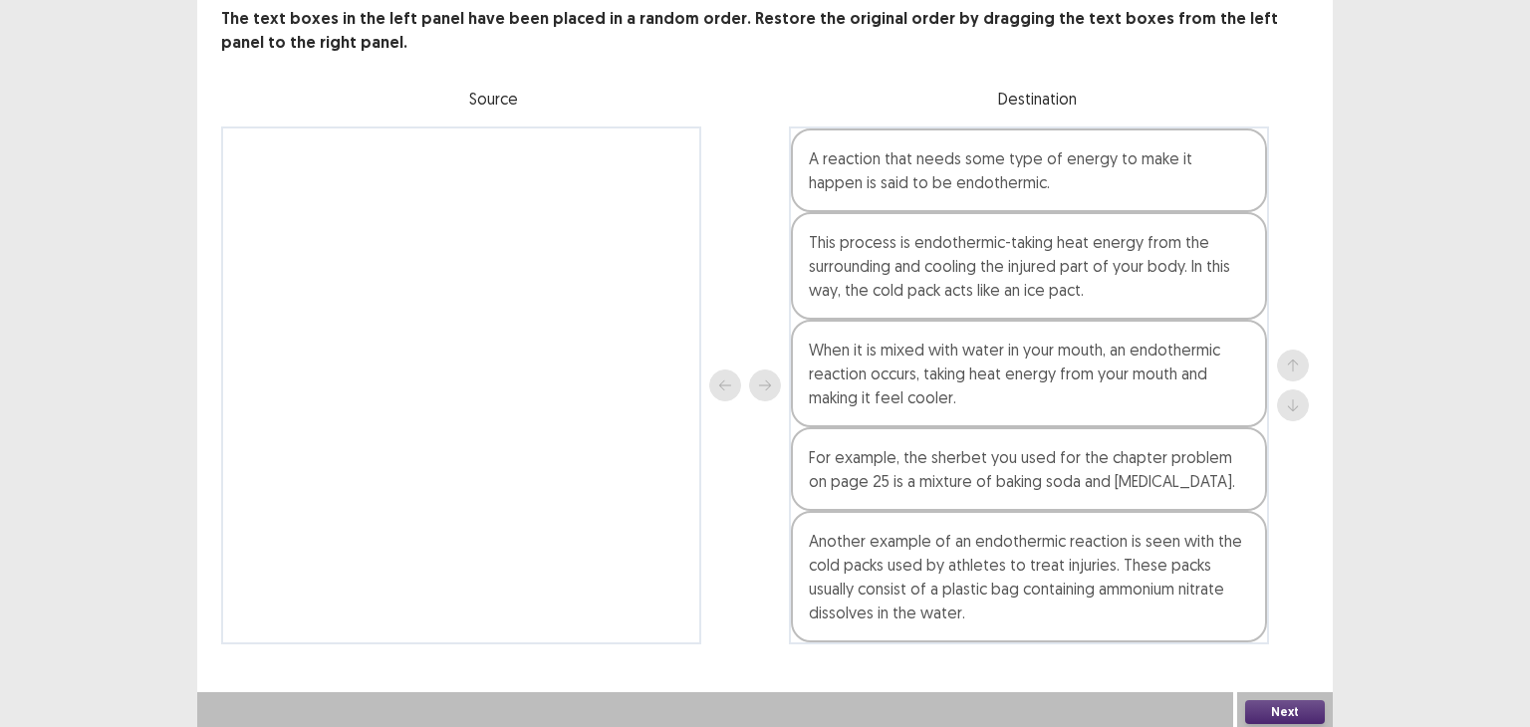
click at [1299, 711] on button "Next" at bounding box center [1285, 712] width 80 height 24
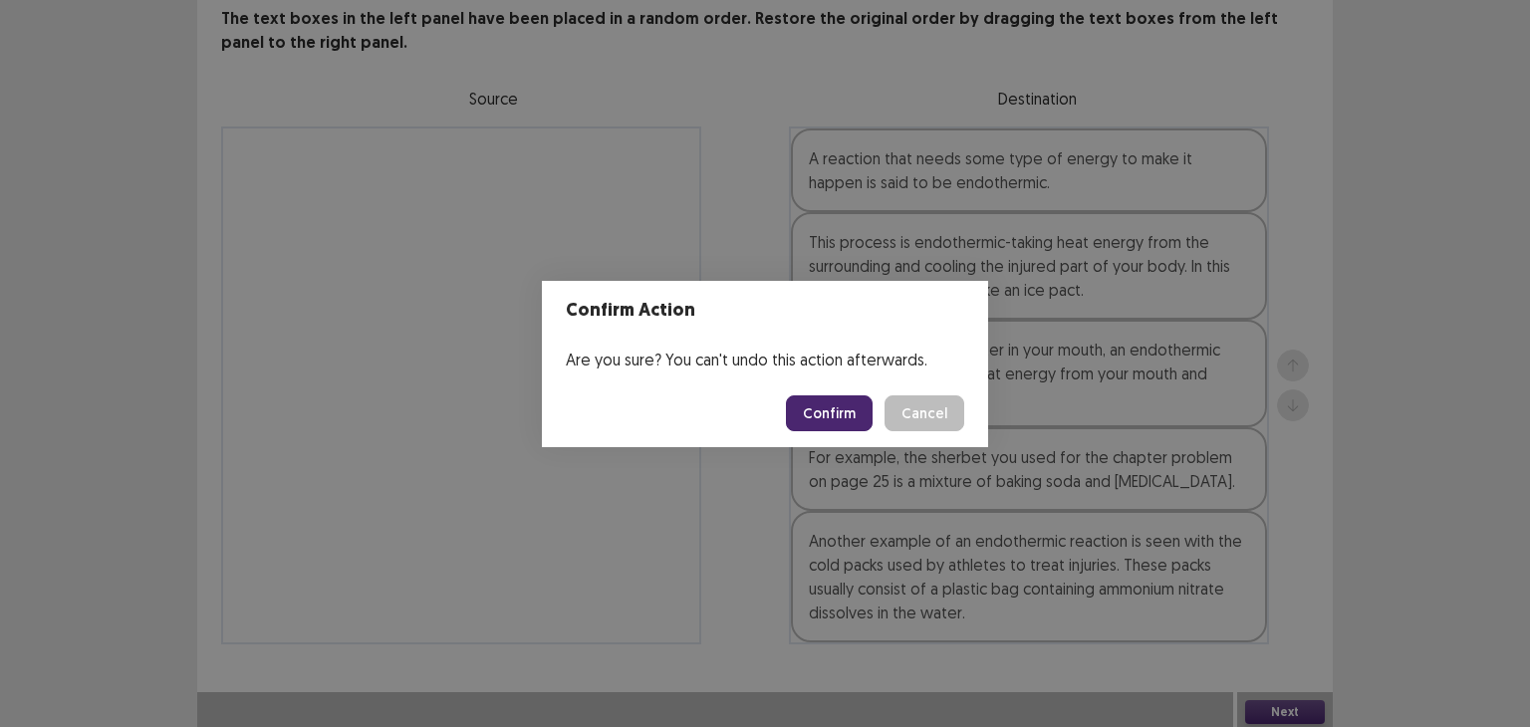
click at [831, 409] on button "Confirm" at bounding box center [829, 413] width 87 height 36
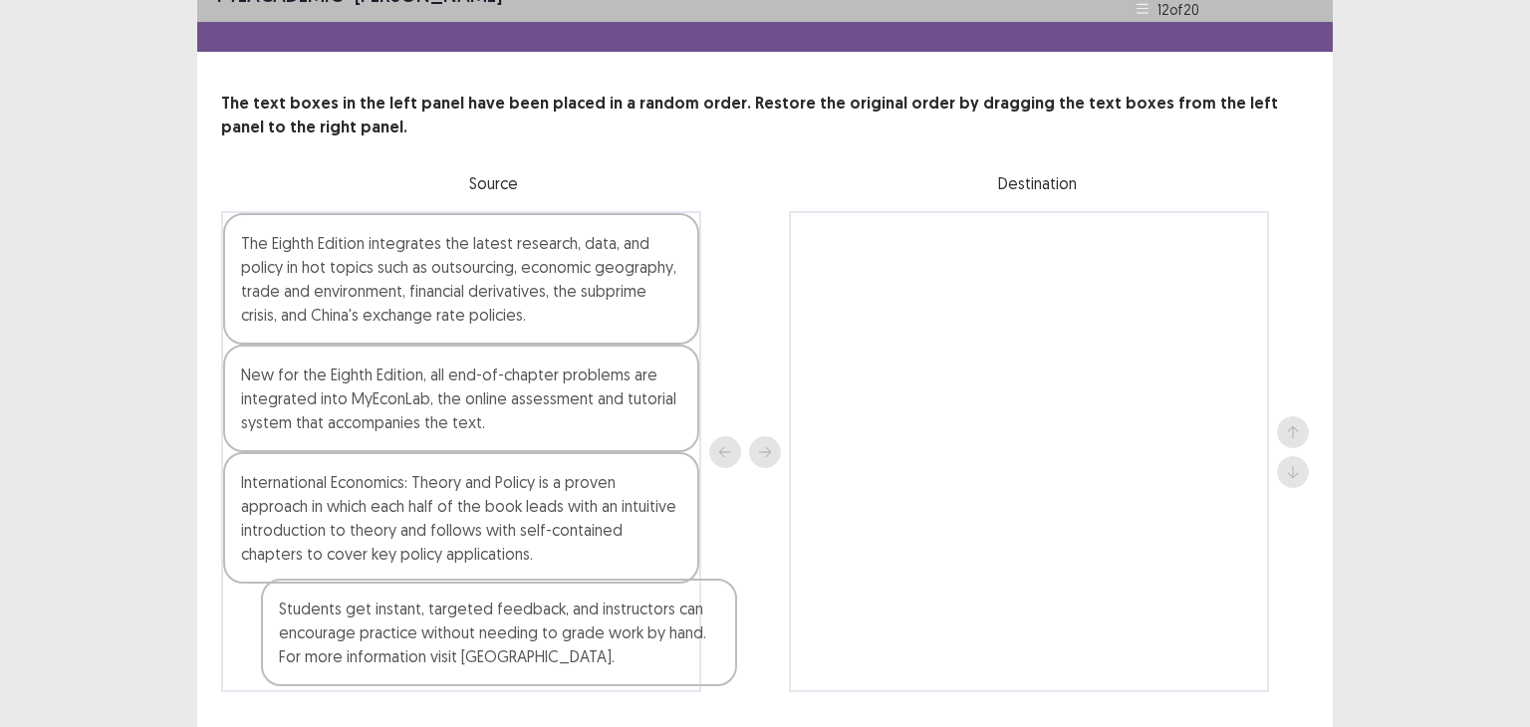
scroll to position [35, 0]
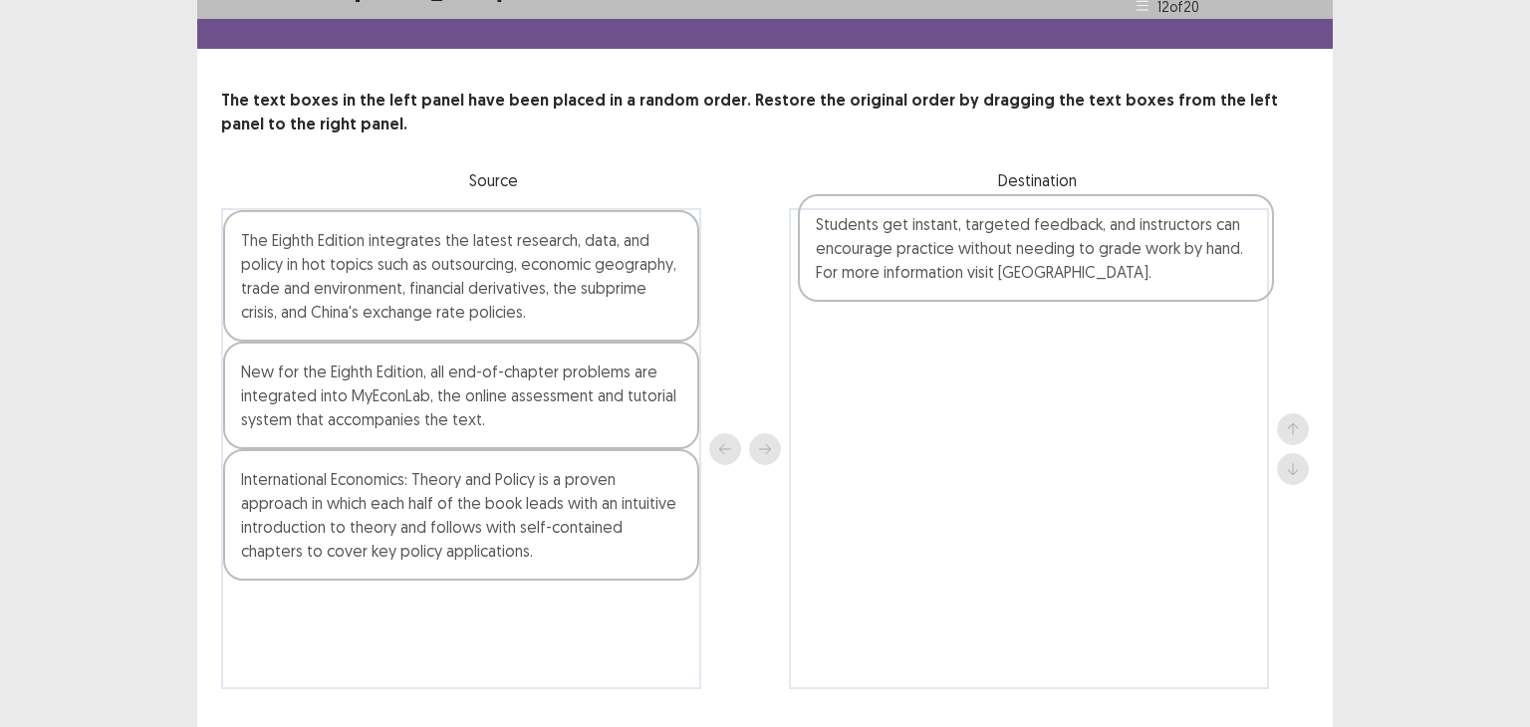
drag, startPoint x: 418, startPoint y: 652, endPoint x: 1003, endPoint y: 264, distance: 701.9
click at [1003, 264] on div "The Eighth Edition integrates the latest research, data, and policy in hot topi…" at bounding box center [765, 448] width 1088 height 481
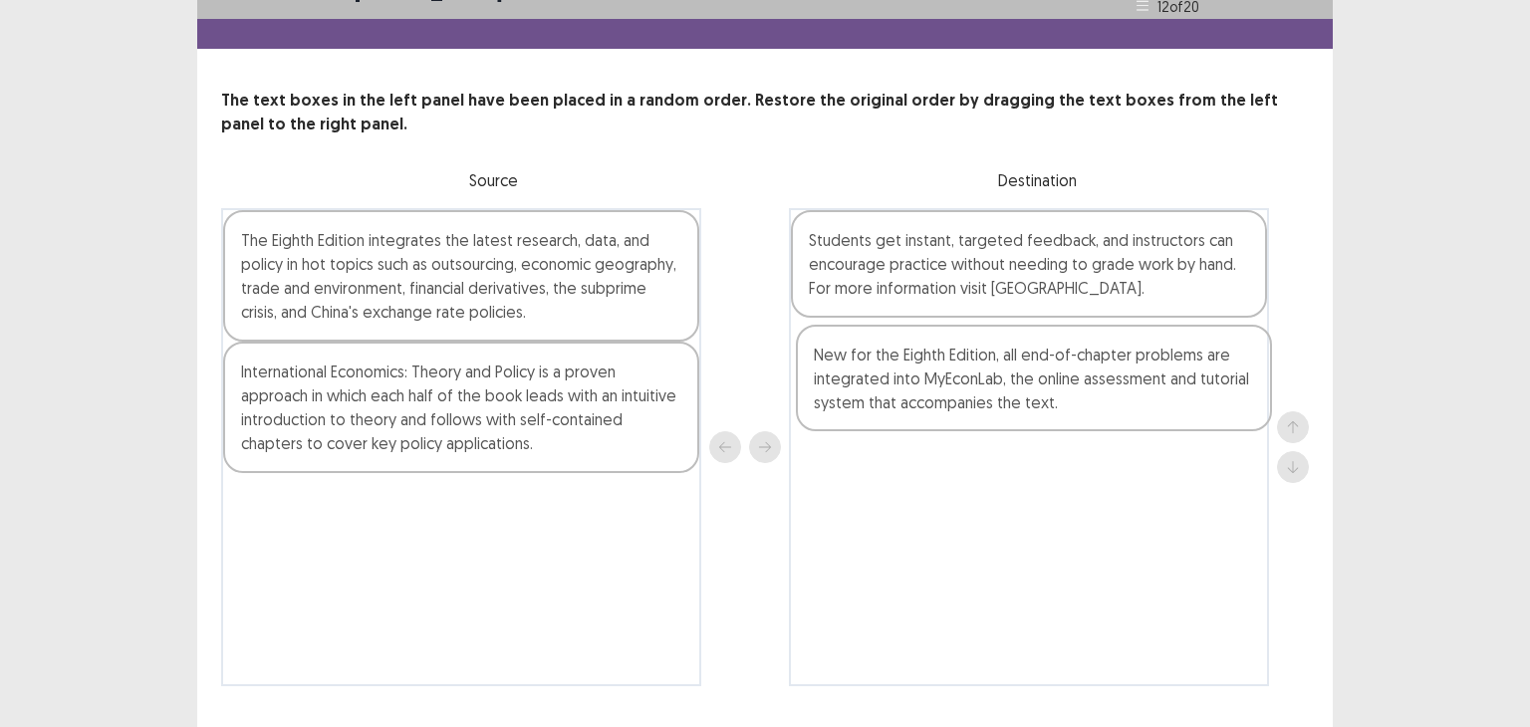
drag, startPoint x: 426, startPoint y: 410, endPoint x: 1020, endPoint y: 387, distance: 594.0
click at [1020, 387] on div "The Eighth Edition integrates the latest research, data, and policy in hot topi…" at bounding box center [765, 447] width 1088 height 478
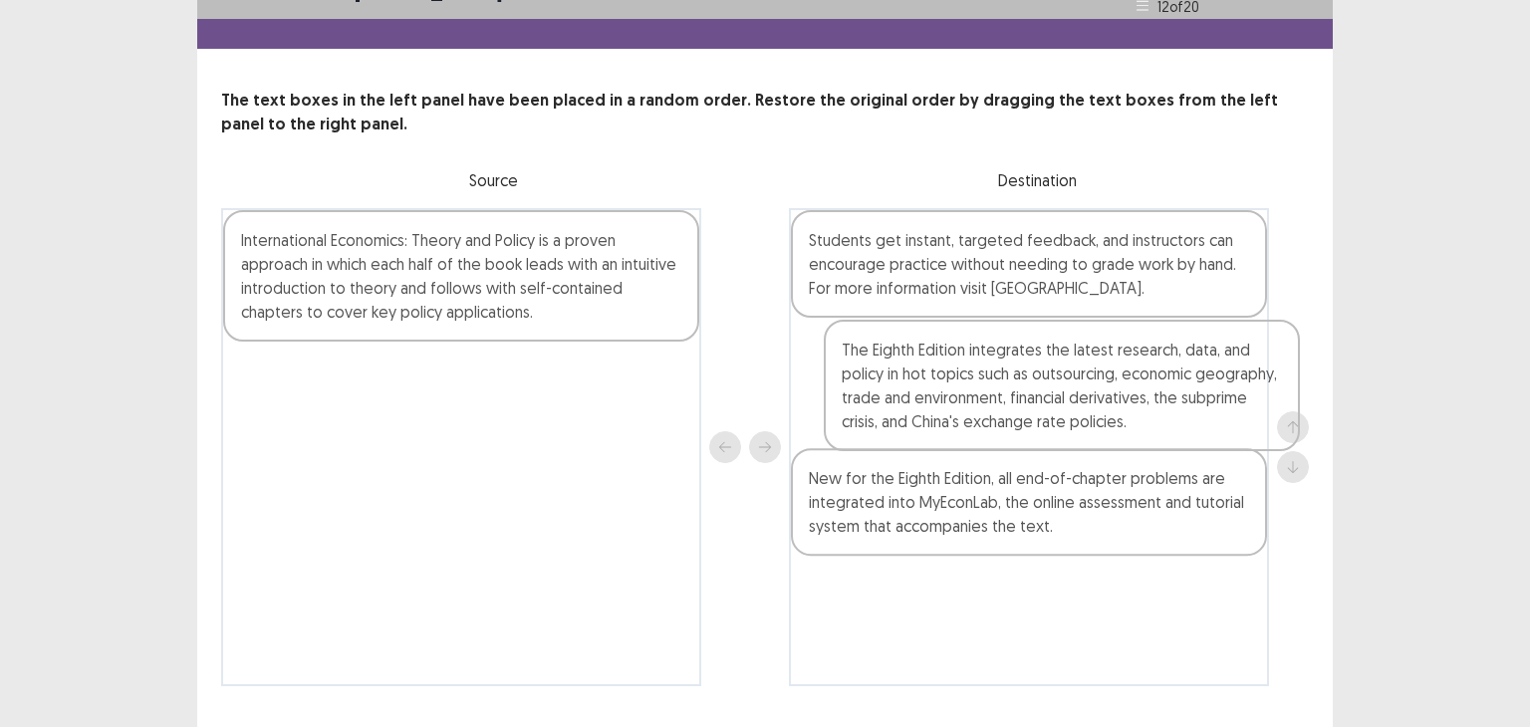
drag, startPoint x: 431, startPoint y: 284, endPoint x: 1028, endPoint y: 386, distance: 605.3
click at [1028, 386] on div "The Eighth Edition integrates the latest research, data, and policy in hot topi…" at bounding box center [765, 447] width 1088 height 478
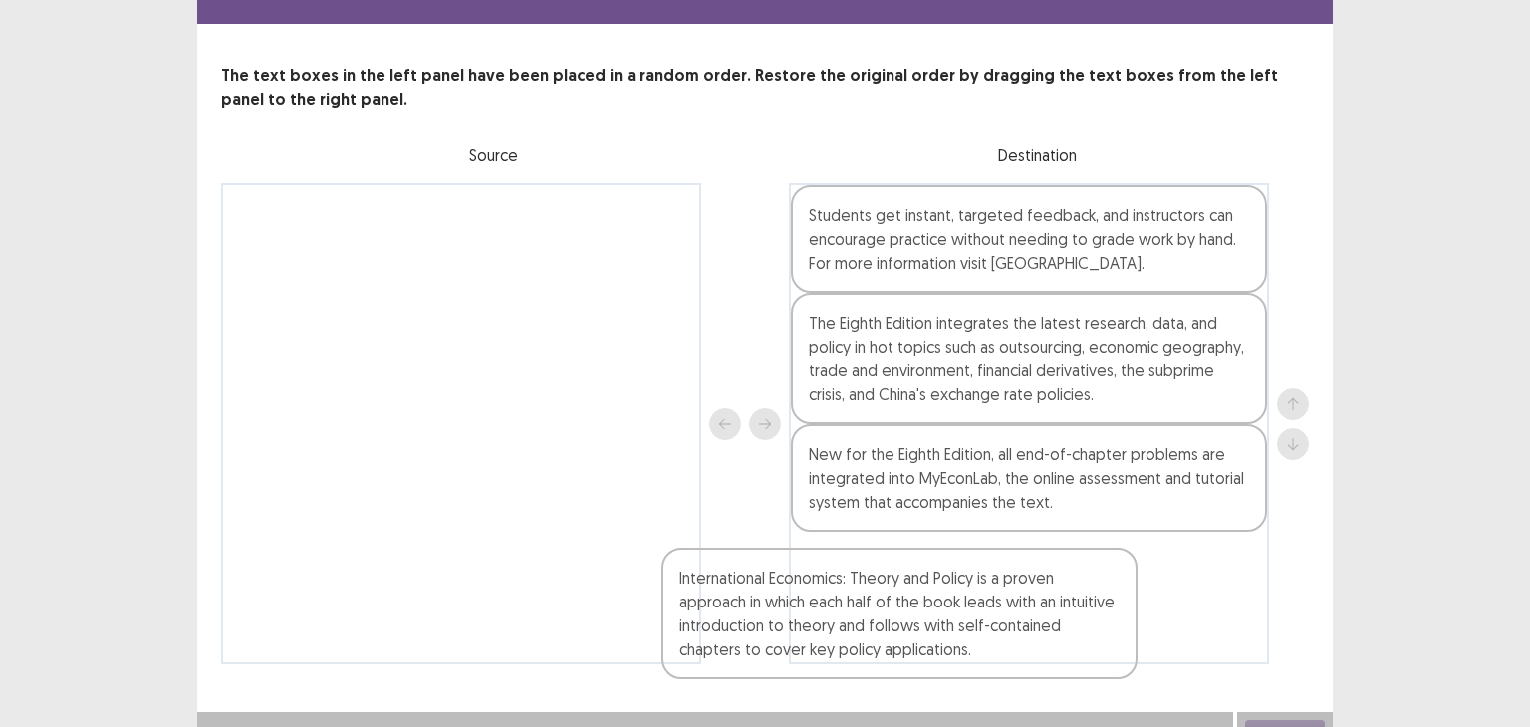
scroll to position [82, 0]
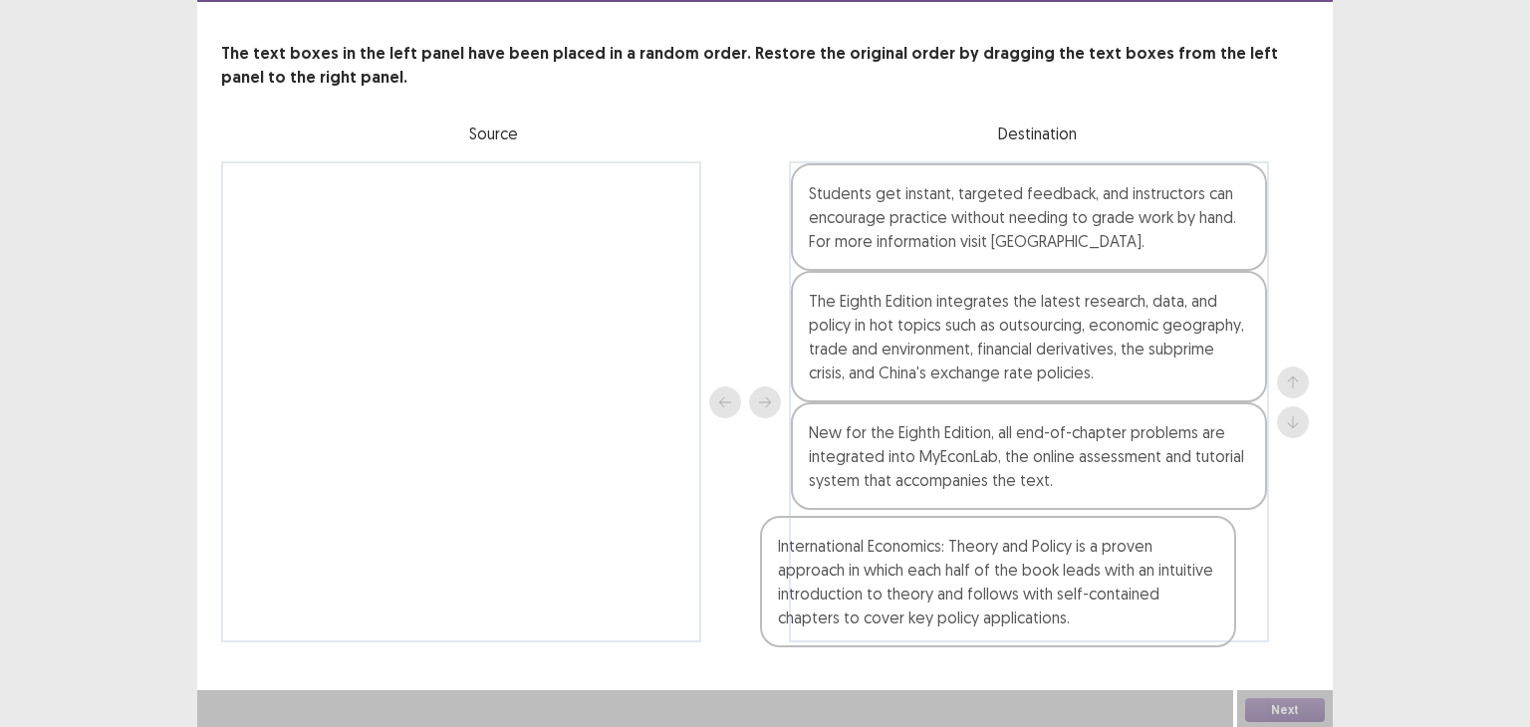
drag, startPoint x: 491, startPoint y: 271, endPoint x: 1035, endPoint y: 583, distance: 626.8
click at [1035, 583] on div "International Economics: Theory and Policy is a proven approach in which each h…" at bounding box center [765, 401] width 1088 height 481
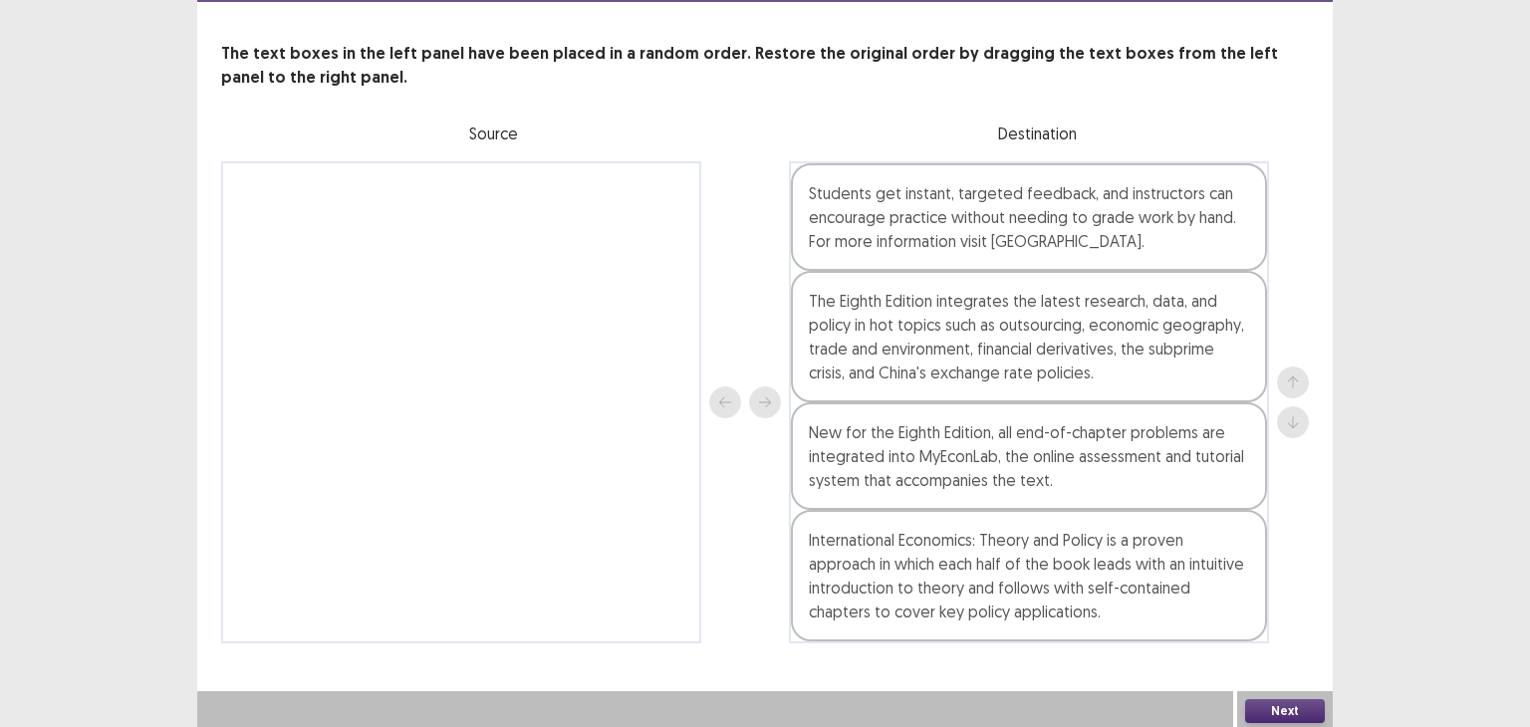
click at [1287, 710] on button "Next" at bounding box center [1285, 711] width 80 height 24
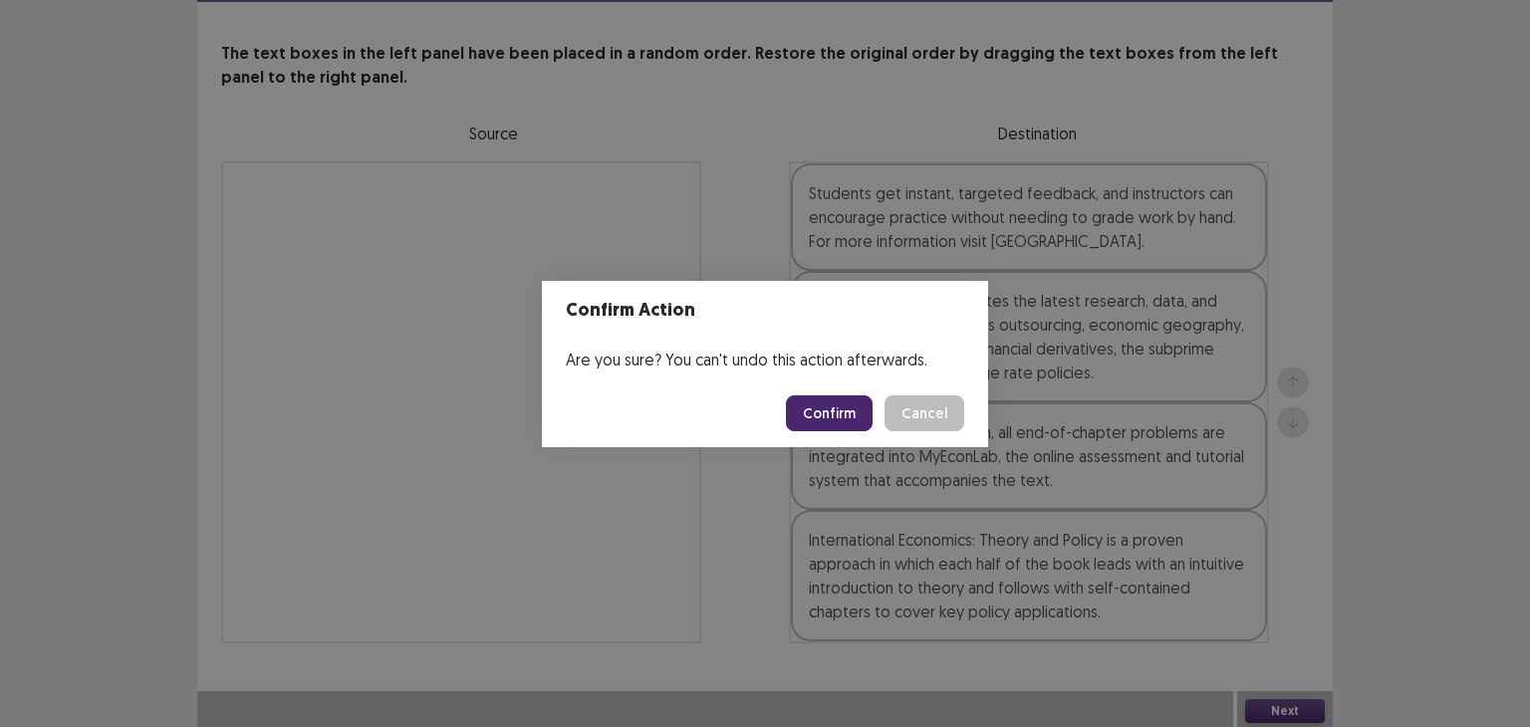
click at [838, 407] on button "Confirm" at bounding box center [829, 413] width 87 height 36
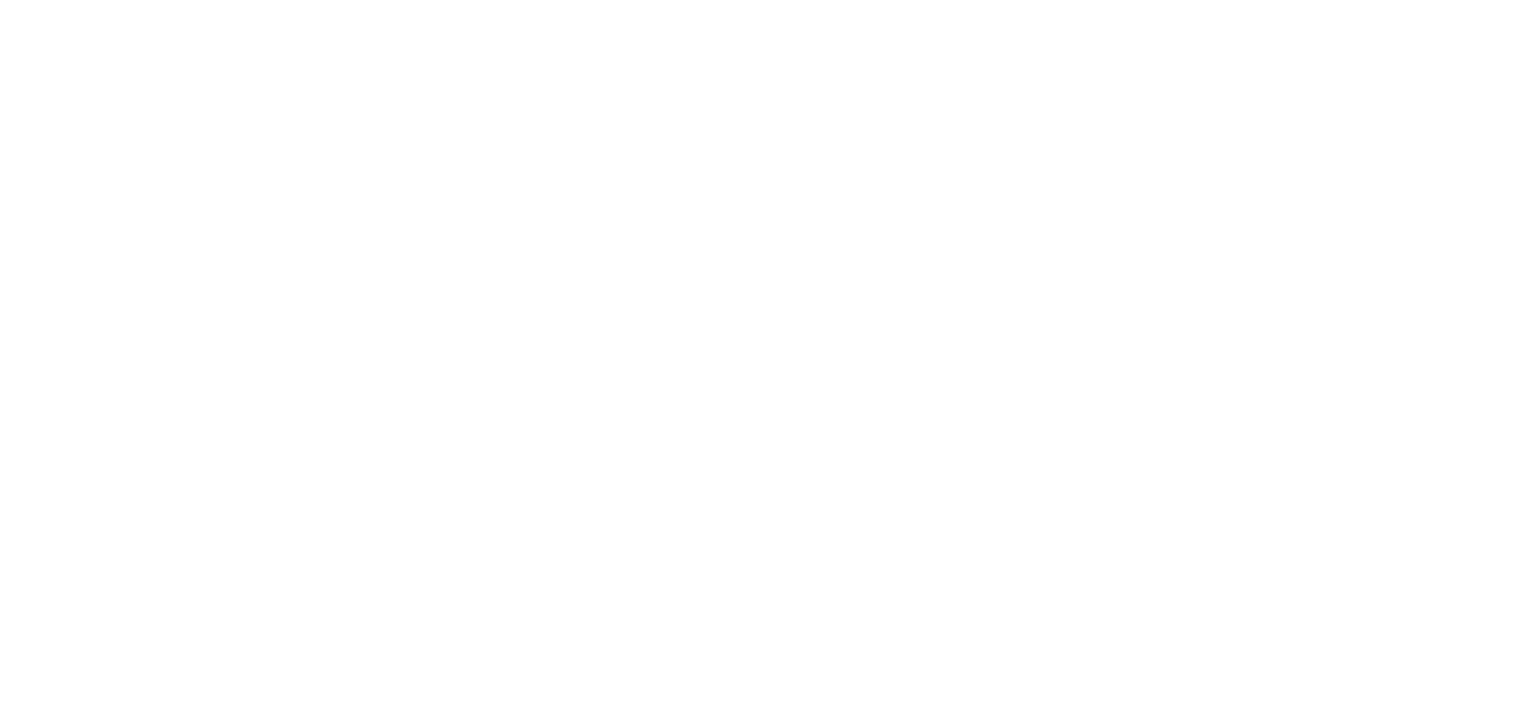
scroll to position [0, 0]
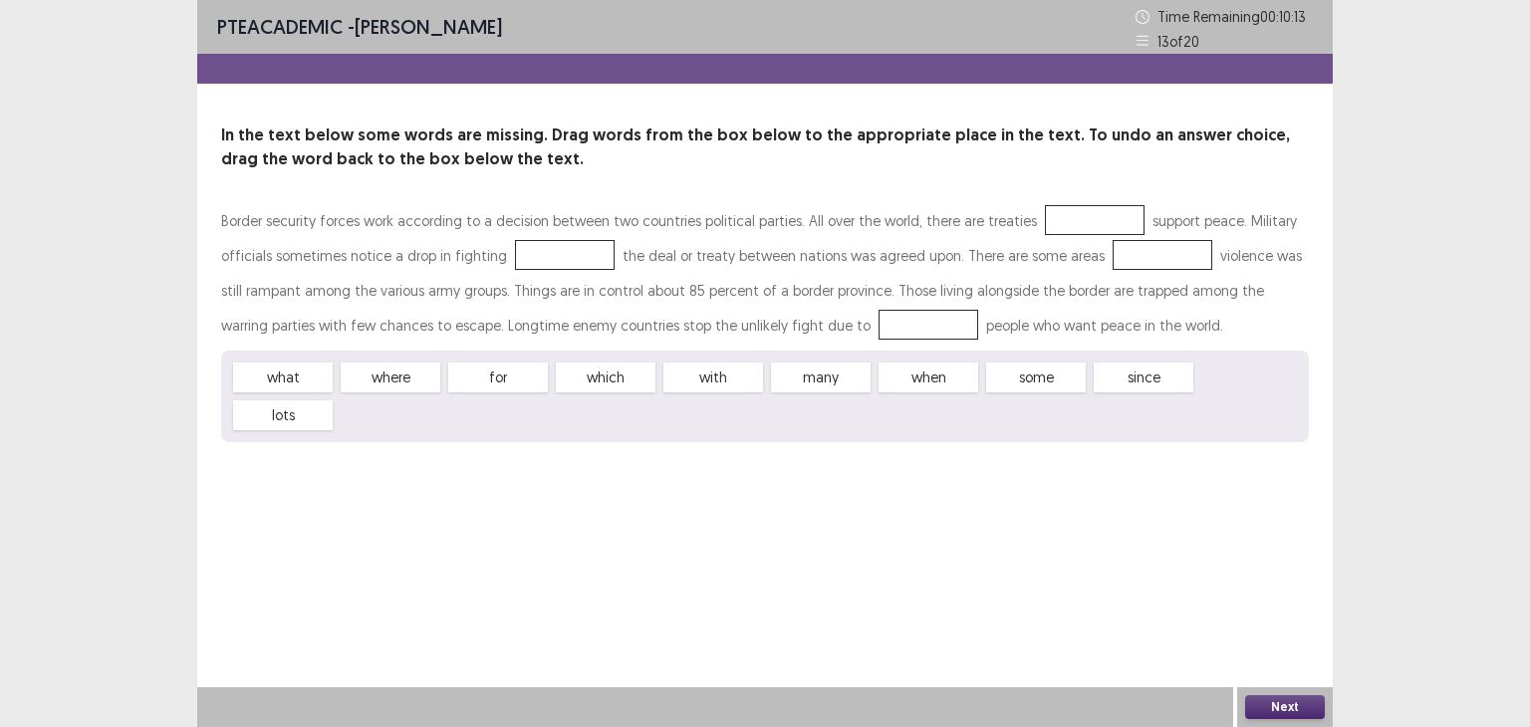
drag, startPoint x: 1036, startPoint y: 372, endPoint x: 1056, endPoint y: 249, distance: 125.1
drag, startPoint x: 1056, startPoint y: 249, endPoint x: 1032, endPoint y: 364, distance: 117.0
click at [1032, 364] on div "some" at bounding box center [1036, 378] width 110 height 33
drag, startPoint x: 1031, startPoint y: 375, endPoint x: 1068, endPoint y: 226, distance: 153.9
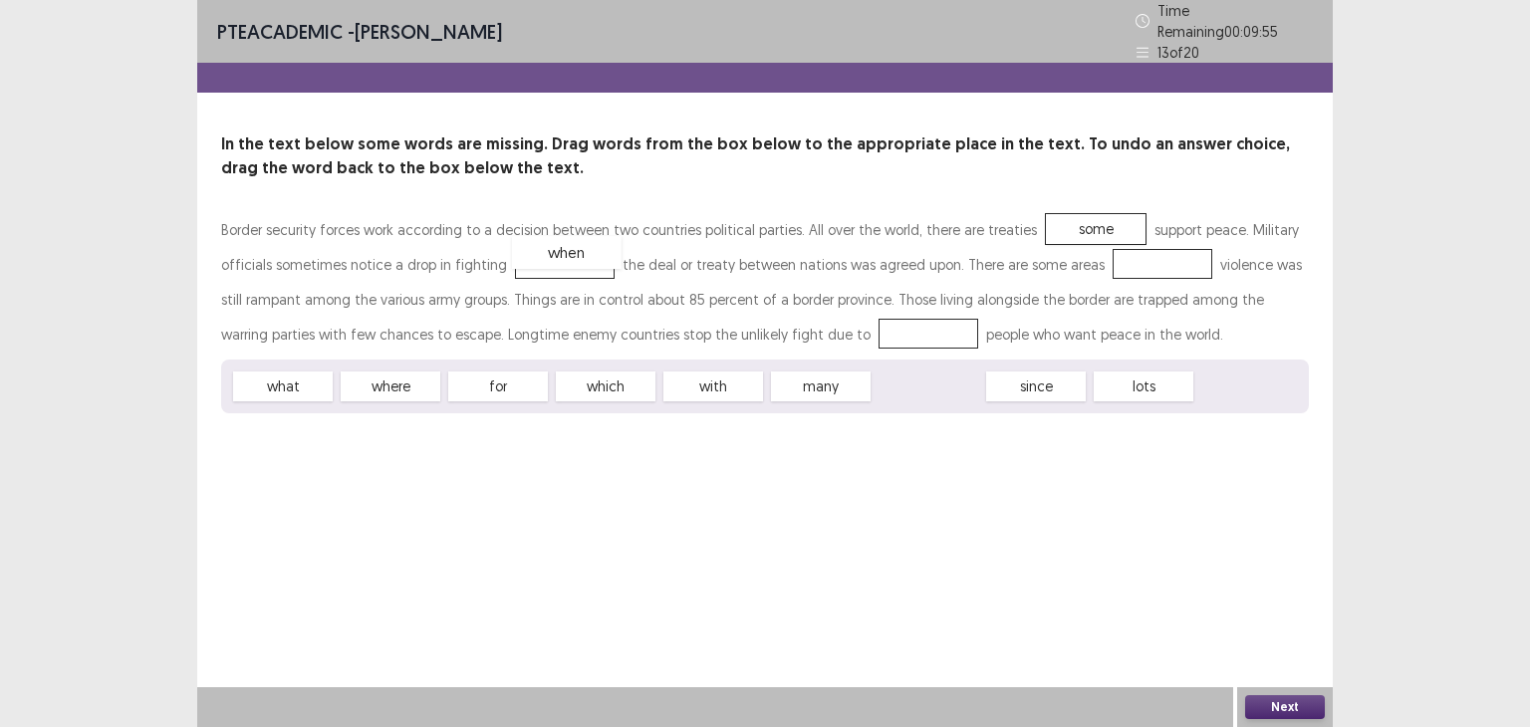
drag, startPoint x: 933, startPoint y: 379, endPoint x: 569, endPoint y: 244, distance: 388.9
drag, startPoint x: 406, startPoint y: 384, endPoint x: 1177, endPoint y: 264, distance: 780.2
drag, startPoint x: 725, startPoint y: 377, endPoint x: 811, endPoint y: 326, distance: 100.1
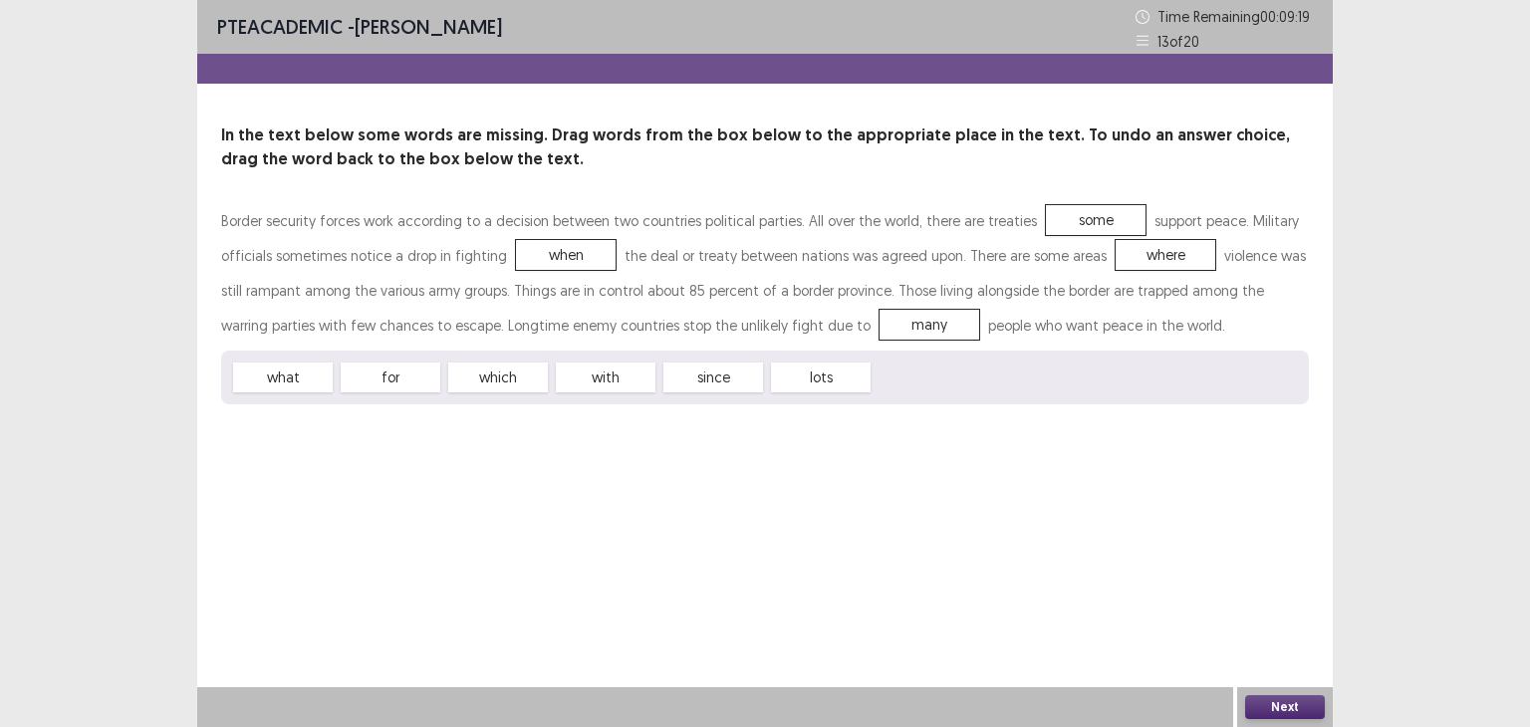
click at [1261, 704] on button "Next" at bounding box center [1285, 707] width 80 height 24
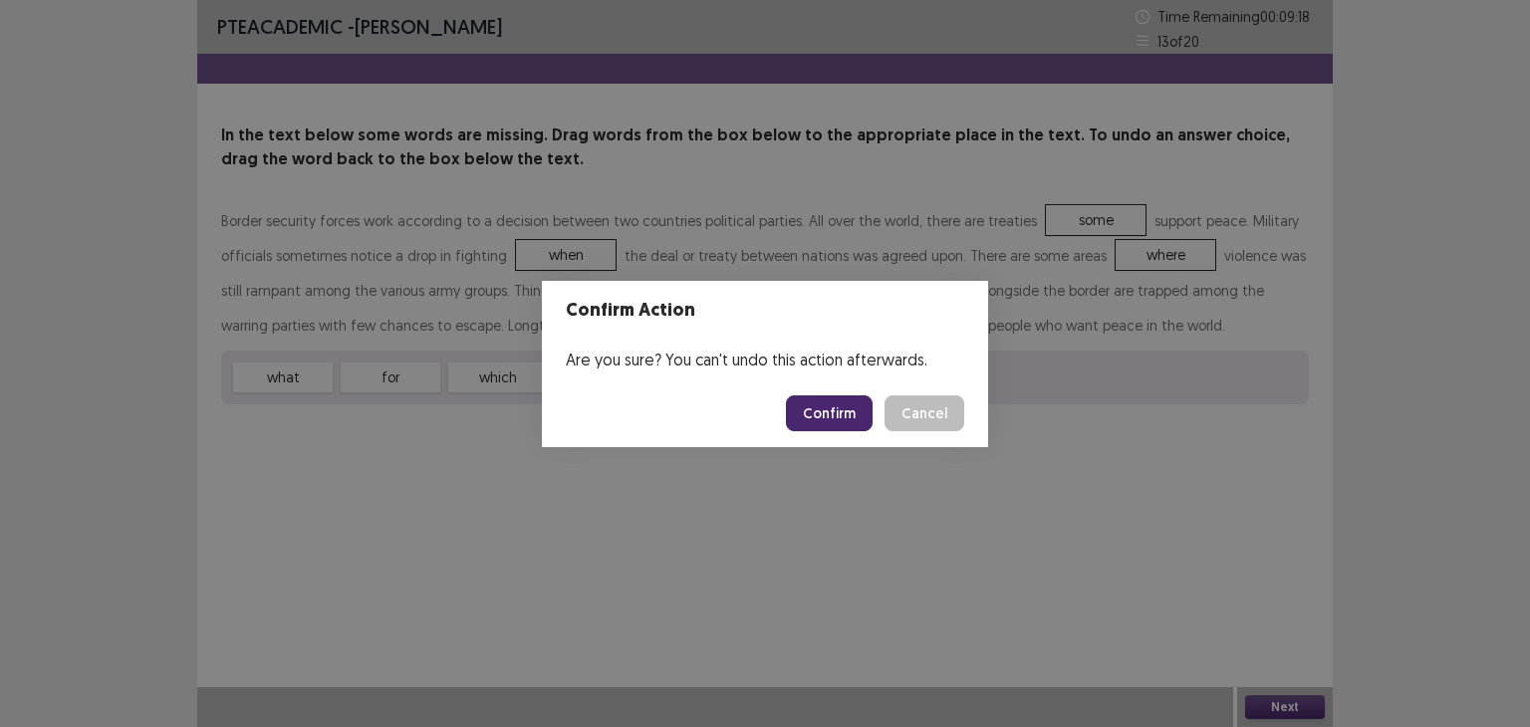
click at [825, 407] on button "Confirm" at bounding box center [829, 413] width 87 height 36
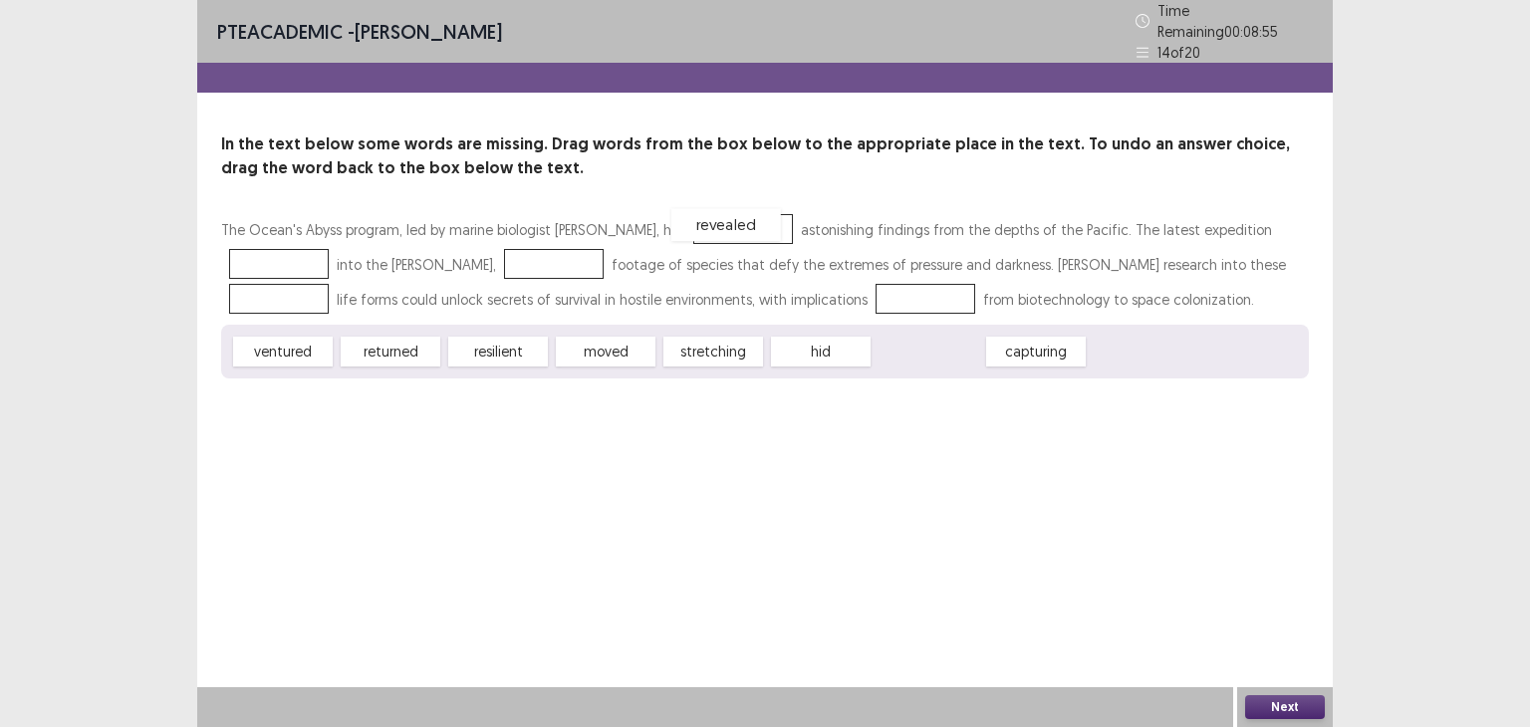
drag, startPoint x: 928, startPoint y: 341, endPoint x: 726, endPoint y: 214, distance: 238.5
drag, startPoint x: 606, startPoint y: 349, endPoint x: 294, endPoint y: 261, distance: 323.8
drag, startPoint x: 828, startPoint y: 341, endPoint x: 566, endPoint y: 255, distance: 275.6
drag, startPoint x: 311, startPoint y: 349, endPoint x: 307, endPoint y: 281, distance: 67.8
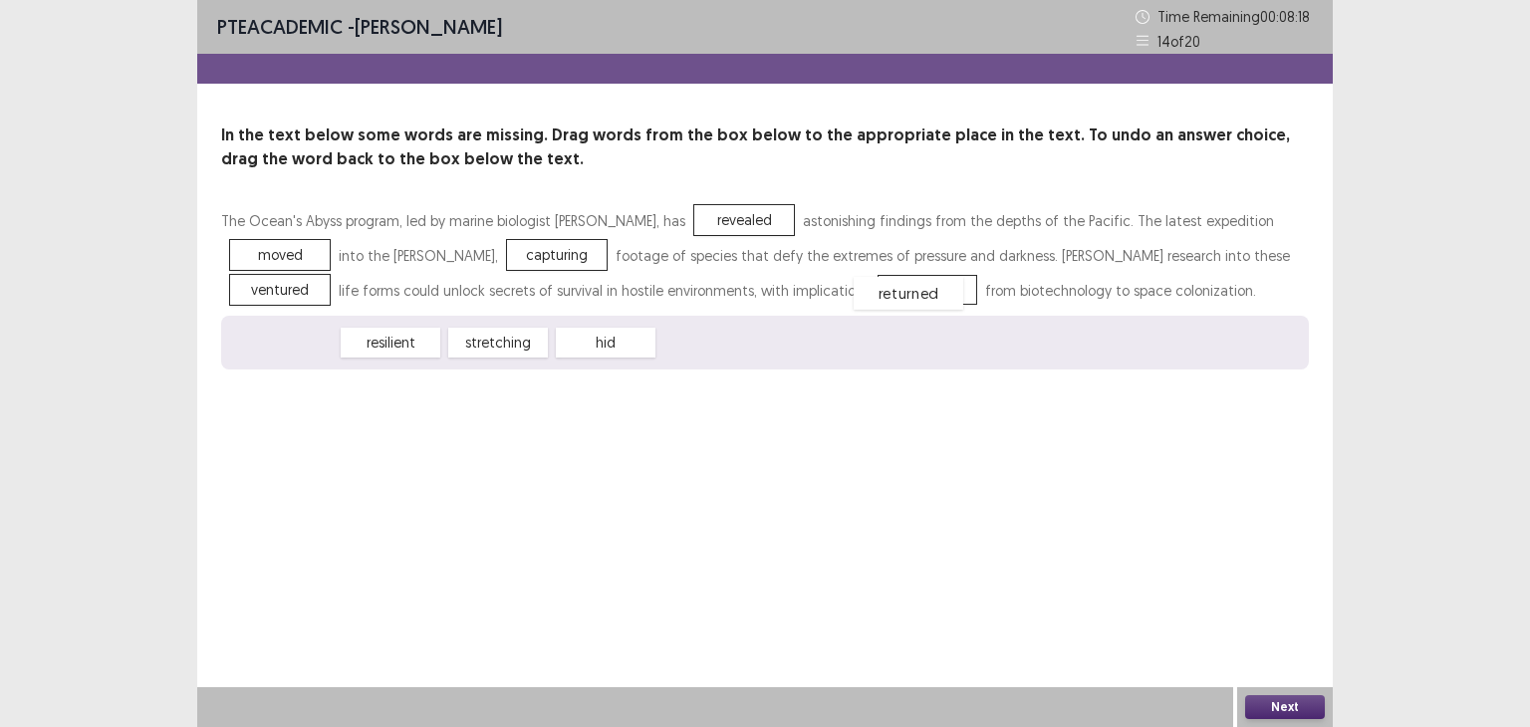
drag, startPoint x: 291, startPoint y: 344, endPoint x: 916, endPoint y: 294, distance: 627.4
click at [1291, 708] on button "Next" at bounding box center [1285, 707] width 80 height 24
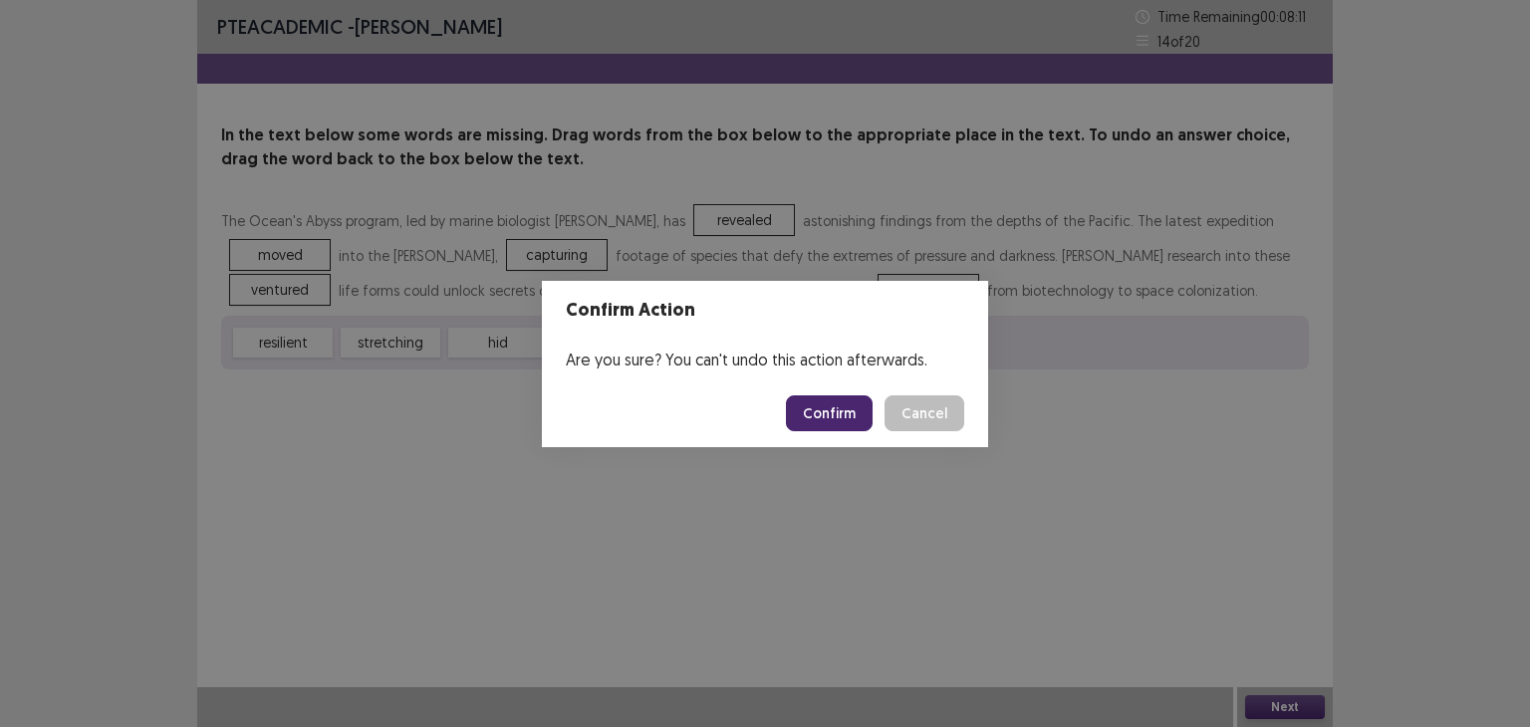
click at [839, 414] on button "Confirm" at bounding box center [829, 413] width 87 height 36
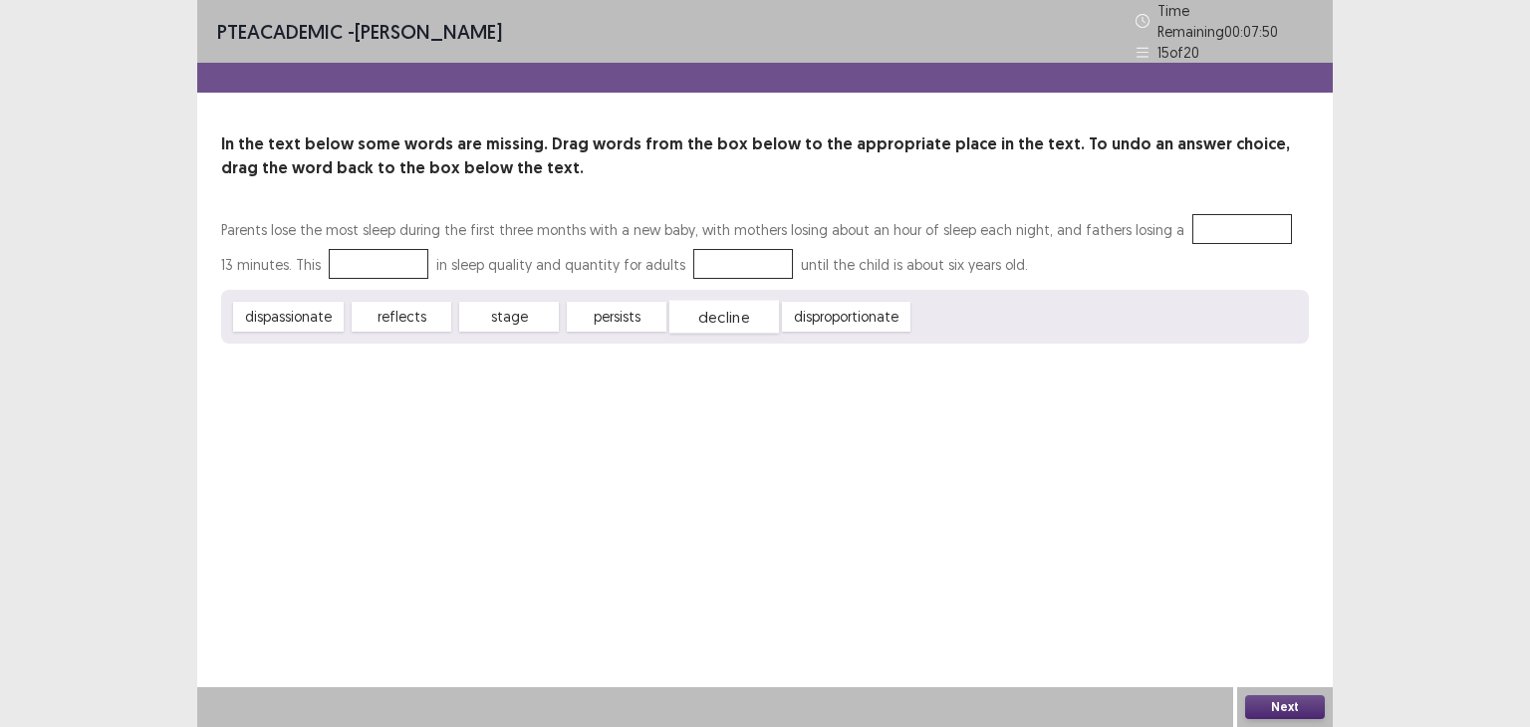
click at [720, 307] on div "decline" at bounding box center [724, 317] width 110 height 33
drag, startPoint x: 619, startPoint y: 314, endPoint x: 1190, endPoint y: 226, distance: 577.3
drag, startPoint x: 769, startPoint y: 319, endPoint x: 420, endPoint y: 260, distance: 353.5
drag, startPoint x: 533, startPoint y: 307, endPoint x: 612, endPoint y: 308, distance: 79.7
drag, startPoint x: 612, startPoint y: 308, endPoint x: 521, endPoint y: 308, distance: 91.6
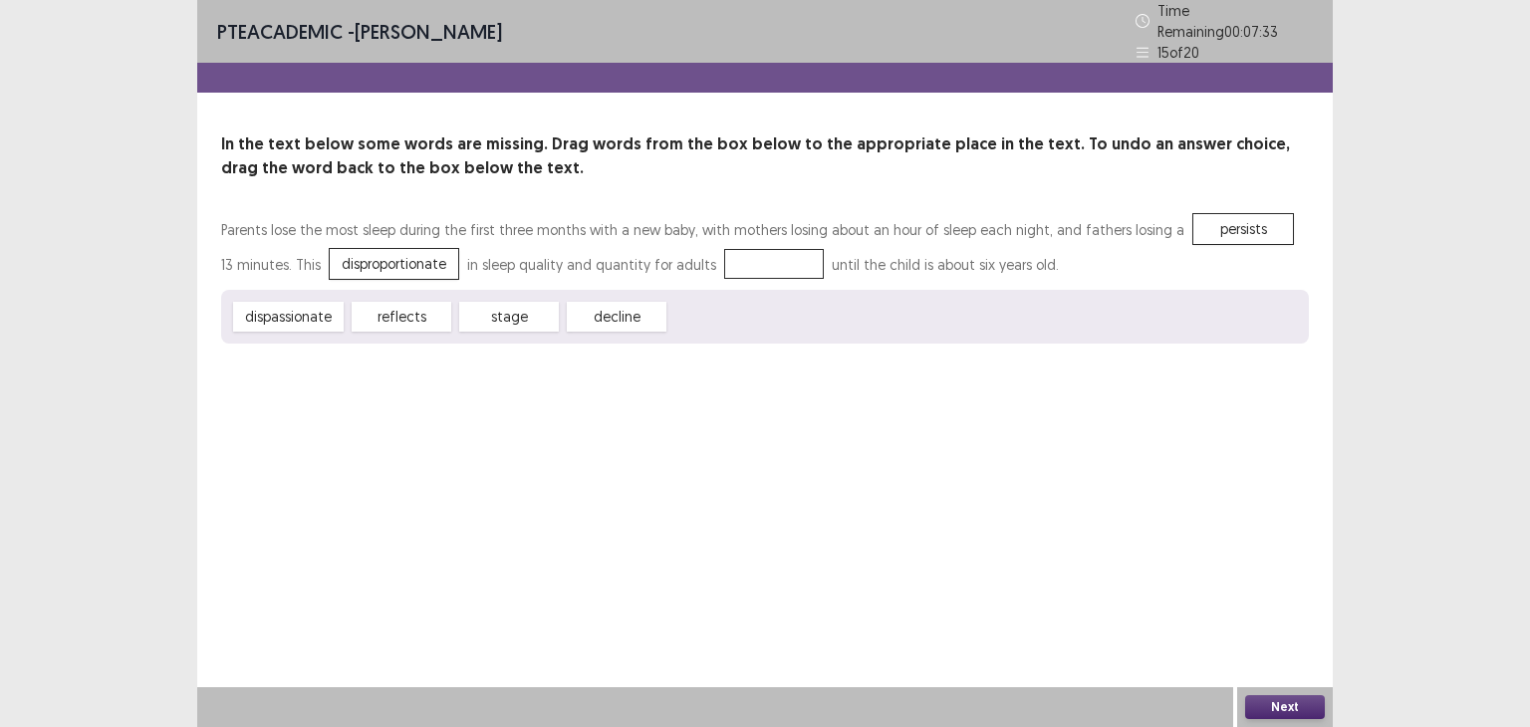
click at [521, 308] on div "stage" at bounding box center [509, 317] width 100 height 30
drag, startPoint x: 521, startPoint y: 308, endPoint x: 771, endPoint y: 255, distance: 255.5
drag, startPoint x: 393, startPoint y: 309, endPoint x: 1197, endPoint y: 225, distance: 808.0
drag, startPoint x: 514, startPoint y: 312, endPoint x: 777, endPoint y: 252, distance: 269.6
click at [1291, 706] on button "Next" at bounding box center [1285, 707] width 80 height 24
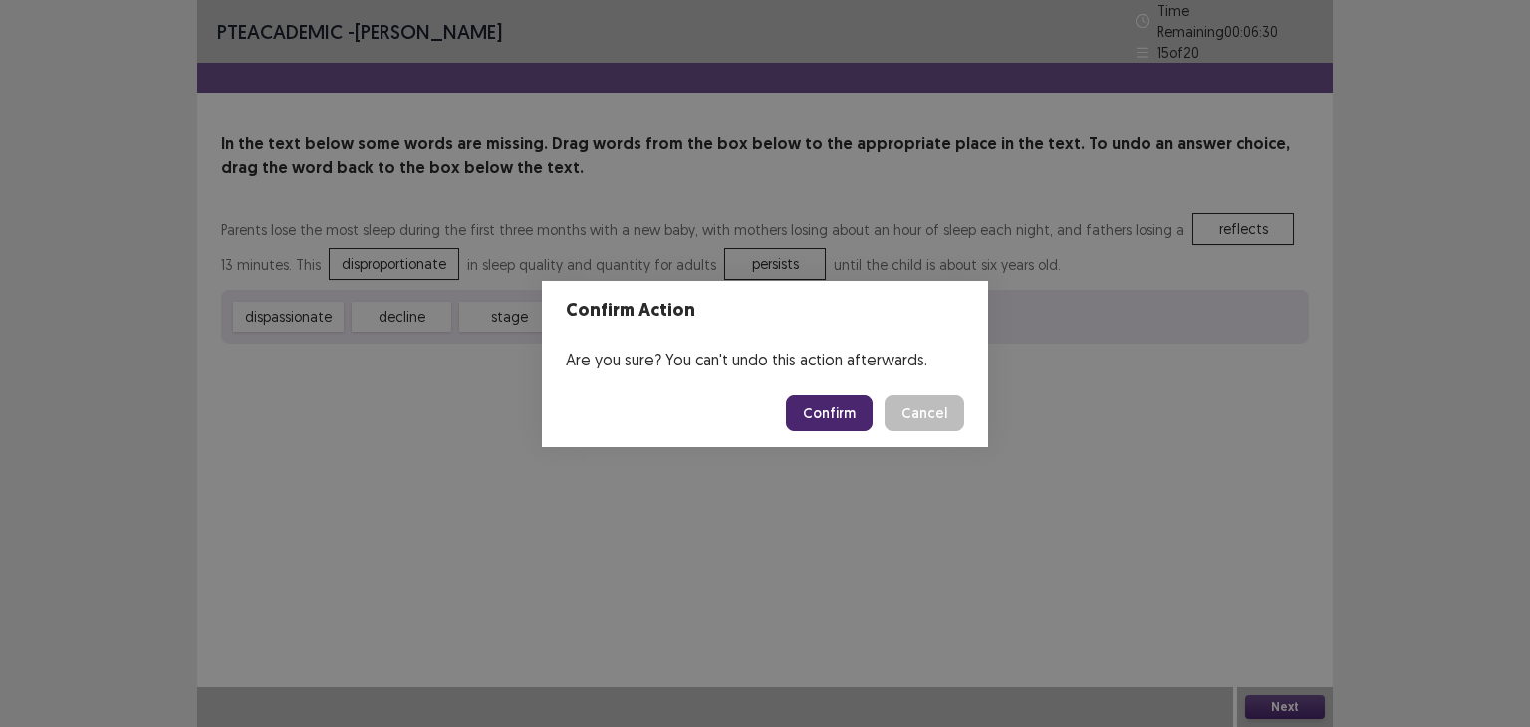
click at [677, 512] on div "Confirm Action Are you sure? You can't undo this action afterwards. Confirm Can…" at bounding box center [765, 363] width 1530 height 727
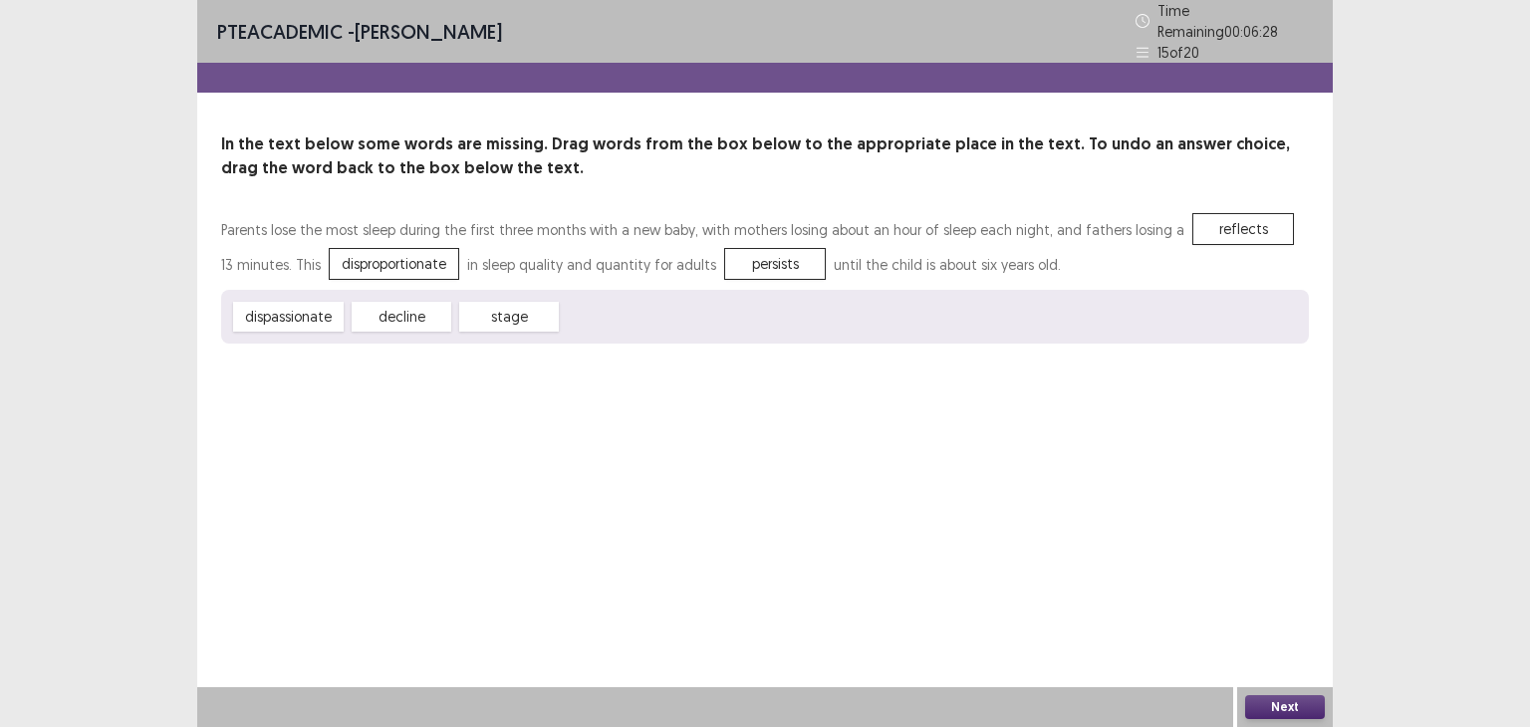
drag, startPoint x: 225, startPoint y: 218, endPoint x: 629, endPoint y: 340, distance: 422.2
click at [629, 340] on div "PTE academic - [PERSON_NAME] Time Remaining 00 : 06 : 28 15 of 20 In the text b…" at bounding box center [764, 191] width 1135 height 383
click at [1267, 706] on button "Next" at bounding box center [1285, 707] width 80 height 24
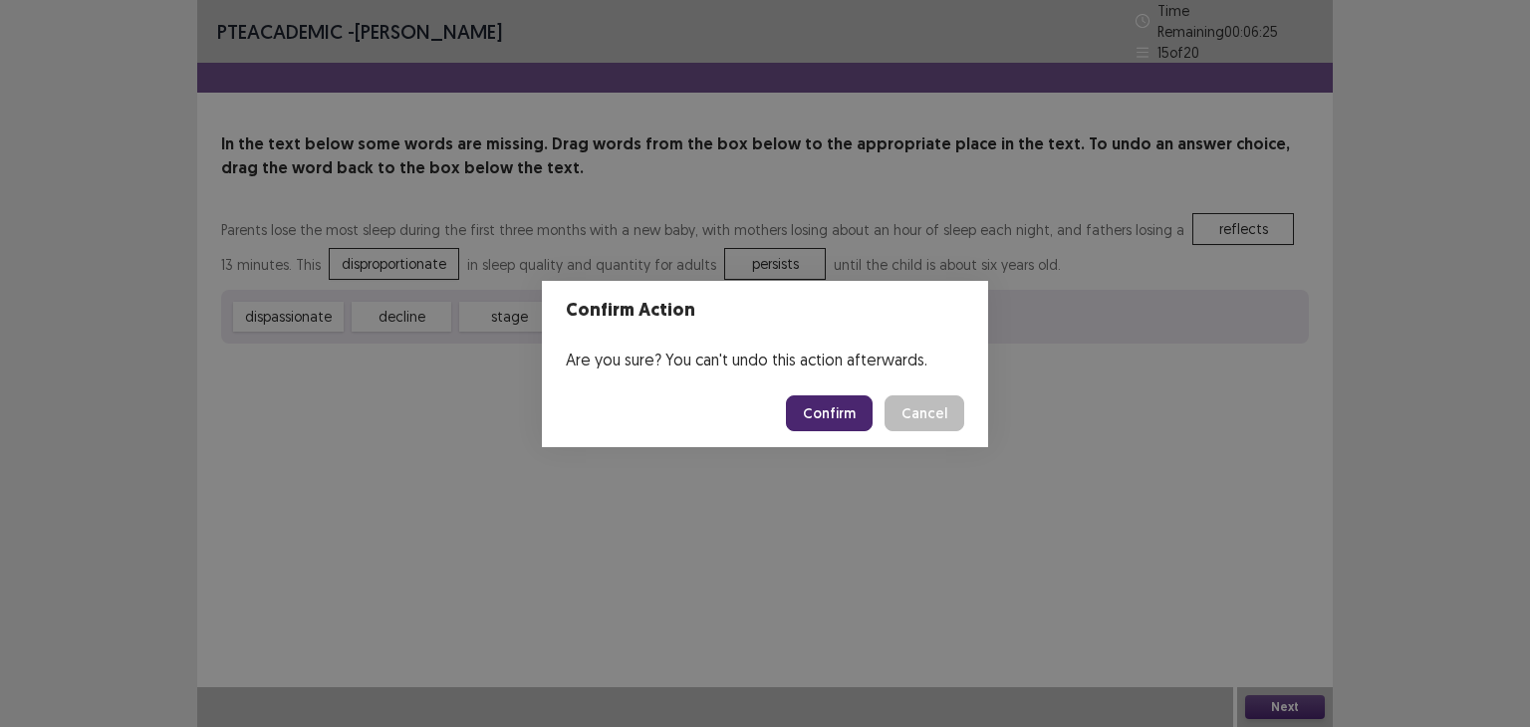
click at [832, 404] on button "Confirm" at bounding box center [829, 413] width 87 height 36
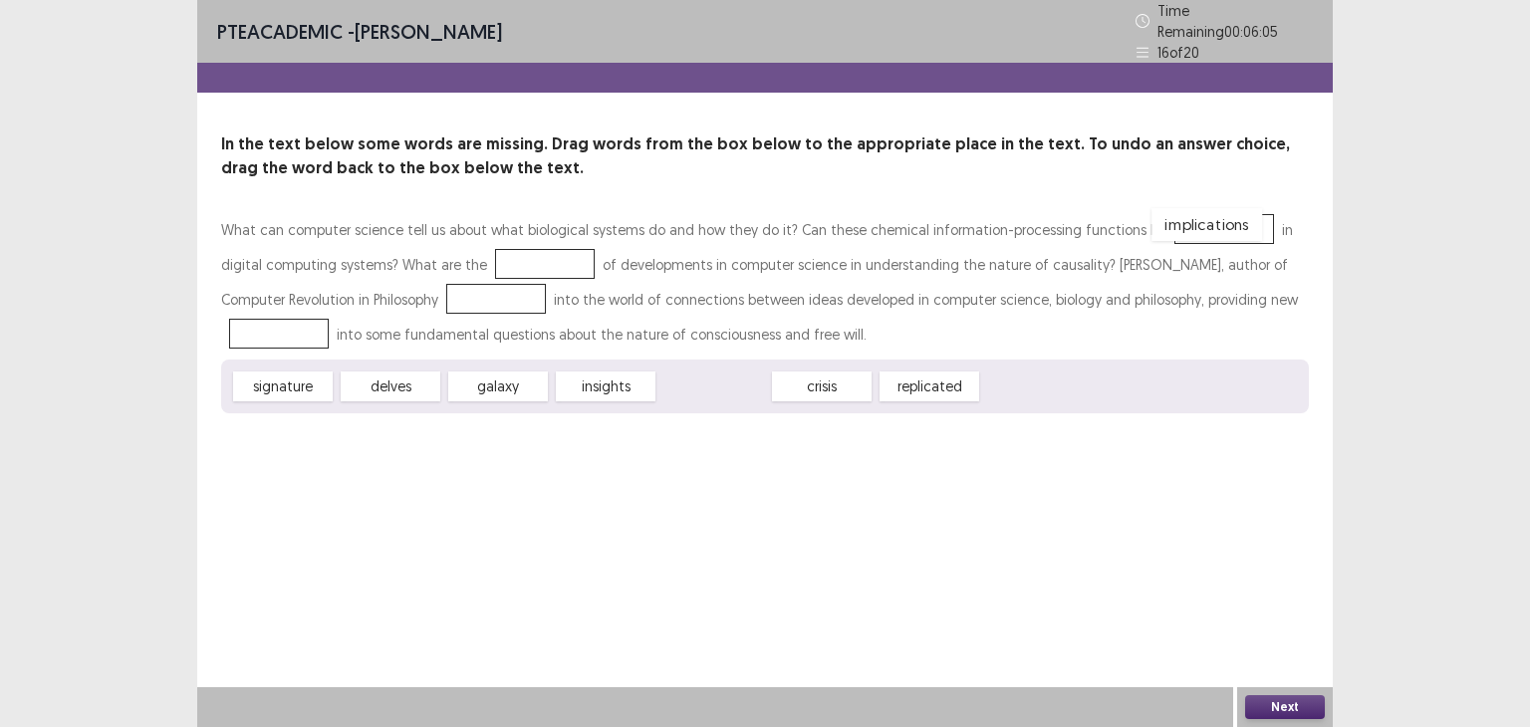
drag, startPoint x: 723, startPoint y: 376, endPoint x: 1215, endPoint y: 215, distance: 517.8
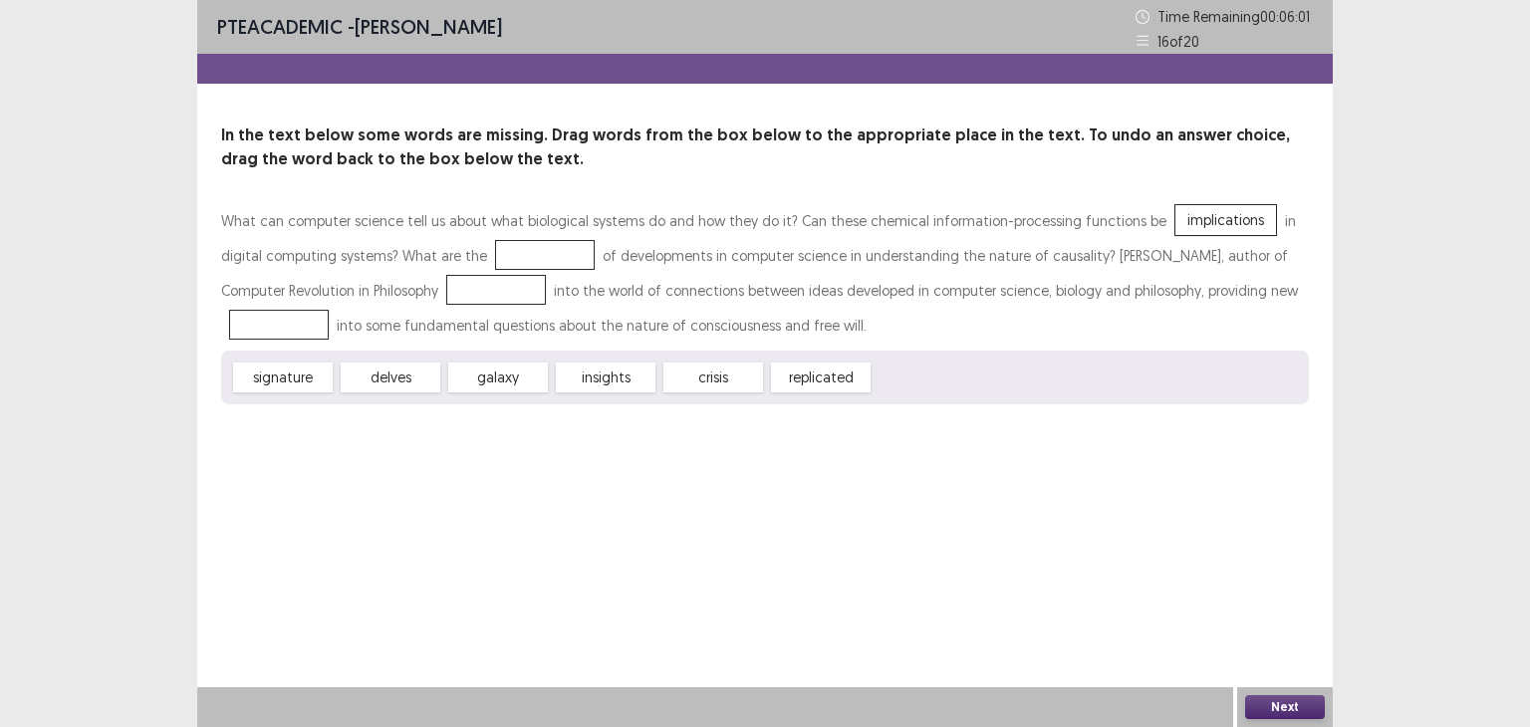
drag, startPoint x: 820, startPoint y: 392, endPoint x: 1056, endPoint y: 266, distance: 267.8
click at [1056, 266] on div "What can computer science tell us about what biological systems do and how they…" at bounding box center [765, 303] width 1088 height 201
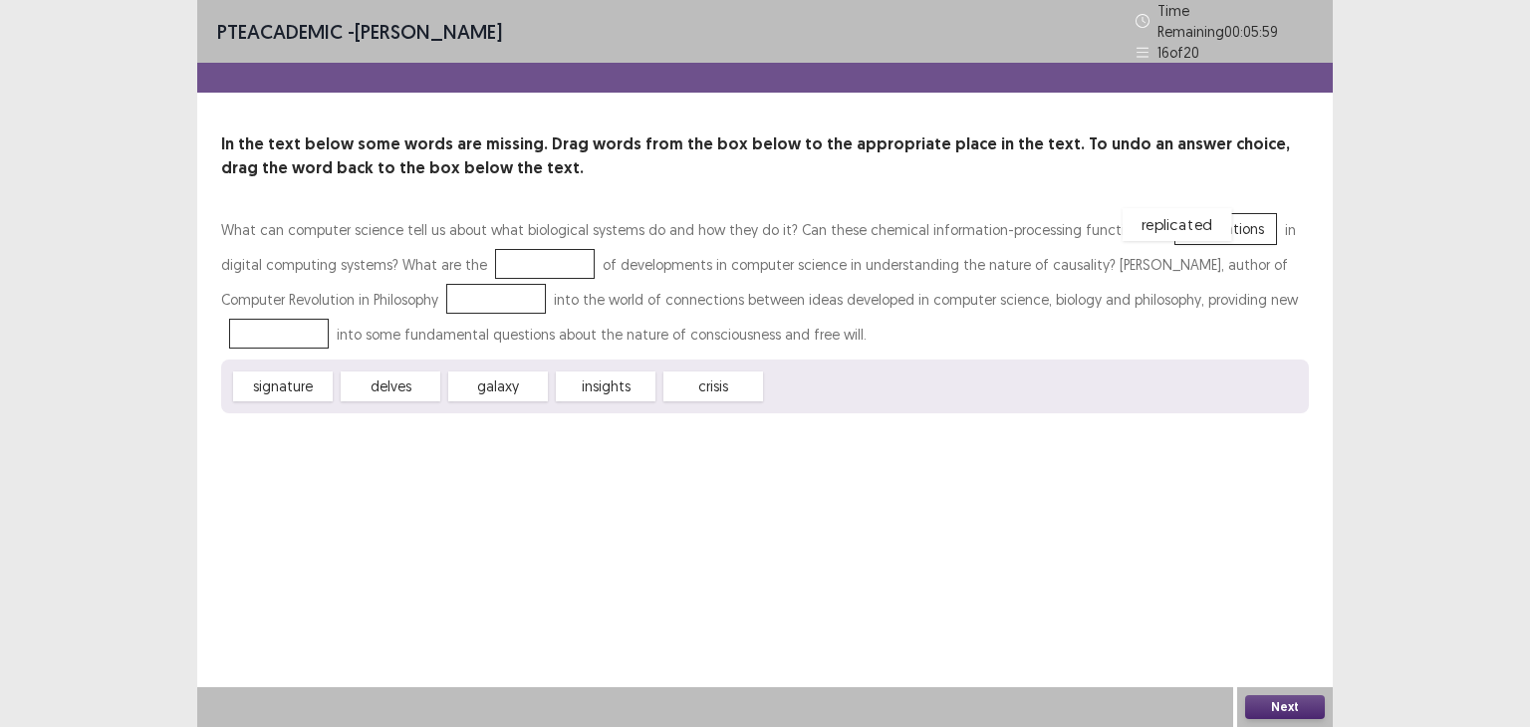
drag, startPoint x: 842, startPoint y: 371, endPoint x: 1196, endPoint y: 208, distance: 390.4
drag, startPoint x: 820, startPoint y: 379, endPoint x: 504, endPoint y: 252, distance: 340.5
drag, startPoint x: 506, startPoint y: 367, endPoint x: 439, endPoint y: 288, distance: 103.9
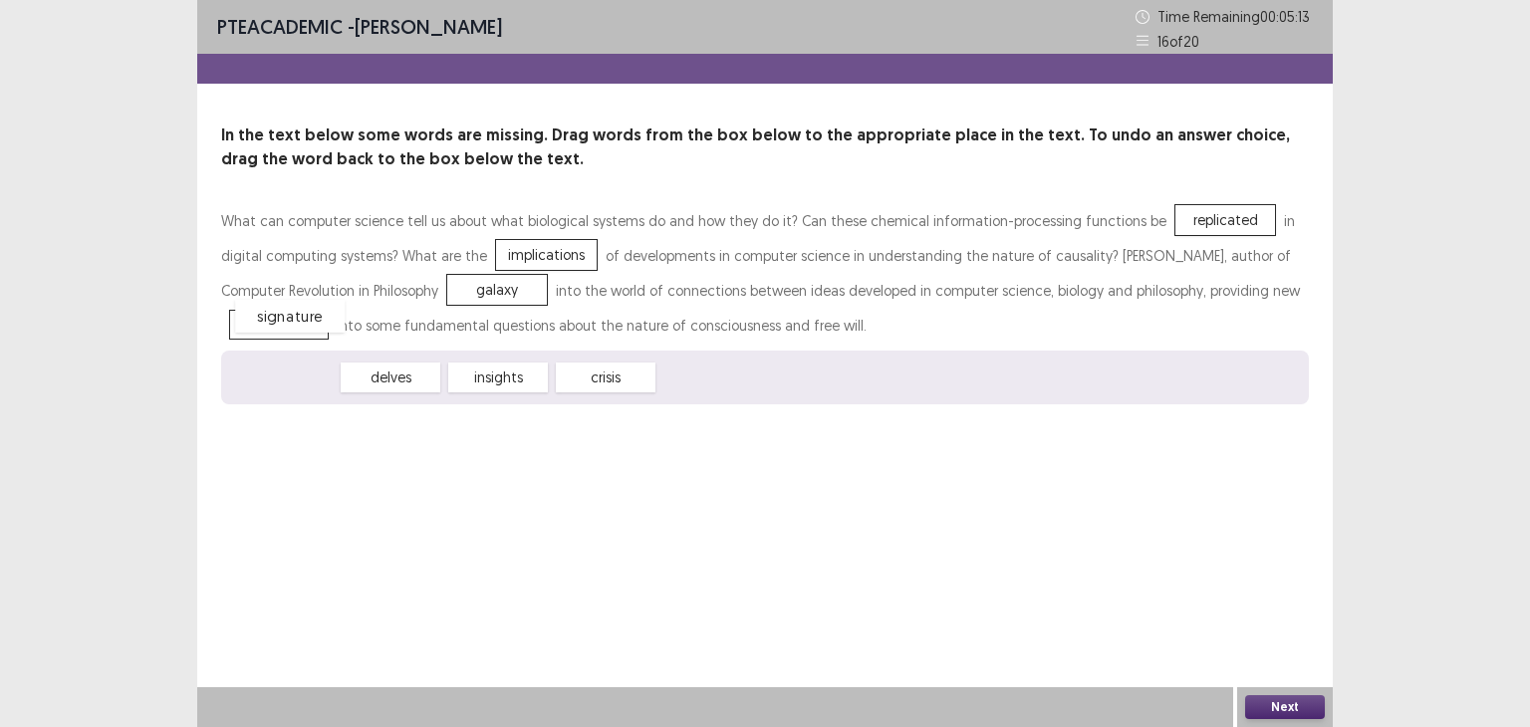
drag, startPoint x: 298, startPoint y: 370, endPoint x: 306, endPoint y: 304, distance: 67.2
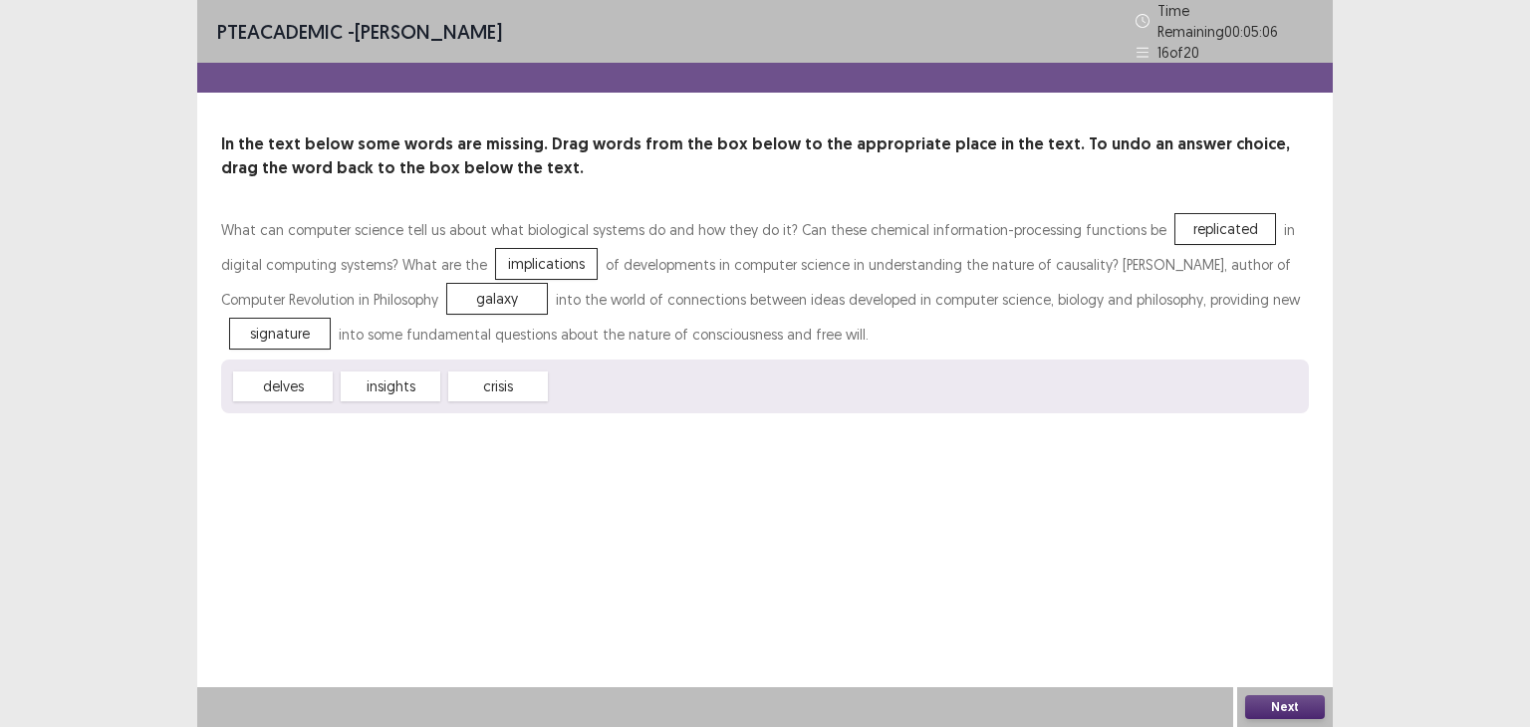
click at [1295, 710] on button "Next" at bounding box center [1285, 707] width 80 height 24
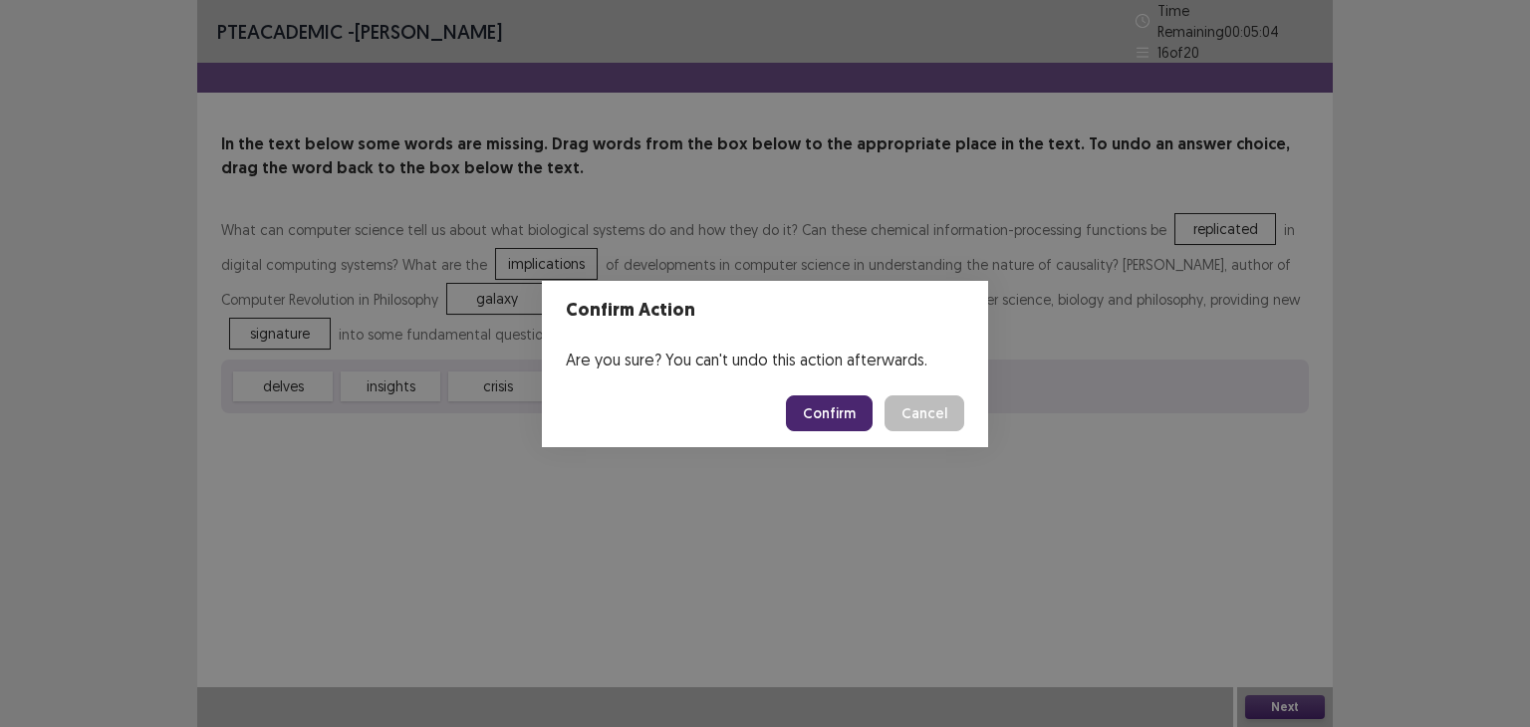
click at [837, 417] on button "Confirm" at bounding box center [829, 413] width 87 height 36
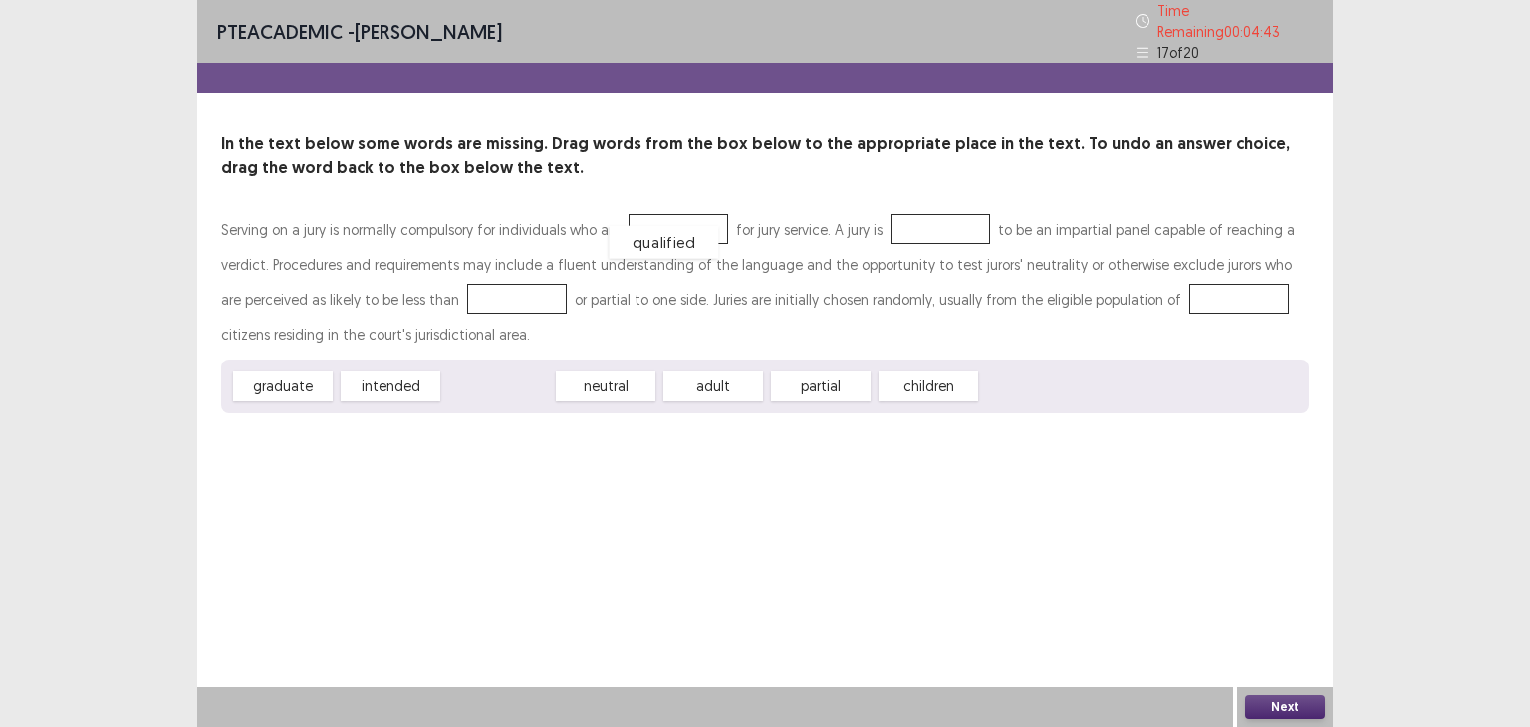
drag, startPoint x: 484, startPoint y: 384, endPoint x: 652, endPoint y: 234, distance: 225.7
drag, startPoint x: 309, startPoint y: 383, endPoint x: 972, endPoint y: 222, distance: 682.6
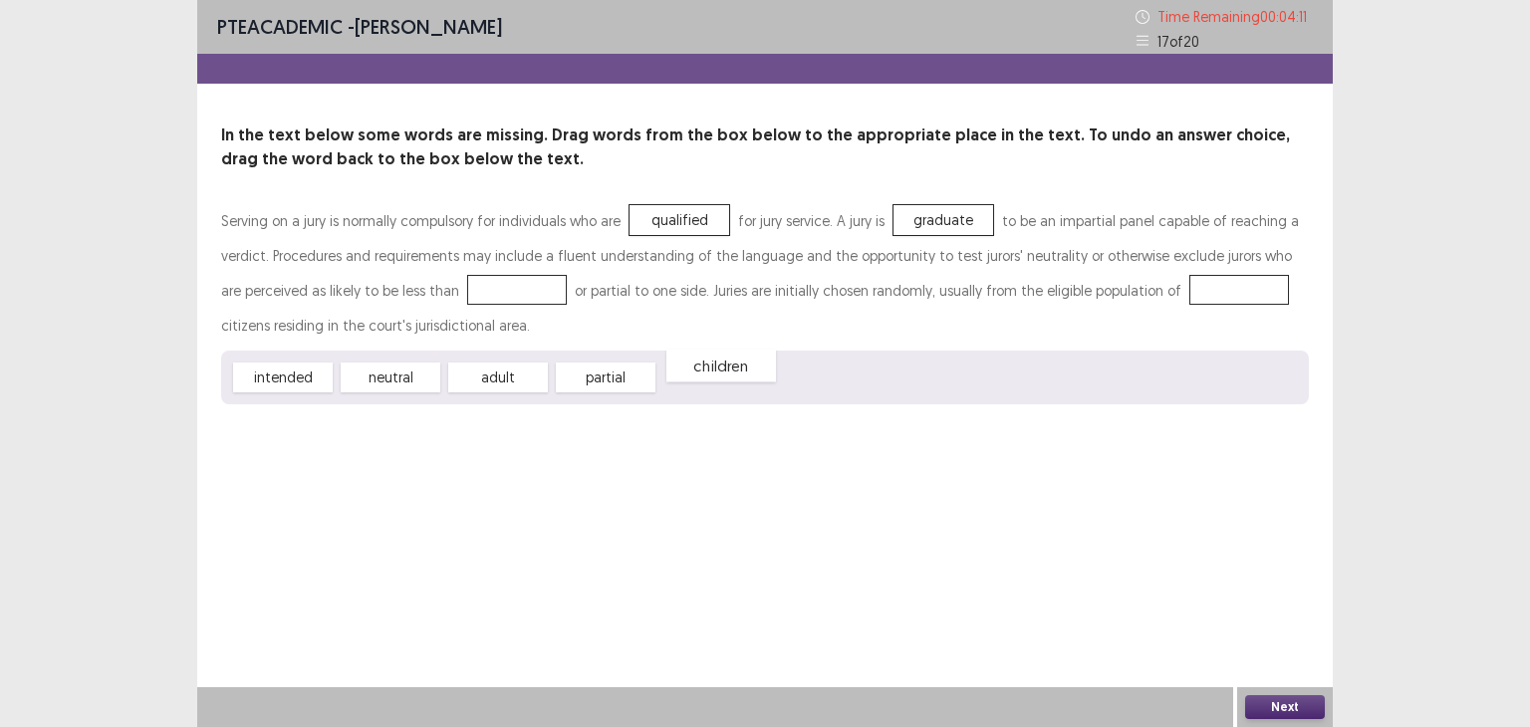
click at [718, 368] on div "children" at bounding box center [721, 366] width 110 height 33
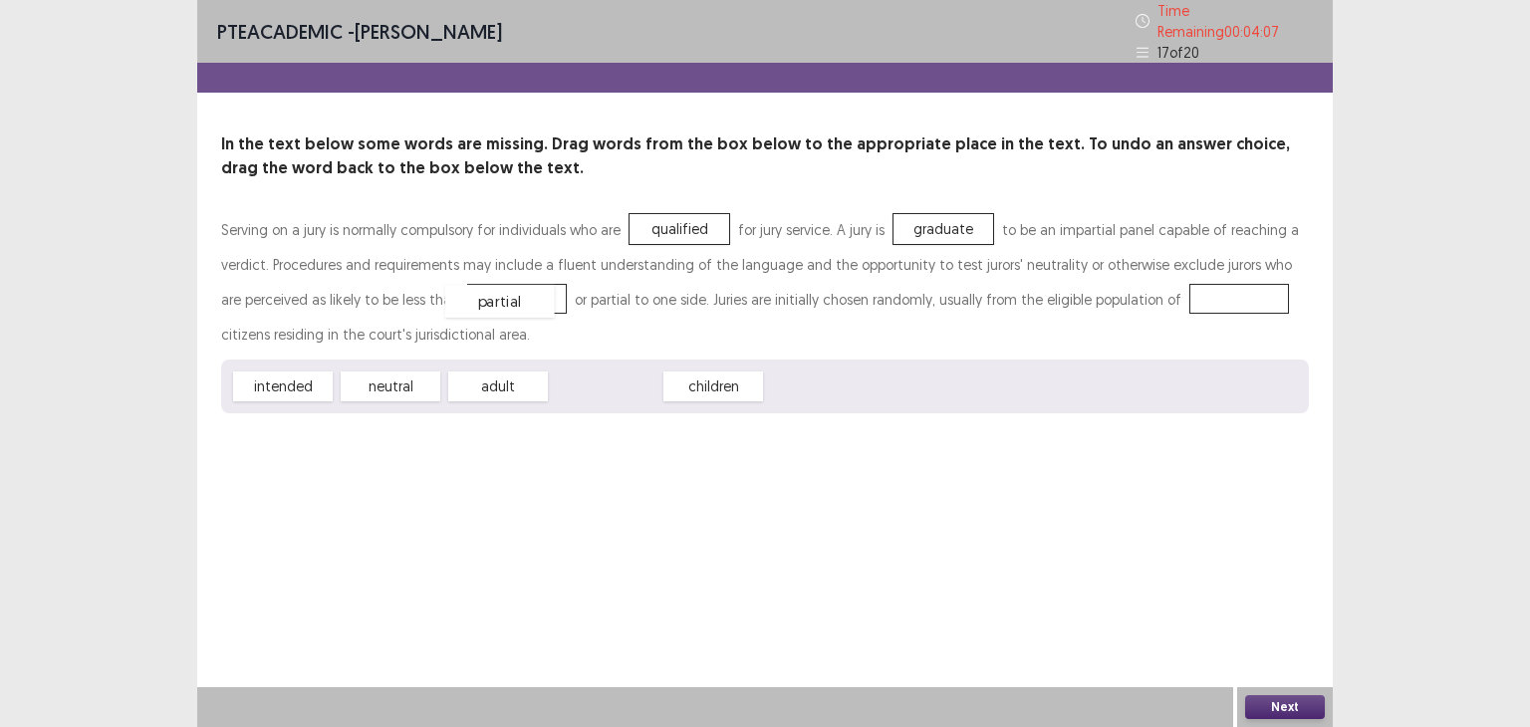
drag, startPoint x: 609, startPoint y: 379, endPoint x: 503, endPoint y: 294, distance: 136.7
drag, startPoint x: 505, startPoint y: 389, endPoint x: 1197, endPoint y: 304, distance: 697.4
click at [1273, 706] on button "Next" at bounding box center [1285, 707] width 80 height 24
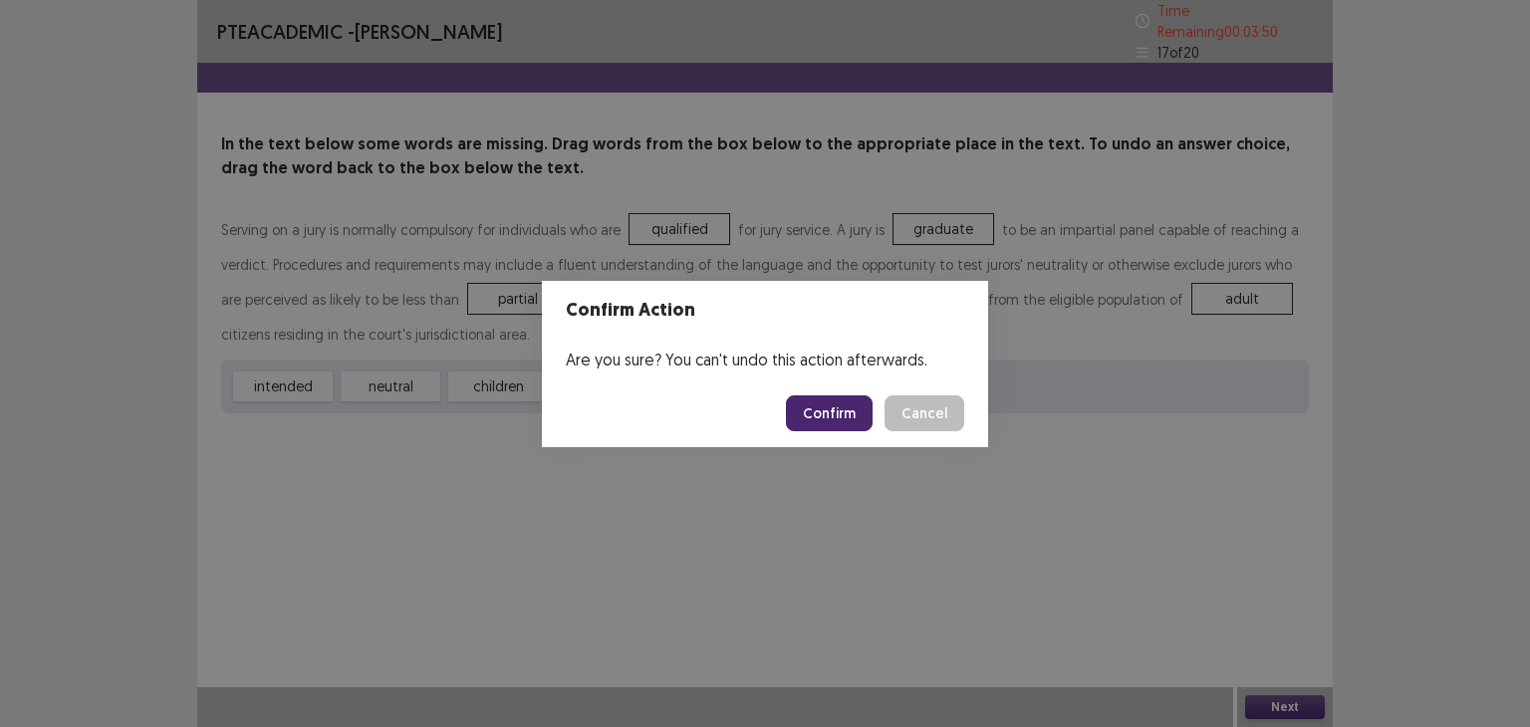
click at [833, 407] on button "Confirm" at bounding box center [829, 413] width 87 height 36
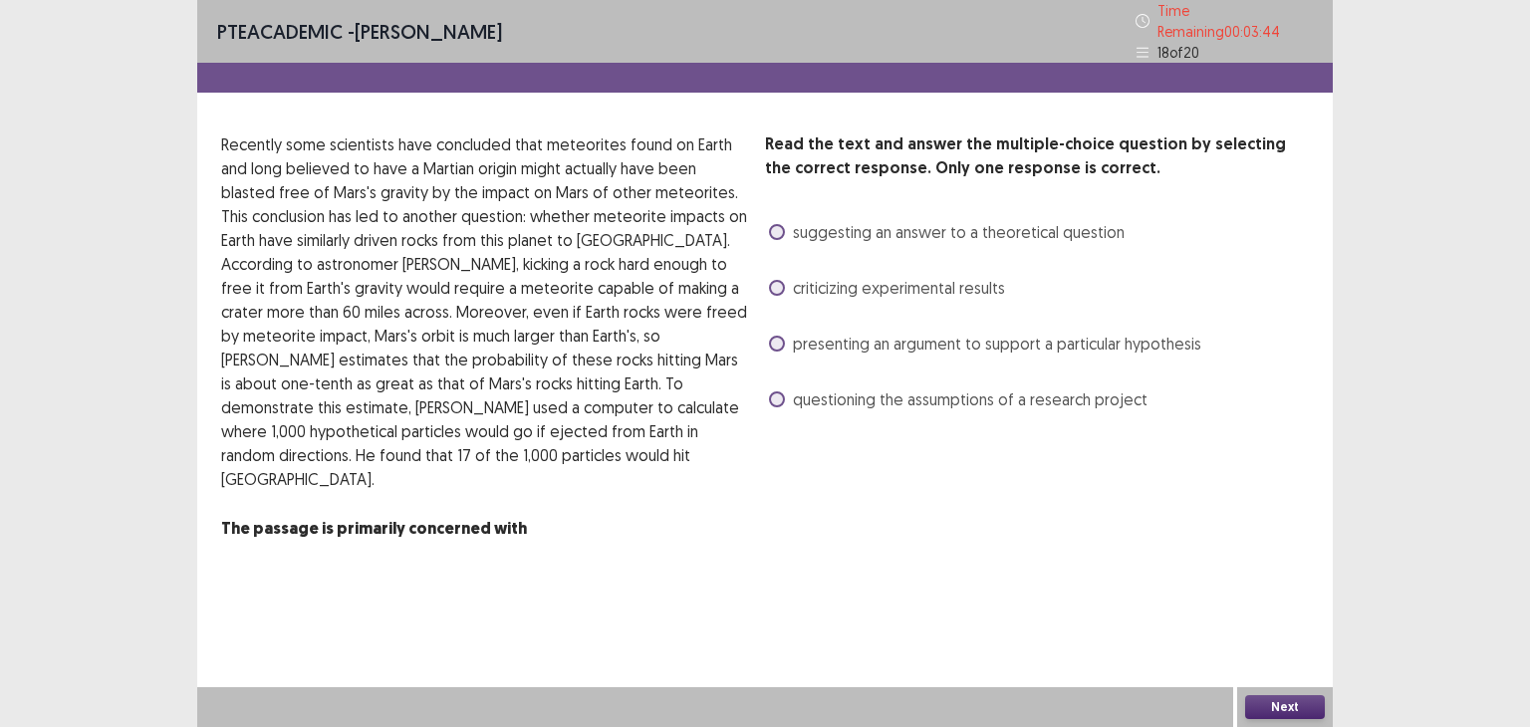
click at [774, 336] on span at bounding box center [777, 344] width 16 height 16
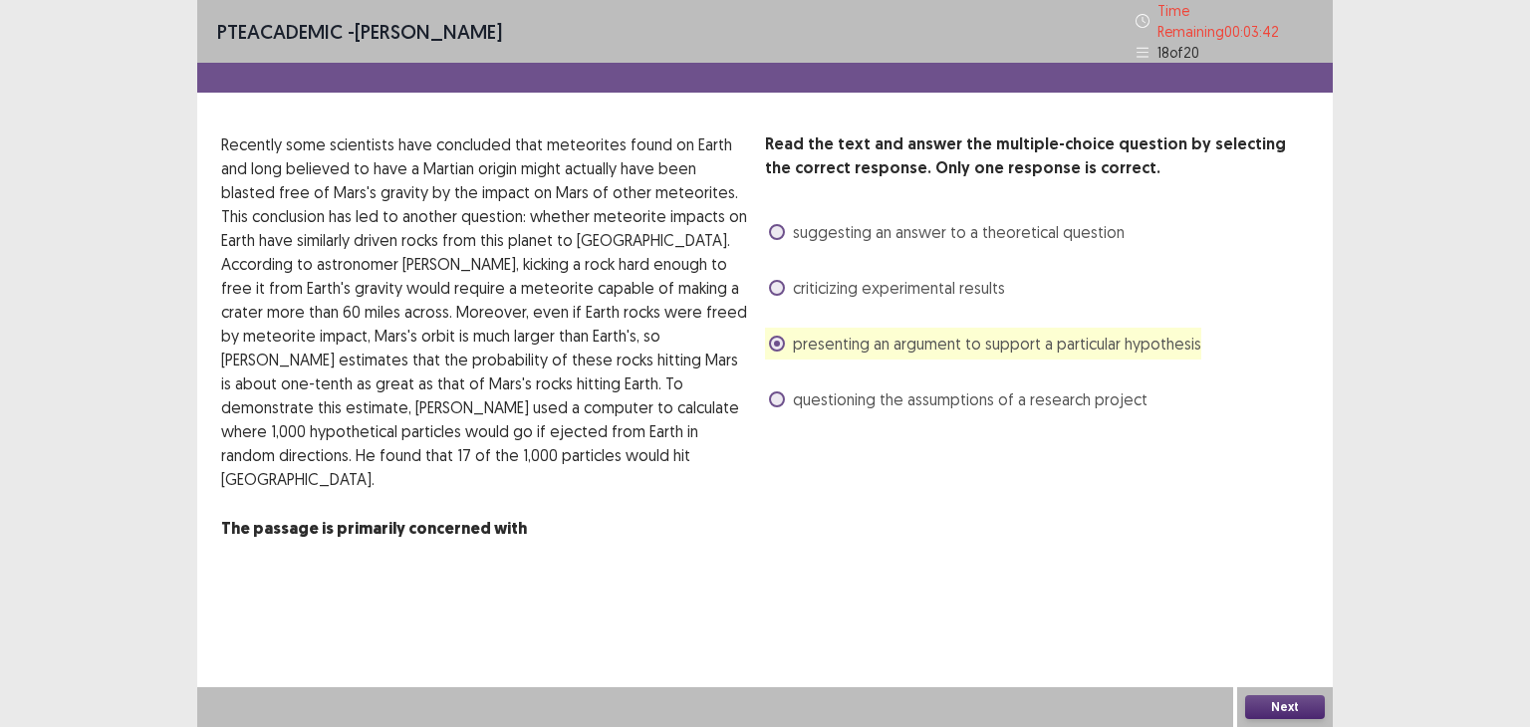
click at [1287, 704] on button "Next" at bounding box center [1285, 707] width 80 height 24
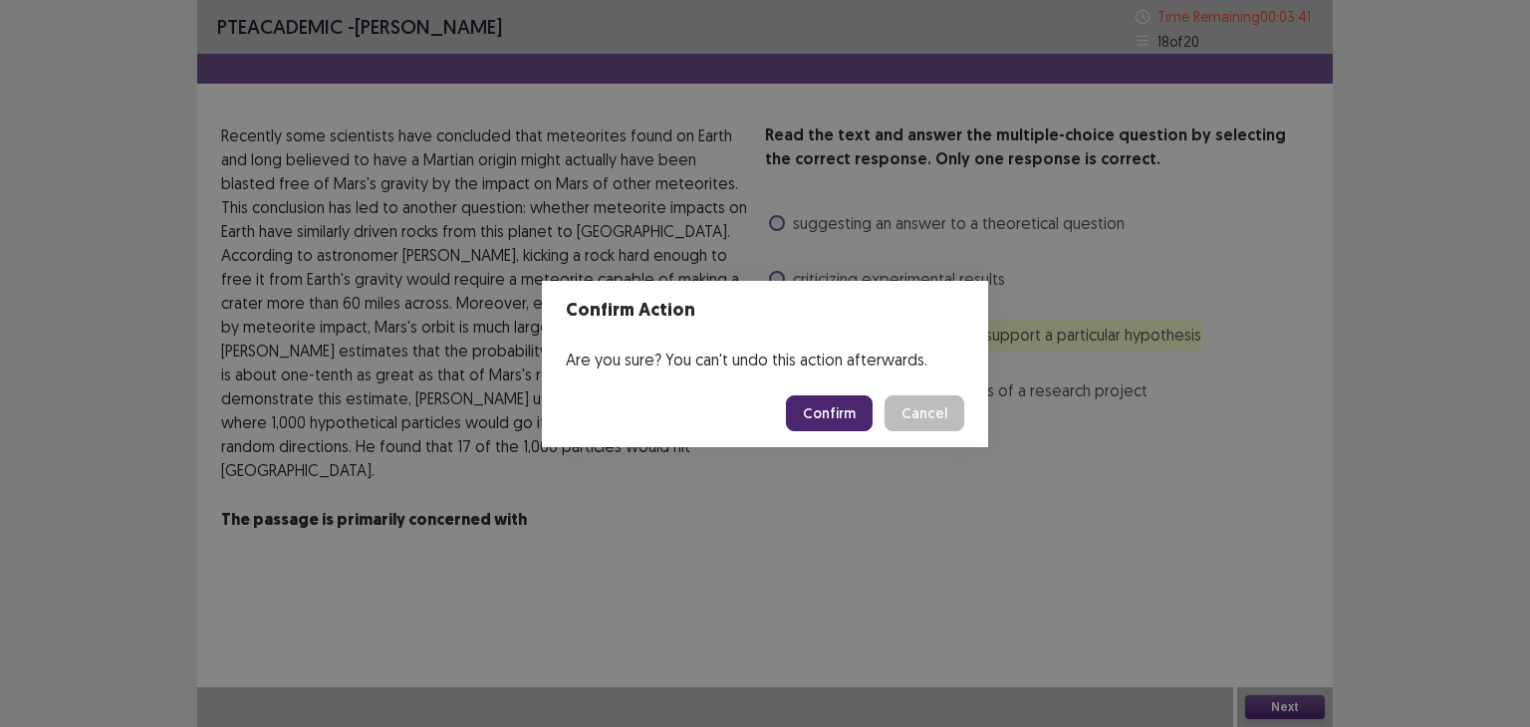
click at [847, 416] on button "Confirm" at bounding box center [829, 413] width 87 height 36
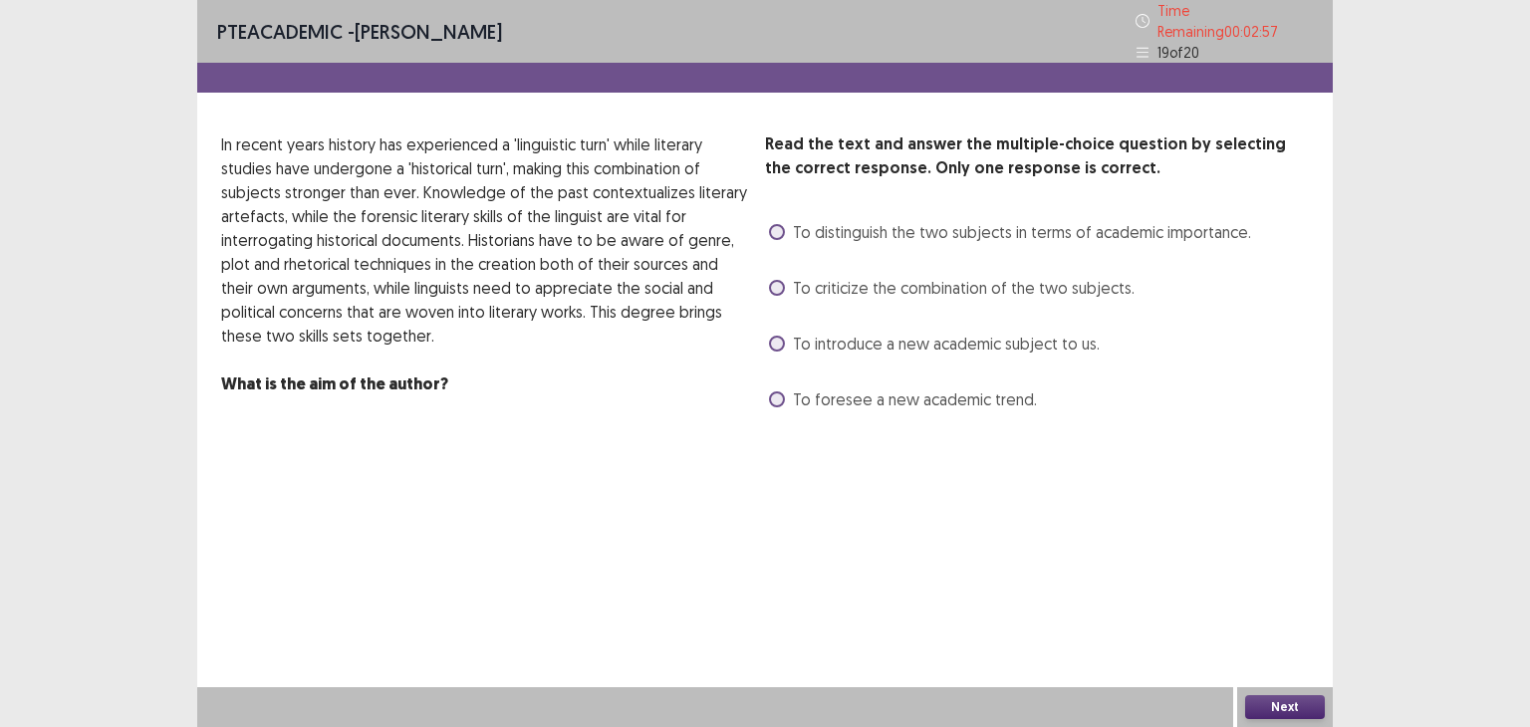
click at [774, 336] on span at bounding box center [777, 344] width 16 height 16
click at [1276, 702] on button "Next" at bounding box center [1285, 707] width 80 height 24
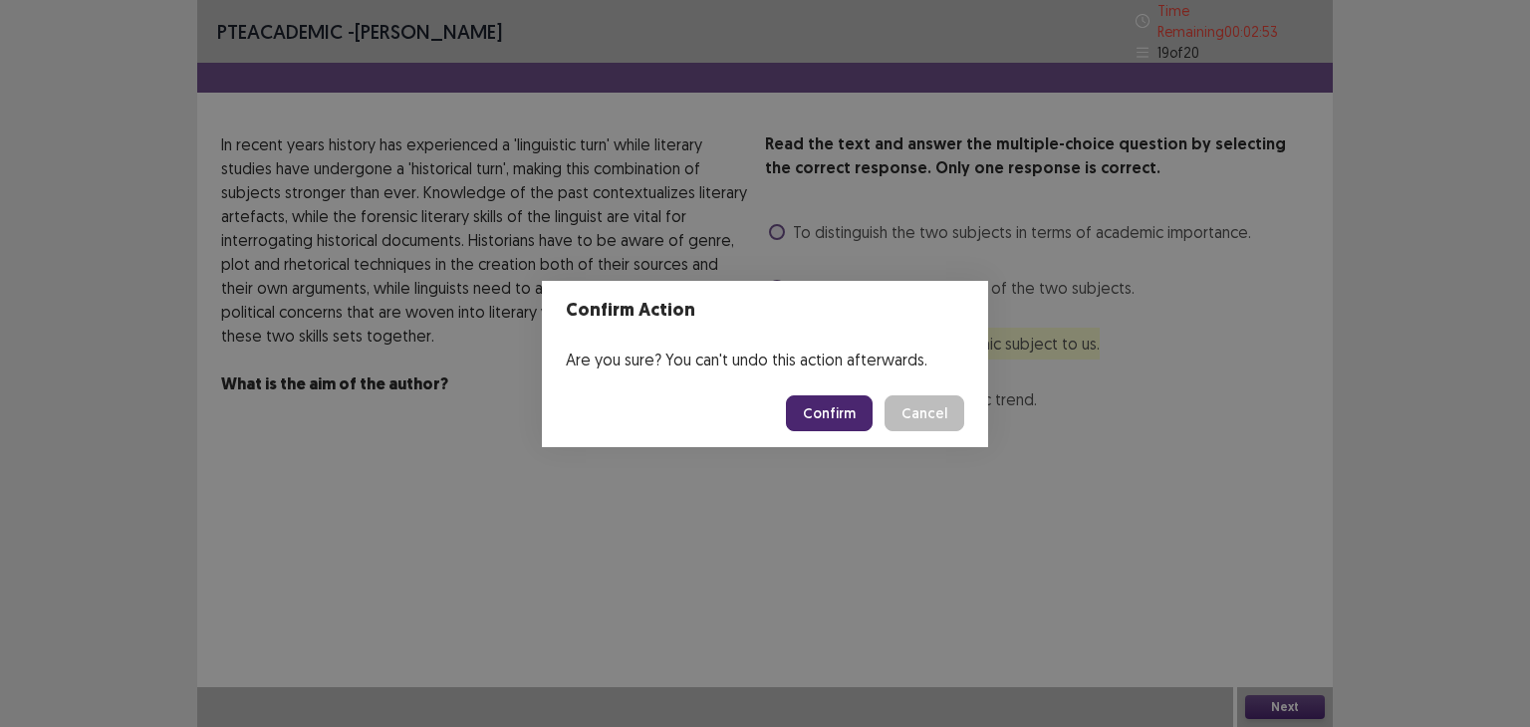
click at [826, 415] on button "Confirm" at bounding box center [829, 413] width 87 height 36
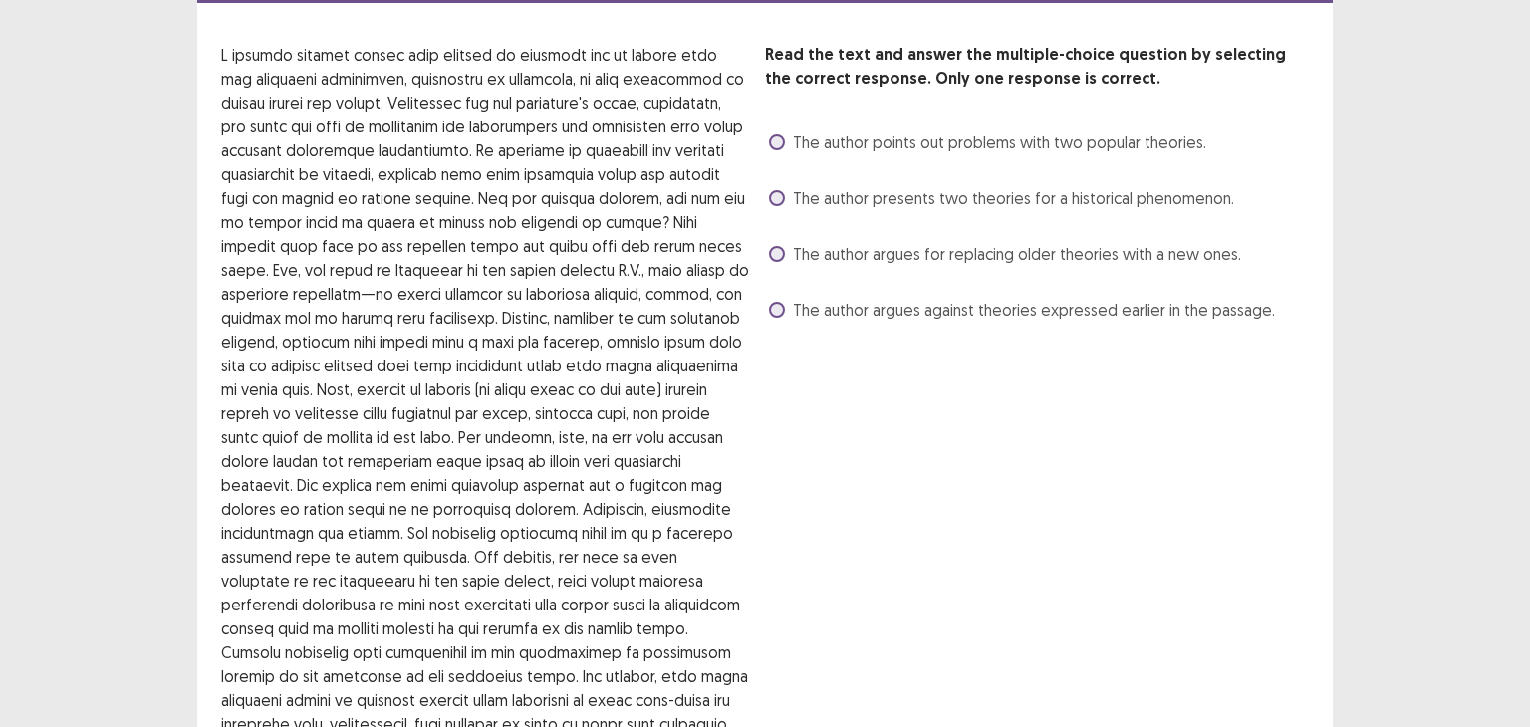
scroll to position [82, 0]
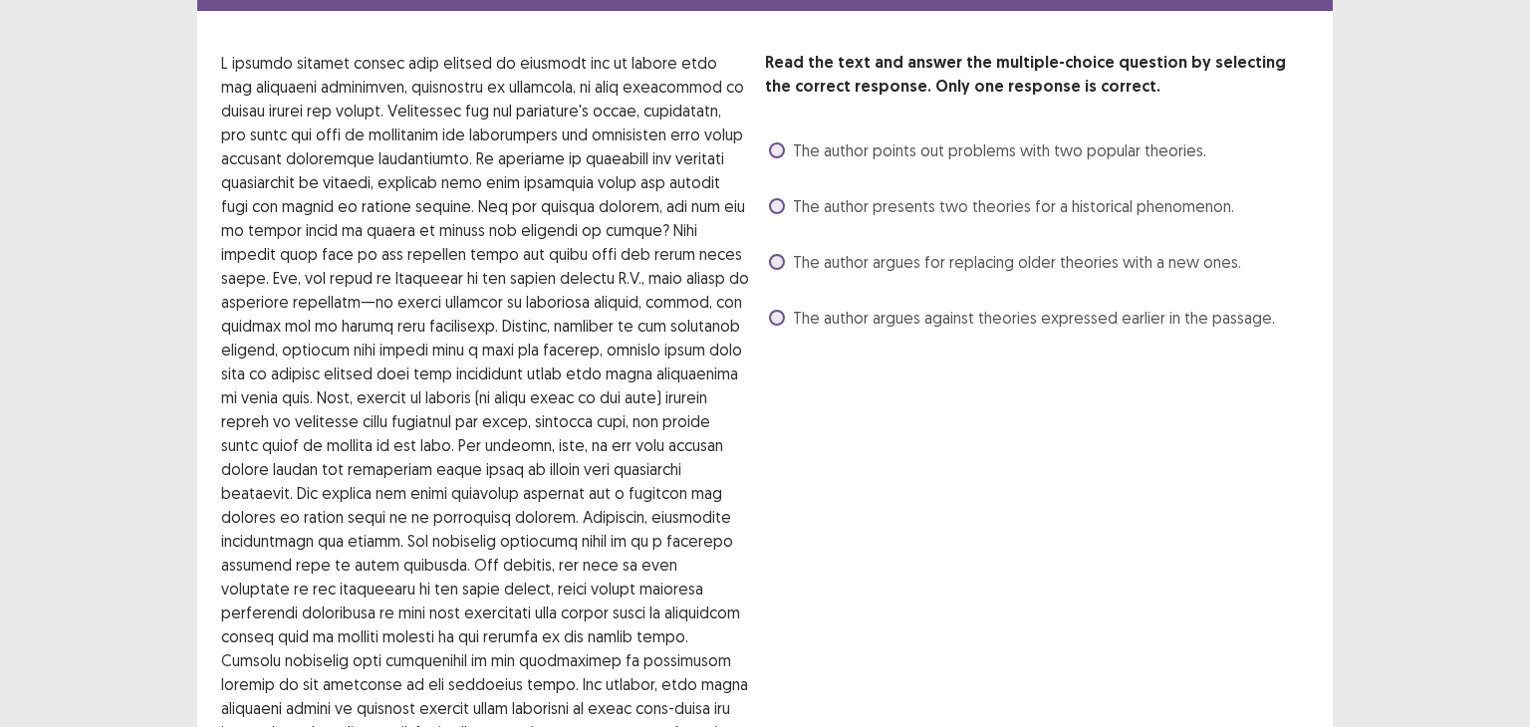
click at [771, 254] on span at bounding box center [777, 262] width 16 height 16
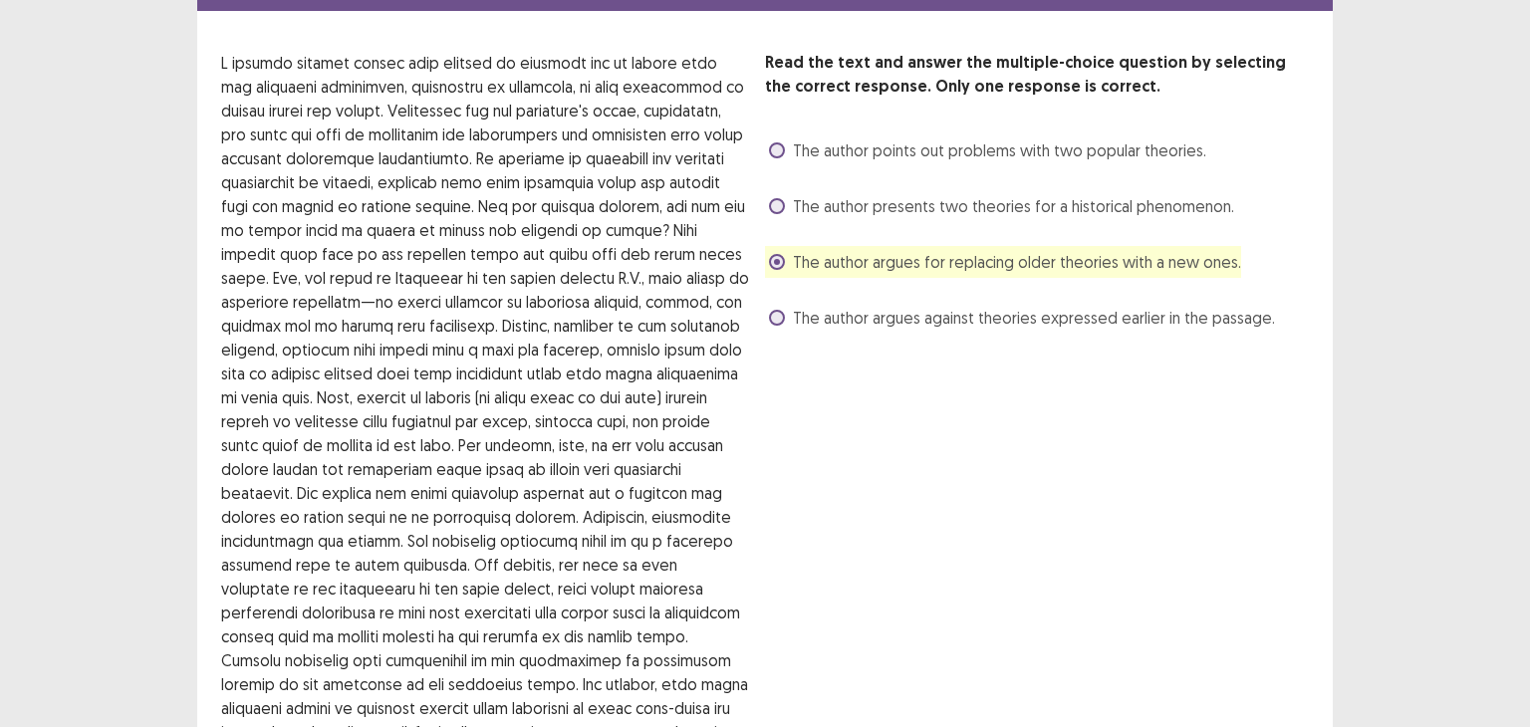
scroll to position [273, 0]
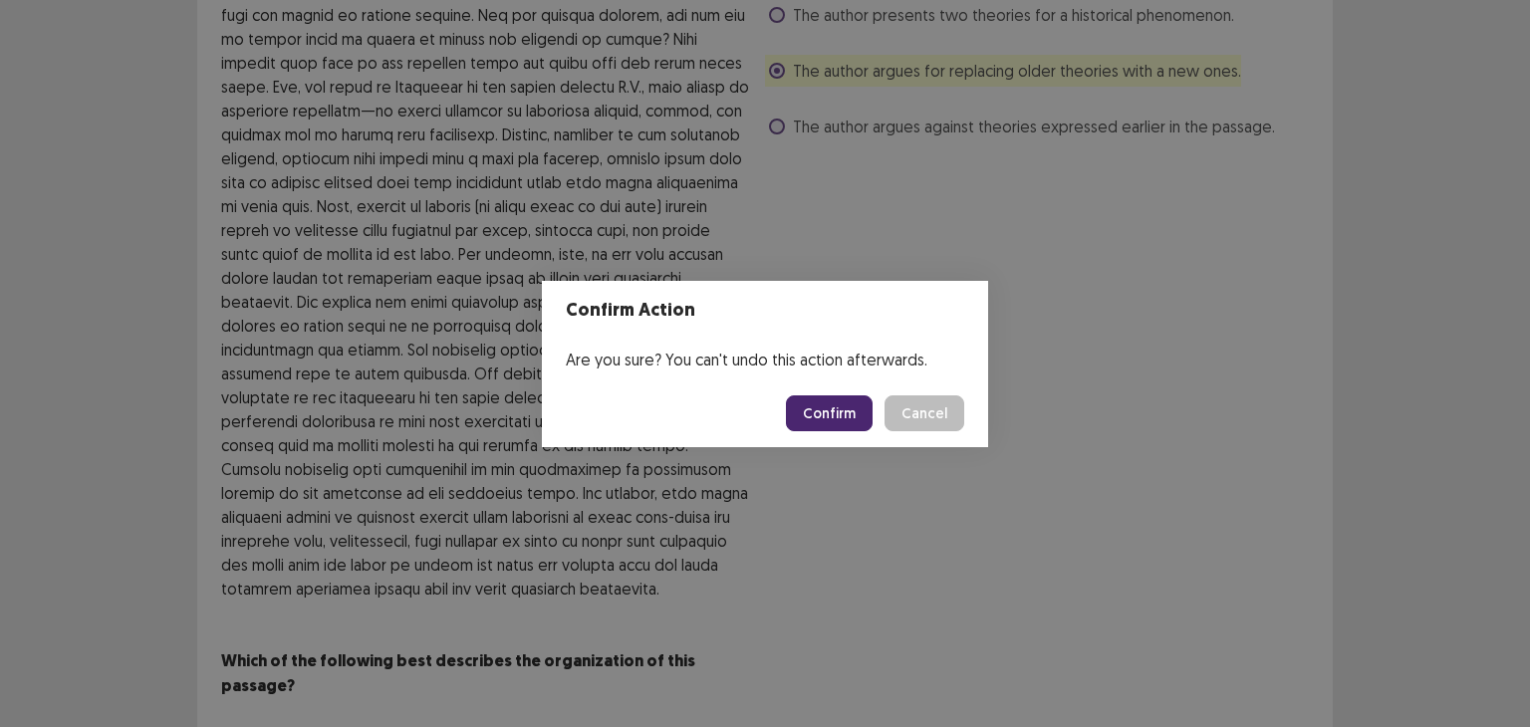
click at [850, 419] on button "Confirm" at bounding box center [829, 413] width 87 height 36
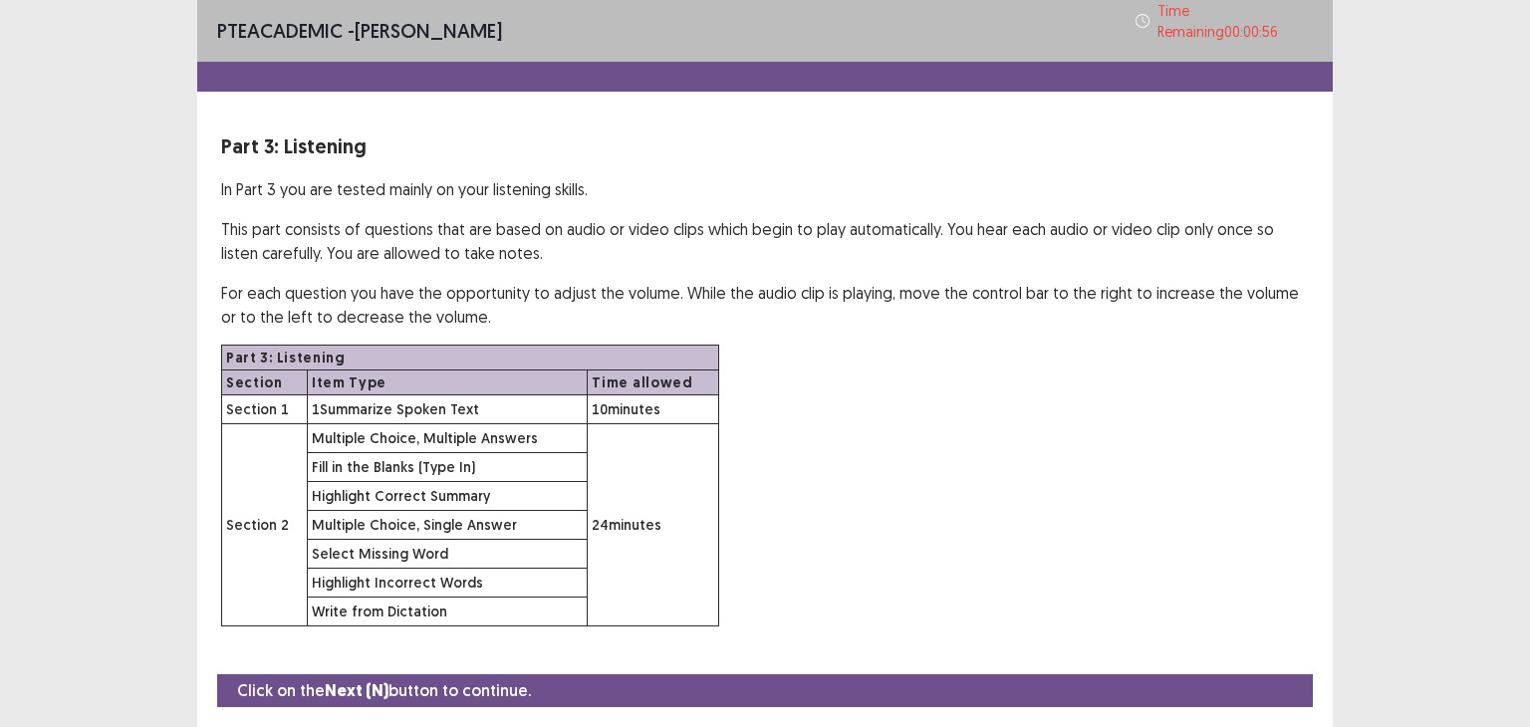
scroll to position [49, 0]
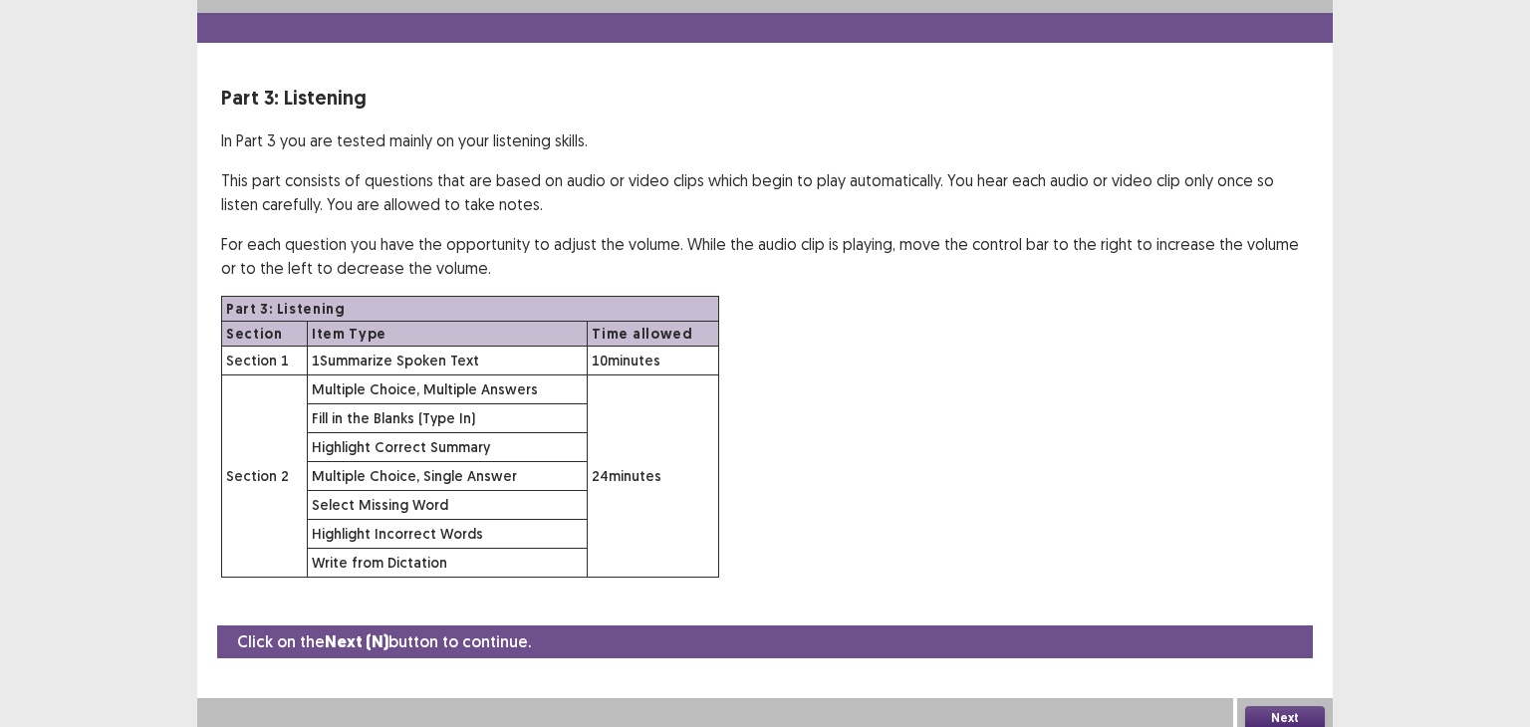
click at [1277, 706] on button "Next" at bounding box center [1285, 718] width 80 height 24
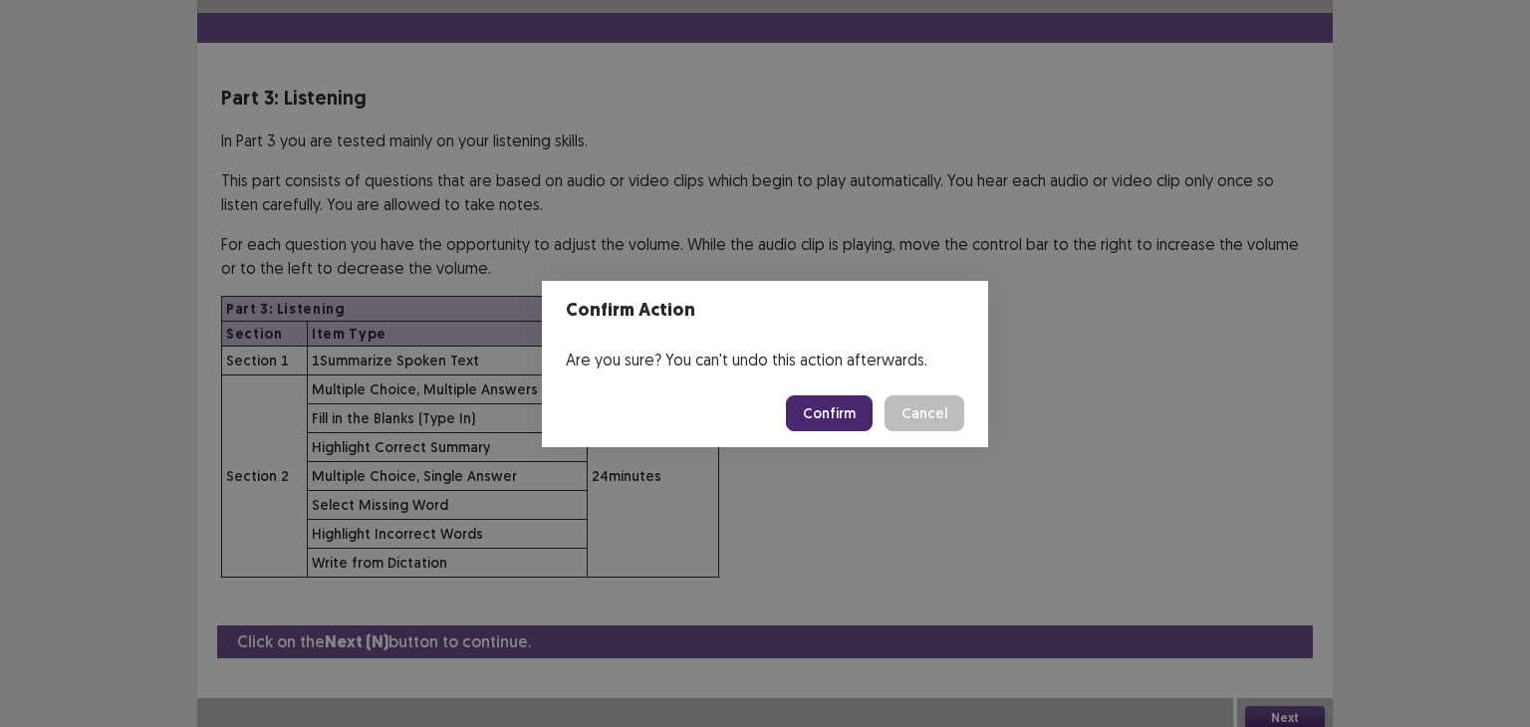
click at [826, 403] on button "Confirm" at bounding box center [829, 413] width 87 height 36
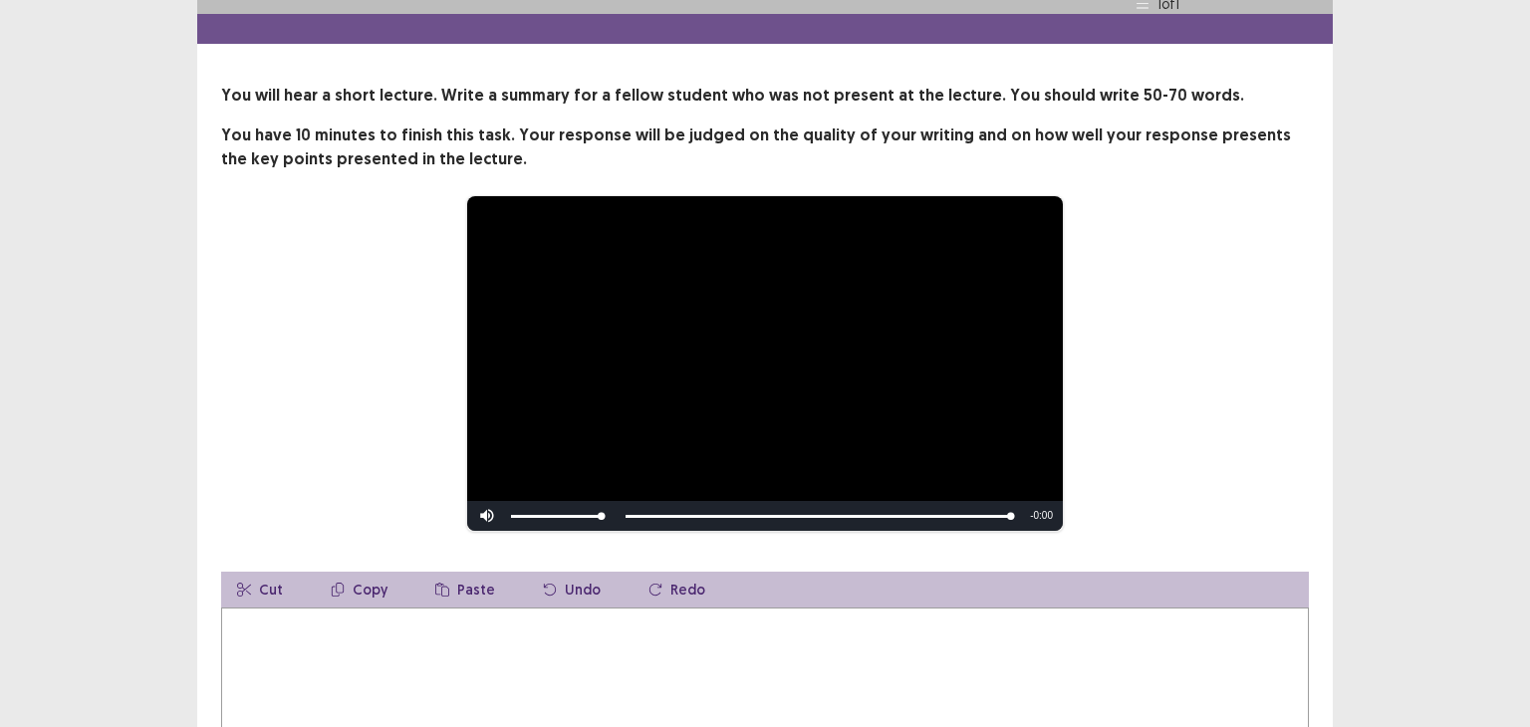
click at [506, 686] on textarea at bounding box center [765, 717] width 1088 height 219
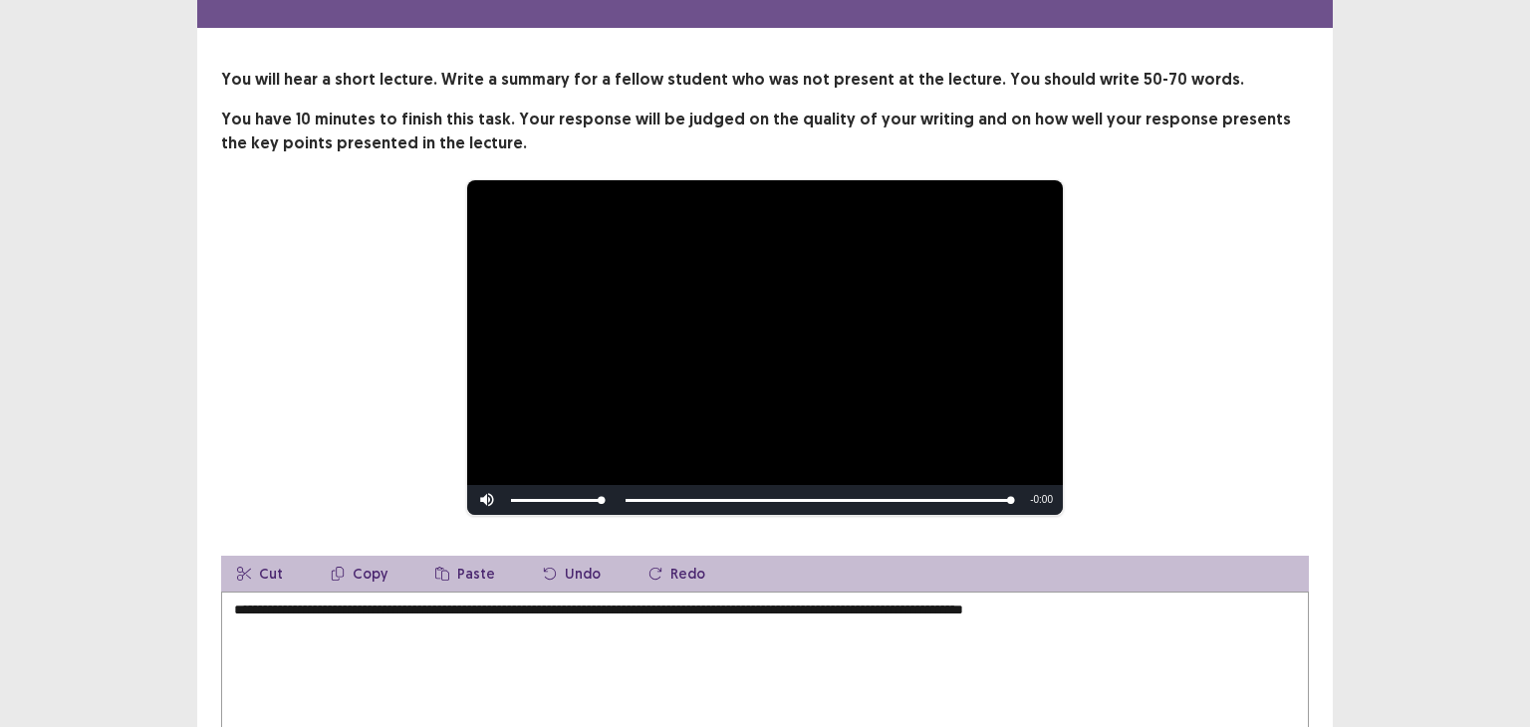
scroll to position [74, 0]
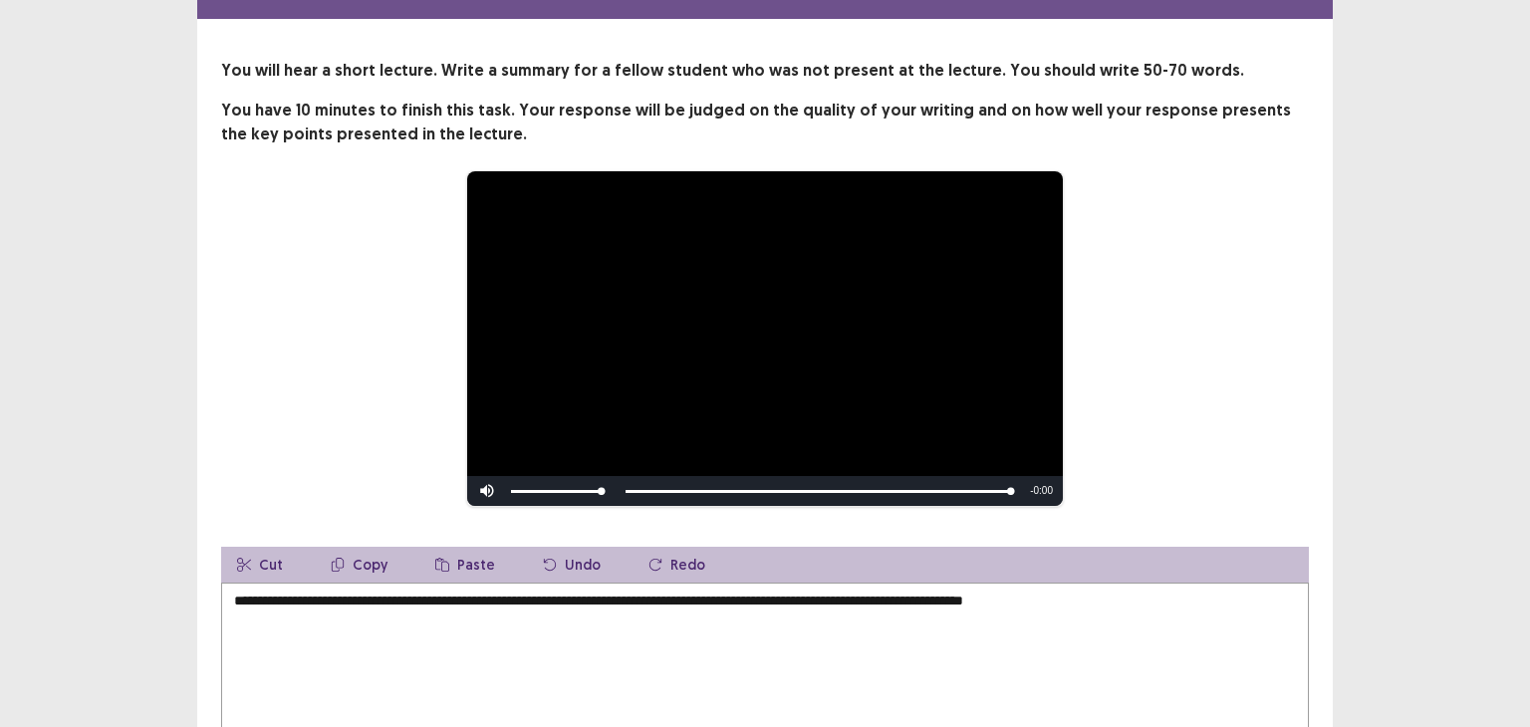
click at [392, 597] on textarea "**********" at bounding box center [765, 692] width 1088 height 219
click at [1145, 598] on textarea "**********" at bounding box center [765, 692] width 1088 height 219
click at [315, 615] on textarea "**********" at bounding box center [765, 692] width 1088 height 219
click at [378, 613] on textarea "**********" at bounding box center [765, 692] width 1088 height 219
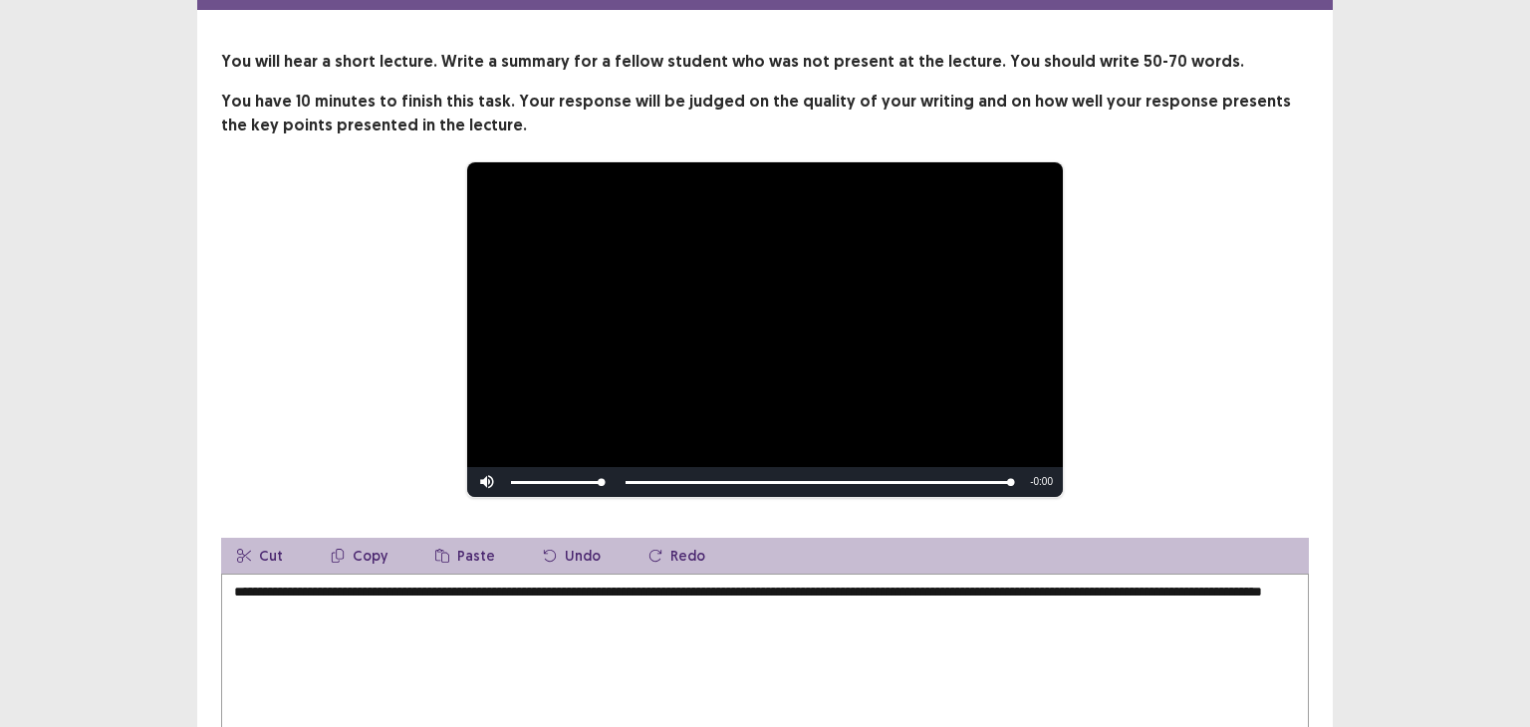
click at [478, 625] on textarea "**********" at bounding box center [765, 683] width 1088 height 219
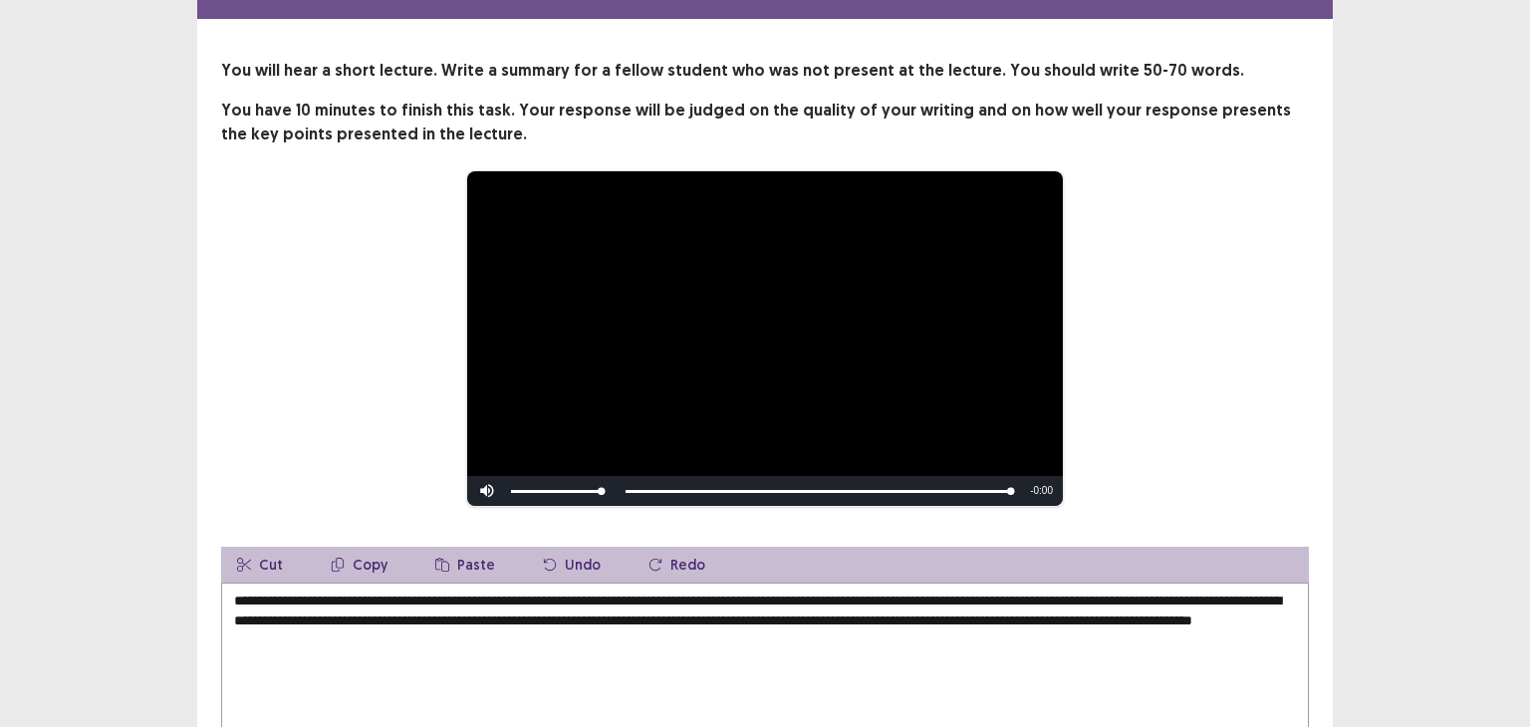
scroll to position [76, 0]
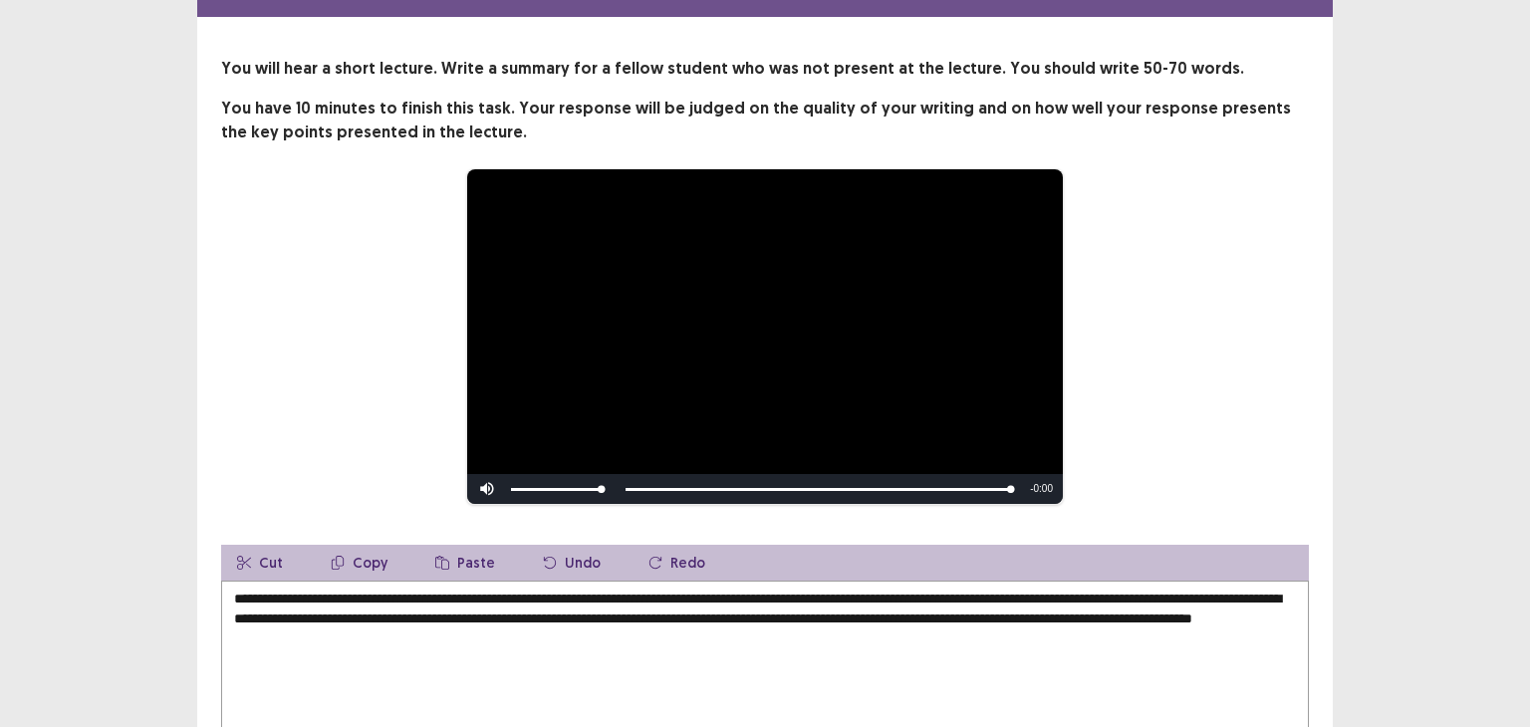
click at [1095, 612] on textarea "**********" at bounding box center [765, 690] width 1088 height 219
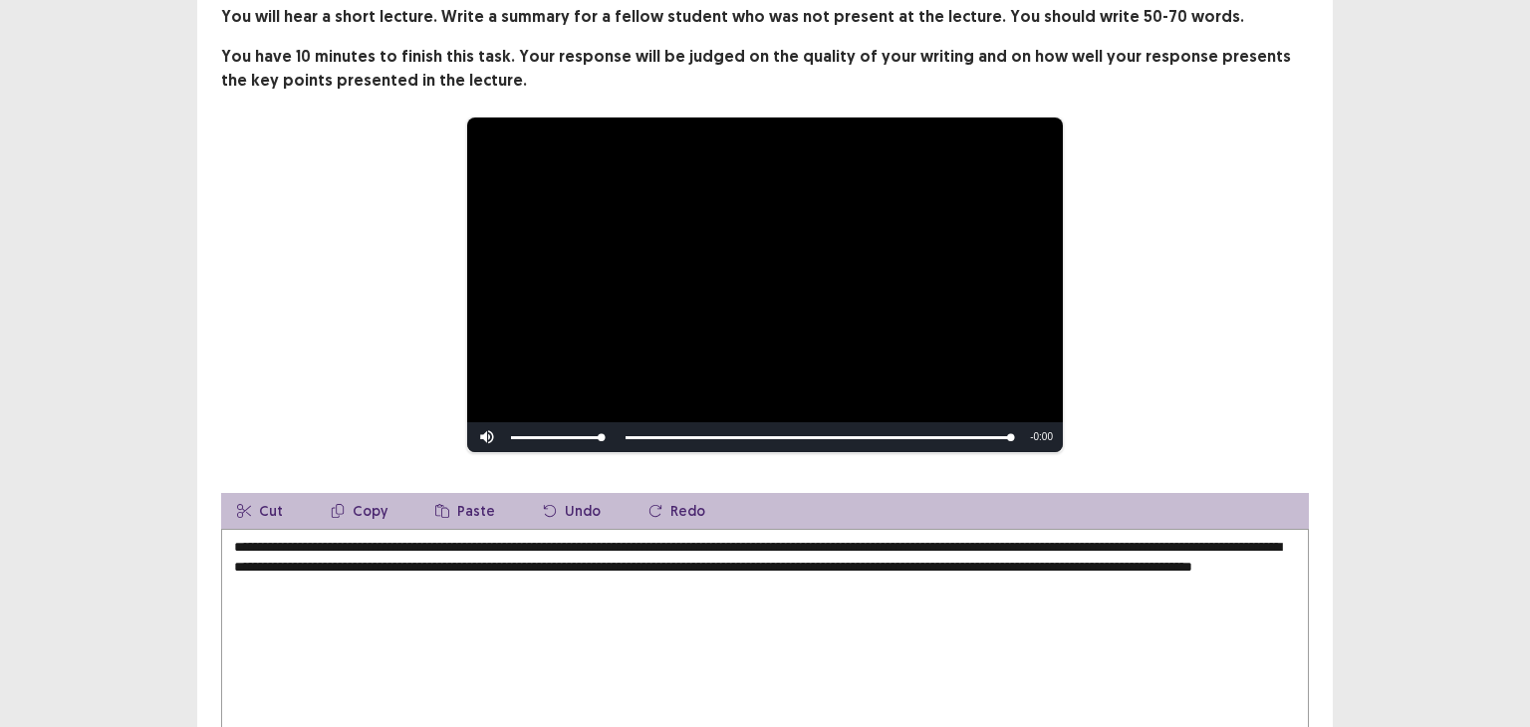
scroll to position [130, 0]
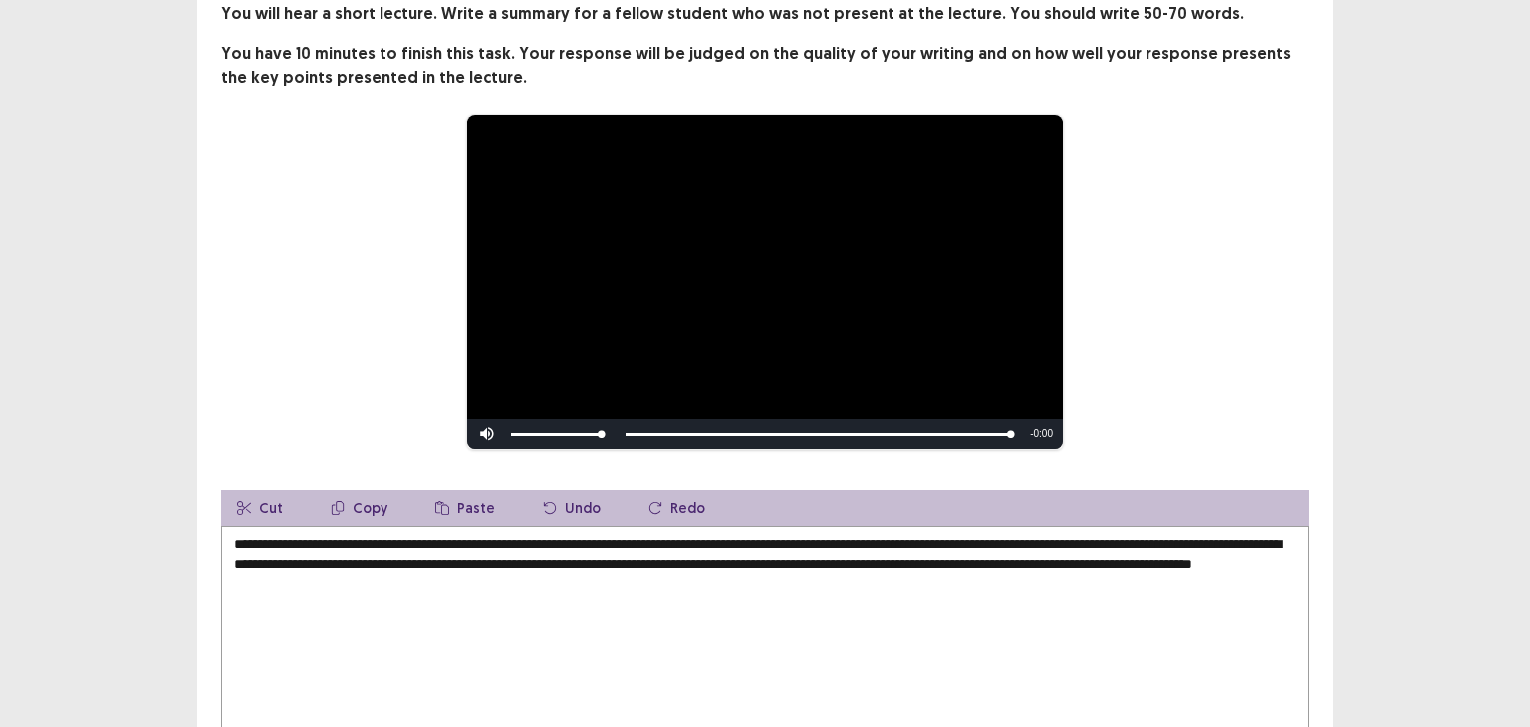
click at [315, 576] on textarea "**********" at bounding box center [765, 635] width 1088 height 219
click at [515, 576] on textarea "**********" at bounding box center [765, 635] width 1088 height 219
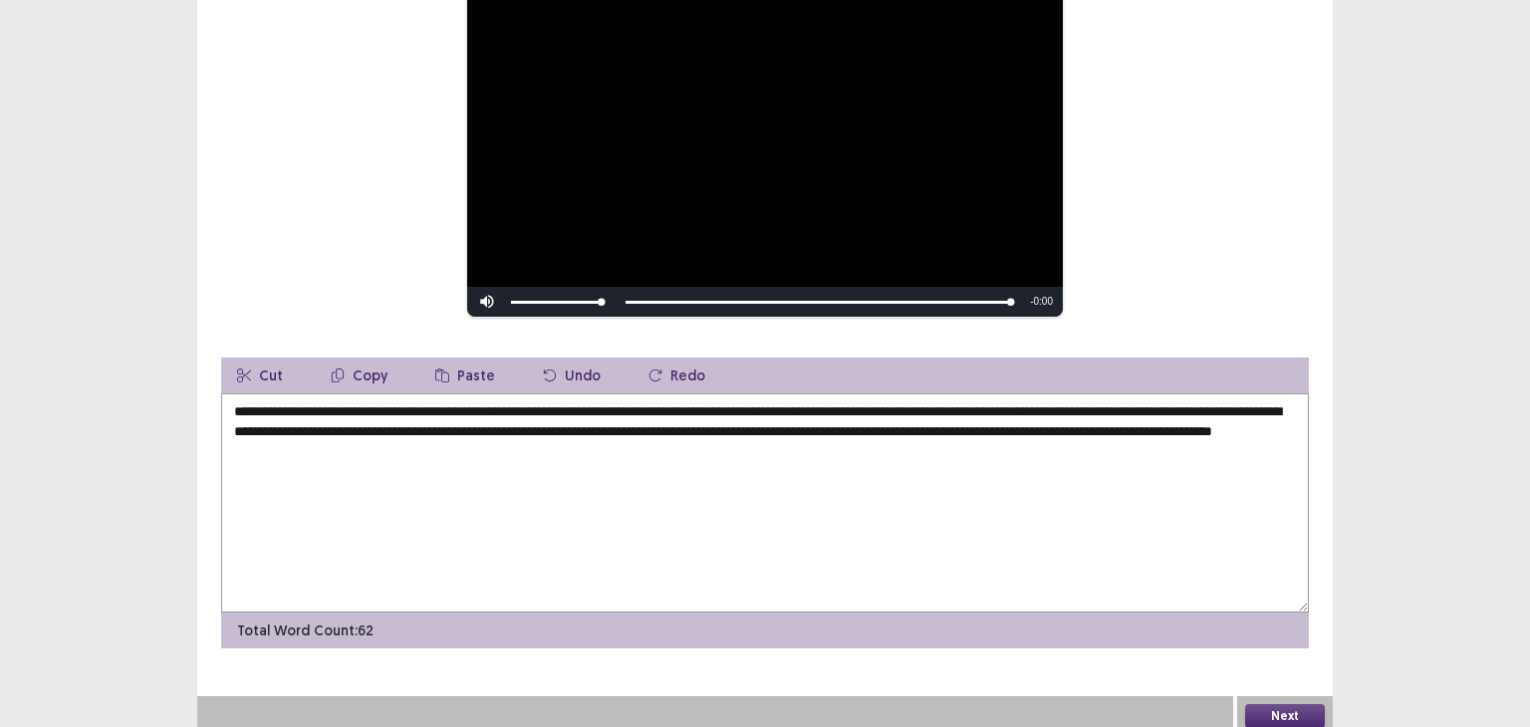
scroll to position [263, 0]
click at [725, 443] on textarea "**********" at bounding box center [765, 502] width 1088 height 219
type textarea "**********"
click at [1270, 706] on button "Next" at bounding box center [1285, 716] width 80 height 24
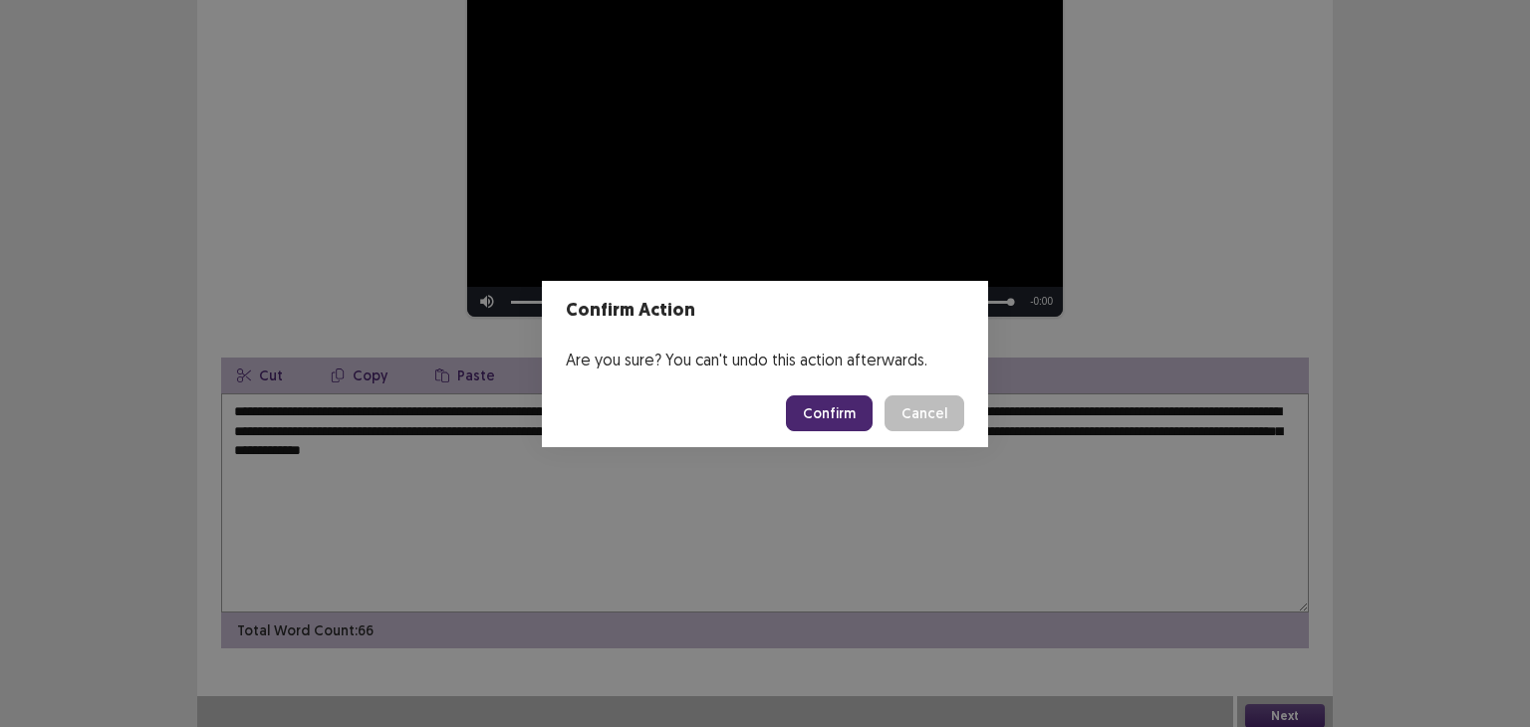
click at [832, 401] on button "Confirm" at bounding box center [829, 413] width 87 height 36
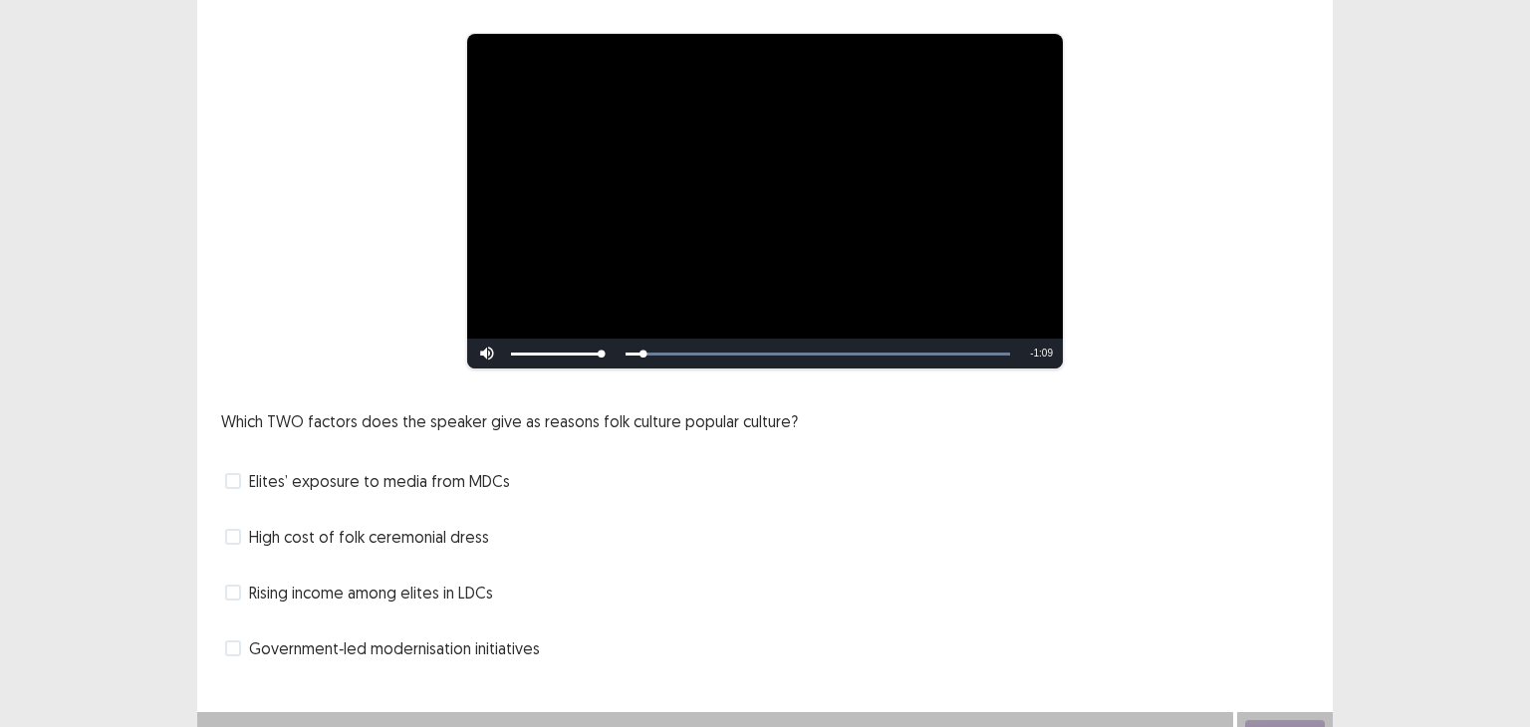
scroll to position [171, 0]
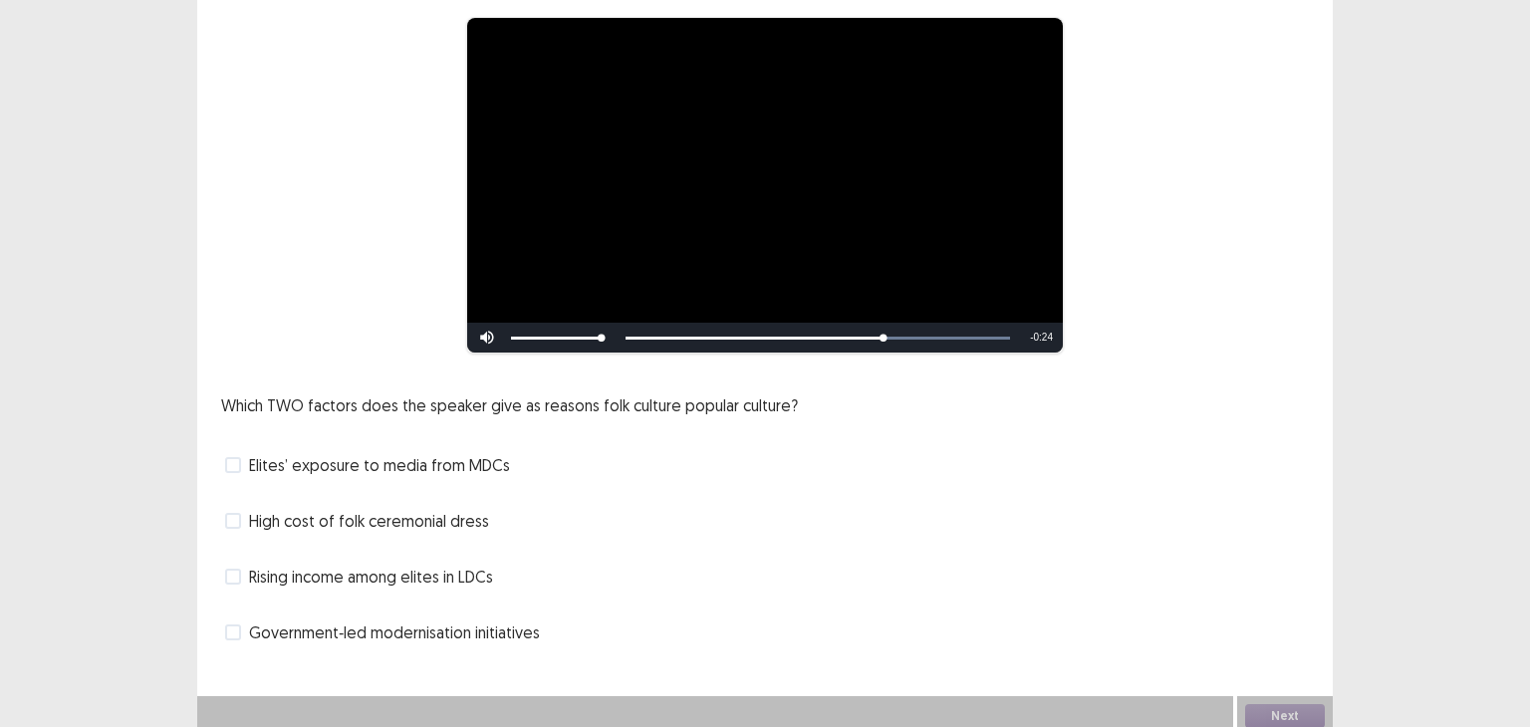
click at [231, 457] on span at bounding box center [233, 465] width 16 height 16
